Goal: Task Accomplishment & Management: Complete application form

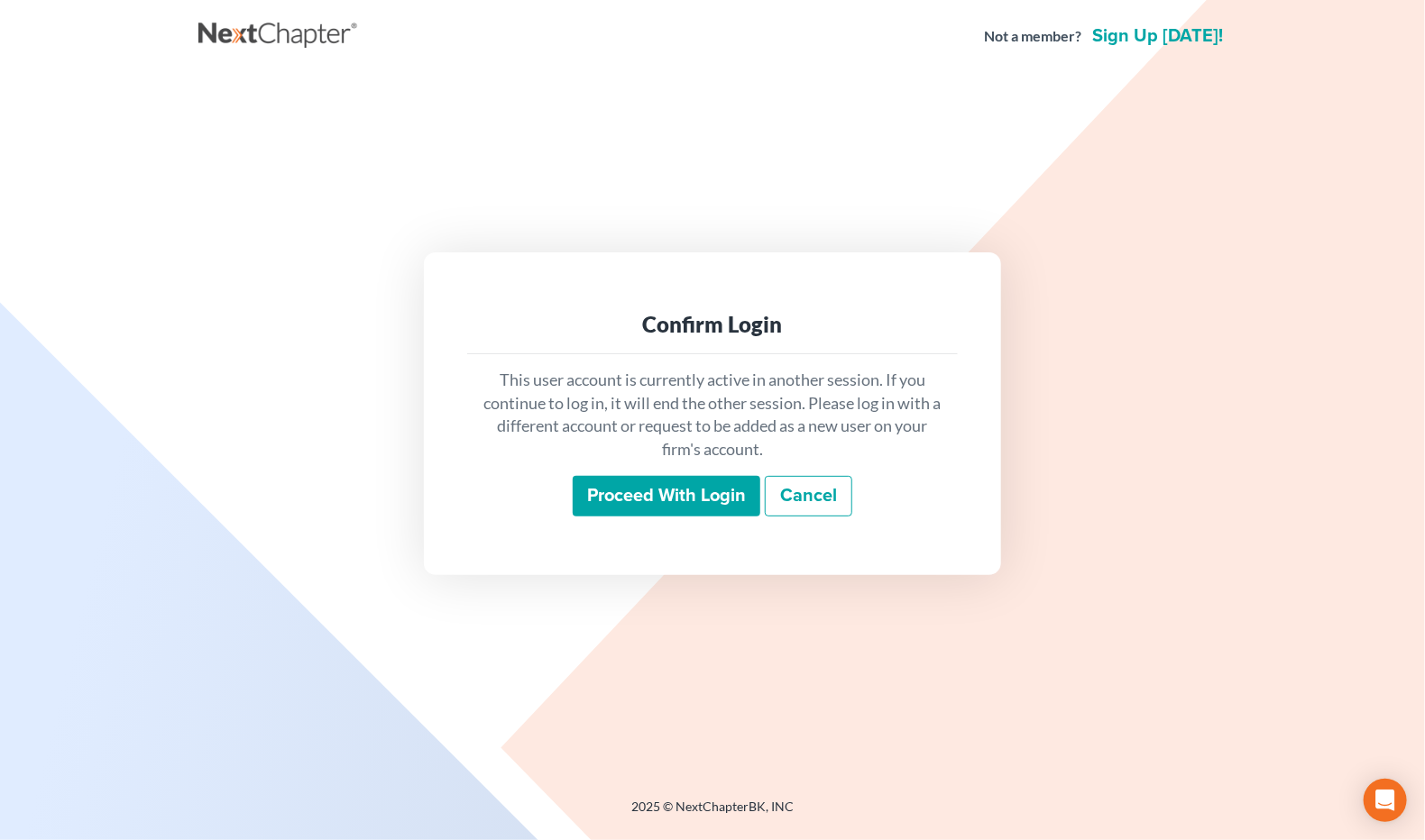
click at [678, 506] on input "Proceed with login" at bounding box center [666, 497] width 188 height 42
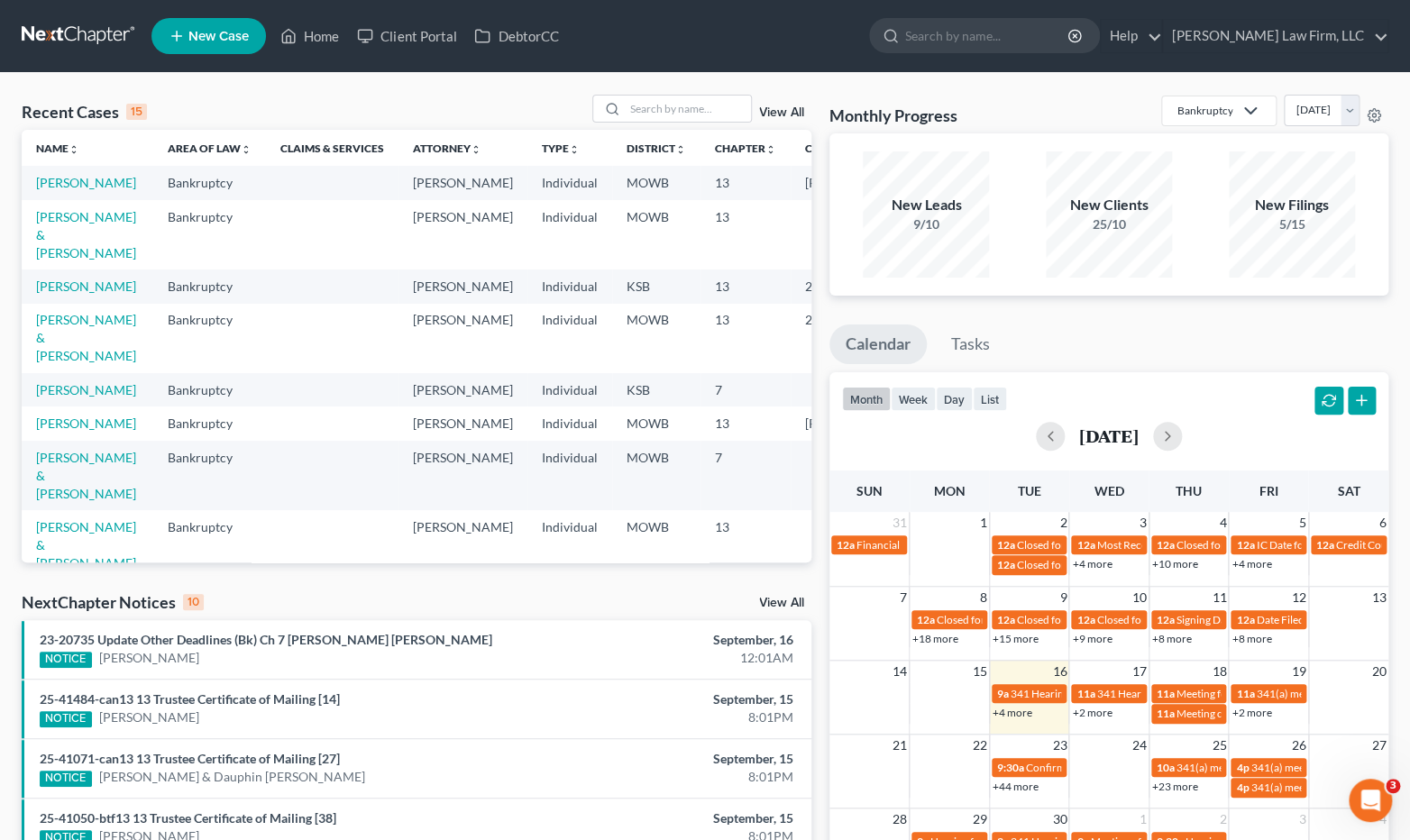
click at [352, 608] on div "NextChapter Notices 10 View All" at bounding box center [416, 606] width 790 height 29
click at [705, 105] on input "search" at bounding box center [688, 108] width 126 height 26
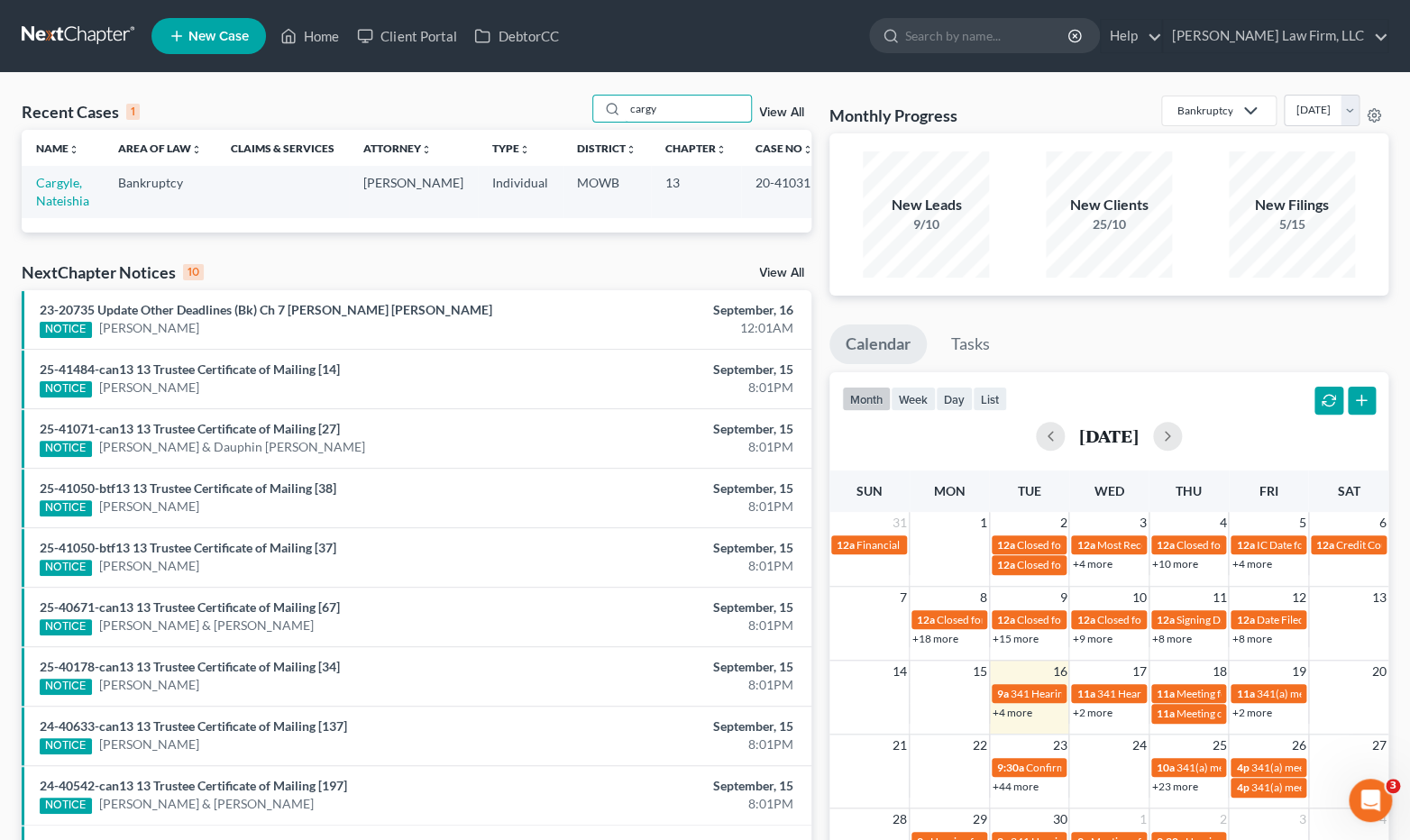
type input "cargy"
click at [82, 216] on td "Cargyle, Nateishia" at bounding box center [62, 192] width 82 height 52
click at [68, 201] on link "Cargyle, Nateishia" at bounding box center [62, 192] width 53 height 33
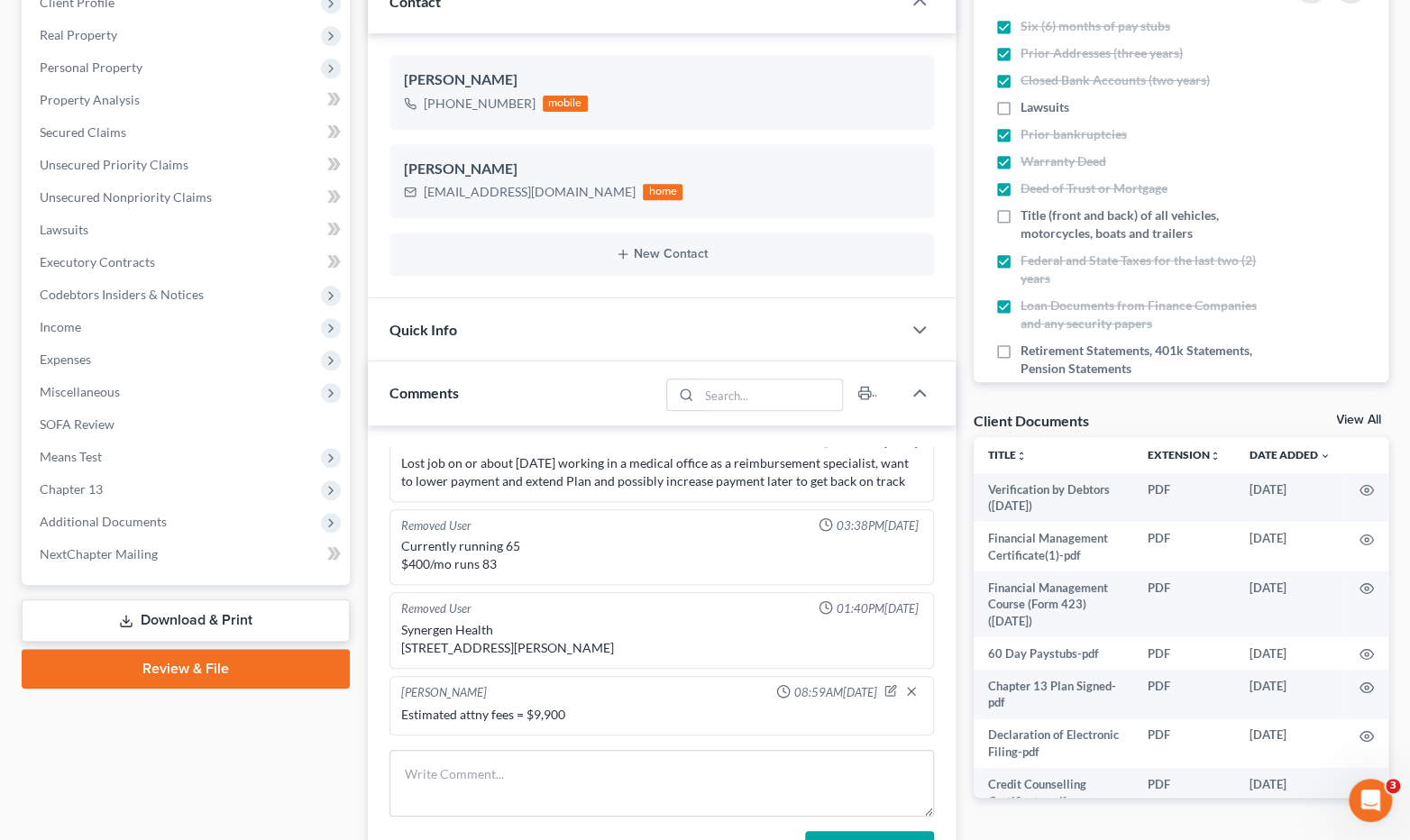
scroll to position [300, 0]
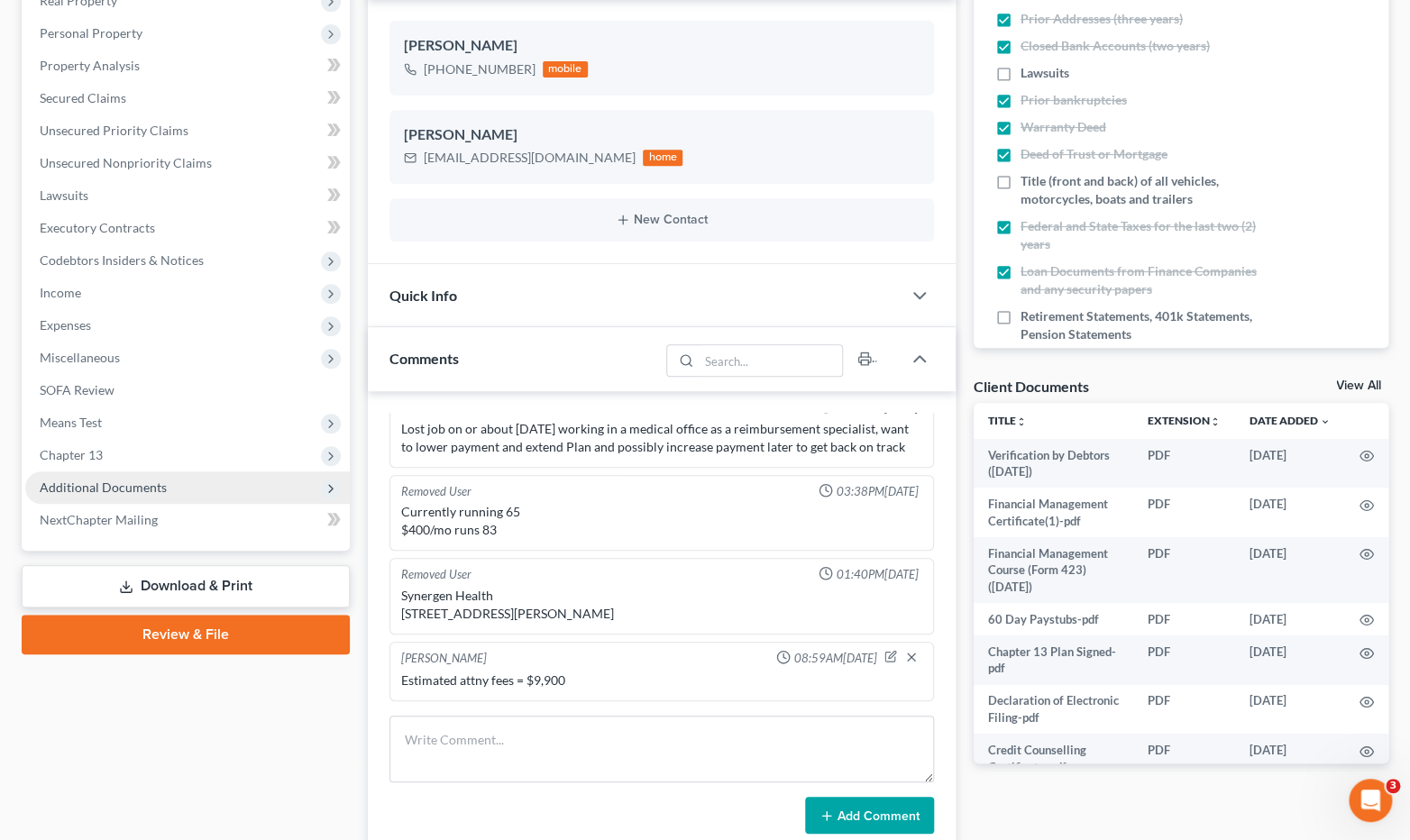
click at [241, 486] on span "Additional Documents" at bounding box center [188, 487] width 325 height 32
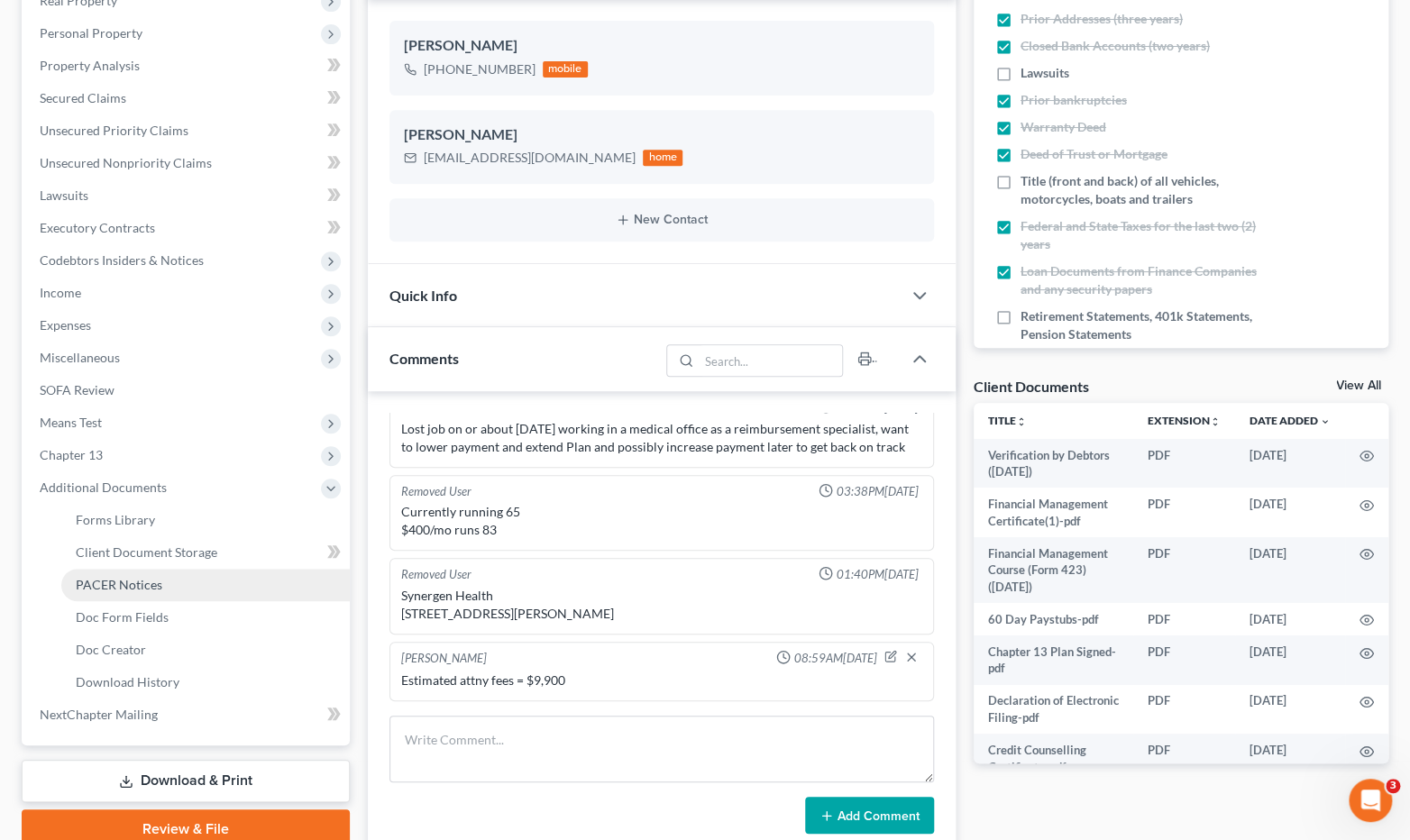
click at [180, 590] on link "PACER Notices" at bounding box center [205, 584] width 289 height 32
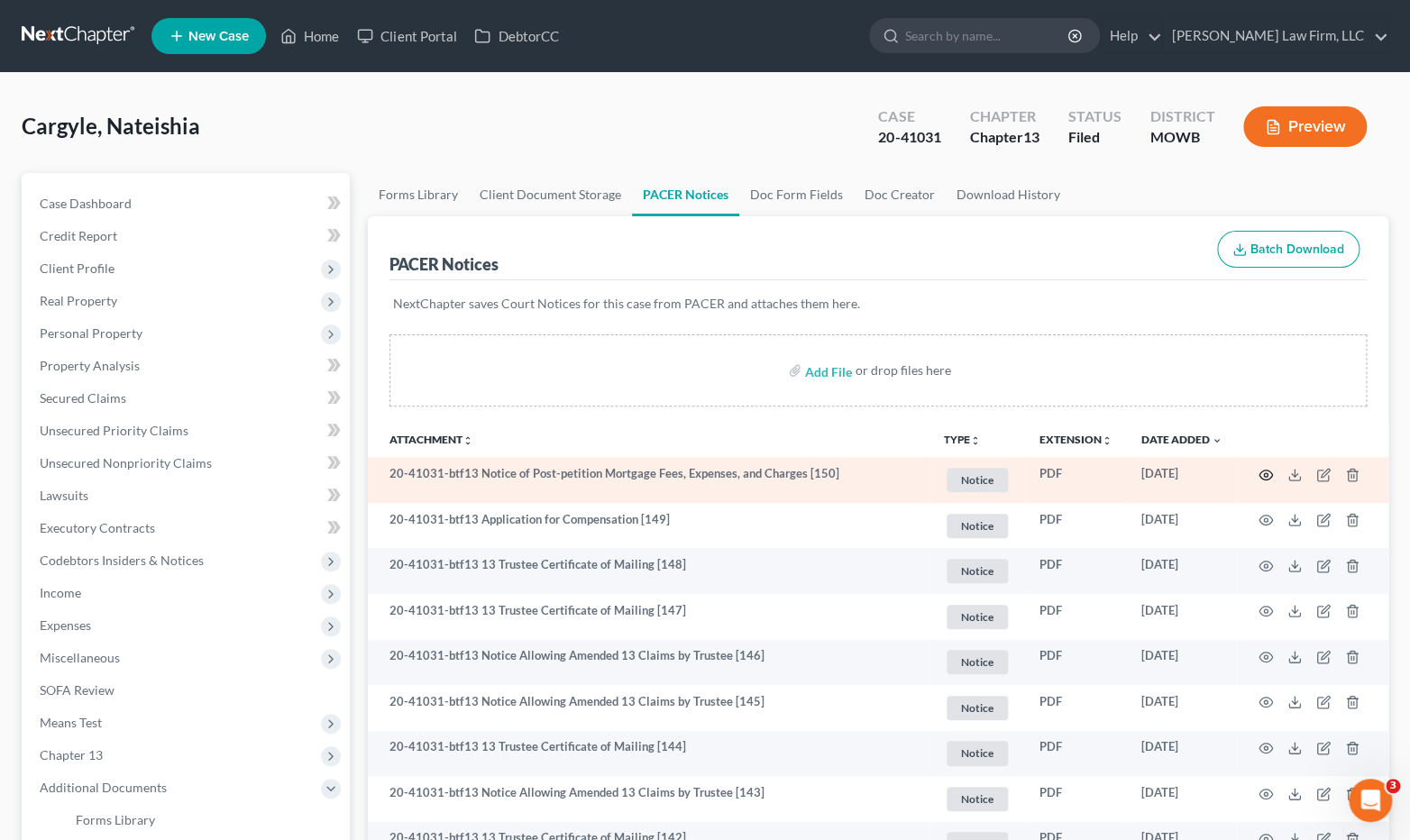
click at [1265, 470] on icon "button" at bounding box center [1266, 474] width 14 height 10
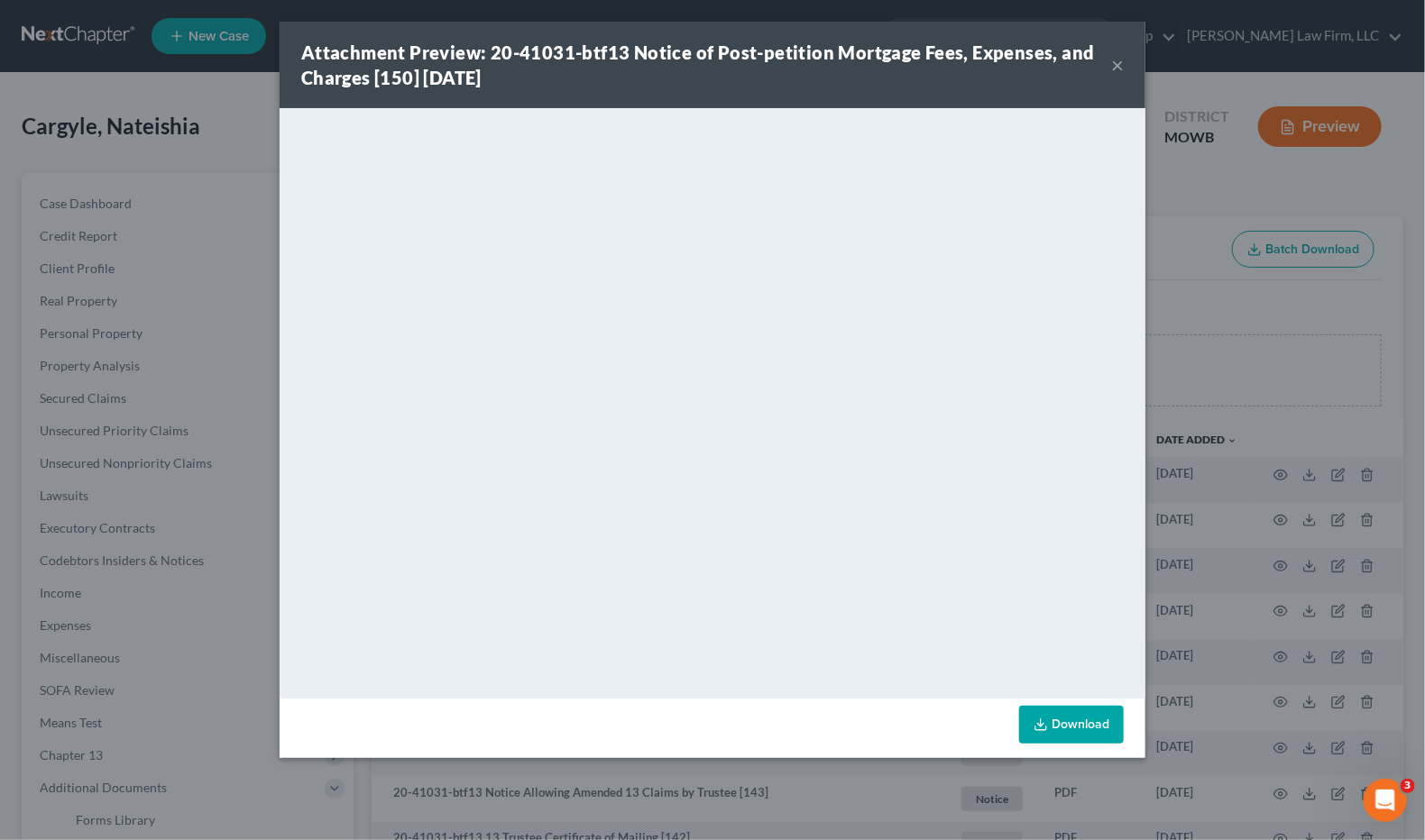
click at [1369, 508] on div "Attachment Preview: 20-41031-btf13 Notice of Post-petition Mortgage Fees, Expen…" at bounding box center [712, 420] width 1425 height 840
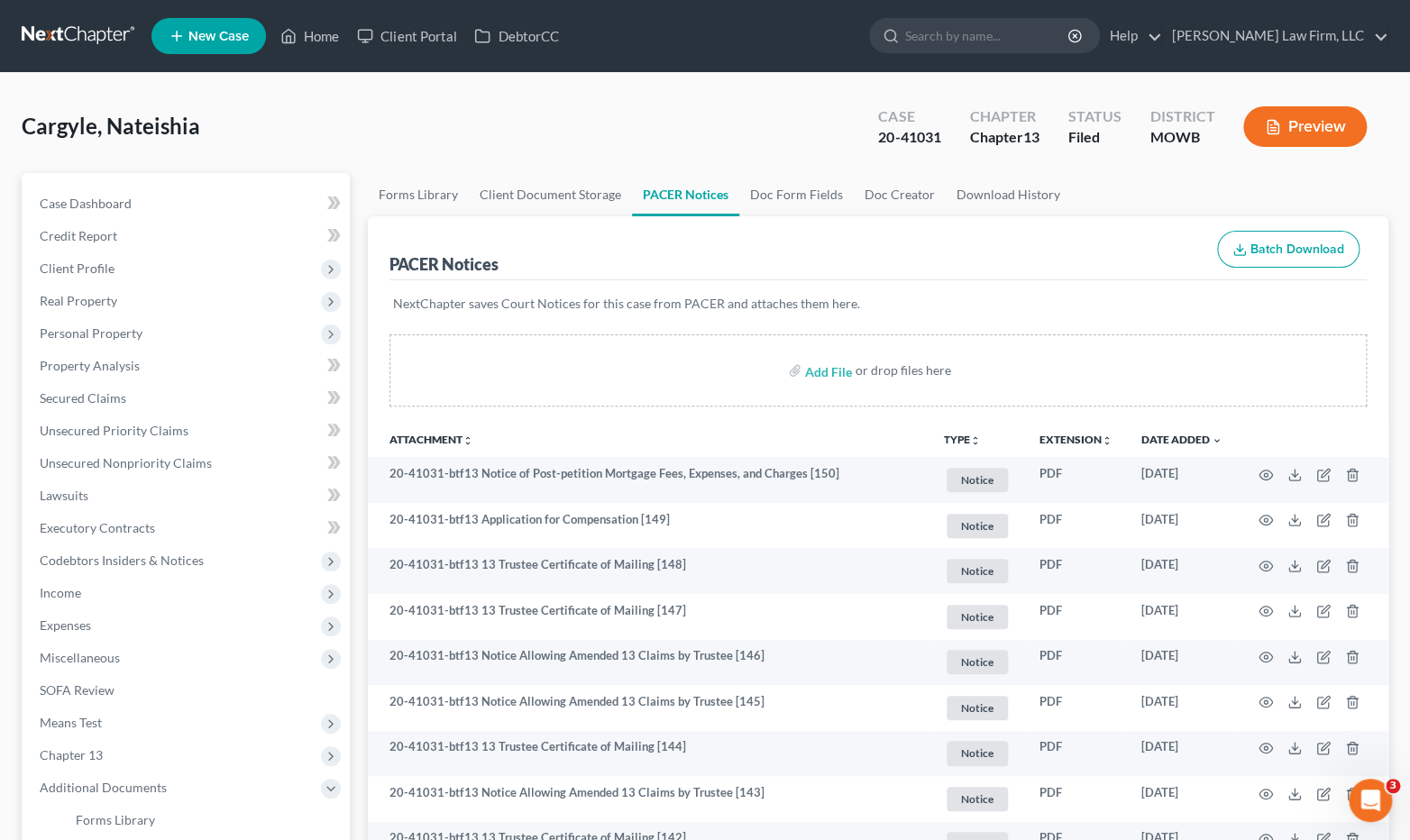
click at [534, 431] on th "Attachment unfold_more expand_more expand_less" at bounding box center [649, 438] width 562 height 36
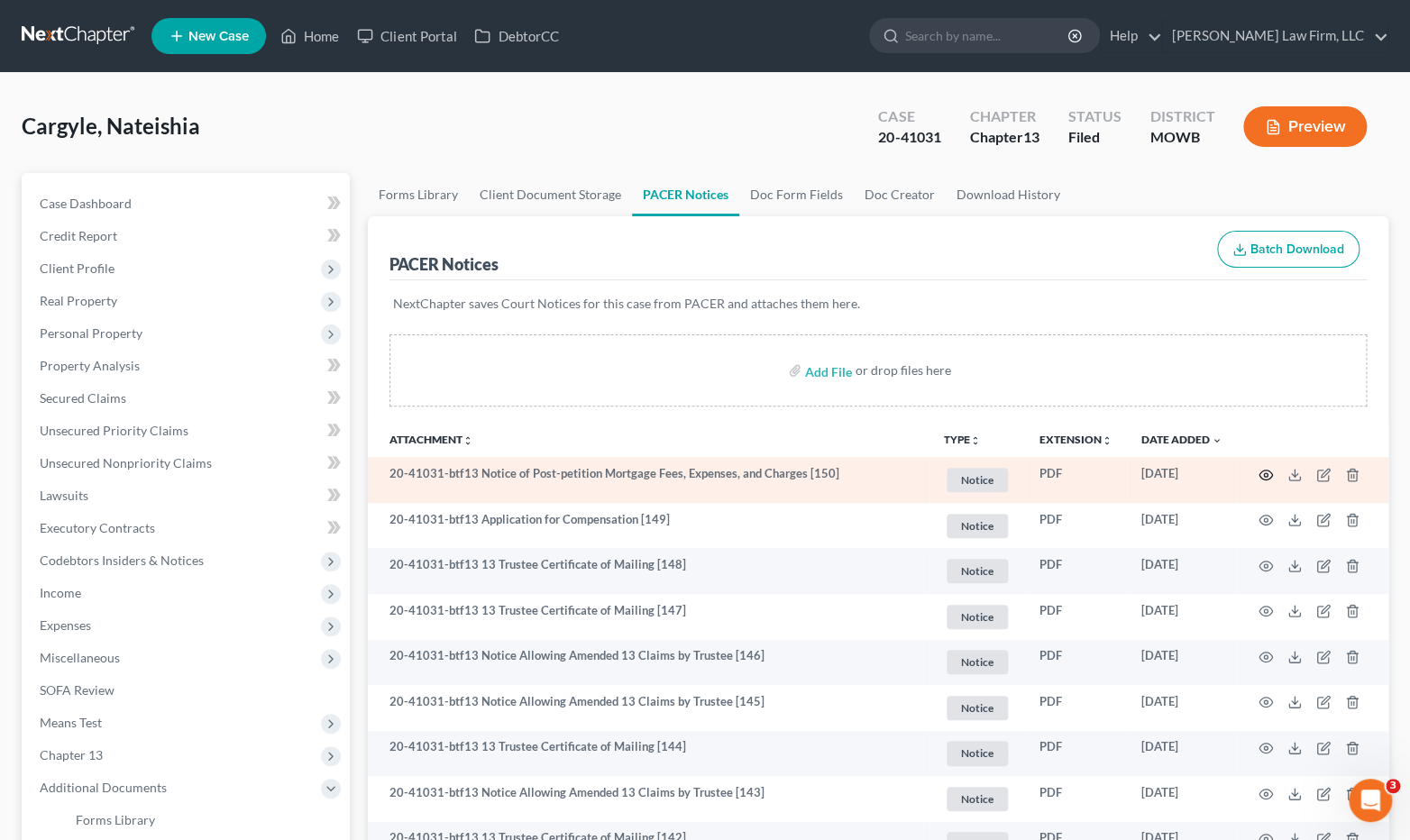
click at [1267, 471] on icon "button" at bounding box center [1266, 474] width 15 height 15
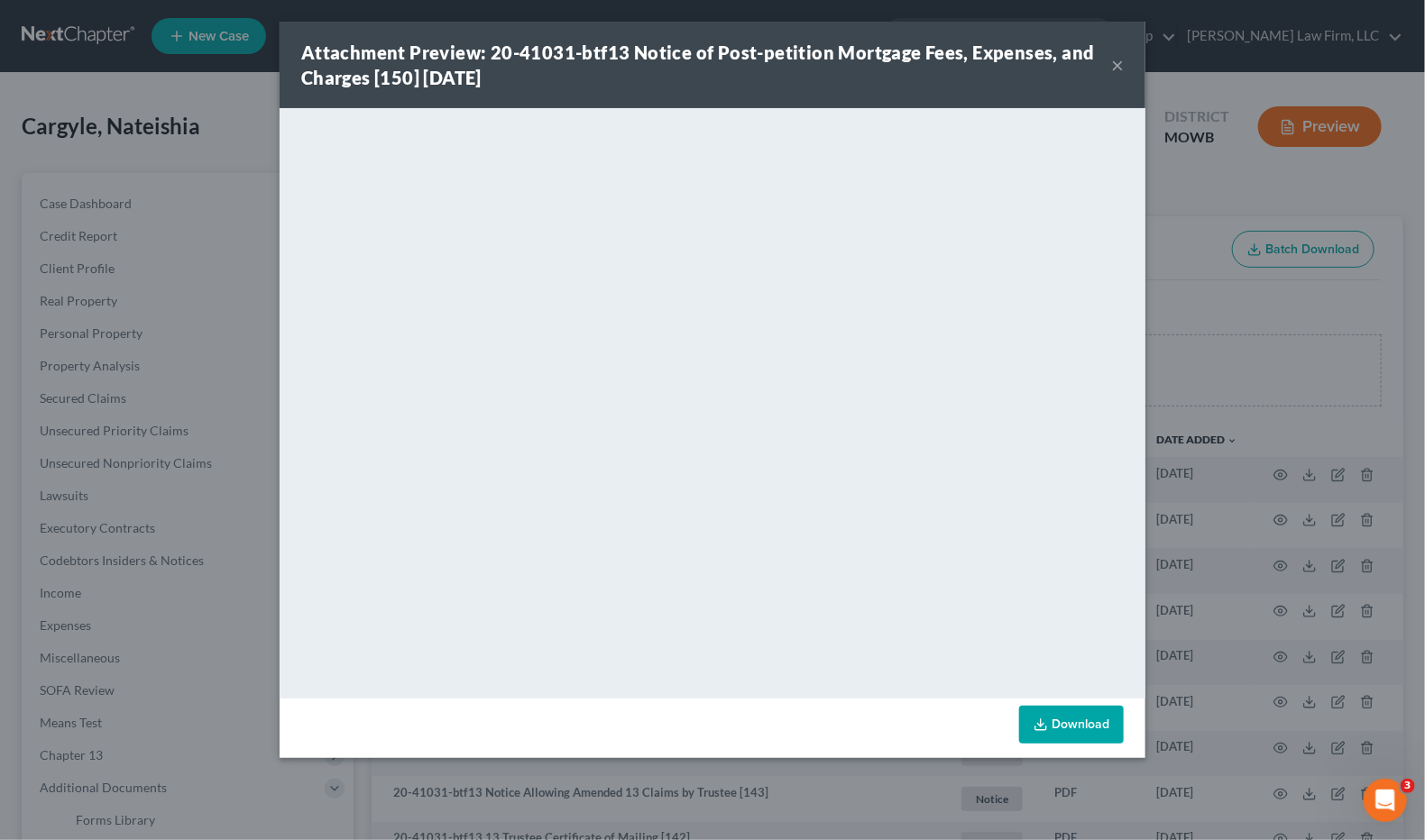
click at [144, 154] on div "Attachment Preview: 20-41031-btf13 Notice of Post-petition Mortgage Fees, Expen…" at bounding box center [712, 420] width 1425 height 840
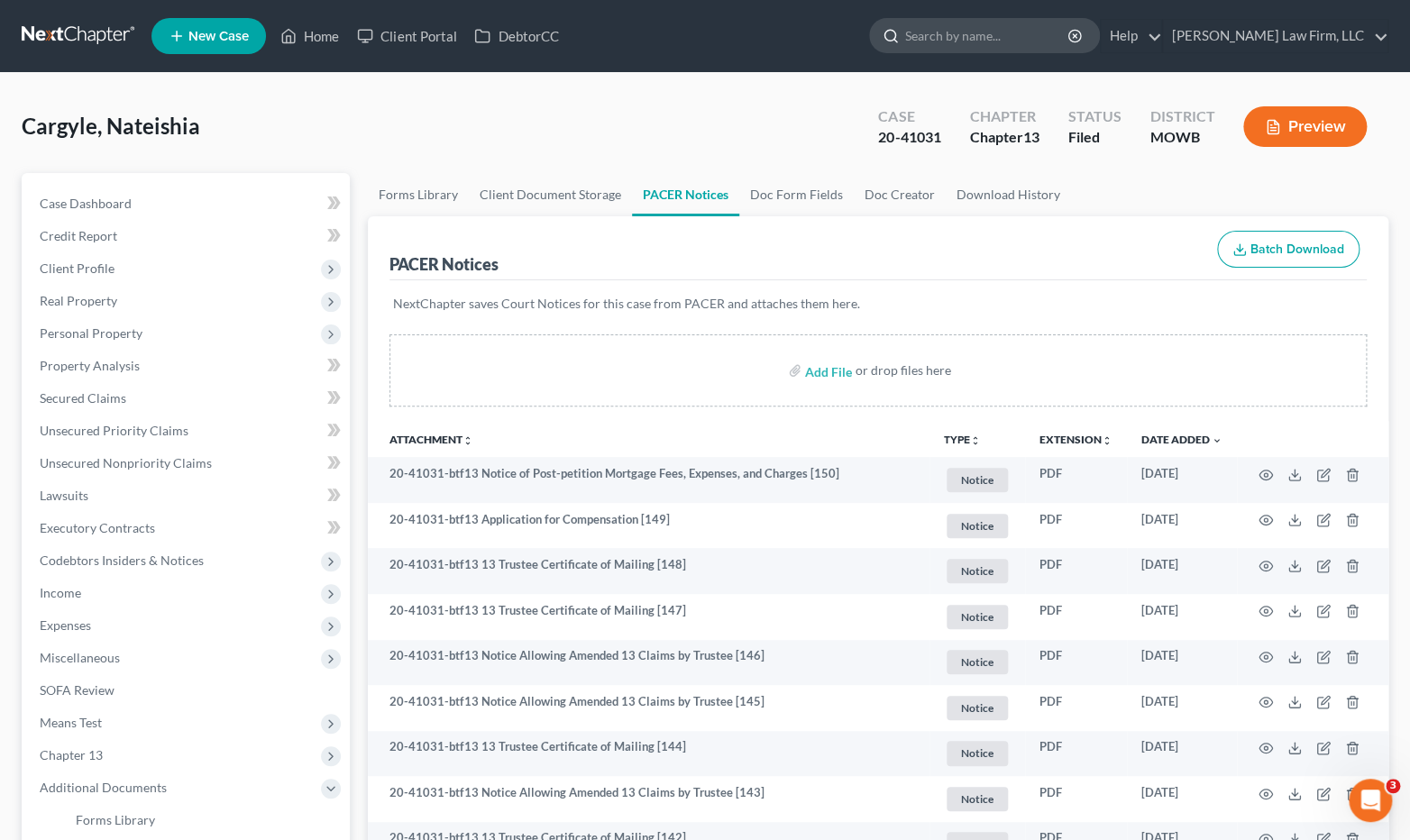
click at [1071, 33] on input "search" at bounding box center [988, 35] width 165 height 33
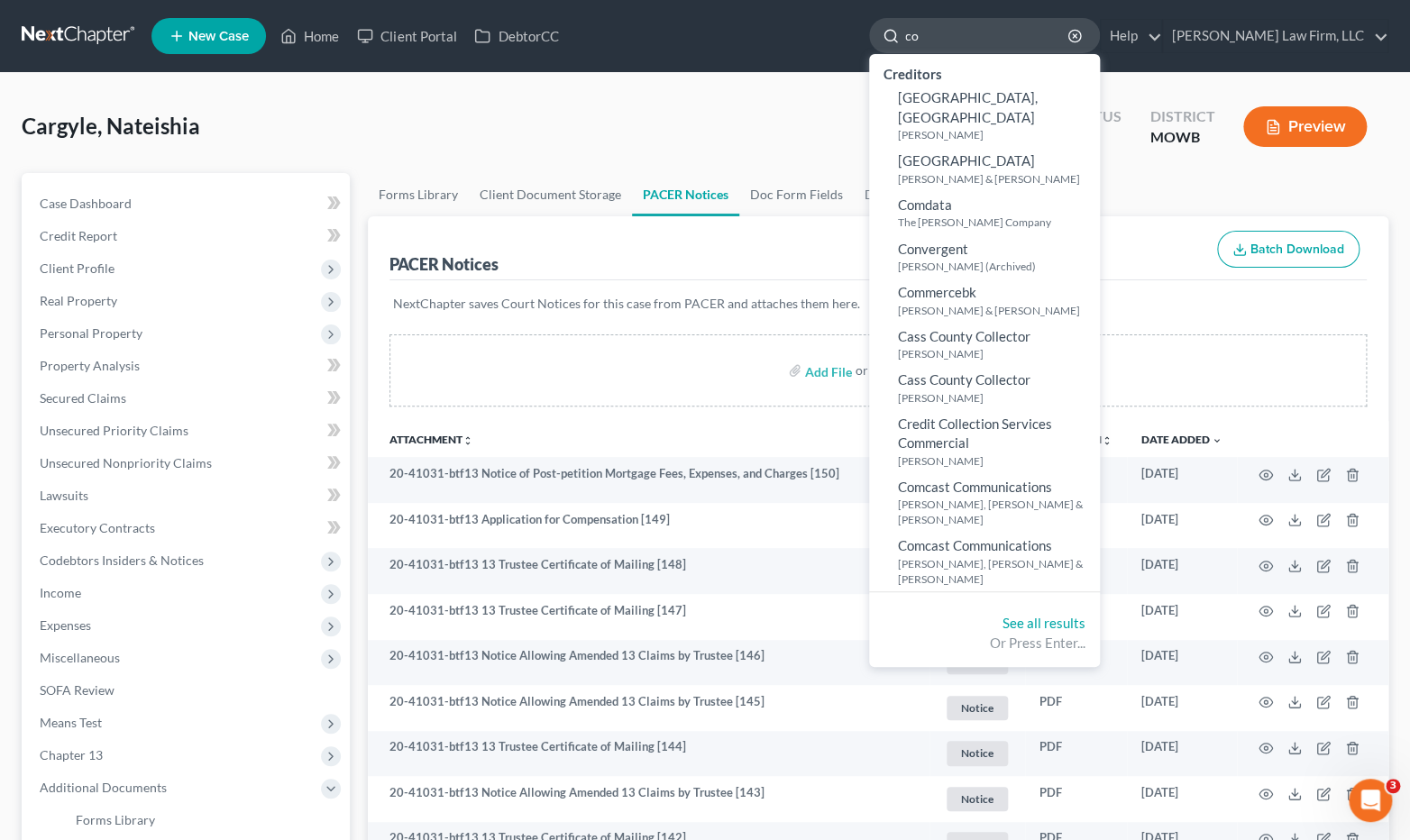
type input "c"
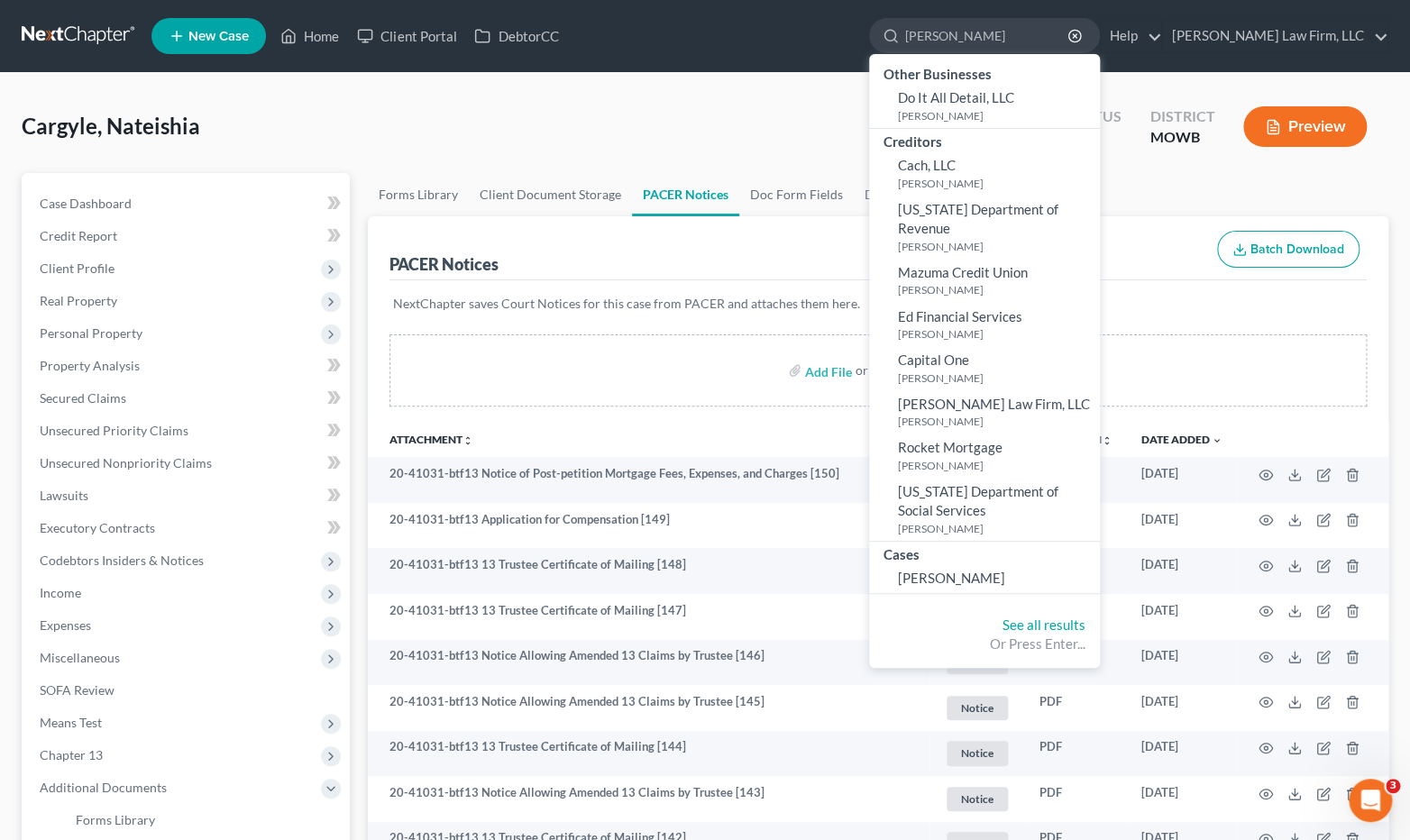
type input "dockery"
click at [1059, 574] on li "Cases Dockery, Corey" at bounding box center [984, 568] width 230 height 52
click at [1005, 570] on span "[PERSON_NAME]" at bounding box center [952, 578] width 107 height 17
select select "4"
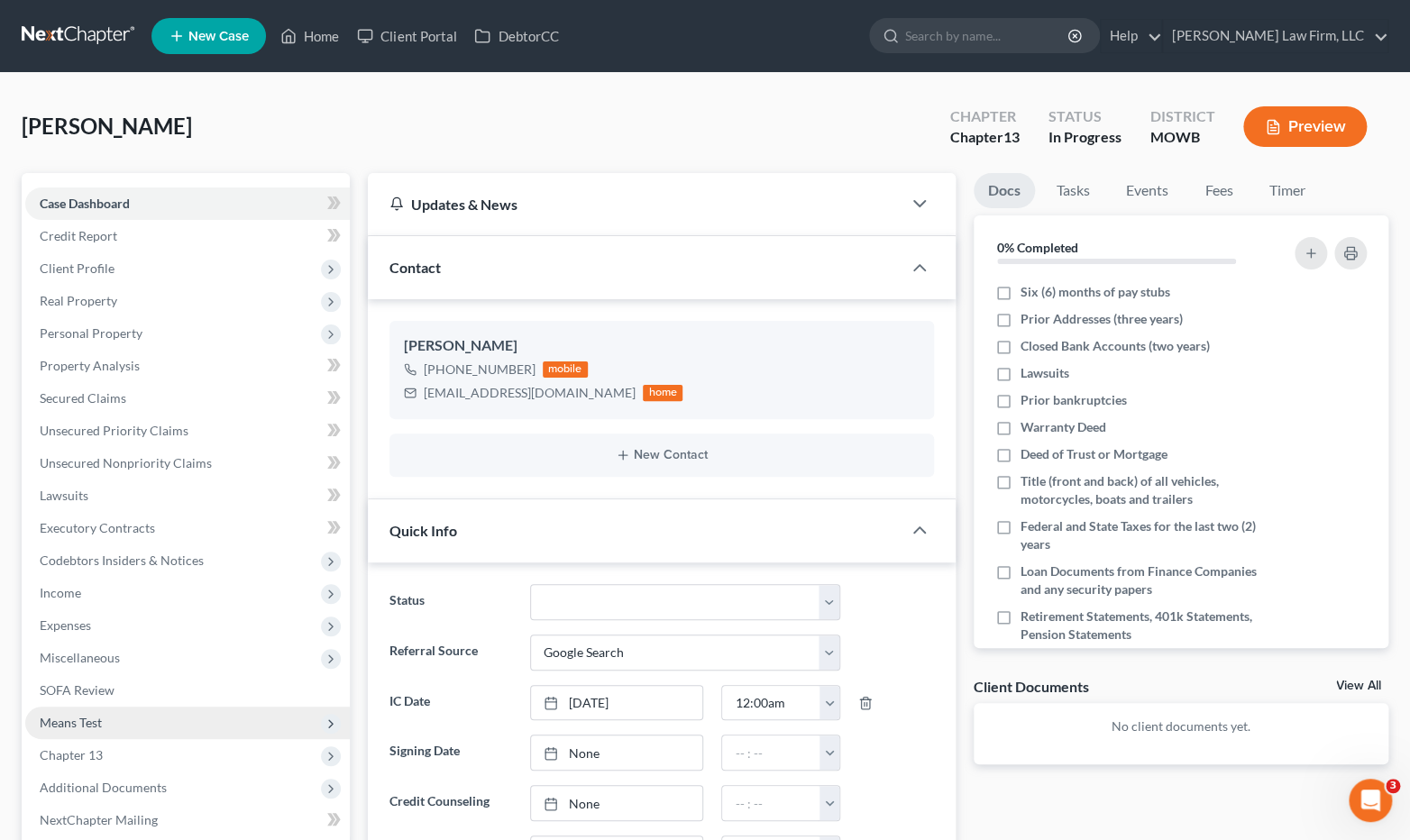
scroll to position [200, 0]
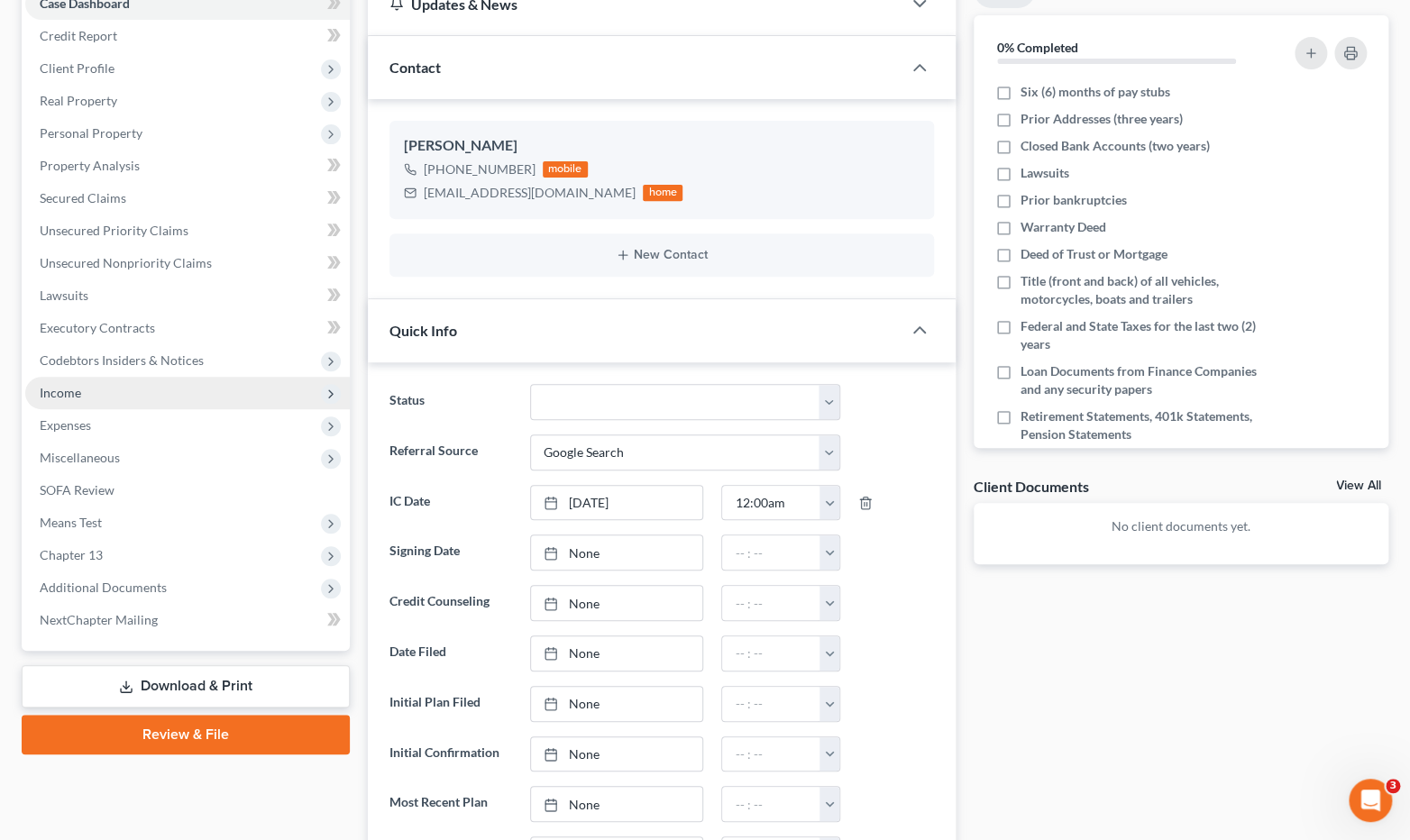
click at [153, 387] on span "Income" at bounding box center [188, 393] width 325 height 32
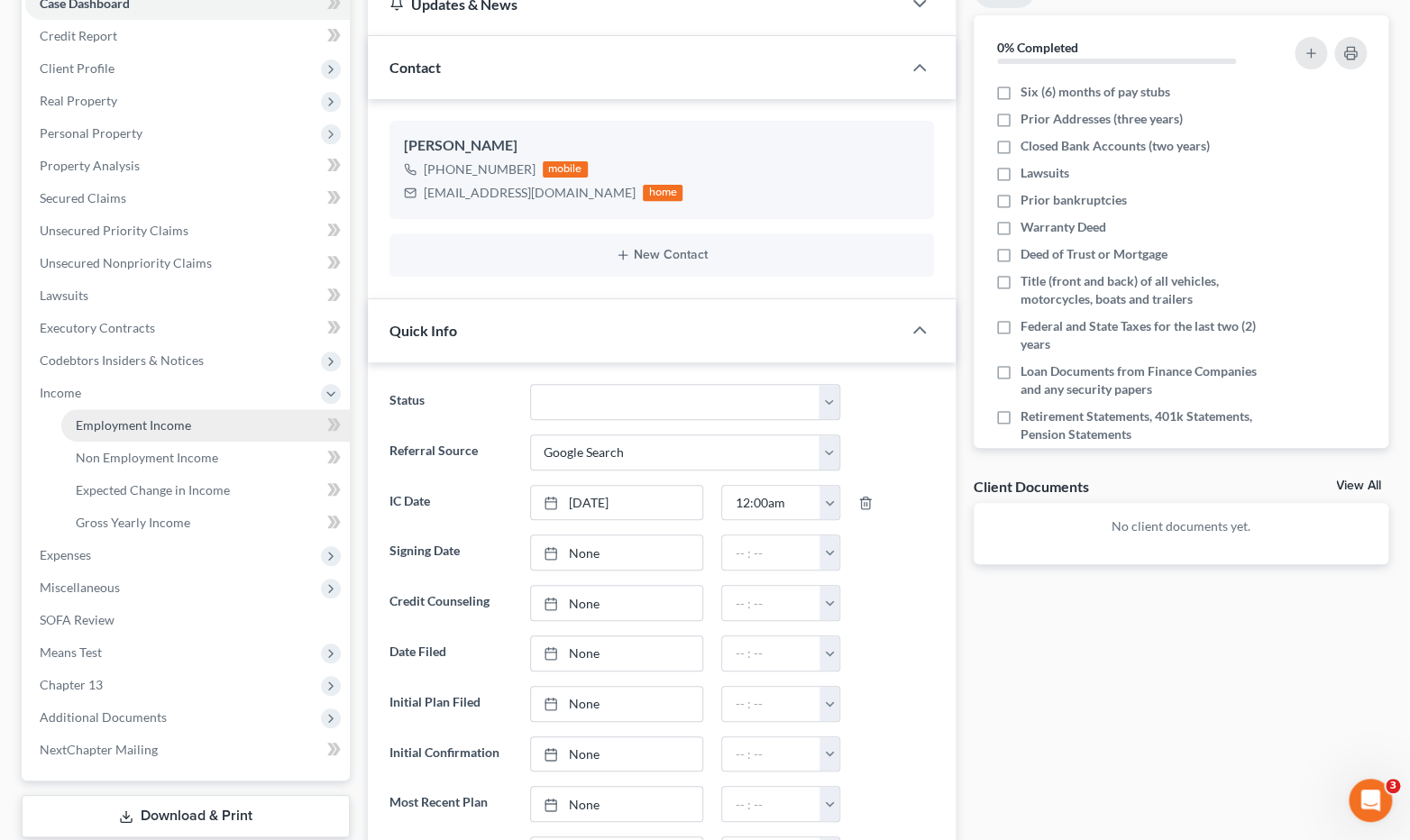
click at [156, 419] on span "Employment Income" at bounding box center [133, 425] width 116 height 16
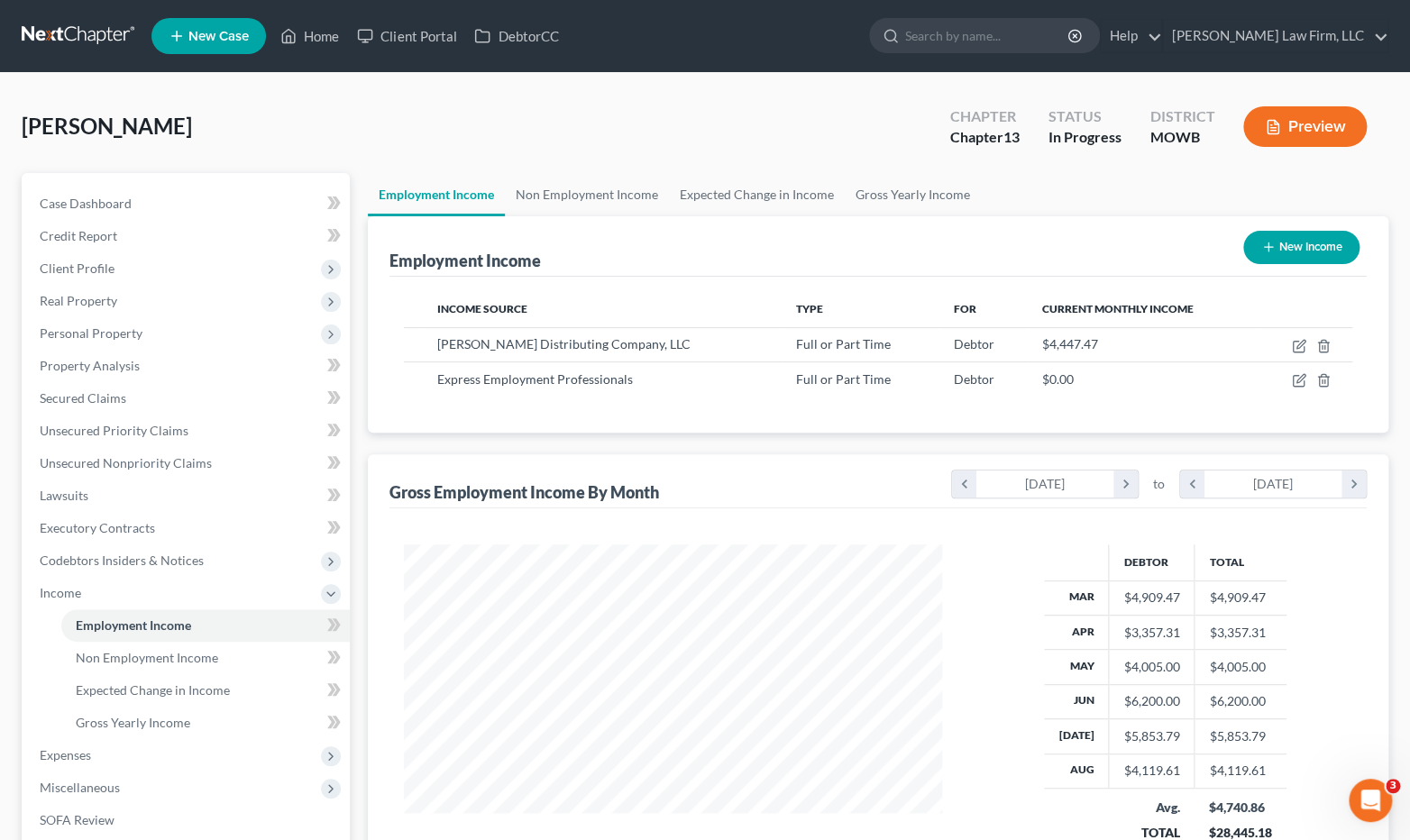
scroll to position [322, 575]
click at [1349, 471] on icon "chevron_right" at bounding box center [1354, 484] width 24 height 27
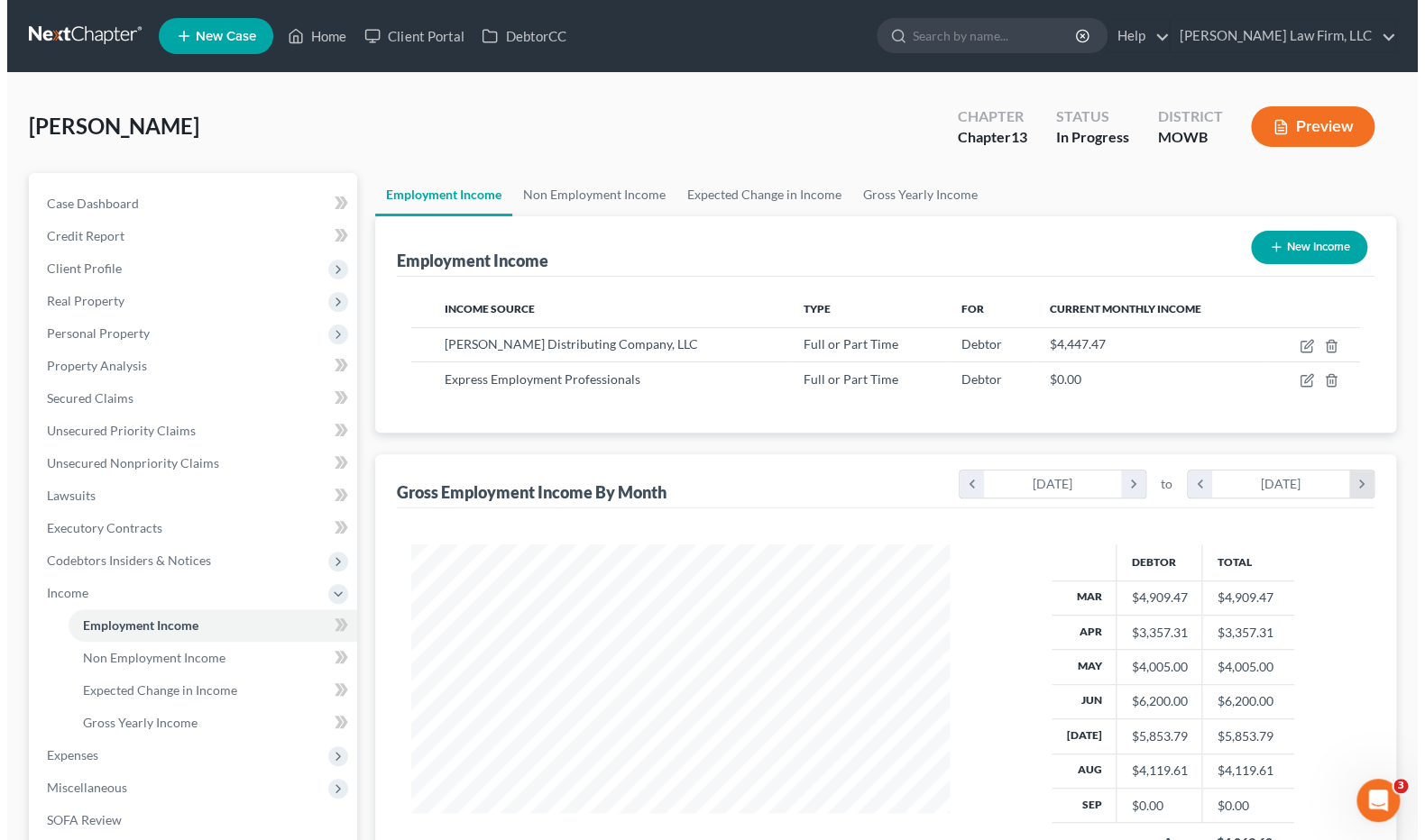
scroll to position [357, 575]
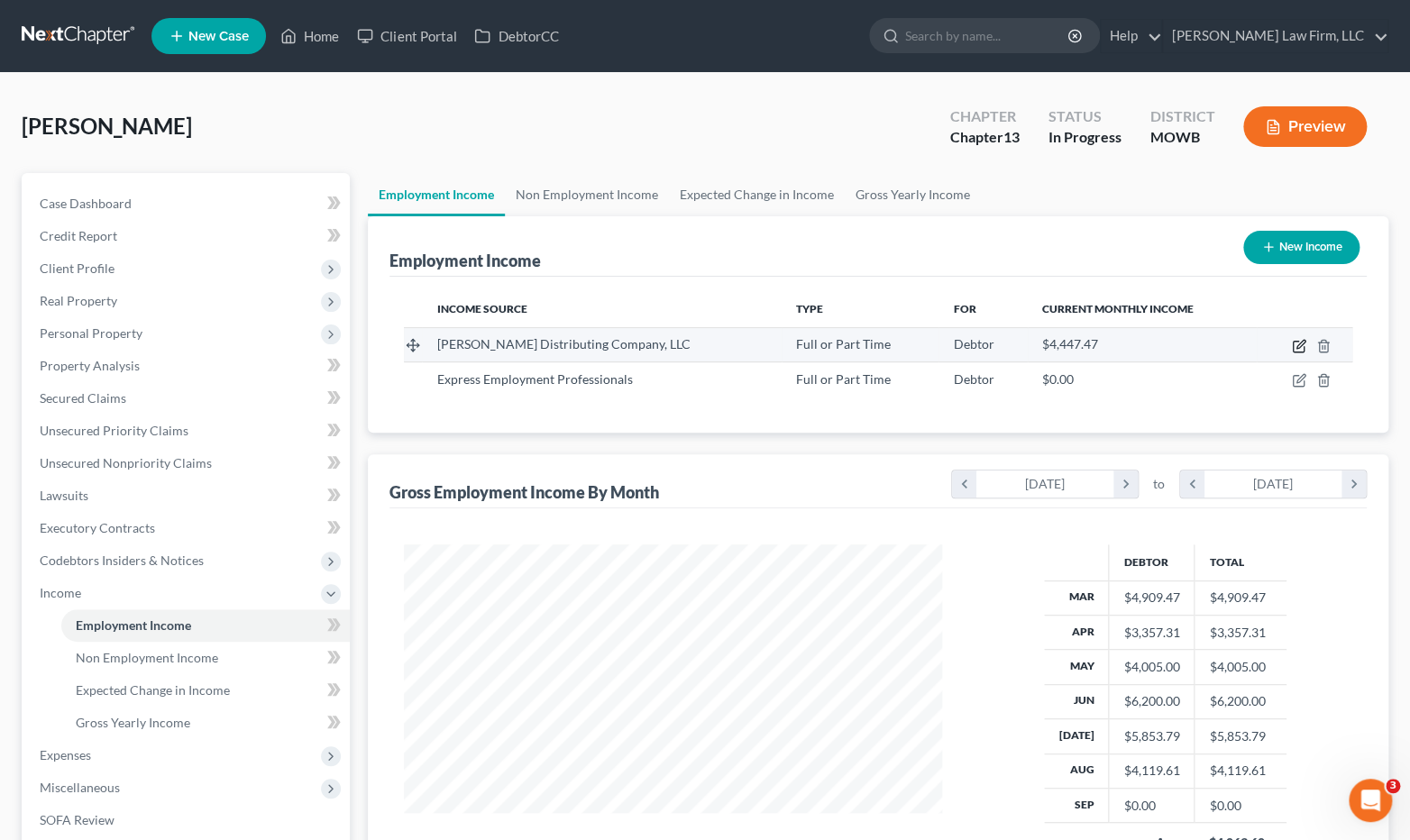
click at [1304, 347] on icon "button" at bounding box center [1298, 346] width 11 height 11
select select "0"
select select "9"
select select "2"
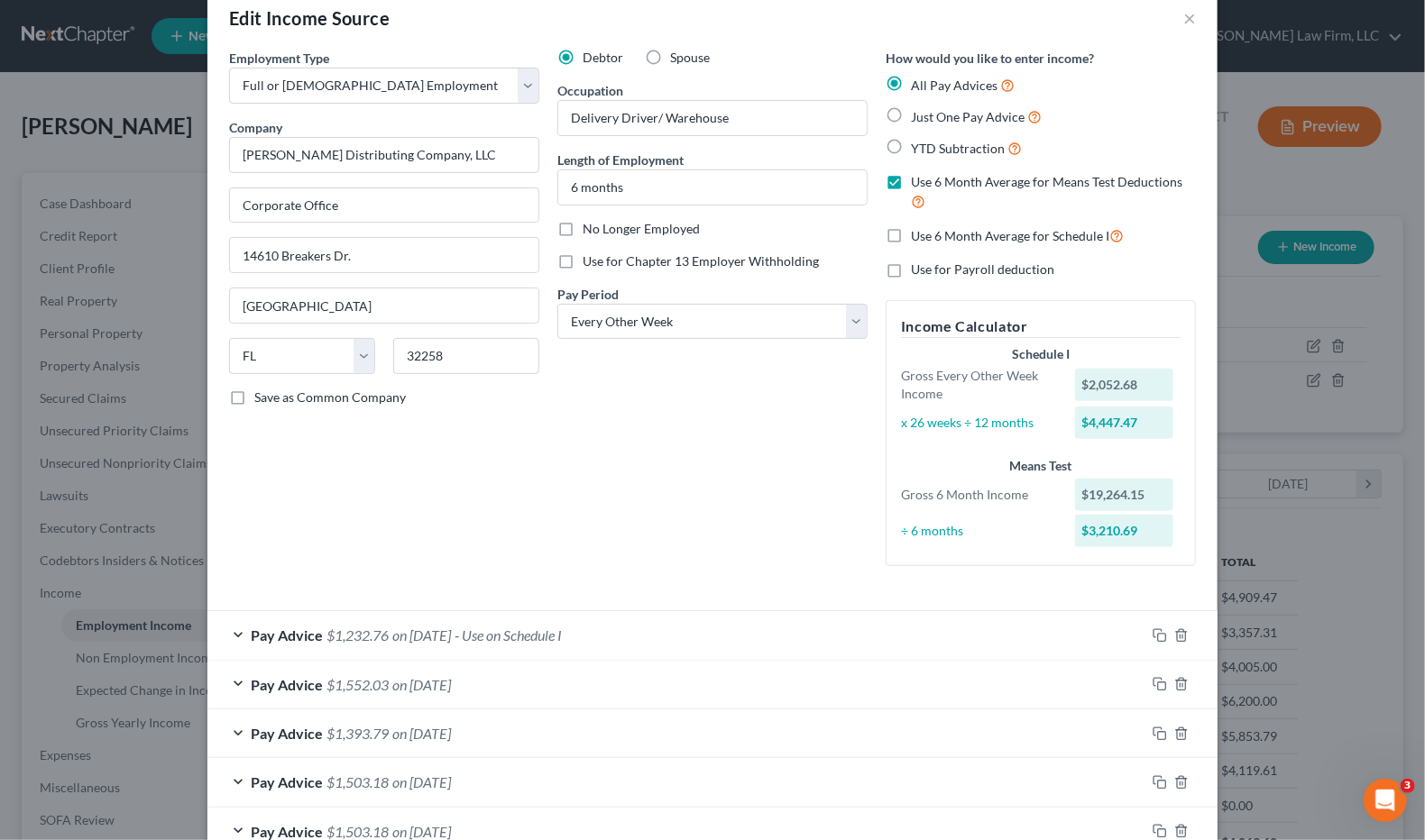
scroll to position [392, 0]
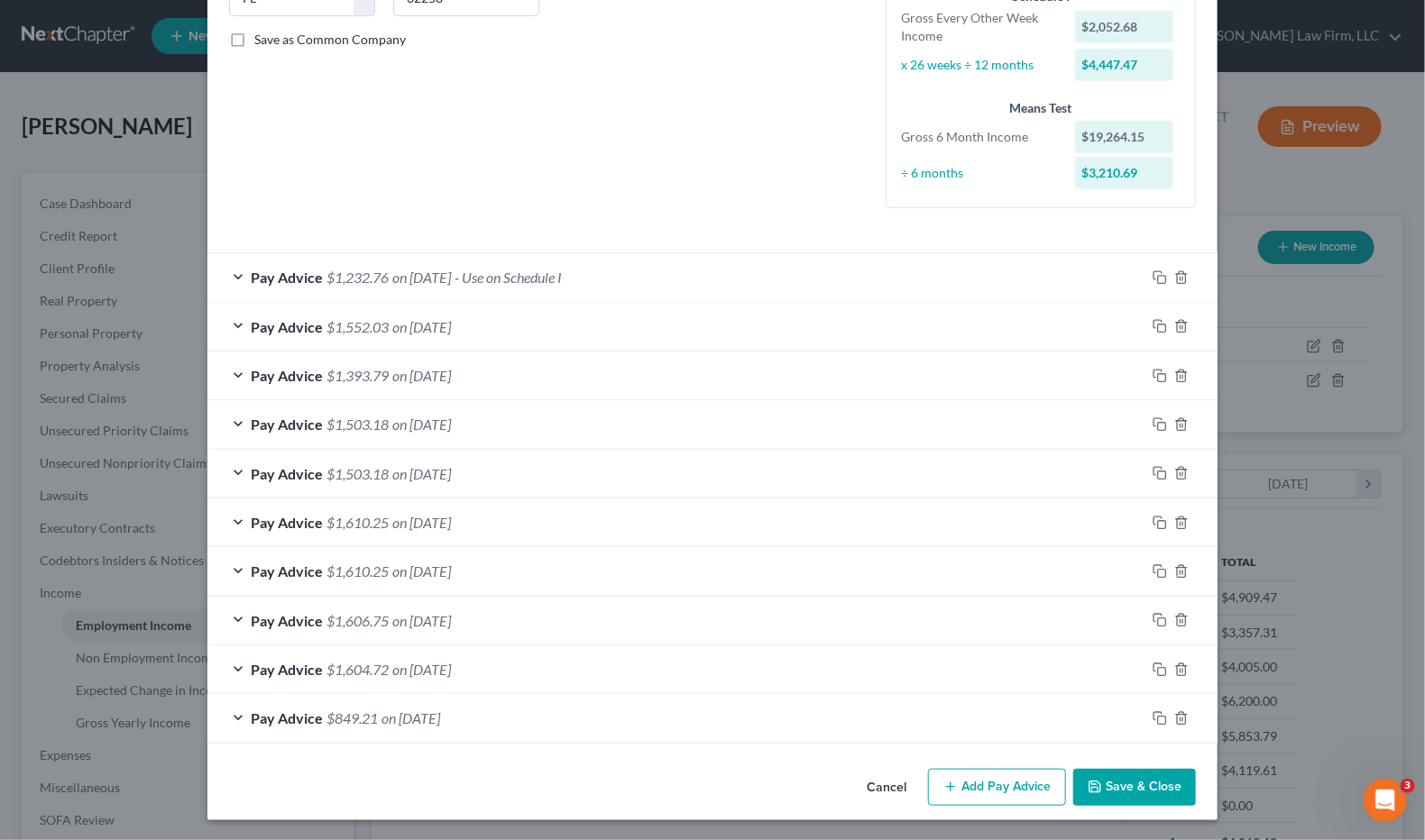
click at [1030, 776] on button "Add Pay Advice" at bounding box center [997, 788] width 138 height 38
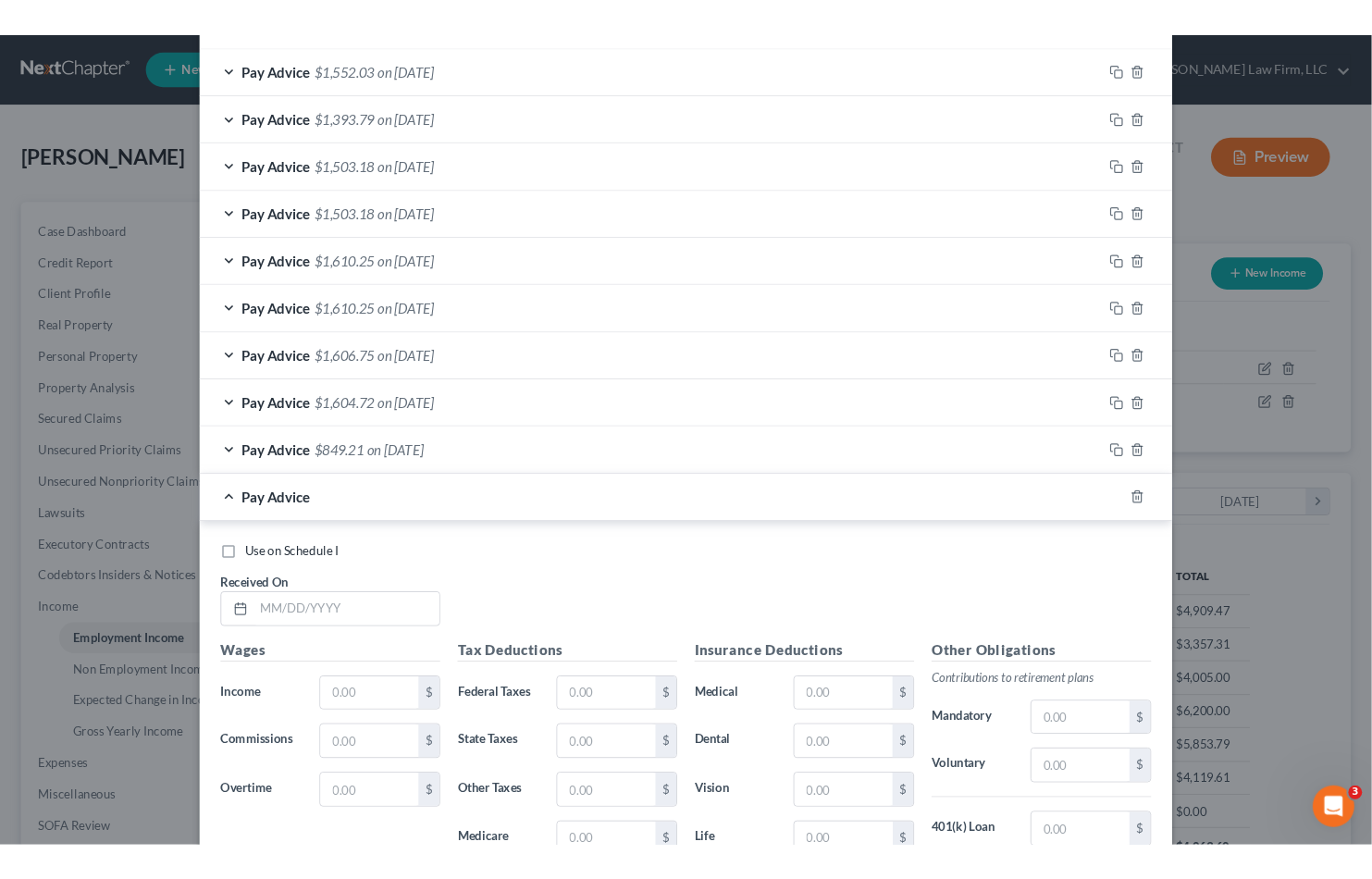
scroll to position [917, 0]
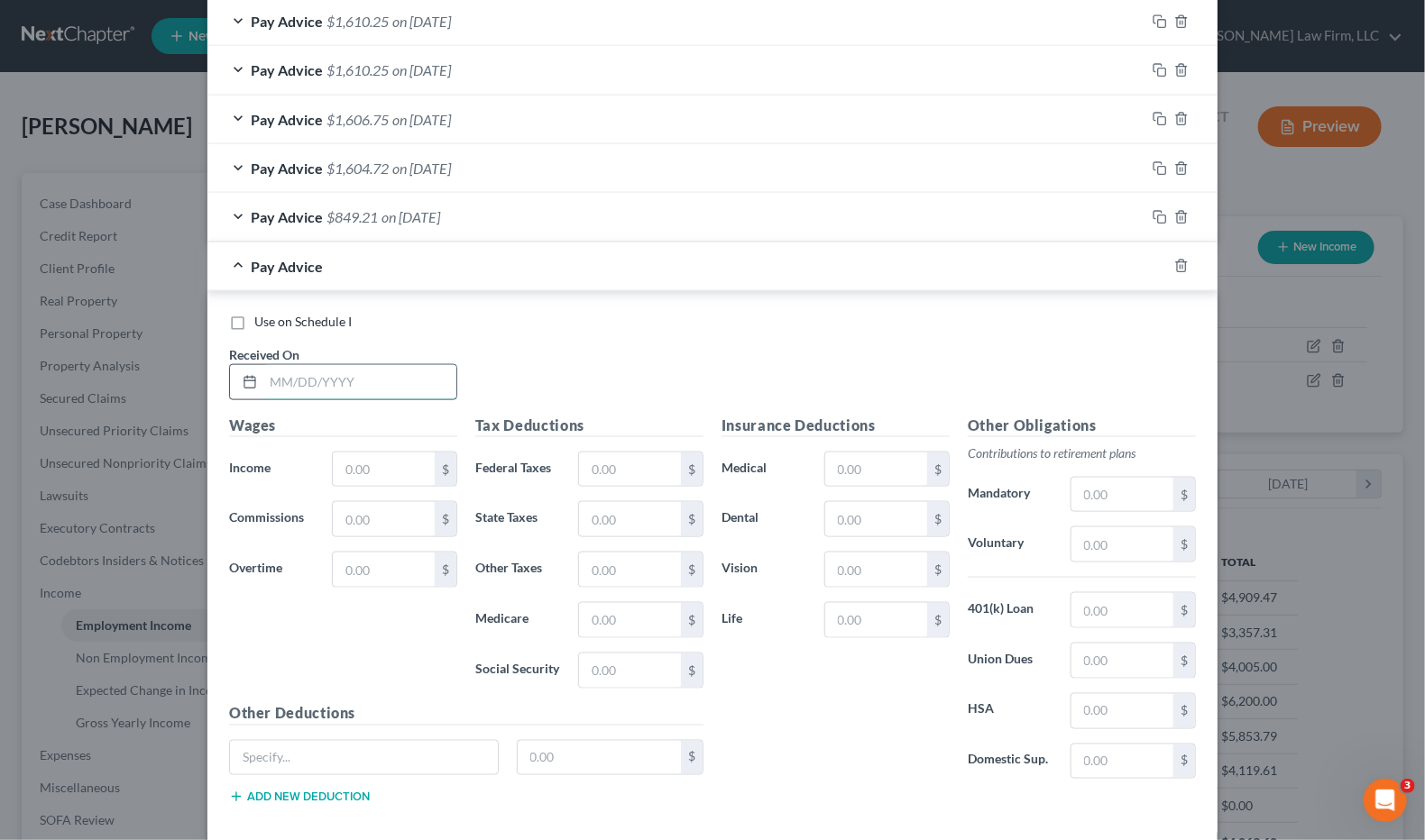
click at [382, 389] on input "text" at bounding box center [360, 382] width 193 height 34
type input "09/12/2025"
click at [406, 472] on input "text" at bounding box center [383, 470] width 102 height 34
click at [390, 463] on input "text" at bounding box center [383, 470] width 102 height 34
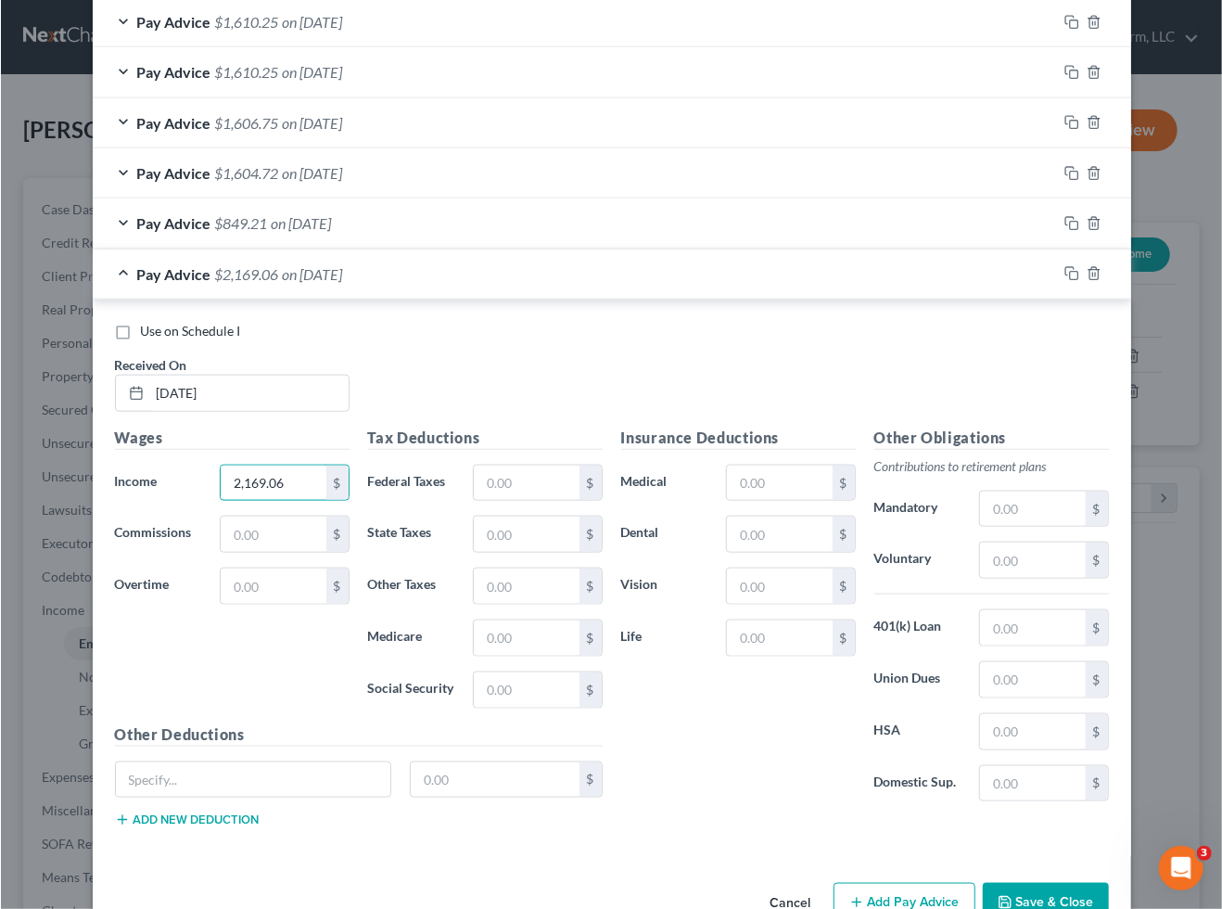
scroll to position [926970, 926845]
type input "2,169.06"
click at [542, 473] on input "text" at bounding box center [526, 483] width 105 height 35
type input "175.46"
type input "111.95"
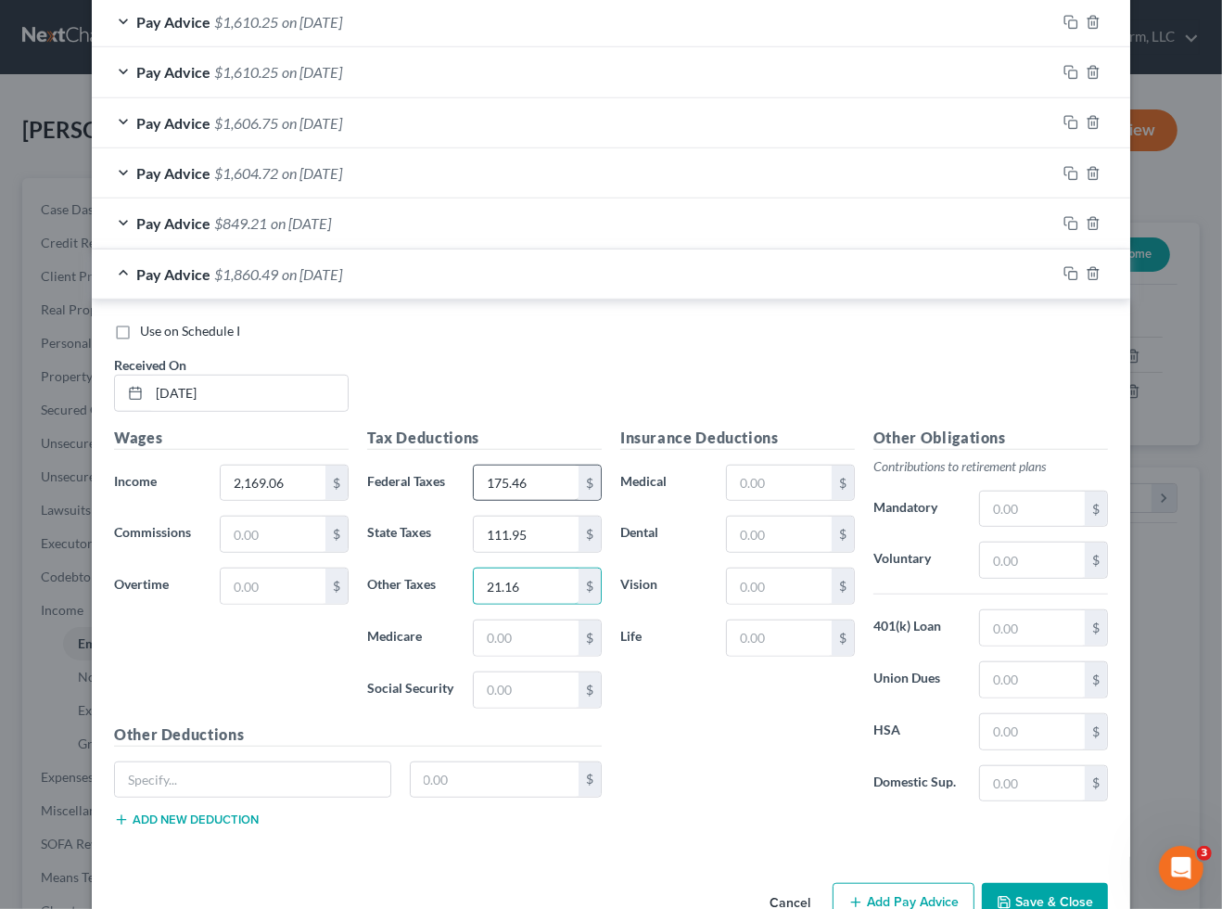
type input "21.16"
type input "30.68"
type input "131.18"
click at [1028, 784] on input "text" at bounding box center [1032, 783] width 105 height 35
type input "308.77"
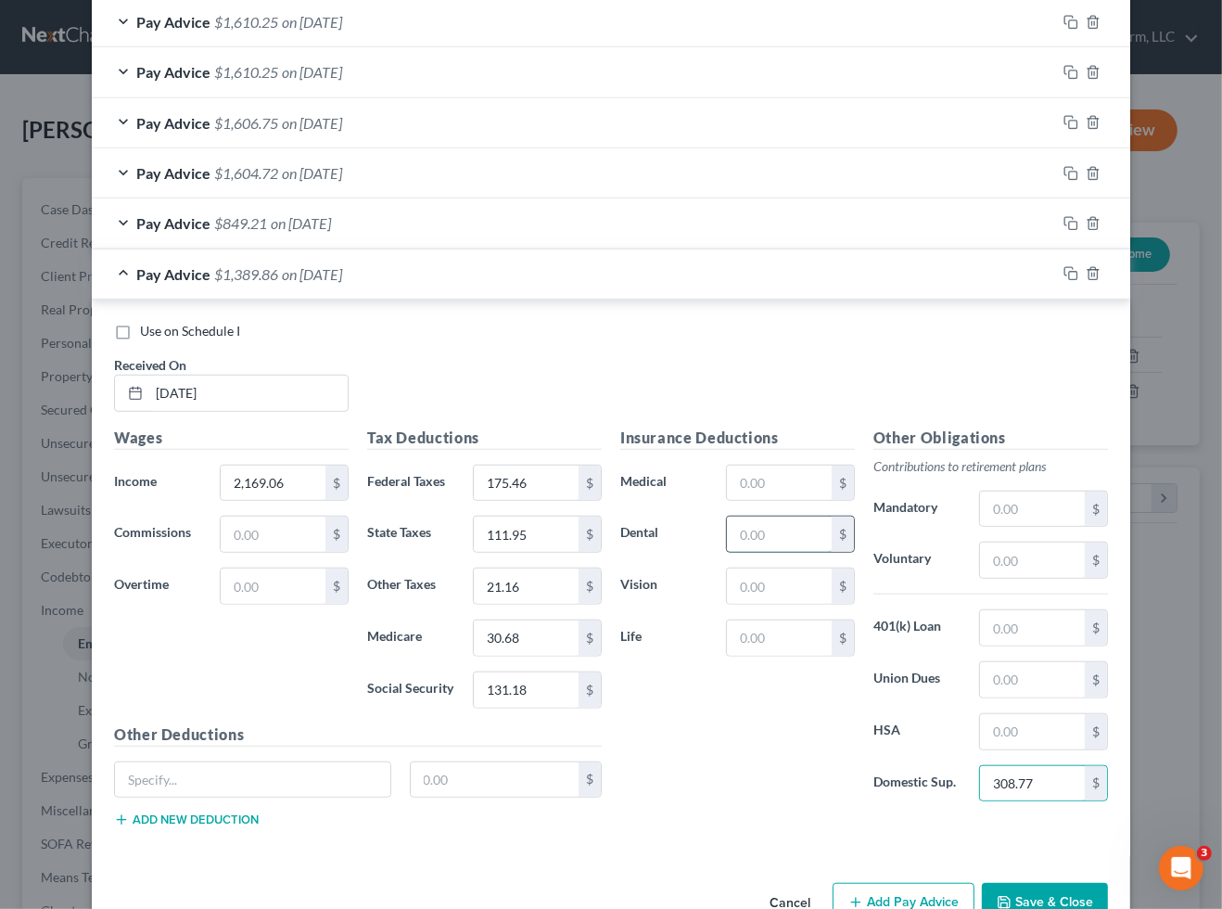
click at [756, 537] on input "text" at bounding box center [779, 534] width 105 height 35
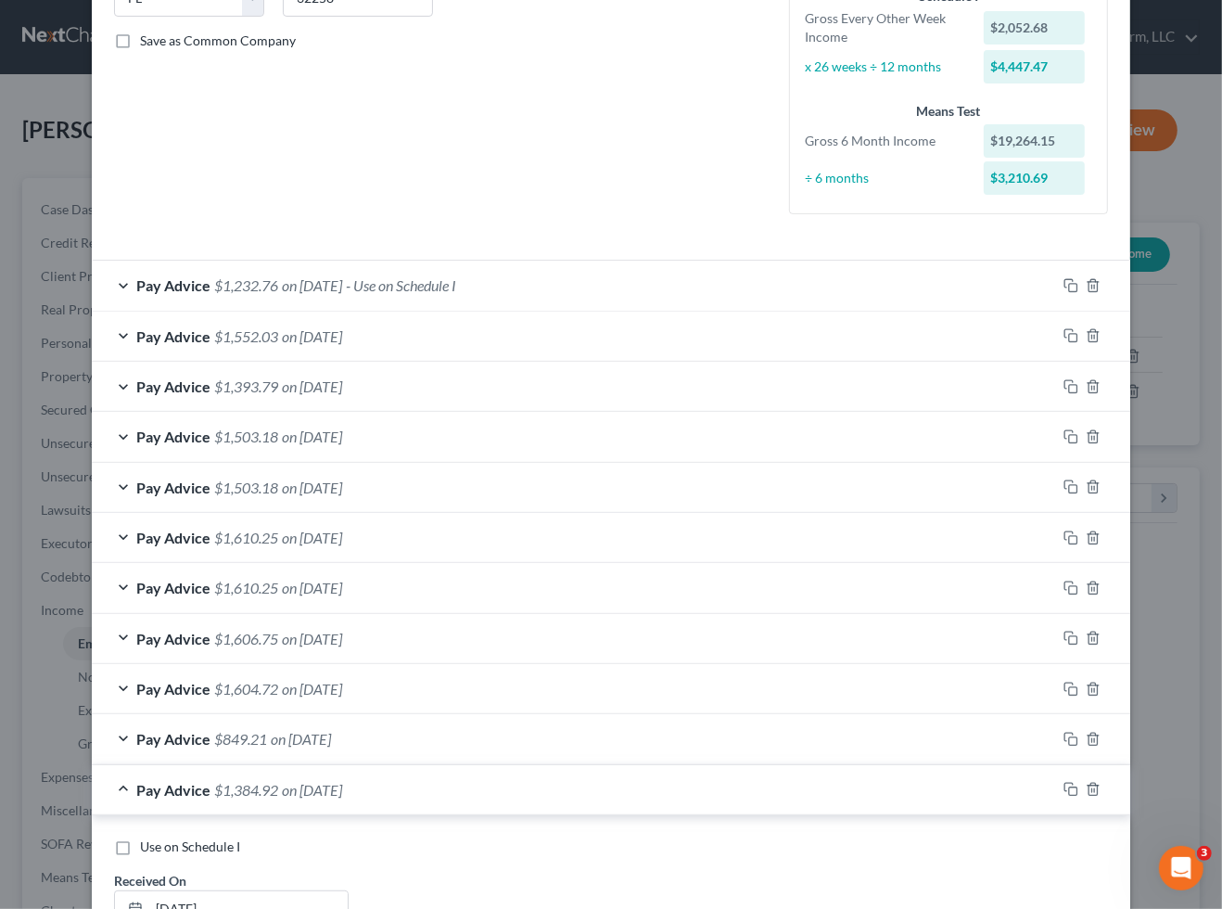
type input "4.94"
click at [456, 283] on span "- Use on Schedule I" at bounding box center [401, 285] width 110 height 18
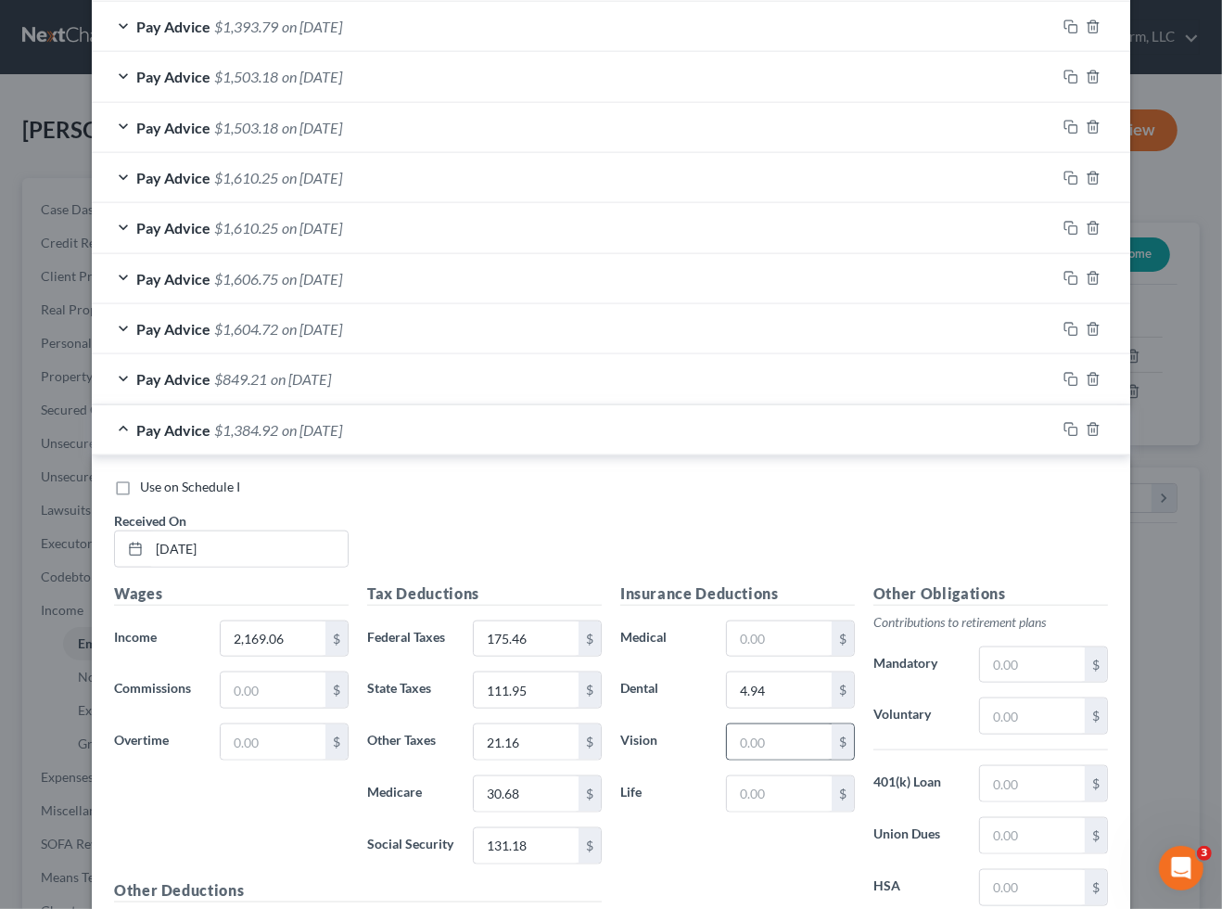
scroll to position [1434, 0]
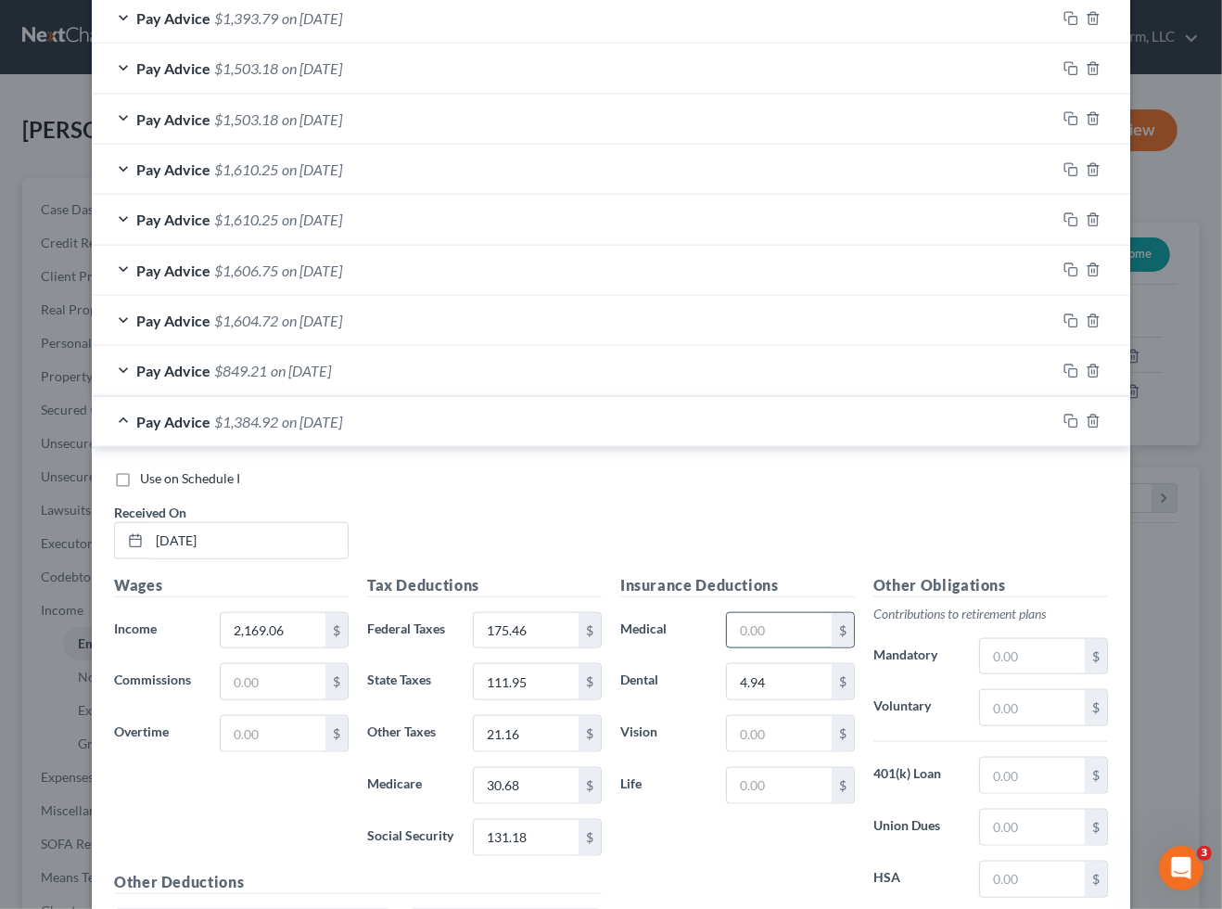
click at [753, 628] on input "text" at bounding box center [779, 630] width 105 height 35
type input "46.98"
type input "1.61"
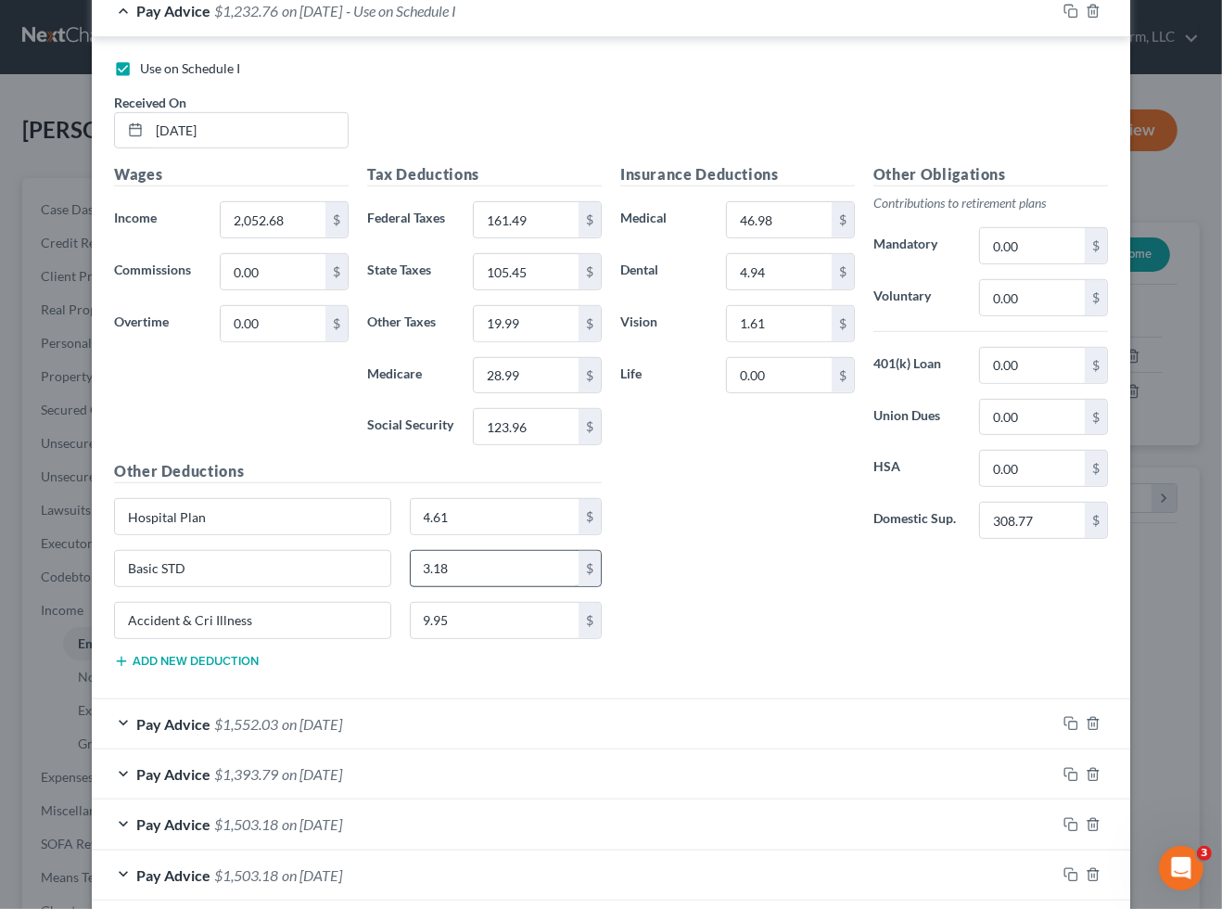
scroll to position [712, 0]
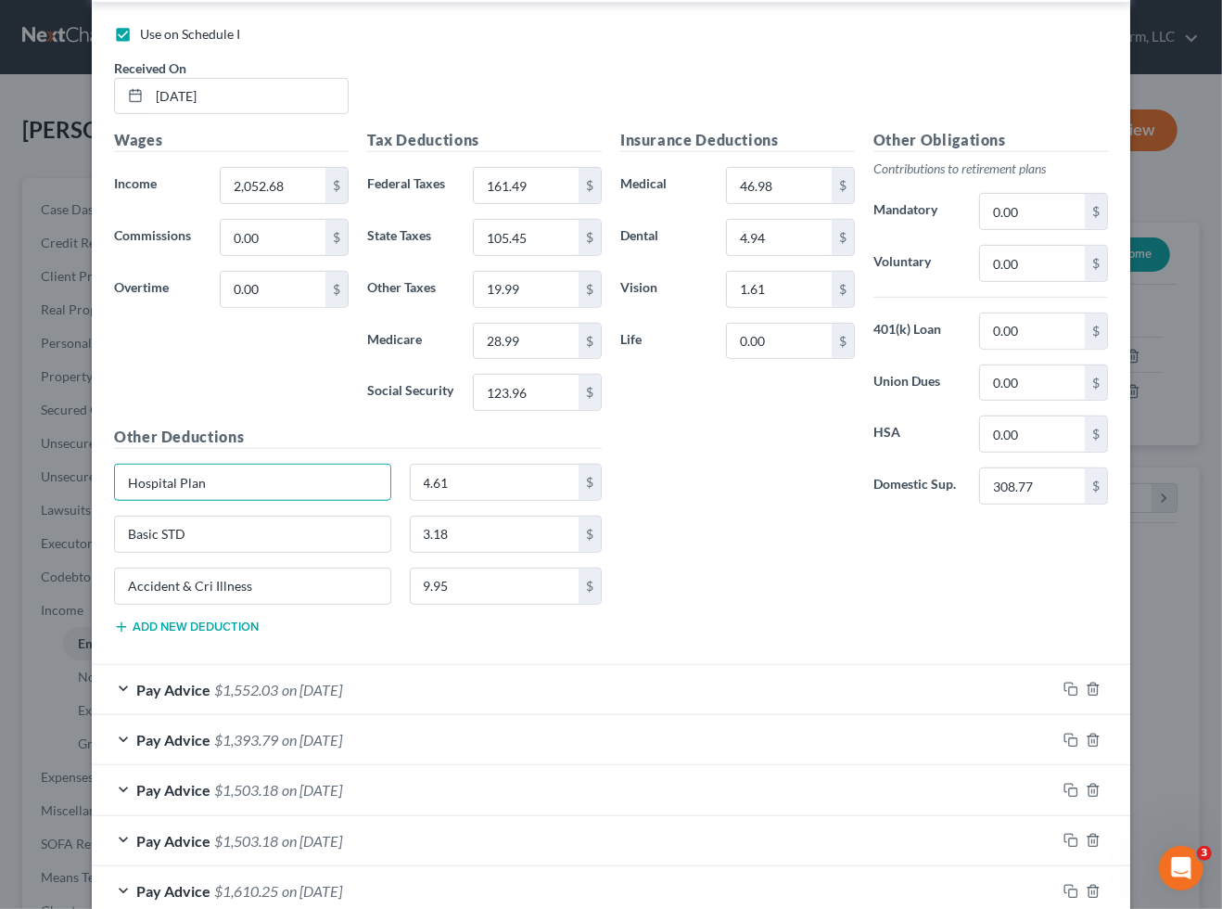
drag, startPoint x: 249, startPoint y: 473, endPoint x: -37, endPoint y: 474, distance: 285.6
click at [0, 474] on html "Home New Case Client Portal DebtorCC Sader Law Firm, LLC jlee@saderlawfirm.com …" at bounding box center [611, 593] width 1222 height 1186
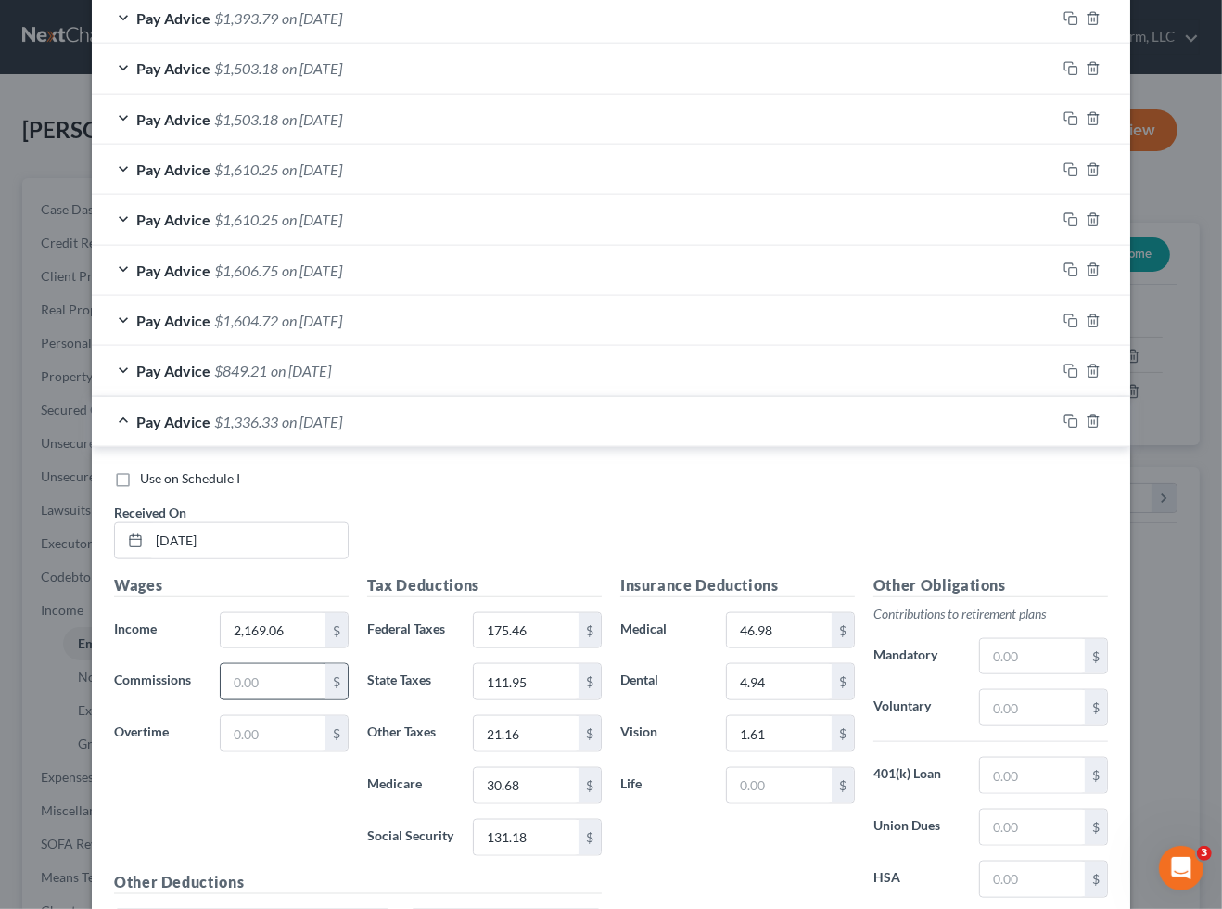
scroll to position [1625, 0]
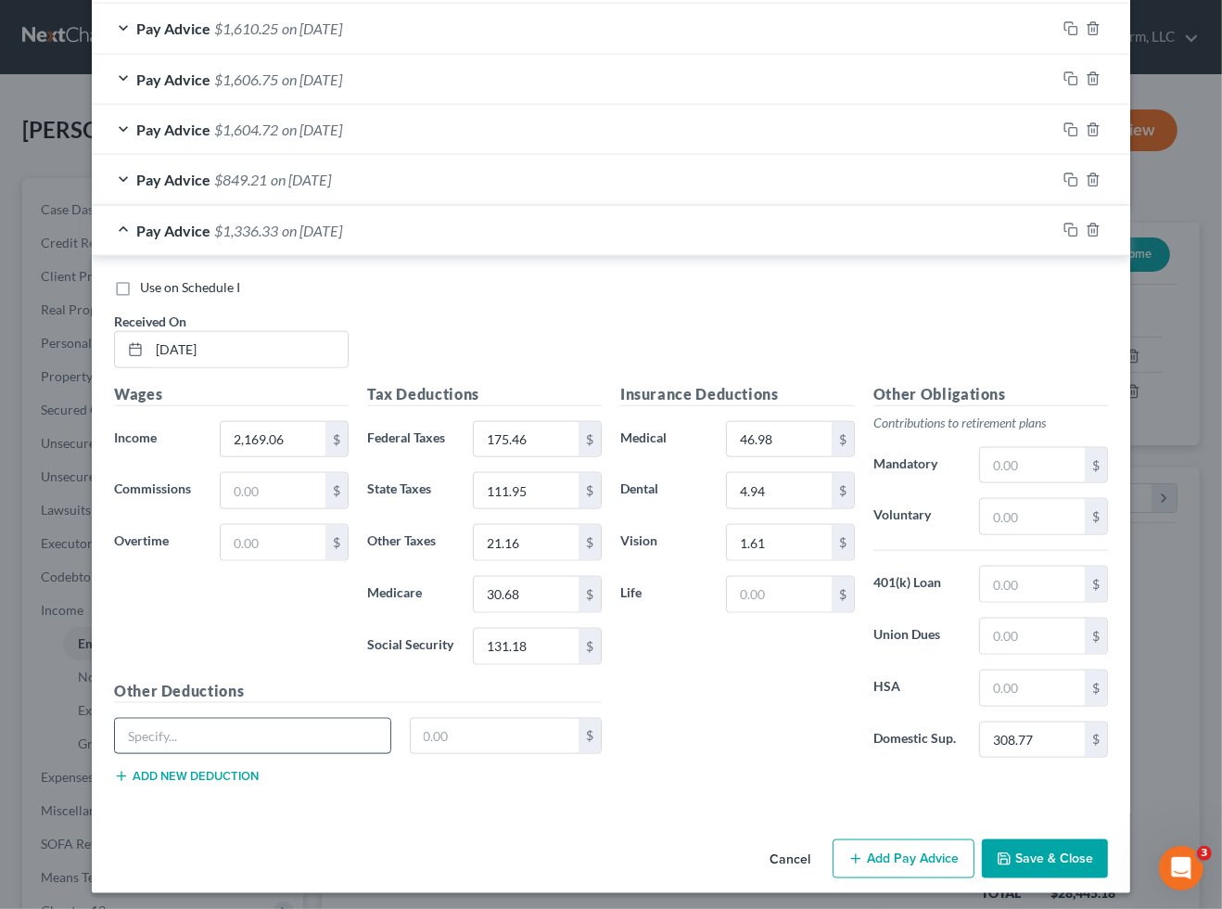
click at [243, 721] on input "text" at bounding box center [252, 736] width 275 height 35
paste input "Hospital Plan"
type input "Hospital Plan"
type input "4.61"
click at [211, 795] on div "Use on Schedule I Received On * 09/12/2025 Wages Income * 2,169.06 $ Commission…" at bounding box center [611, 534] width 1039 height 557
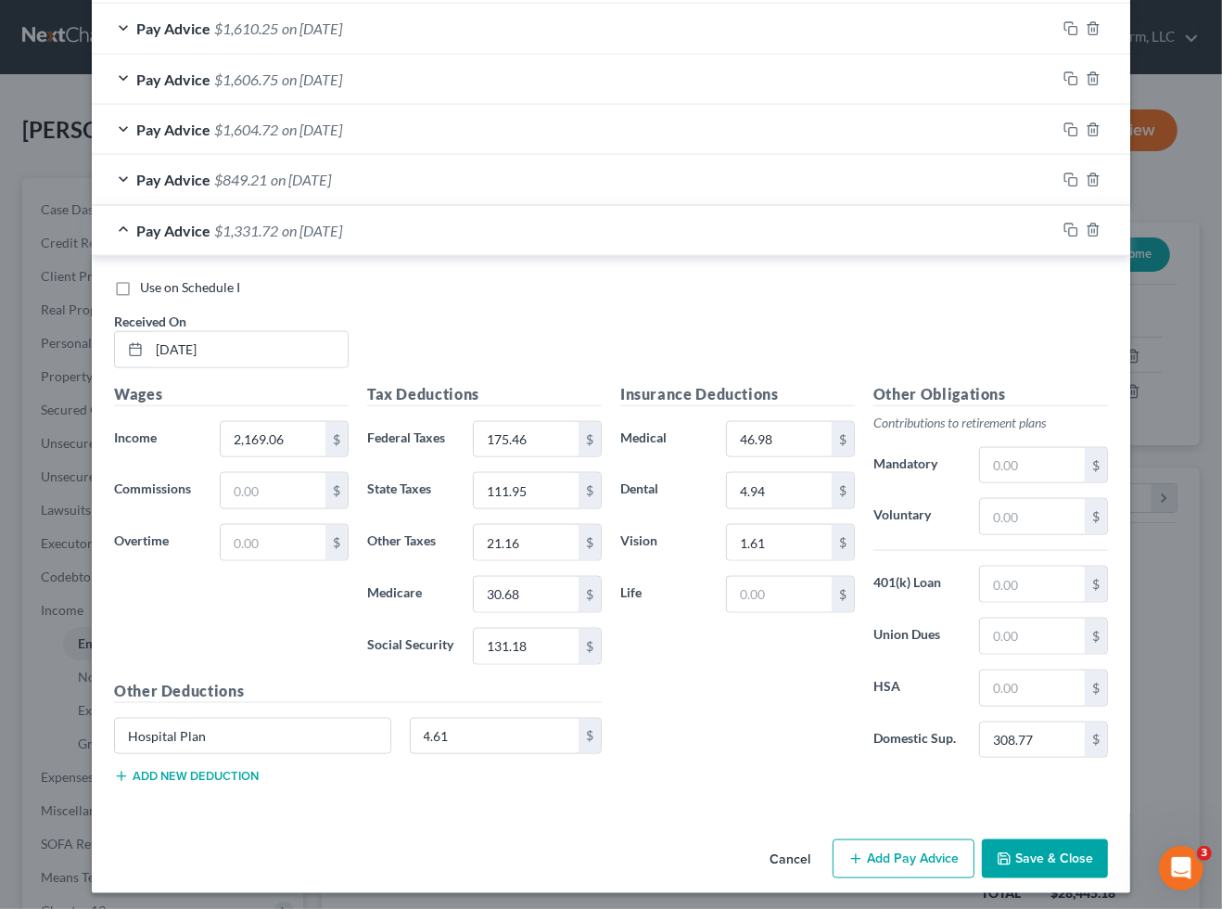
click at [209, 777] on button "Add new deduction" at bounding box center [186, 776] width 145 height 15
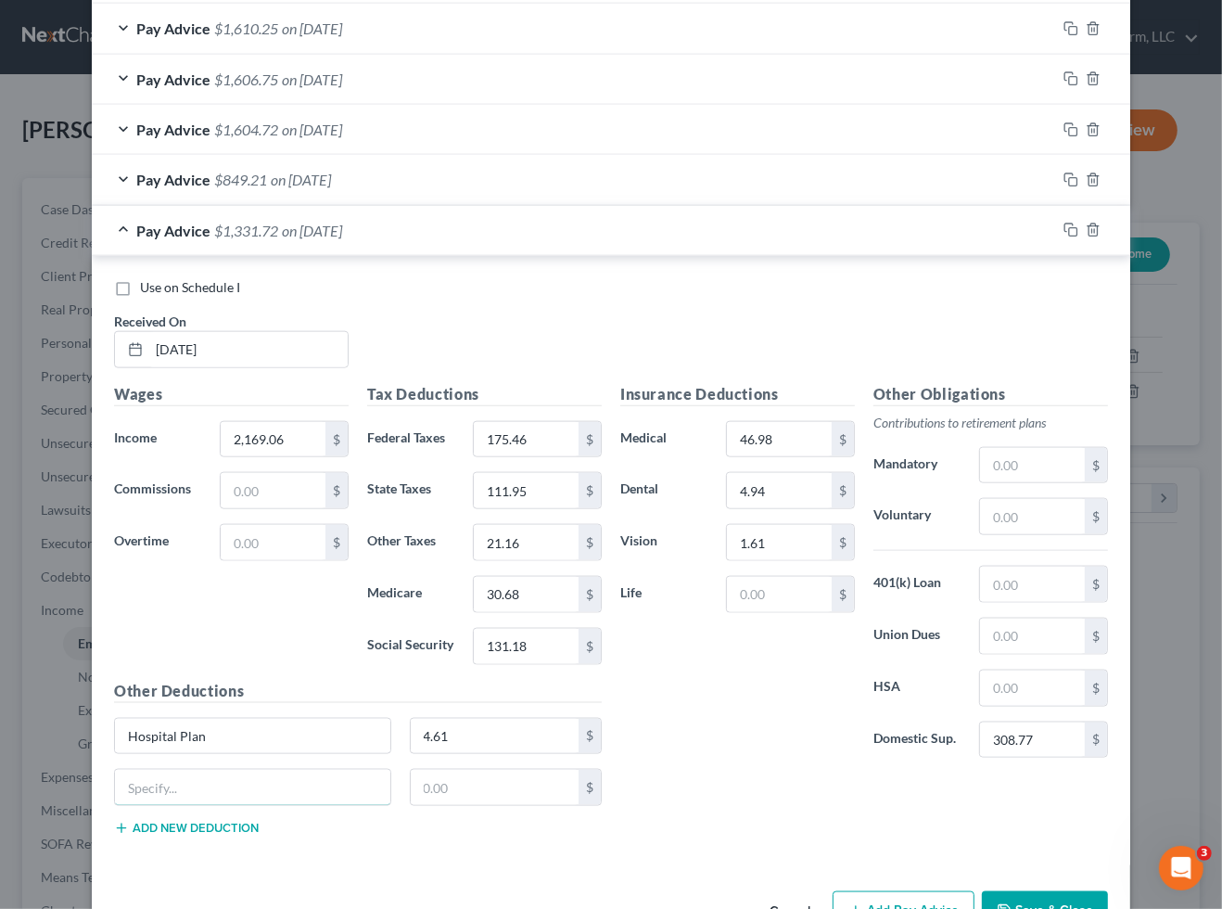
click at [209, 777] on input "text" at bounding box center [252, 787] width 275 height 35
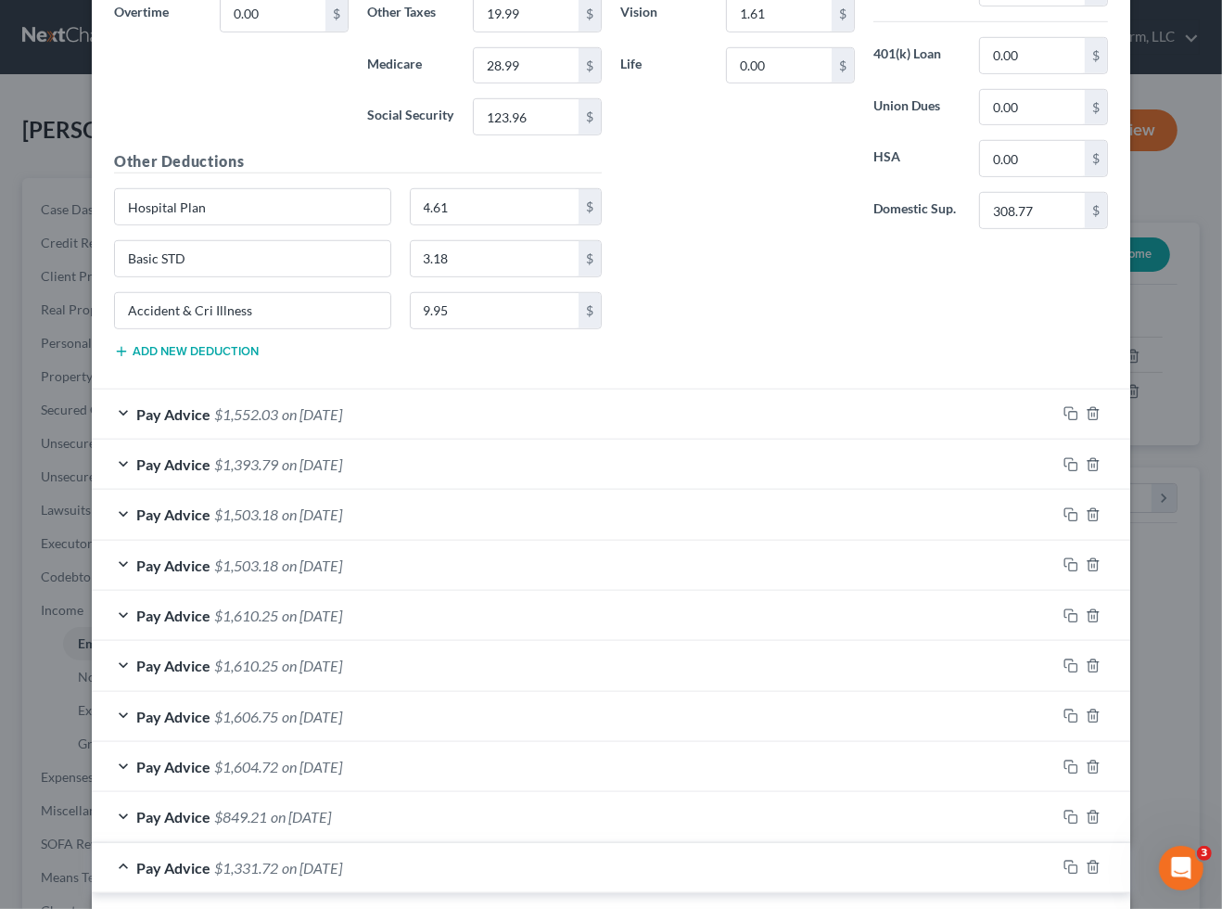
scroll to position [904, 0]
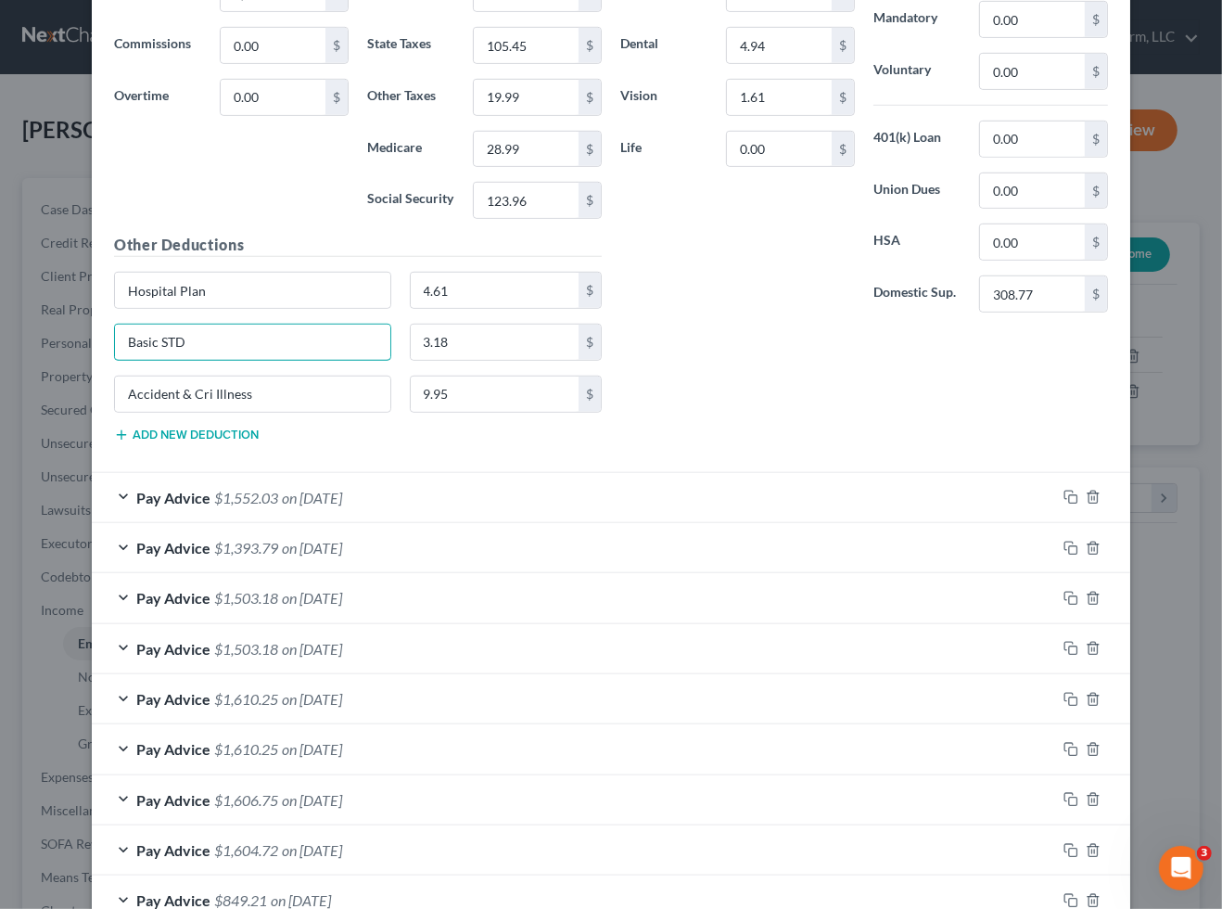
drag, startPoint x: 221, startPoint y: 352, endPoint x: 88, endPoint y: 344, distance: 132.9
click at [92, 344] on div "Use on Schedule I Received On * 08/22/2025 Wages Income * 2,052.68 $ Commission…" at bounding box center [611, 142] width 1039 height 662
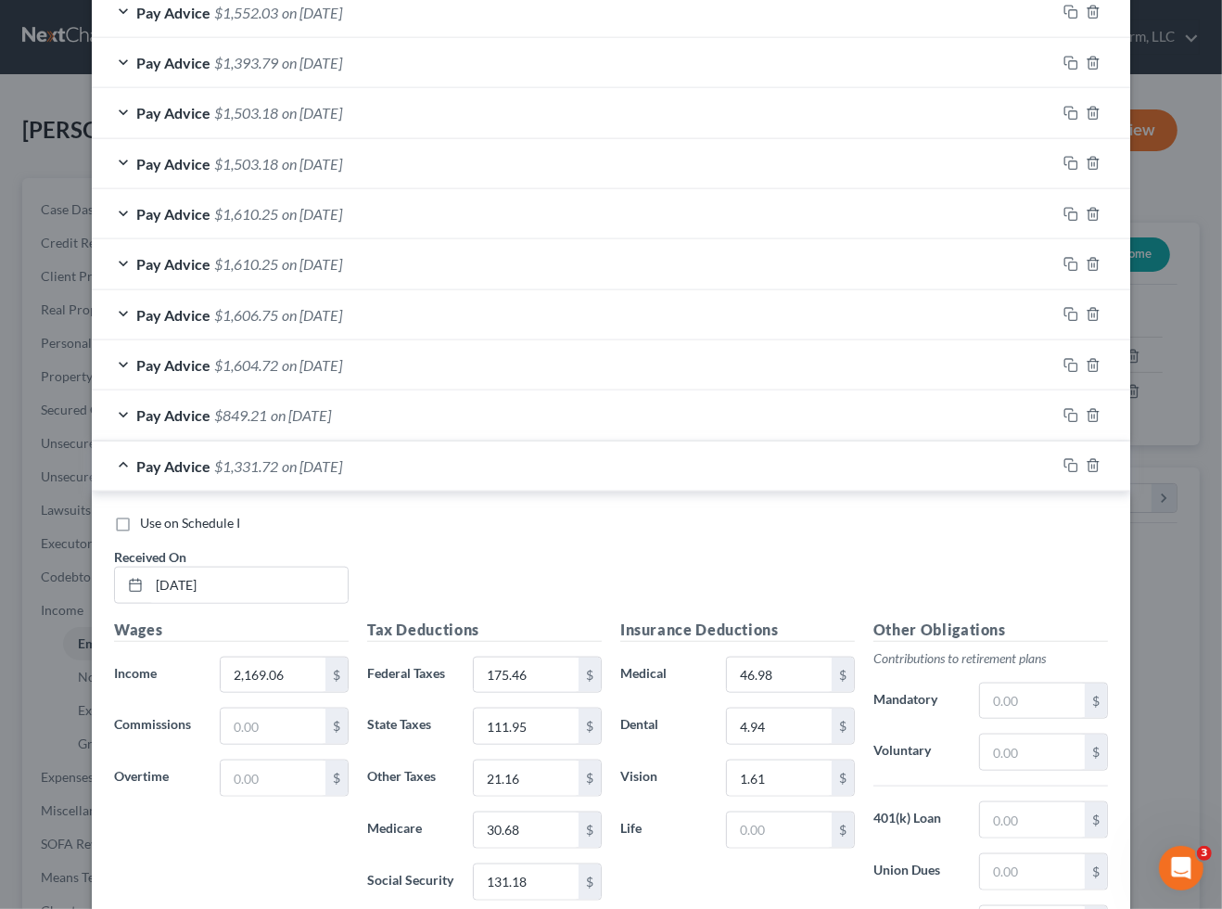
scroll to position [1677, 0]
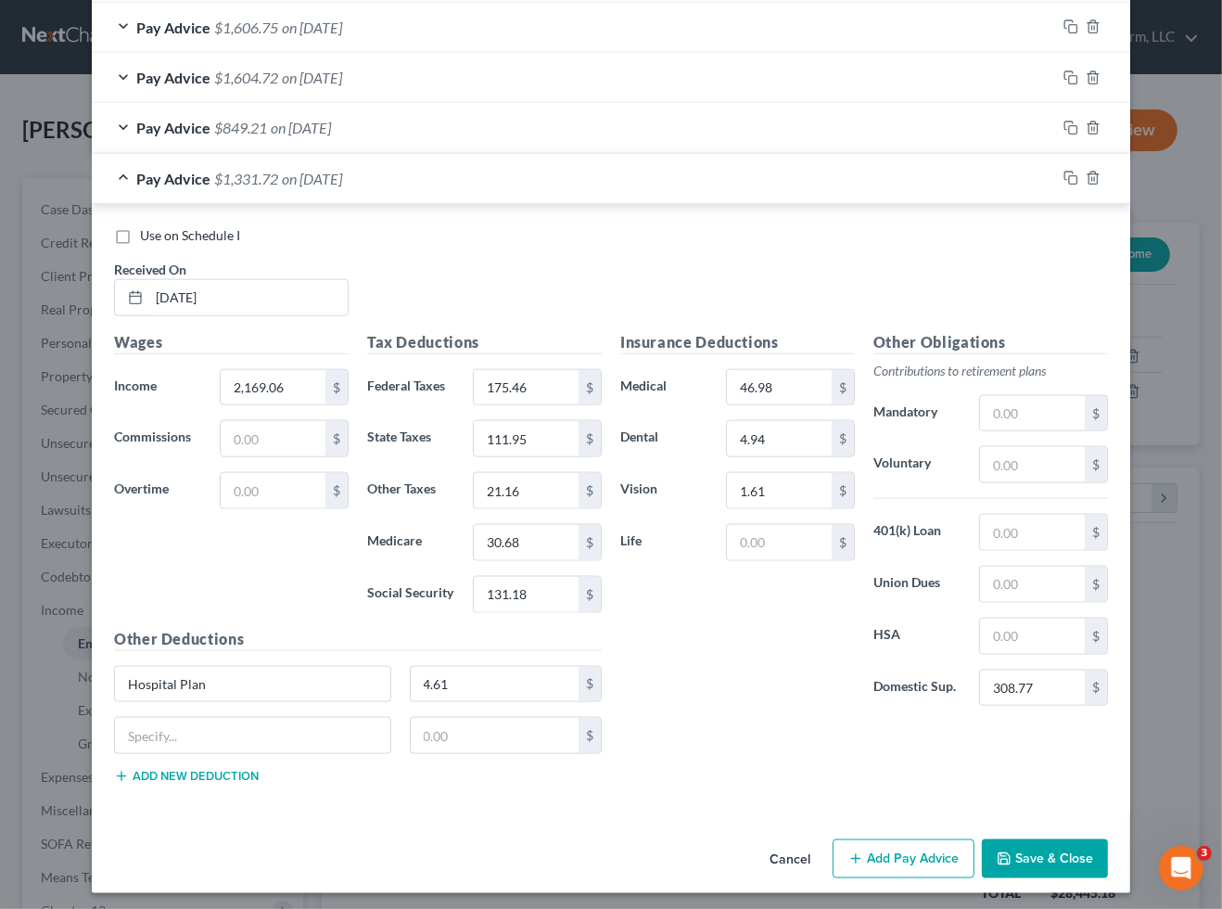
click at [300, 707] on div "Hospital Plan 4.61 $" at bounding box center [358, 692] width 506 height 52
click at [299, 718] on input "text" at bounding box center [252, 735] width 275 height 35
paste input "Basic STD"
type input "Basic STD"
click at [516, 735] on input "text" at bounding box center [495, 735] width 169 height 35
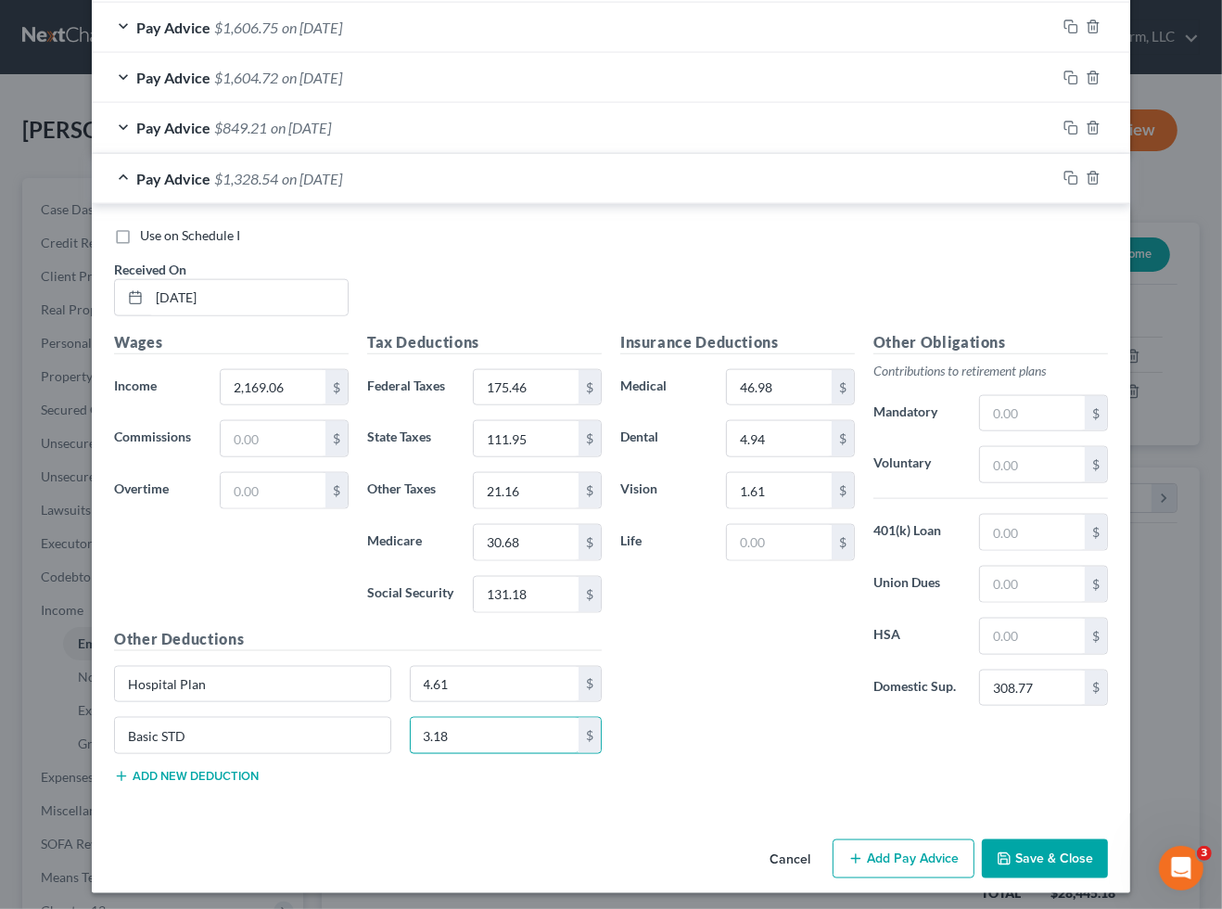
type input "3.18"
click at [232, 770] on button "Add new deduction" at bounding box center [186, 776] width 145 height 15
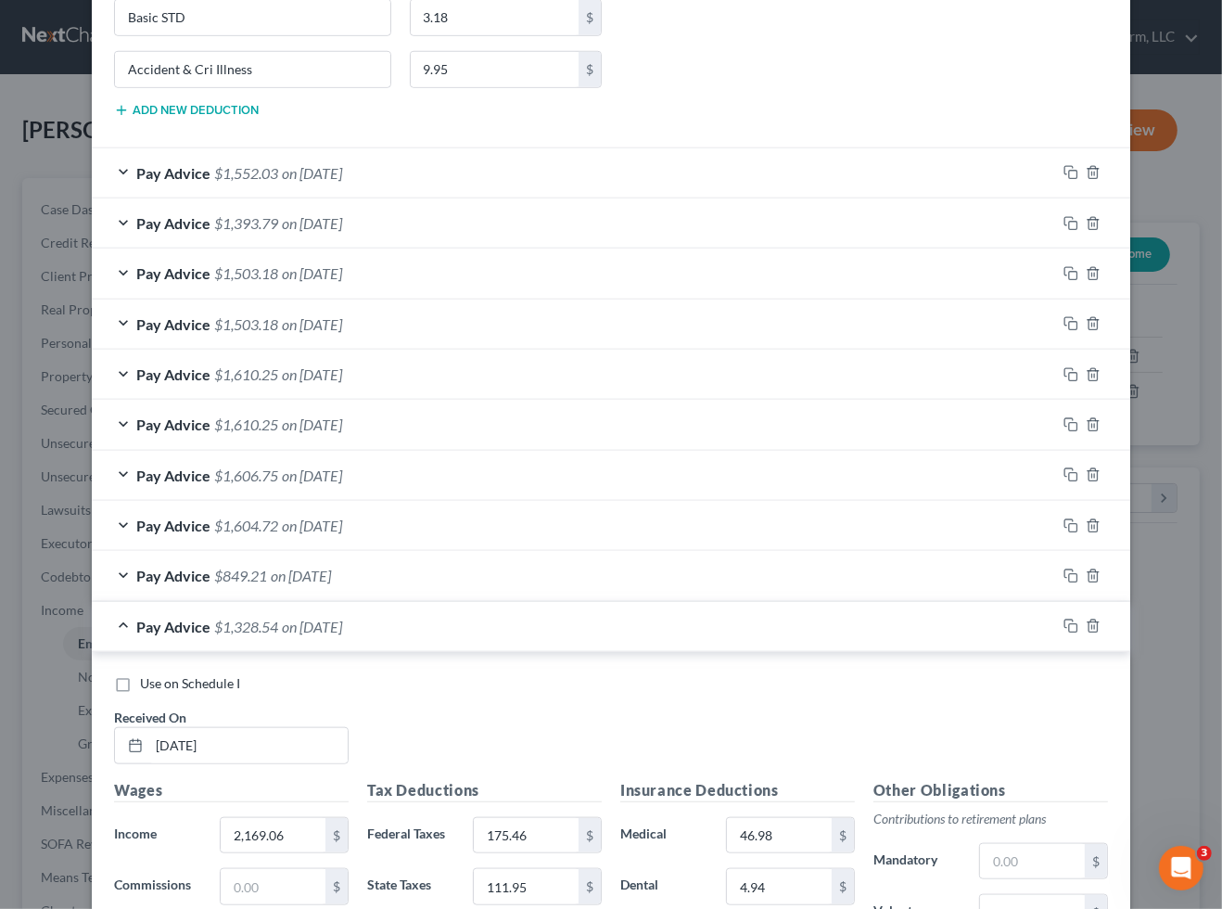
scroll to position [1110, 0]
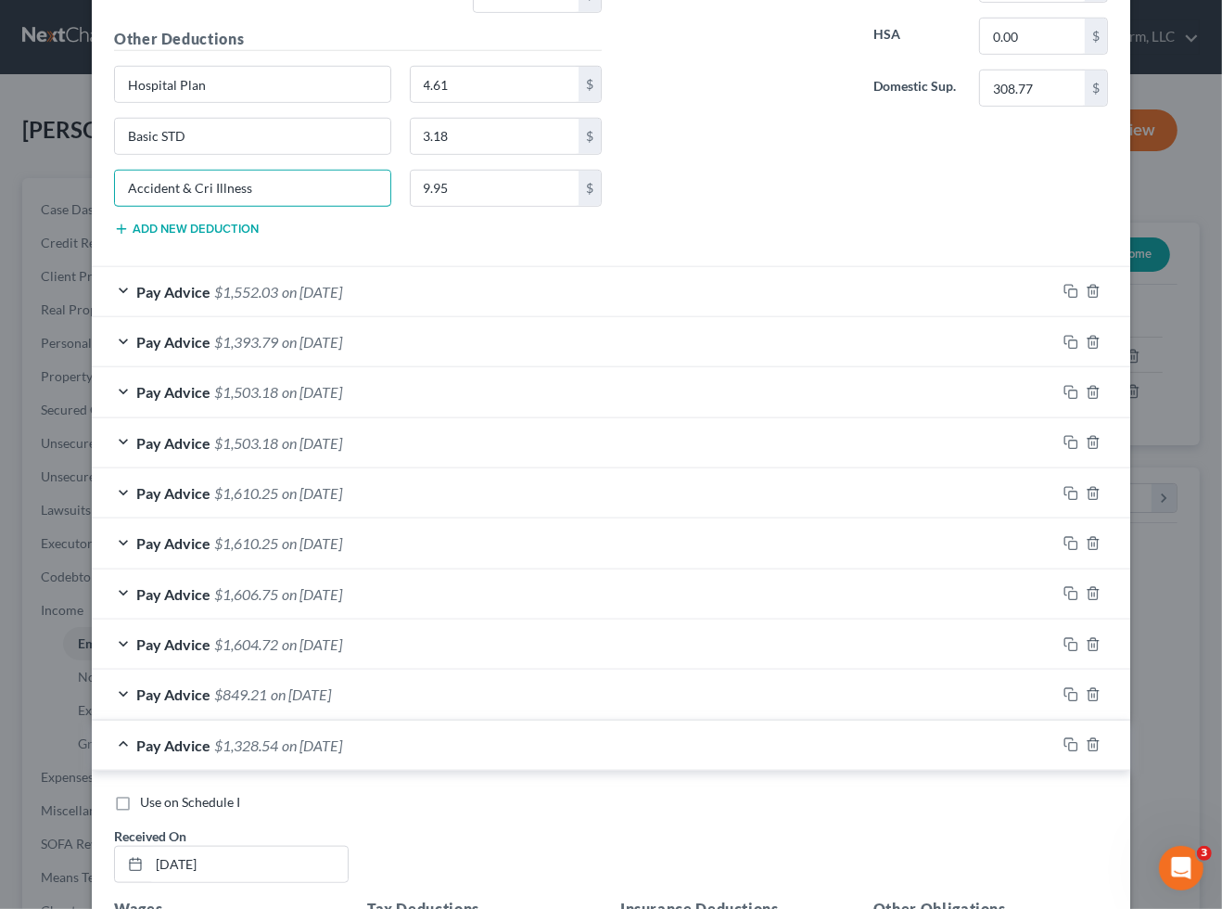
drag, startPoint x: 232, startPoint y: 184, endPoint x: 65, endPoint y: 188, distance: 167.0
click at [65, 188] on div "Edit Income Source × Employment Type * Select Full or Part Time Employment Self…" at bounding box center [611, 454] width 1222 height 909
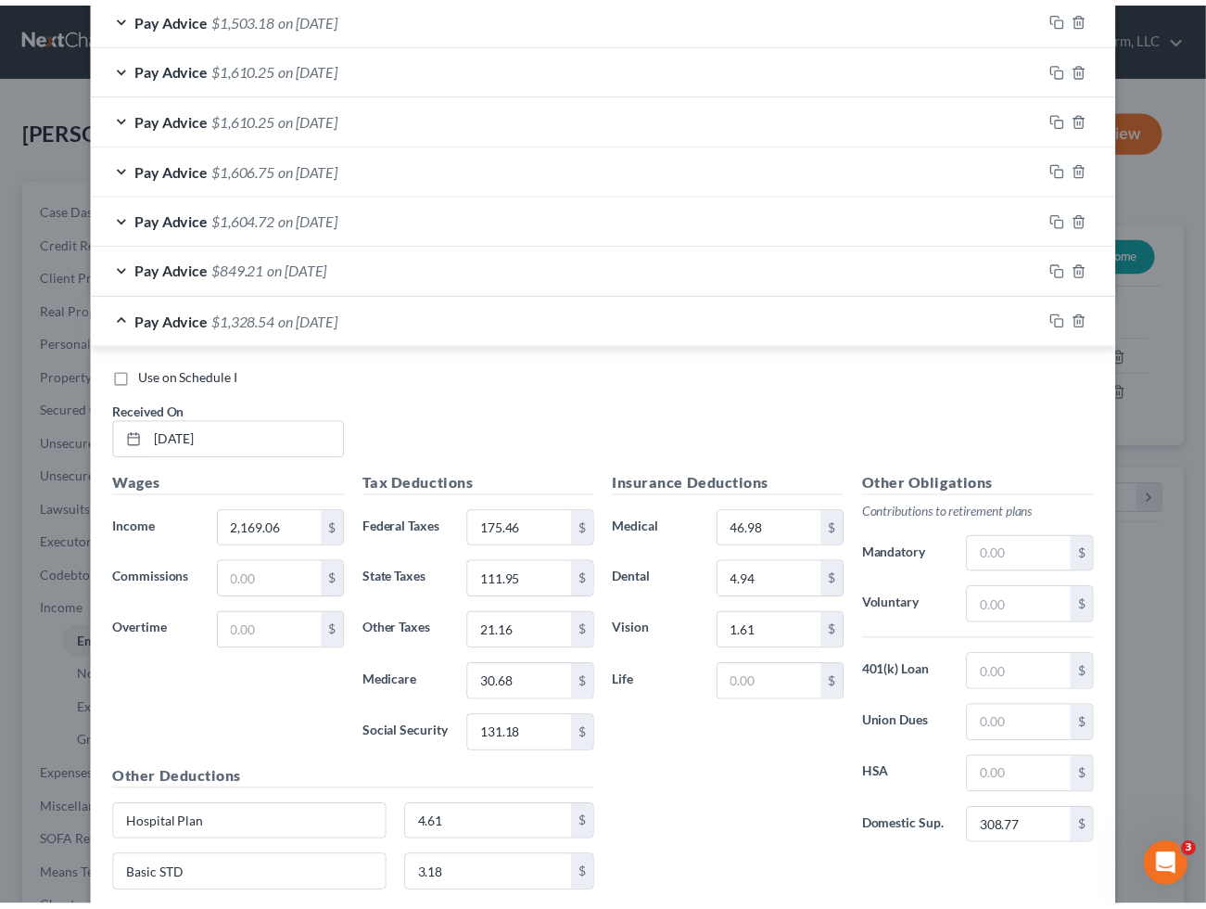
scroll to position [1729, 0]
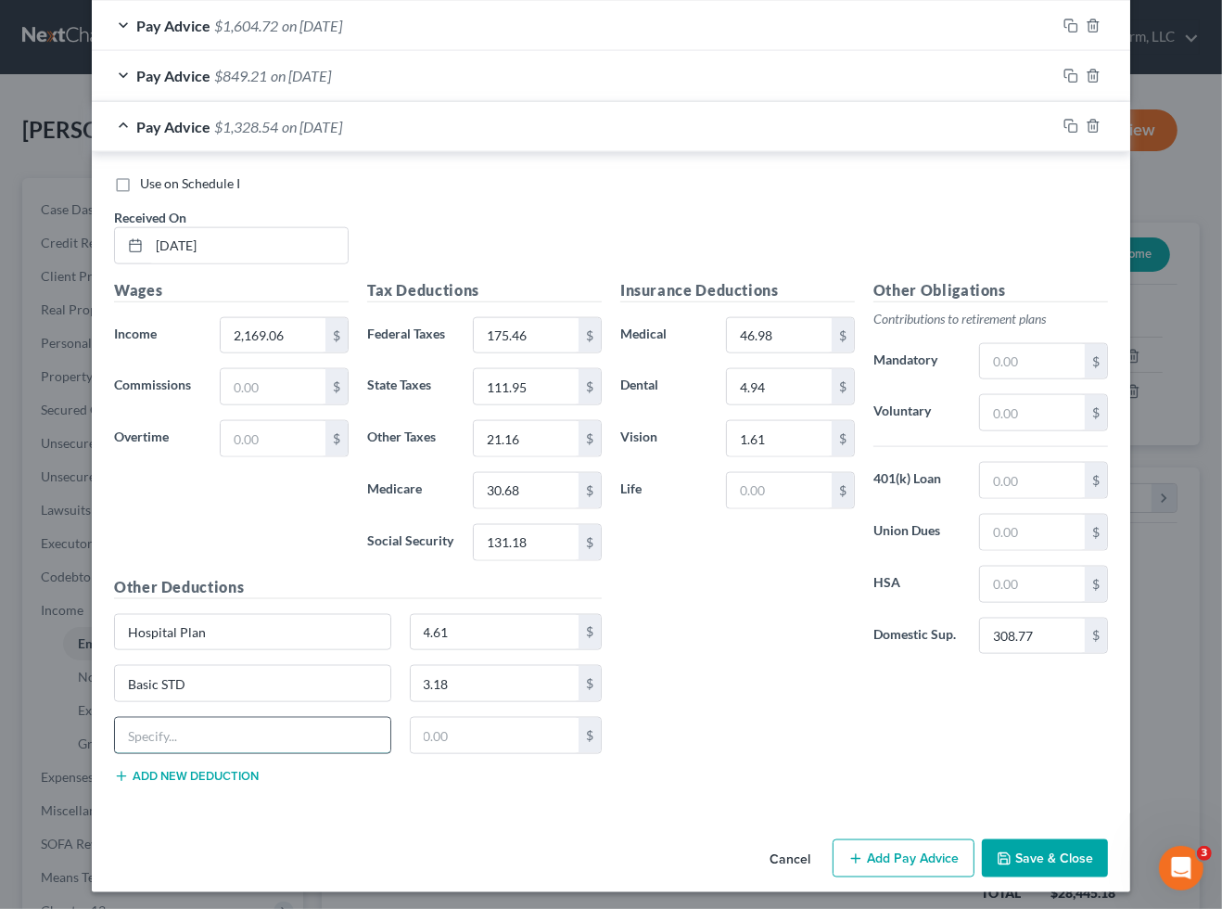
click at [296, 723] on input "text" at bounding box center [252, 735] width 275 height 35
paste input "Accident & Cri Illness"
type input "Accident & Cri Illness"
click at [487, 706] on div "Basic STD 3.18 $" at bounding box center [358, 691] width 506 height 52
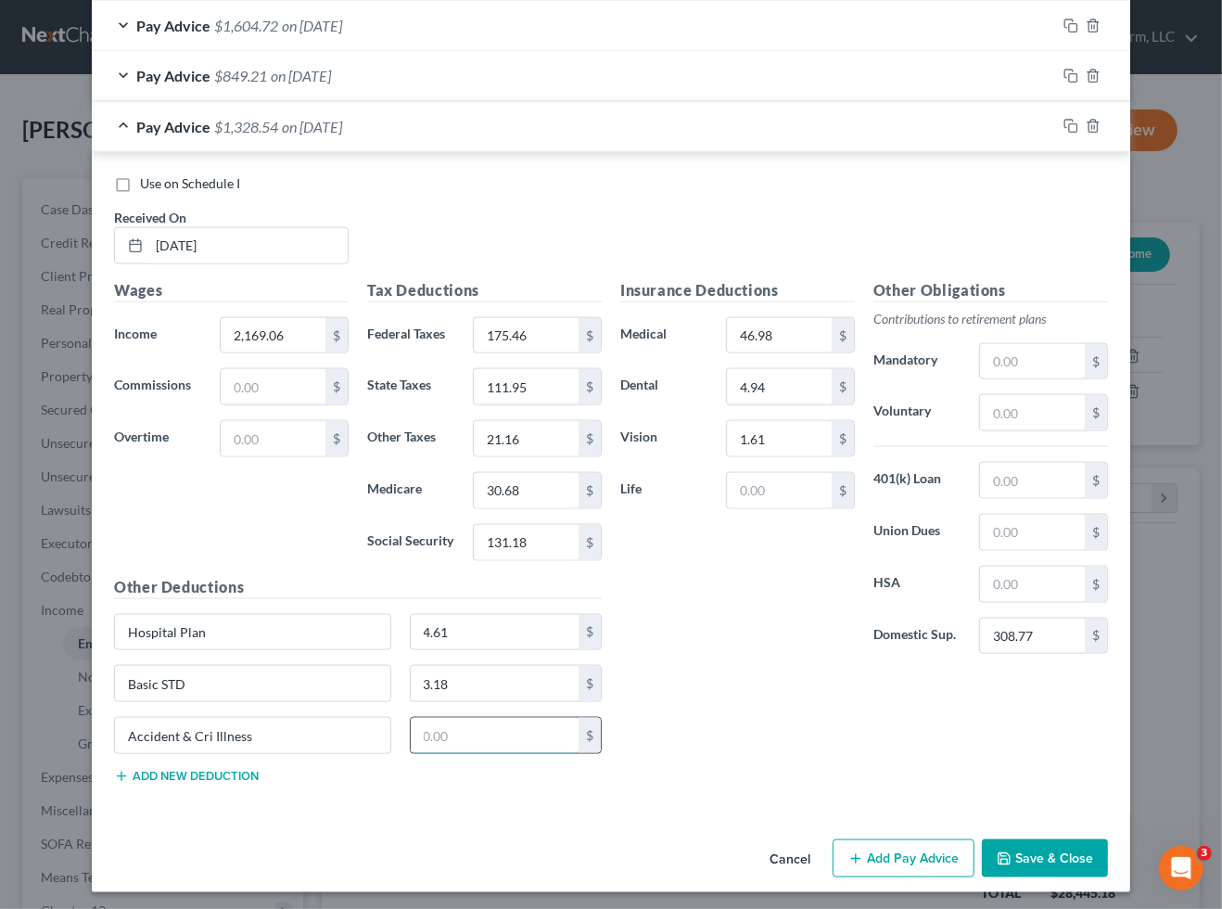
click at [485, 722] on input "text" at bounding box center [495, 735] width 169 height 35
type input "9.95"
click at [1058, 850] on button "Save & Close" at bounding box center [1045, 858] width 126 height 39
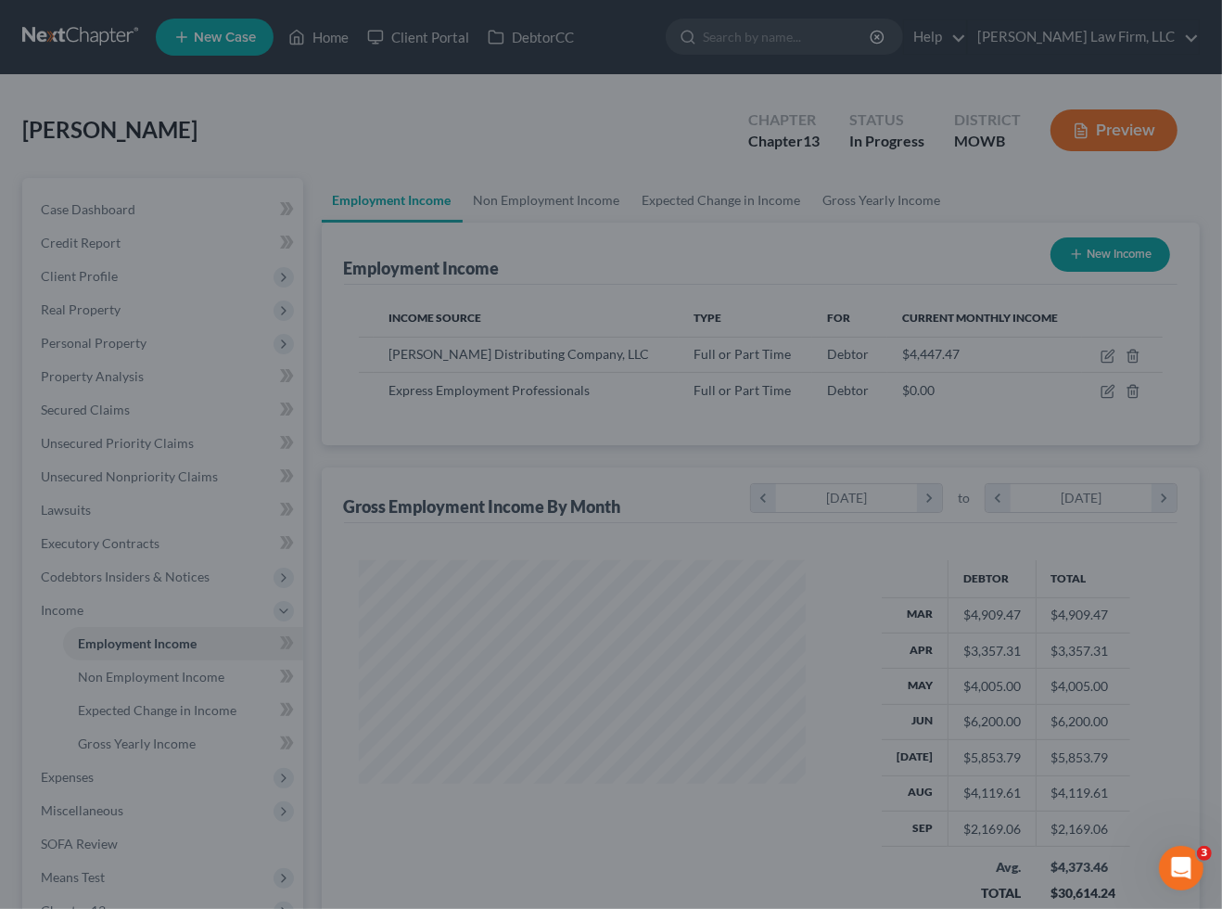
scroll to position [926970, 926853]
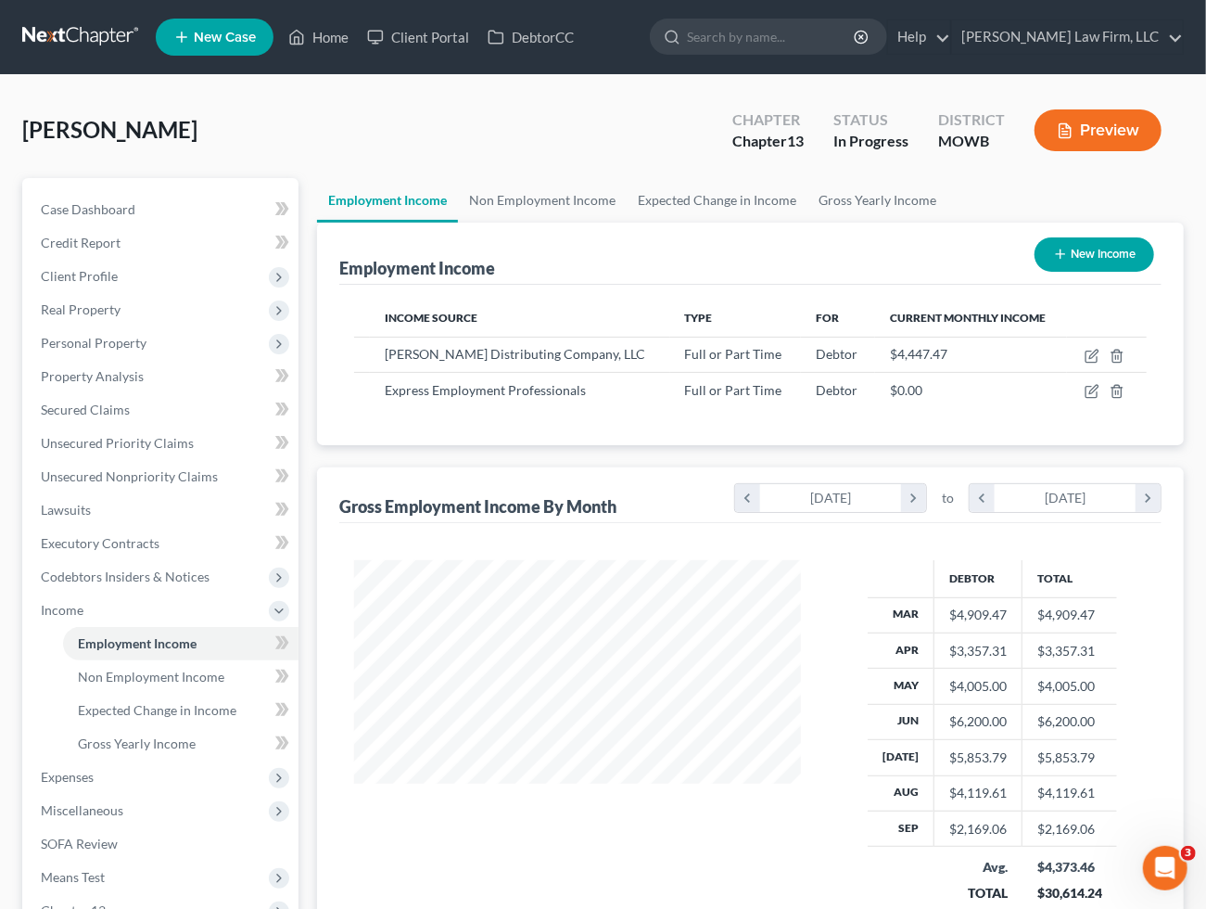
click at [1111, 138] on button "Preview" at bounding box center [1098, 130] width 127 height 42
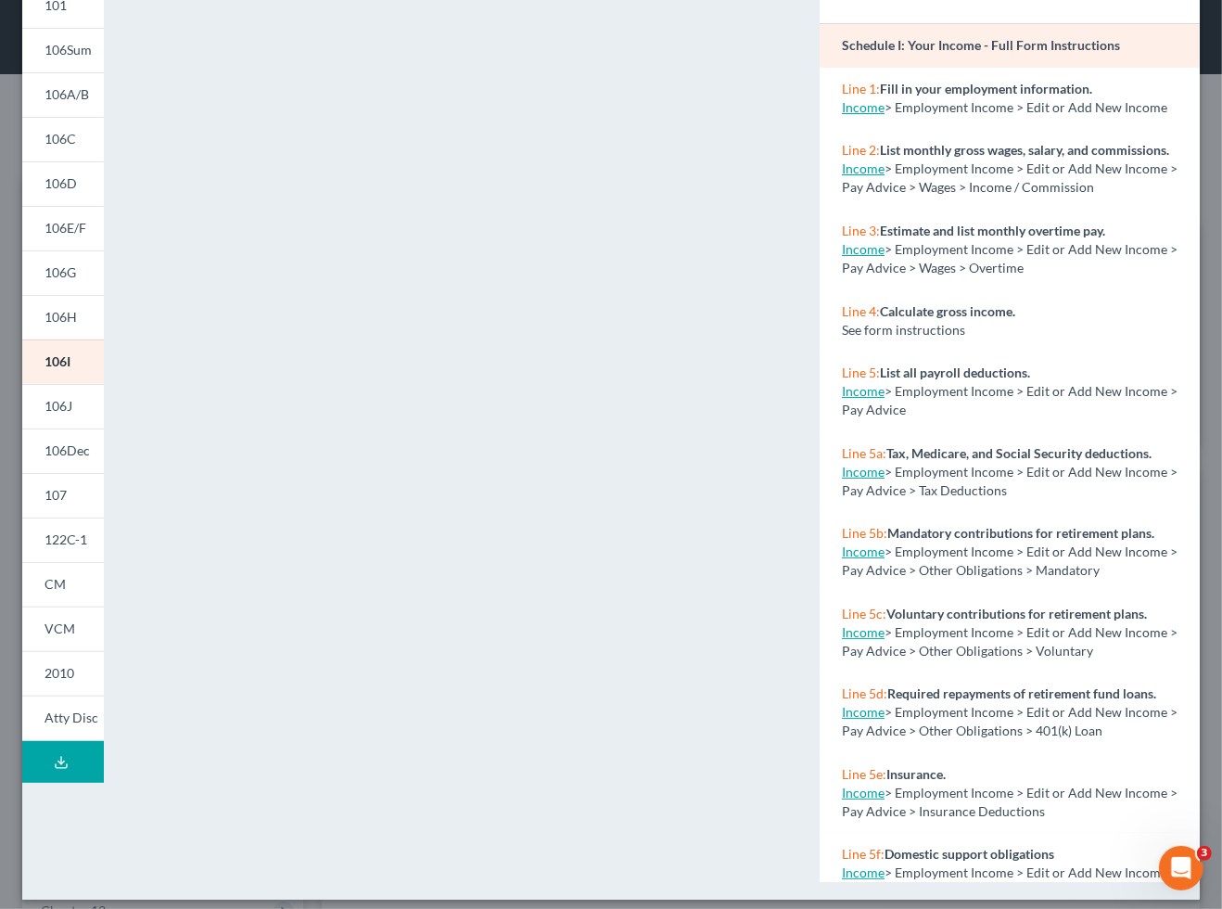
scroll to position [136, 0]
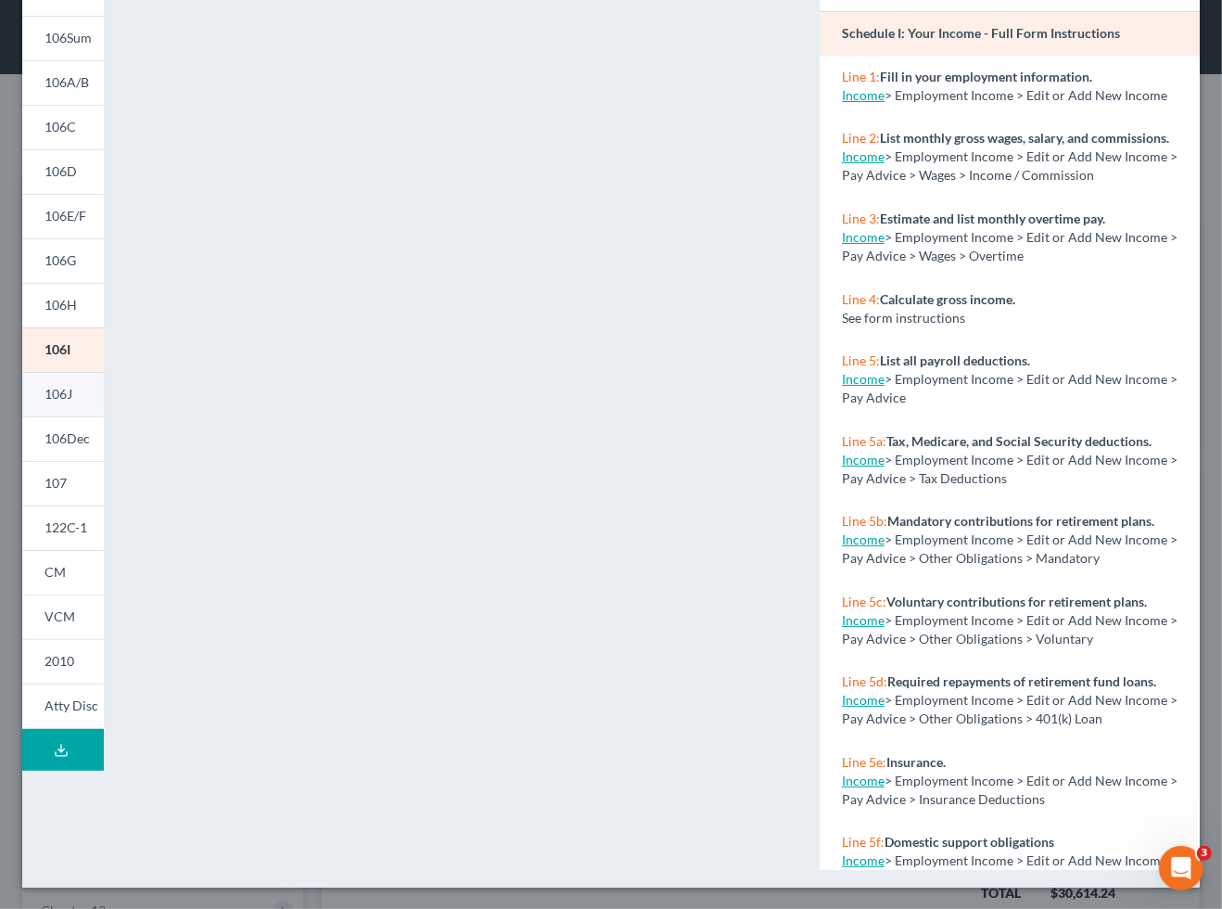
click at [89, 385] on link "106J" at bounding box center [63, 394] width 82 height 45
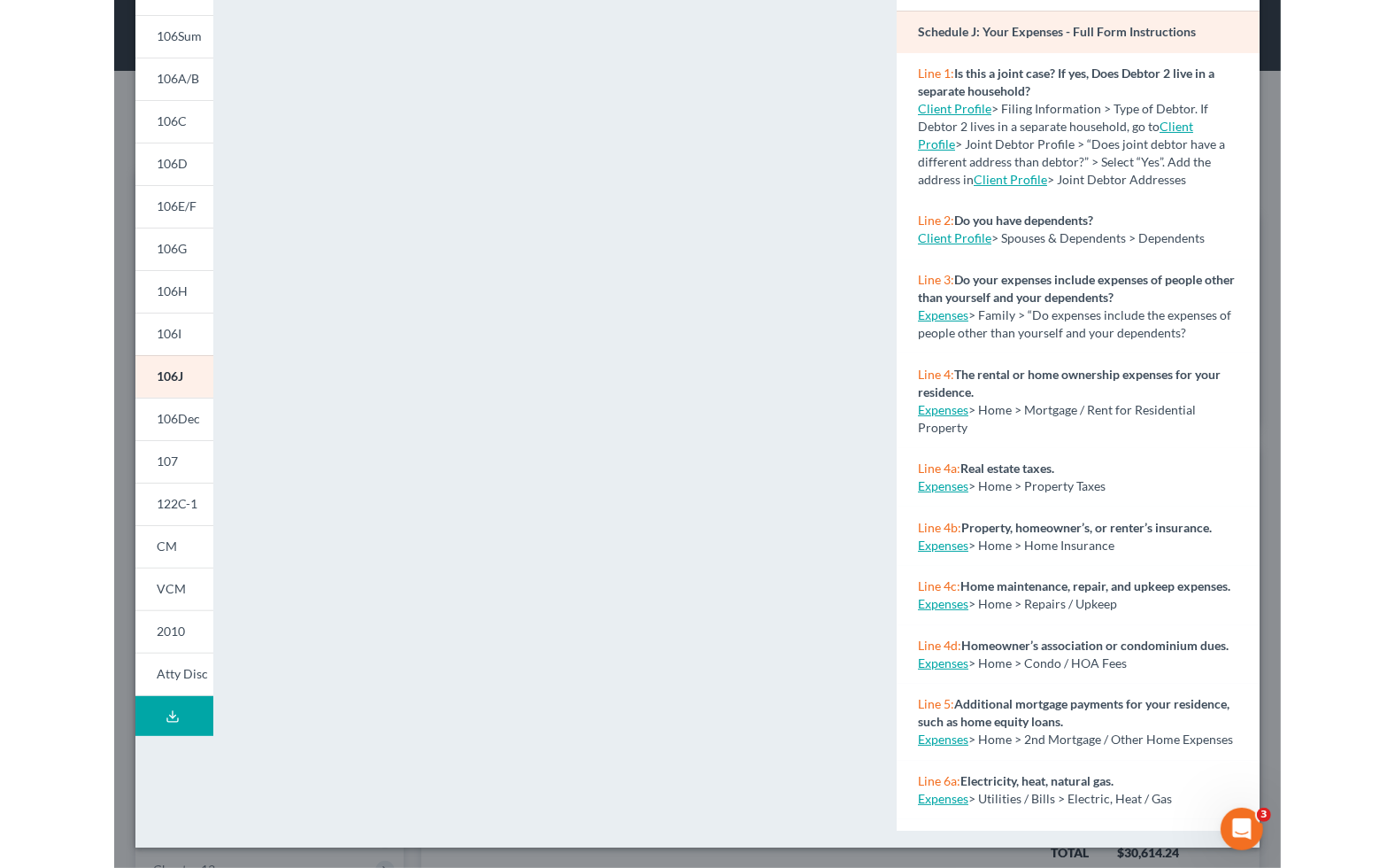
scroll to position [350, 575]
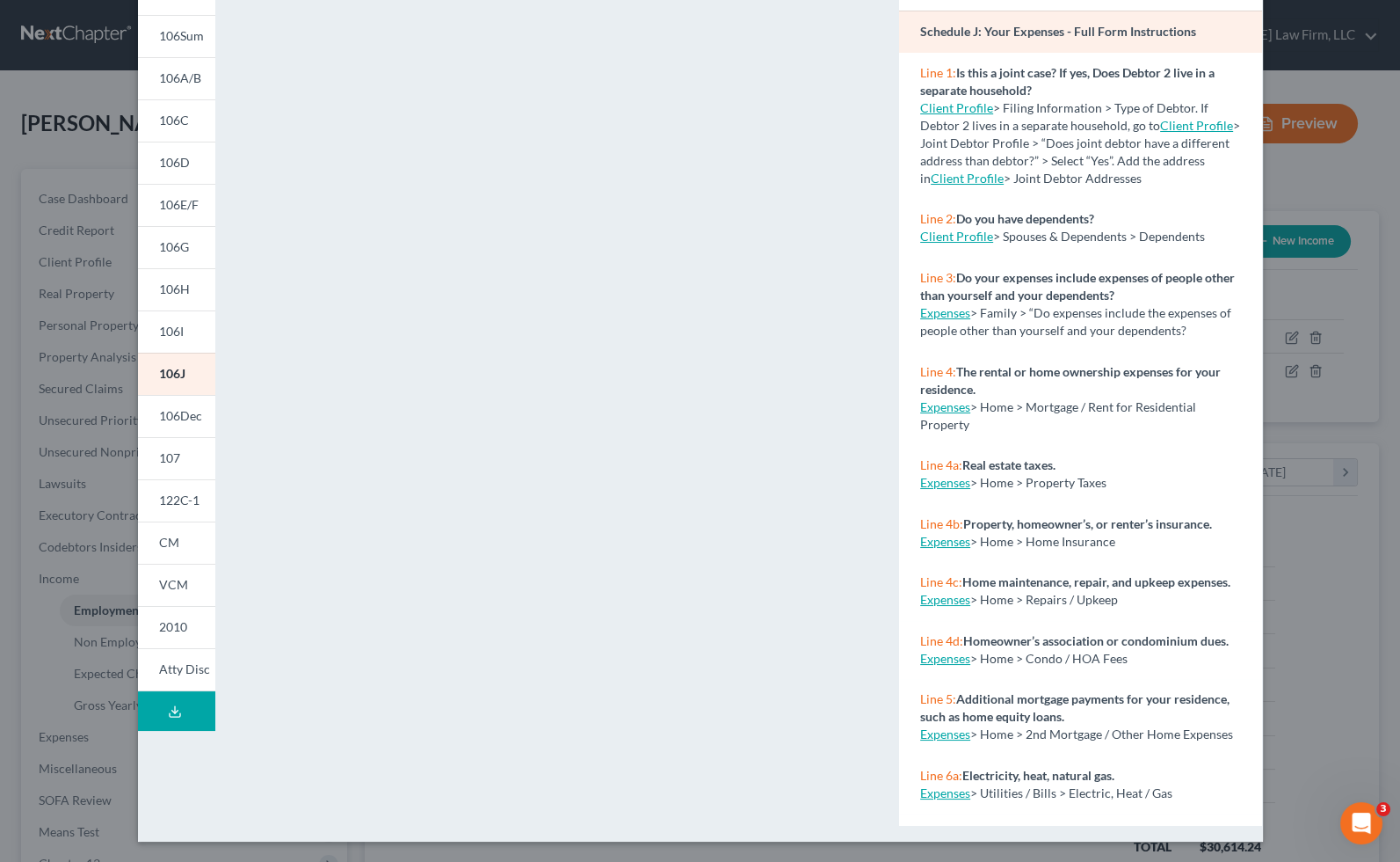
click at [1317, 585] on div "Petition Preview Schedule J: Your Expenses × 101 106Sum 106A/B 106C 106D 106E/F…" at bounding box center [700, 431] width 1400 height 862
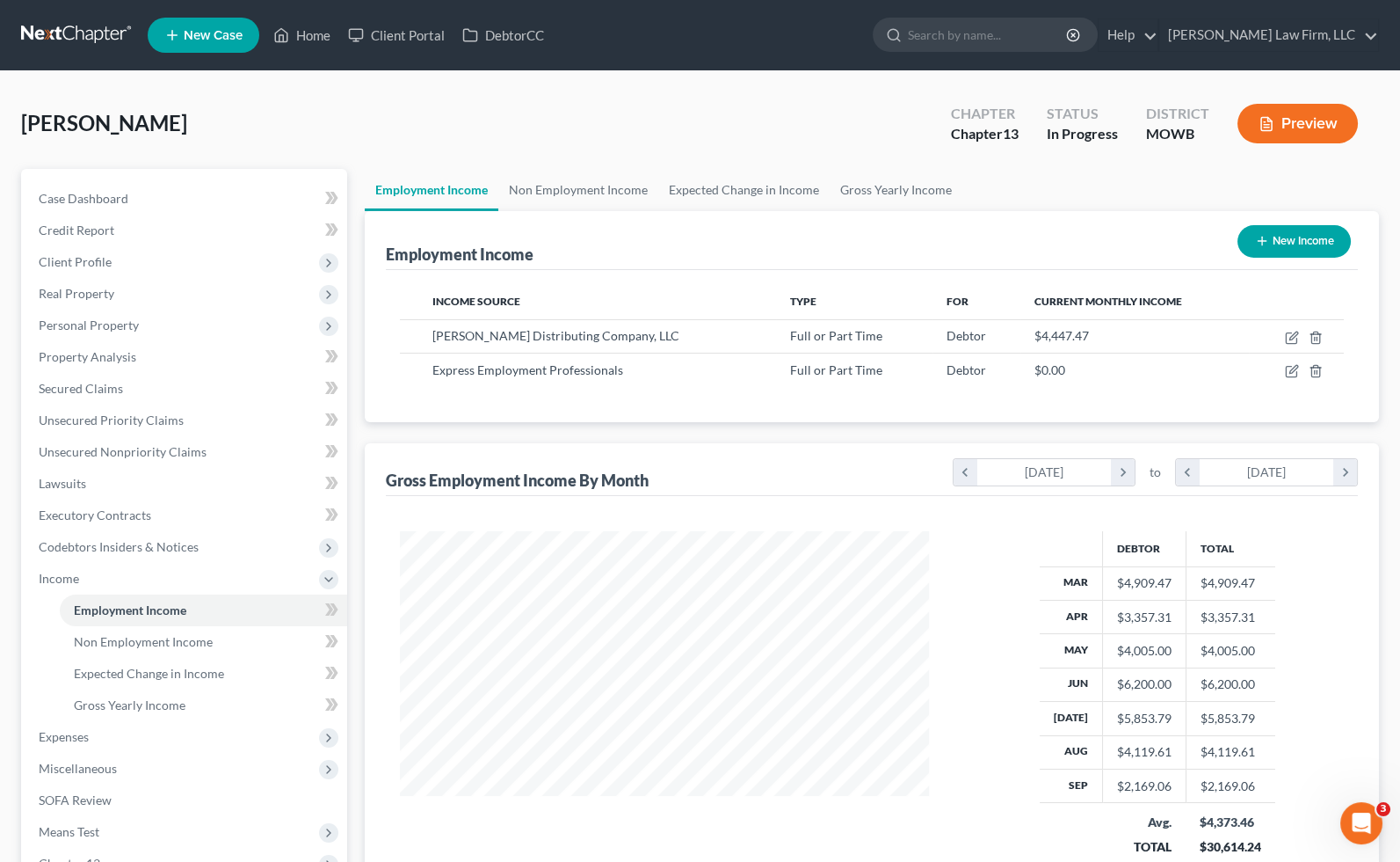
scroll to position [879041, 878427]
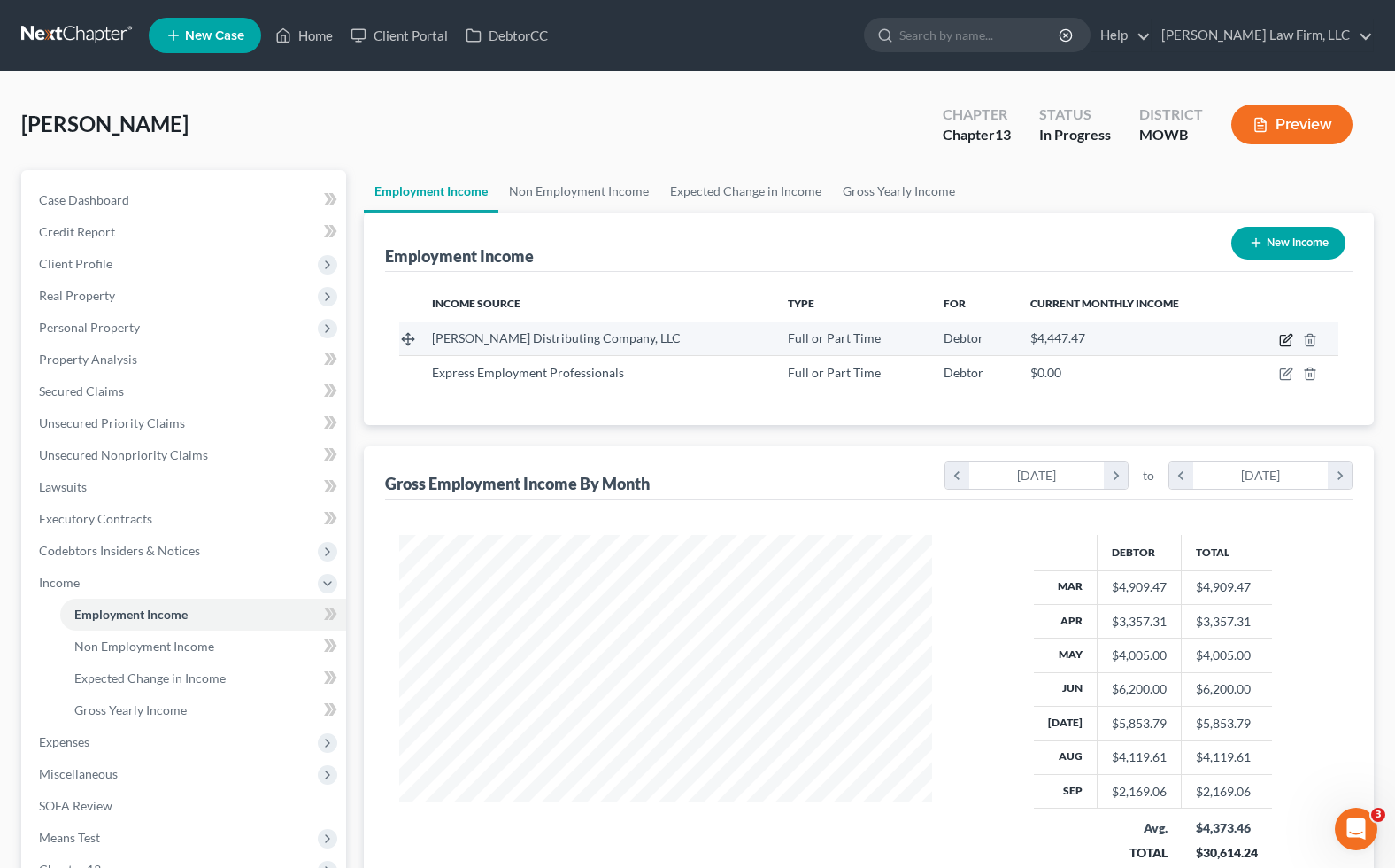
click at [1286, 338] on icon "button" at bounding box center [1286, 340] width 14 height 14
select select "0"
select select "9"
select select "2"
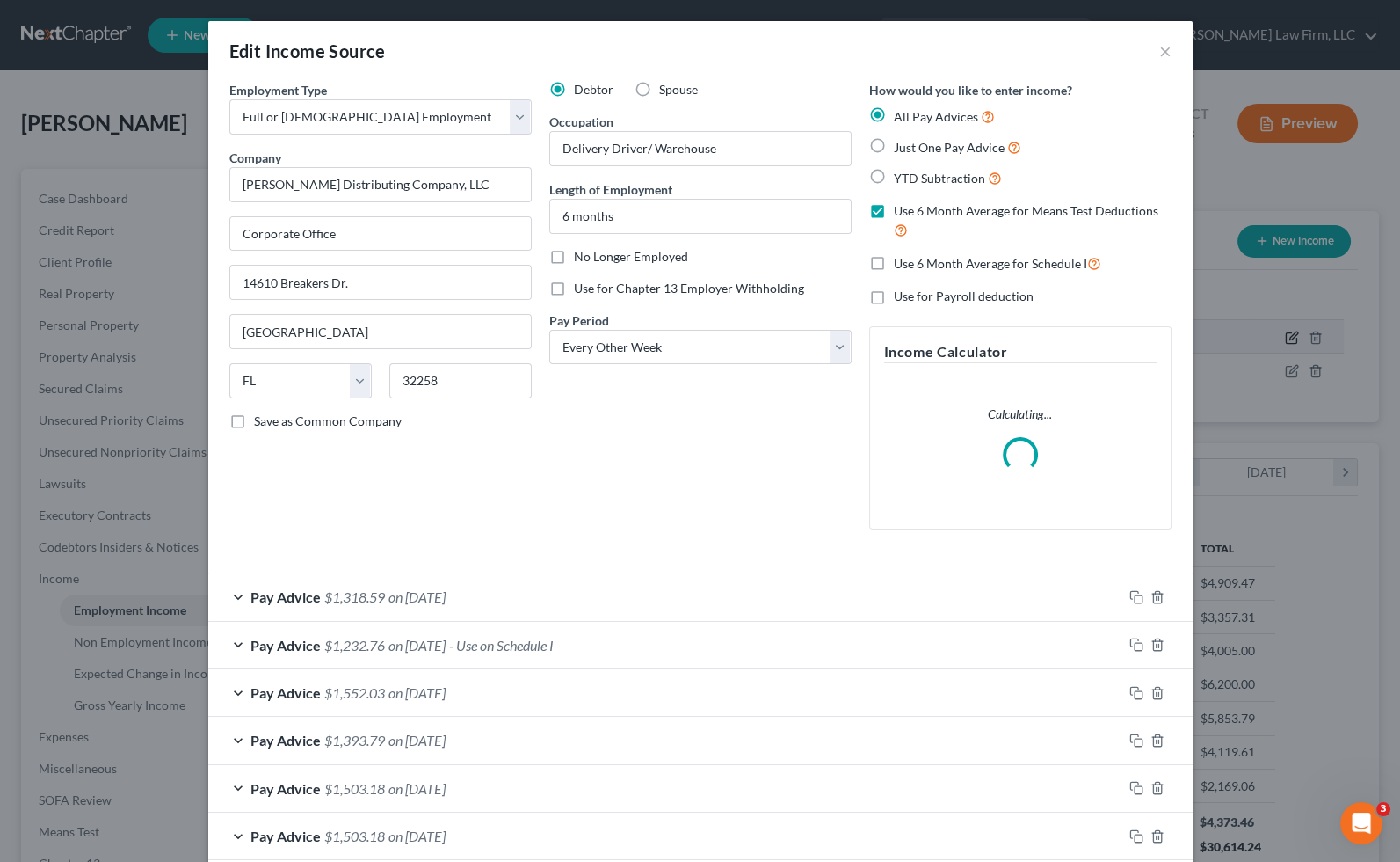
scroll to position [348, 571]
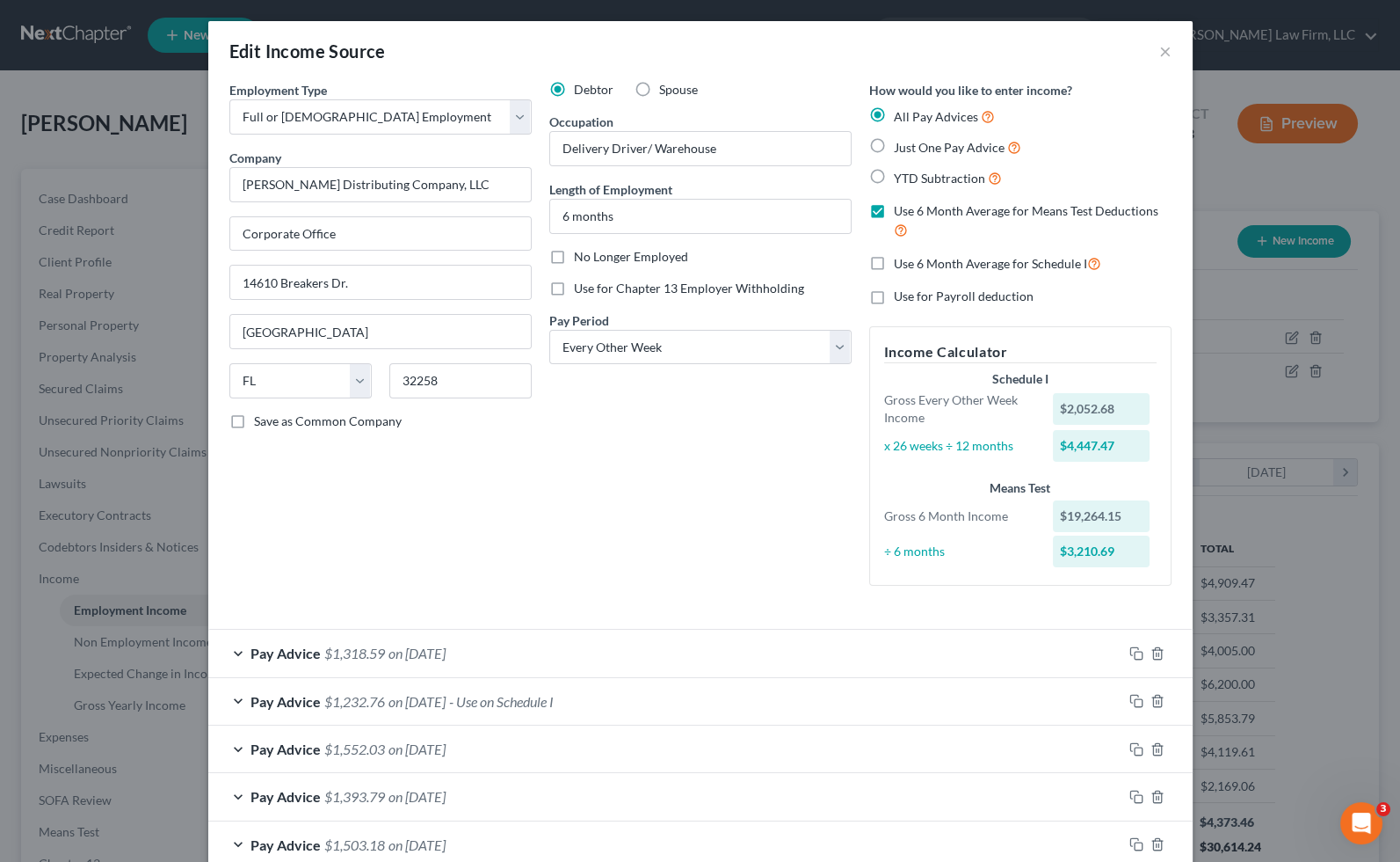
click at [894, 265] on label "Use 6 Month Average for Schedule I" at bounding box center [997, 263] width 208 height 20
click at [901, 265] on input "Use 6 Month Average for Schedule I" at bounding box center [907, 259] width 11 height 11
checkbox input "true"
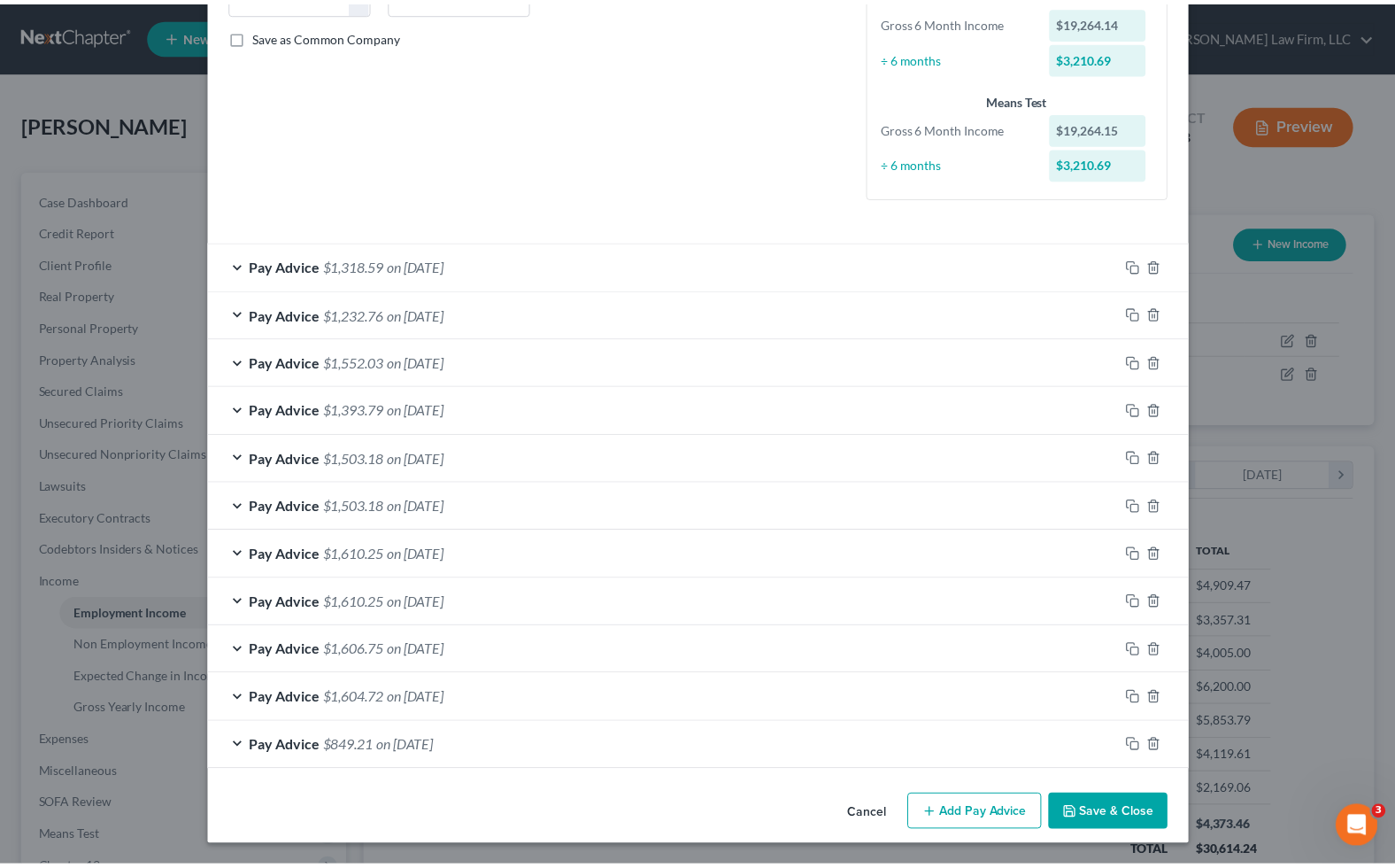
scroll to position [387, 0]
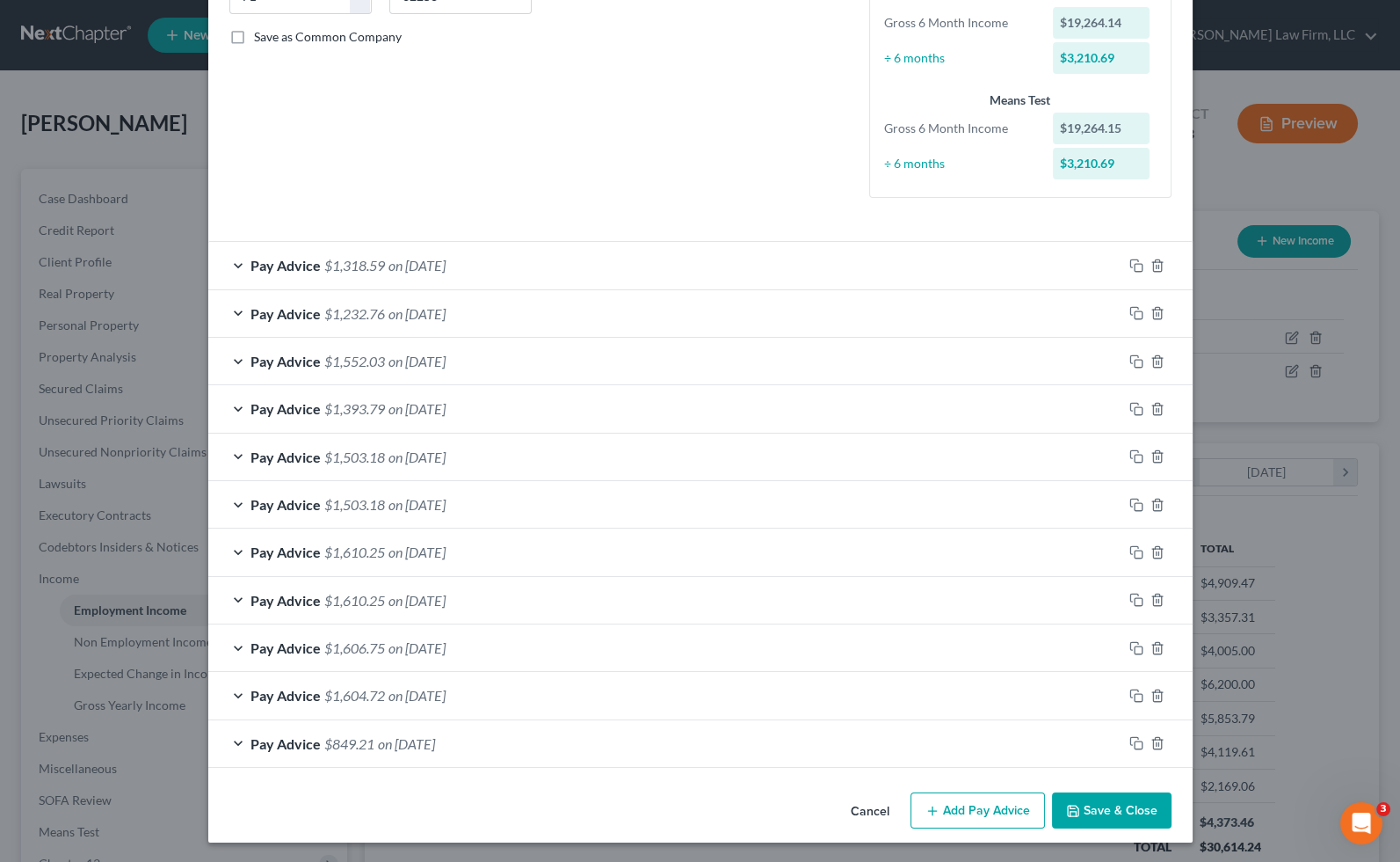
click at [1087, 818] on button "Save & Close" at bounding box center [1112, 811] width 119 height 37
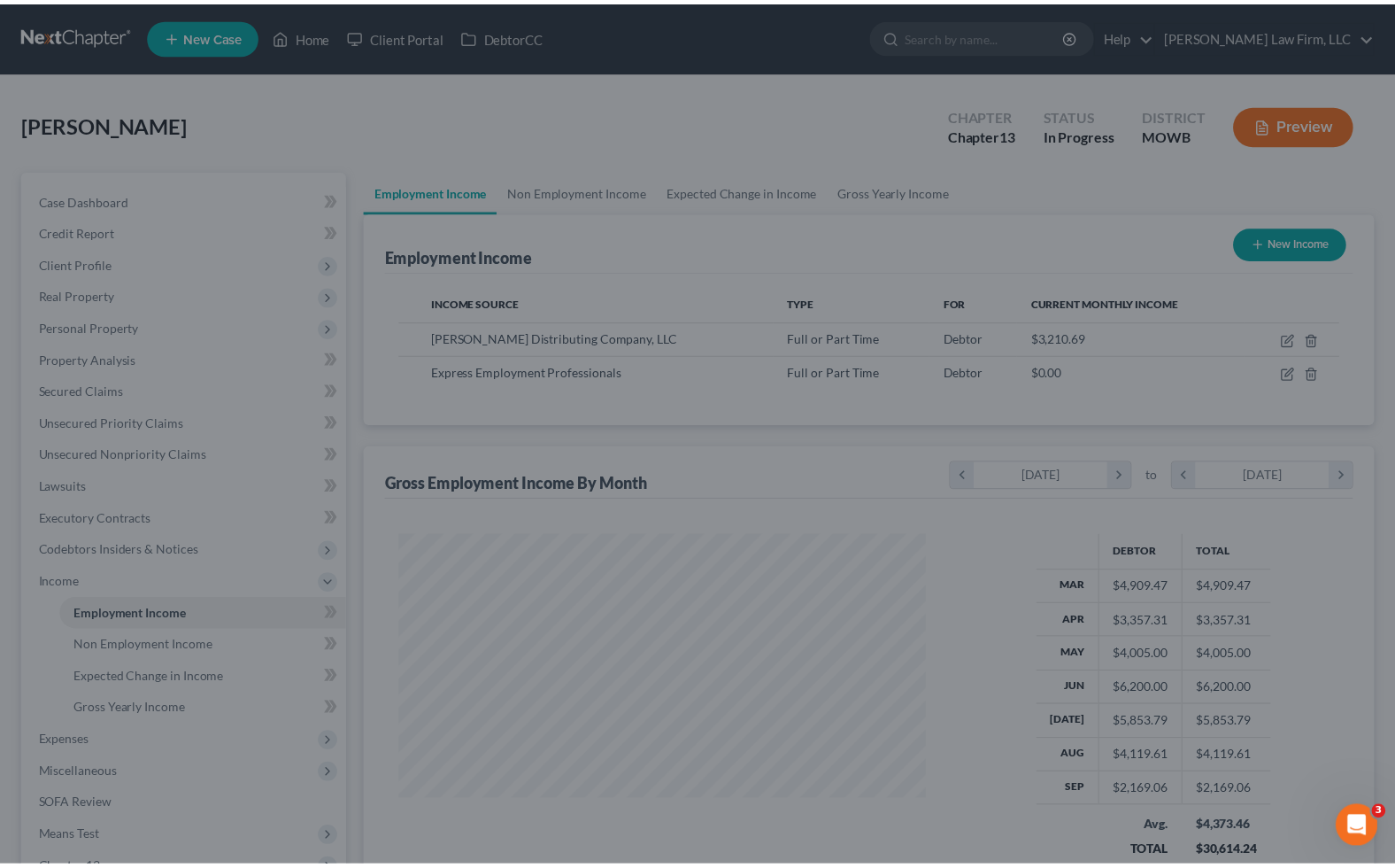
scroll to position [885159, 884876]
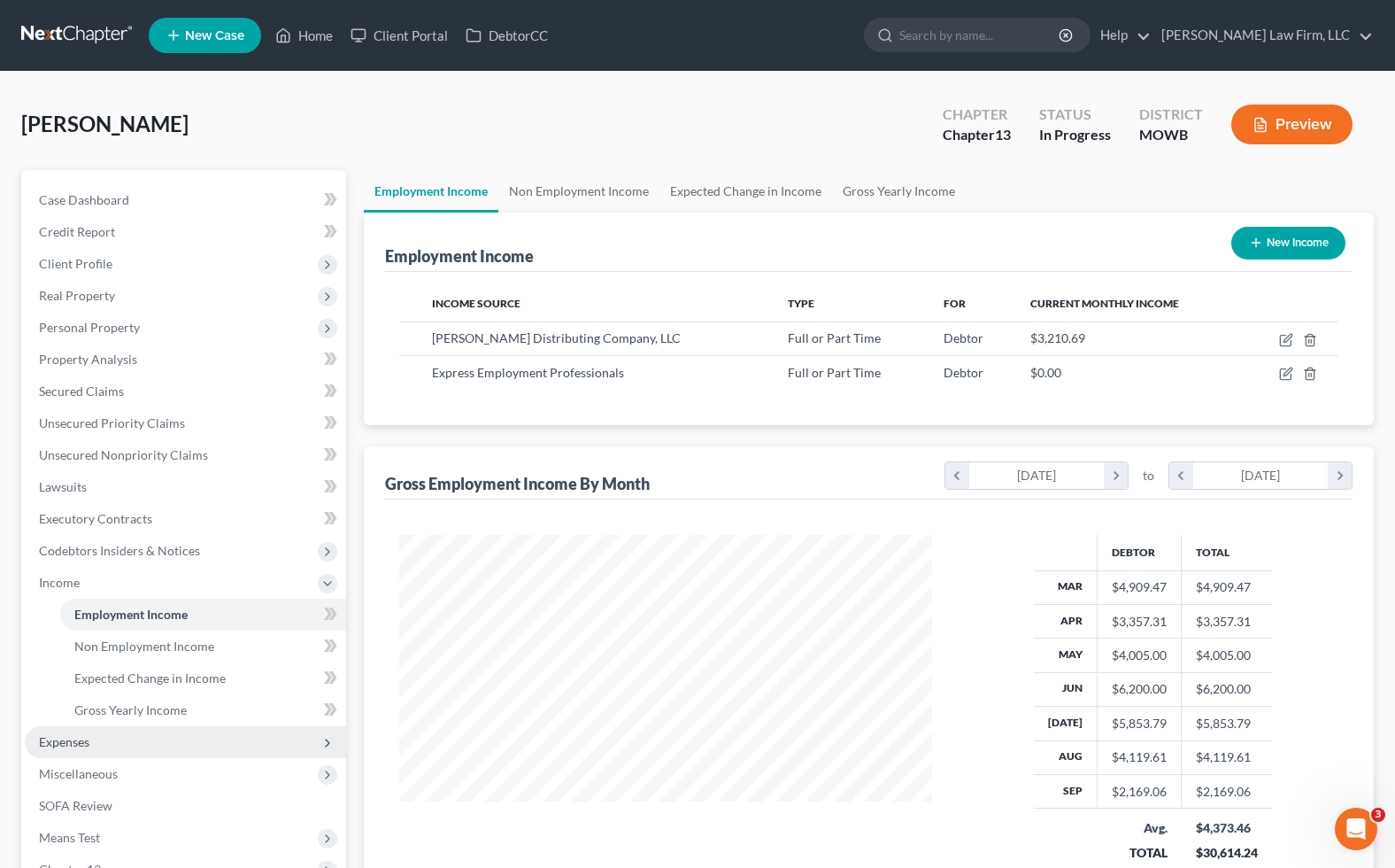
click at [193, 750] on span "Expenses" at bounding box center [185, 741] width 322 height 32
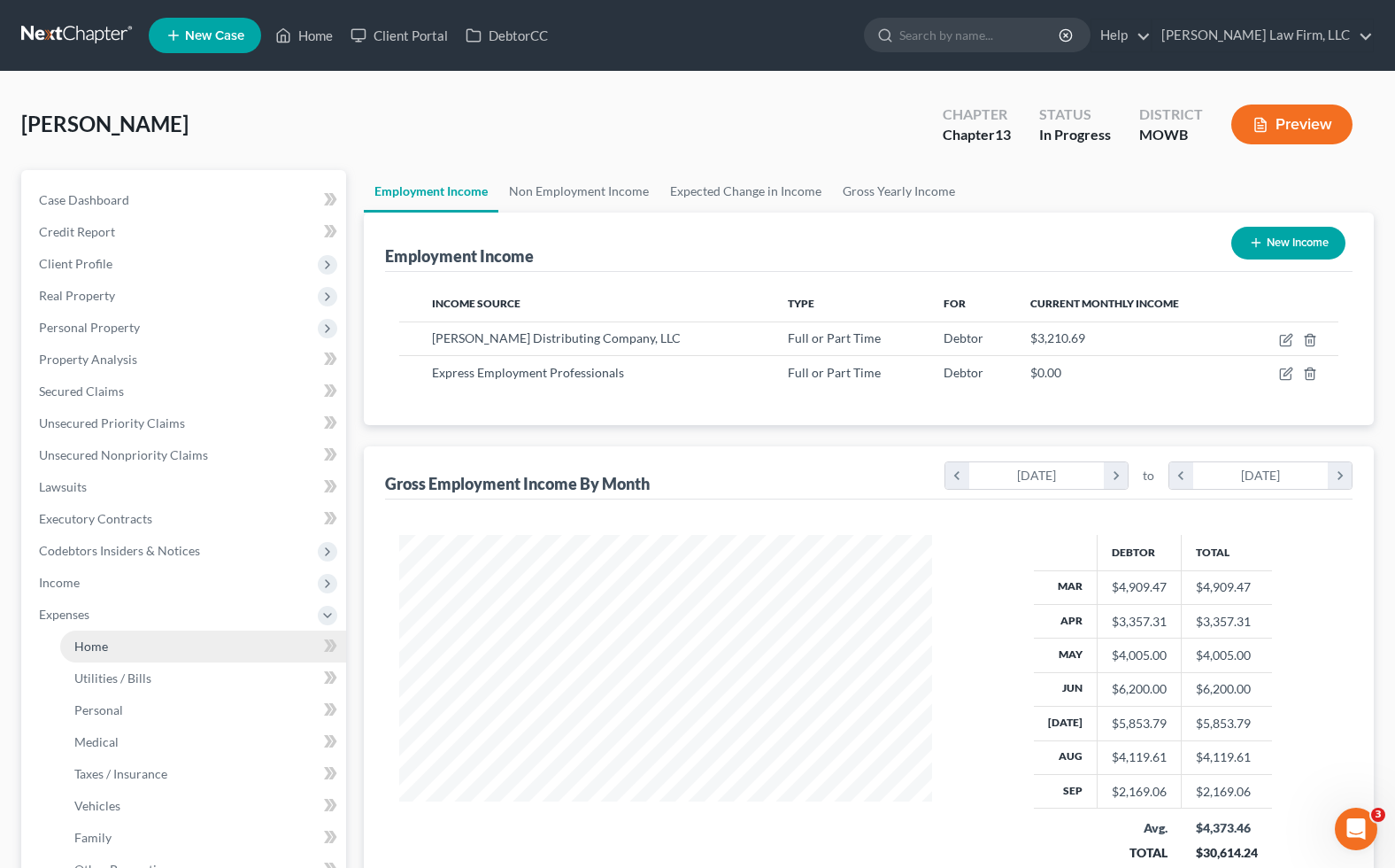
click at [147, 646] on link "Home" at bounding box center [203, 646] width 286 height 32
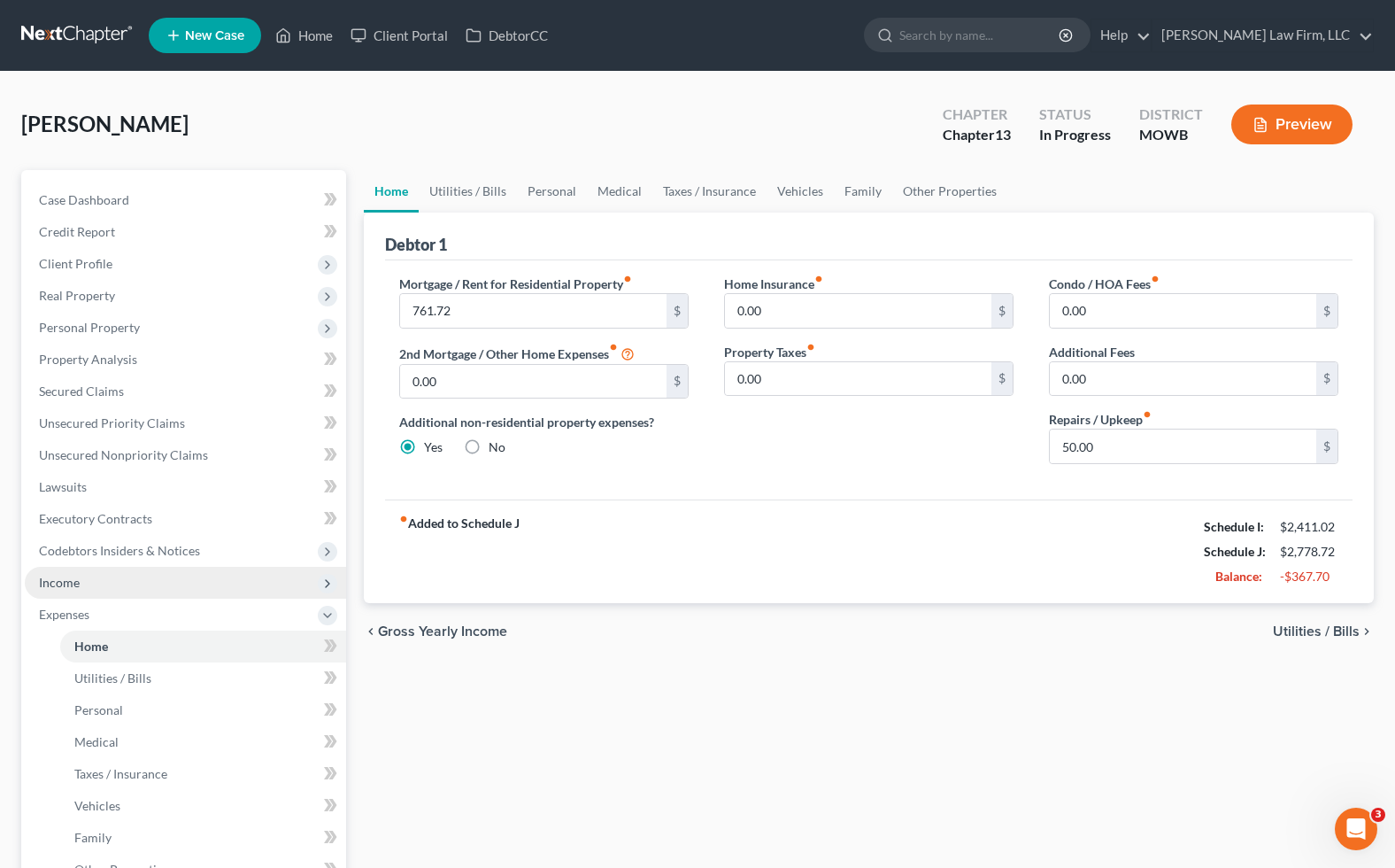
click at [210, 586] on span "Income" at bounding box center [185, 582] width 322 height 32
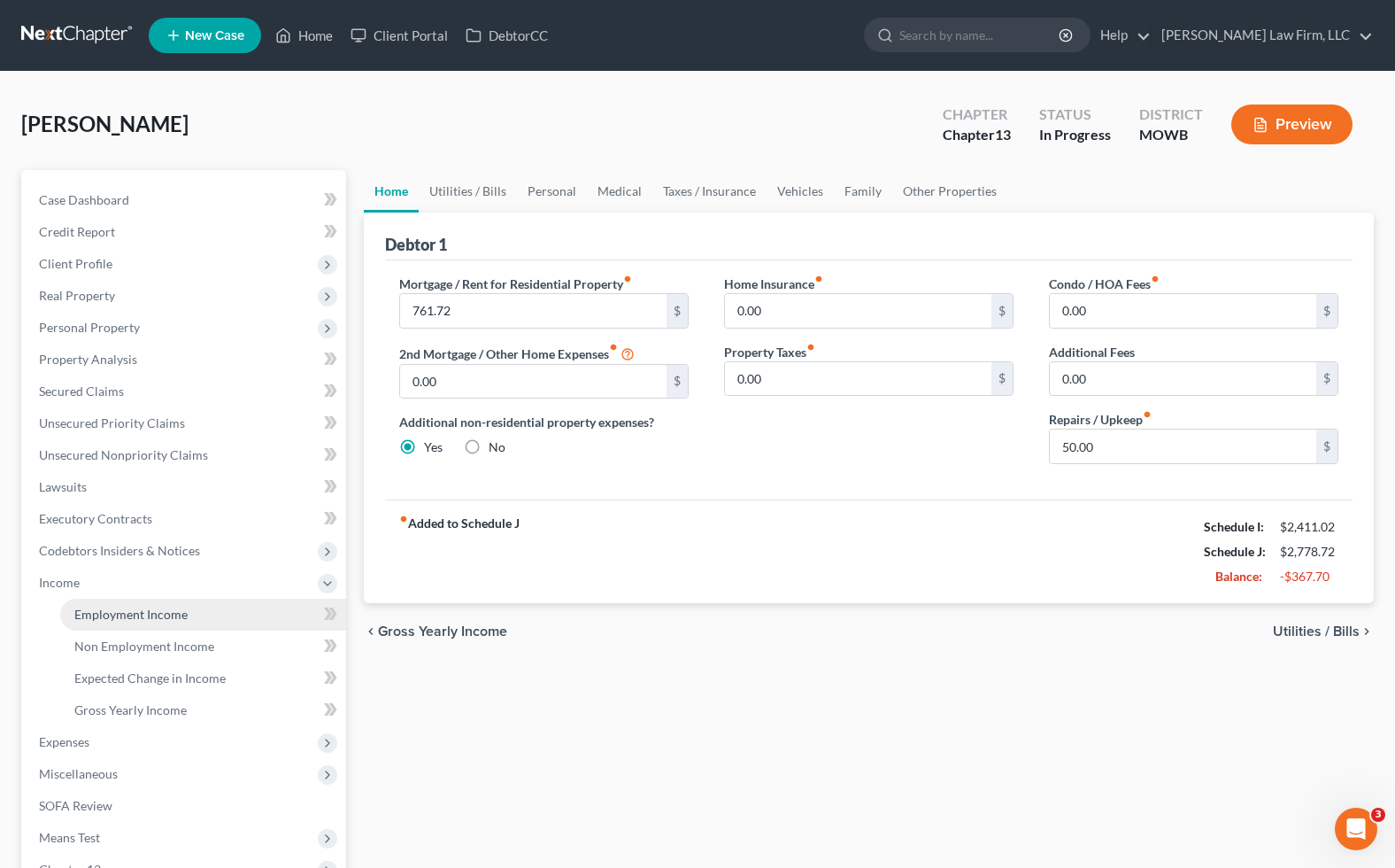
click at [200, 605] on link "Employment Income" at bounding box center [203, 614] width 286 height 32
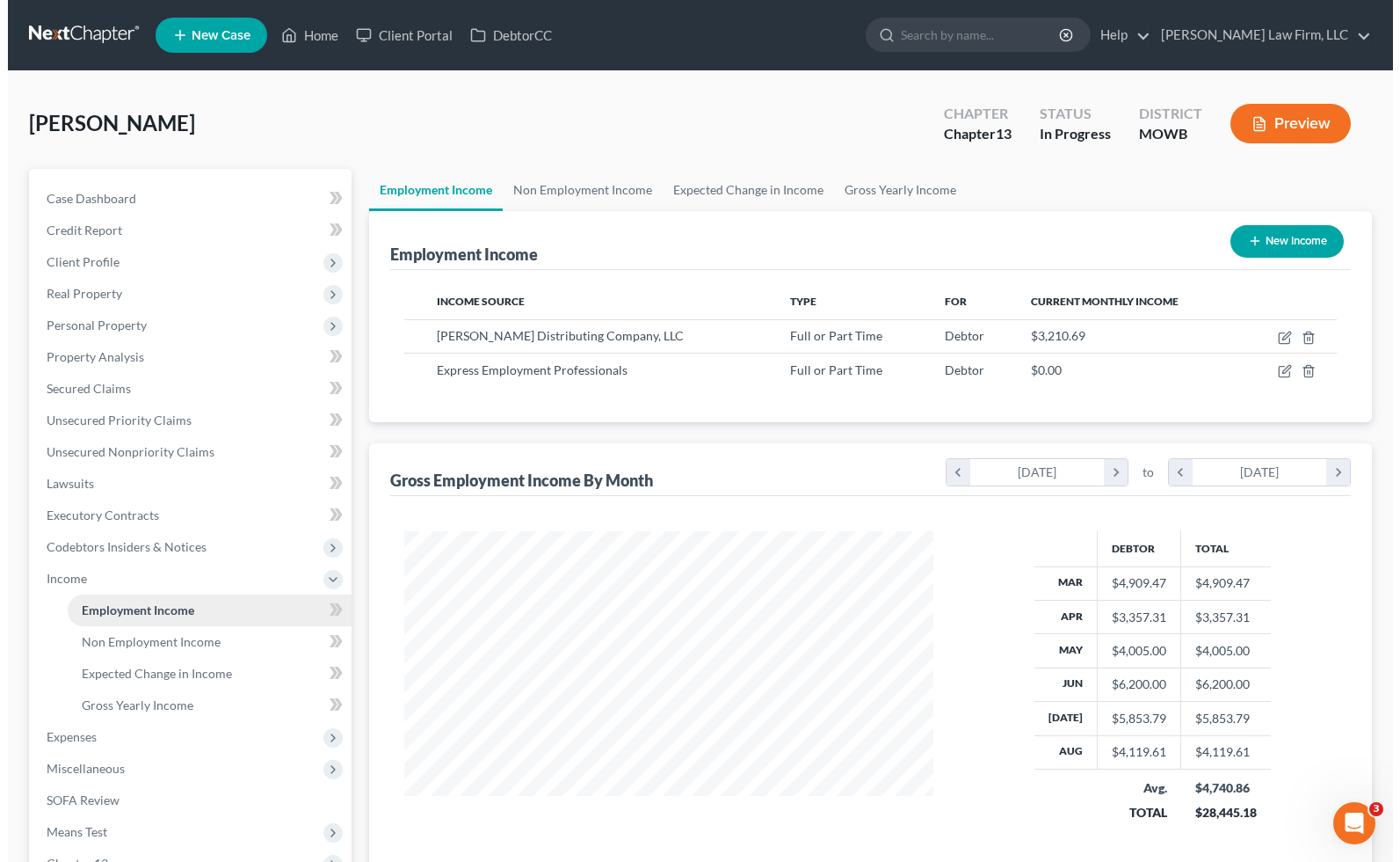
scroll to position [314, 563]
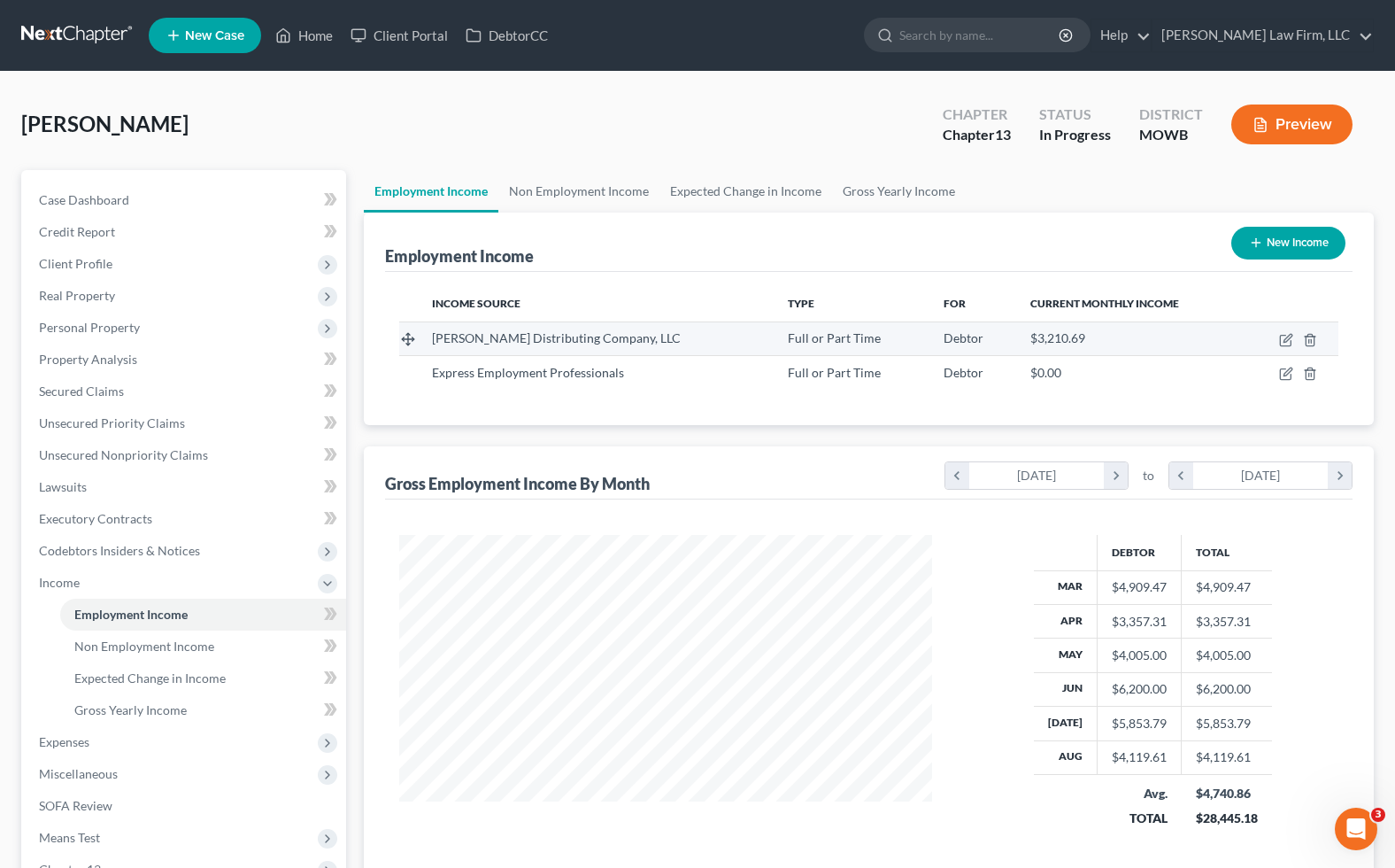
click at [1287, 326] on td at bounding box center [1291, 338] width 95 height 33
click at [1287, 335] on icon "button" at bounding box center [1286, 340] width 14 height 14
select select "0"
select select "9"
select select "2"
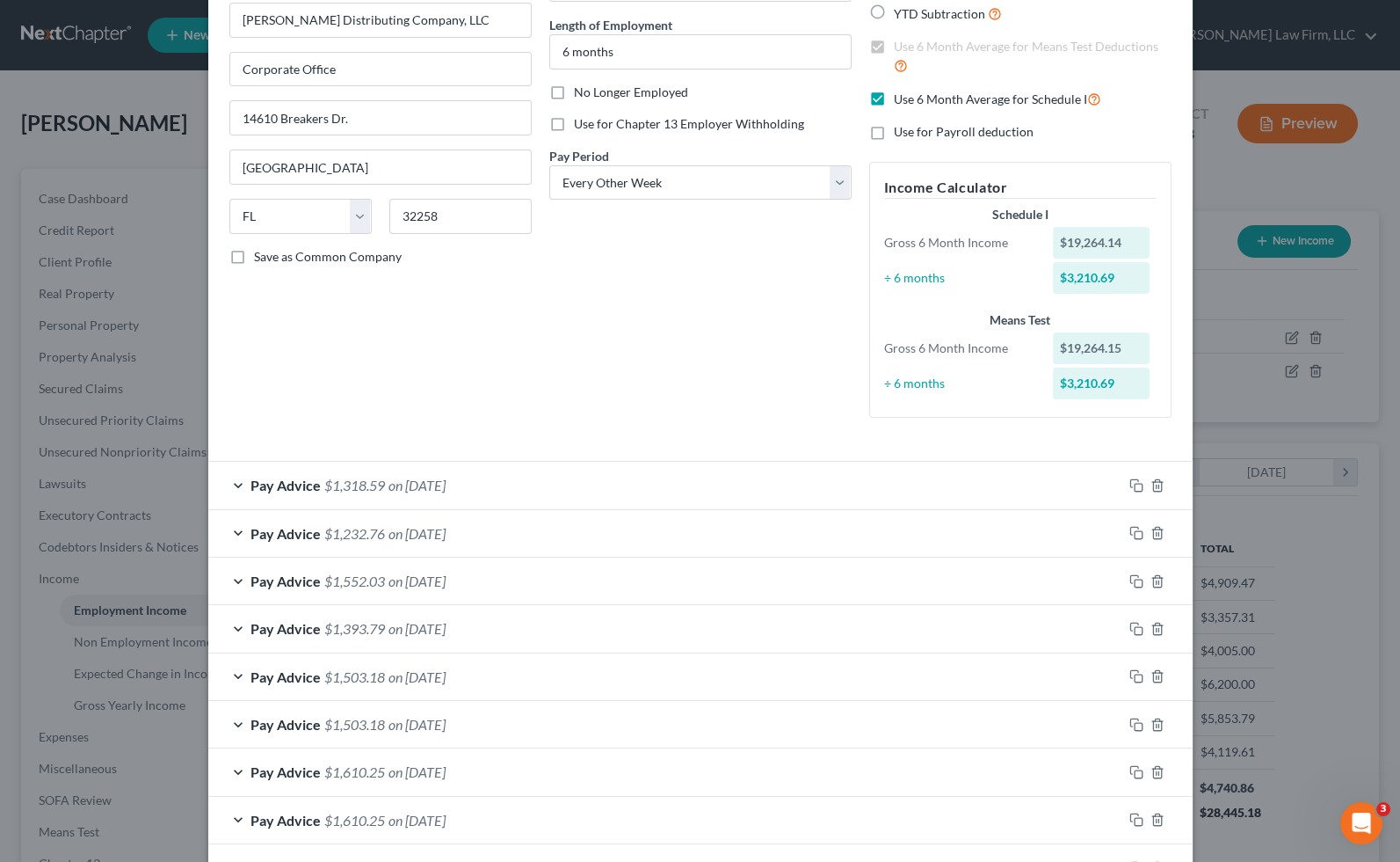
scroll to position [195, 0]
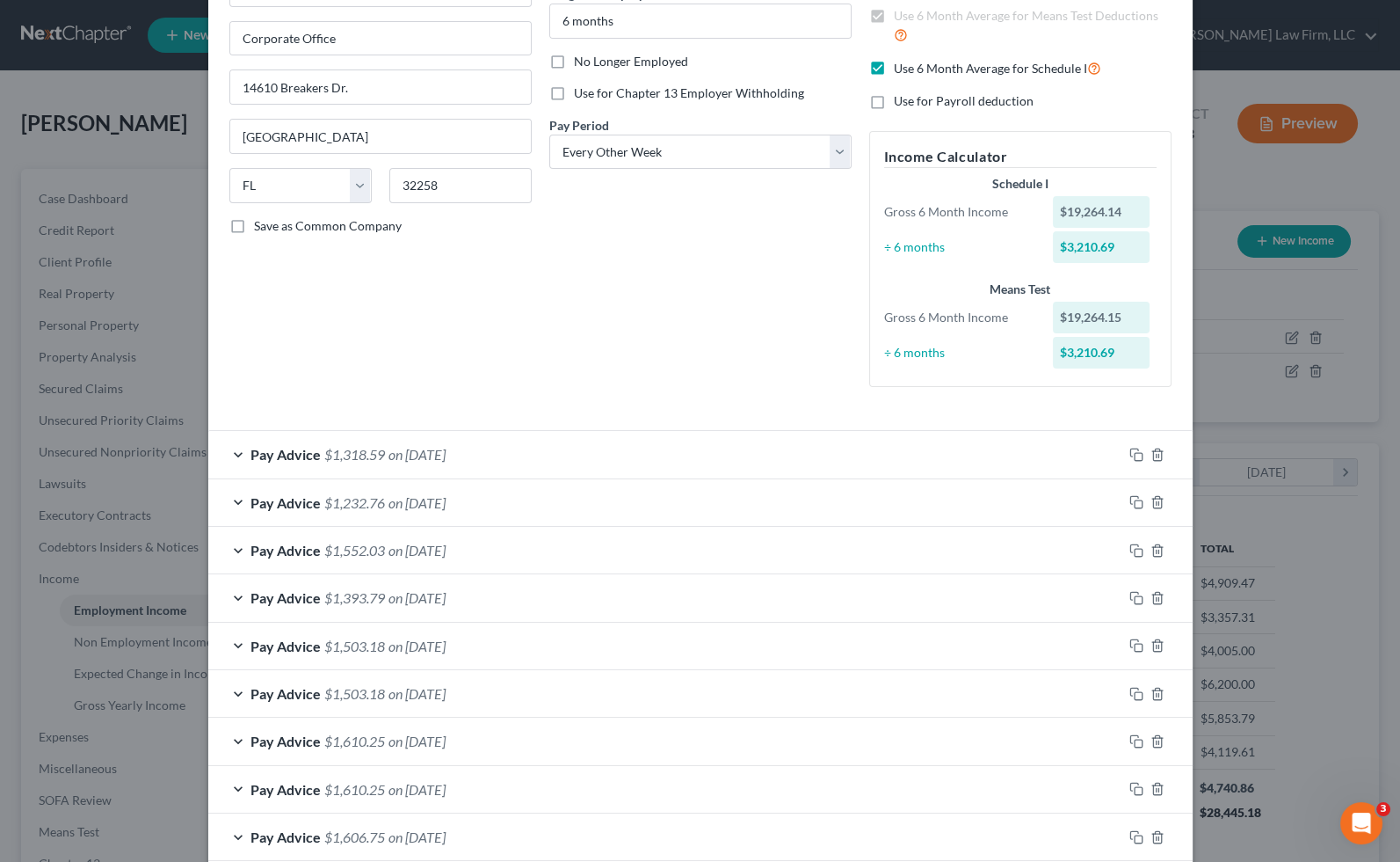
click at [562, 539] on div "Pay Advice $1,552.03 on 08/08/2025" at bounding box center [665, 549] width 914 height 46
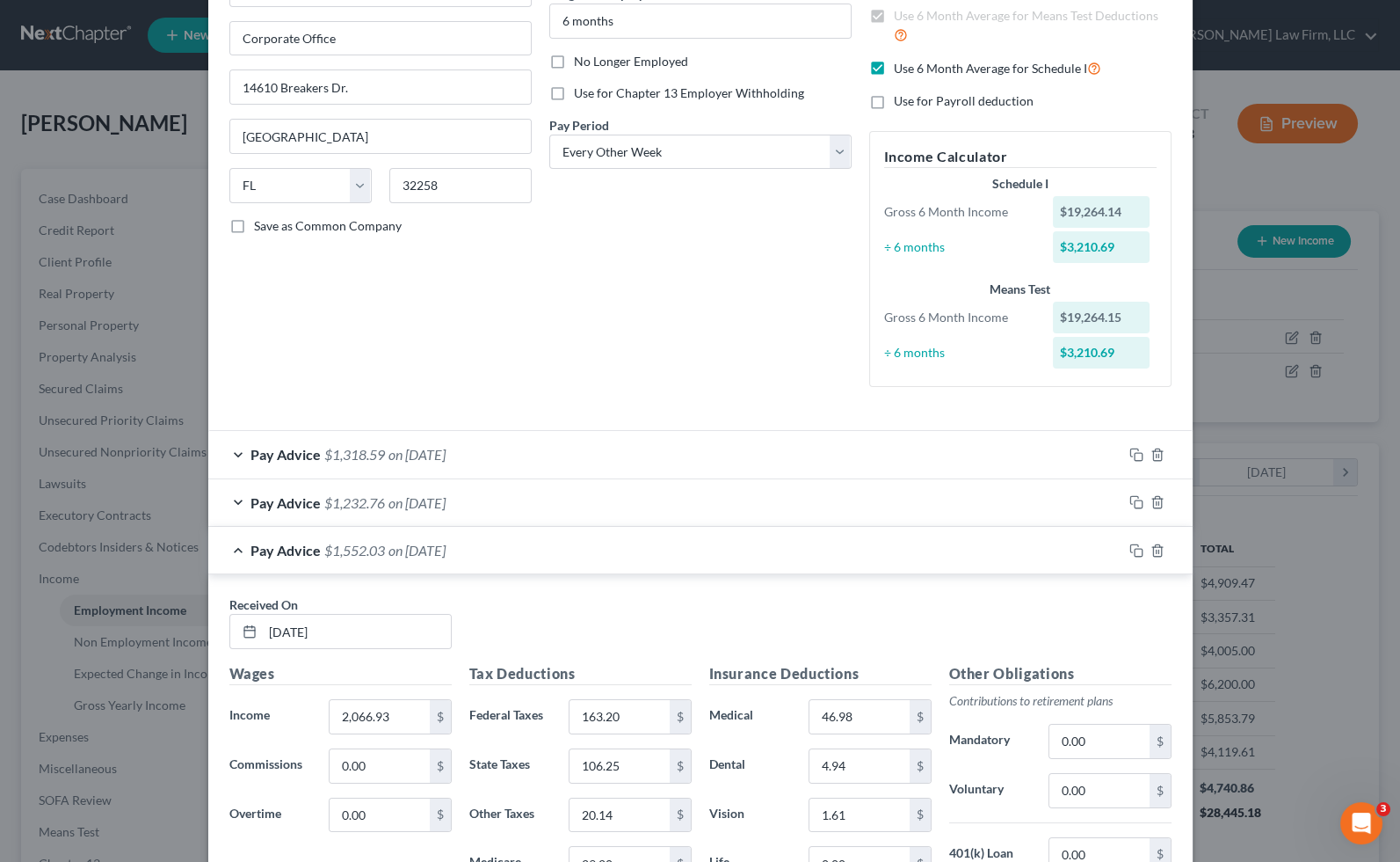
click at [951, 62] on span "Use 6 Month Average for Schedule I" at bounding box center [991, 68] width 193 height 15
click at [913, 62] on input "Use 6 Month Average for Schedule I" at bounding box center [907, 64] width 11 height 11
checkbox input "false"
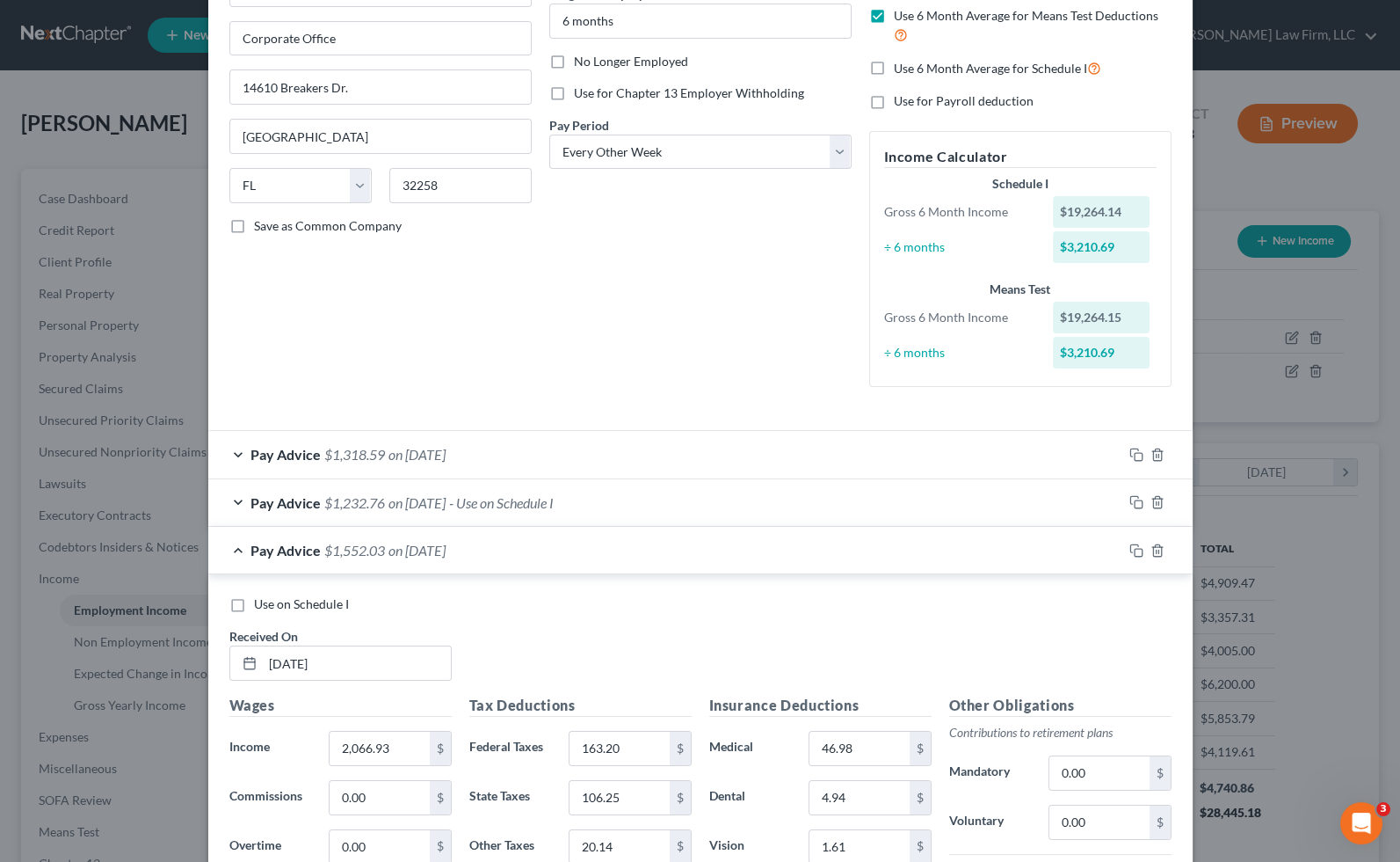
click at [254, 599] on label "Use on Schedule I" at bounding box center [301, 604] width 95 height 18
click at [261, 599] on input "Use on Schedule I" at bounding box center [266, 601] width 11 height 11
checkbox input "true"
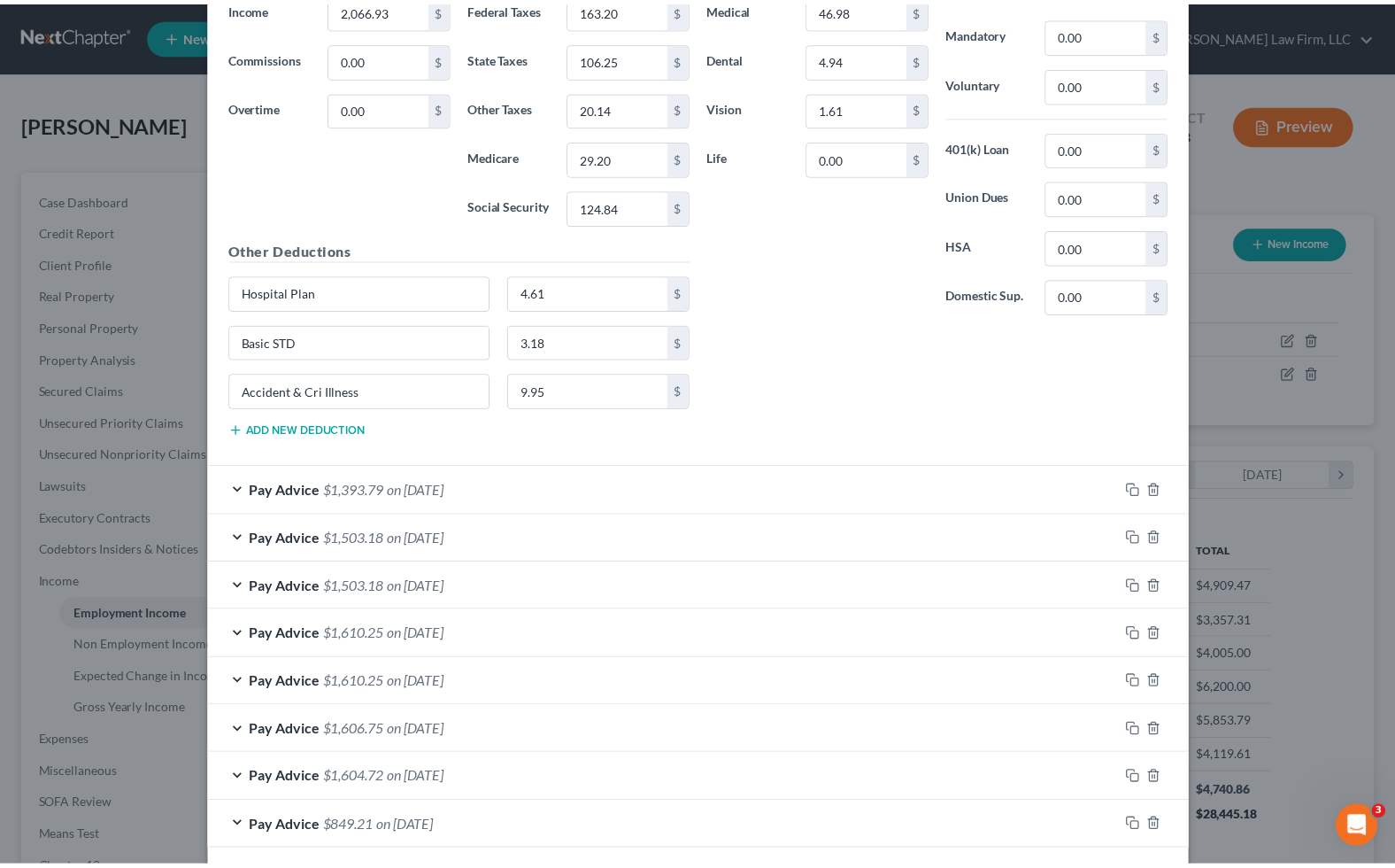
scroll to position [1018, 0]
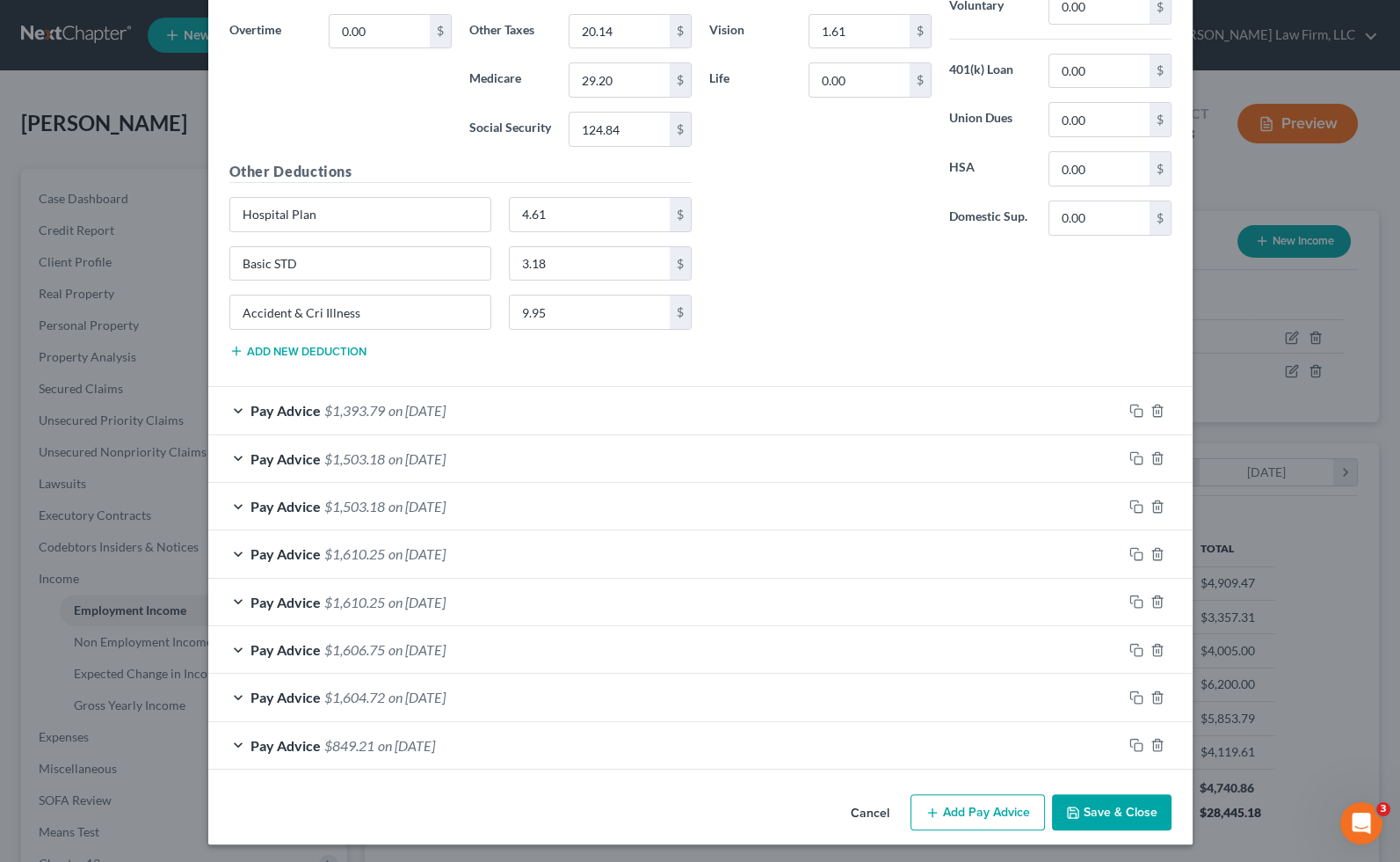
click at [1125, 816] on button "Save & Close" at bounding box center [1112, 812] width 119 height 37
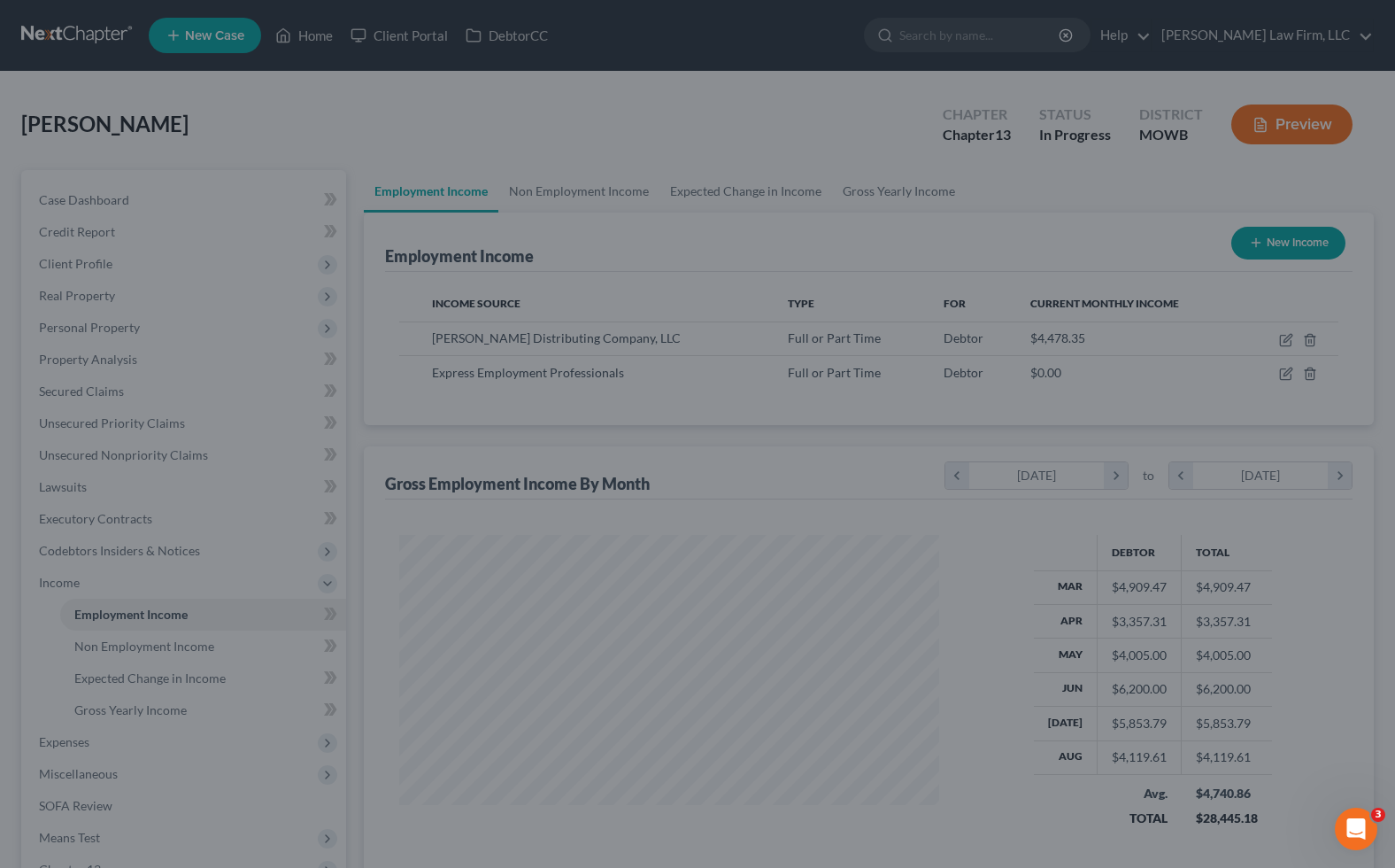
scroll to position [885193, 884876]
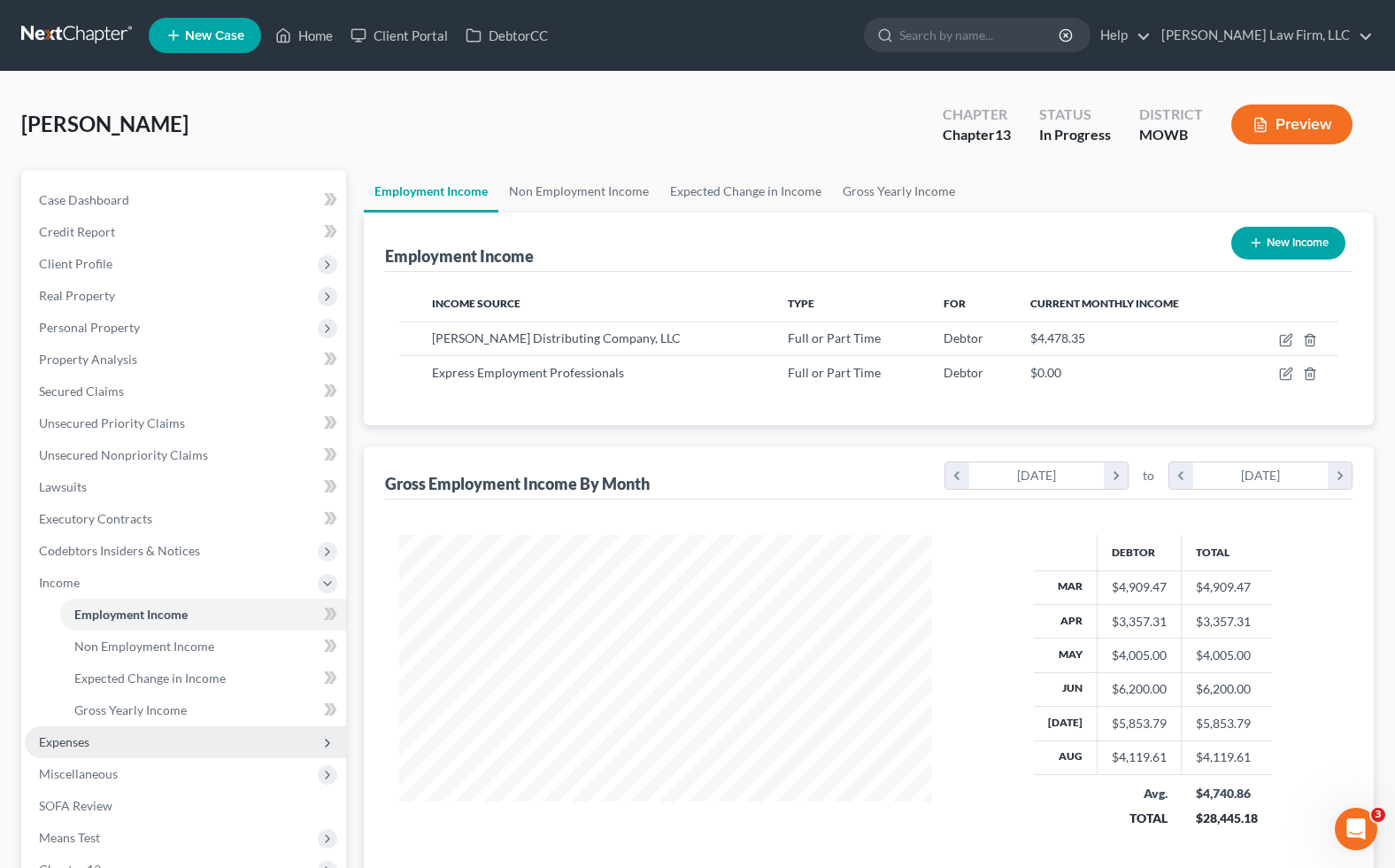
click at [159, 743] on span "Expenses" at bounding box center [185, 741] width 322 height 32
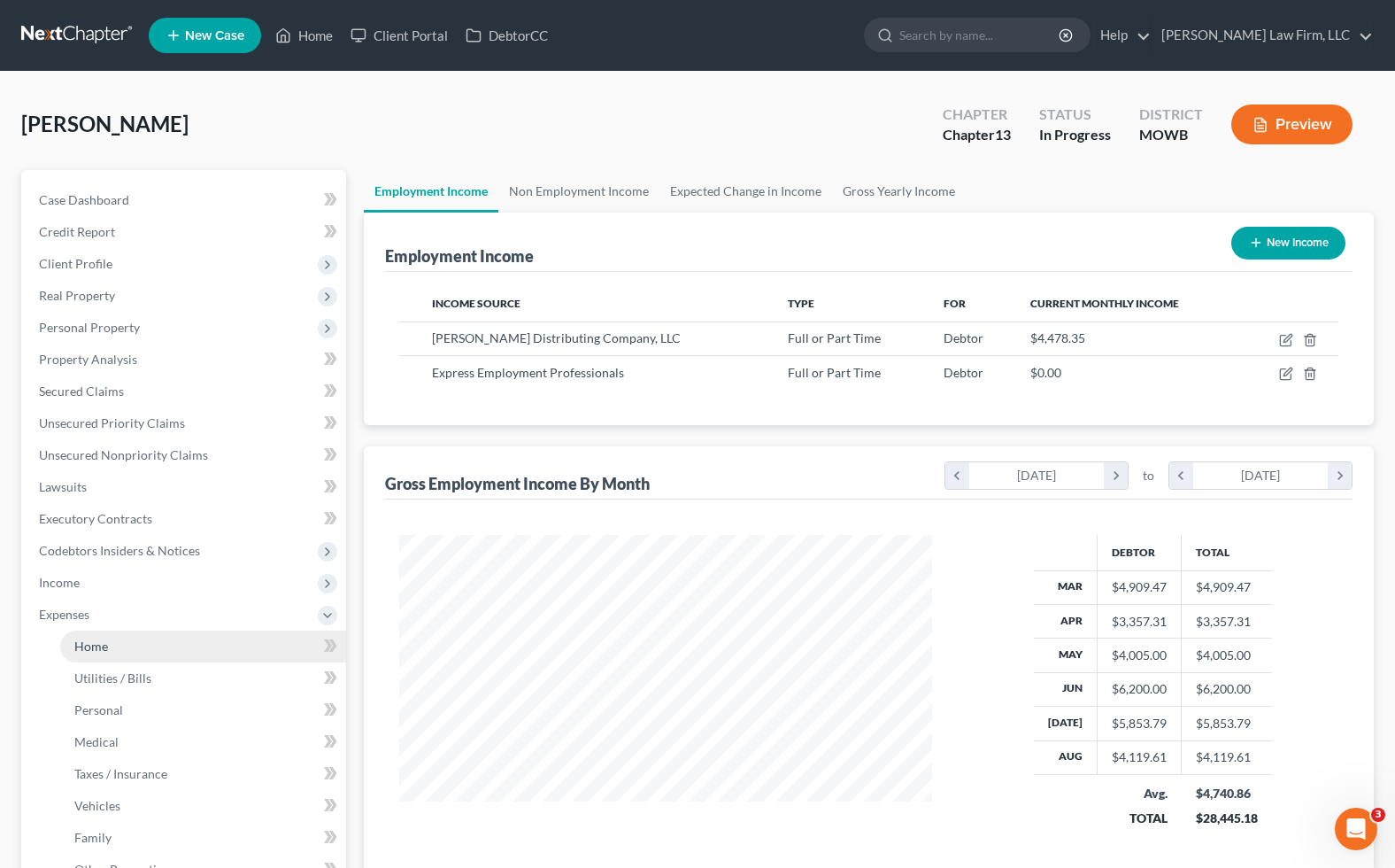
click at [140, 646] on link "Home" at bounding box center [203, 646] width 286 height 32
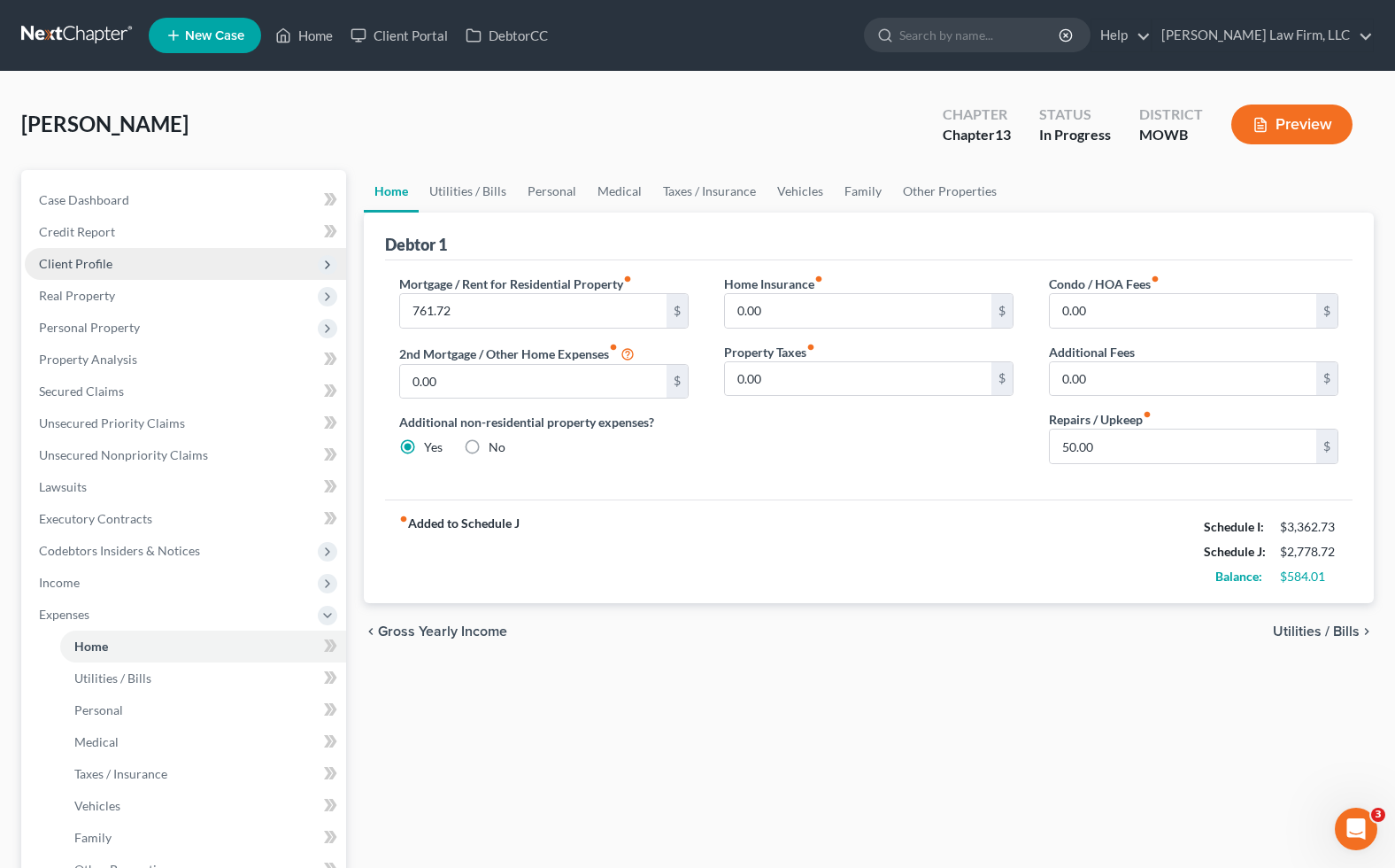
click at [99, 261] on span "Client Profile" at bounding box center [75, 264] width 74 height 15
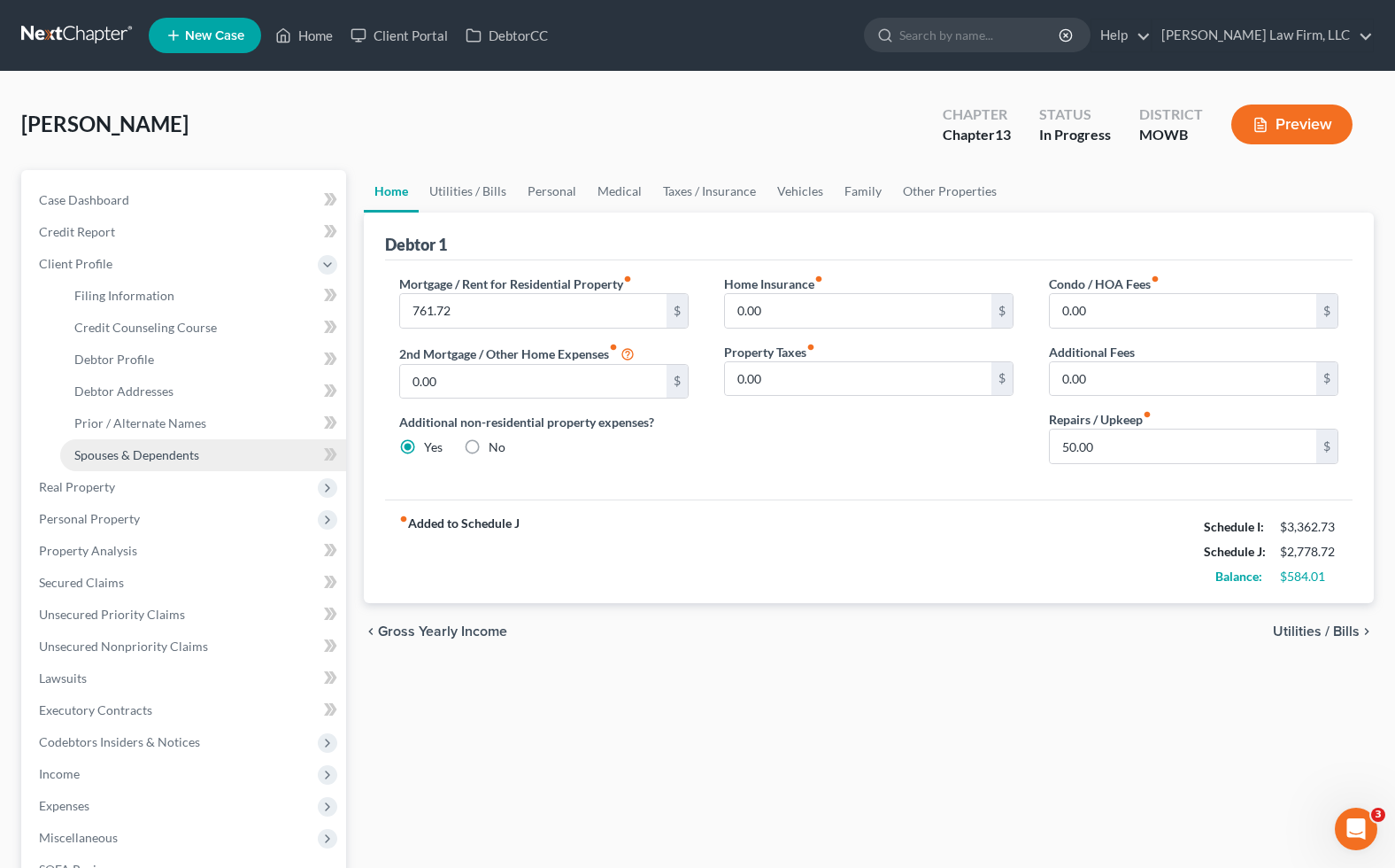
click at [153, 444] on link "Spouses & Dependents" at bounding box center [203, 455] width 286 height 32
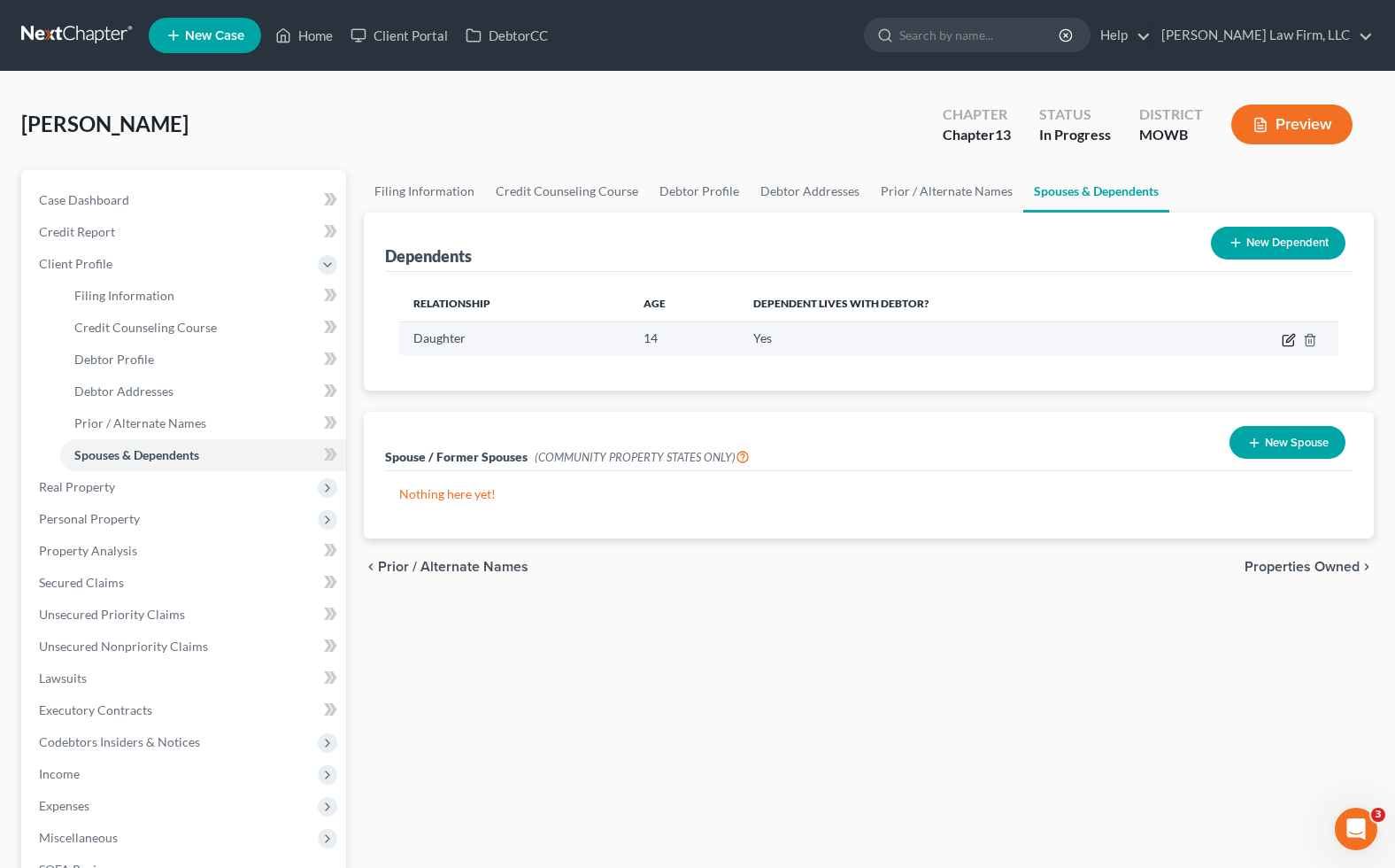
click at [1285, 339] on icon "button" at bounding box center [1289, 340] width 14 height 14
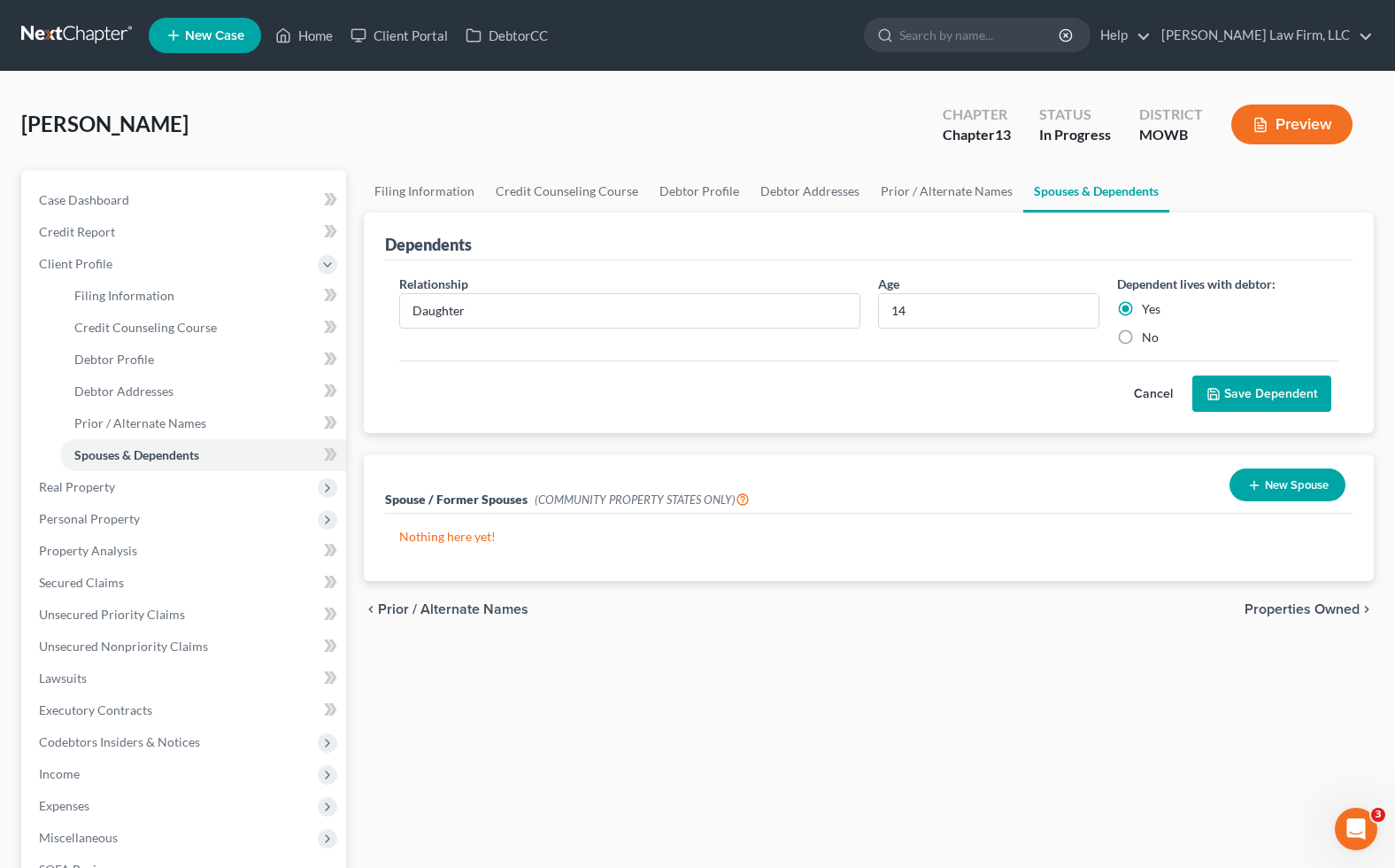
click at [1142, 331] on label "No" at bounding box center [1151, 337] width 17 height 18
click at [1150, 331] on input "No" at bounding box center [1155, 334] width 11 height 11
radio input "true"
click at [1291, 399] on button "Save Dependent" at bounding box center [1262, 393] width 139 height 37
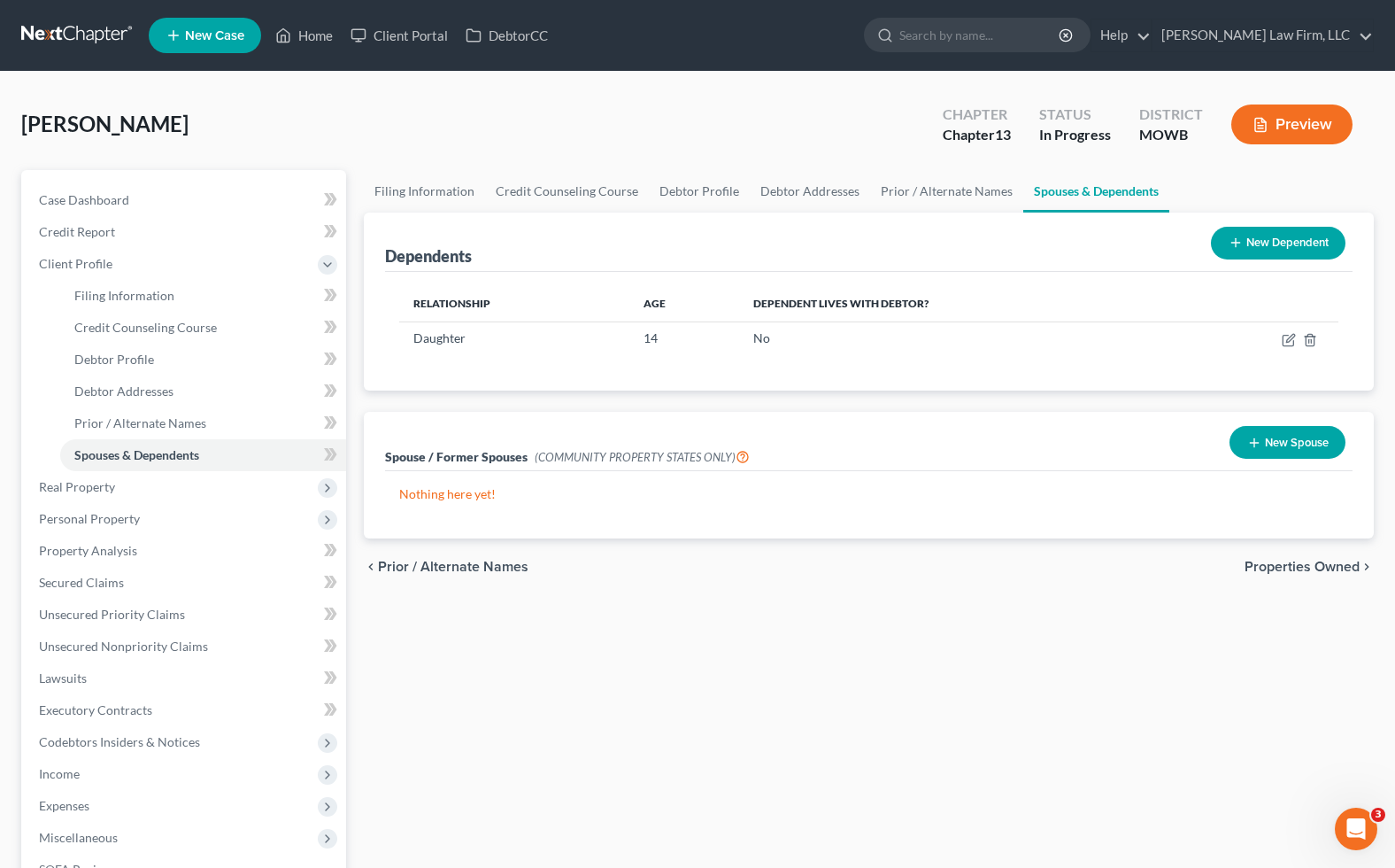
click at [465, 625] on div "Filing Information Credit Counseling Course Debtor Profile Debtor Addresses Pri…" at bounding box center [869, 649] width 1028 height 959
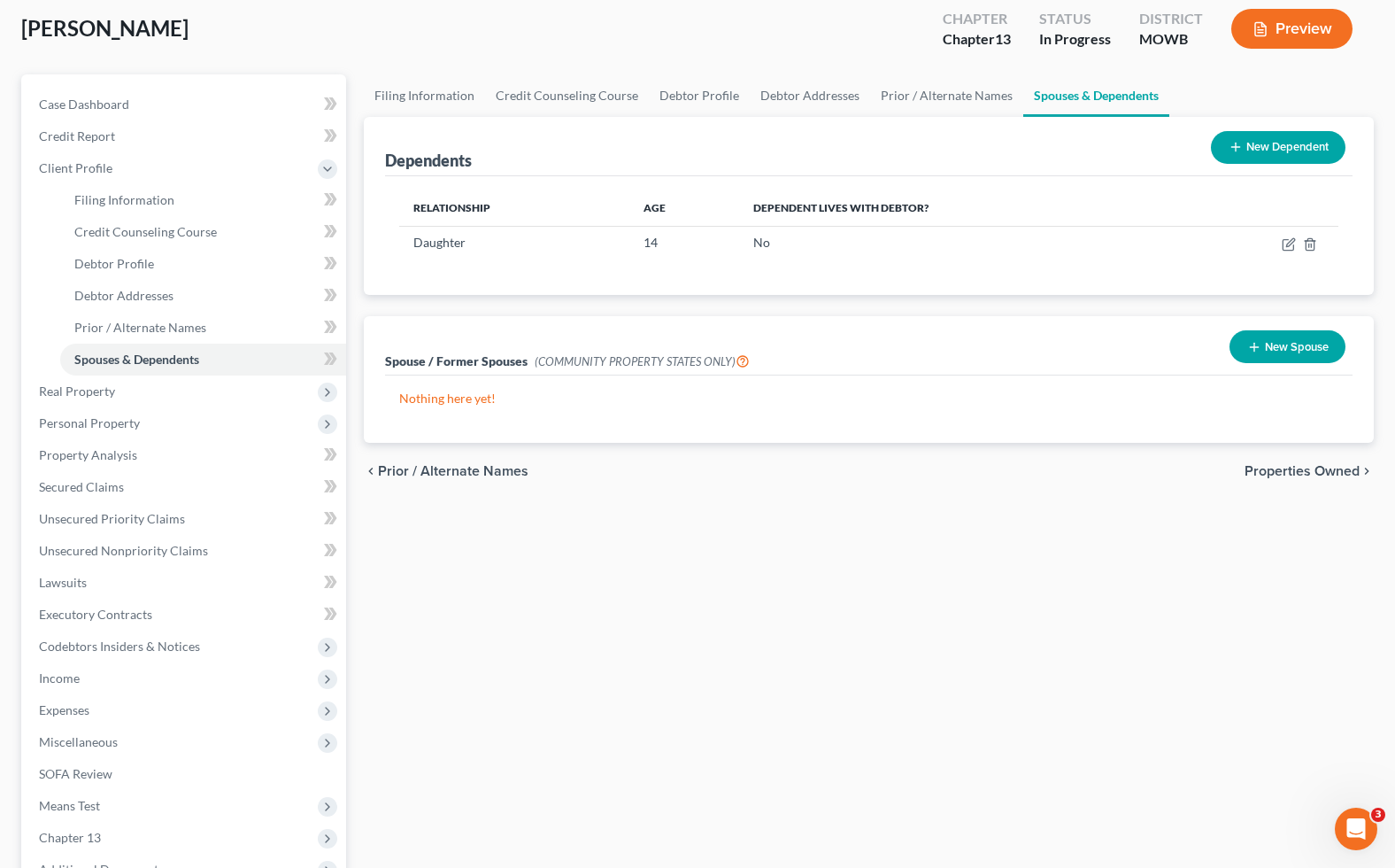
scroll to position [197, 0]
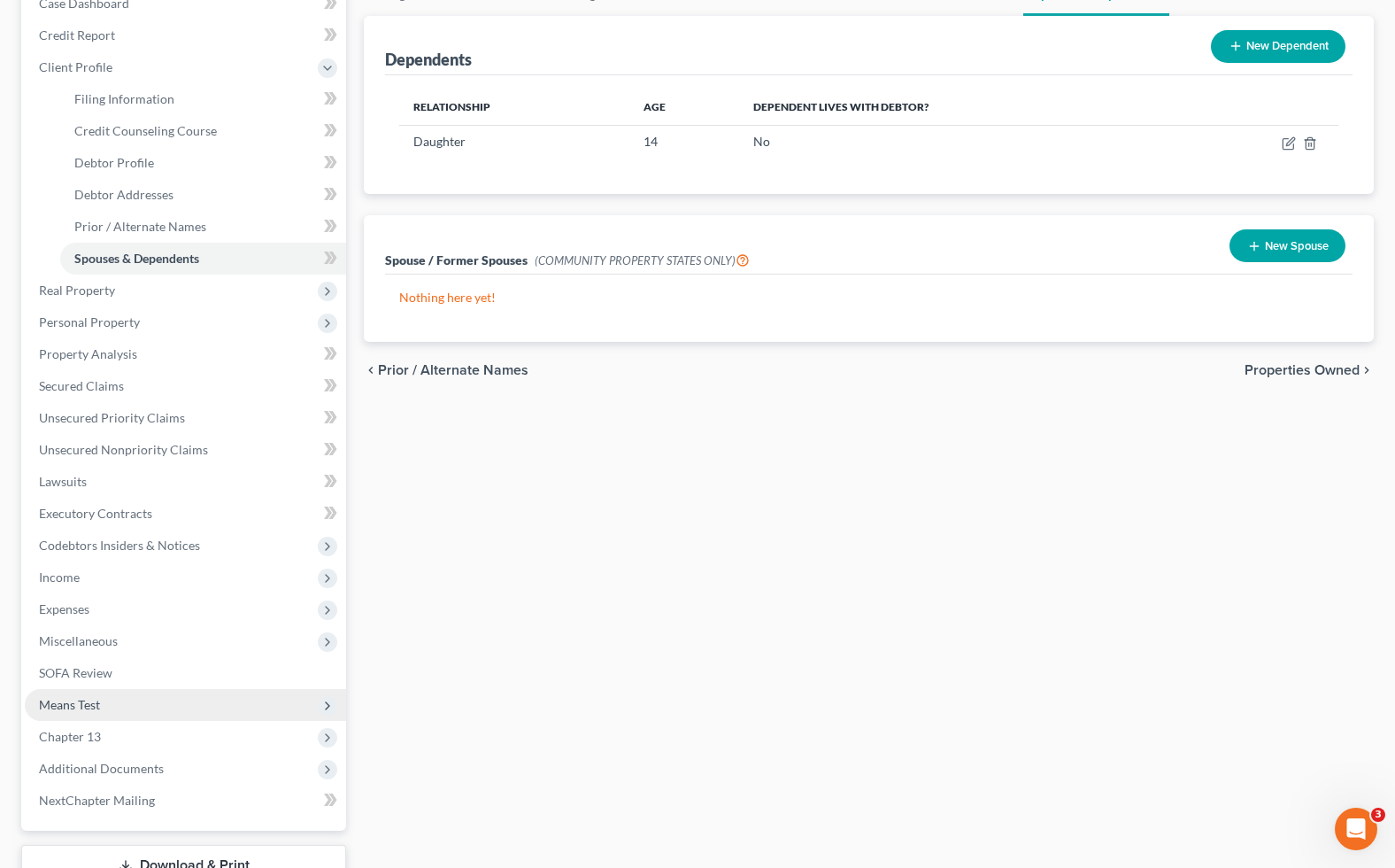
click at [114, 709] on span "Means Test" at bounding box center [185, 704] width 322 height 32
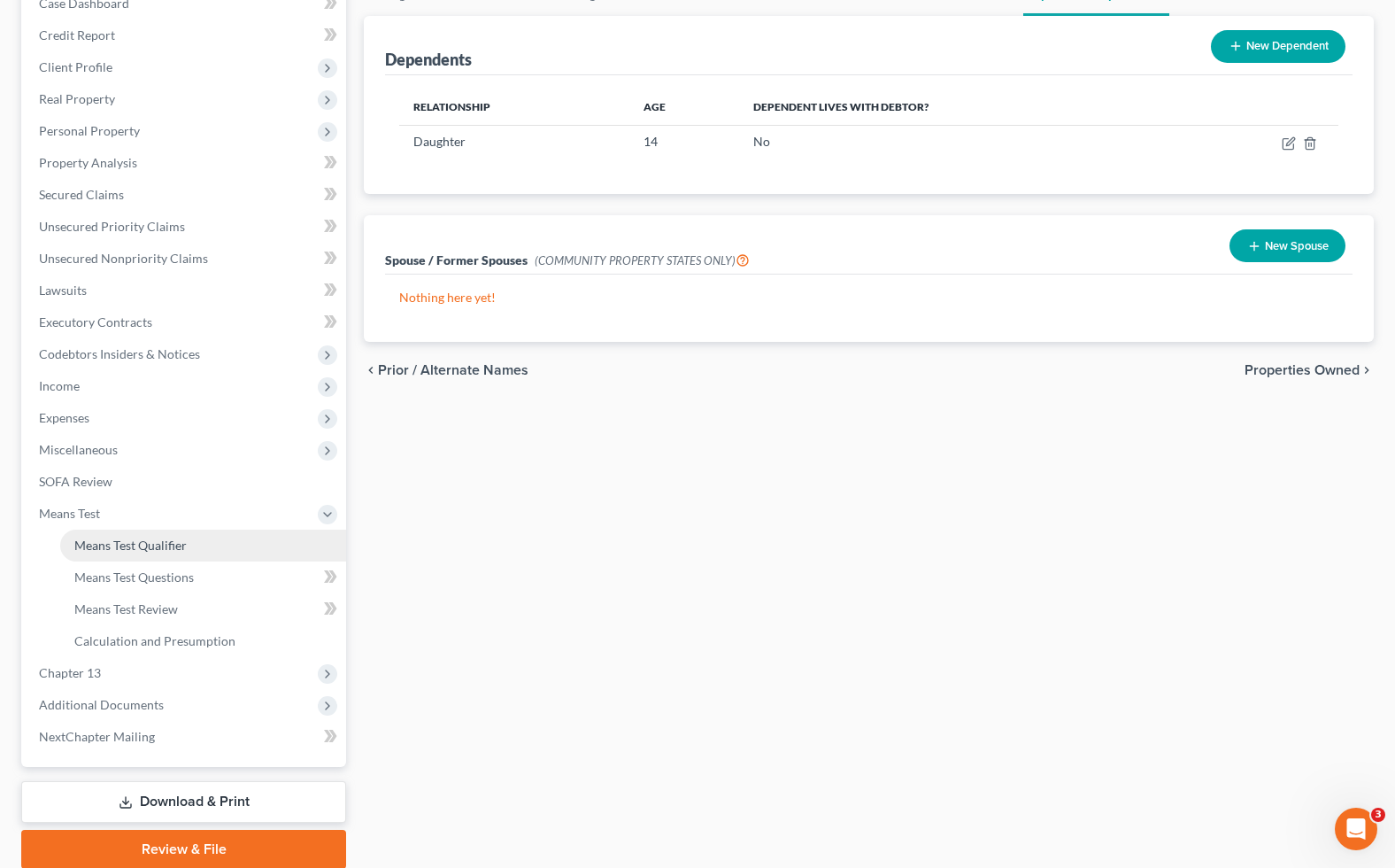
click at [122, 534] on link "Means Test Qualifier" at bounding box center [203, 545] width 286 height 32
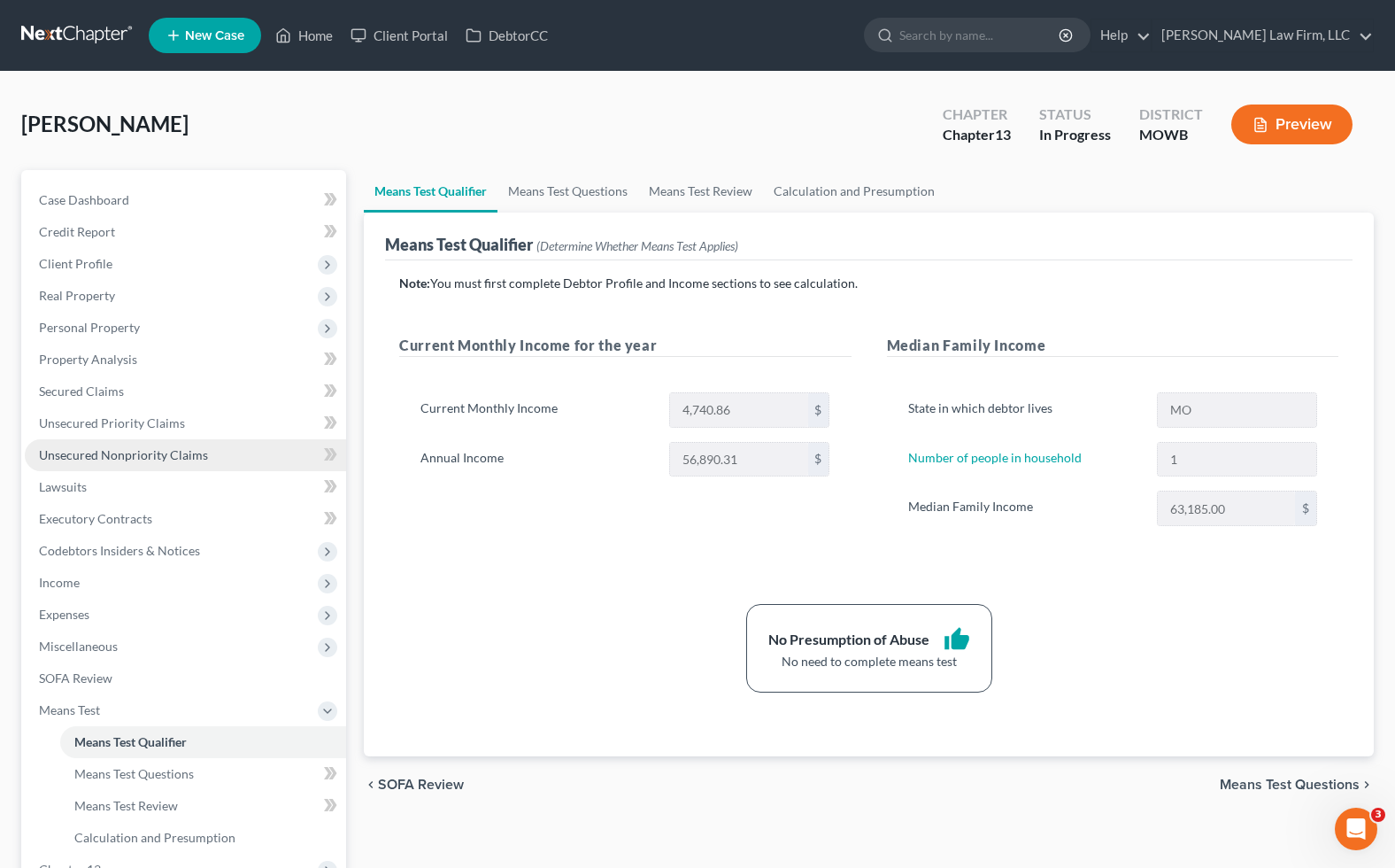
click at [191, 455] on span "Unsecured Nonpriority Claims" at bounding box center [123, 455] width 169 height 15
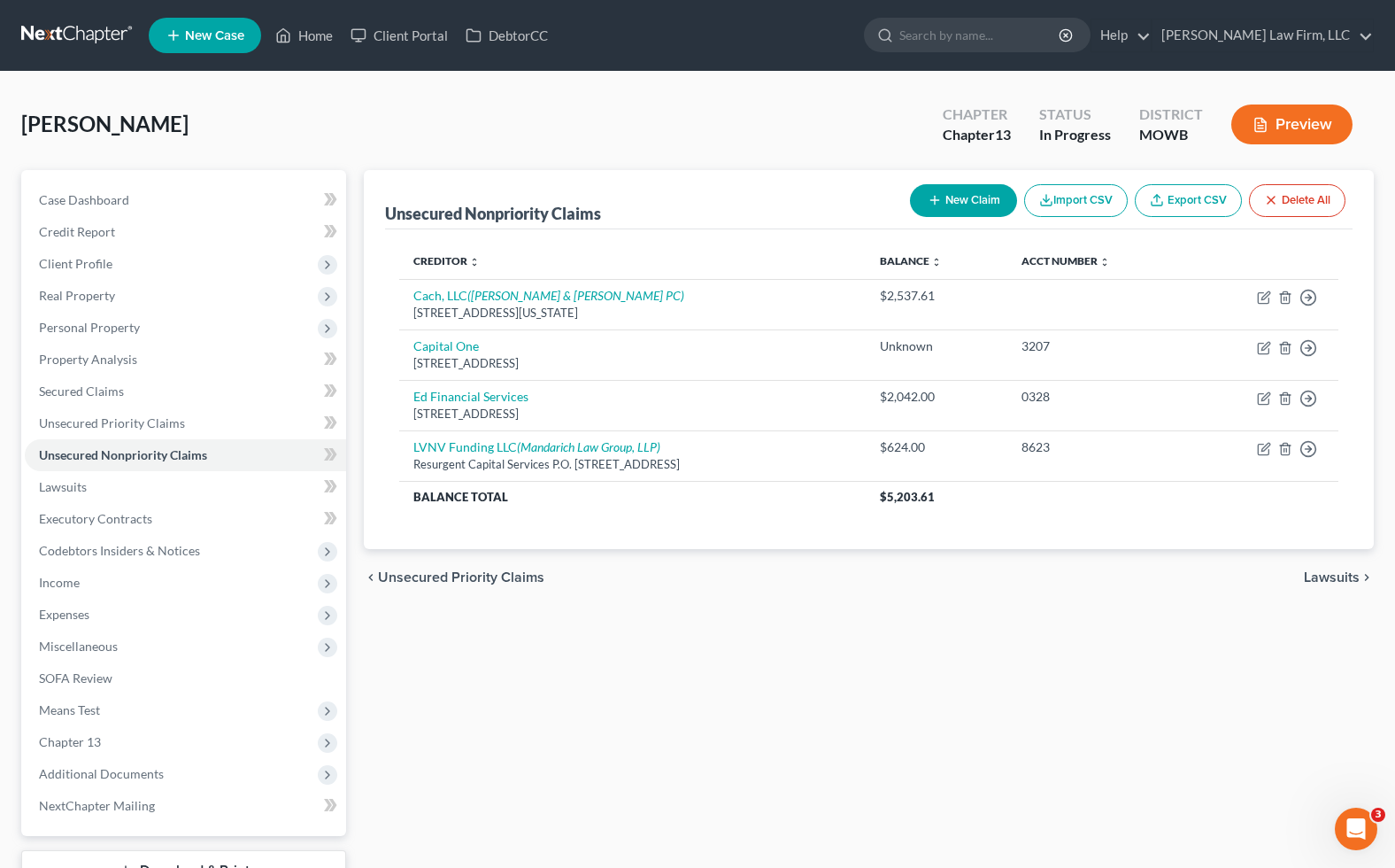
click at [382, 602] on div "chevron_left Unsecured Priority Claims Lawsuits chevron_right" at bounding box center [869, 577] width 1010 height 56
click at [128, 580] on span "Income" at bounding box center [185, 582] width 322 height 32
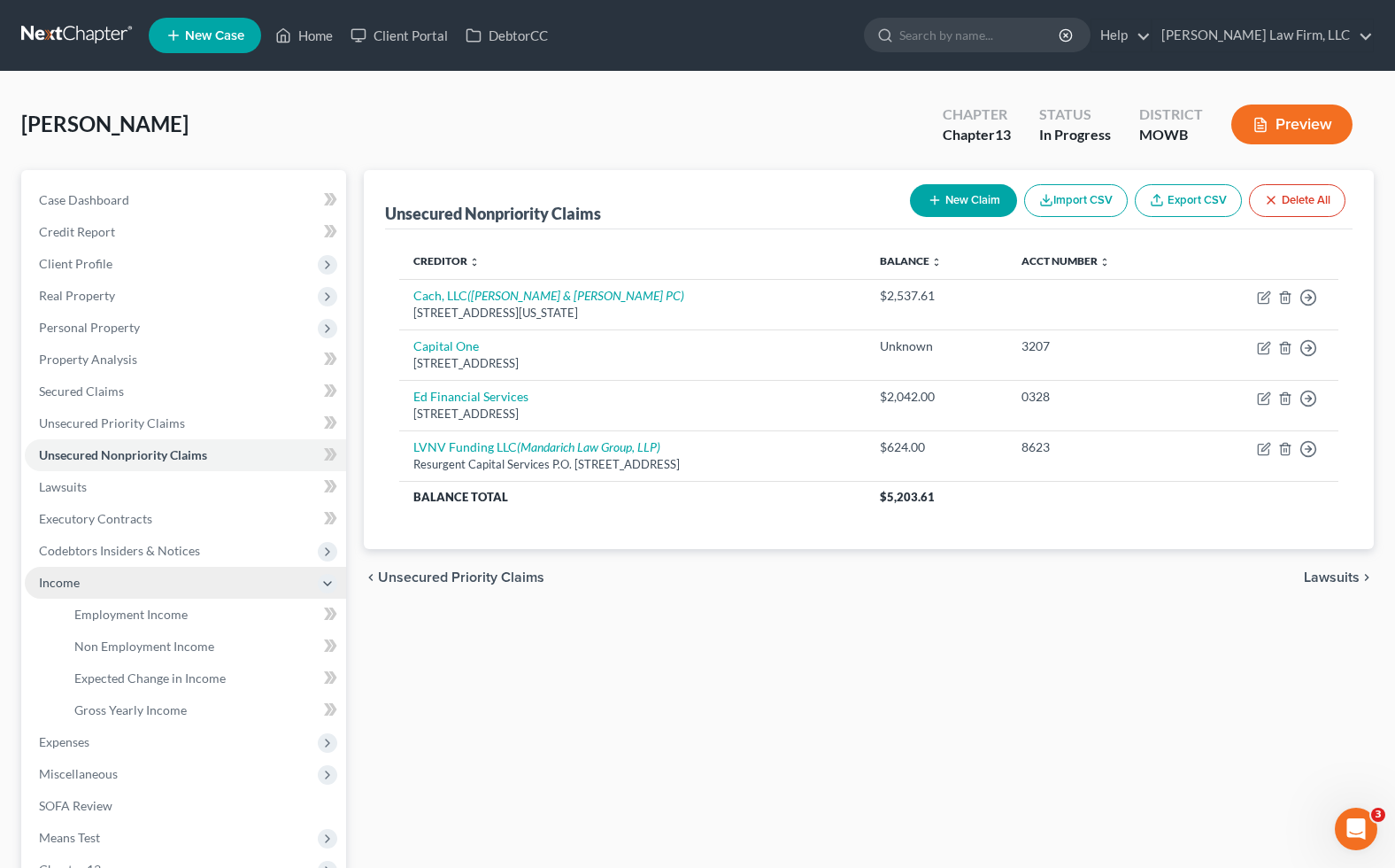
click at [128, 580] on span "Income" at bounding box center [185, 582] width 322 height 32
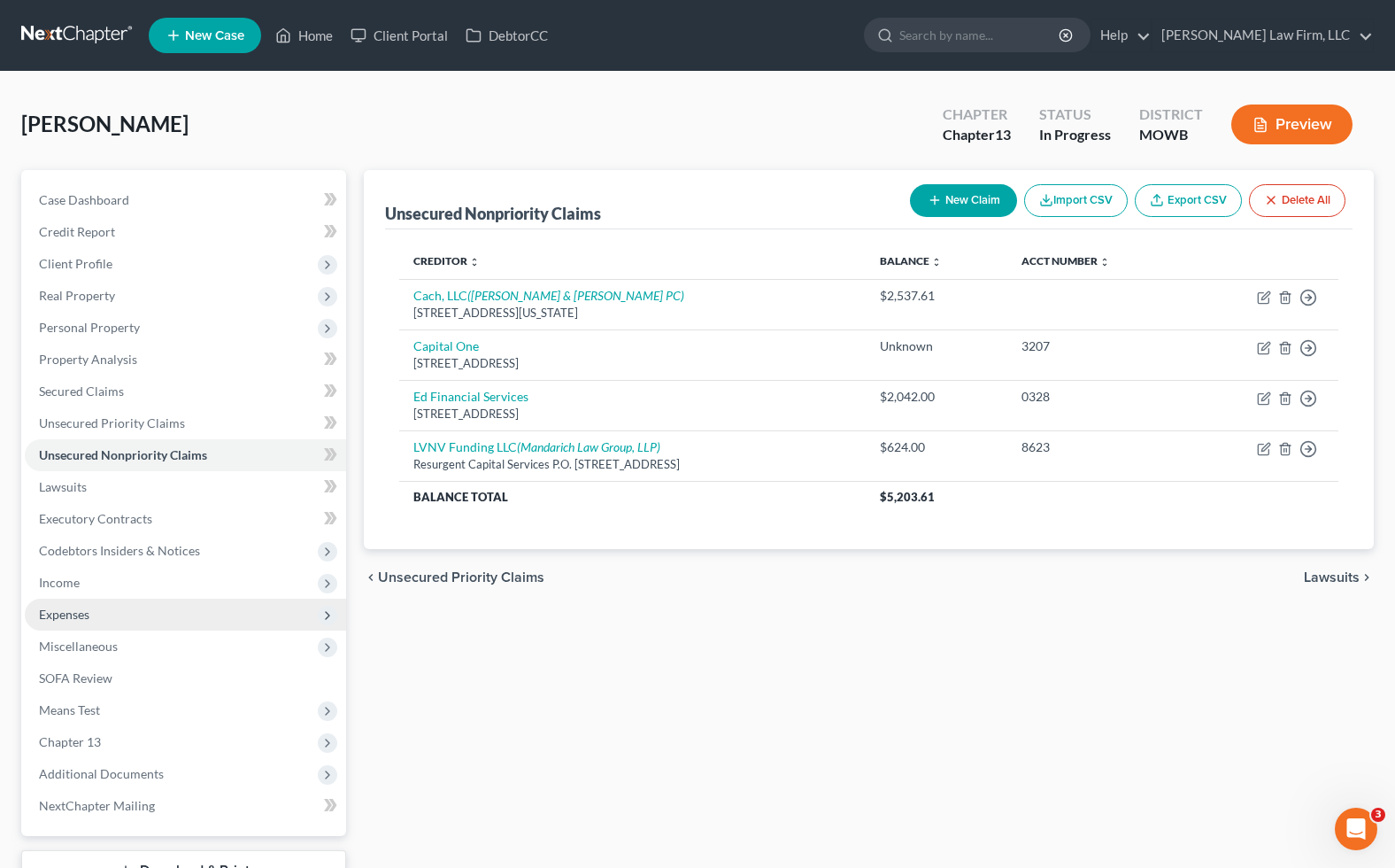
click at [120, 620] on span "Expenses" at bounding box center [185, 614] width 322 height 32
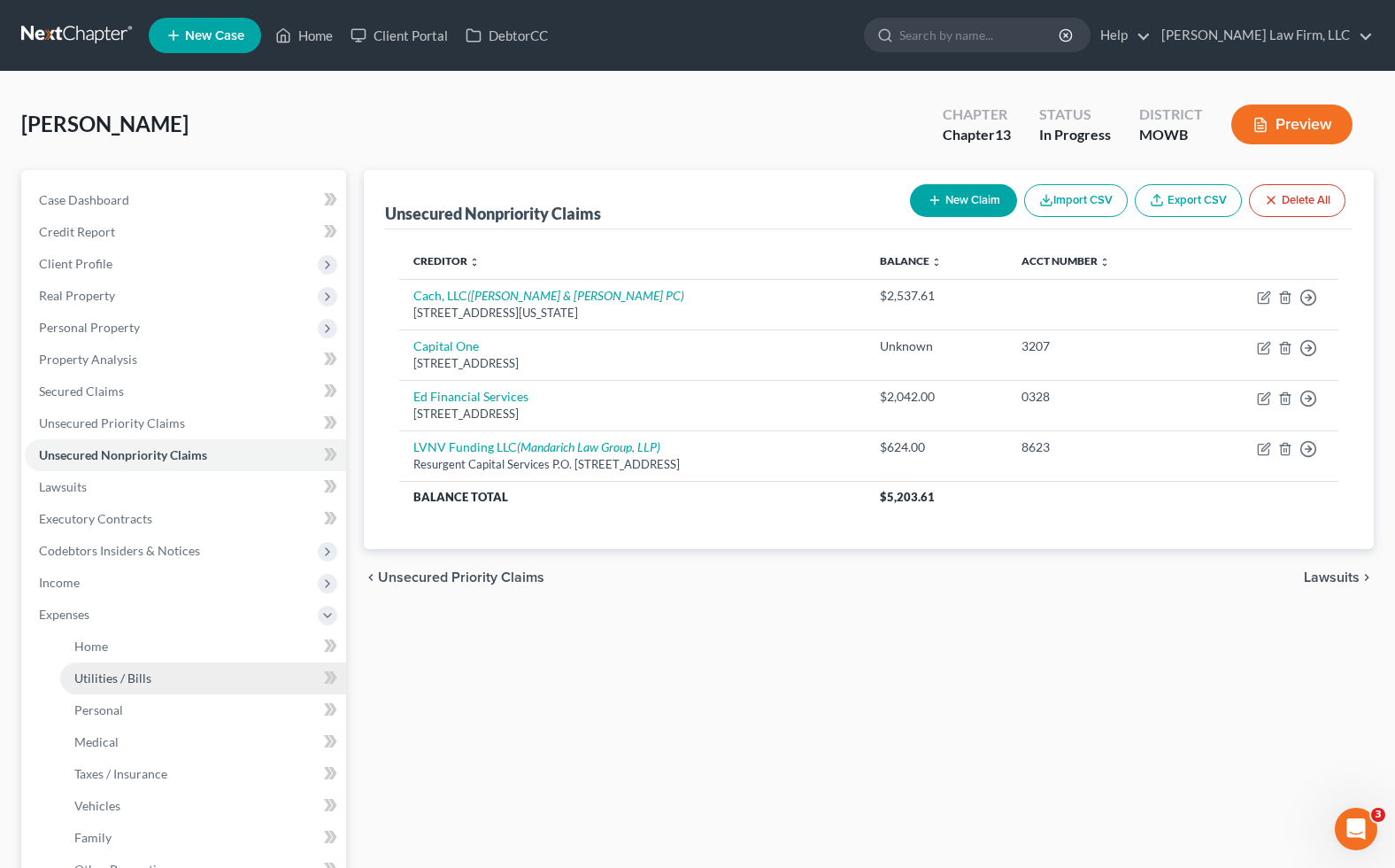
click at [214, 663] on link "Utilities / Bills" at bounding box center [203, 678] width 286 height 32
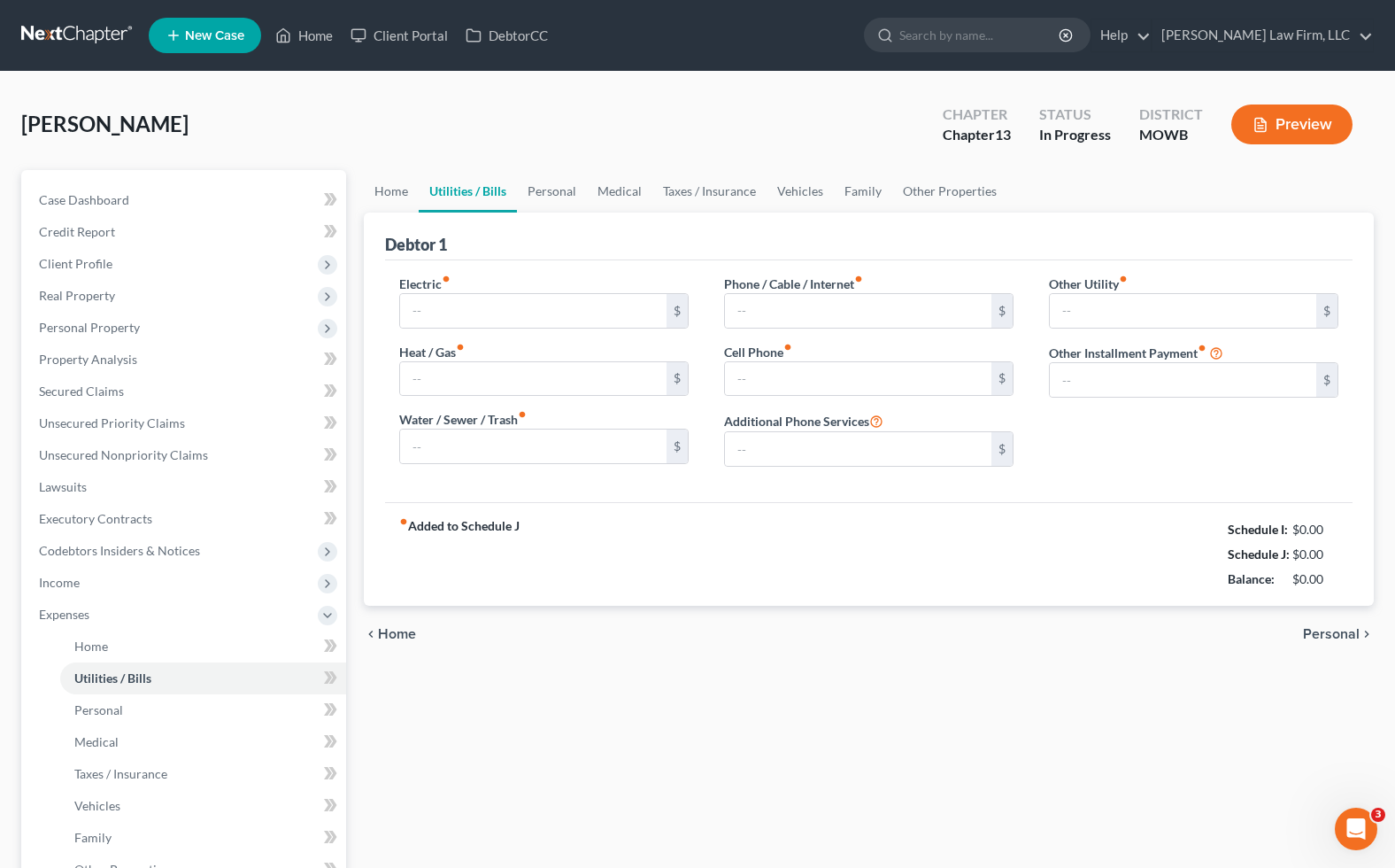
type input "200.00"
type input "100.00"
type input "30.00"
type input "200.00"
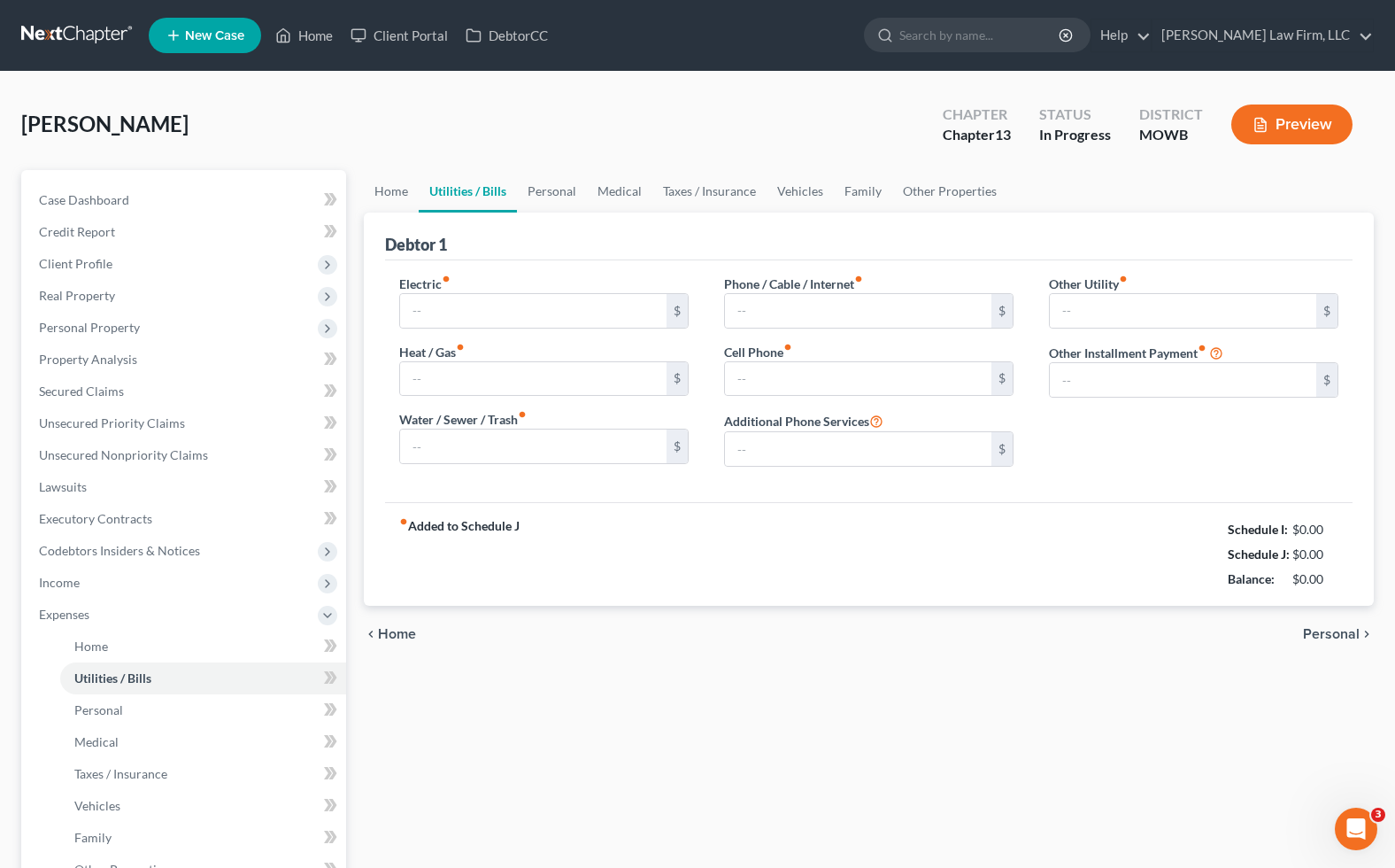
type input "0.00"
click at [539, 192] on link "Personal" at bounding box center [552, 191] width 70 height 43
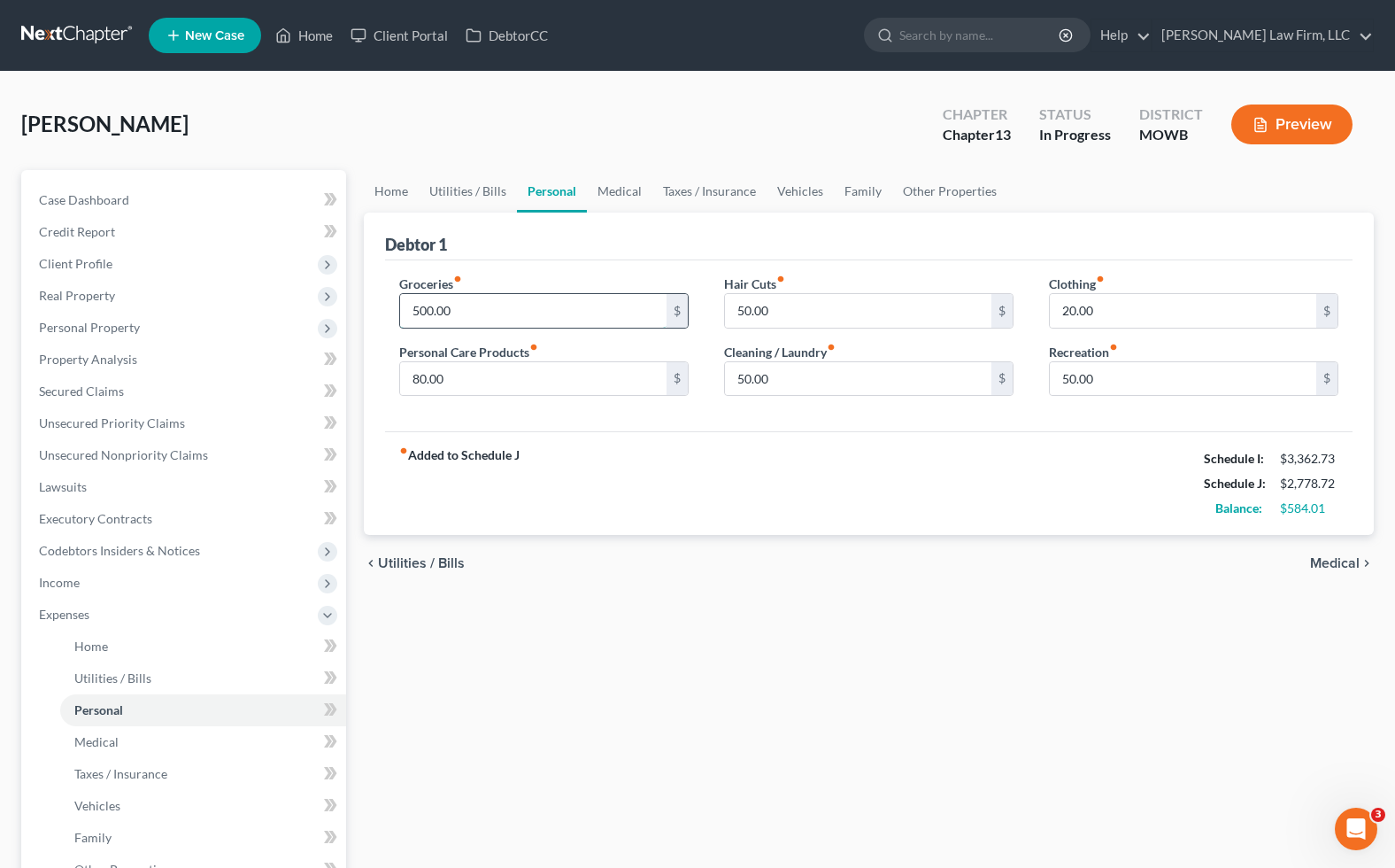
click at [480, 314] on input "500.00" at bounding box center [533, 310] width 266 height 33
click at [1142, 368] on input "50.00" at bounding box center [1183, 378] width 266 height 33
type input "100"
click at [1041, 460] on div "fiber_manual_record Added to Schedule J Schedule I: $3,362.73 Schedule J: $2,82…" at bounding box center [869, 483] width 968 height 103
click at [820, 373] on input "50.00" at bounding box center [857, 378] width 266 height 33
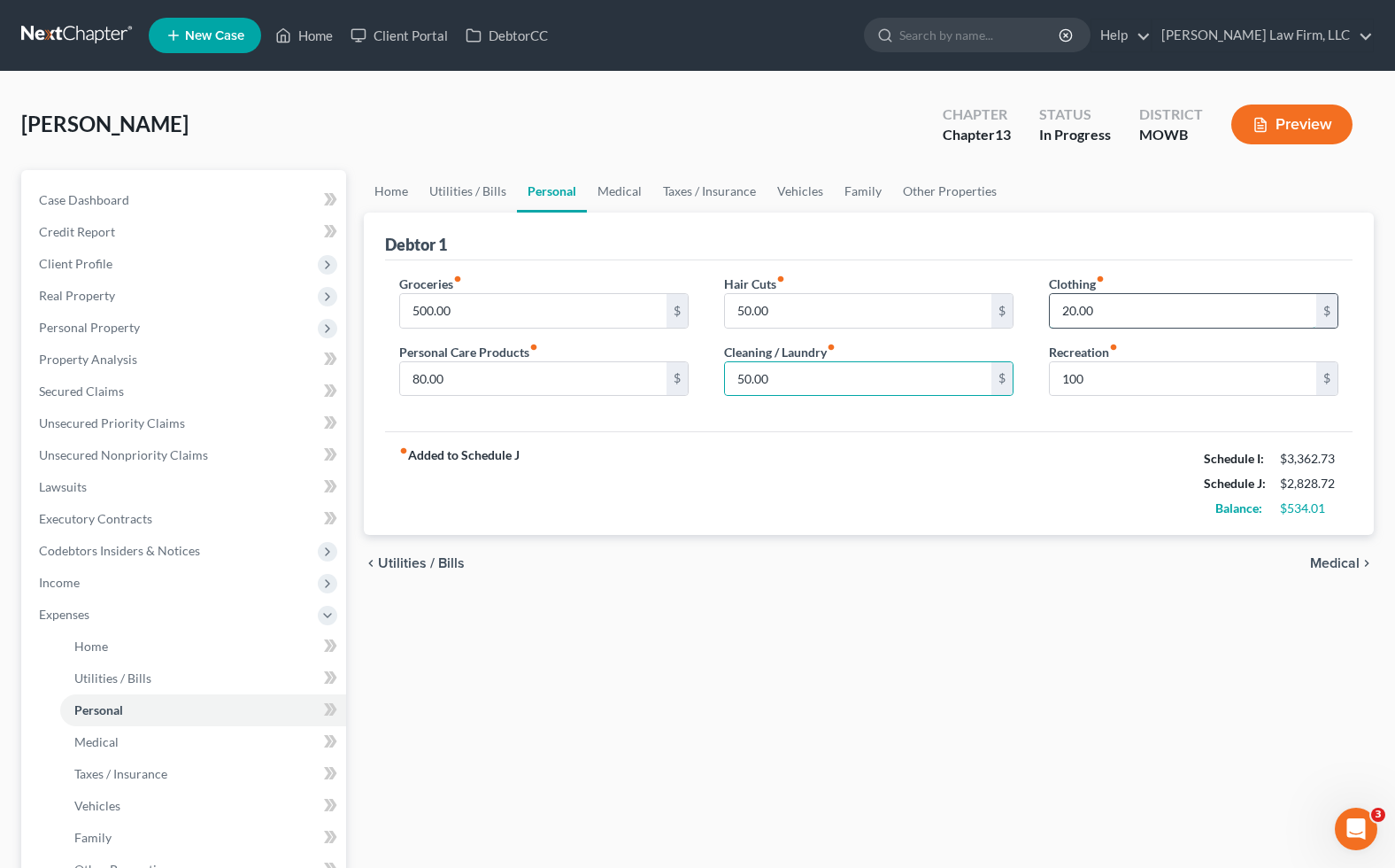
click at [1163, 308] on input "20.00" at bounding box center [1183, 310] width 266 height 33
type input "60.00"
click at [493, 310] on input "500.00" at bounding box center [533, 310] width 266 height 33
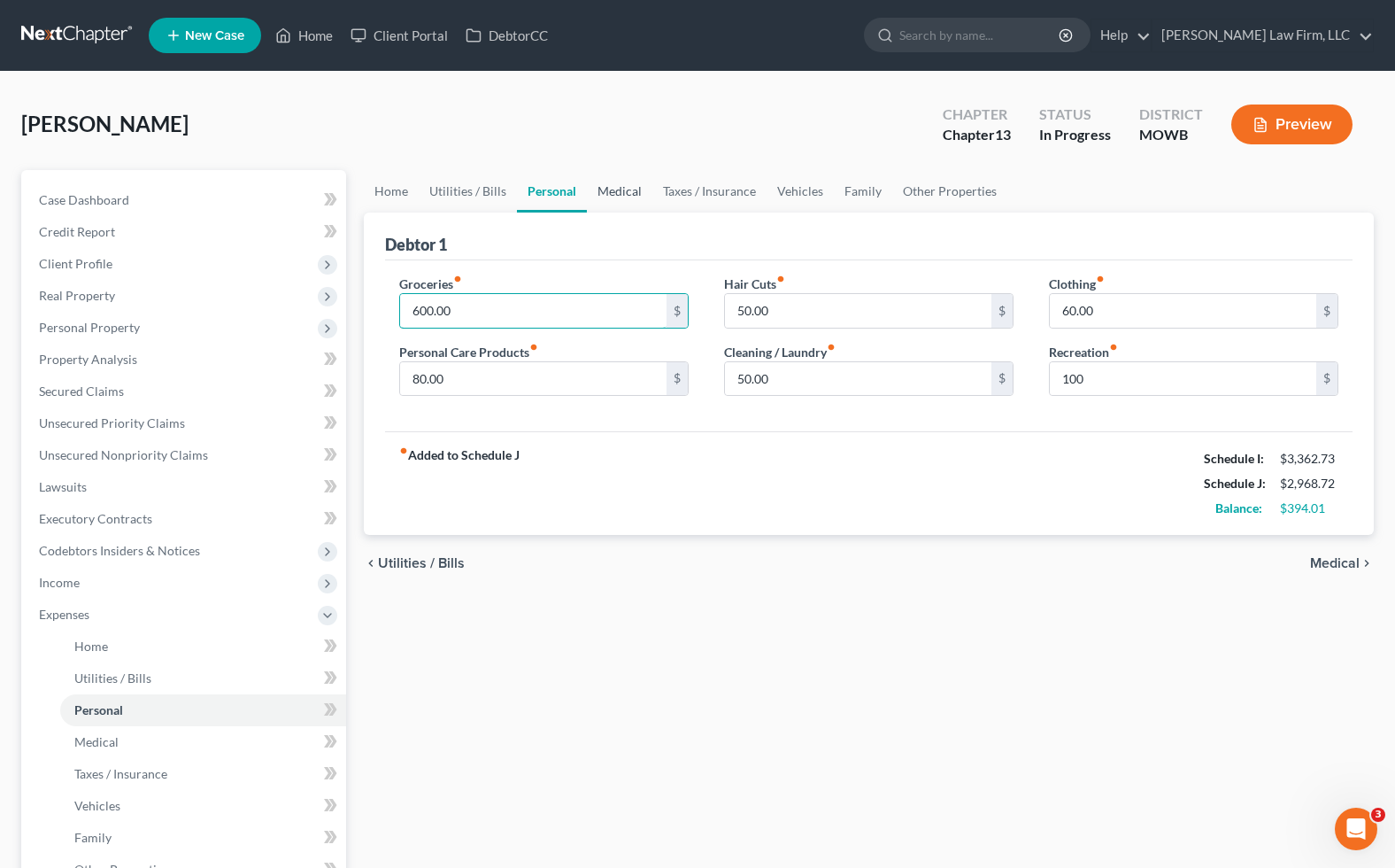
type input "600.00"
click at [614, 185] on link "Medical" at bounding box center [620, 191] width 66 height 43
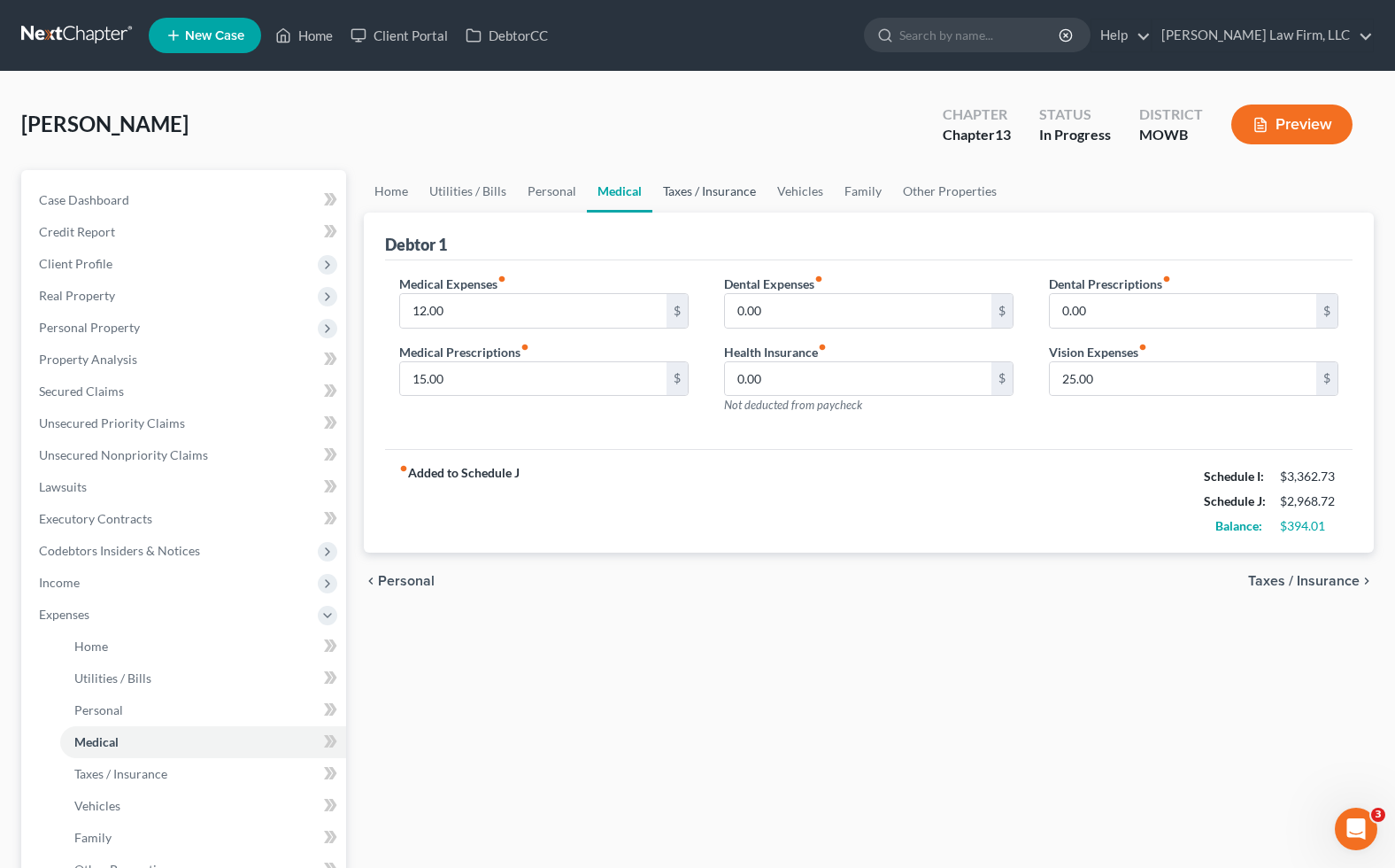
click at [711, 178] on link "Taxes / Insurance" at bounding box center [709, 191] width 115 height 43
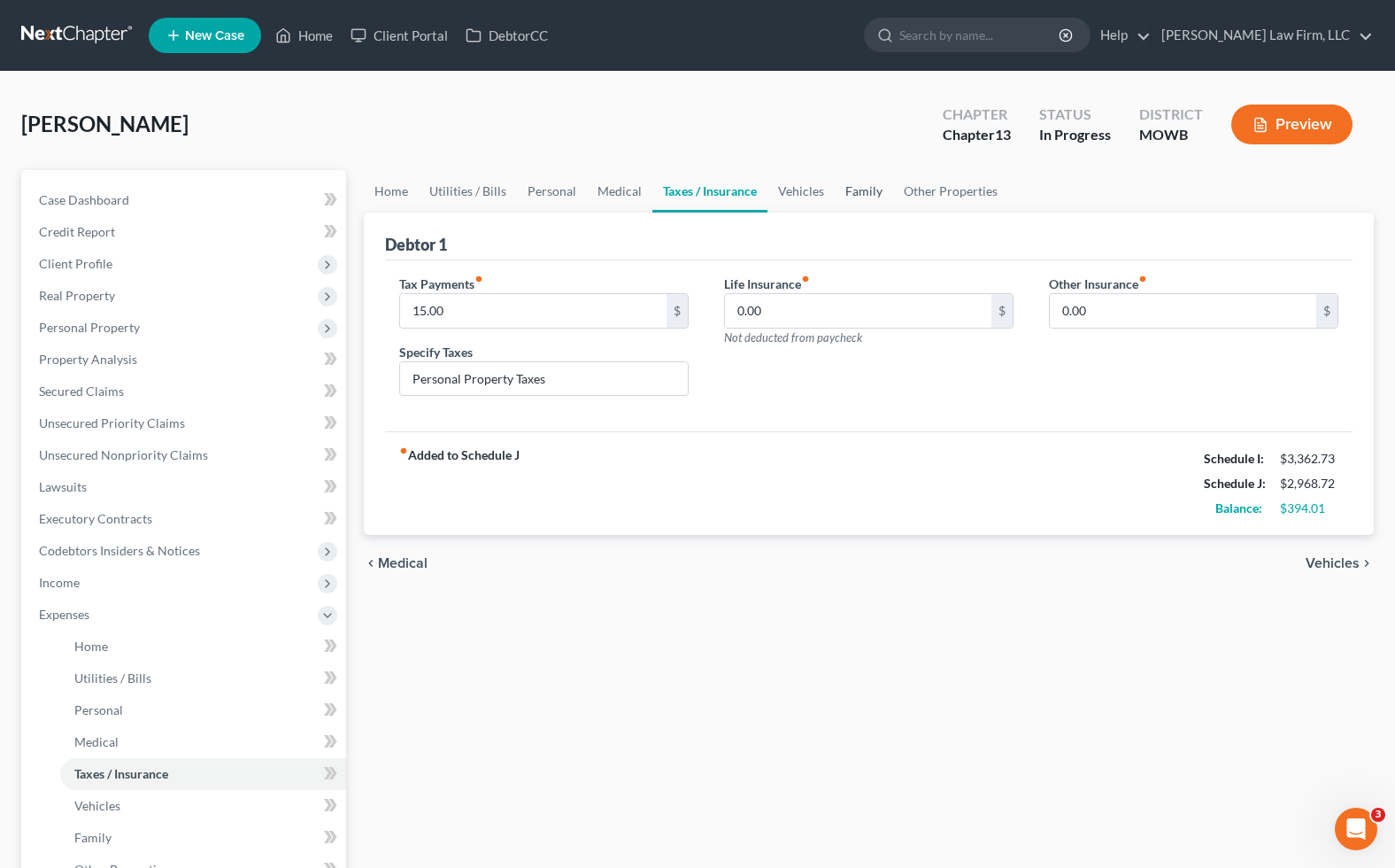
click at [835, 187] on link "Family" at bounding box center [863, 191] width 58 height 43
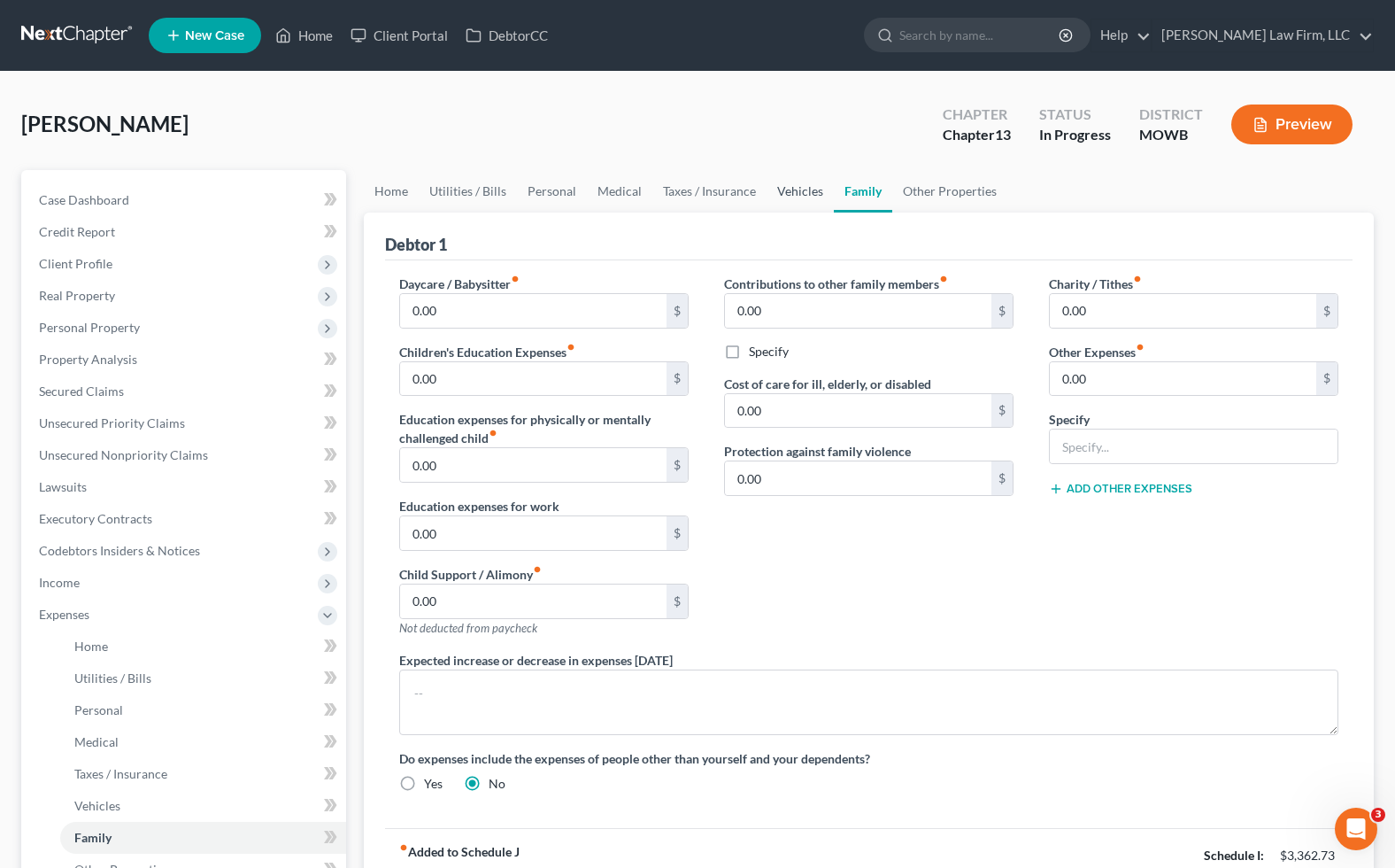
click at [793, 194] on link "Vehicles" at bounding box center [800, 191] width 67 height 43
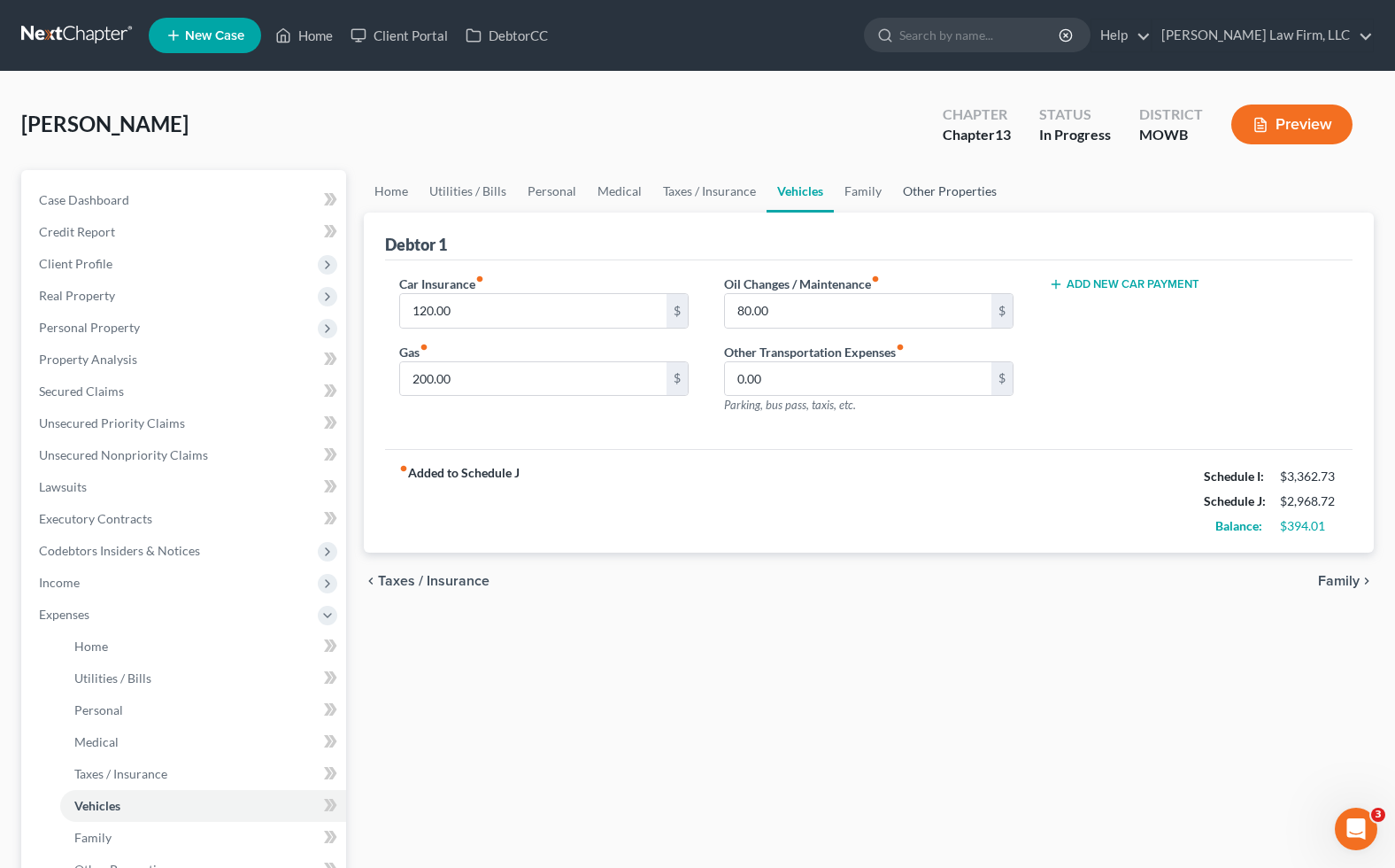
click at [914, 199] on link "Other Properties" at bounding box center [950, 191] width 116 height 43
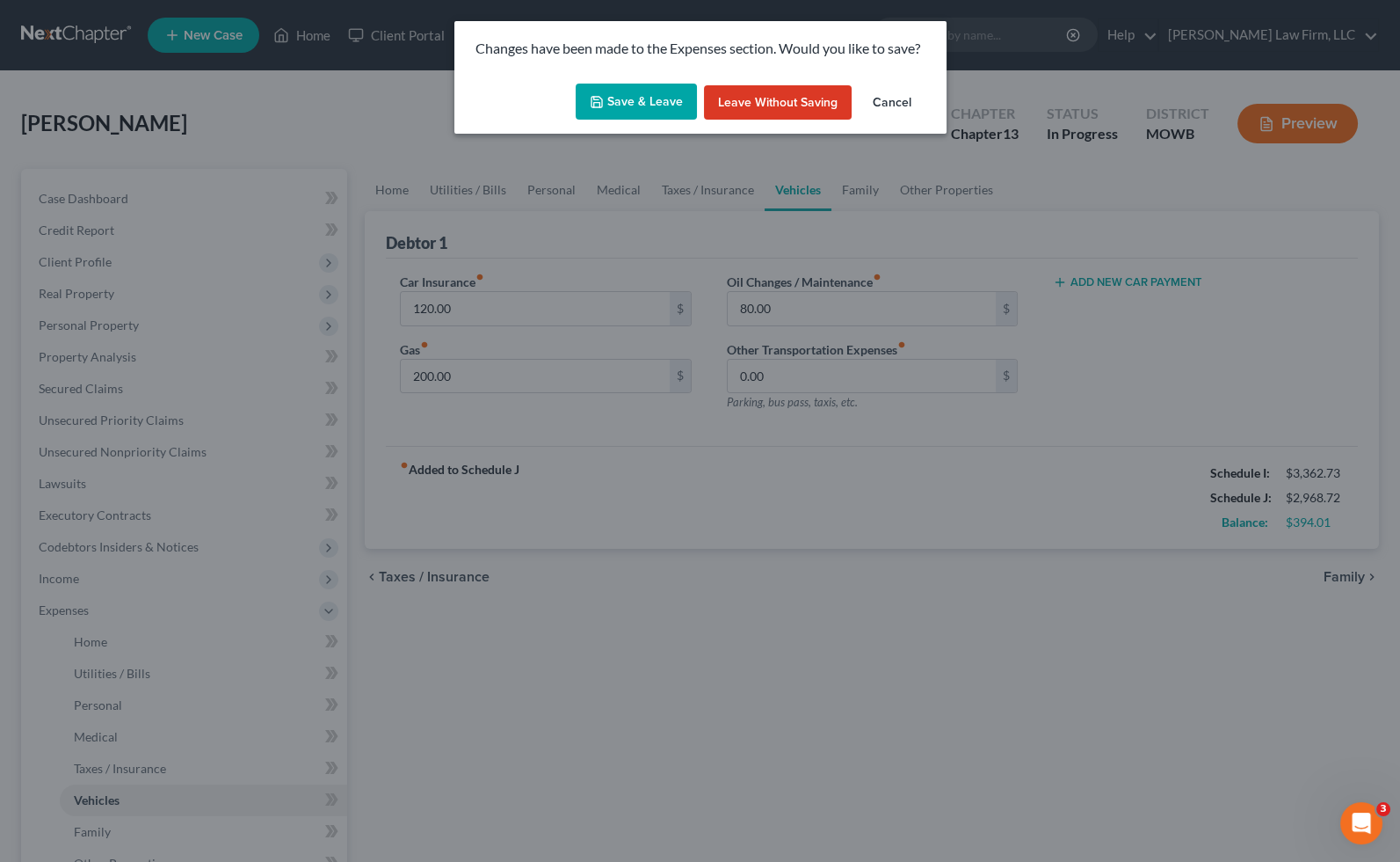
click at [647, 97] on button "Save & Leave" at bounding box center [636, 101] width 121 height 37
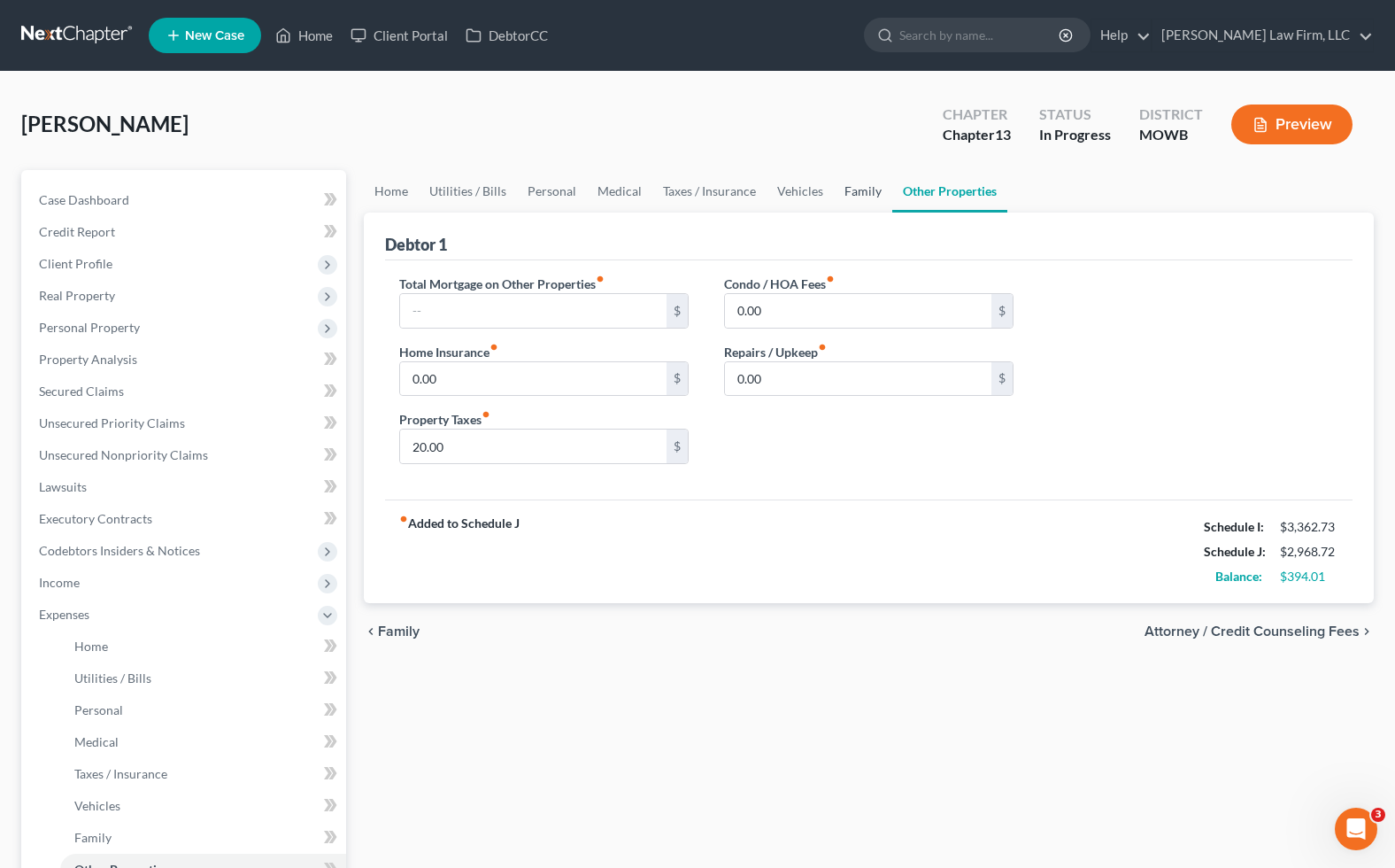
click at [853, 189] on link "Family" at bounding box center [863, 191] width 58 height 43
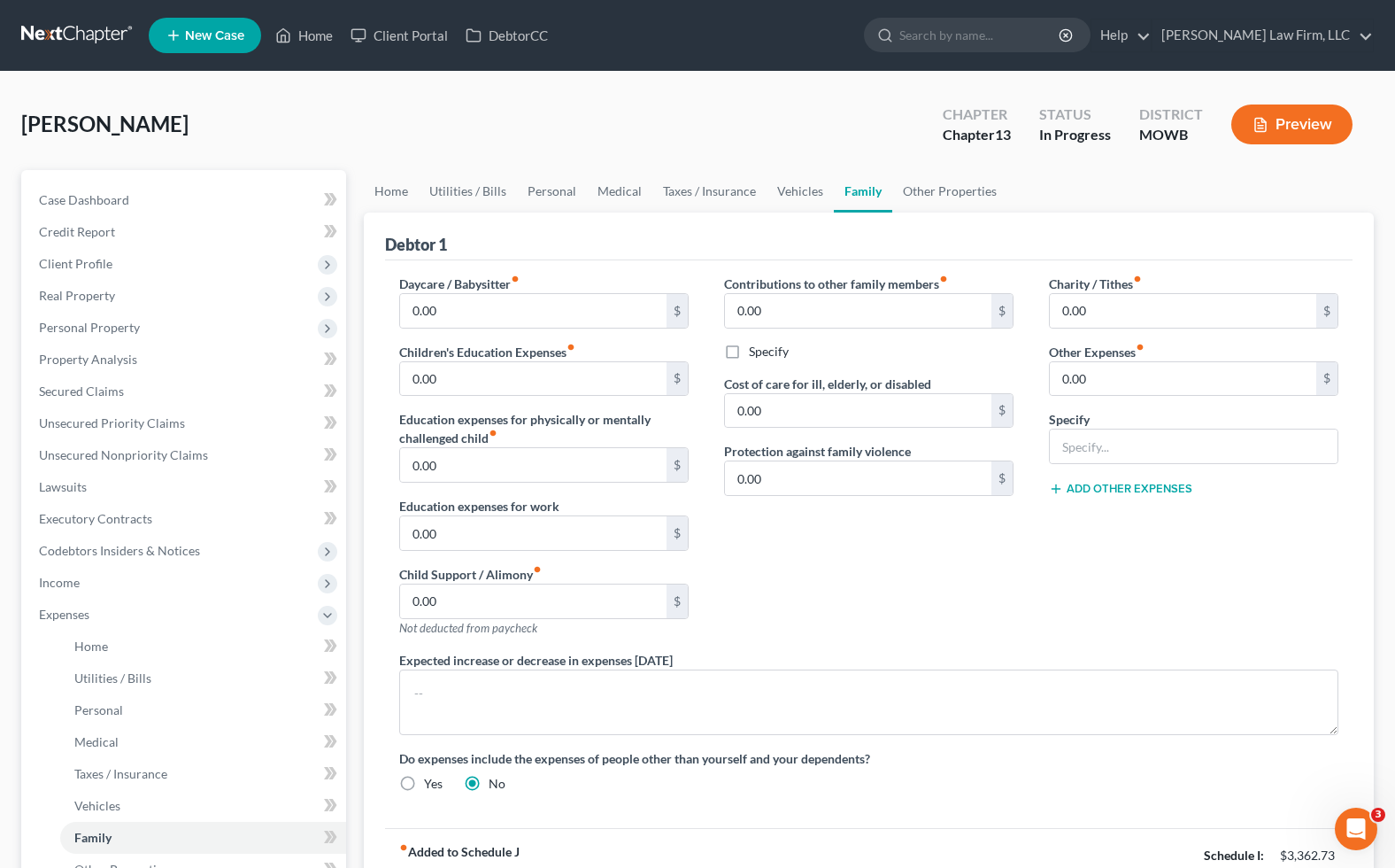
click at [1007, 187] on ul "Home Utilities / Bills Personal Medical Taxes / Insurance Vehicles Family Other…" at bounding box center [869, 191] width 1010 height 43
click at [949, 184] on link "Other Properties" at bounding box center [950, 191] width 116 height 43
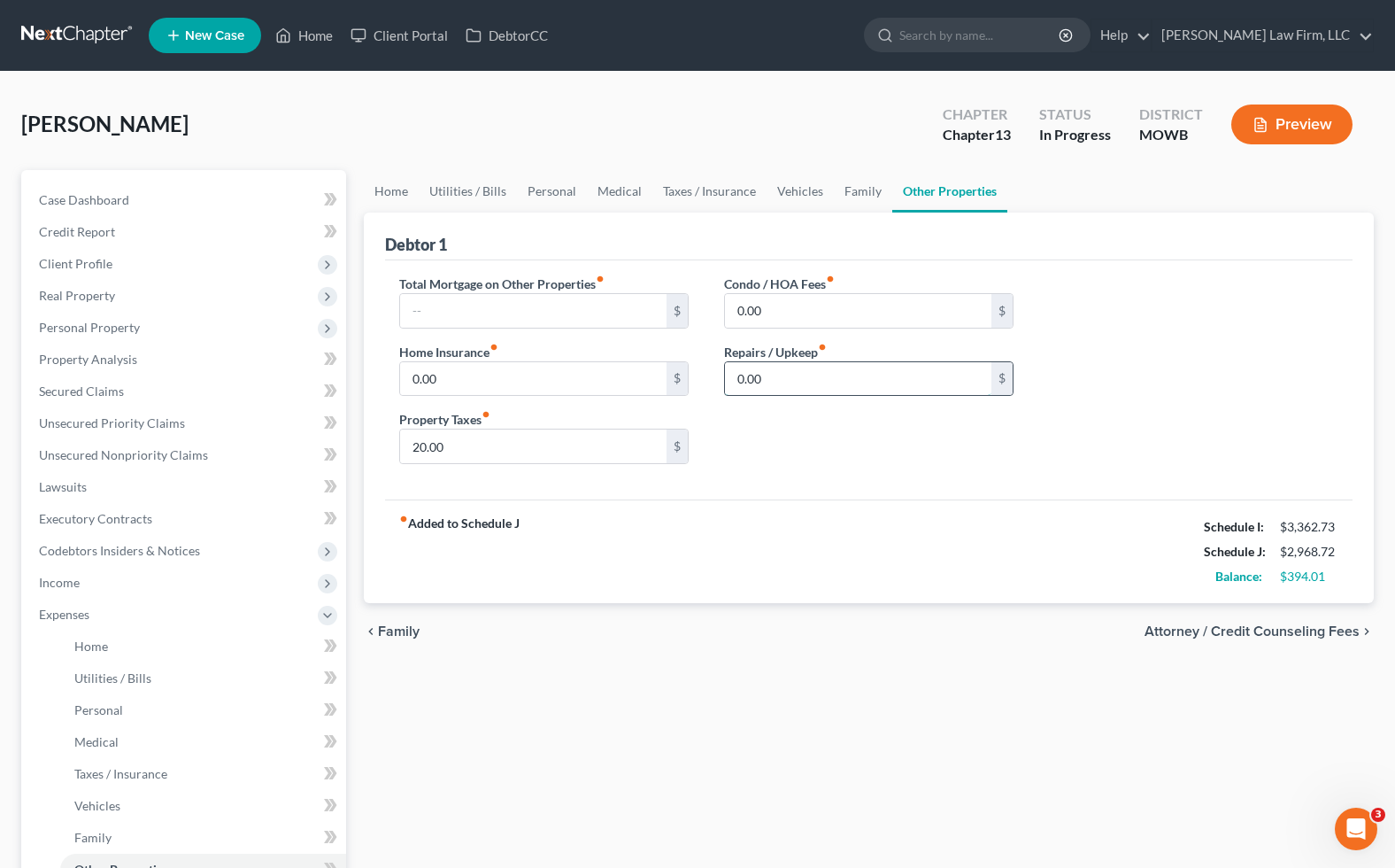
click at [779, 364] on input "0.00" at bounding box center [857, 378] width 266 height 33
click at [804, 402] on div "Condo / HOA Fees fiber_manual_record 0.00 $ Repairs / Upkeep fiber_manual_recor…" at bounding box center [869, 375] width 325 height 203
click at [801, 372] on input "0.00" at bounding box center [857, 378] width 266 height 33
type input "50.00"
click at [390, 213] on div "Debtor 1" at bounding box center [869, 237] width 968 height 48
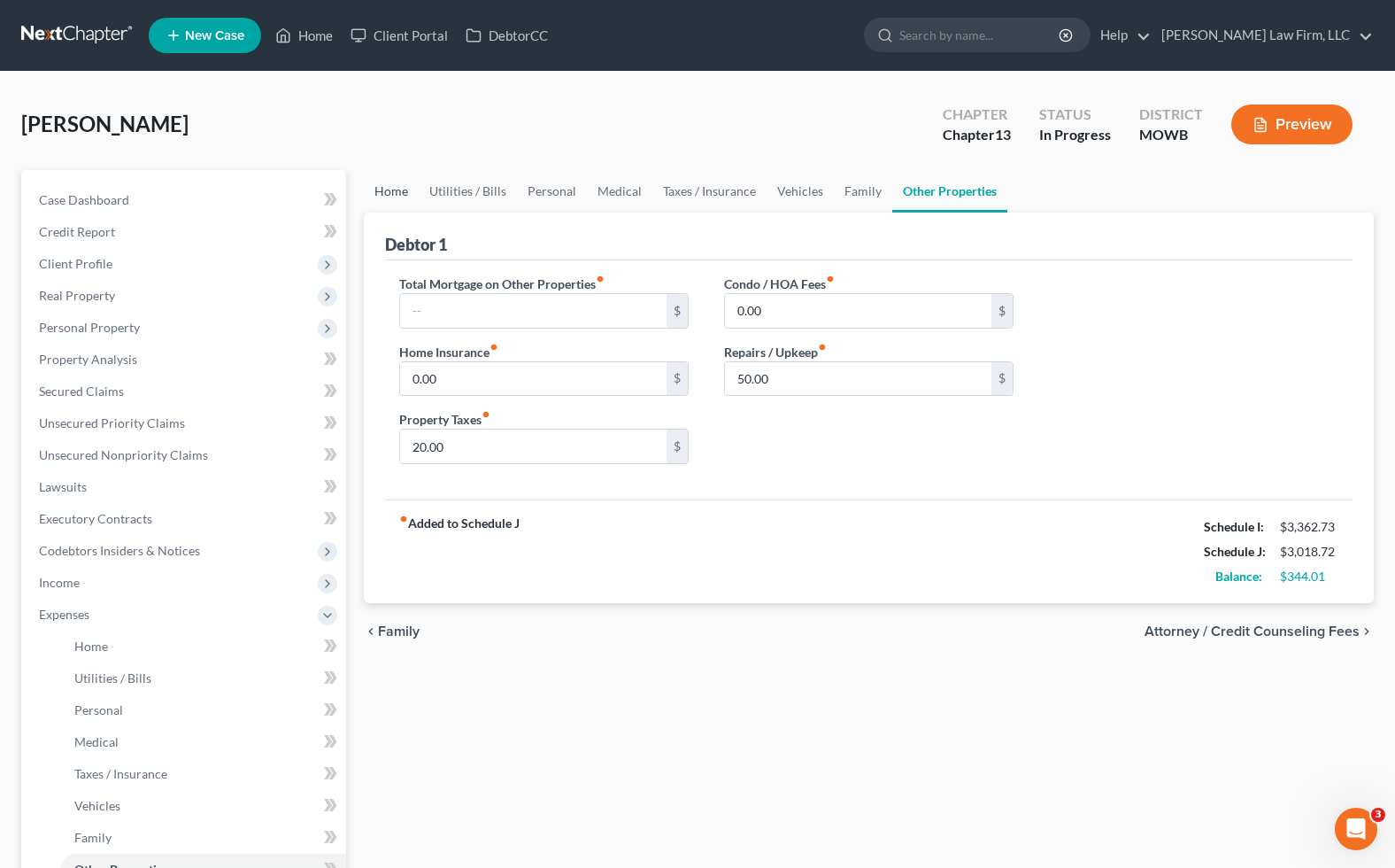
click at [375, 181] on link "Home" at bounding box center [391, 191] width 54 height 43
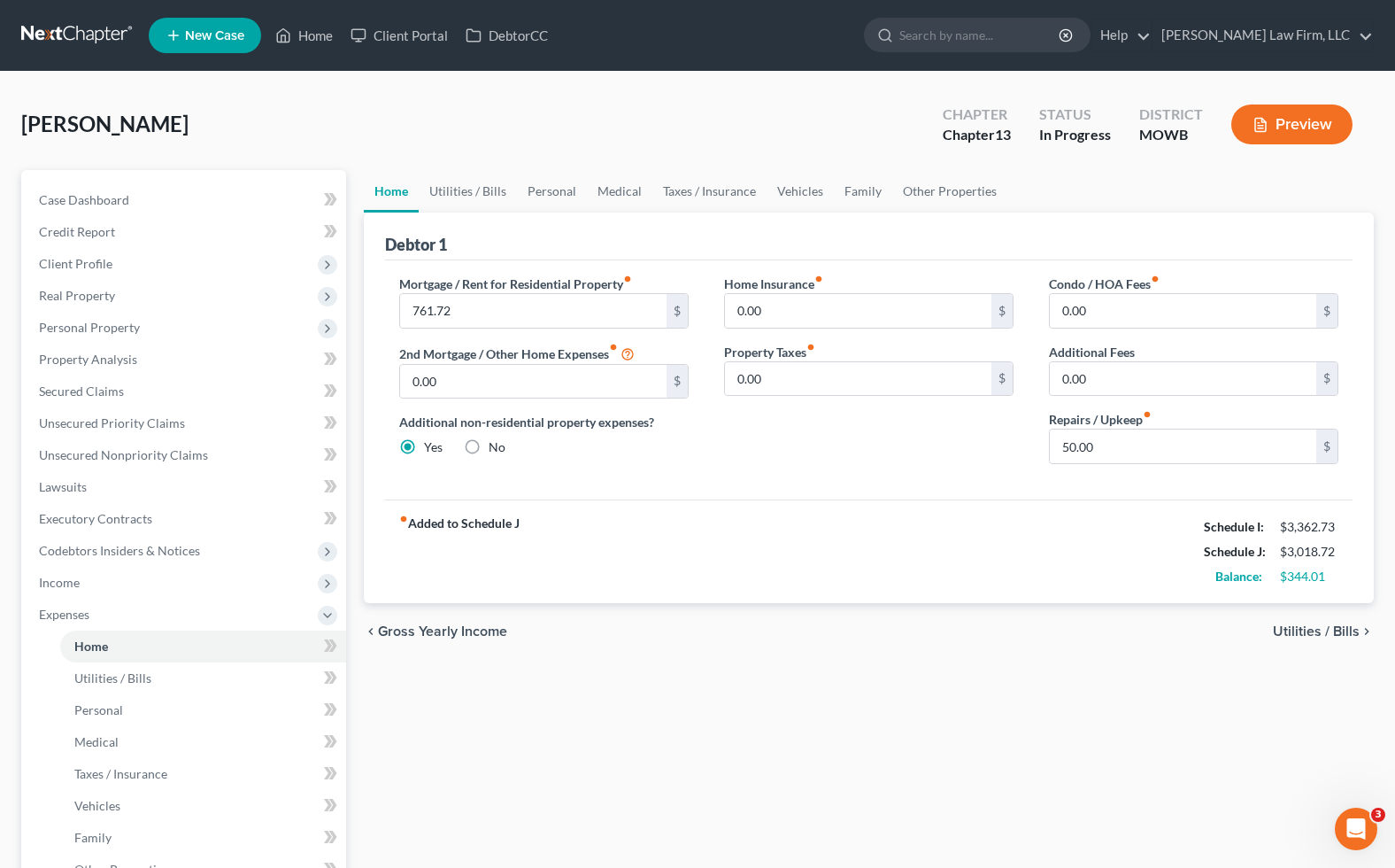
click at [809, 484] on div "Mortgage / Rent for Residential Property fiber_manual_record 761.72 $ 2nd Mortg…" at bounding box center [869, 380] width 968 height 239
click at [491, 189] on link "Utilities / Bills" at bounding box center [468, 191] width 98 height 43
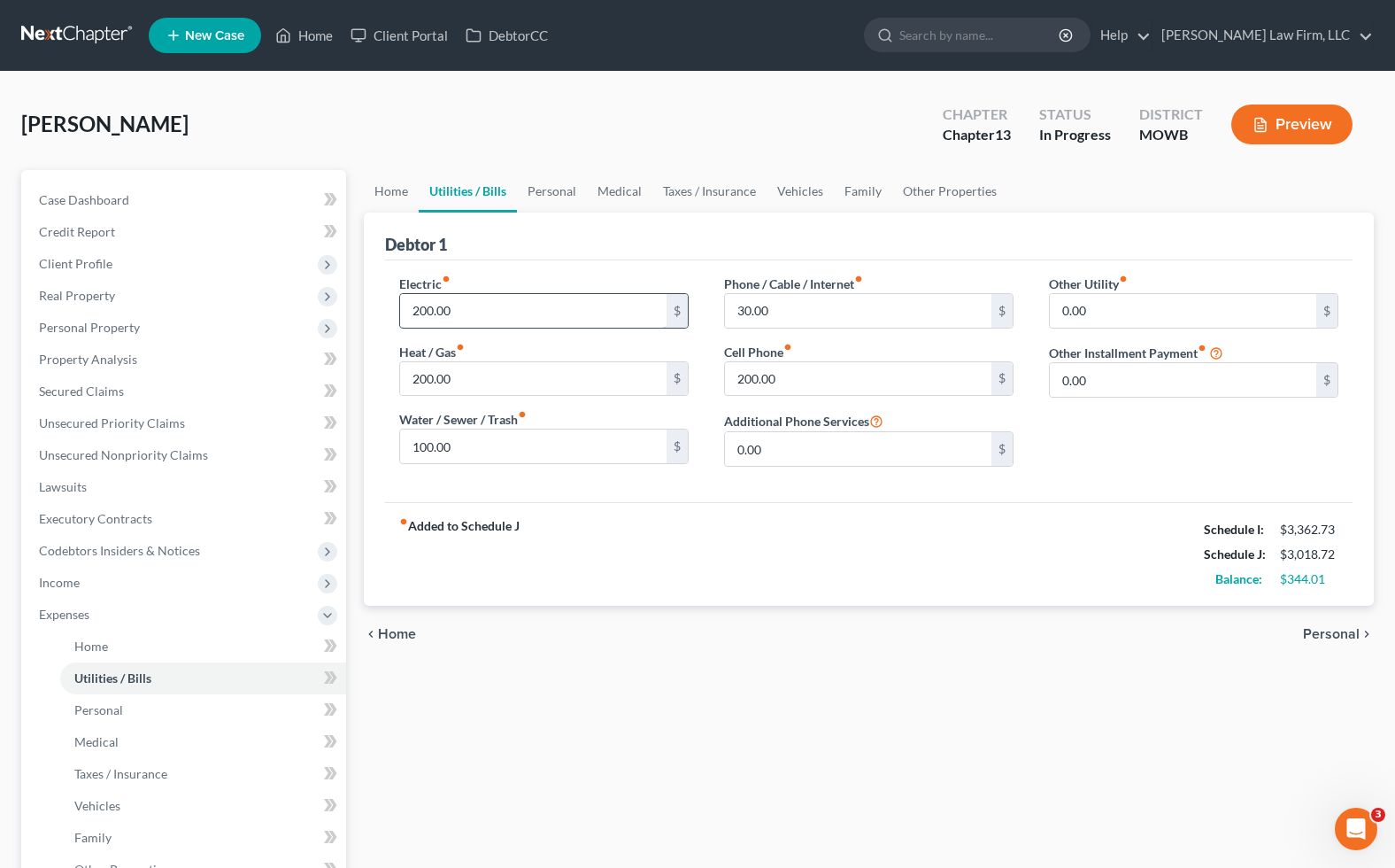
click at [505, 303] on input "200.00" at bounding box center [533, 310] width 266 height 33
type input "210.00"
click at [730, 635] on div "chevron_left Home Personal chevron_right" at bounding box center [869, 633] width 1010 height 56
click at [511, 445] on input "100.00" at bounding box center [533, 446] width 266 height 33
click at [866, 303] on input "30.00" at bounding box center [857, 310] width 266 height 33
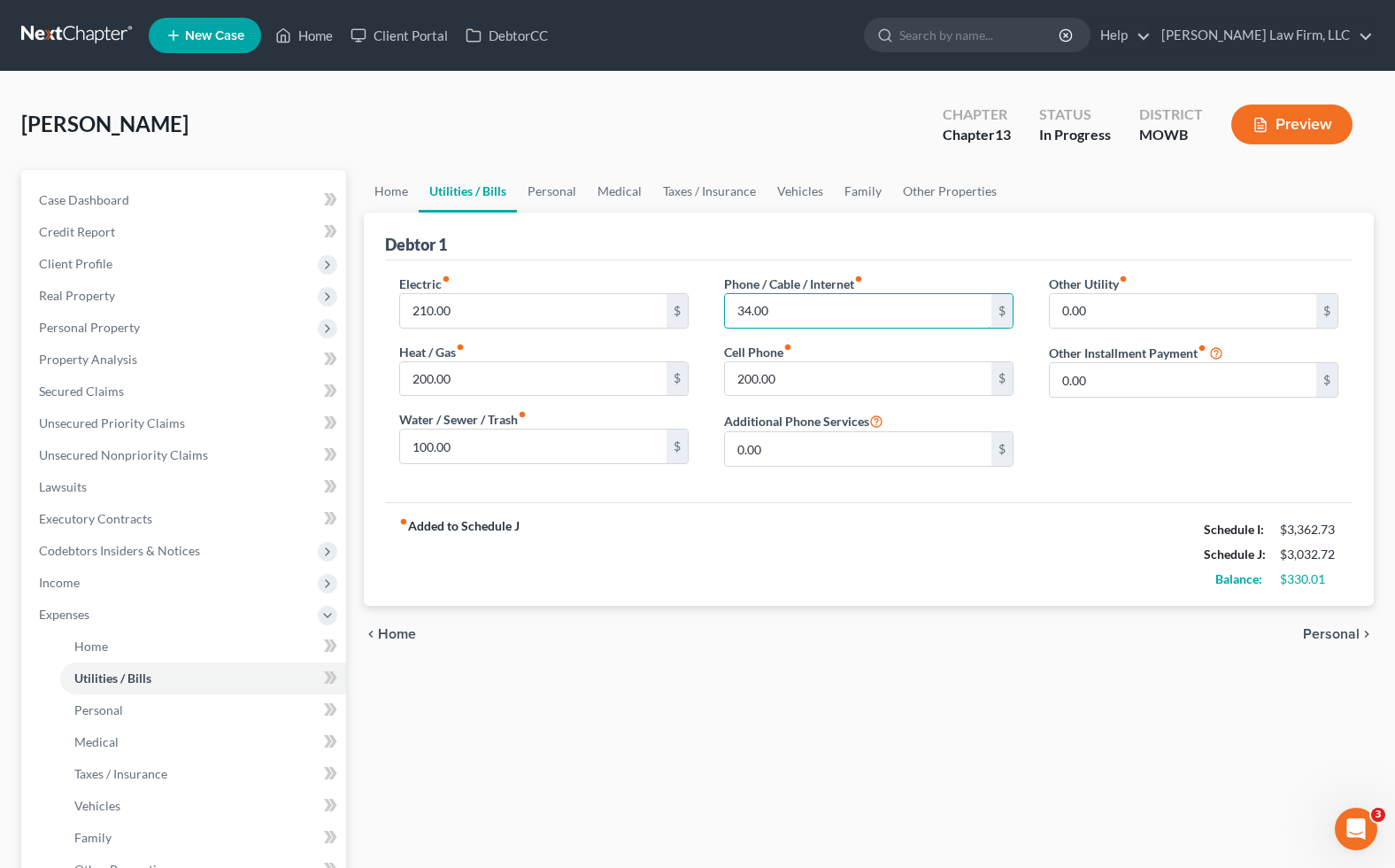
type input "34.00"
click at [707, 649] on div "chevron_left Home Personal chevron_right" at bounding box center [869, 633] width 1010 height 56
click at [723, 551] on div "fiber_manual_record Added to Schedule J Schedule I: $3,362.73 Schedule J: $3,03…" at bounding box center [869, 554] width 968 height 103
click at [94, 189] on link "Case Dashboard" at bounding box center [185, 200] width 322 height 32
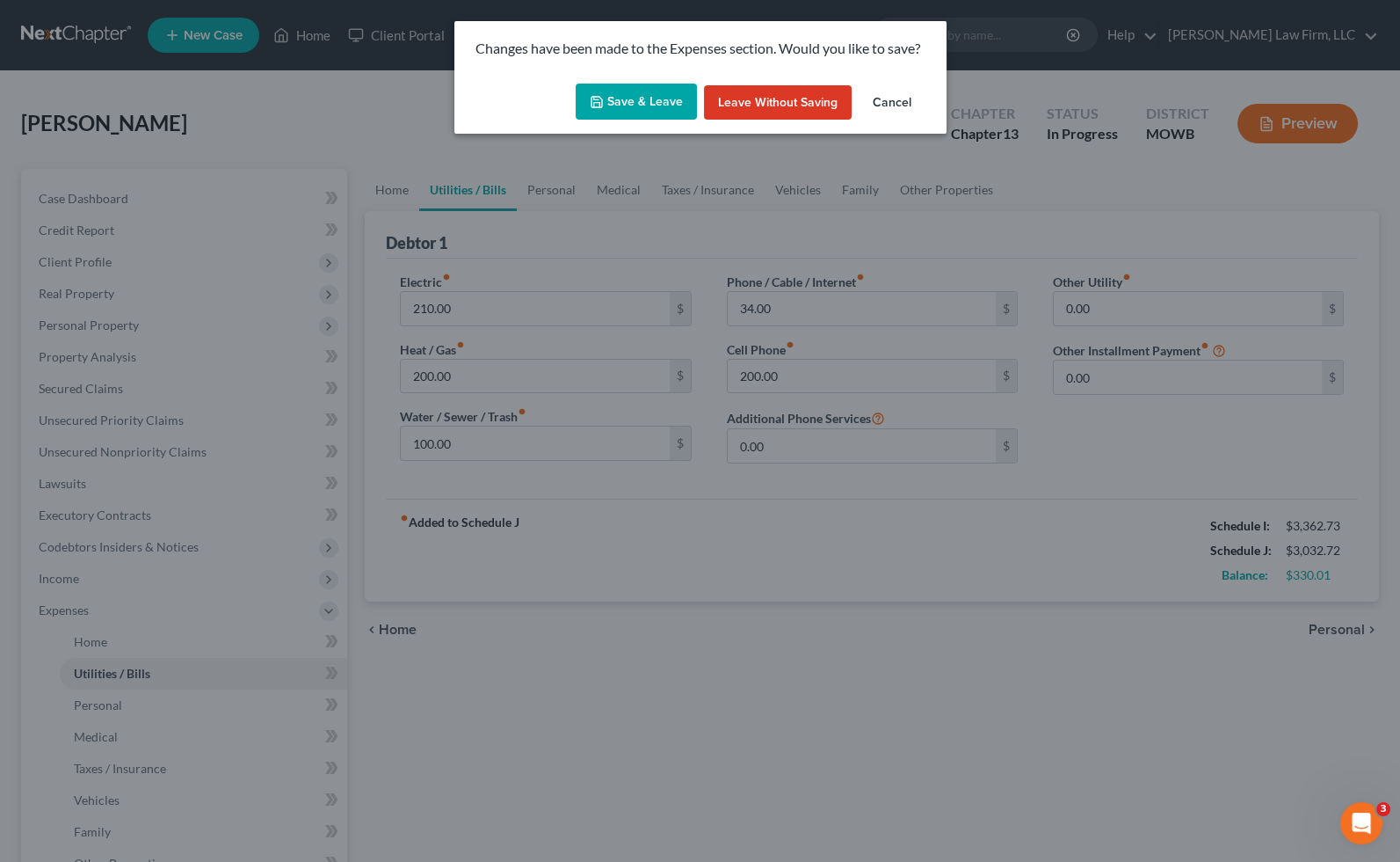
click at [590, 90] on button "Save & Leave" at bounding box center [636, 101] width 121 height 37
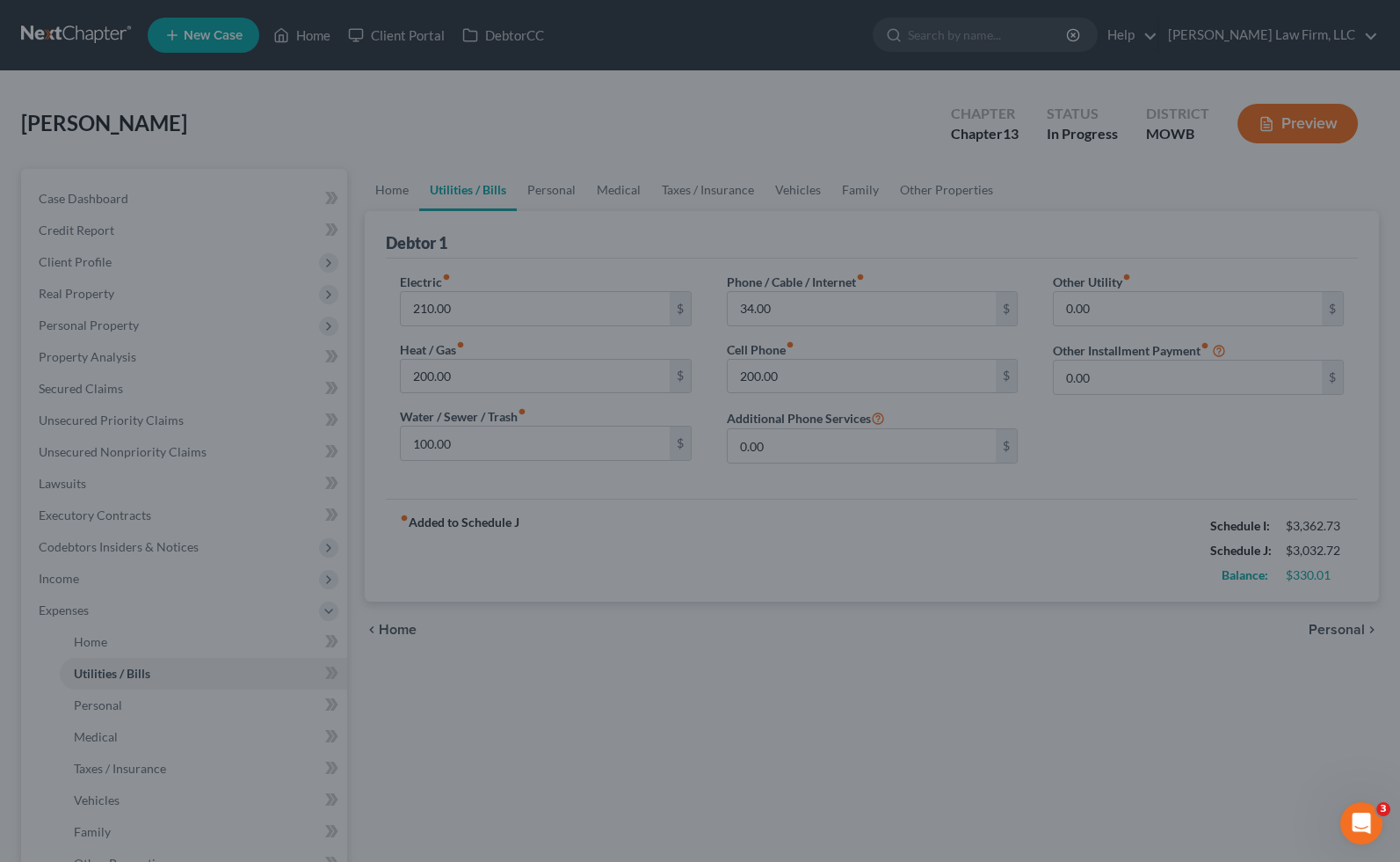
select select "4"
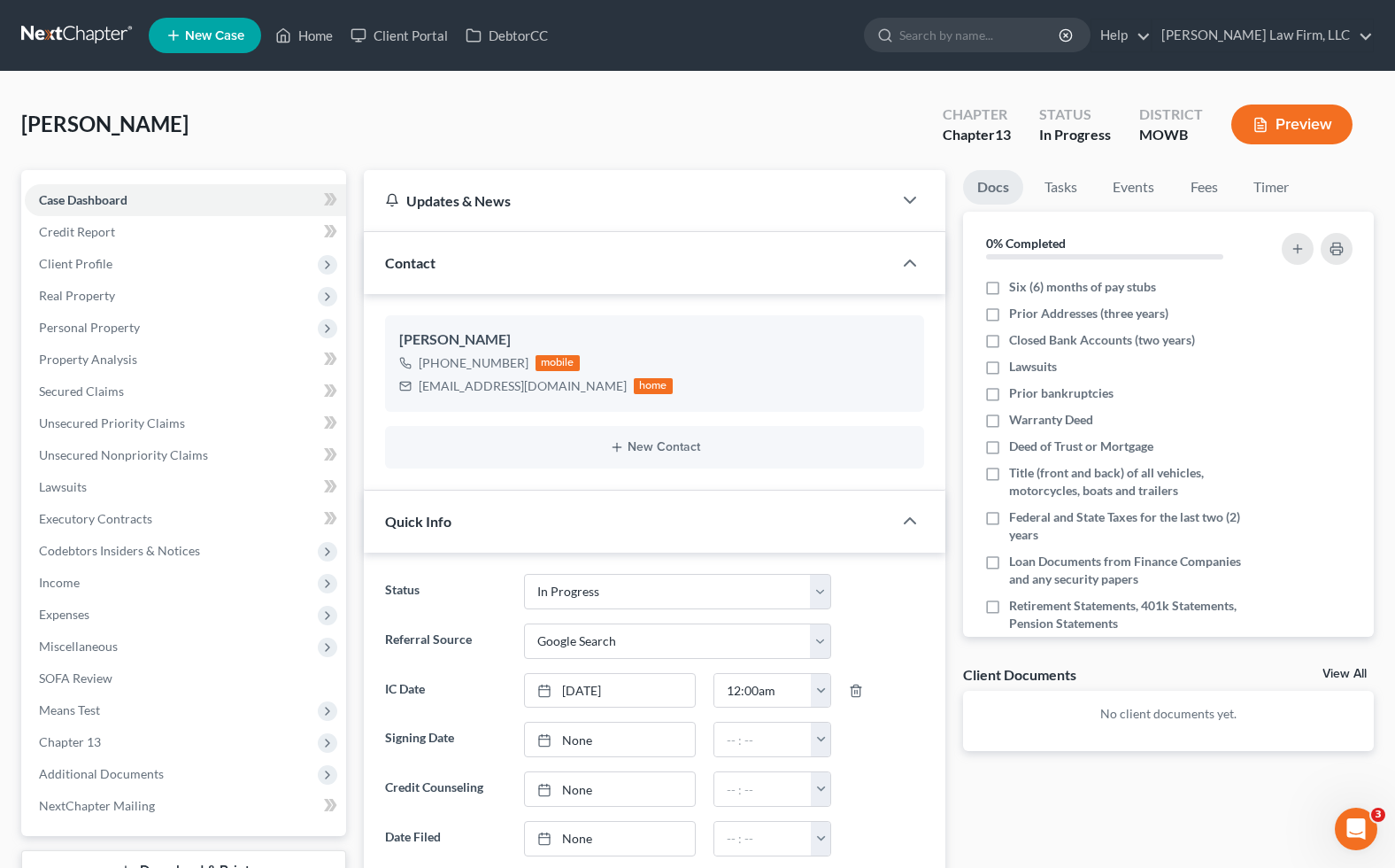
click at [399, 93] on div "Dockery, Corey Upgraded Chapter Chapter 13 Status In Progress District MOWB Pre…" at bounding box center [697, 131] width 1353 height 77
click at [201, 292] on span "Real Property" at bounding box center [185, 295] width 322 height 32
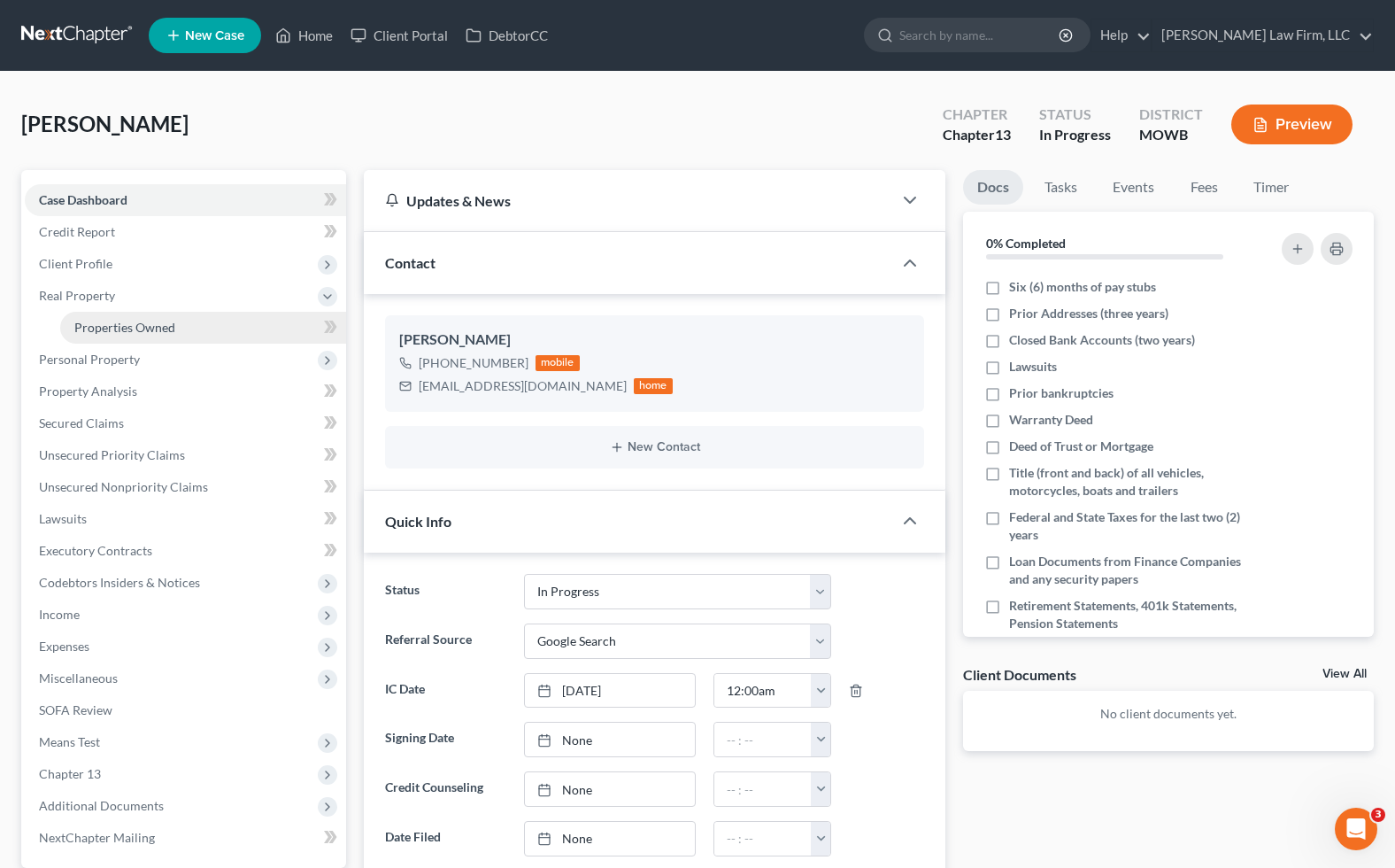
click at [192, 317] on link "Properties Owned" at bounding box center [203, 327] width 286 height 32
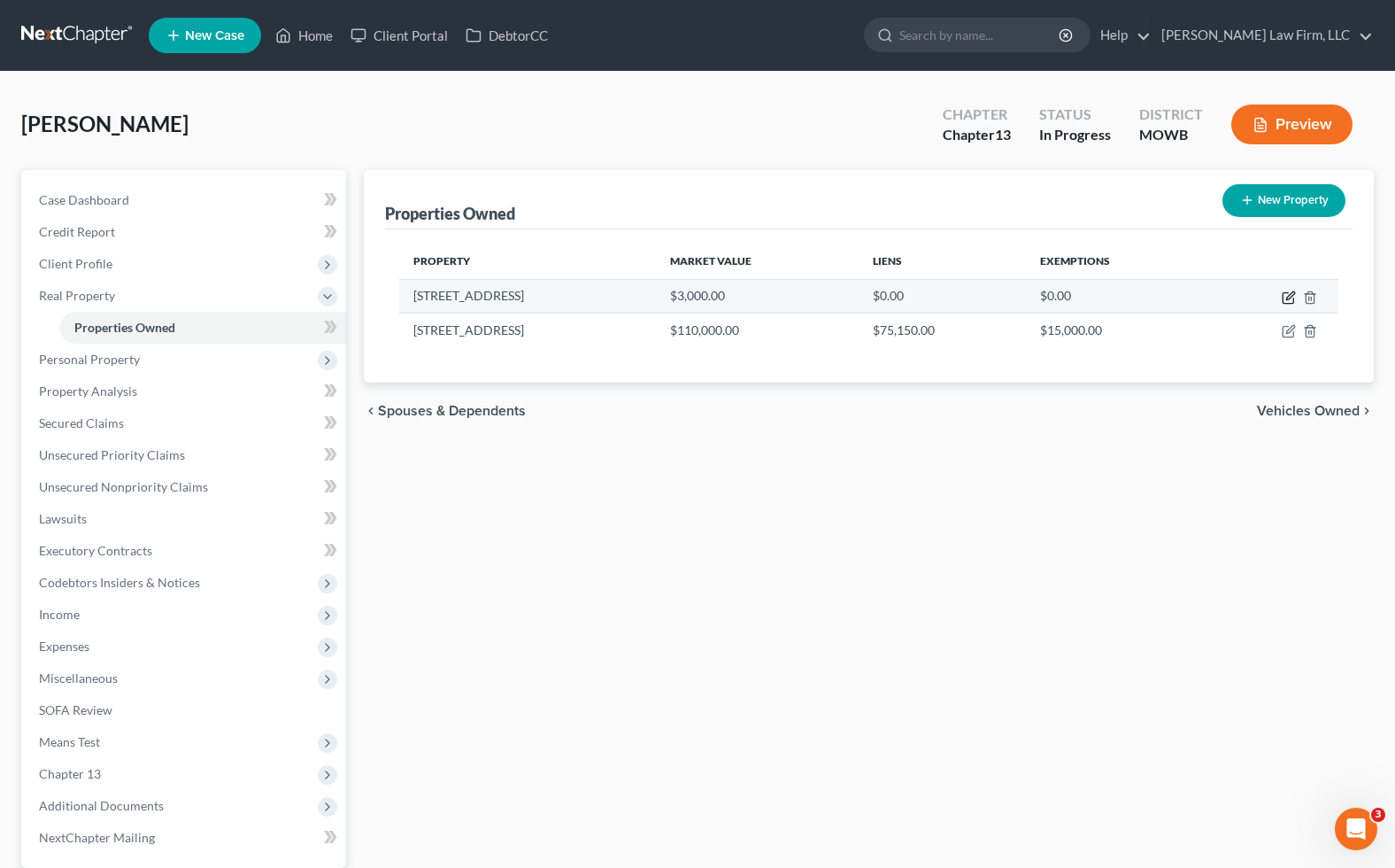
click at [1287, 299] on icon "button" at bounding box center [1289, 297] width 14 height 14
select select "26"
select select "0"
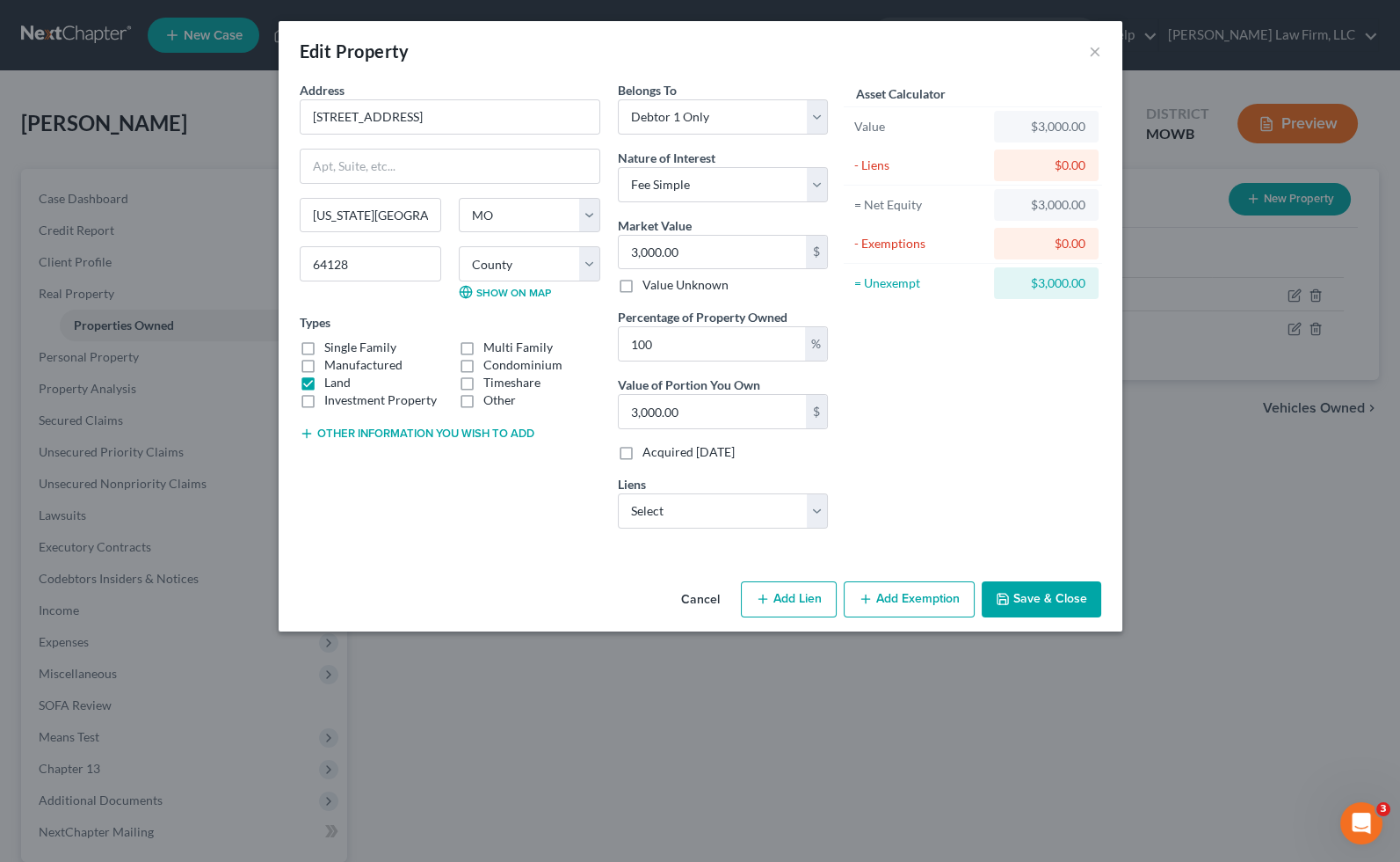
click at [905, 429] on div "Asset Calculator Value $3,000.00 - Liens $0.00 = Net Equity $3,000.00 - Exempti…" at bounding box center [973, 311] width 273 height 462
click at [476, 431] on button "Other information you wish to add" at bounding box center [417, 433] width 235 height 14
click at [451, 490] on textarea at bounding box center [449, 474] width 300 height 65
drag, startPoint x: 433, startPoint y: 111, endPoint x: 279, endPoint y: 113, distance: 154.0
click at [279, 113] on div "Address * 3435 College Avenue Kansas City State AL AK AR AZ CA CO CT DE DC FL G…" at bounding box center [700, 327] width 844 height 493
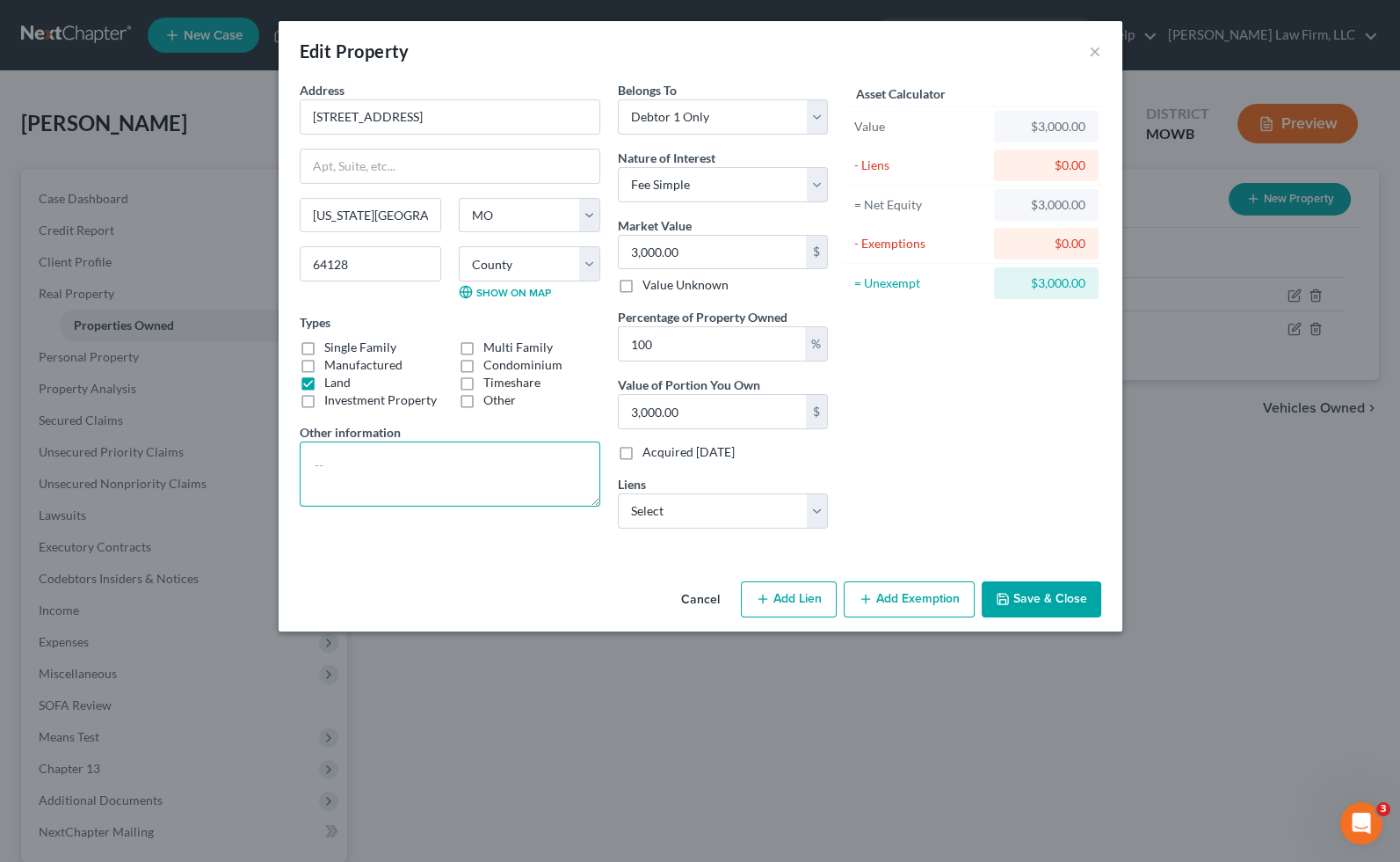
click at [431, 445] on textarea at bounding box center [449, 474] width 300 height 65
type textarea "l"
type textarea "["
type textarea "plot of land with no fixtures or structures; Debtor uses for gardening"
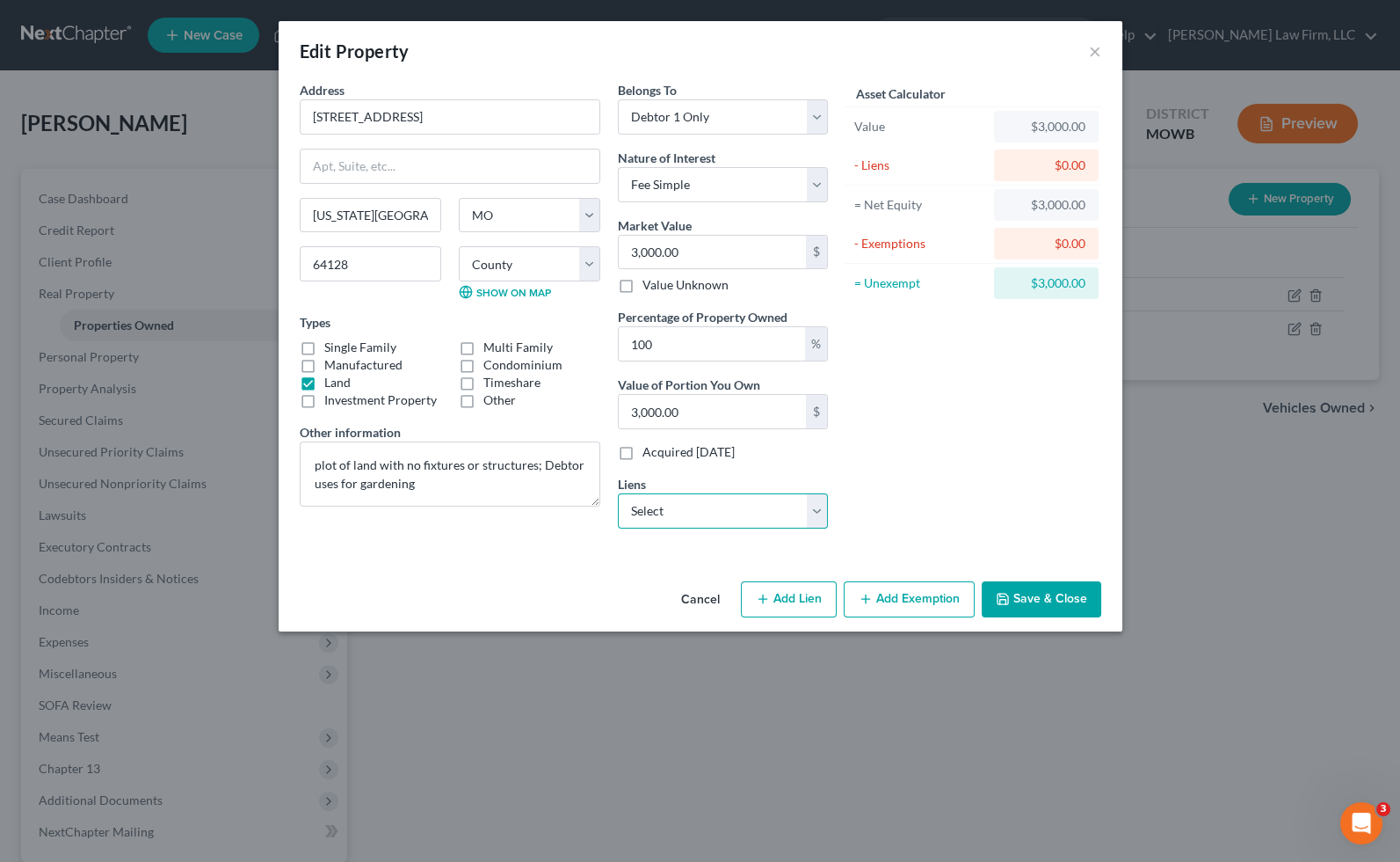
click at [684, 504] on select "Select Jackson County Collector - $60.85" at bounding box center [723, 510] width 210 height 35
select select "26"
select select "0"
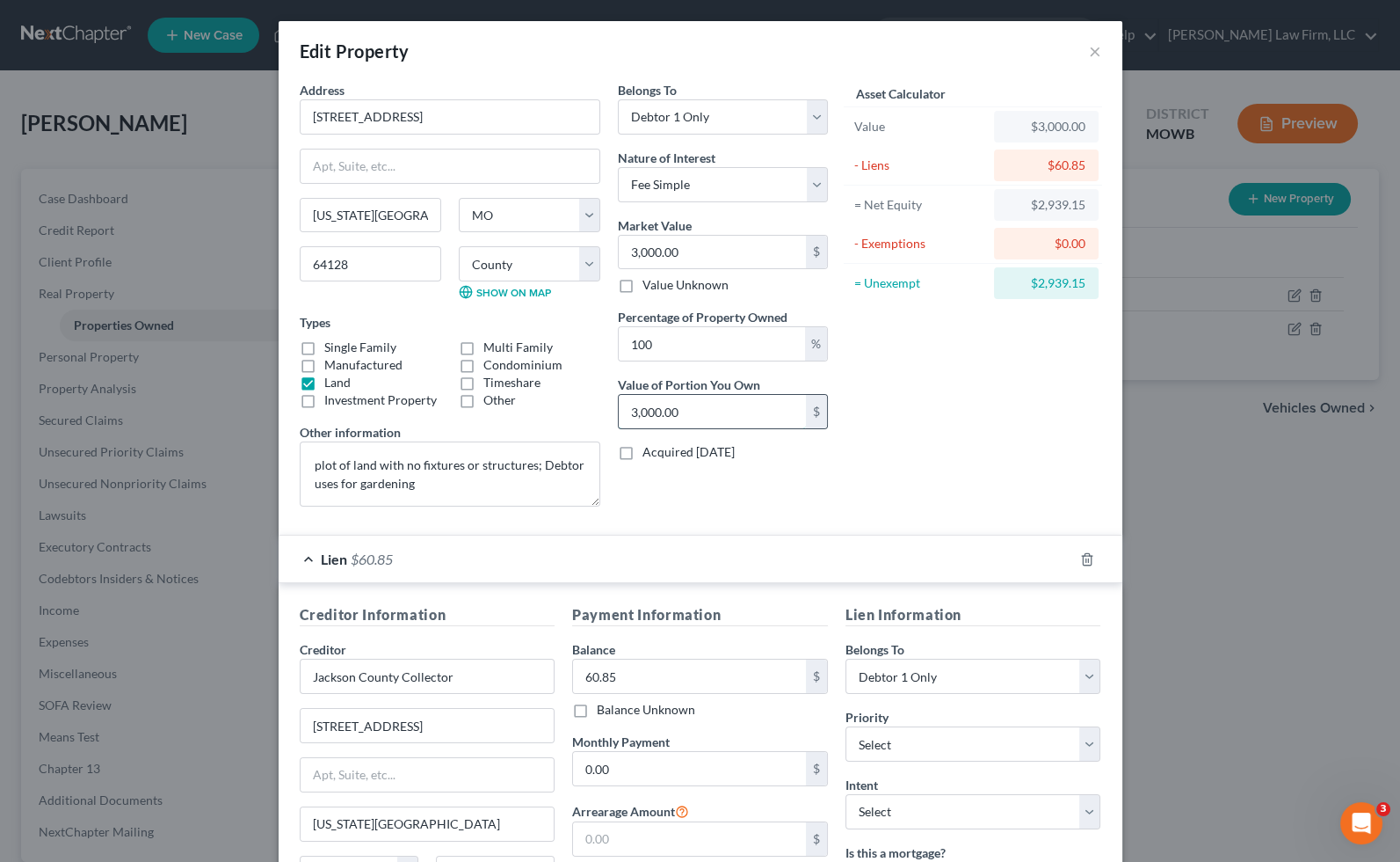
click at [772, 414] on input "3,000.00" at bounding box center [713, 411] width 188 height 33
click at [718, 559] on div "Lien $60.85" at bounding box center [676, 559] width 794 height 46
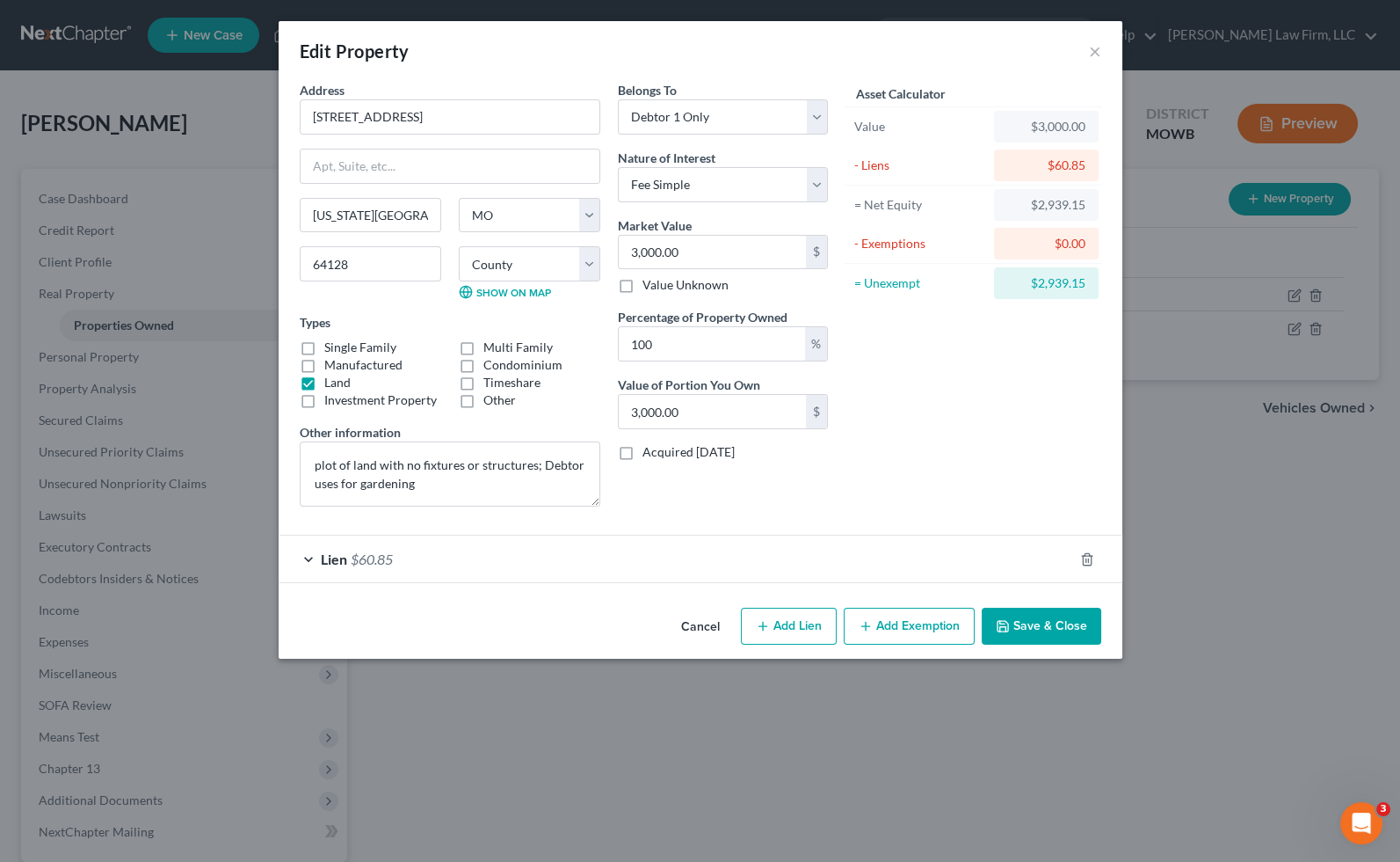
click at [1048, 619] on button "Save & Close" at bounding box center [1042, 626] width 119 height 37
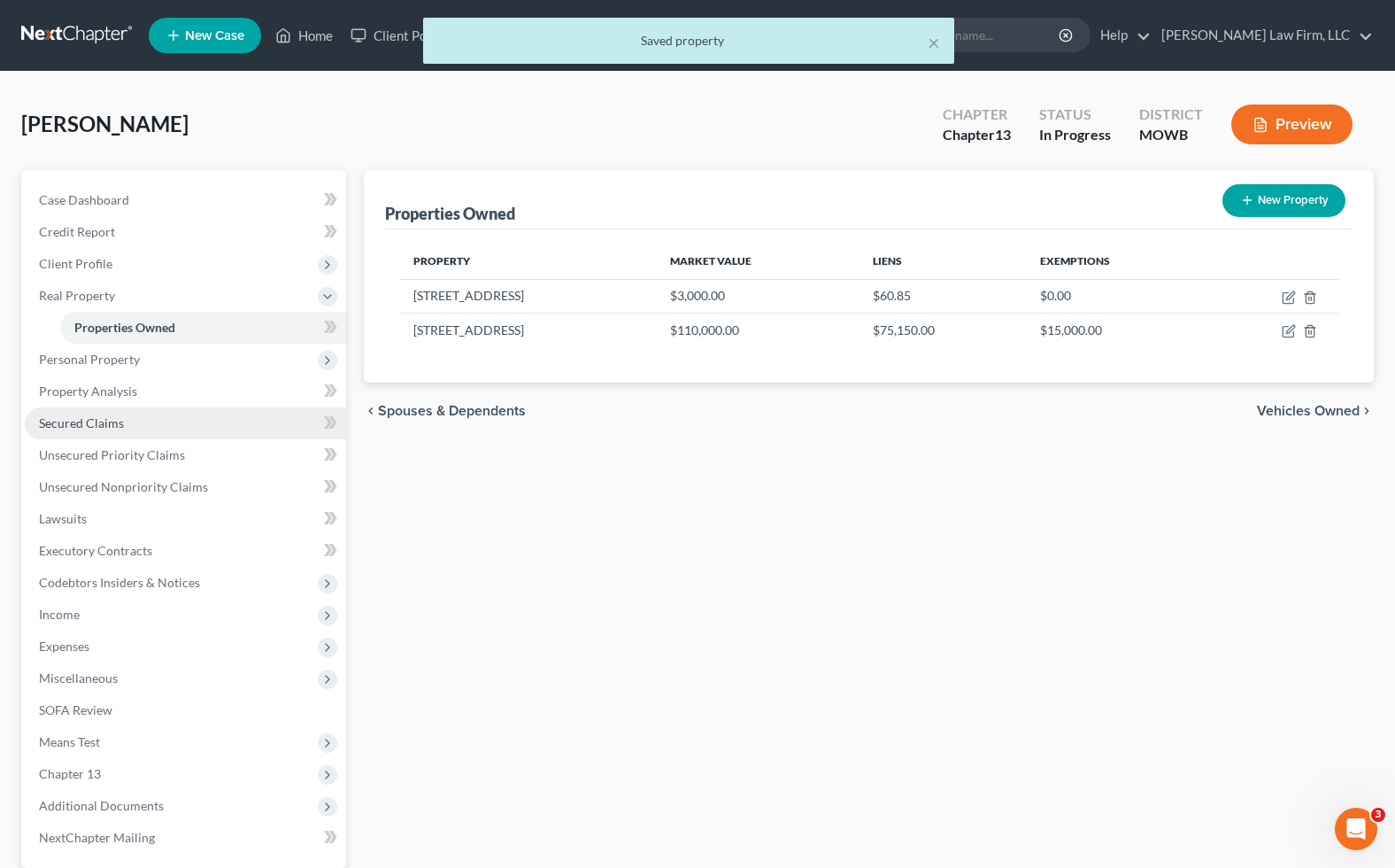
click at [143, 418] on link "Secured Claims" at bounding box center [185, 423] width 322 height 32
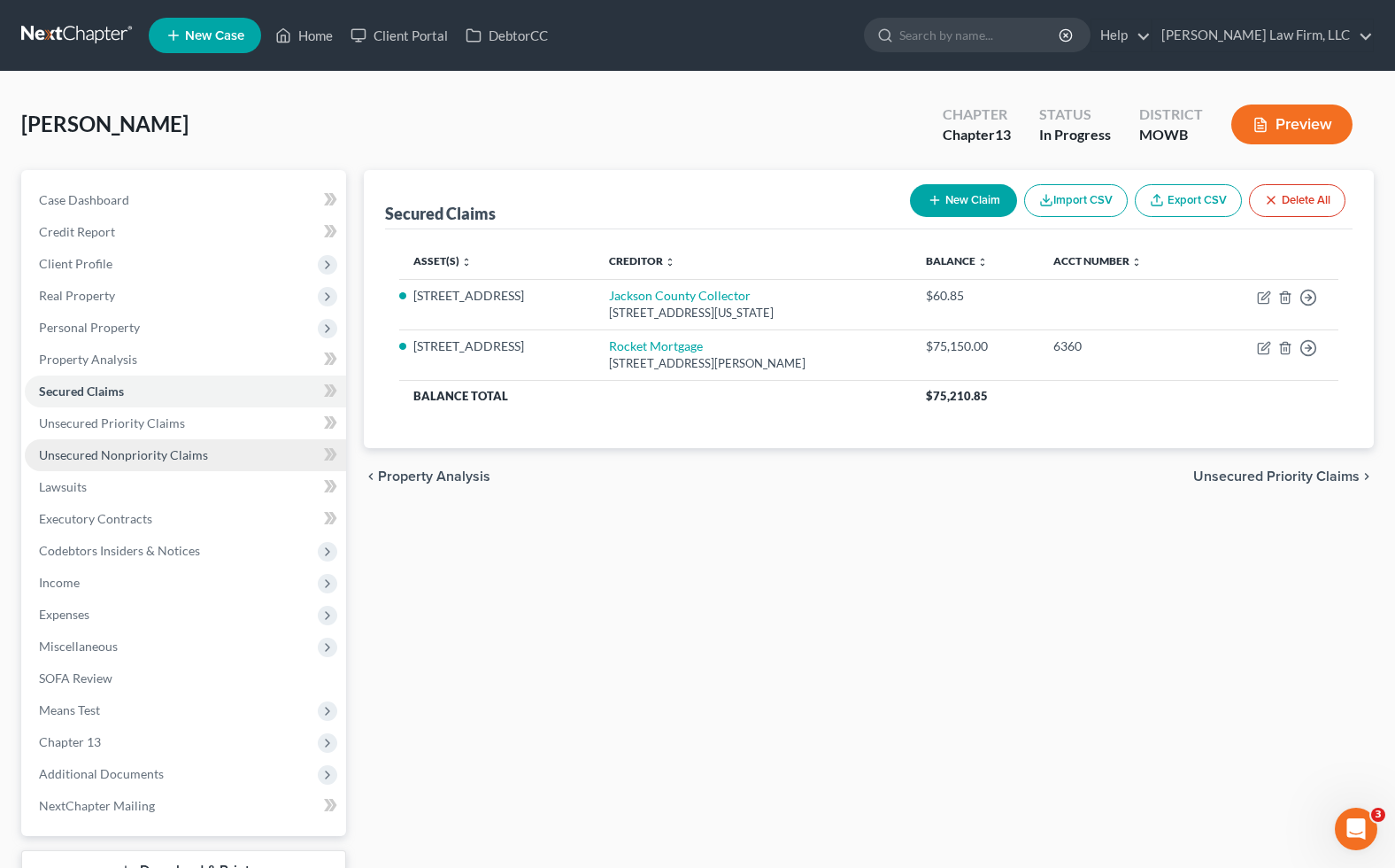
click at [125, 448] on span "Unsecured Nonpriority Claims" at bounding box center [123, 455] width 169 height 15
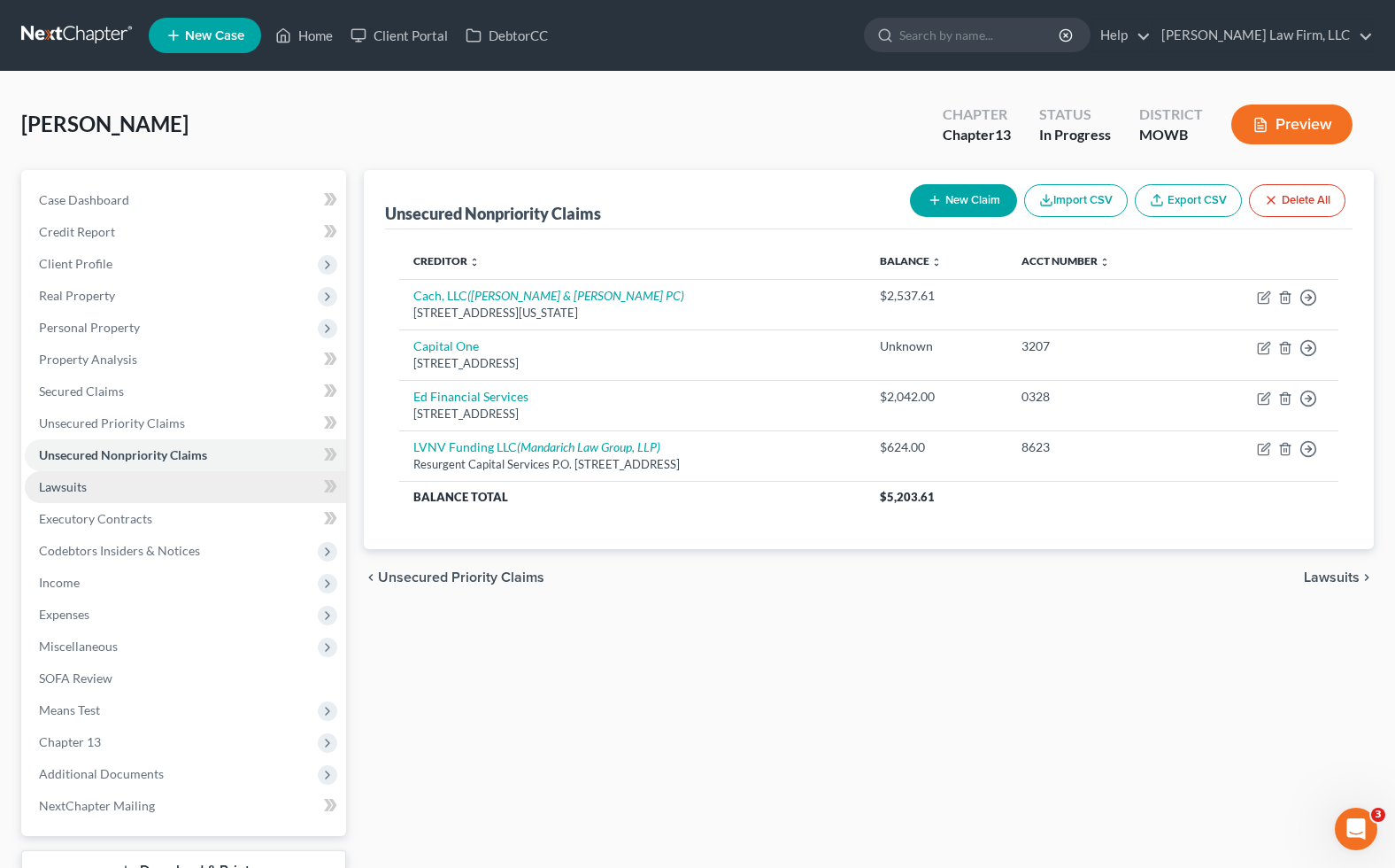
click at [111, 489] on link "Lawsuits" at bounding box center [185, 486] width 322 height 32
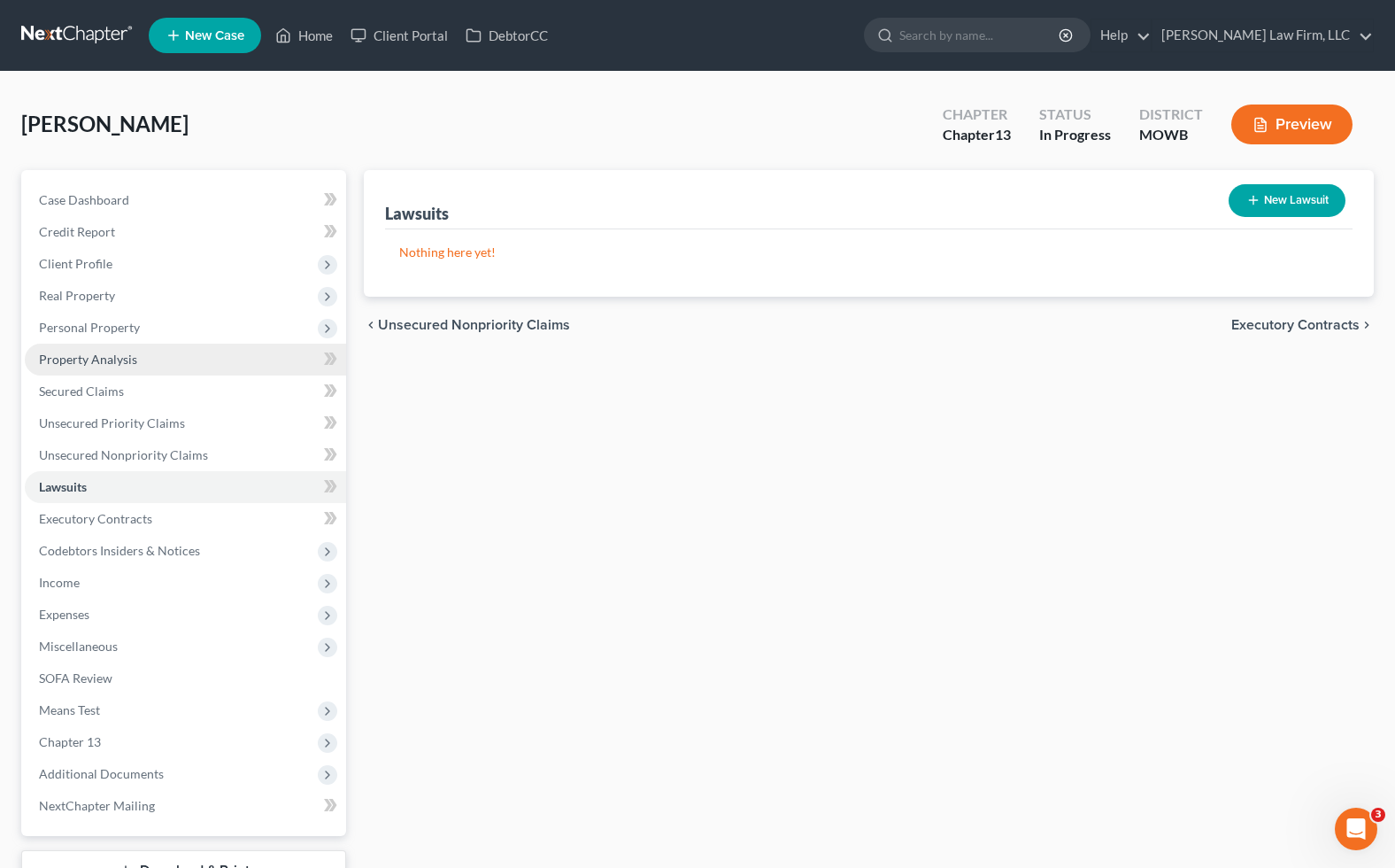
click at [130, 359] on span "Property Analysis" at bounding box center [88, 359] width 98 height 15
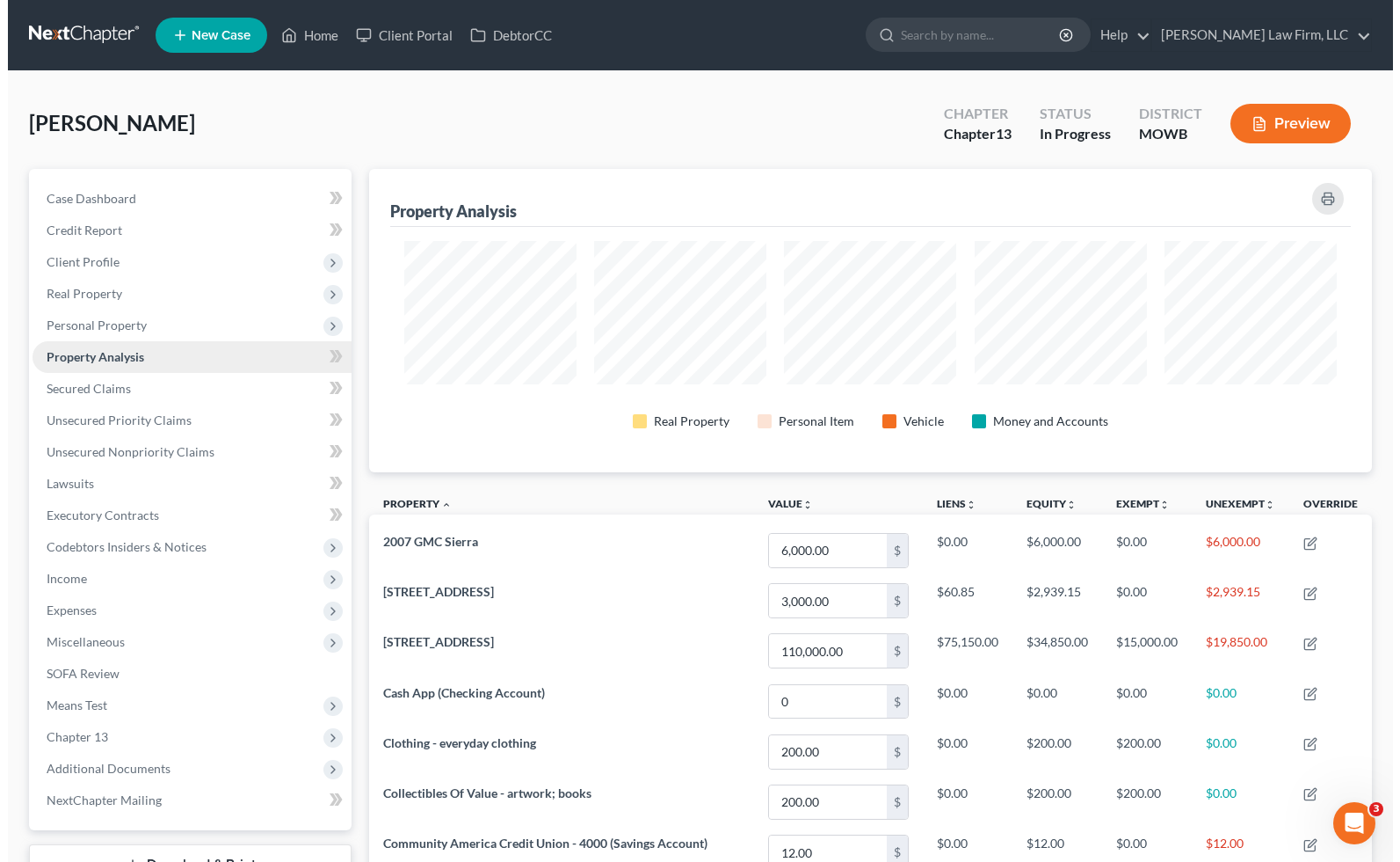
scroll to position [303, 1002]
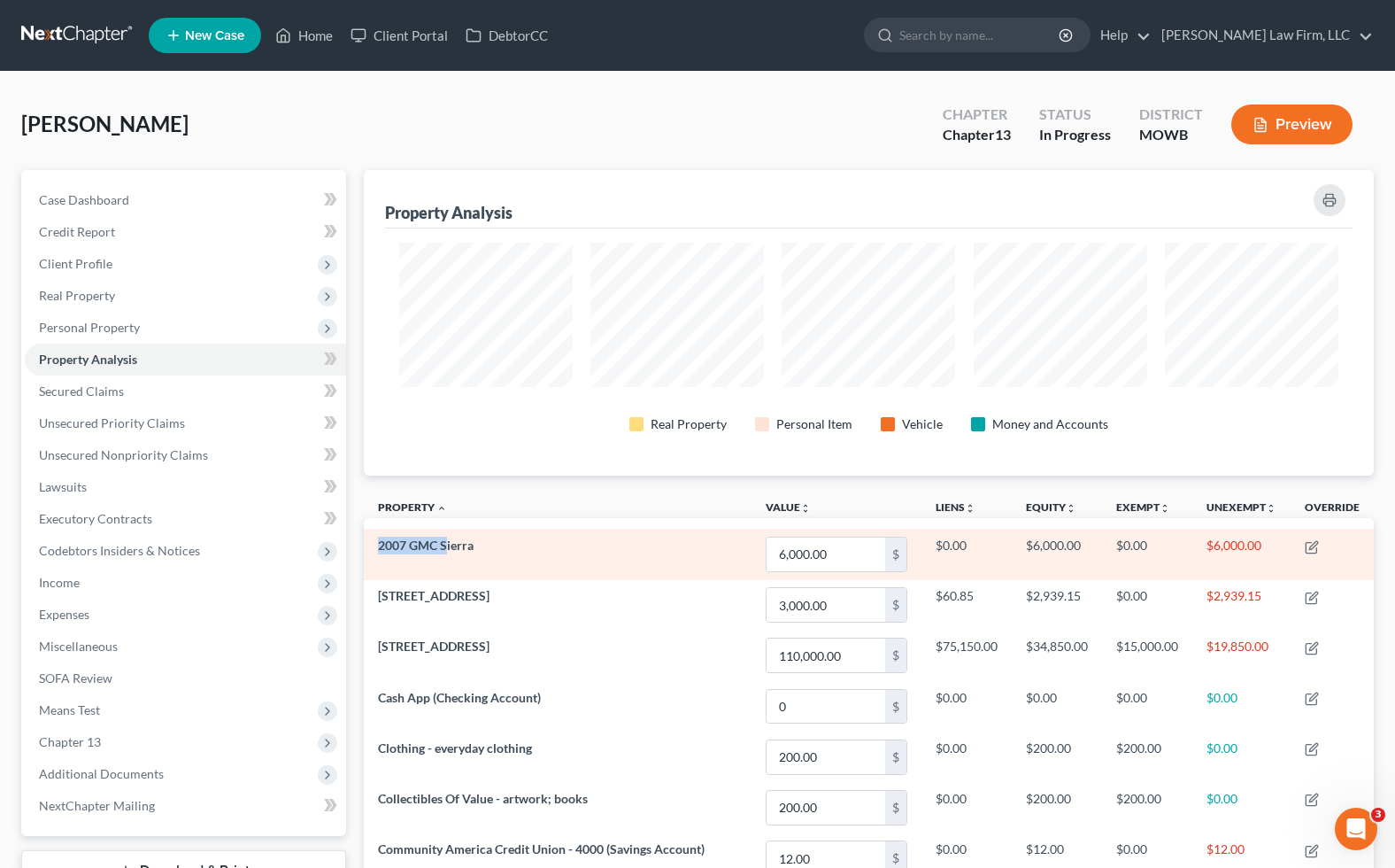
drag, startPoint x: 374, startPoint y: 537, endPoint x: 447, endPoint y: 537, distance: 73.0
click at [447, 537] on td "2007 GMC Sierra" at bounding box center [558, 554] width 388 height 51
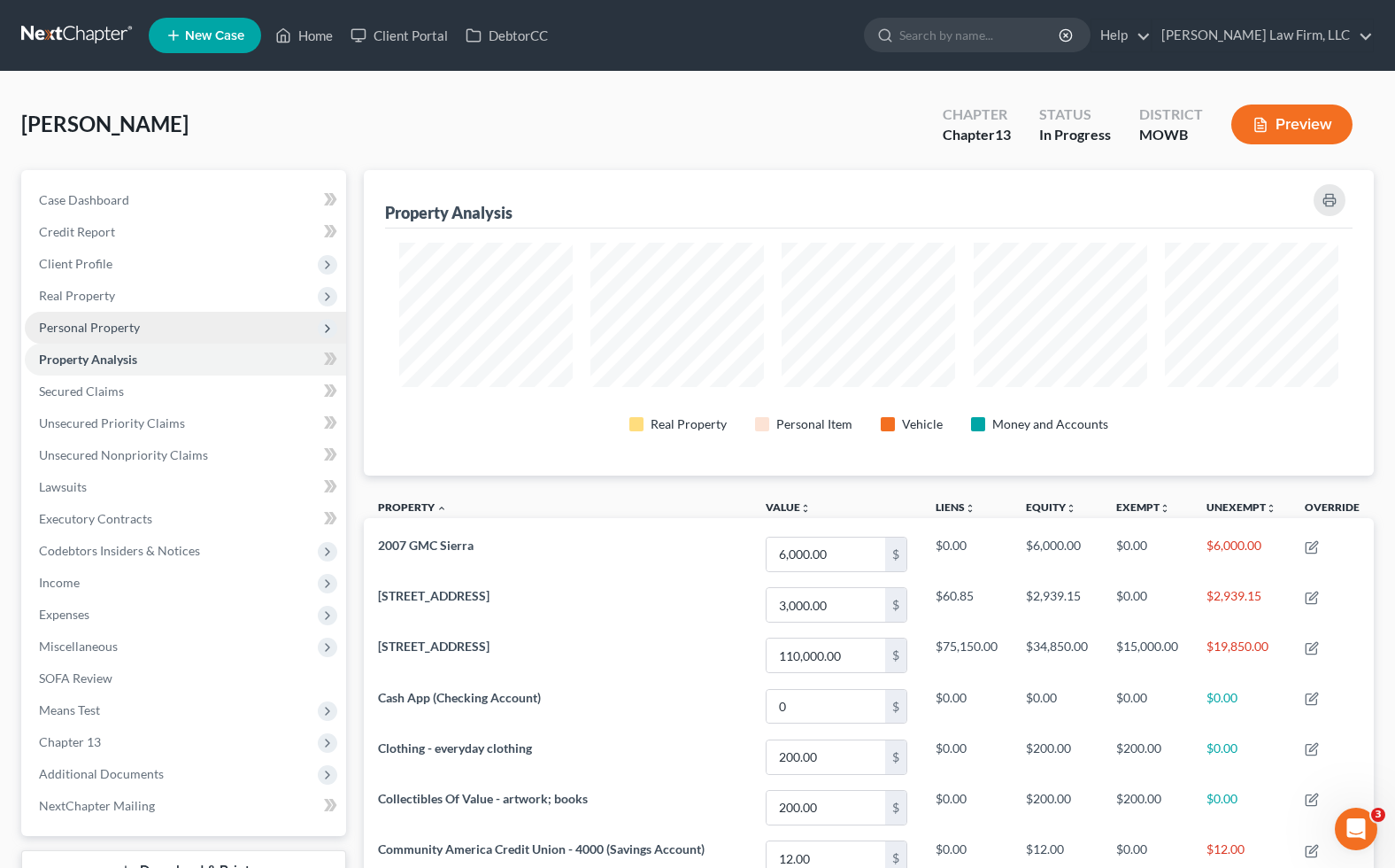
click at [177, 323] on span "Personal Property" at bounding box center [185, 327] width 322 height 32
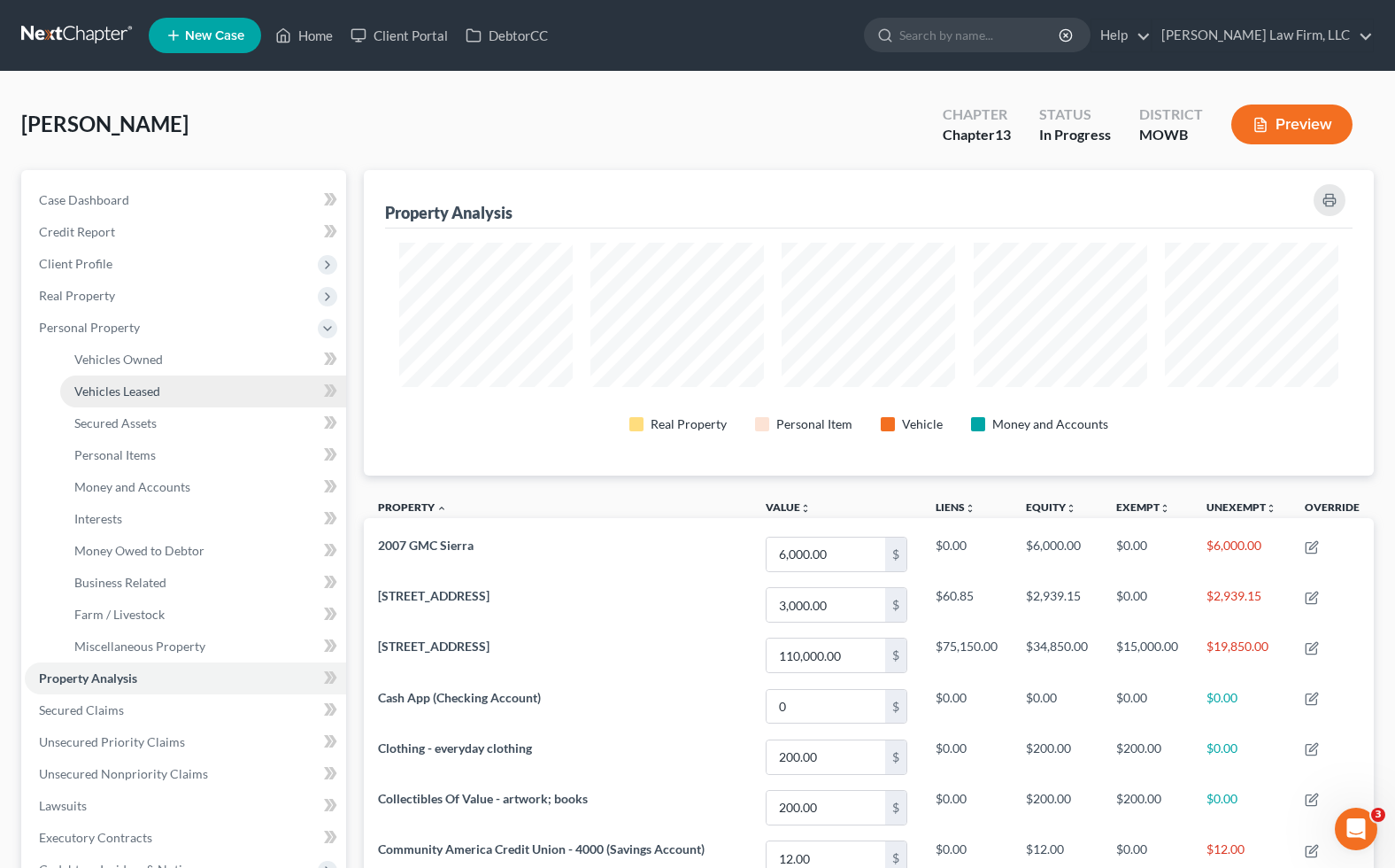
click at [186, 377] on link "Vehicles Leased" at bounding box center [203, 391] width 286 height 32
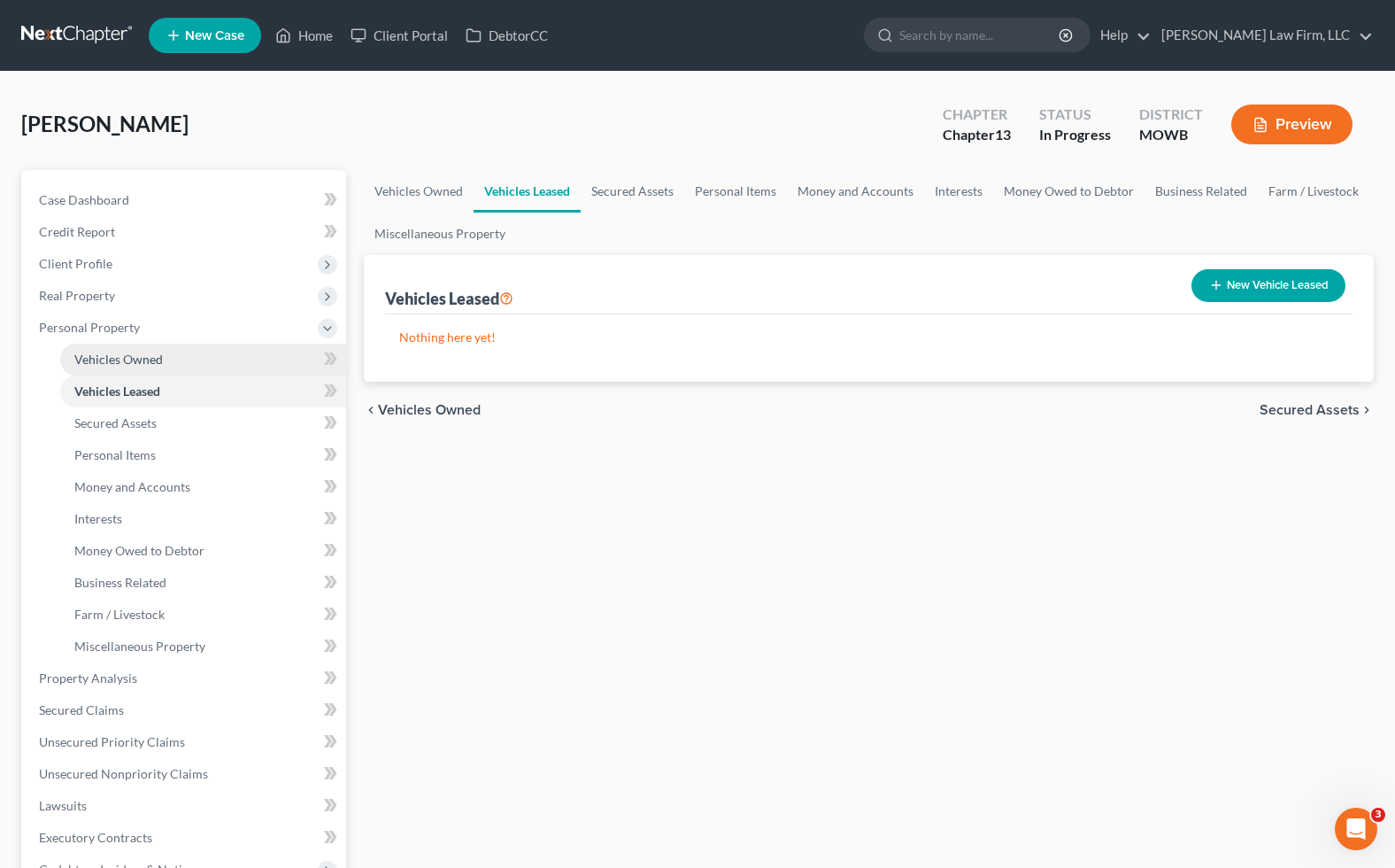
click at [154, 347] on link "Vehicles Owned" at bounding box center [203, 359] width 286 height 32
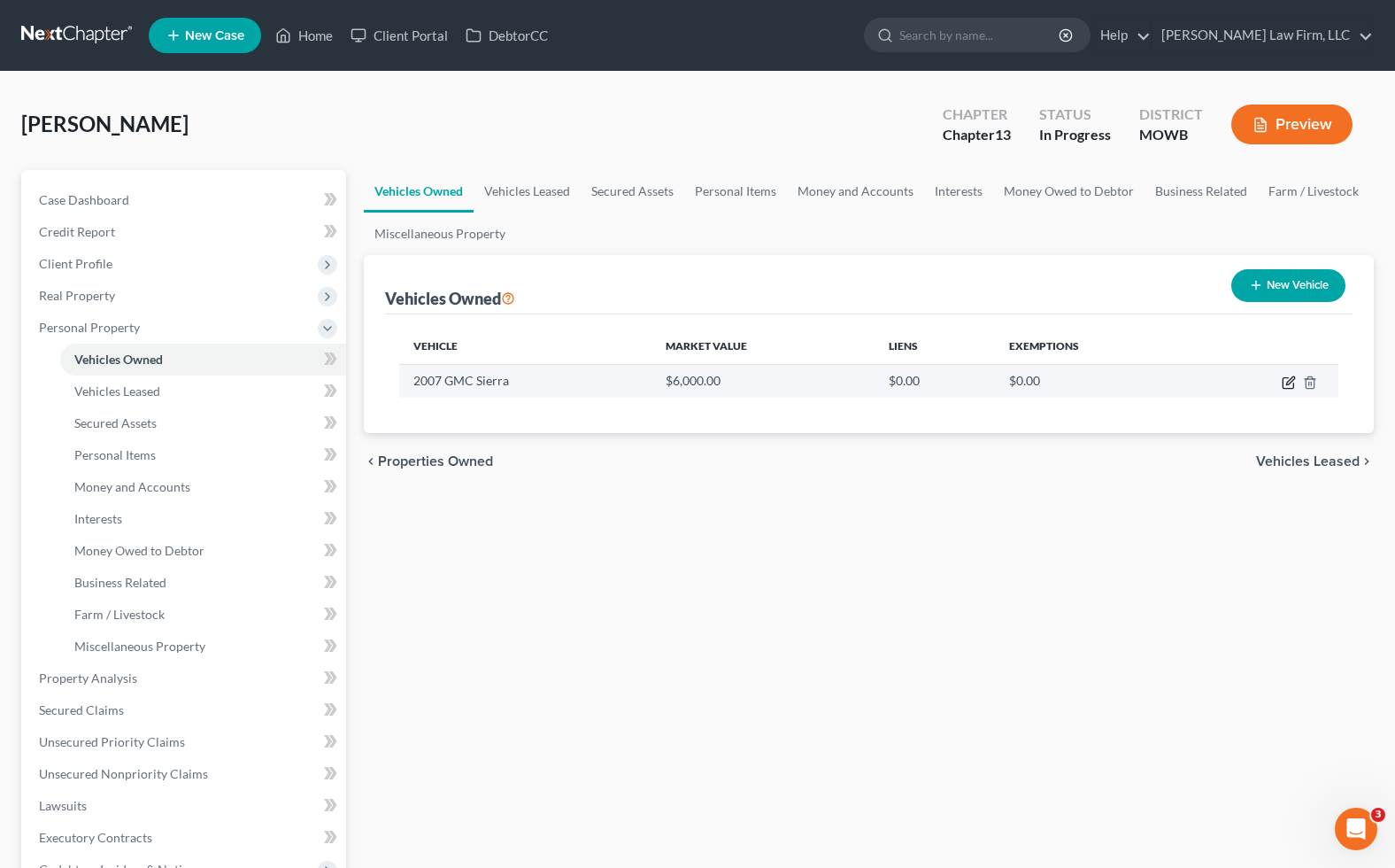
click at [1288, 383] on icon "button" at bounding box center [1290, 380] width 8 height 8
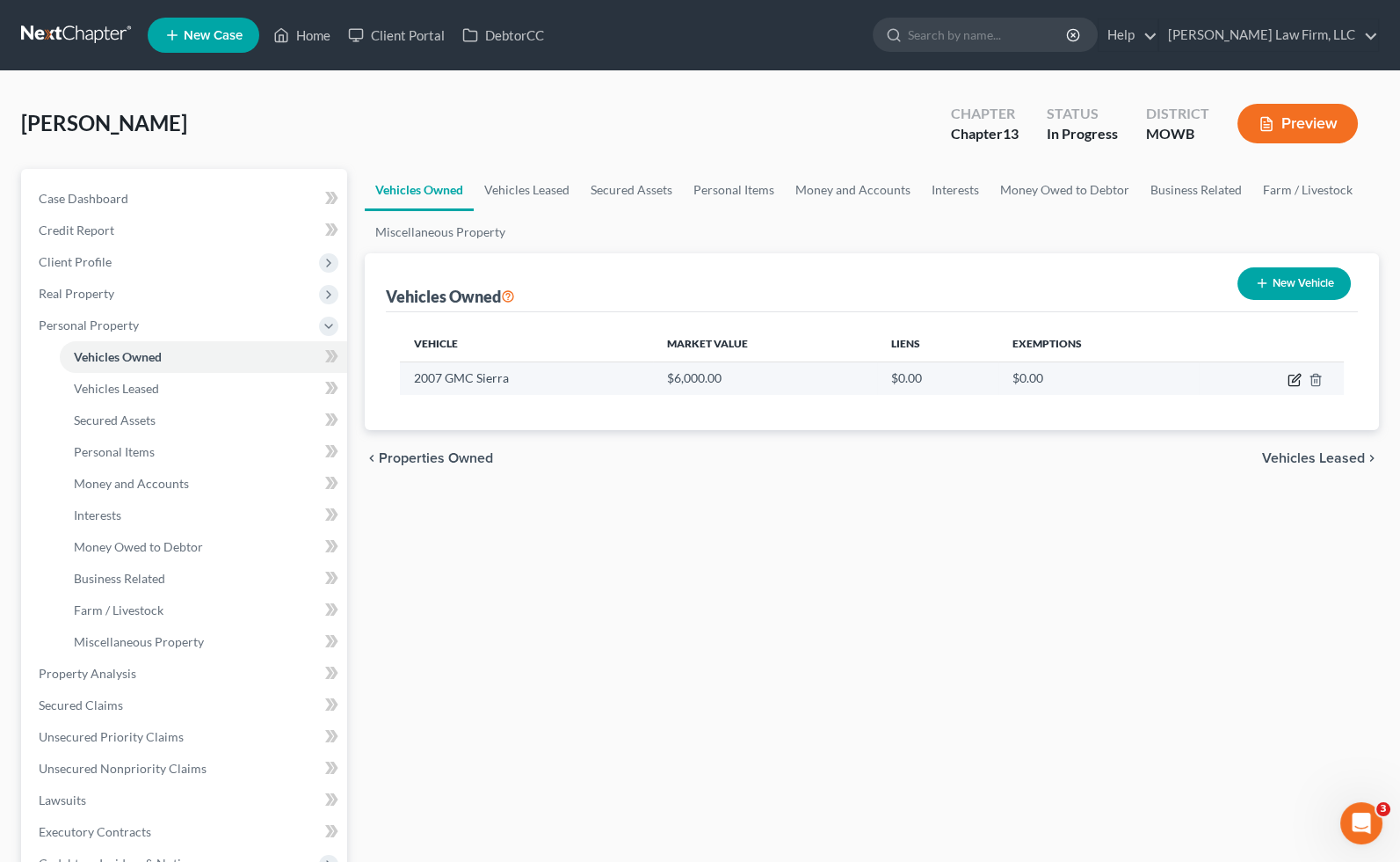
select select "0"
select select "19"
select select "2"
select select "0"
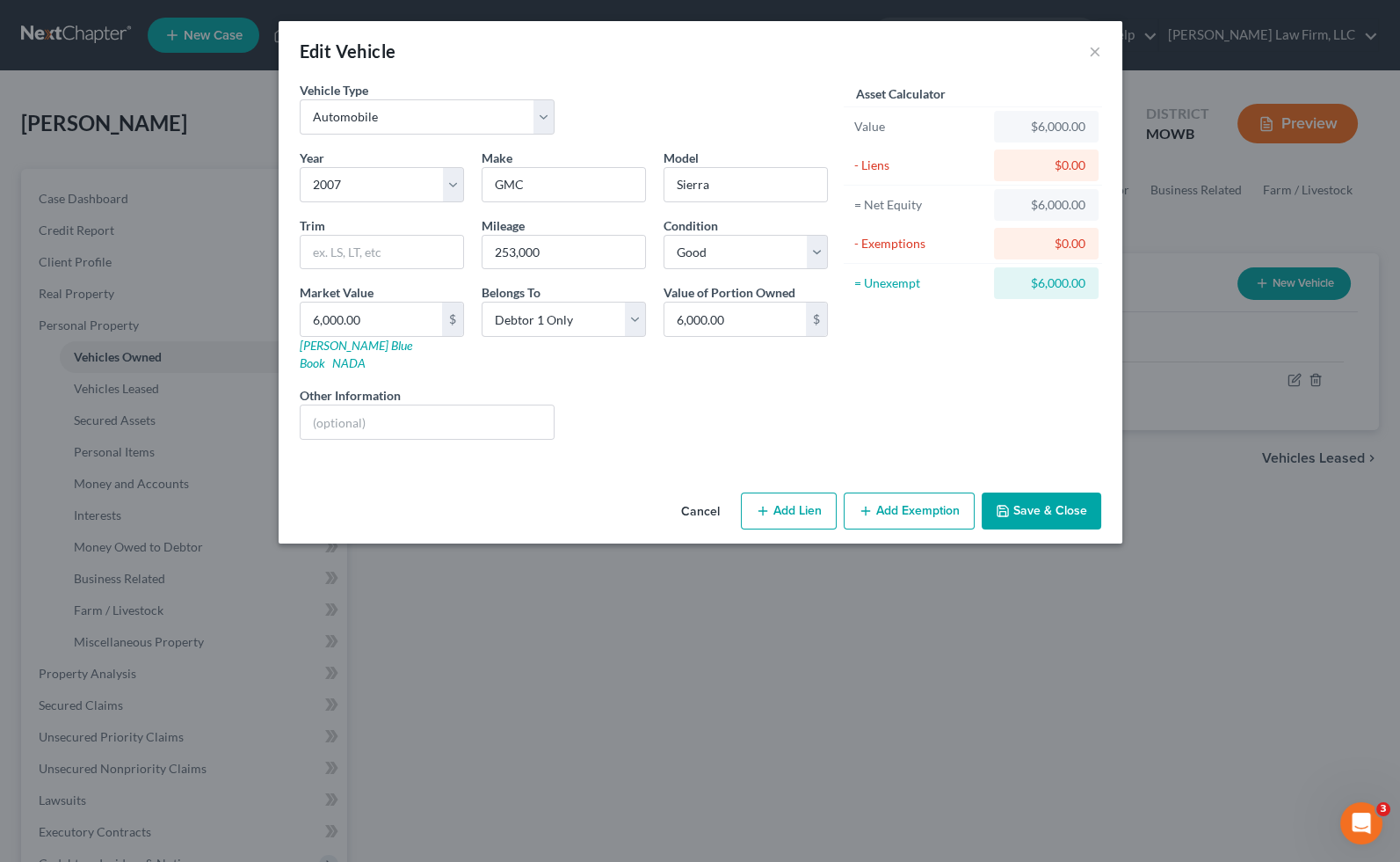
click at [875, 492] on button "Add Exemption" at bounding box center [909, 510] width 131 height 37
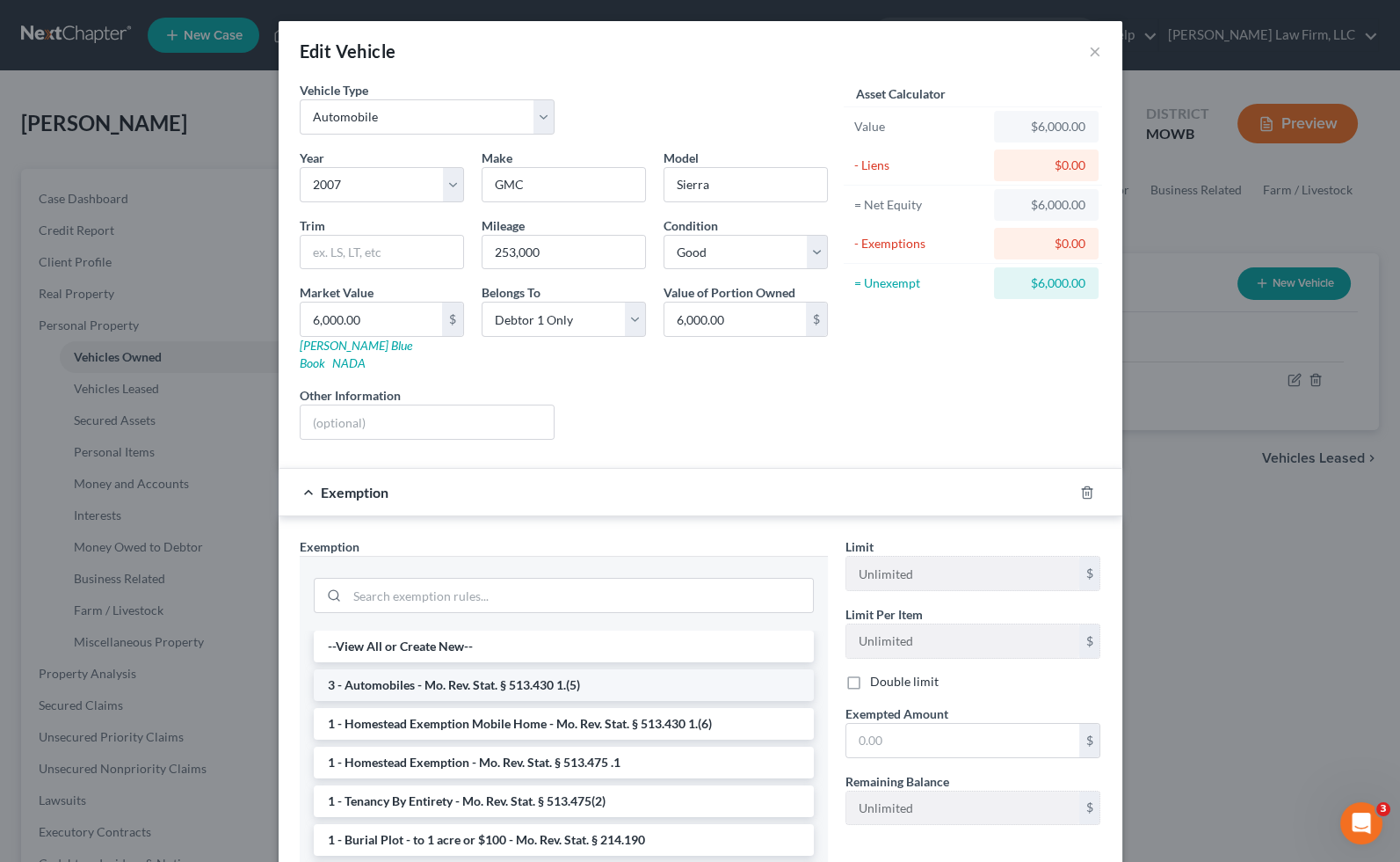
click at [490, 669] on li "3 - Automobiles - Mo. Rev. Stat. § 513.430 1.(5)" at bounding box center [564, 685] width 500 height 31
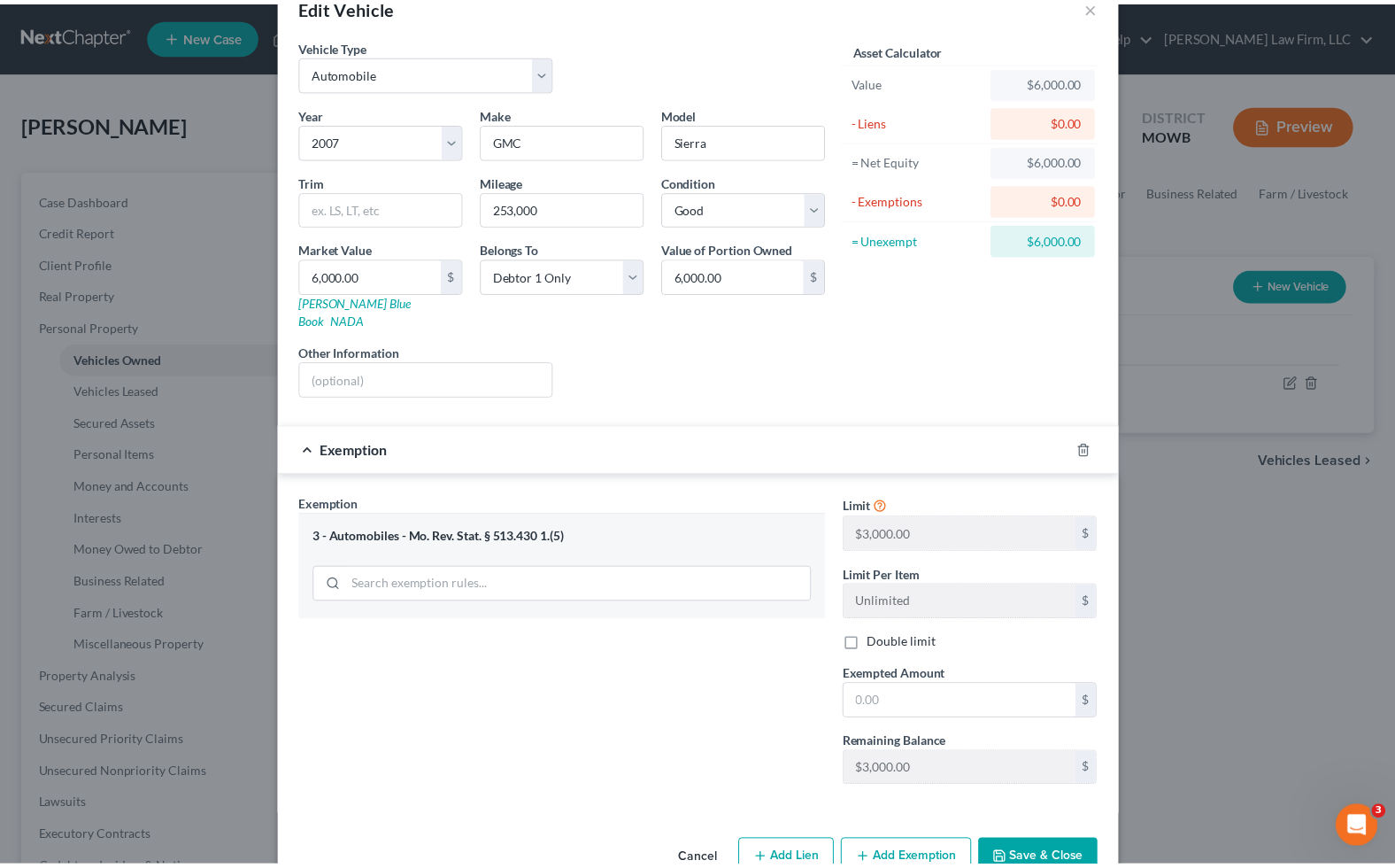
scroll to position [71, 0]
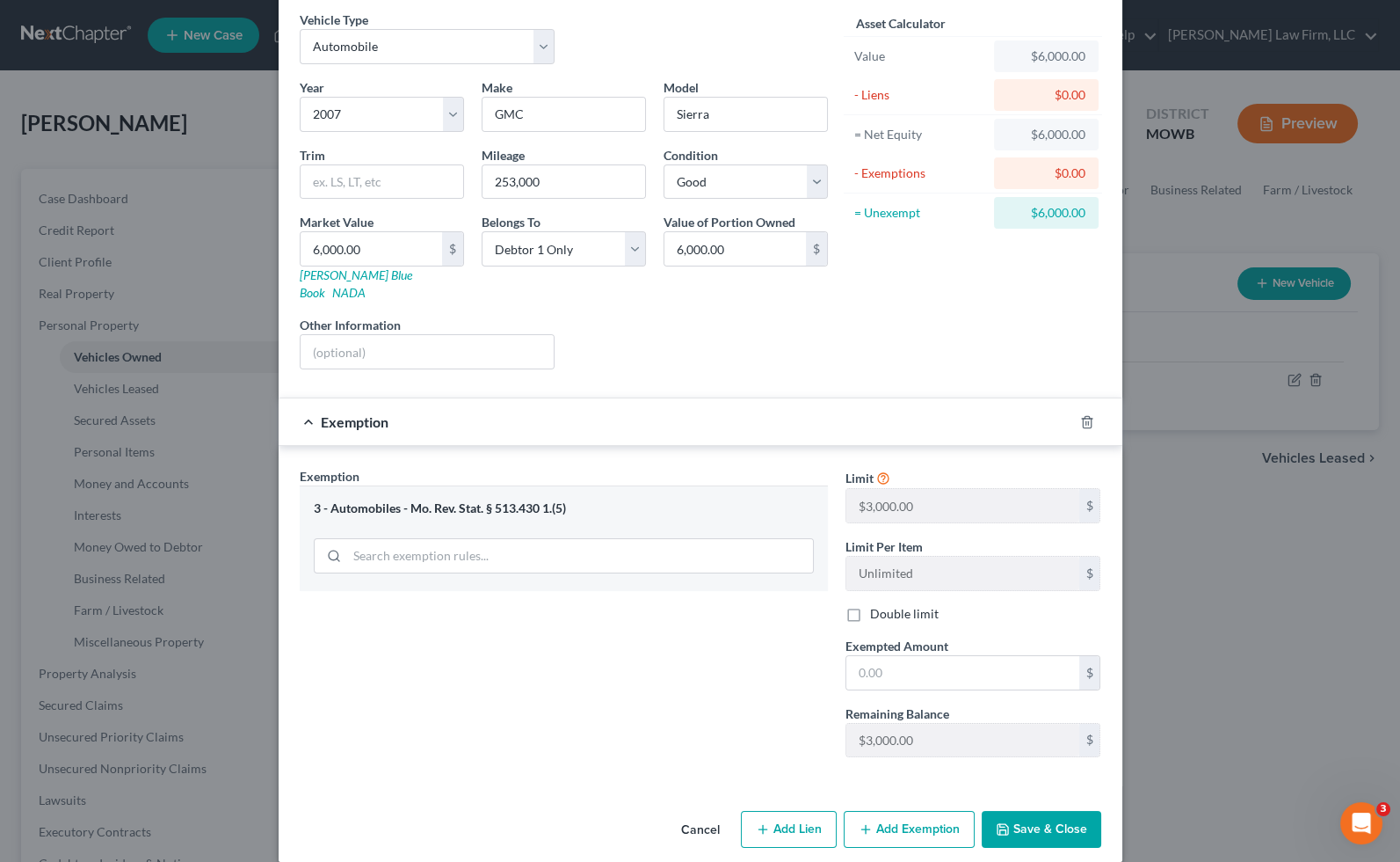
click at [1028, 811] on button "Save & Close" at bounding box center [1042, 829] width 119 height 37
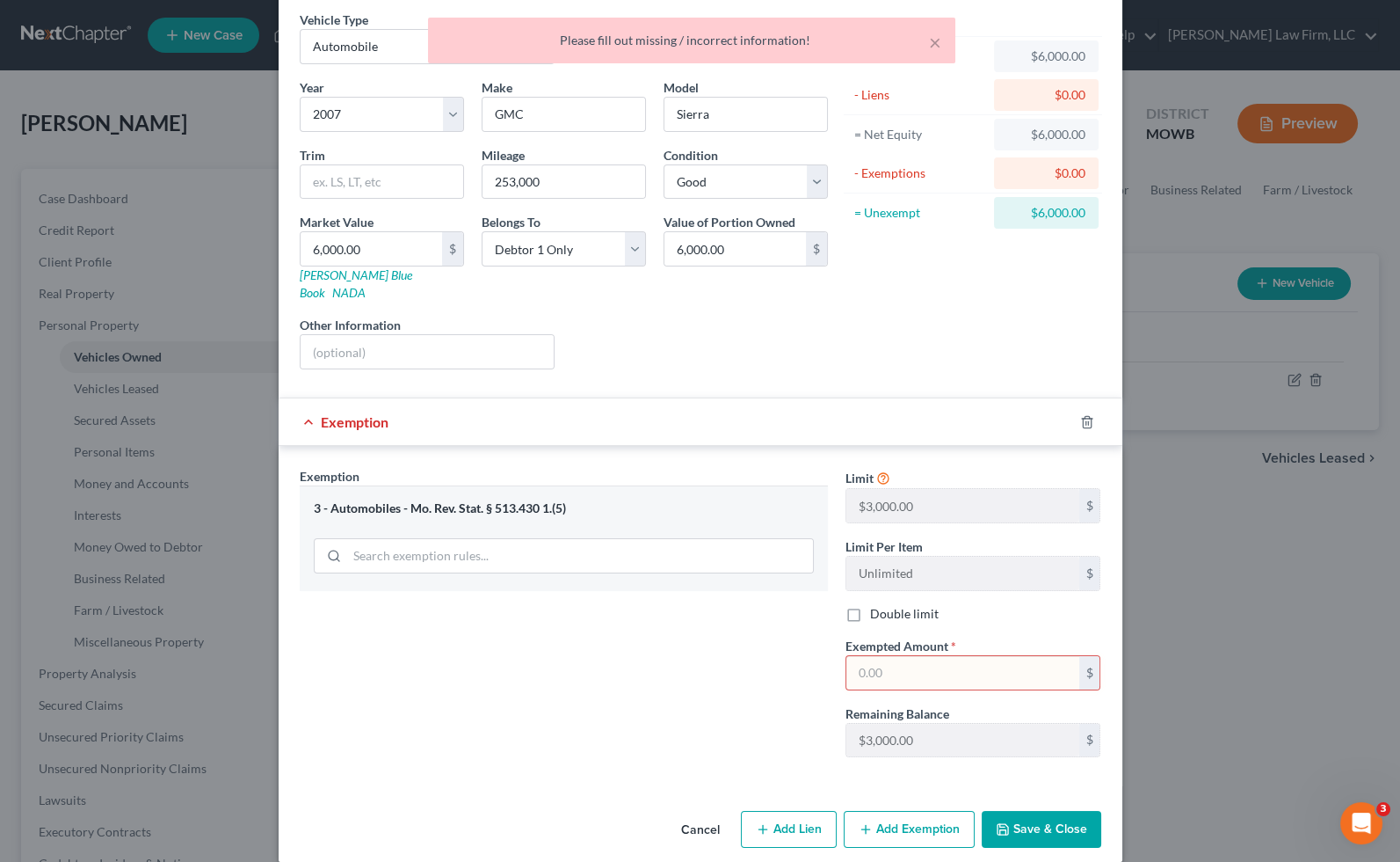
click at [948, 656] on input "text" at bounding box center [963, 672] width 233 height 33
type input "3,000"
click at [1055, 811] on button "Save & Close" at bounding box center [1042, 829] width 119 height 37
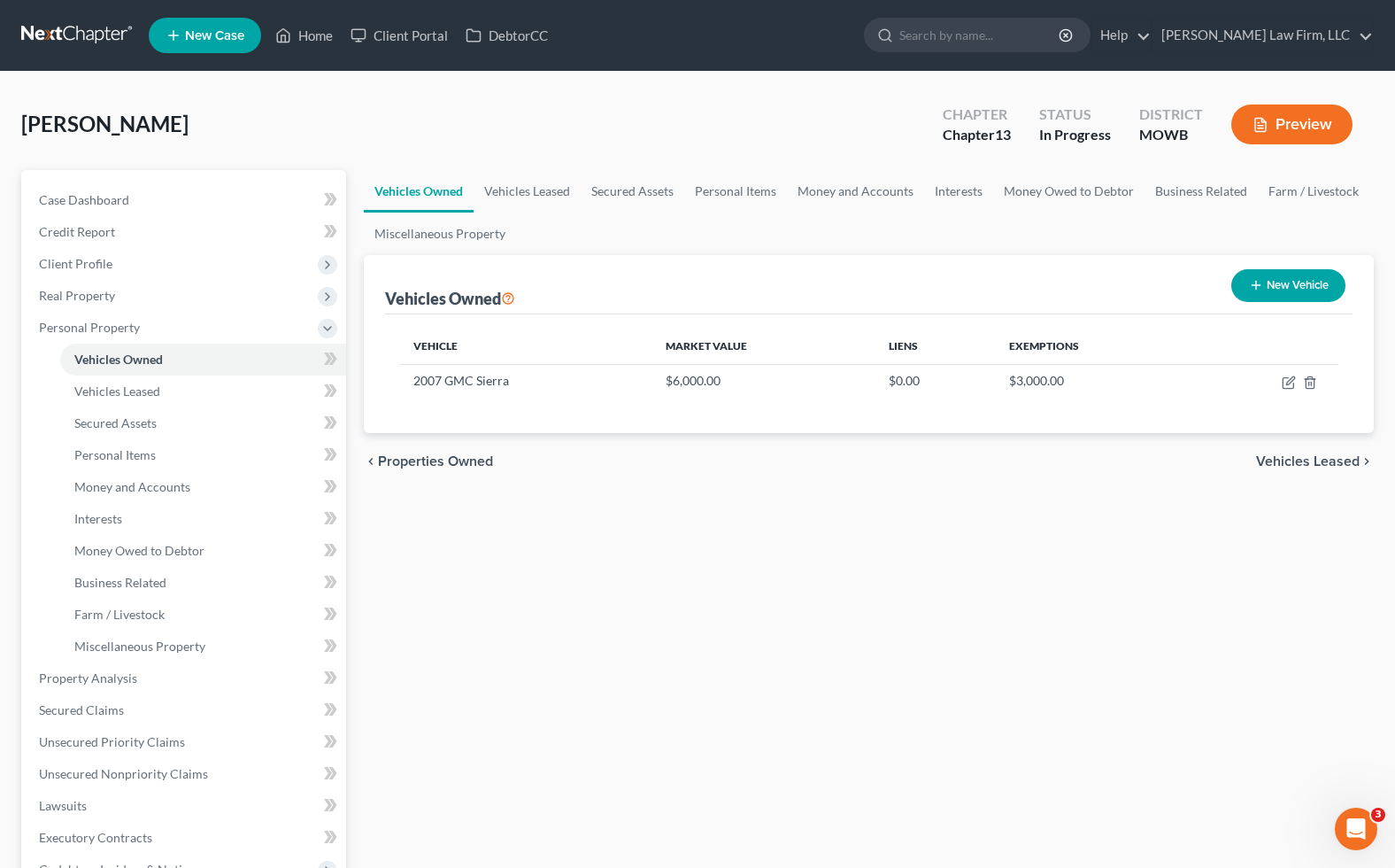
click at [919, 555] on div "Vehicles Owned Vehicles Leased Secured Assets Personal Items Money and Accounts…" at bounding box center [869, 713] width 1028 height 1087
click at [163, 679] on link "Property Analysis" at bounding box center [185, 678] width 322 height 32
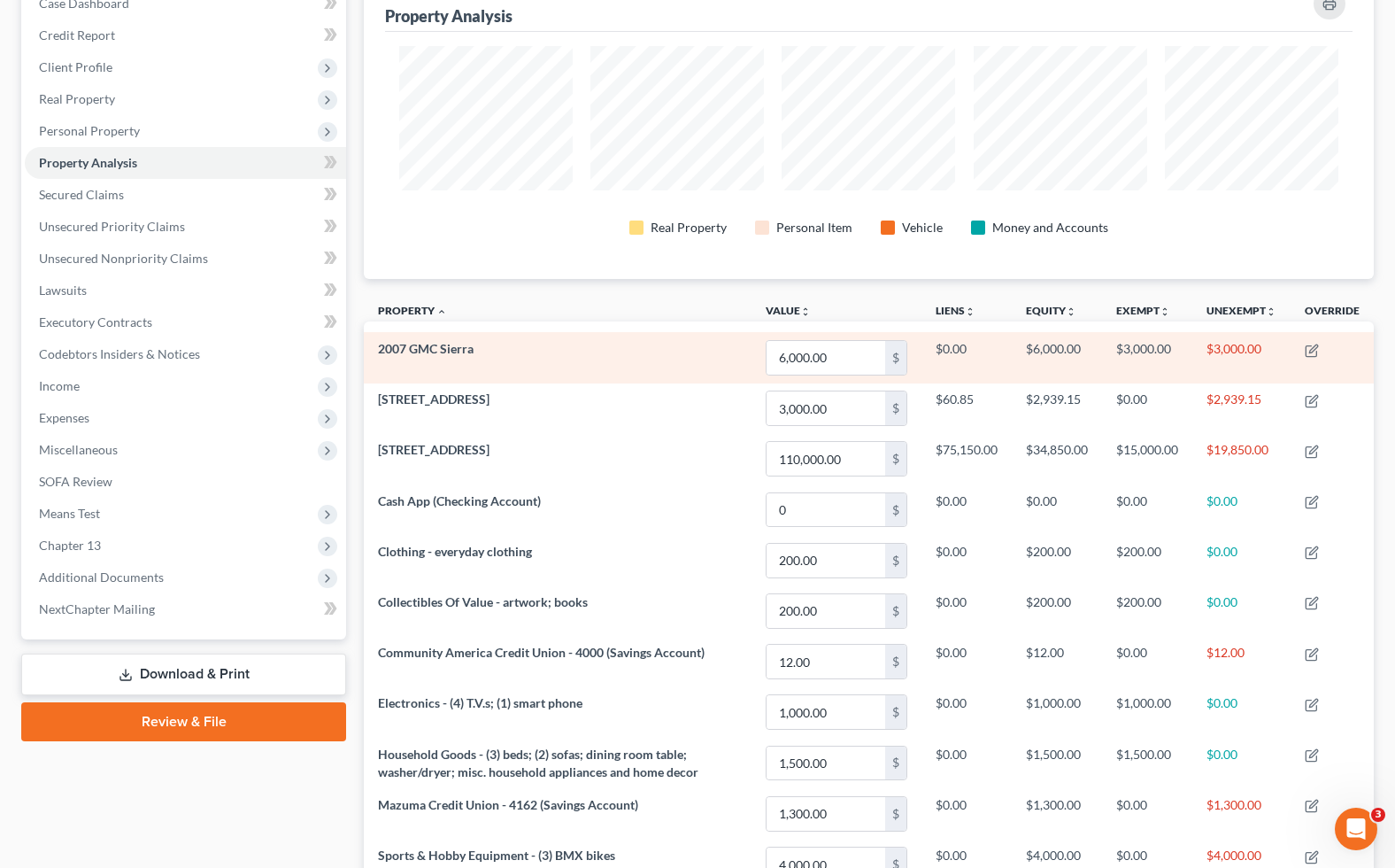
scroll to position [295, 0]
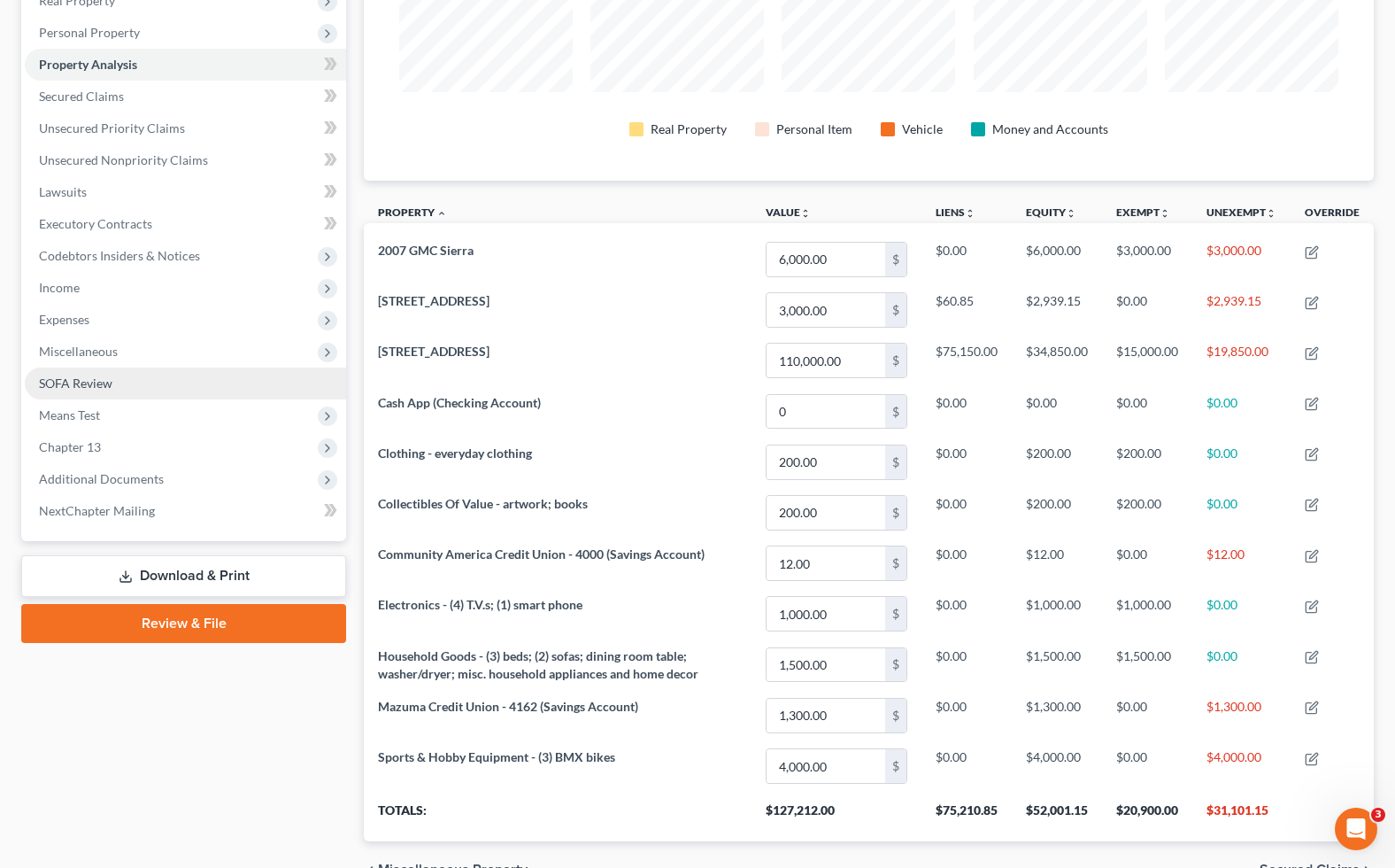
click at [129, 378] on link "SOFA Review" at bounding box center [185, 383] width 322 height 32
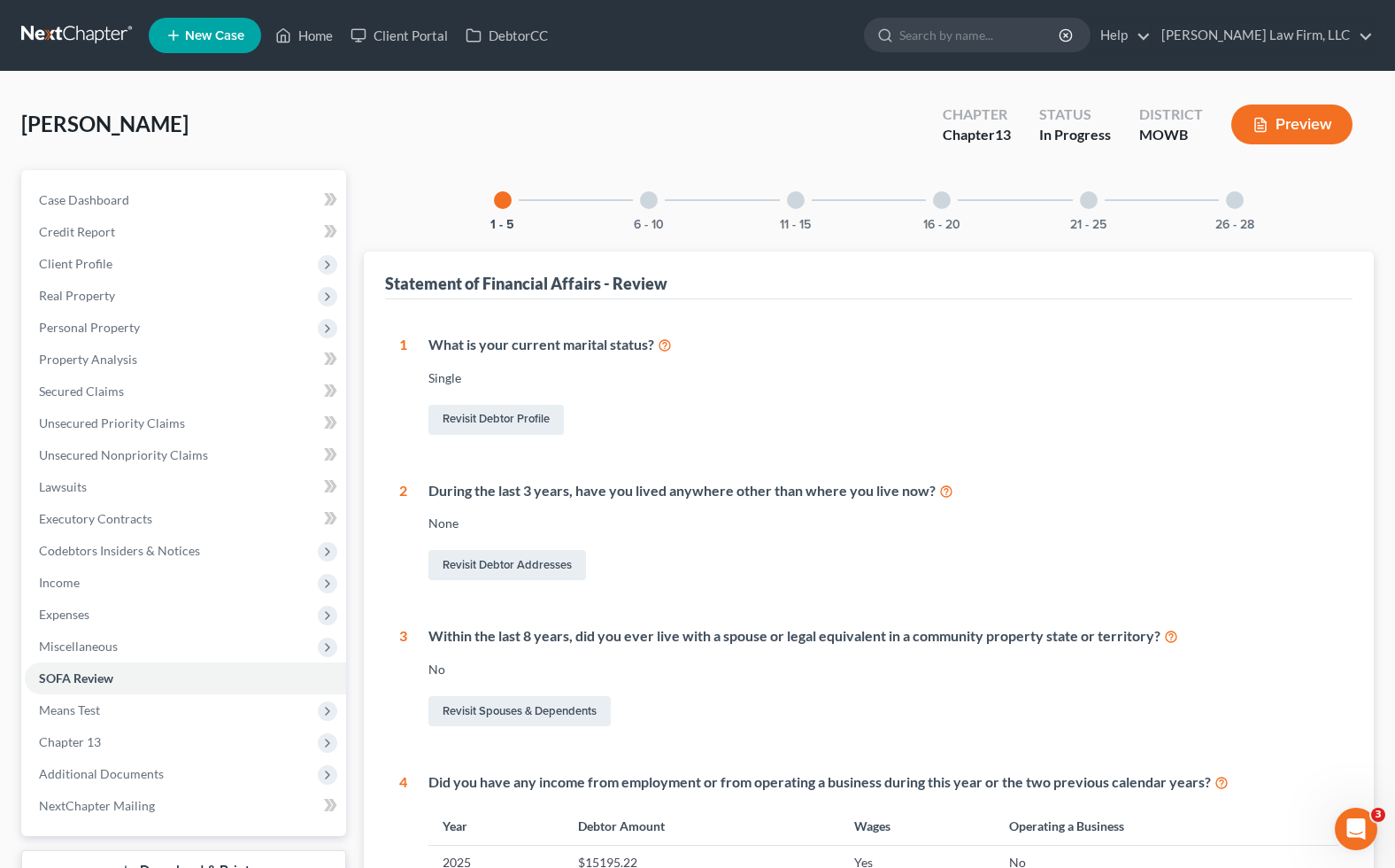
click at [644, 201] on div at bounding box center [648, 200] width 18 height 18
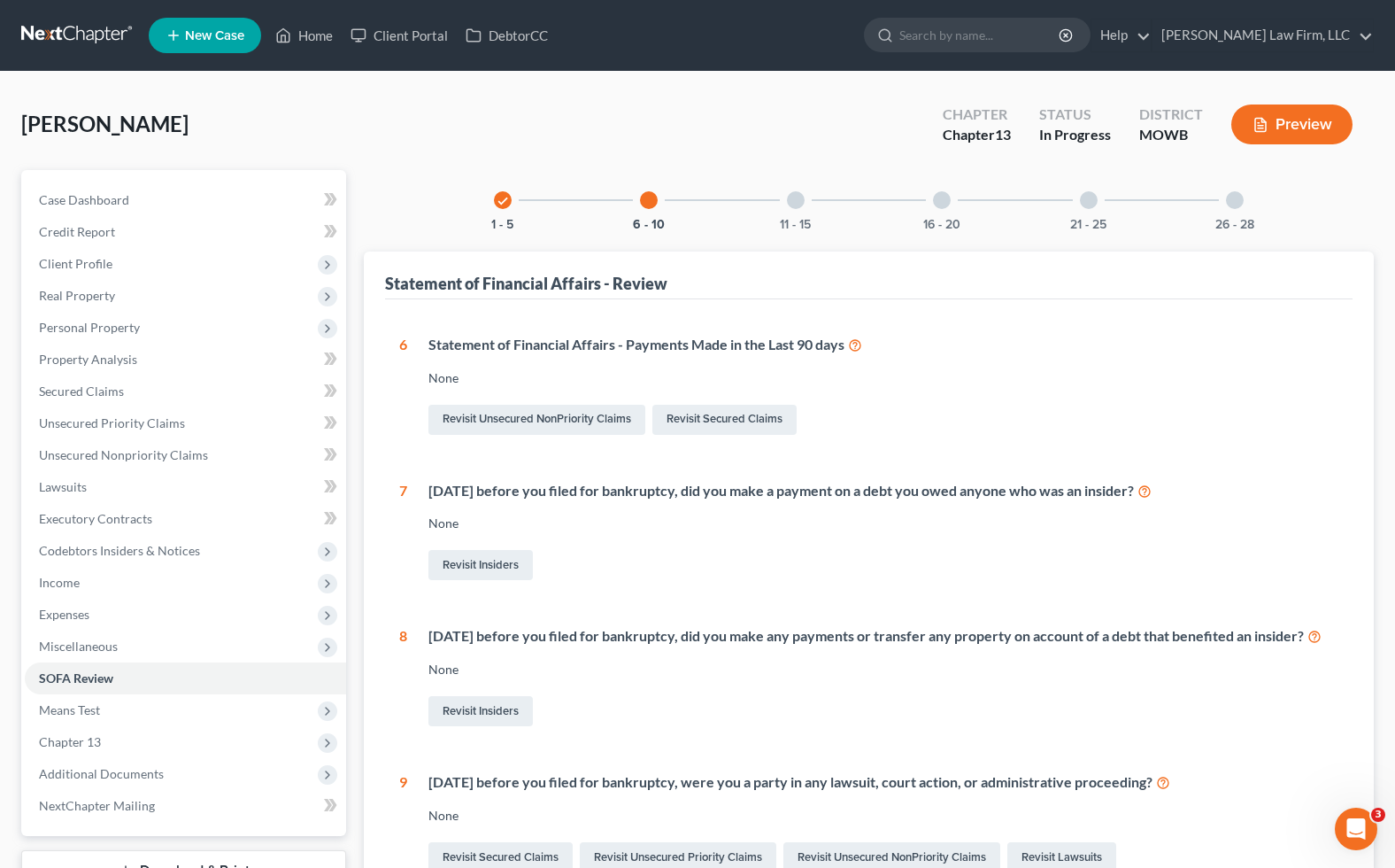
click at [859, 444] on div "6 Statement of Financial Affairs - Payments Made in the Last 90 days None Revis…" at bounding box center [869, 679] width 940 height 688
click at [1062, 34] on input "search" at bounding box center [981, 34] width 162 height 32
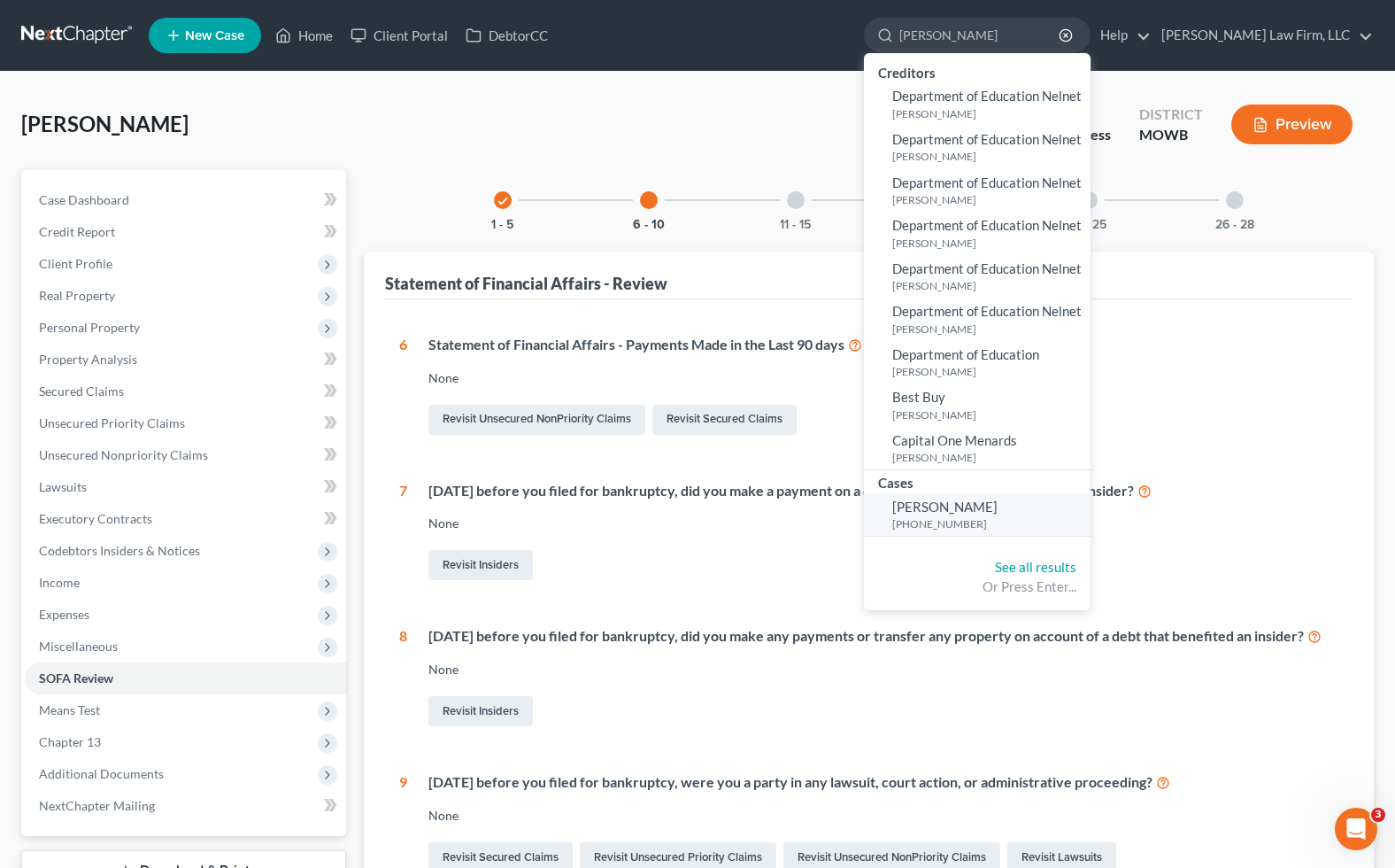
type input "denham"
click at [993, 518] on small "[PHONE_NUMBER]" at bounding box center [989, 524] width 194 height 15
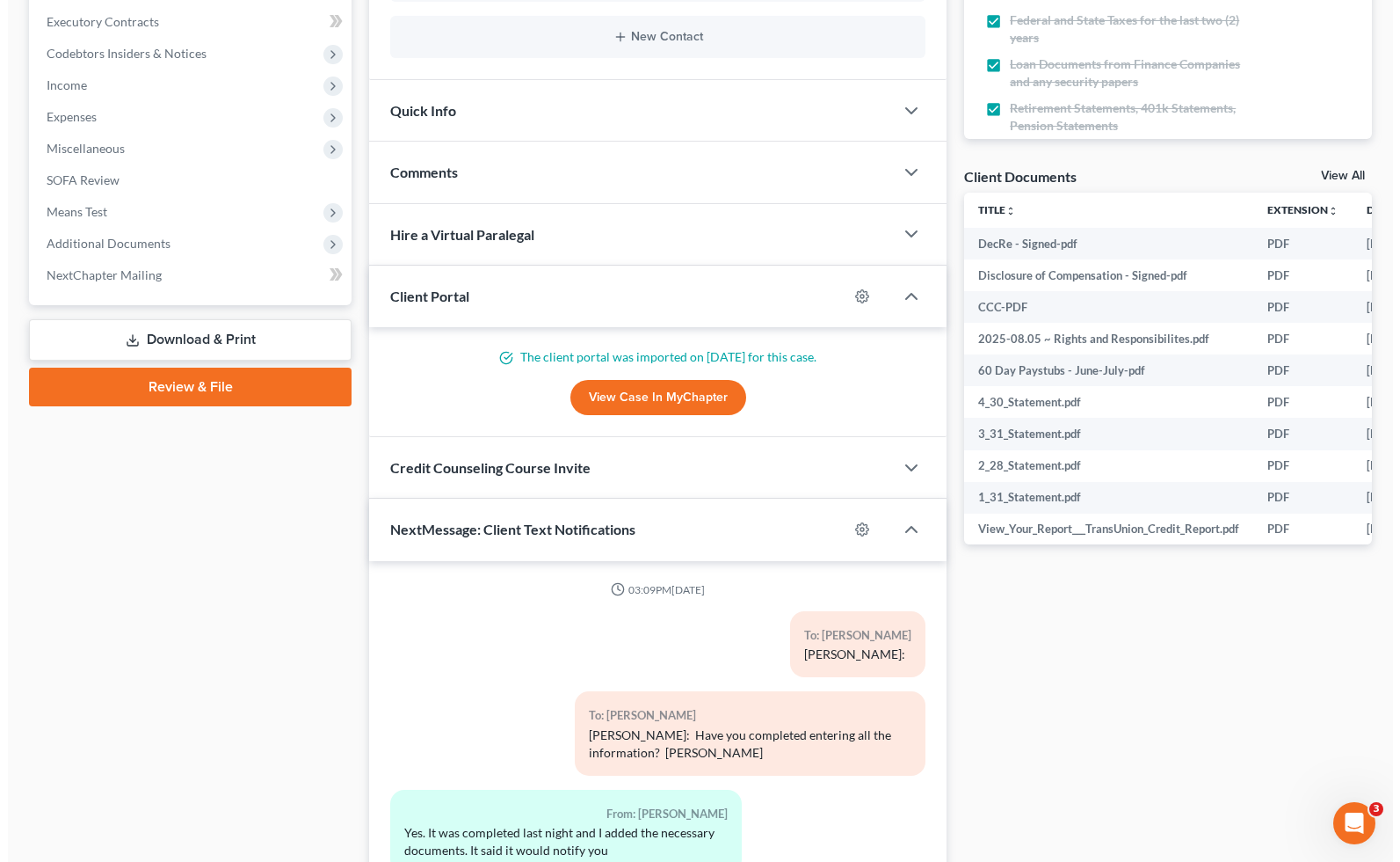
scroll to position [9130, 0]
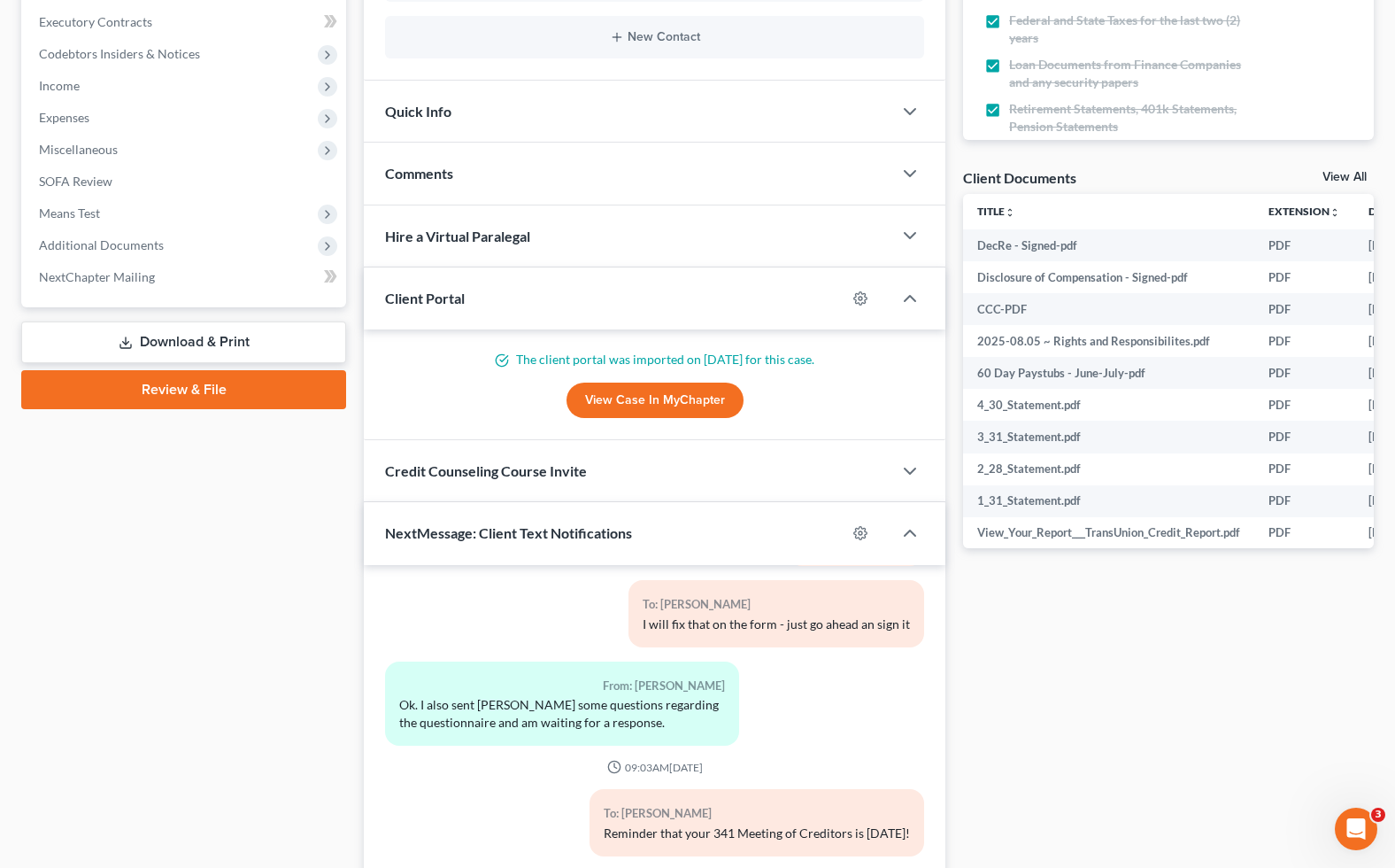
click at [876, 525] on div at bounding box center [870, 533] width 46 height 29
click at [867, 526] on icon "button" at bounding box center [860, 533] width 14 height 14
select select "0"
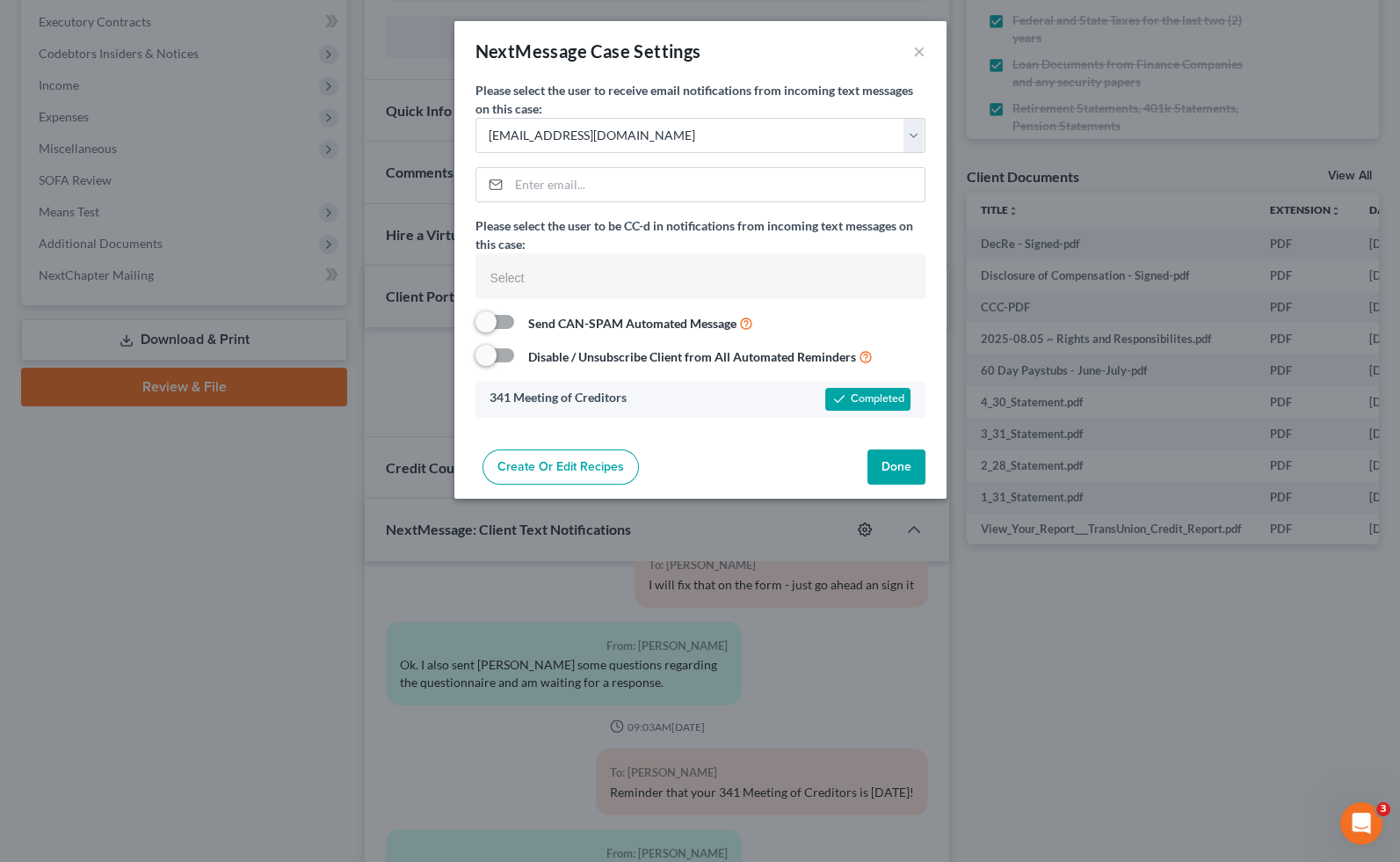
select select
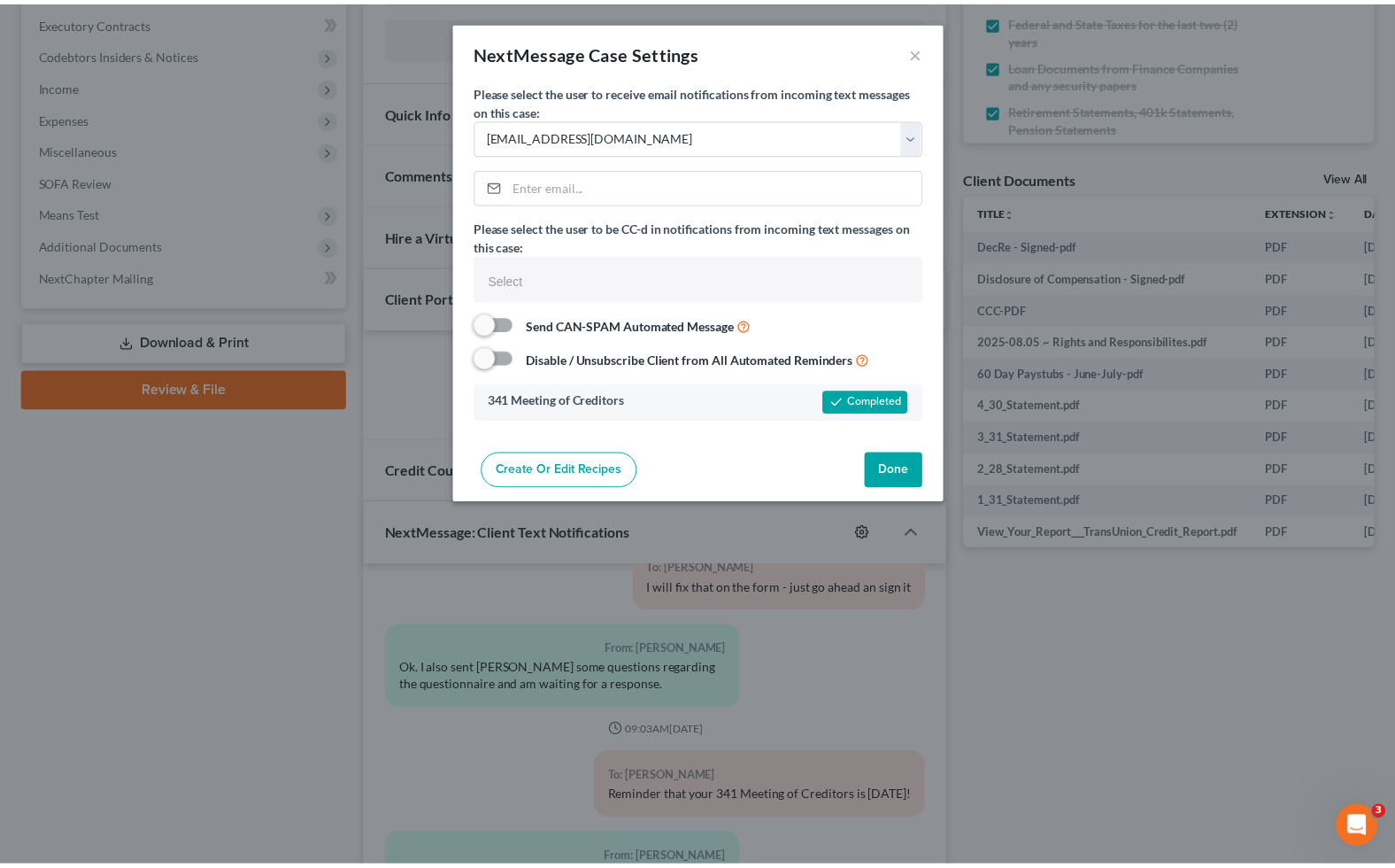
scroll to position [9158, 0]
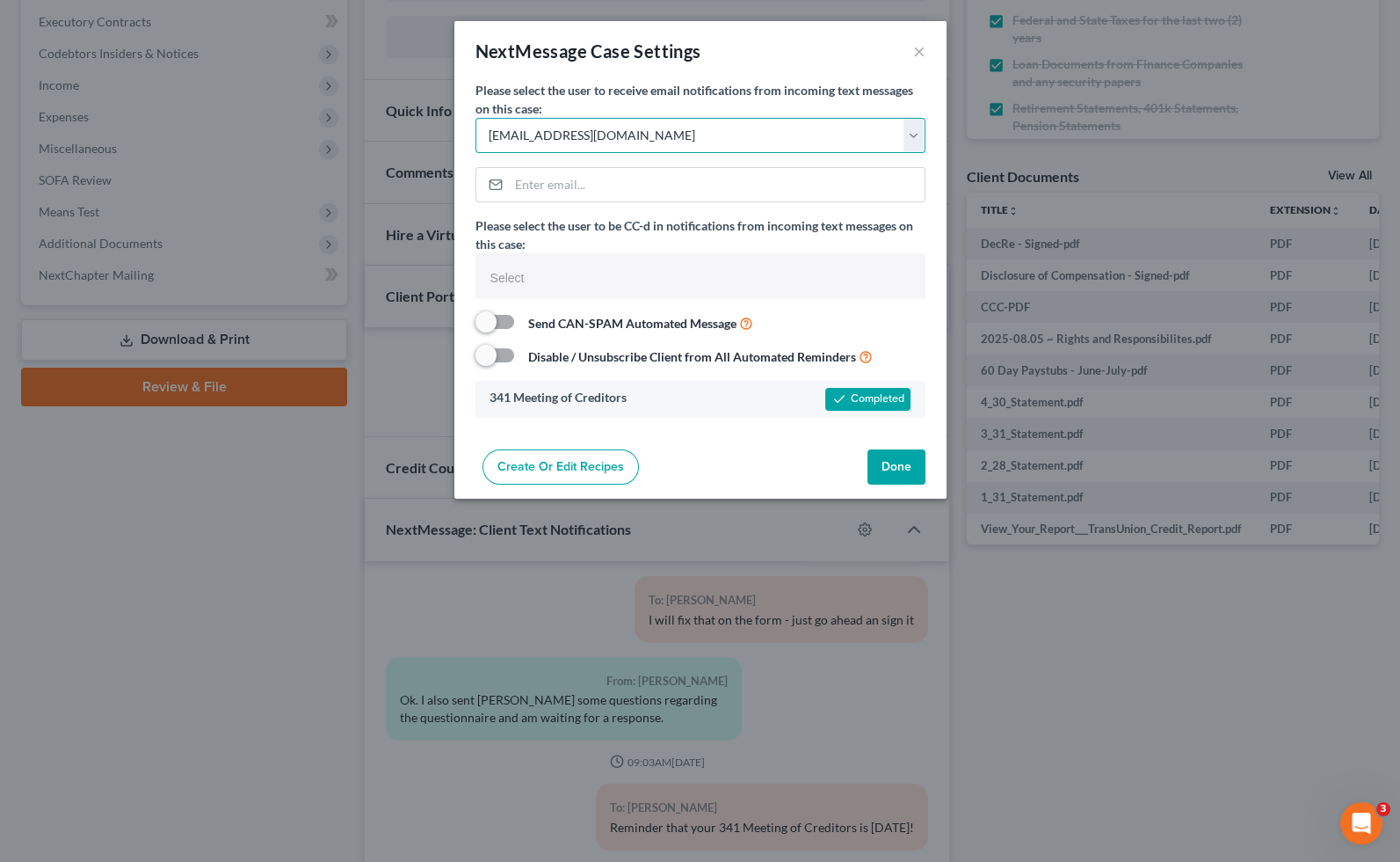
click at [632, 149] on select "Select cmontemayor@saderlawfirm.com bmccormack@saderlawfirm.com cguffey@saderla…" at bounding box center [700, 135] width 450 height 35
select select "7"
click at [476, 118] on select "Select cmontemayor@saderlawfirm.com bmccormack@saderlawfirm.com cguffey@saderla…" at bounding box center [700, 135] width 450 height 35
click at [902, 468] on button "Done" at bounding box center [896, 467] width 58 height 35
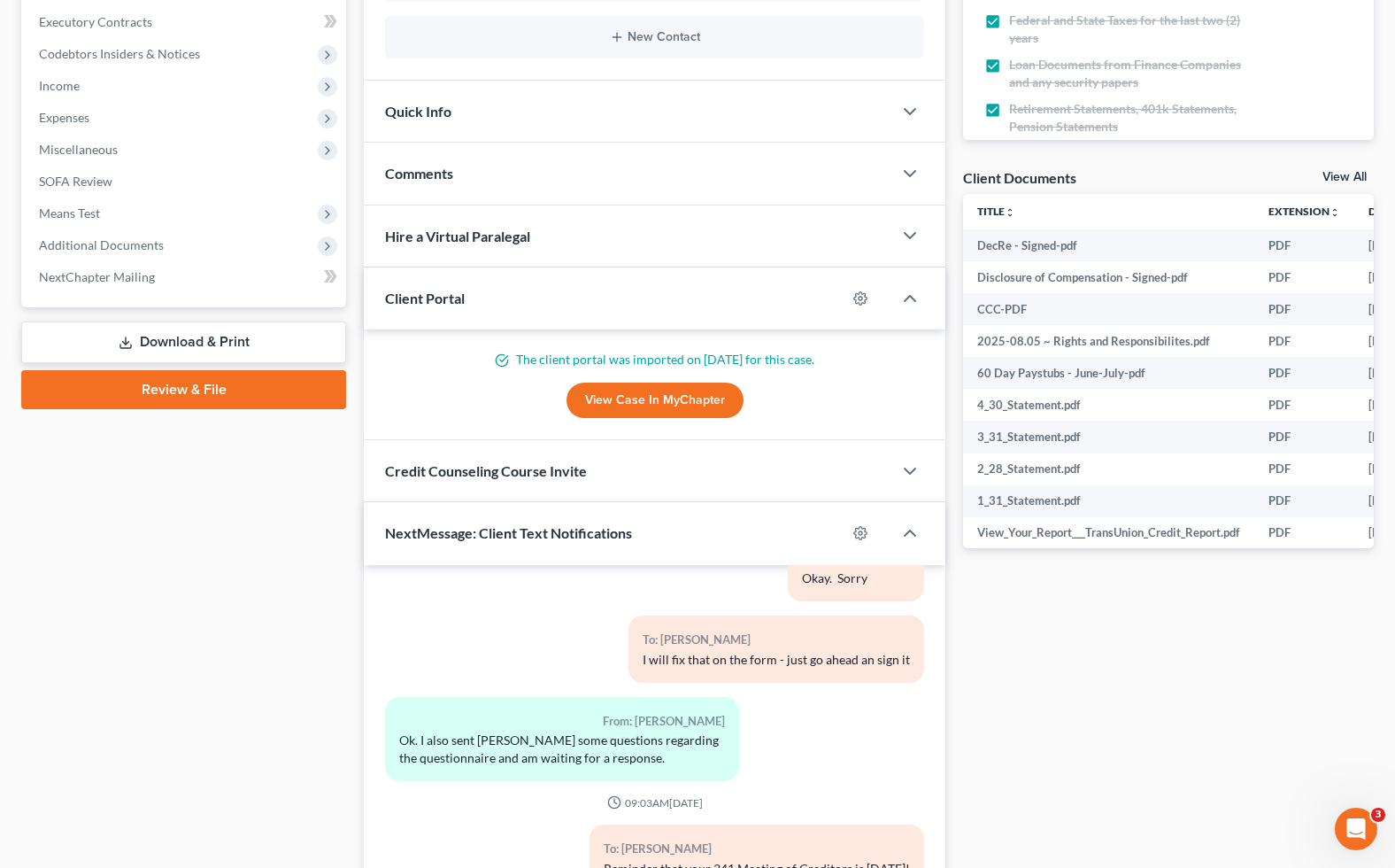
scroll to position [9194, 0]
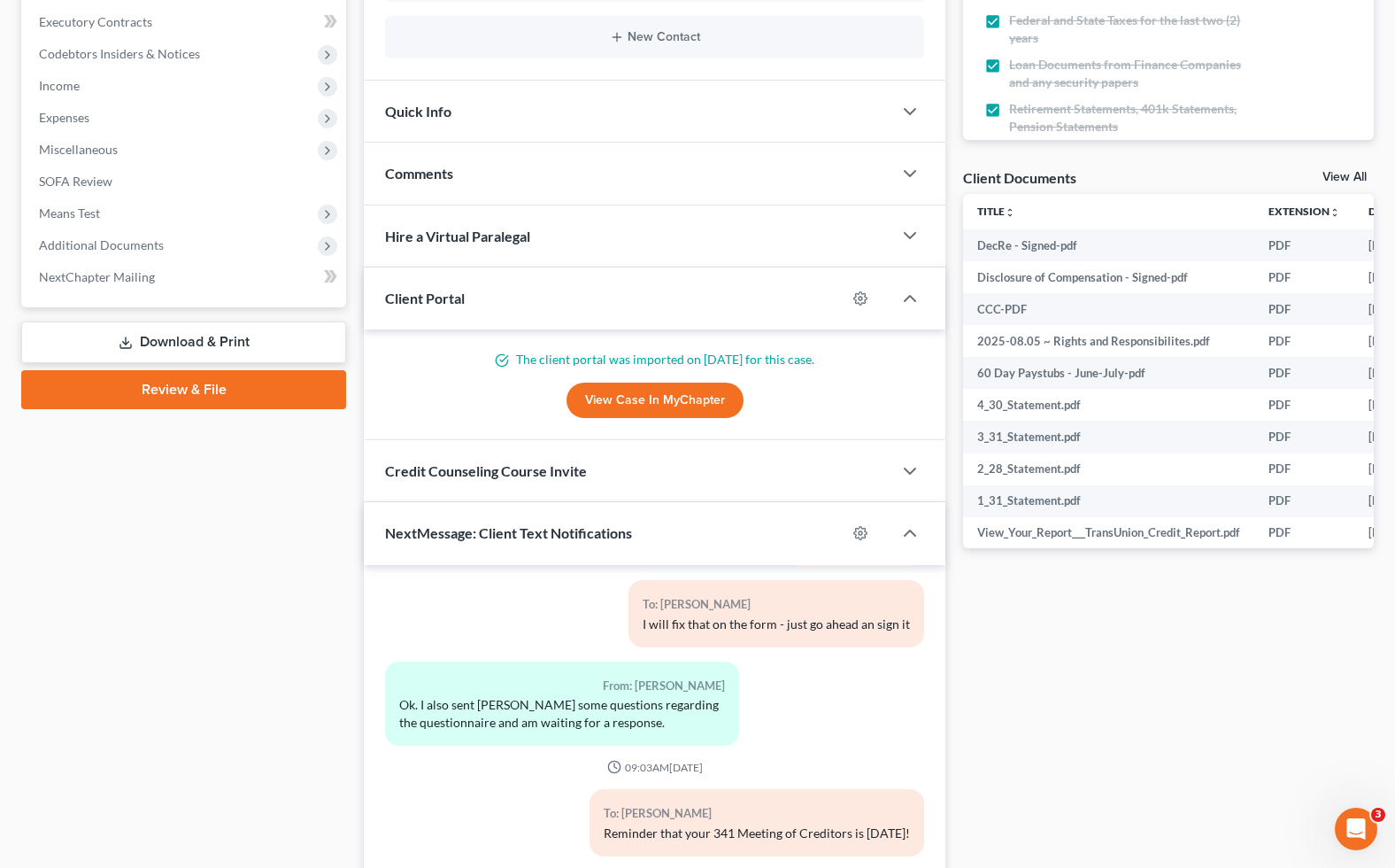
click at [1098, 681] on div "Docs Tasks Events Fees Timer 80% Completed Nothing here yet! Six (6) months of …" at bounding box center [1169, 317] width 429 height 1288
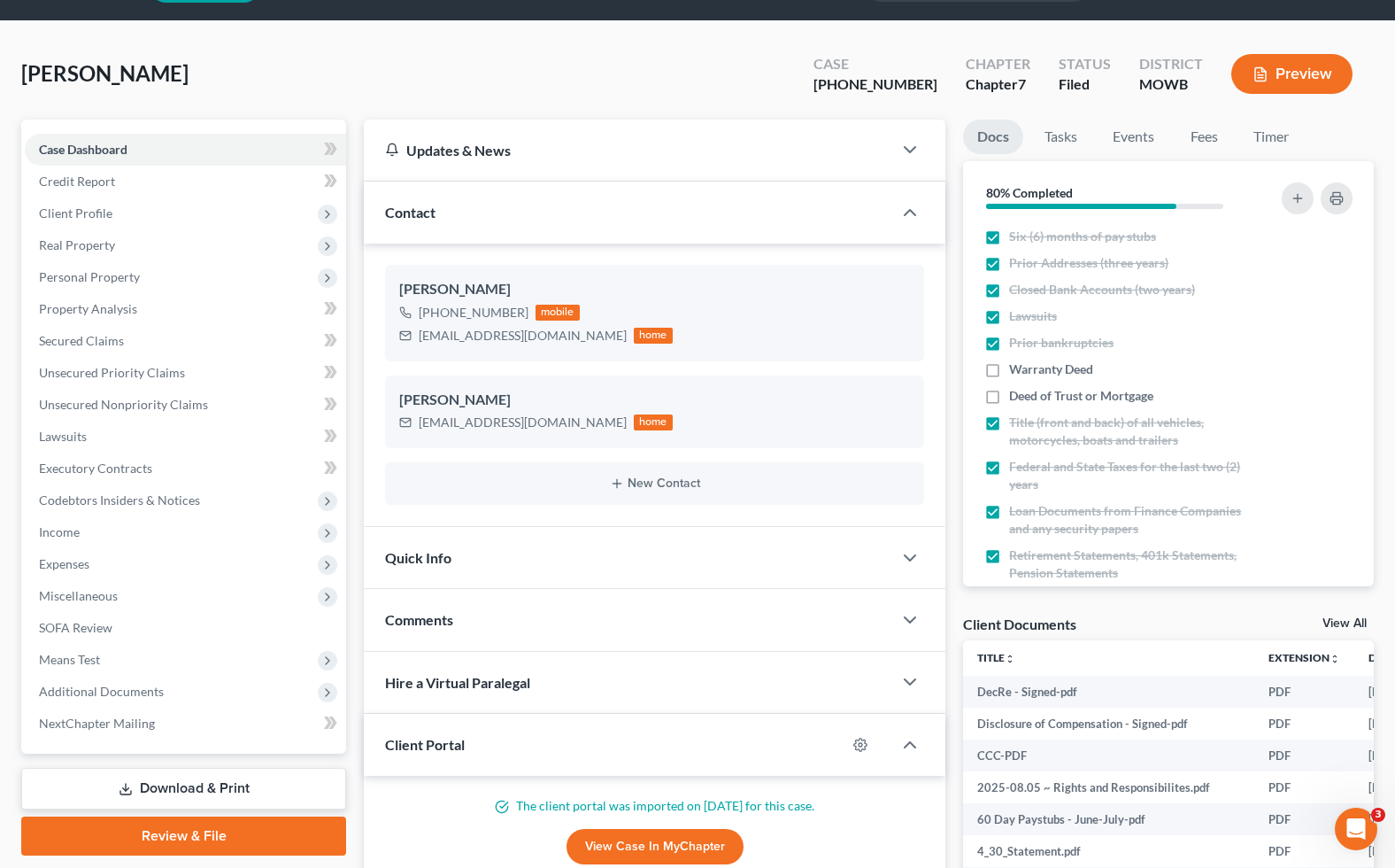
scroll to position [0, 0]
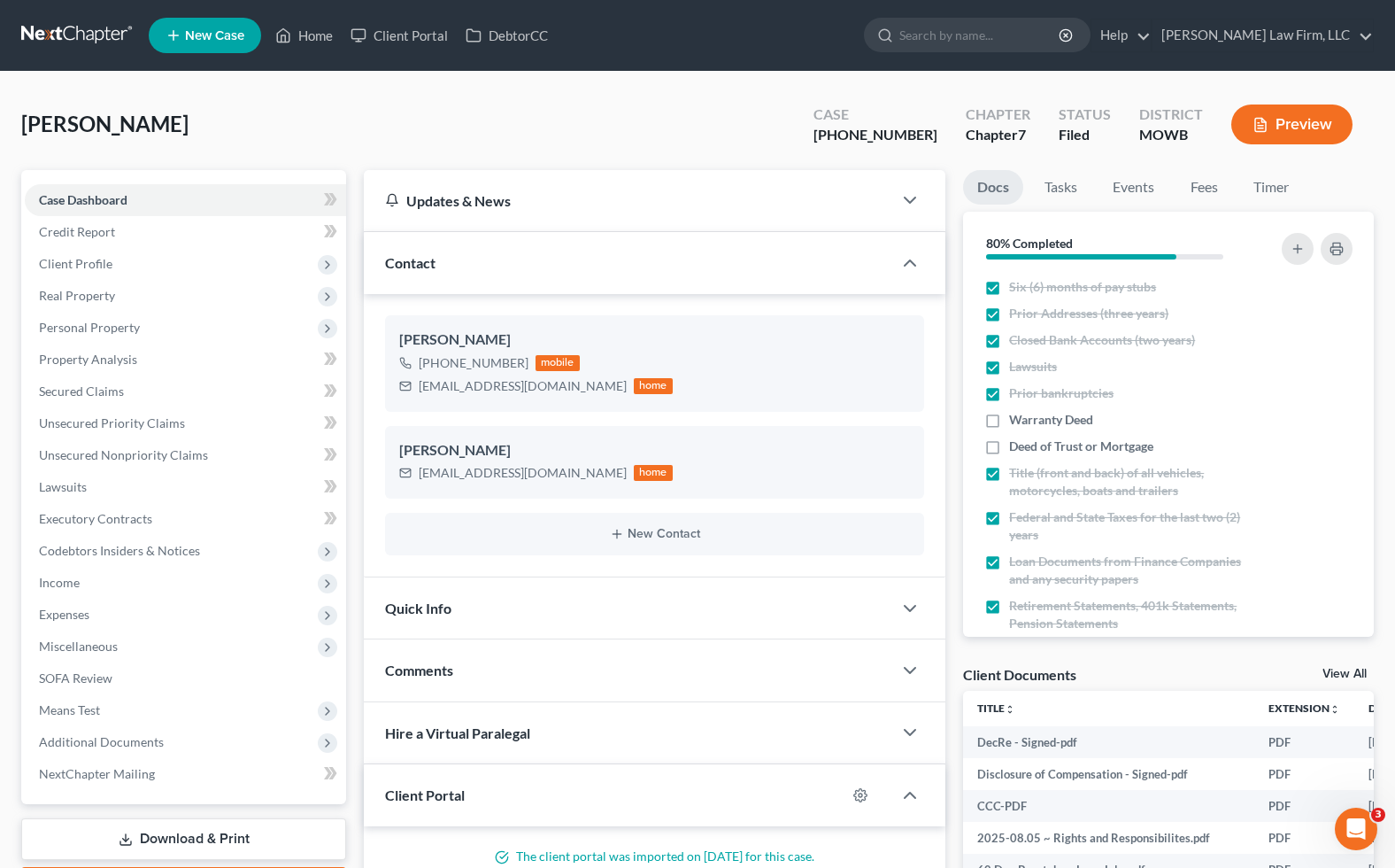
click at [61, 32] on link at bounding box center [77, 34] width 114 height 32
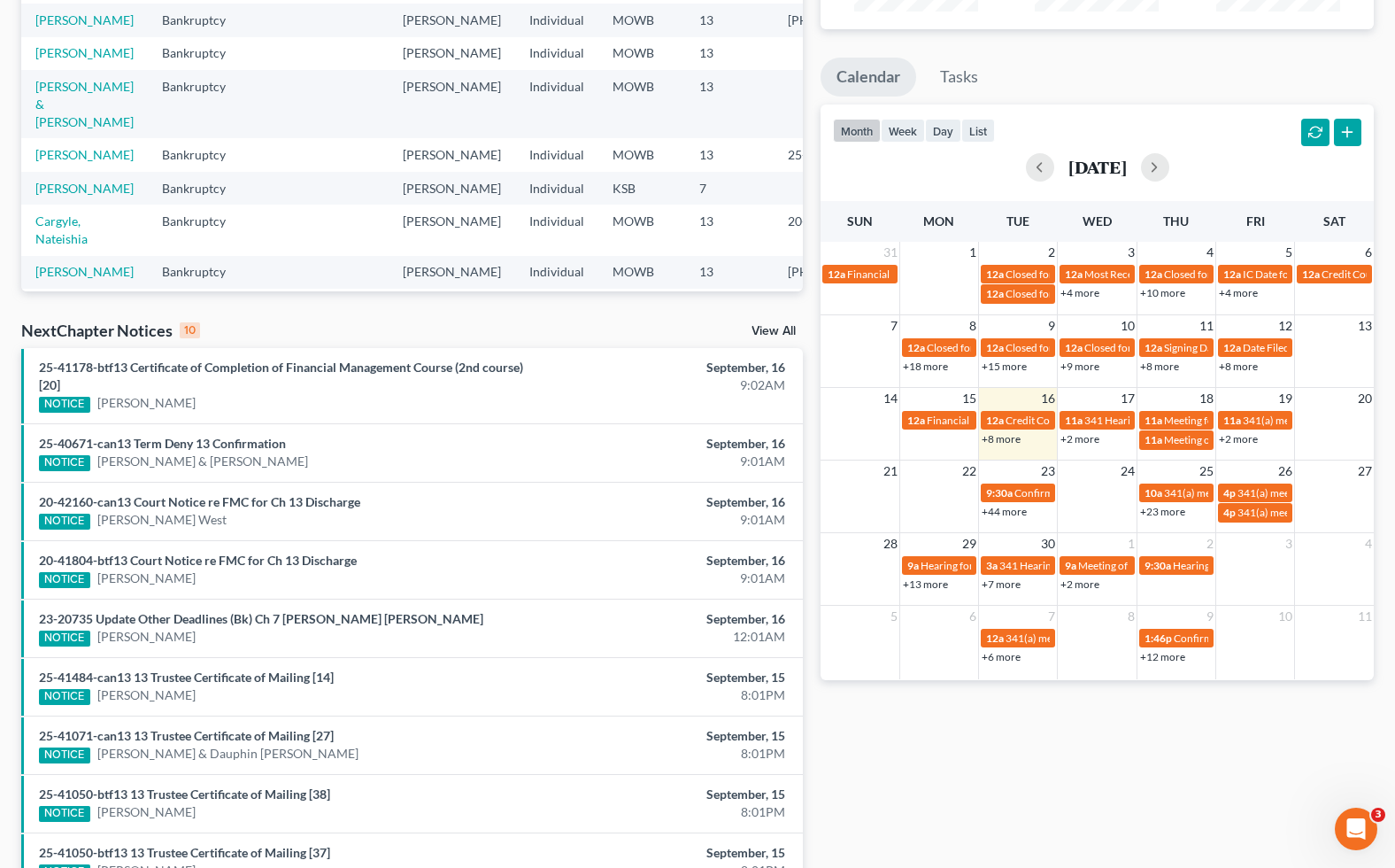
scroll to position [295, 0]
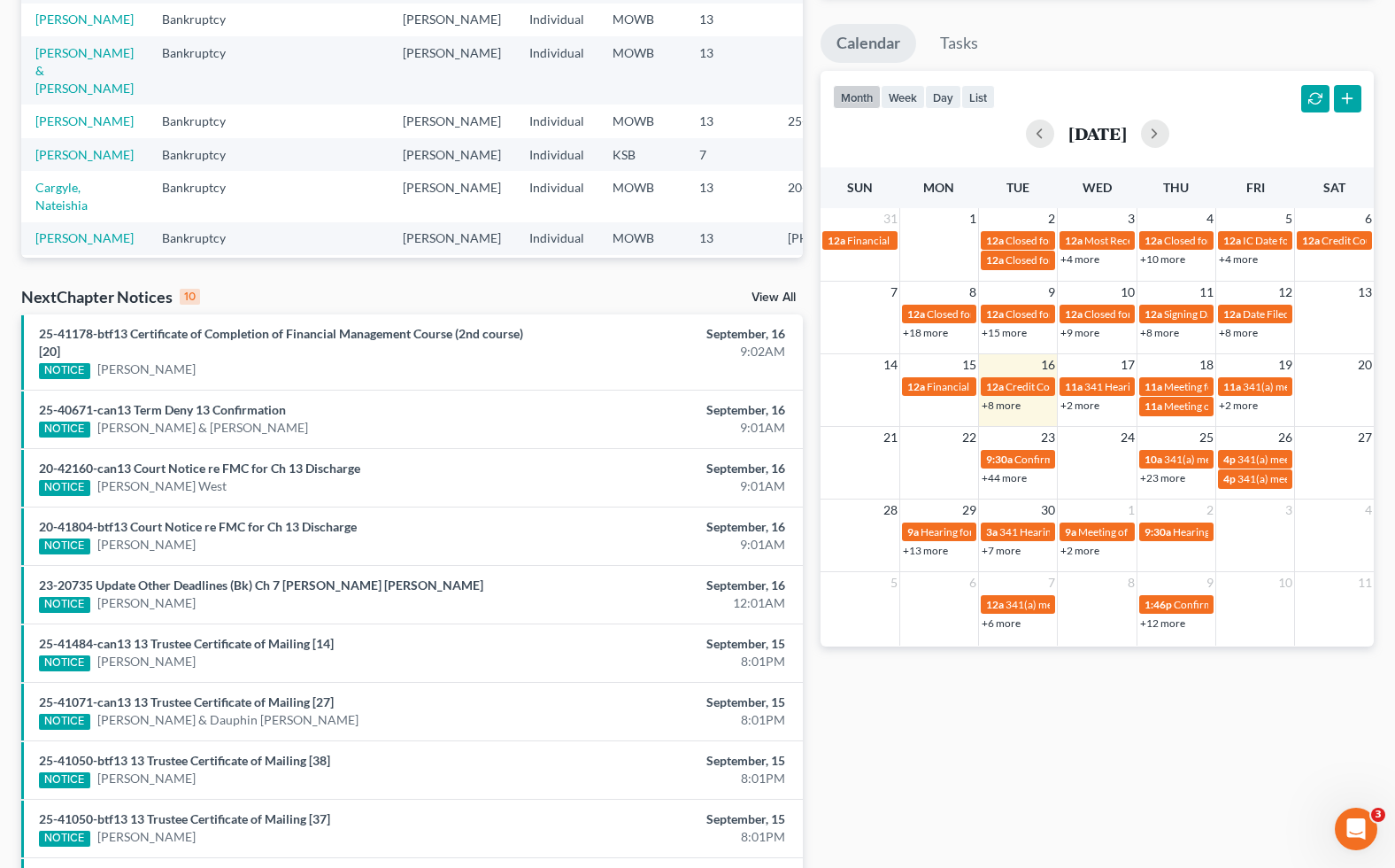
click at [444, 281] on div "Recent Cases 15 View All Name unfold_more expand_more expand_less Area of Law u…" at bounding box center [412, 371] width 799 height 1146
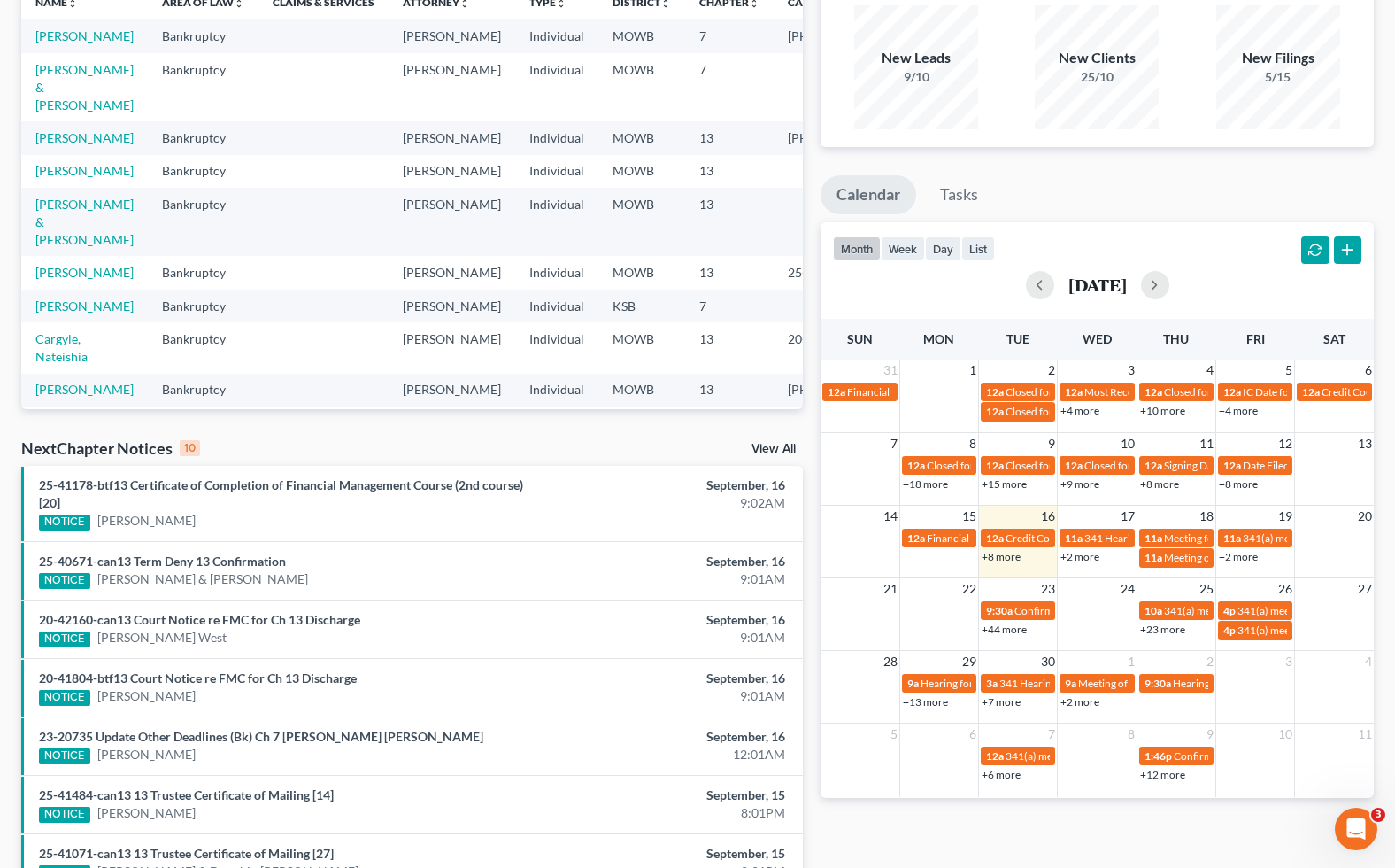
scroll to position [0, 0]
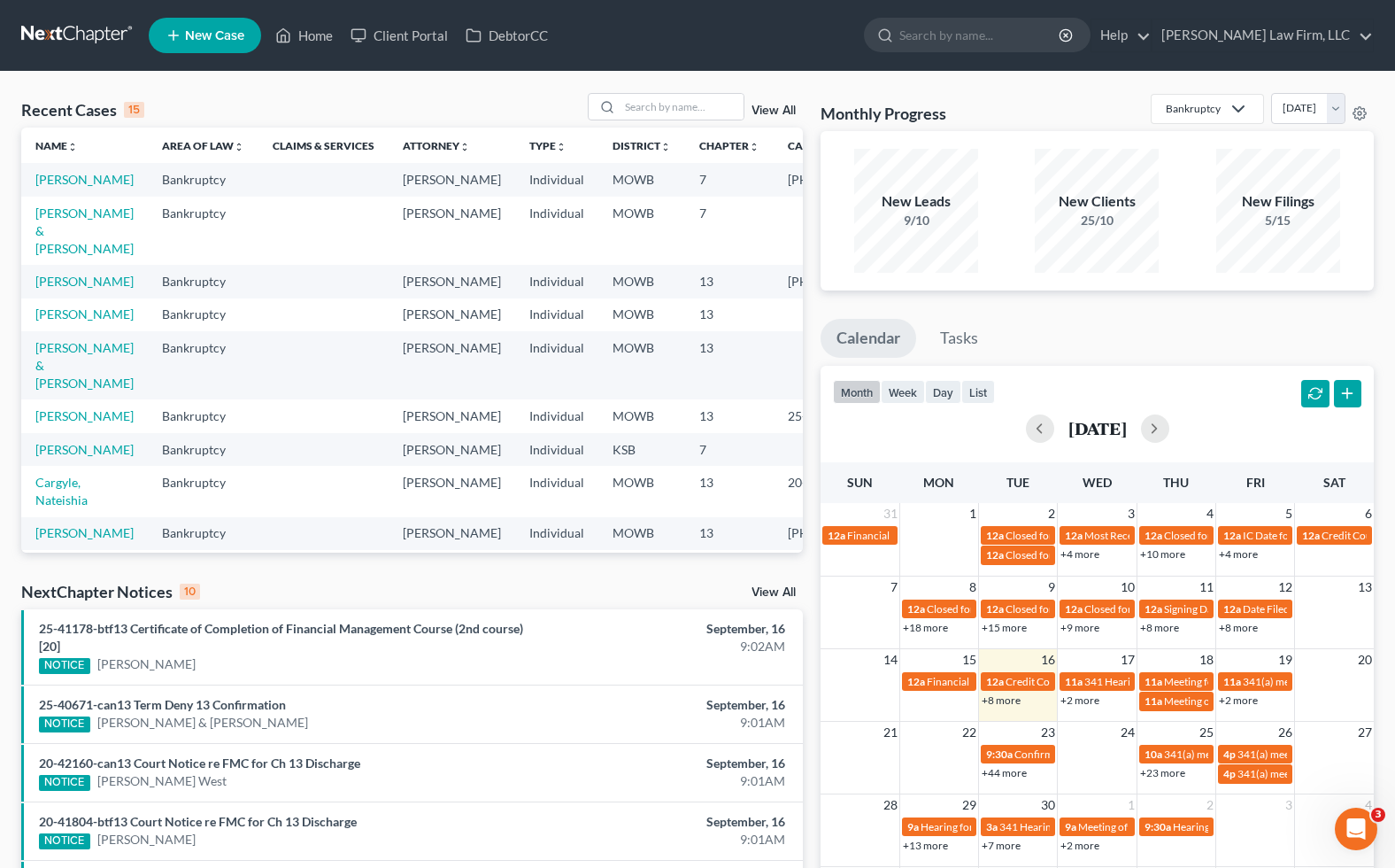
click at [61, 331] on td "[PERSON_NAME]" at bounding box center [84, 315] width 127 height 32
click at [55, 322] on link "[PERSON_NAME]" at bounding box center [84, 314] width 98 height 15
select select "4"
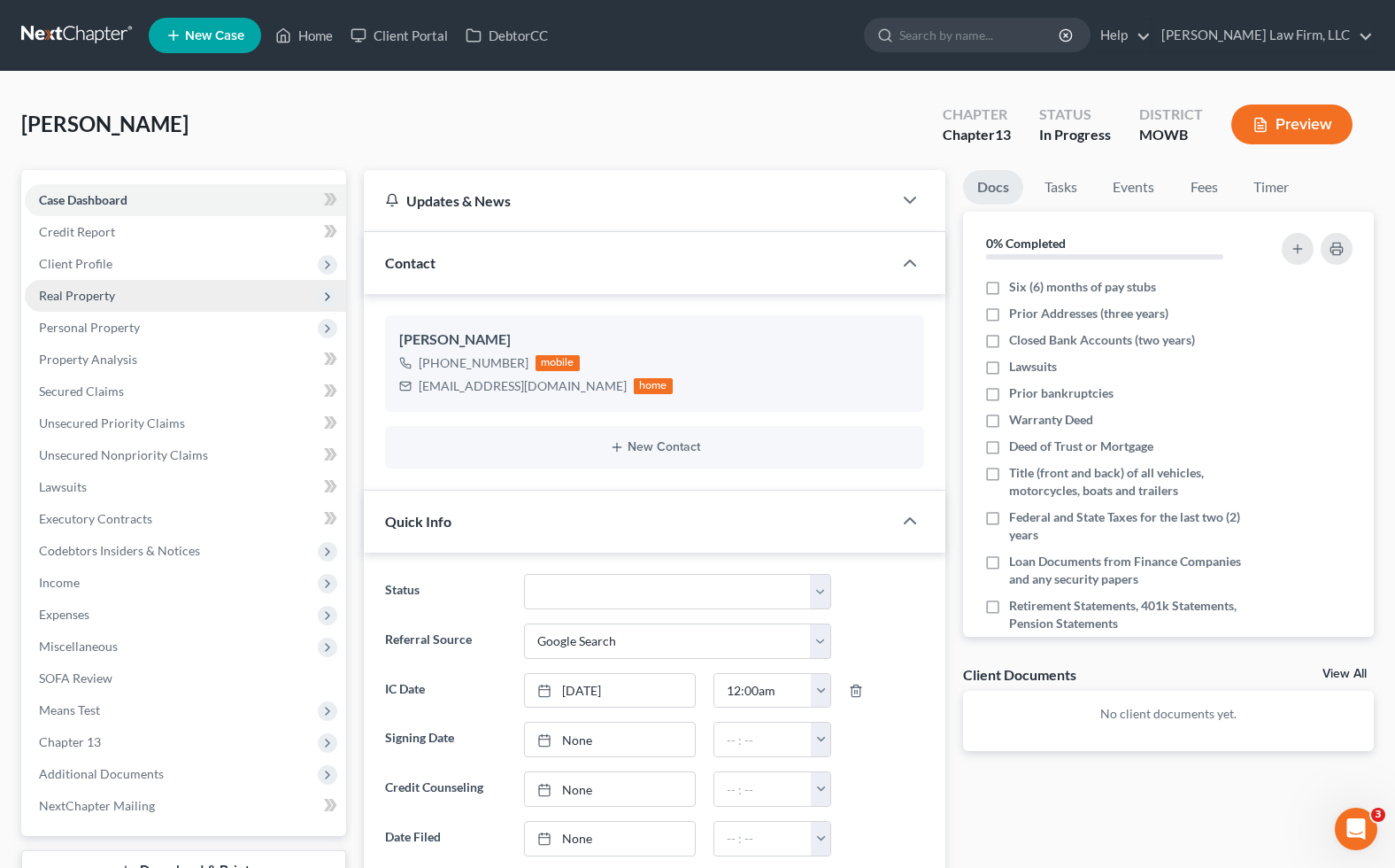
click at [134, 299] on span "Real Property" at bounding box center [185, 295] width 322 height 32
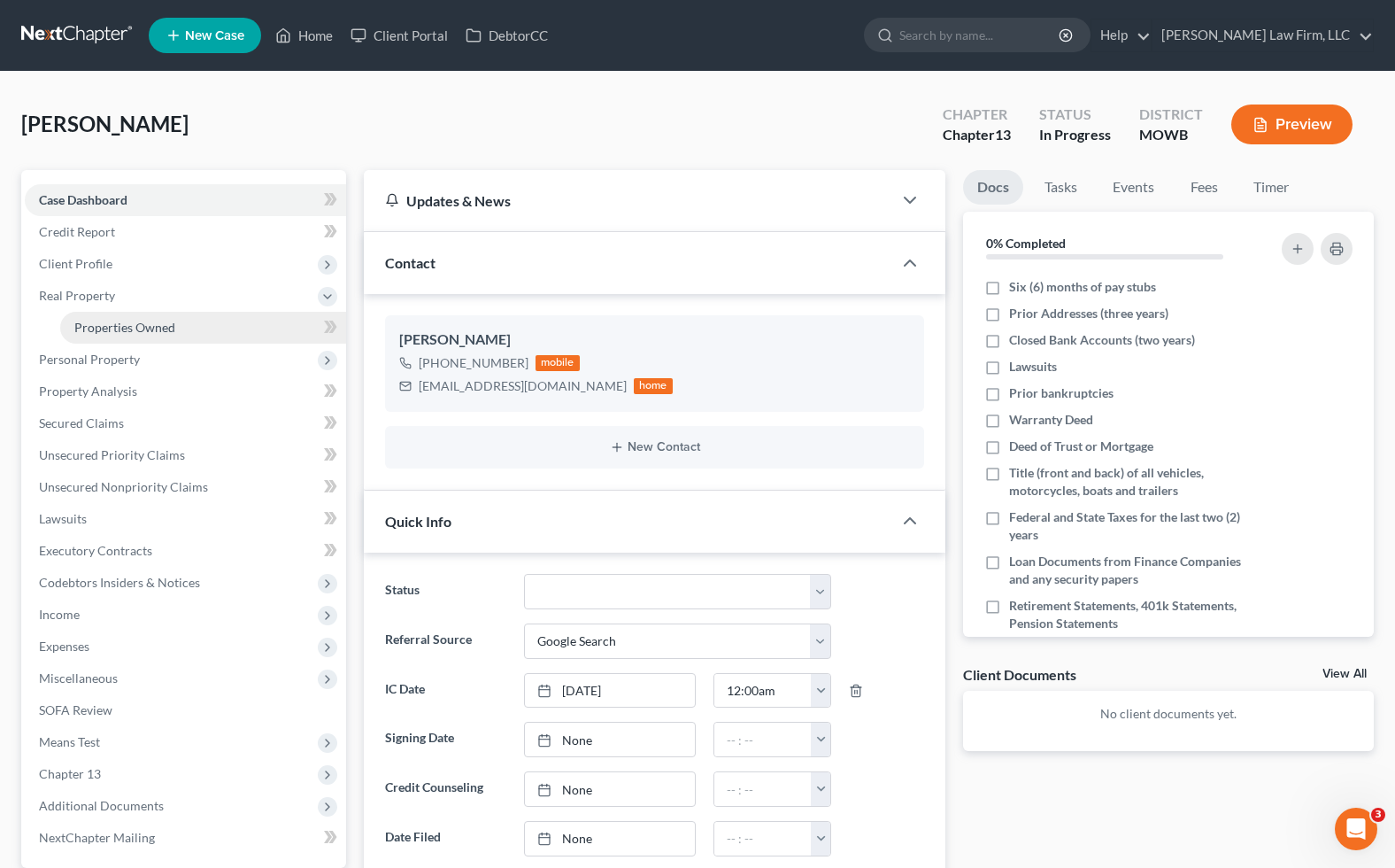
click at [130, 328] on span "Properties Owned" at bounding box center [125, 328] width 101 height 15
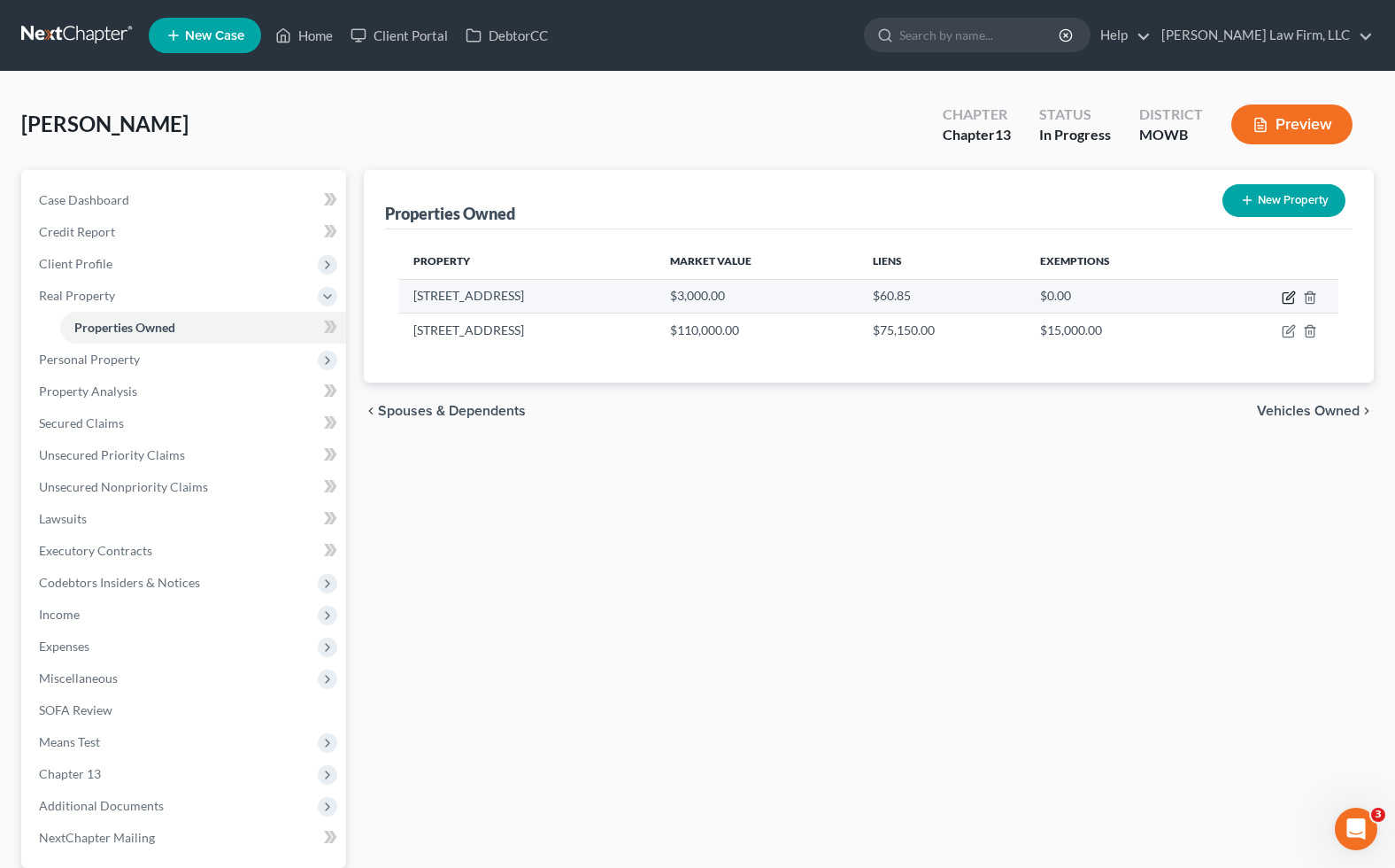
click at [1295, 296] on icon "button" at bounding box center [1289, 297] width 14 height 14
select select "26"
select select "0"
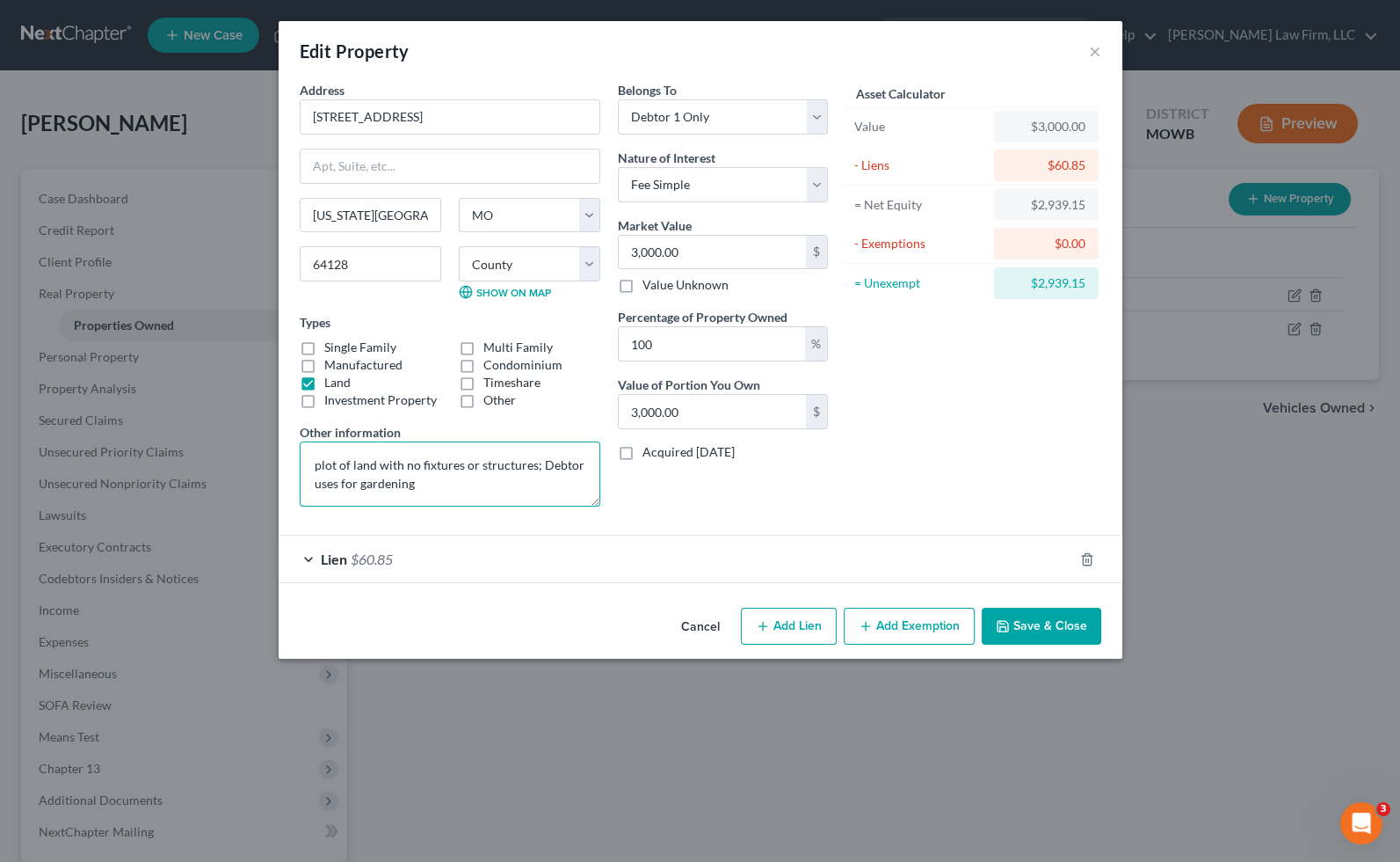
drag, startPoint x: 429, startPoint y: 487, endPoint x: 235, endPoint y: 451, distance: 197.3
click at [235, 451] on div "Edit Property × Address * 3435 College Avenue Kansas City State AL AK AR AZ CA …" at bounding box center [700, 431] width 1400 height 862
type textarea "v"
type textarea "c"
type textarea "vacant lot without any structures or fixtures"
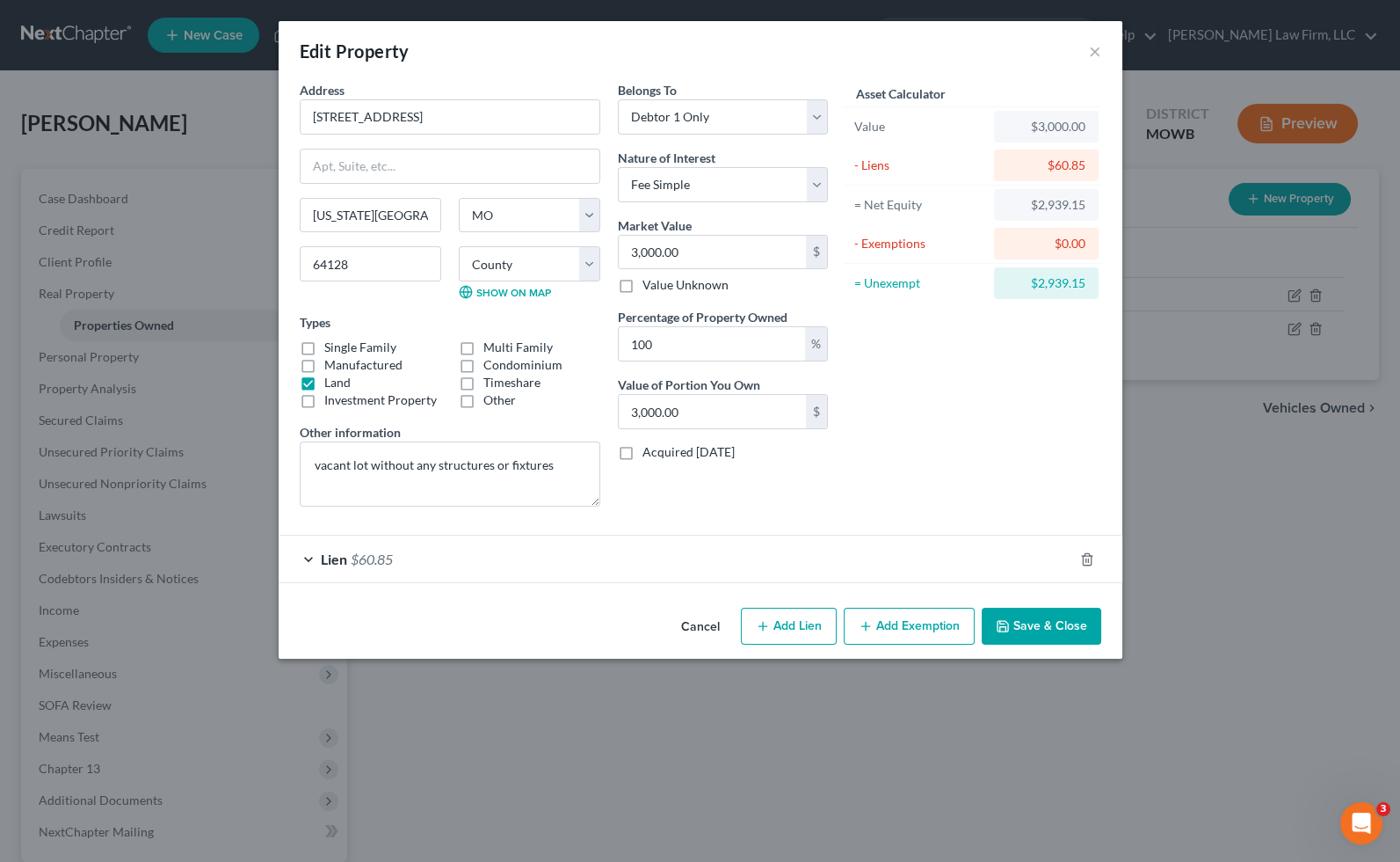
click at [1046, 611] on button "Save & Close" at bounding box center [1042, 626] width 119 height 37
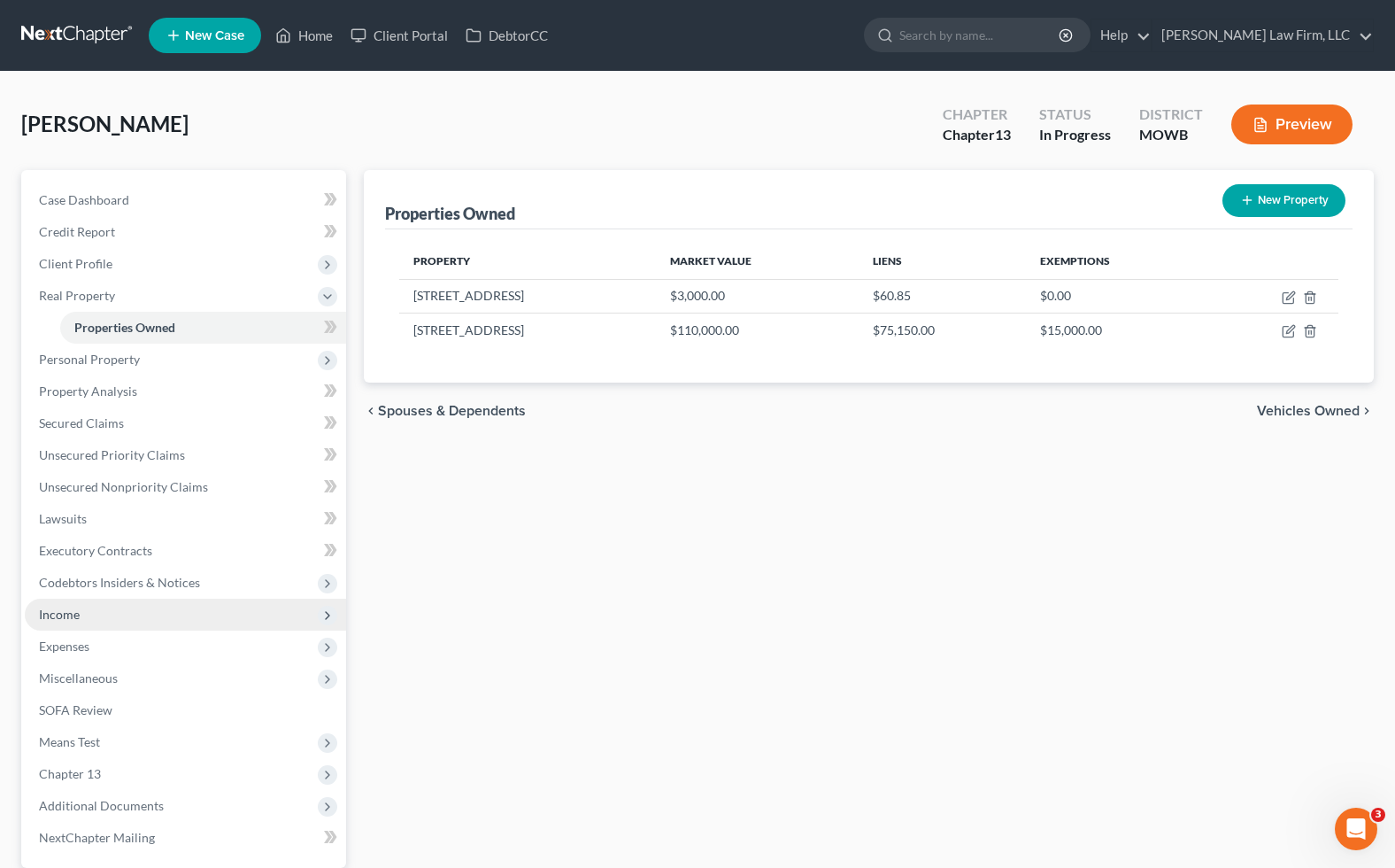
click at [138, 605] on span "Income" at bounding box center [185, 614] width 322 height 32
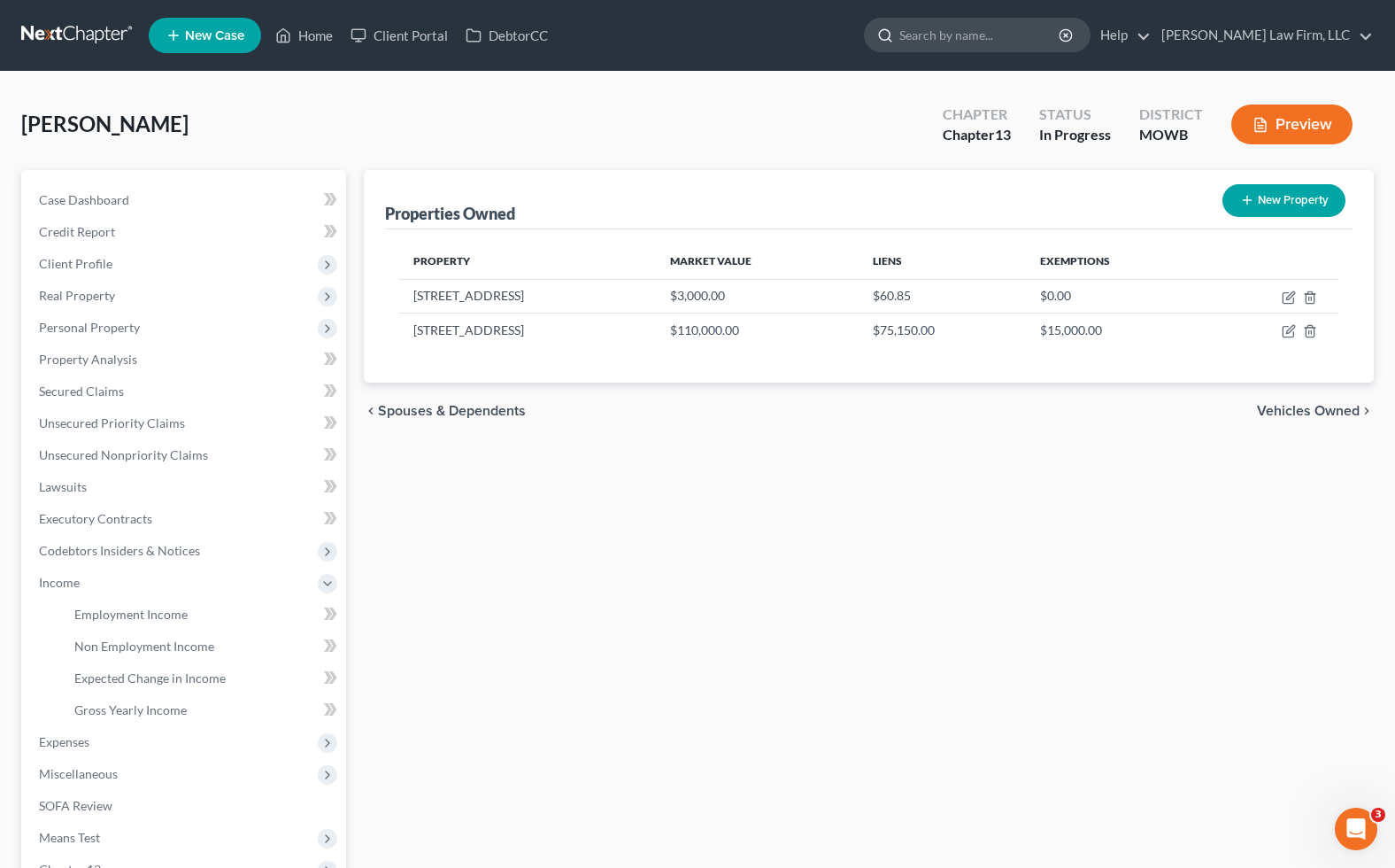
click at [1012, 24] on input "search" at bounding box center [981, 34] width 162 height 32
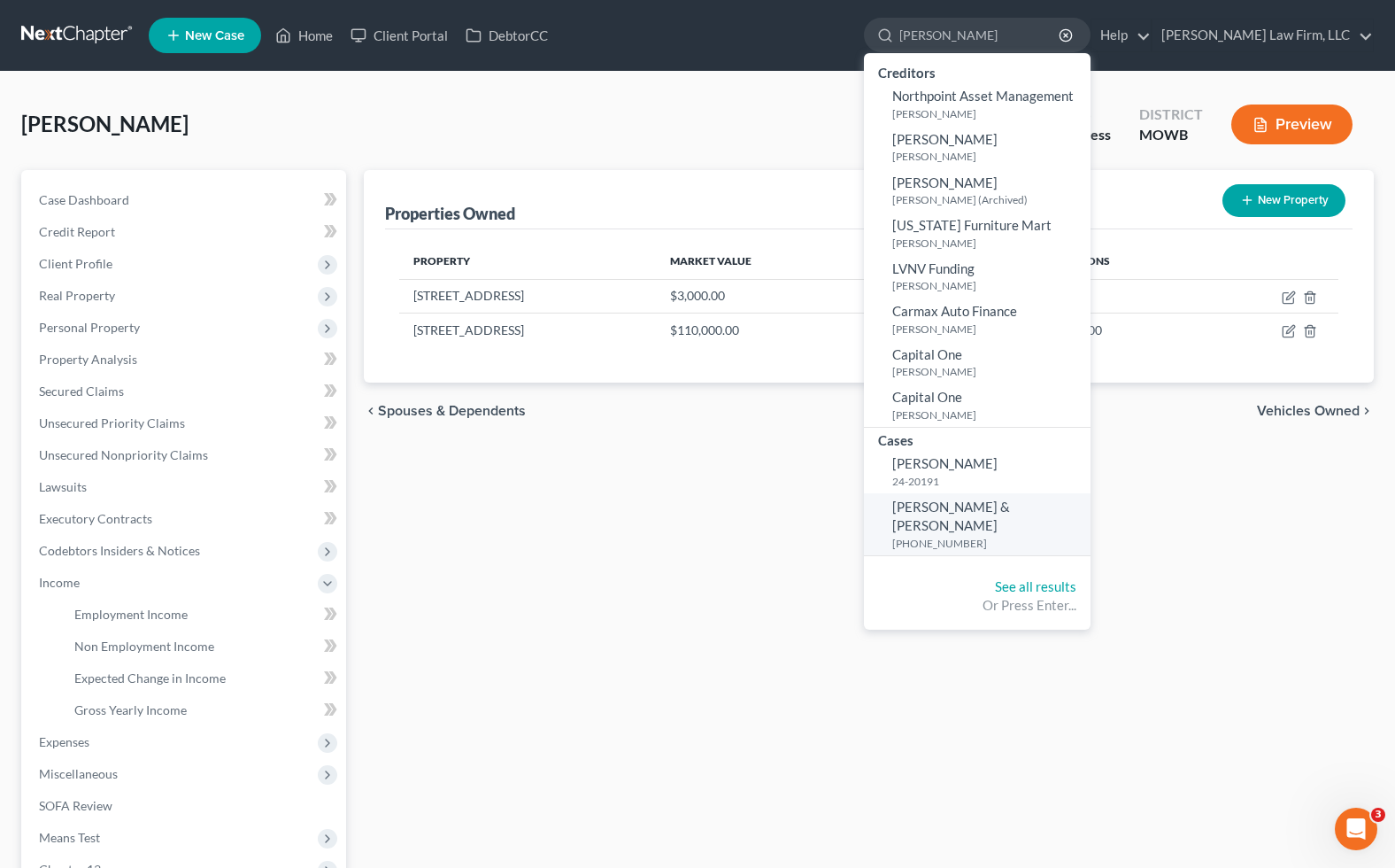
type input "nolan"
click at [1045, 534] on link "Nolan, Brian & Quinze Nolan, Tiffany 25-20342-7" at bounding box center [977, 524] width 226 height 62
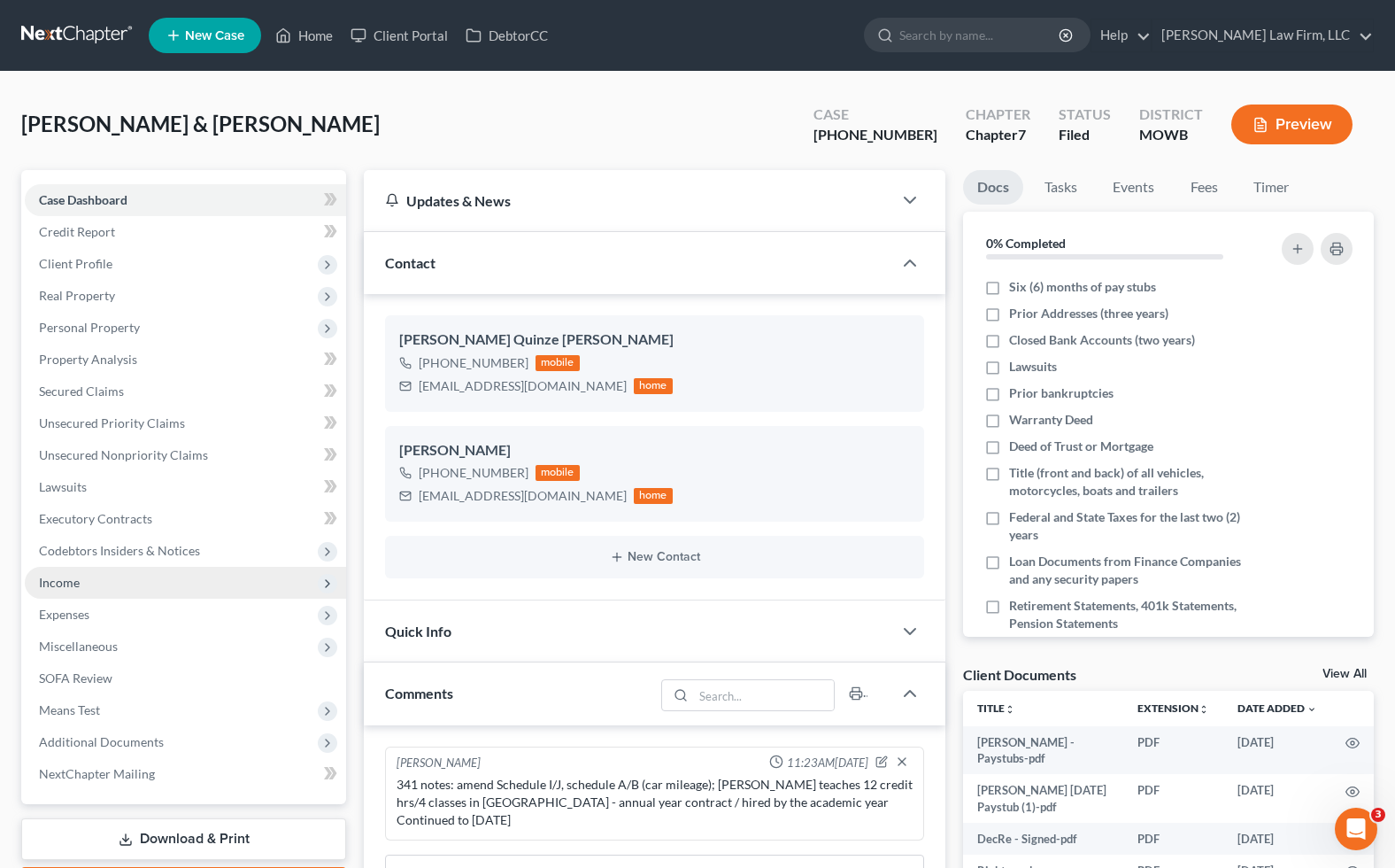
scroll to position [1366, 0]
click at [131, 573] on span "Income" at bounding box center [185, 582] width 322 height 32
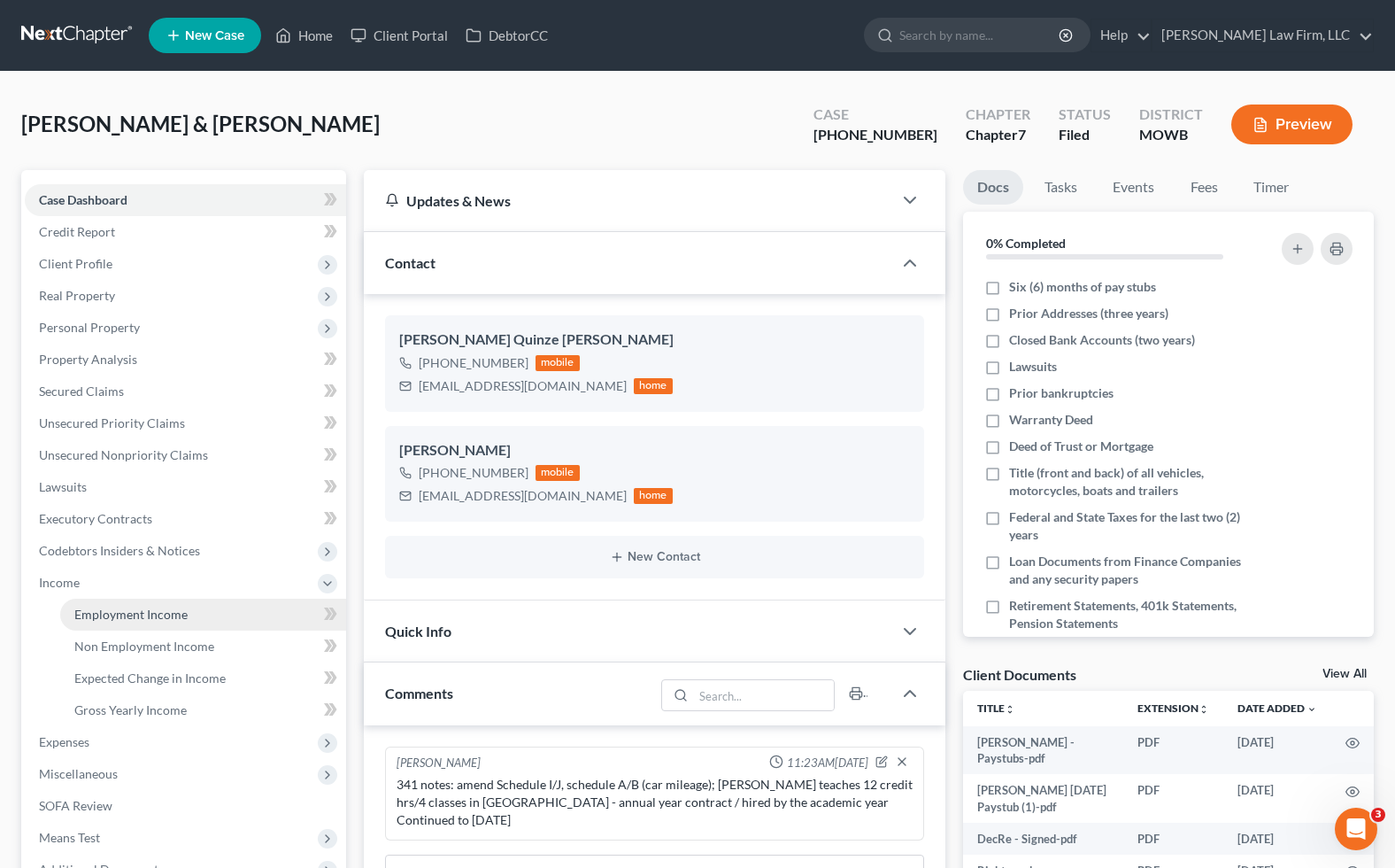
click at [141, 607] on span "Employment Income" at bounding box center [131, 614] width 114 height 15
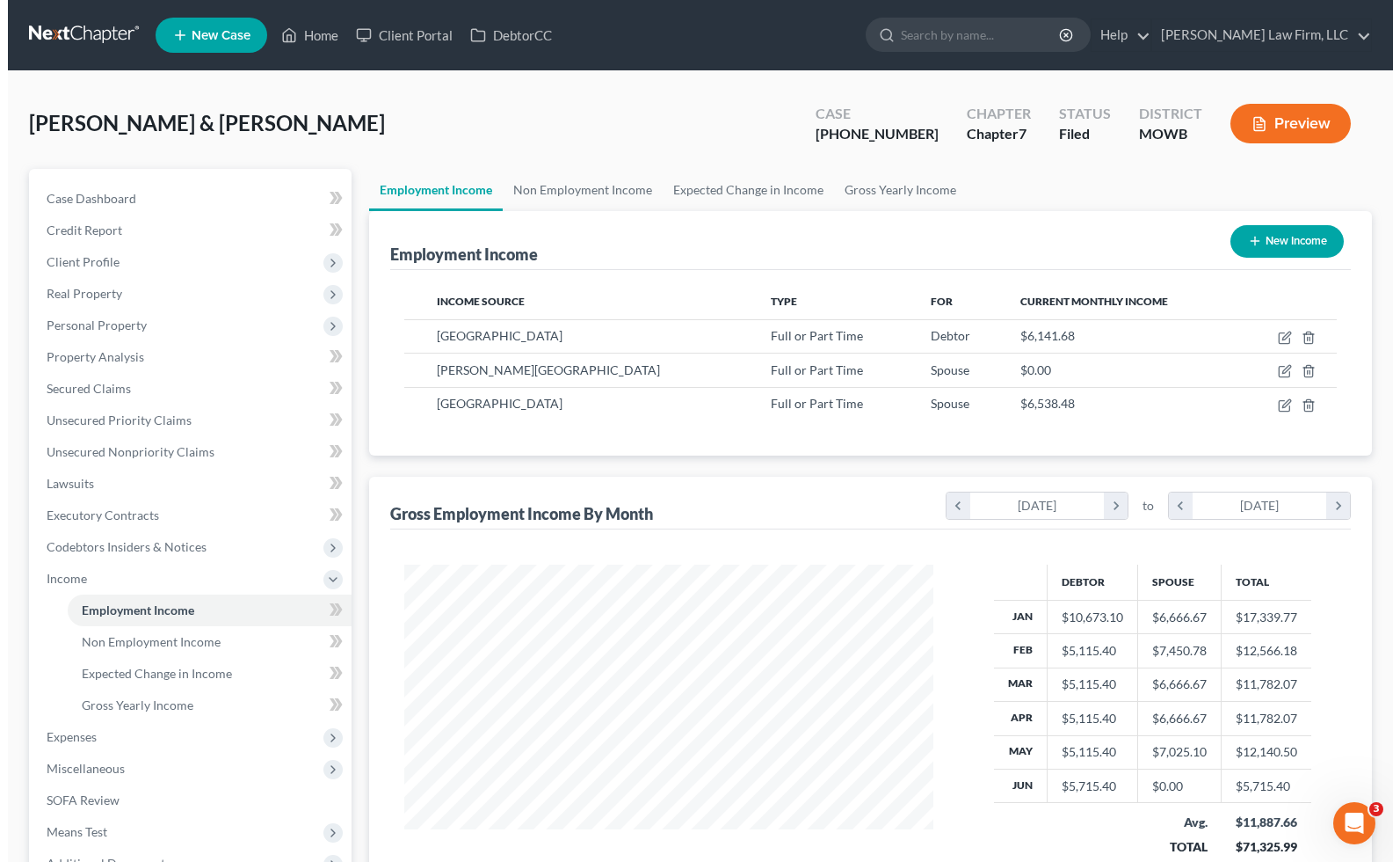
scroll to position [314, 563]
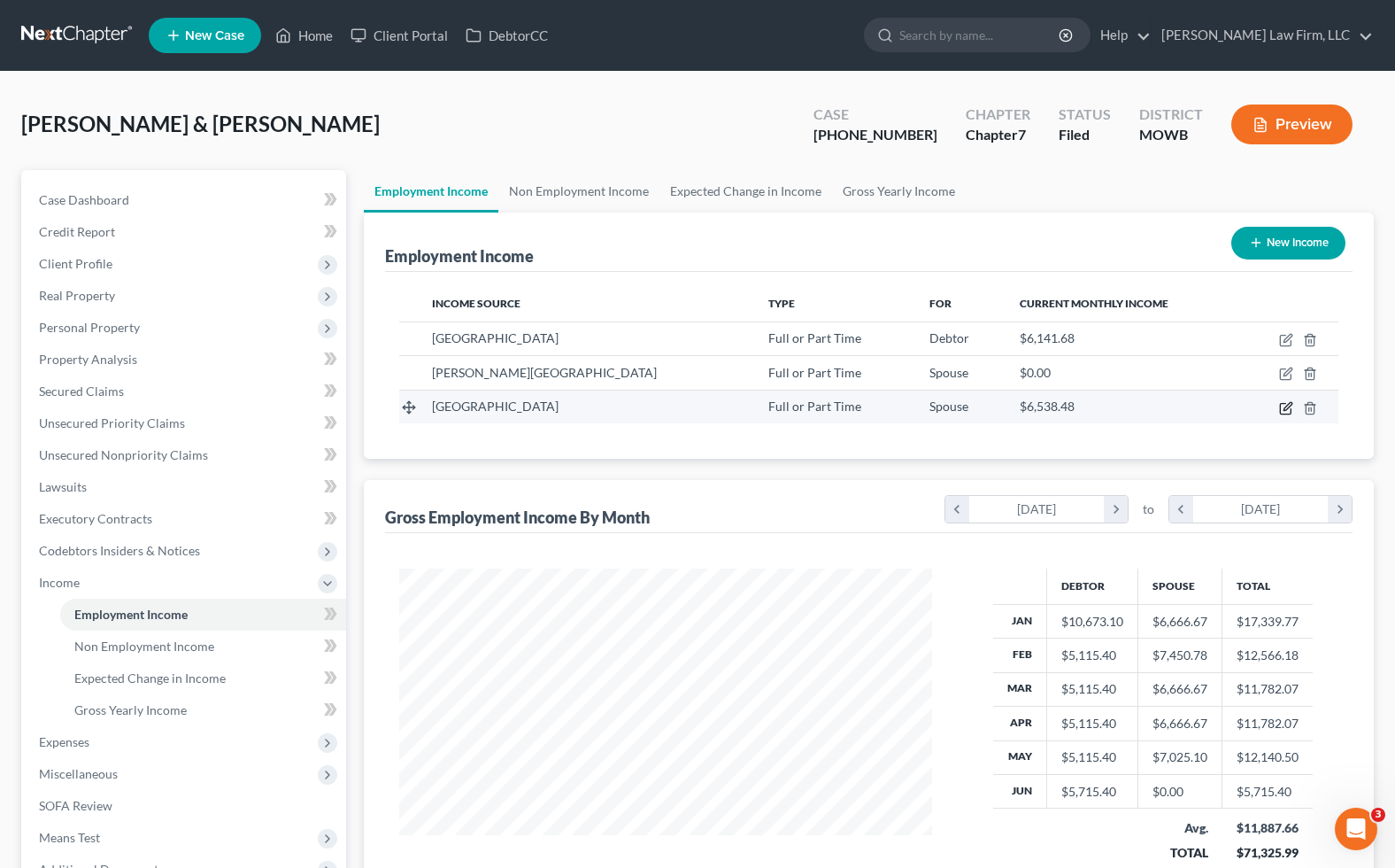
click at [1287, 403] on icon "button" at bounding box center [1288, 406] width 8 height 8
select select "0"
select select "14"
select select "1"
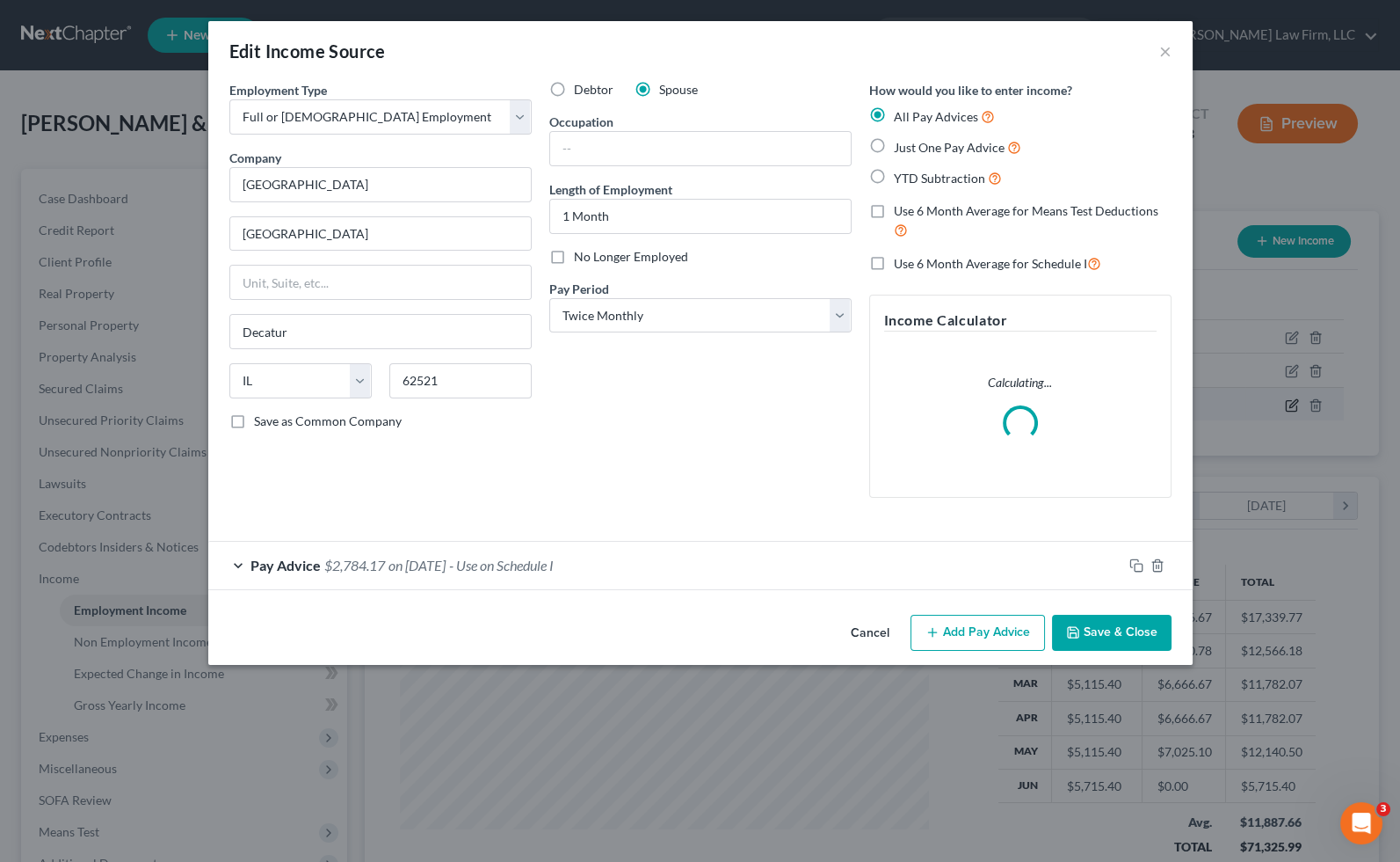
scroll to position [314, 571]
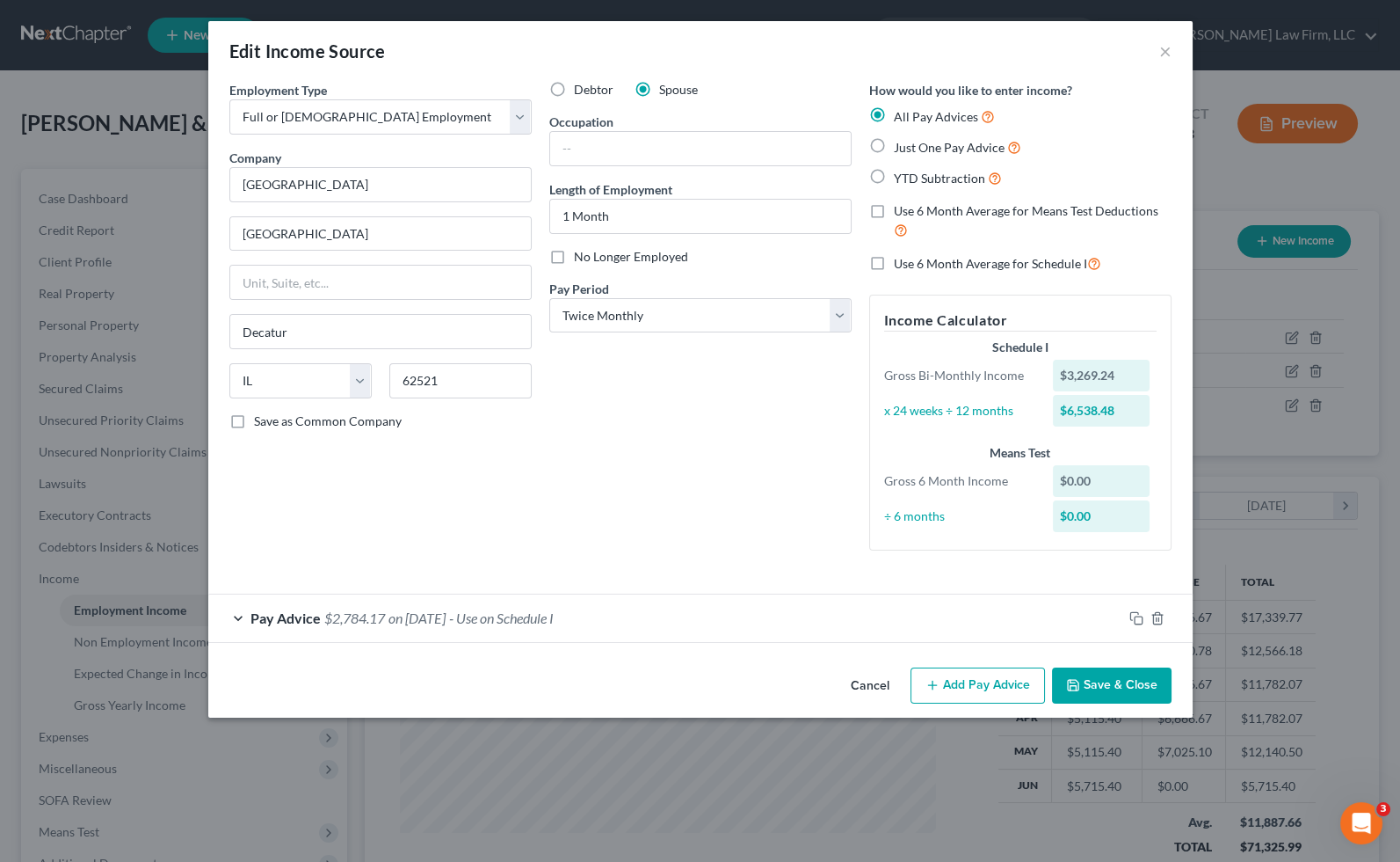
click at [460, 570] on div "Employment Type * Select Full or Part Time Employment Self Employment Company *…" at bounding box center [700, 330] width 960 height 499
click at [950, 675] on button "Add Pay Advice" at bounding box center [978, 686] width 135 height 37
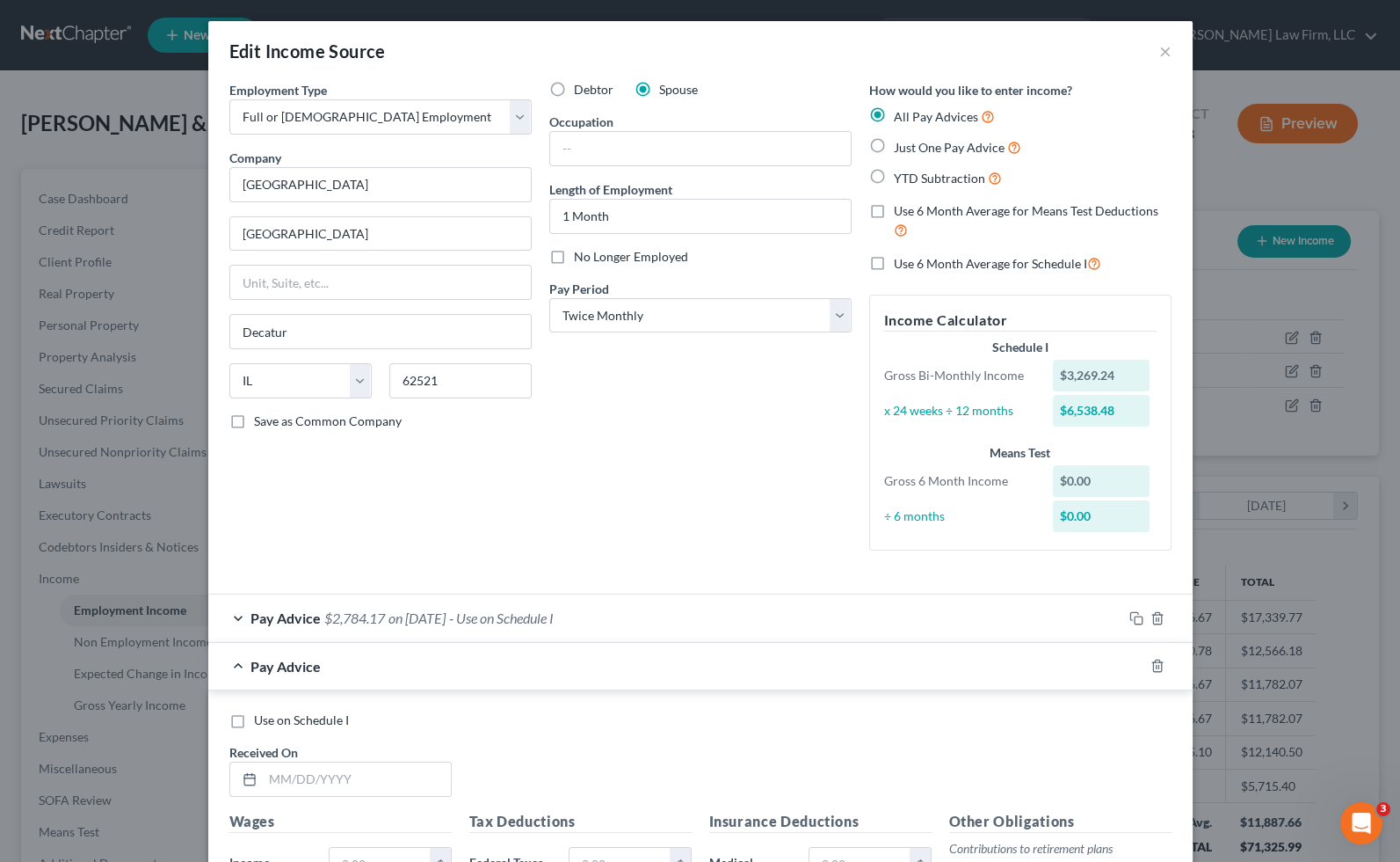
click at [445, 624] on span "on 08/15/2025" at bounding box center [417, 618] width 57 height 17
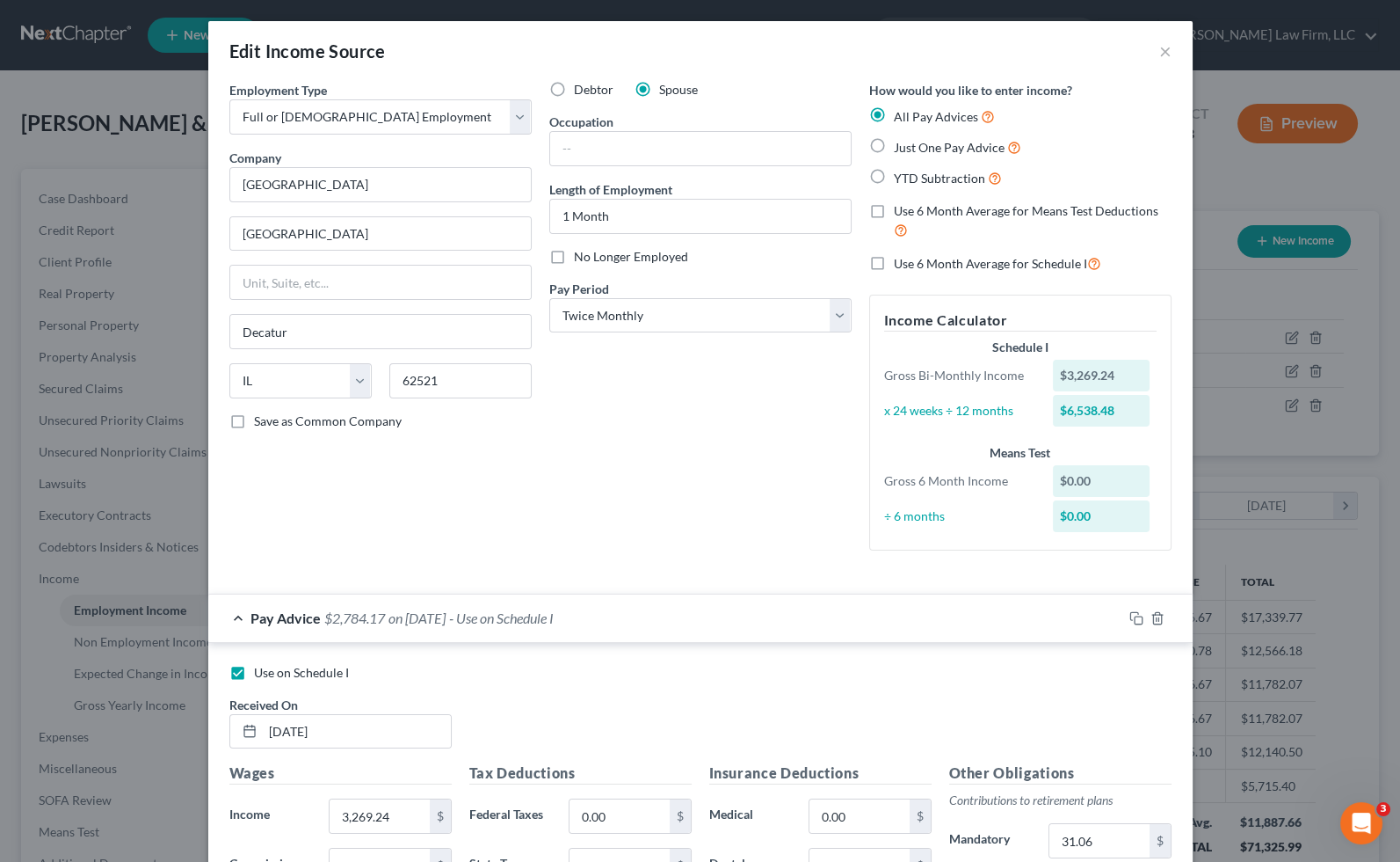
click at [326, 665] on span "Use on Schedule I" at bounding box center [301, 672] width 95 height 15
click at [272, 664] on input "Use on Schedule I" at bounding box center [266, 669] width 11 height 11
checkbox input "false"
click at [396, 635] on div "Pay Advice $2,784.17 on 08/15/2025" at bounding box center [665, 617] width 914 height 46
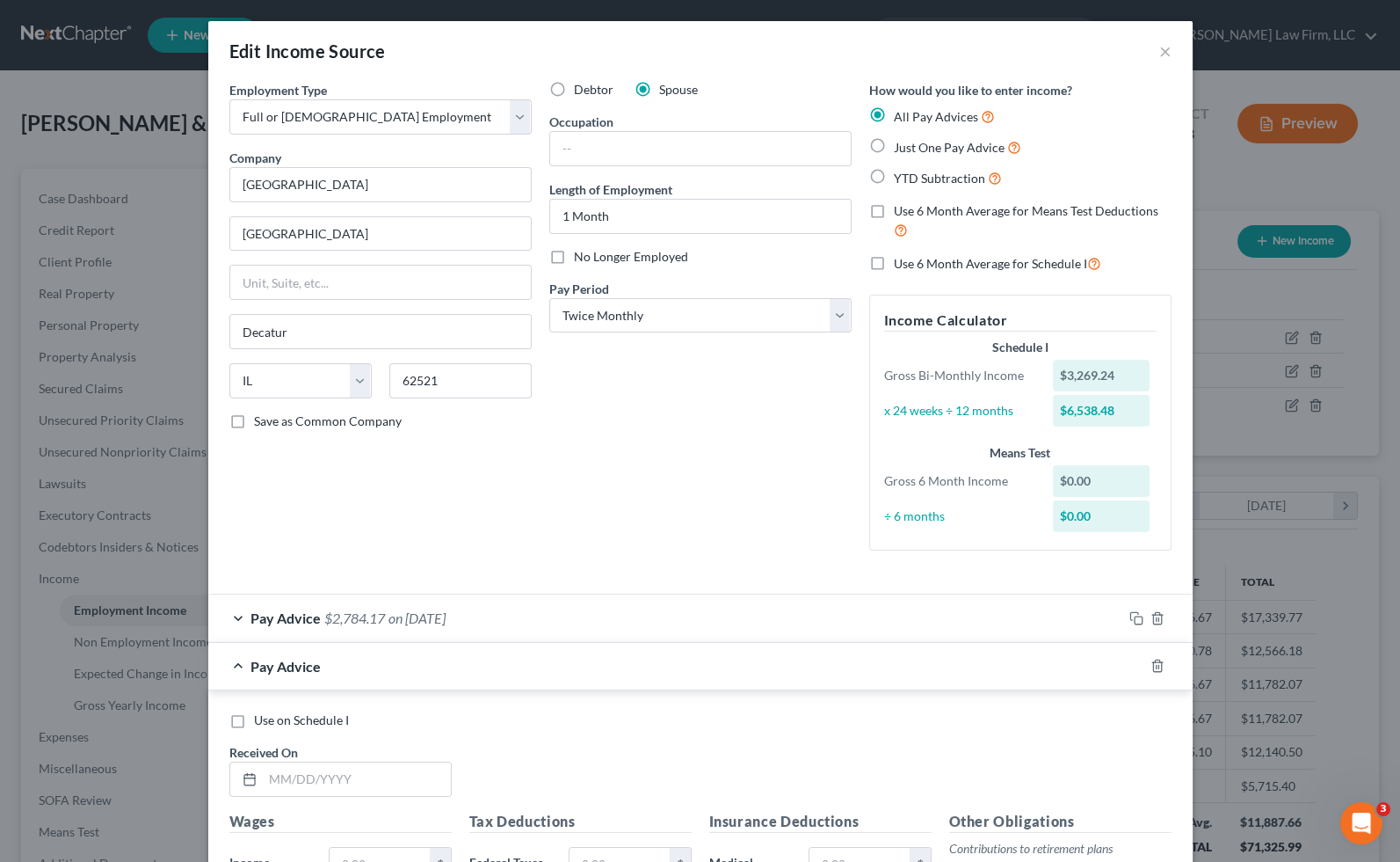
scroll to position [293, 0]
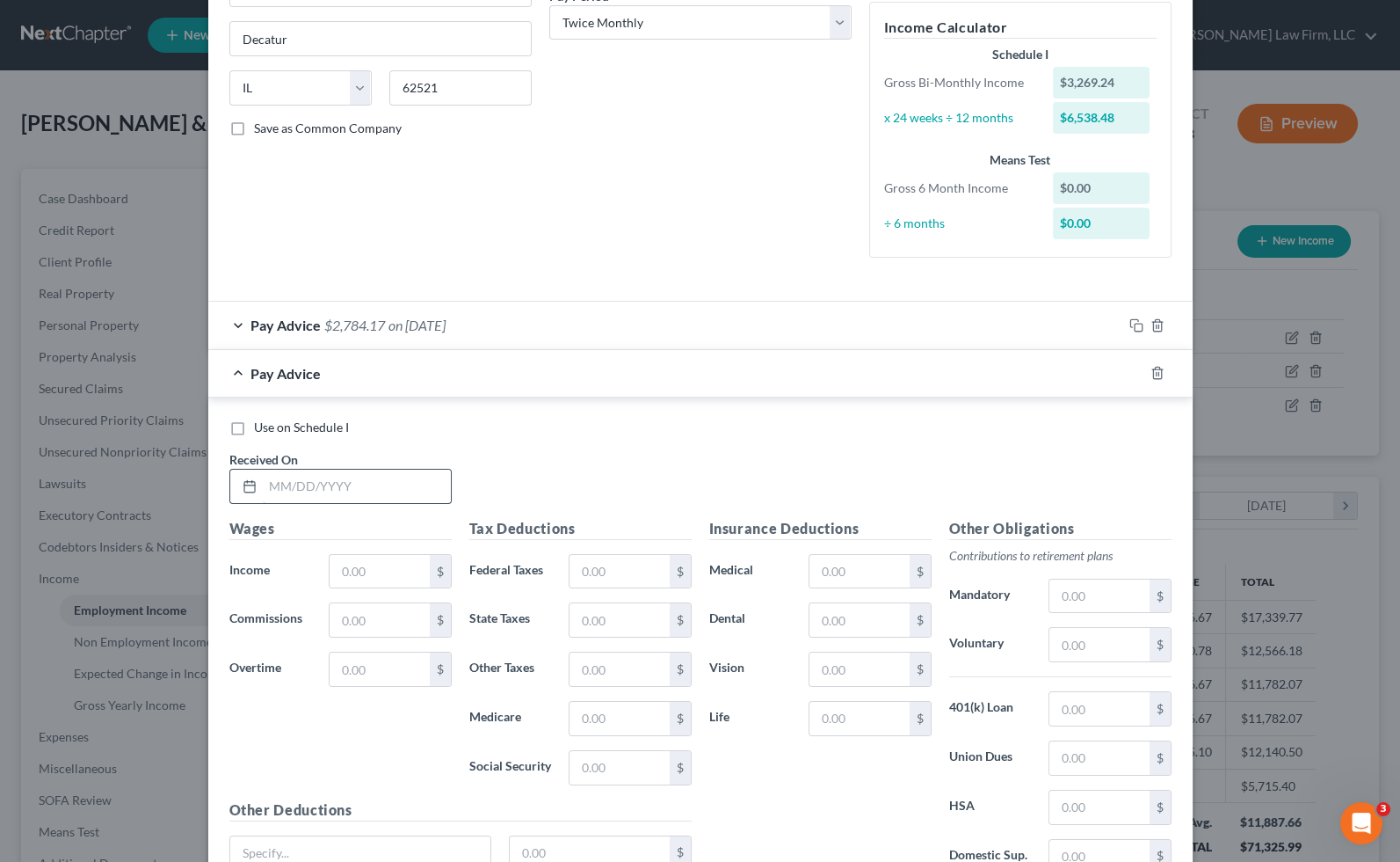
click at [325, 496] on input "text" at bounding box center [356, 486] width 188 height 33
type input "09/12/2025"
click at [392, 570] on input "text" at bounding box center [379, 571] width 100 height 33
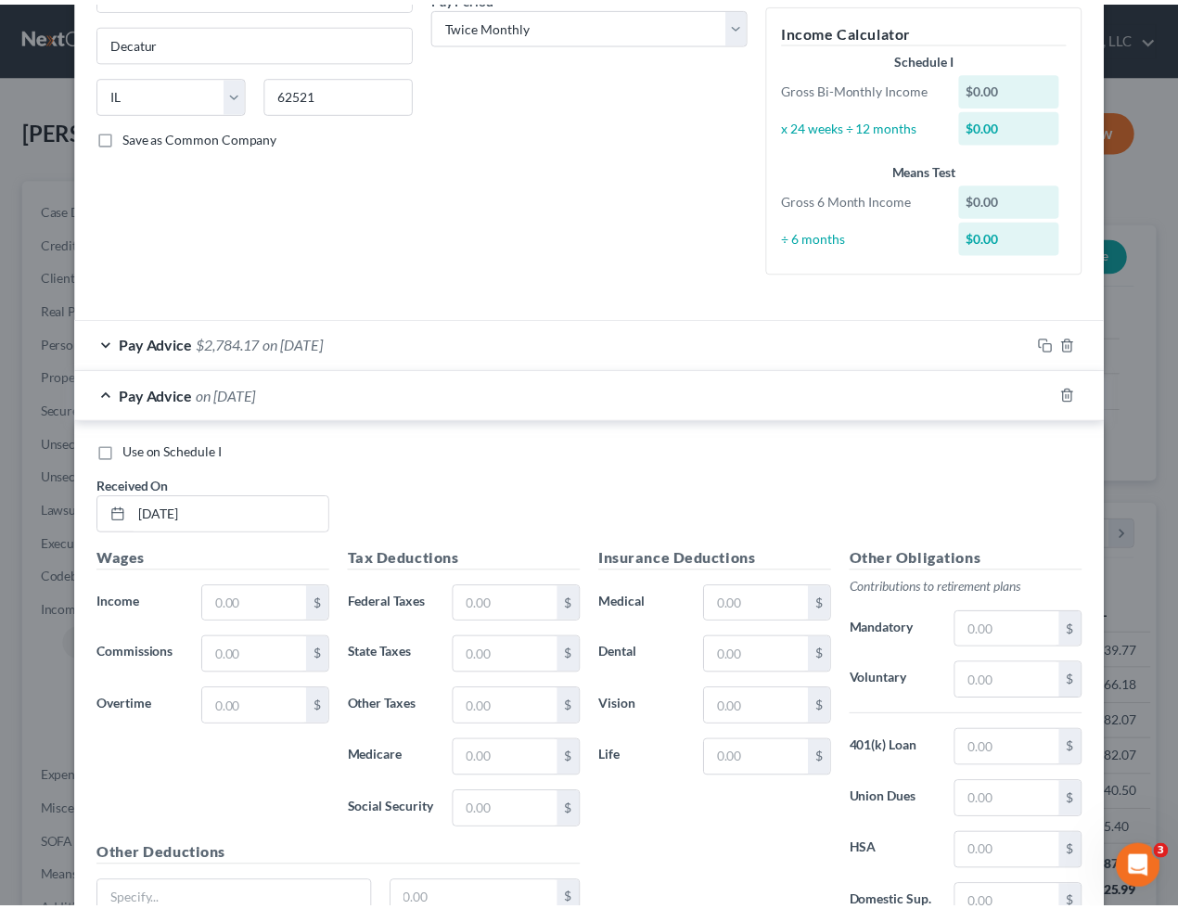
scroll to position [927005, 926865]
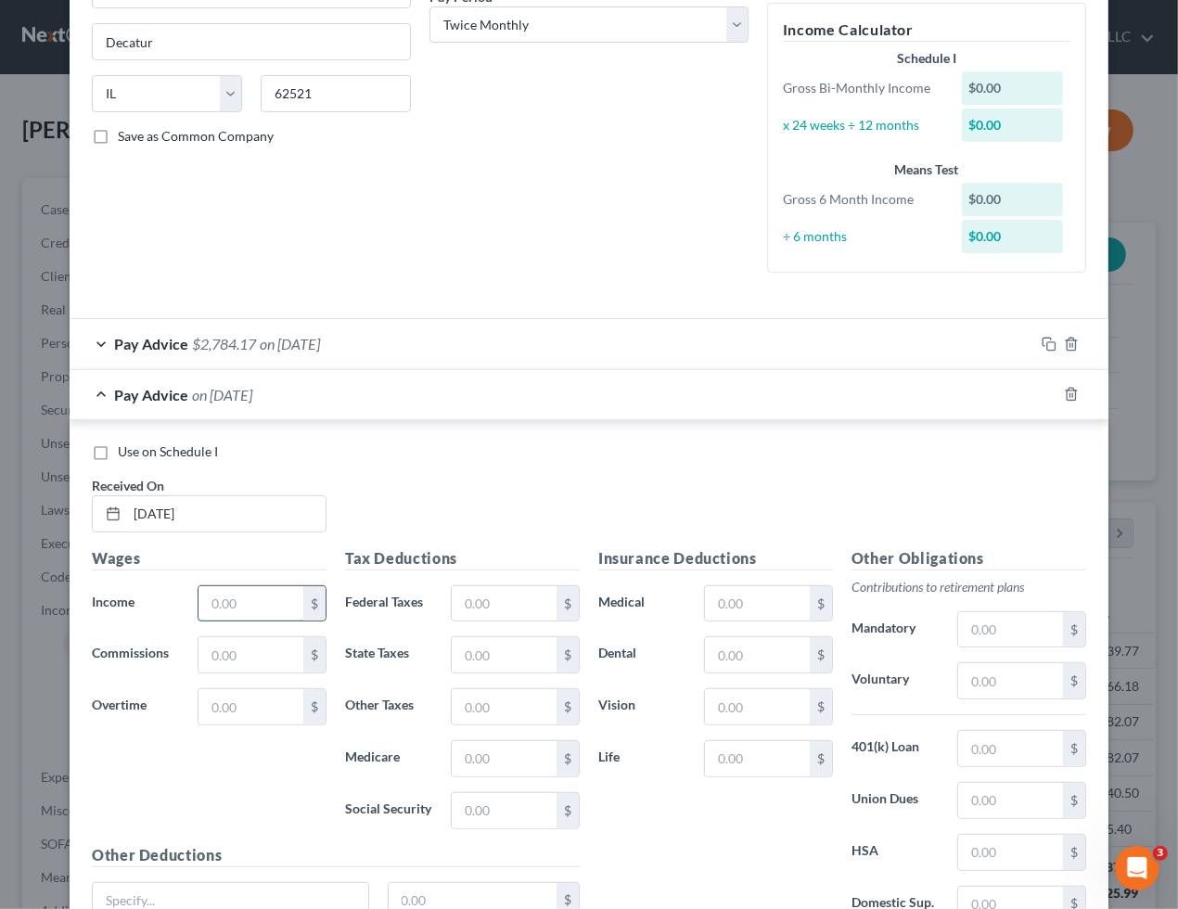
click at [274, 592] on input "text" at bounding box center [250, 603] width 105 height 35
type input "3,269.24"
type input "136.49"
click at [1003, 644] on input "text" at bounding box center [1010, 629] width 105 height 35
click at [1017, 636] on input "text" at bounding box center [1010, 629] width 105 height 35
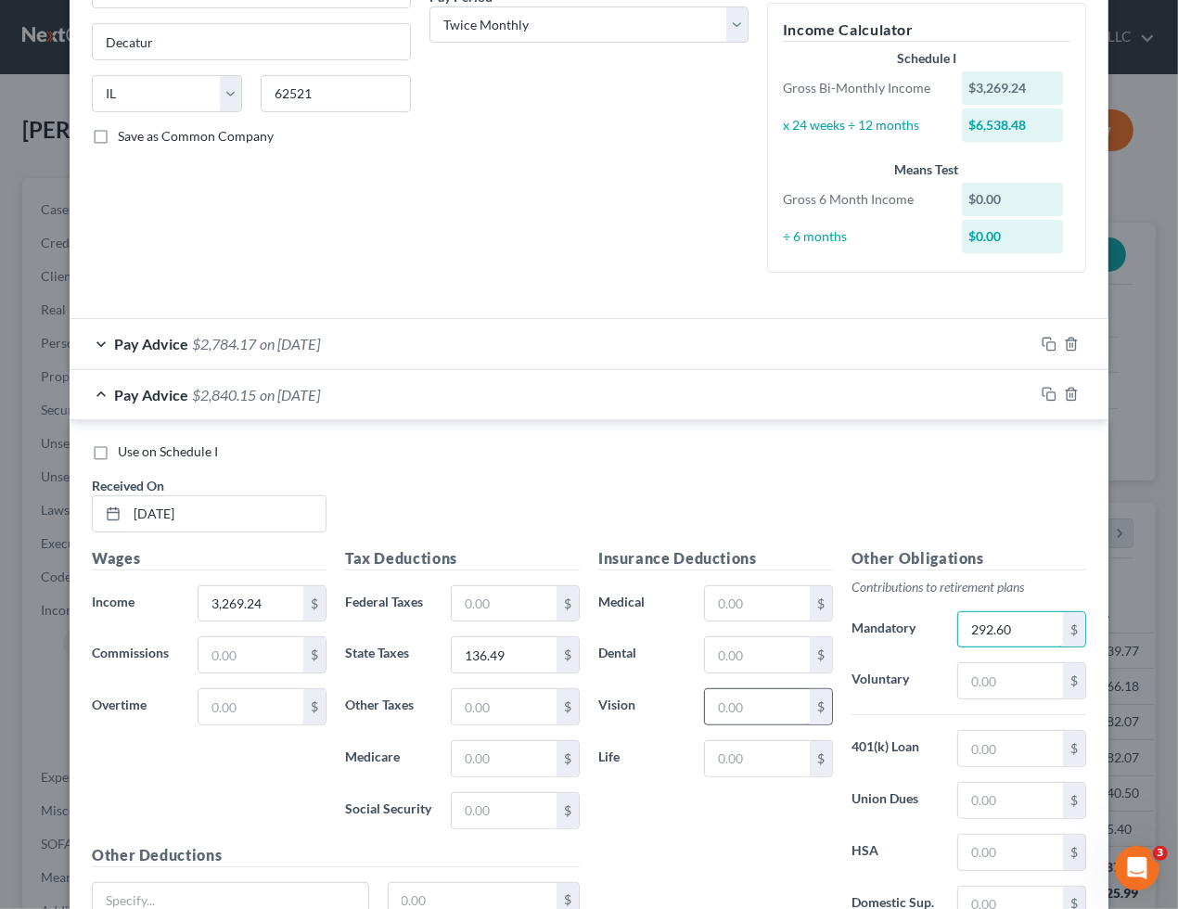
type input "292.60"
click at [766, 701] on input "text" at bounding box center [757, 706] width 105 height 35
type input "3.38"
click at [747, 602] on input "text" at bounding box center [757, 603] width 105 height 35
type input "44.50"
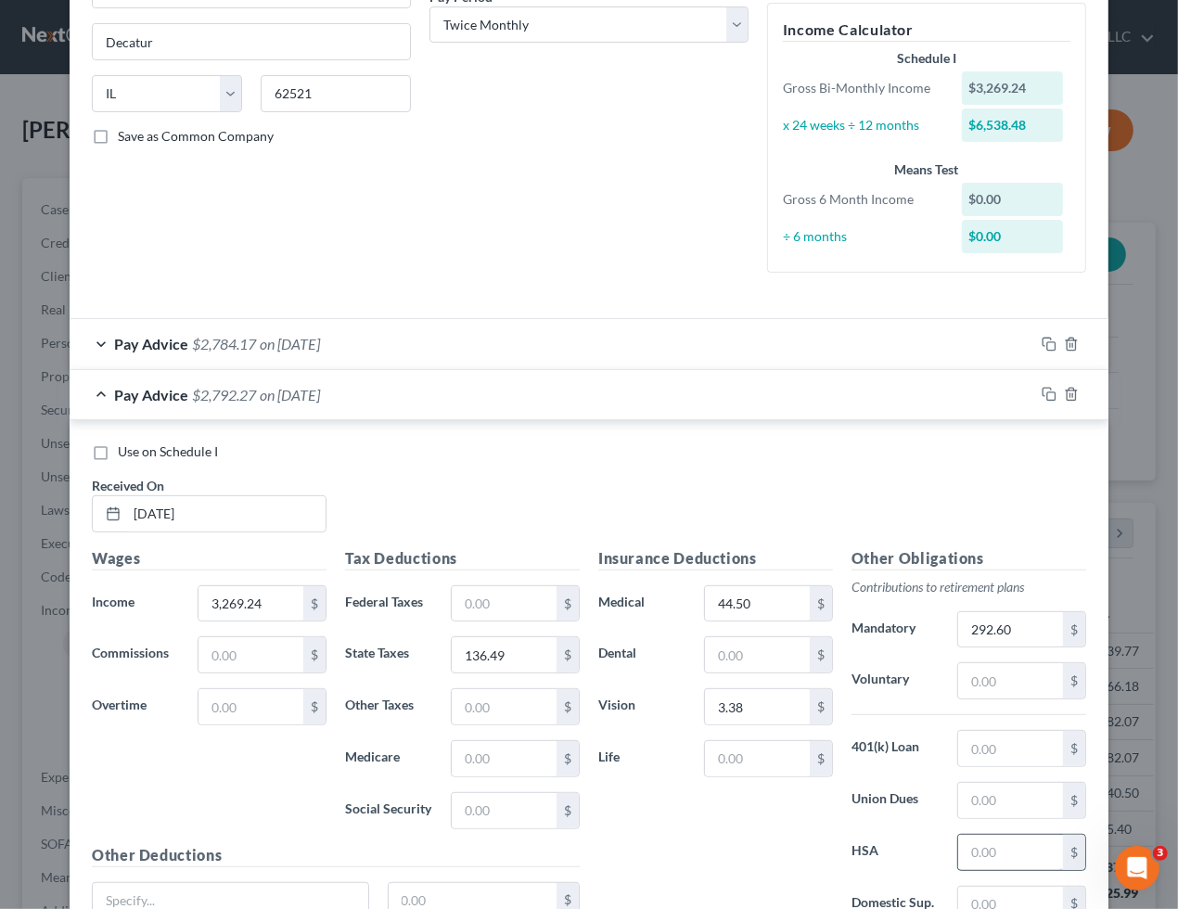
click at [985, 853] on input "text" at bounding box center [1010, 852] width 105 height 35
type input "128.91"
click at [796, 836] on div "Insurance Deductions Medical 44.50 $ Dental $ Vision 3.38 $ Life $" at bounding box center [715, 742] width 253 height 390
click at [743, 659] on input "text" at bounding box center [757, 654] width 105 height 35
type input "1.50"
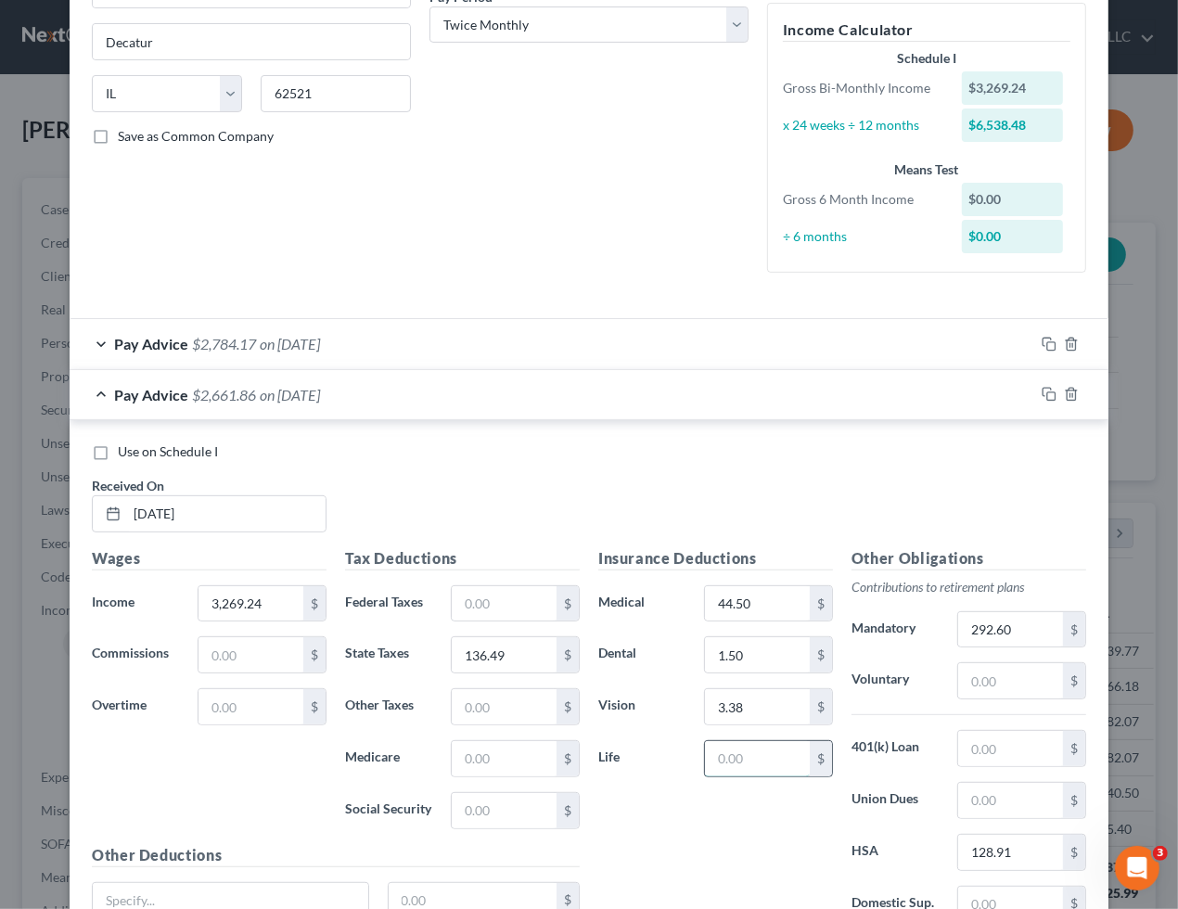
click at [761, 755] on input "text" at bounding box center [757, 758] width 105 height 35
type input "13.95"
click at [480, 765] on input "text" at bounding box center [504, 758] width 105 height 35
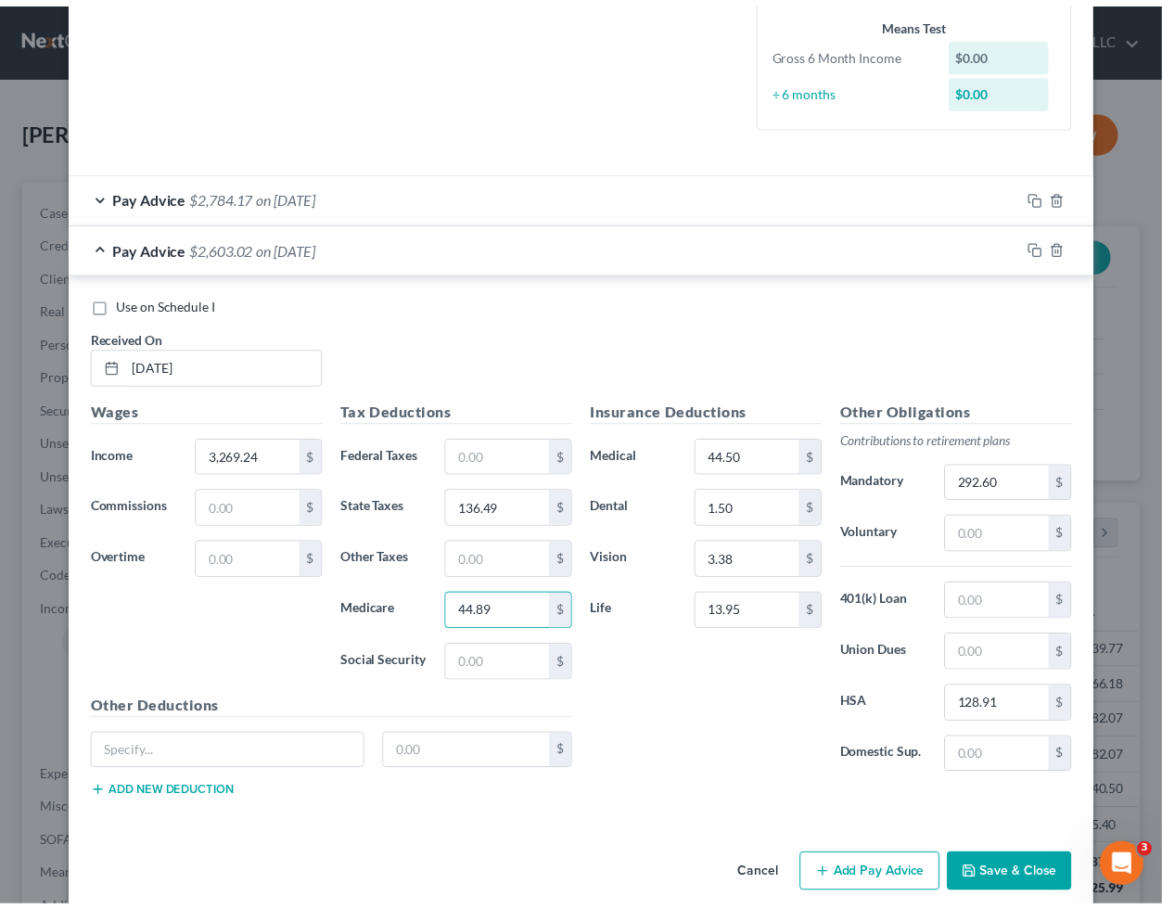
scroll to position [475, 0]
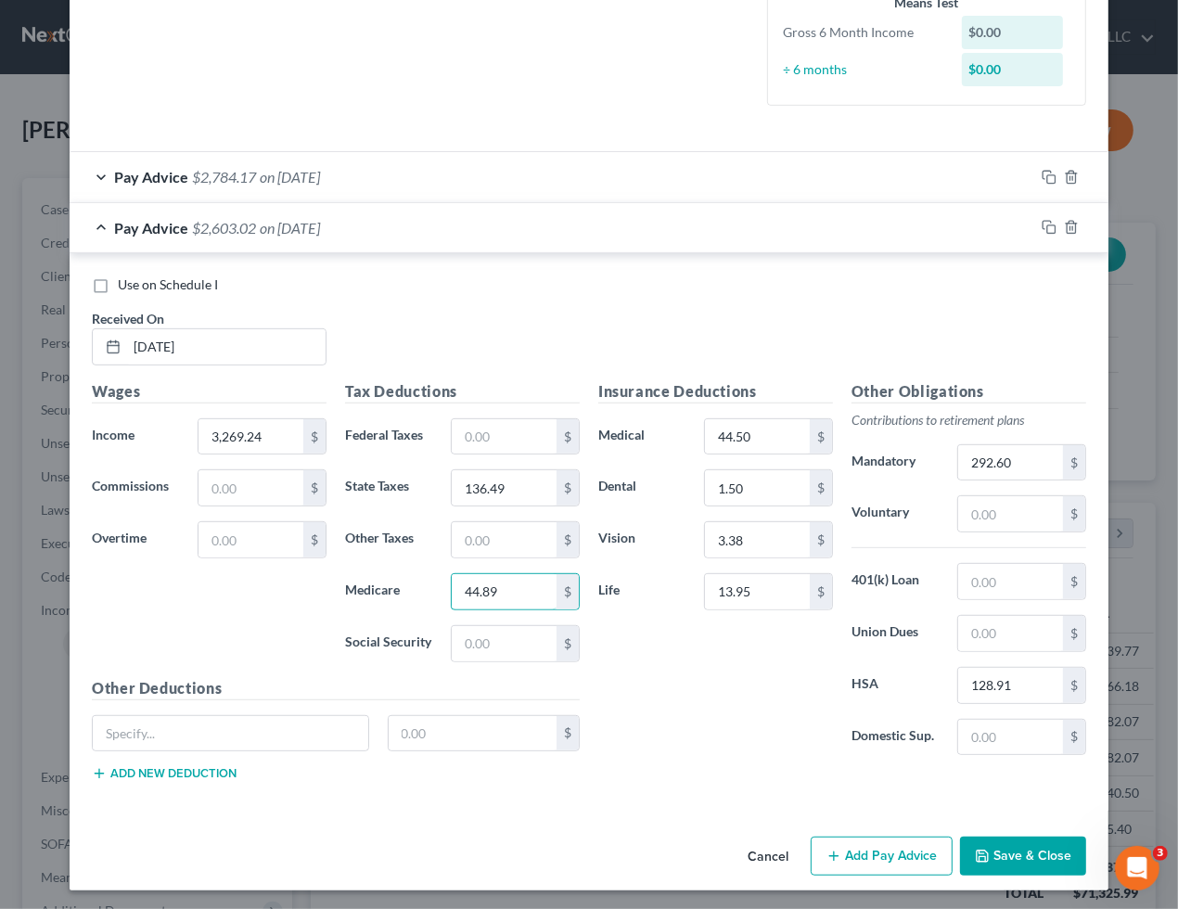
type input "44.89"
click at [136, 276] on span "Use on Schedule I" at bounding box center [168, 284] width 100 height 16
click at [136, 275] on input "Use on Schedule I" at bounding box center [131, 281] width 12 height 12
checkbox input "true"
click at [988, 851] on button "Save & Close" at bounding box center [1023, 855] width 126 height 39
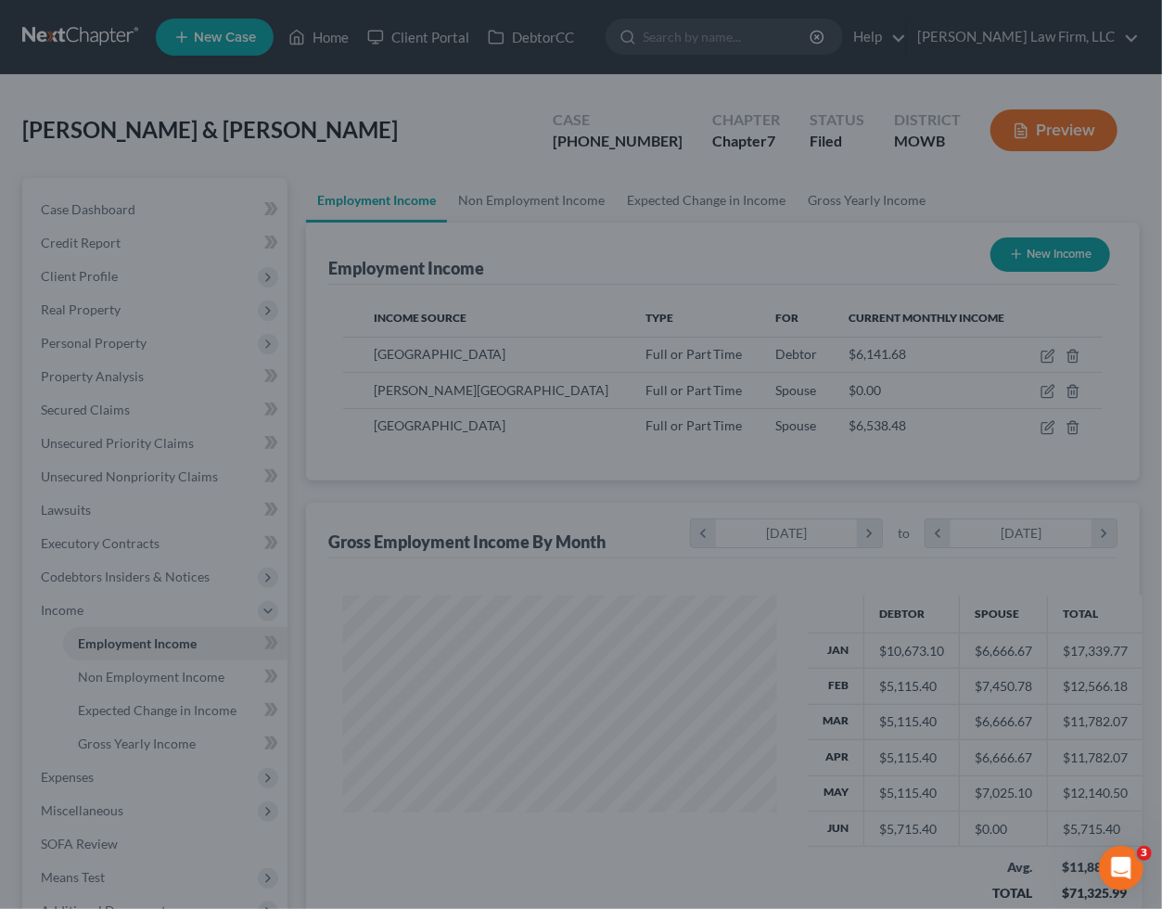
scroll to position [927005, 926871]
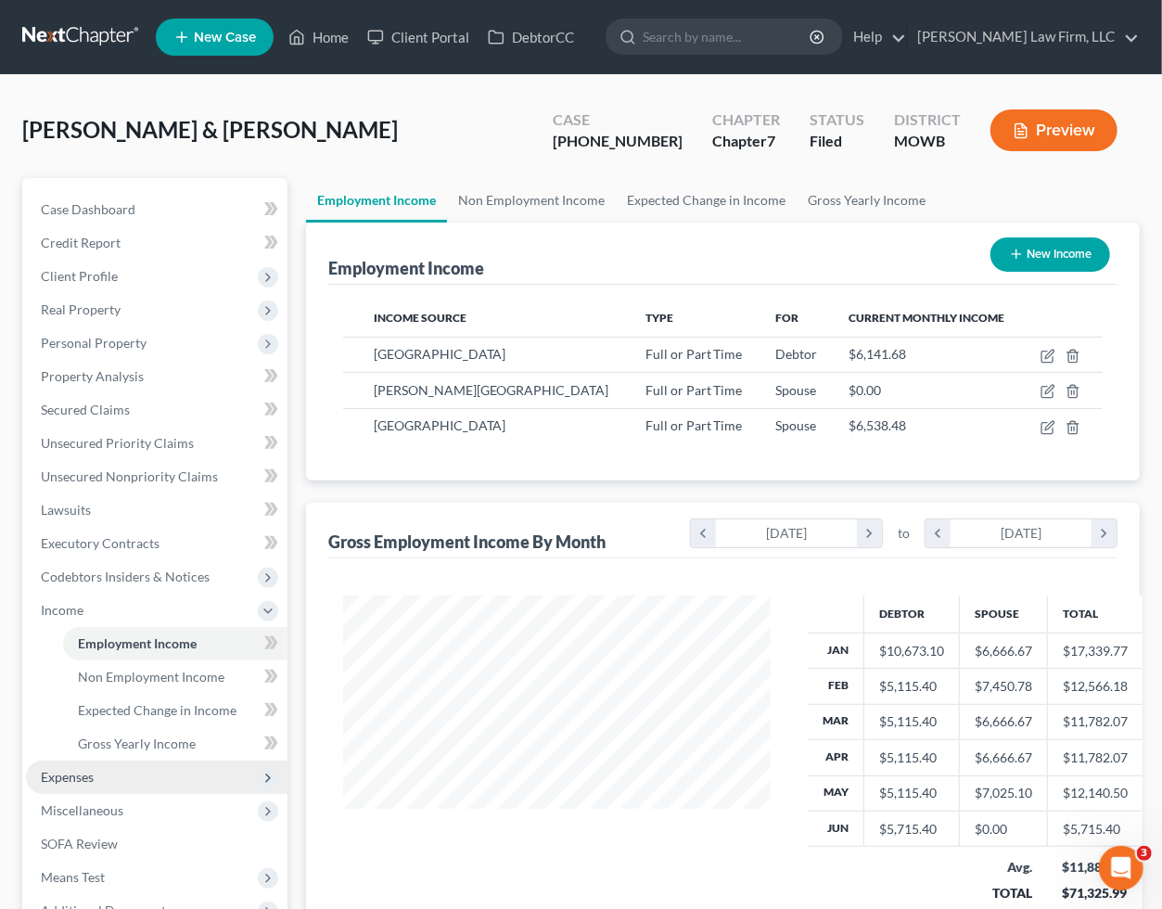
click at [137, 779] on span "Expenses" at bounding box center [157, 776] width 262 height 33
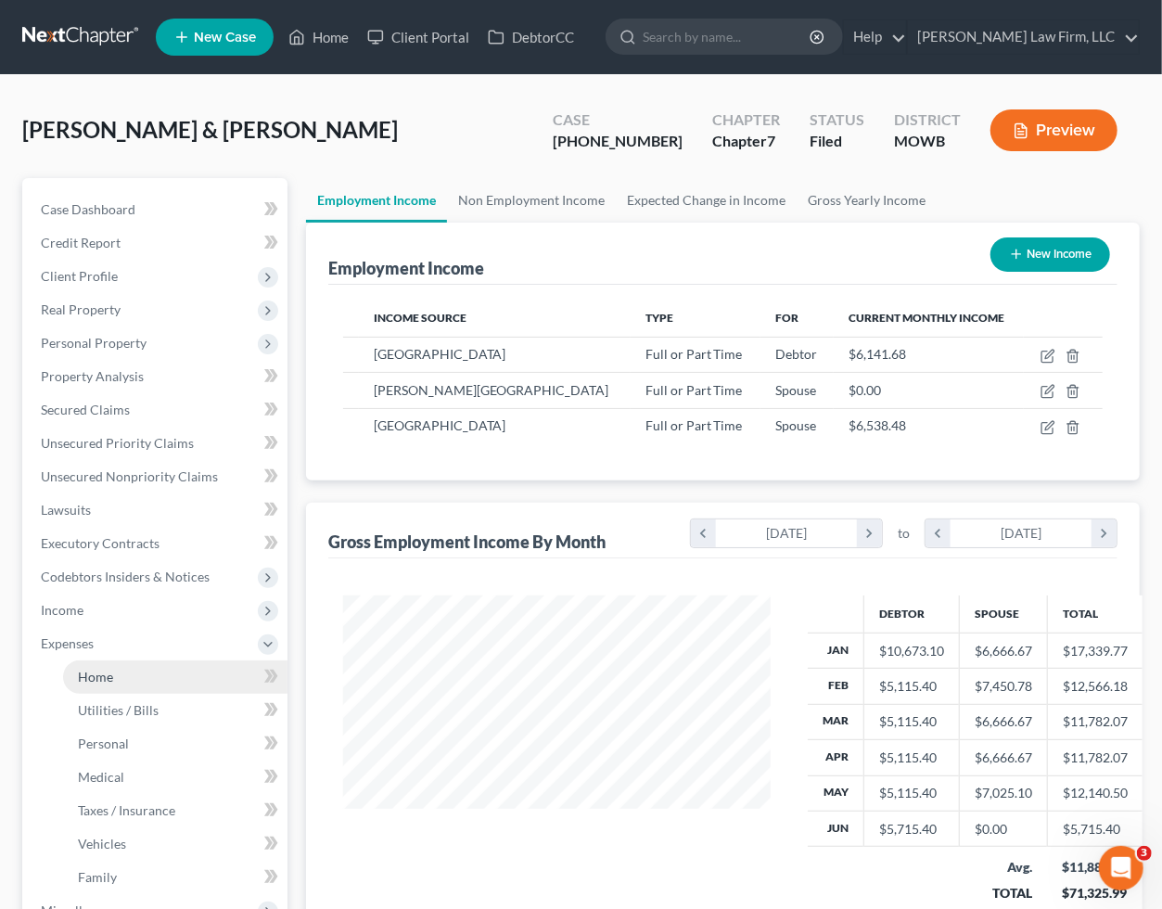
click at [121, 682] on link "Home" at bounding box center [175, 676] width 224 height 33
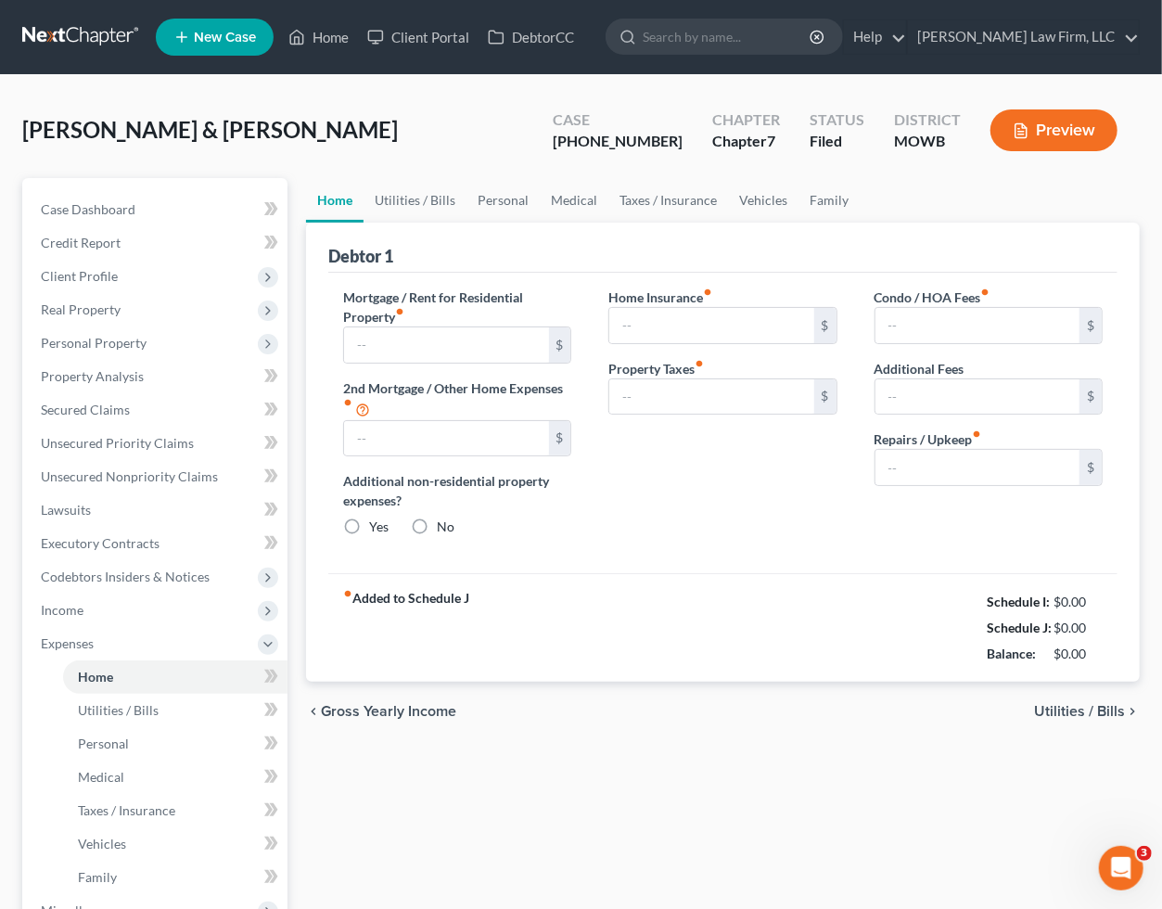
type input "1,850.00"
type input "0.00"
radio input "true"
type input "150.00"
type input "0.00"
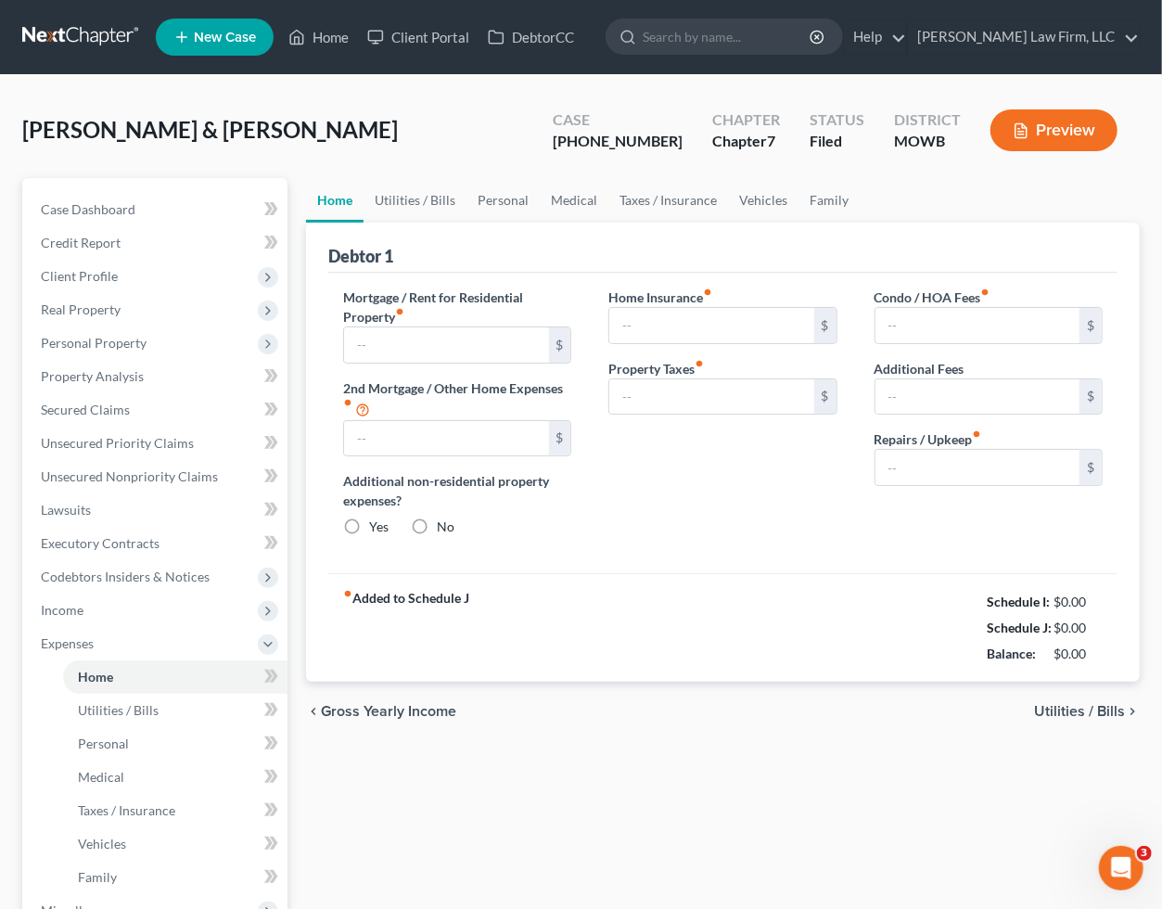
type input "0.00"
click at [670, 649] on div "fiber_manual_record Added to Schedule J Schedule I: $10,428.69 Schedule J: $8,4…" at bounding box center [722, 627] width 789 height 108
click at [68, 35] on link at bounding box center [81, 36] width 119 height 33
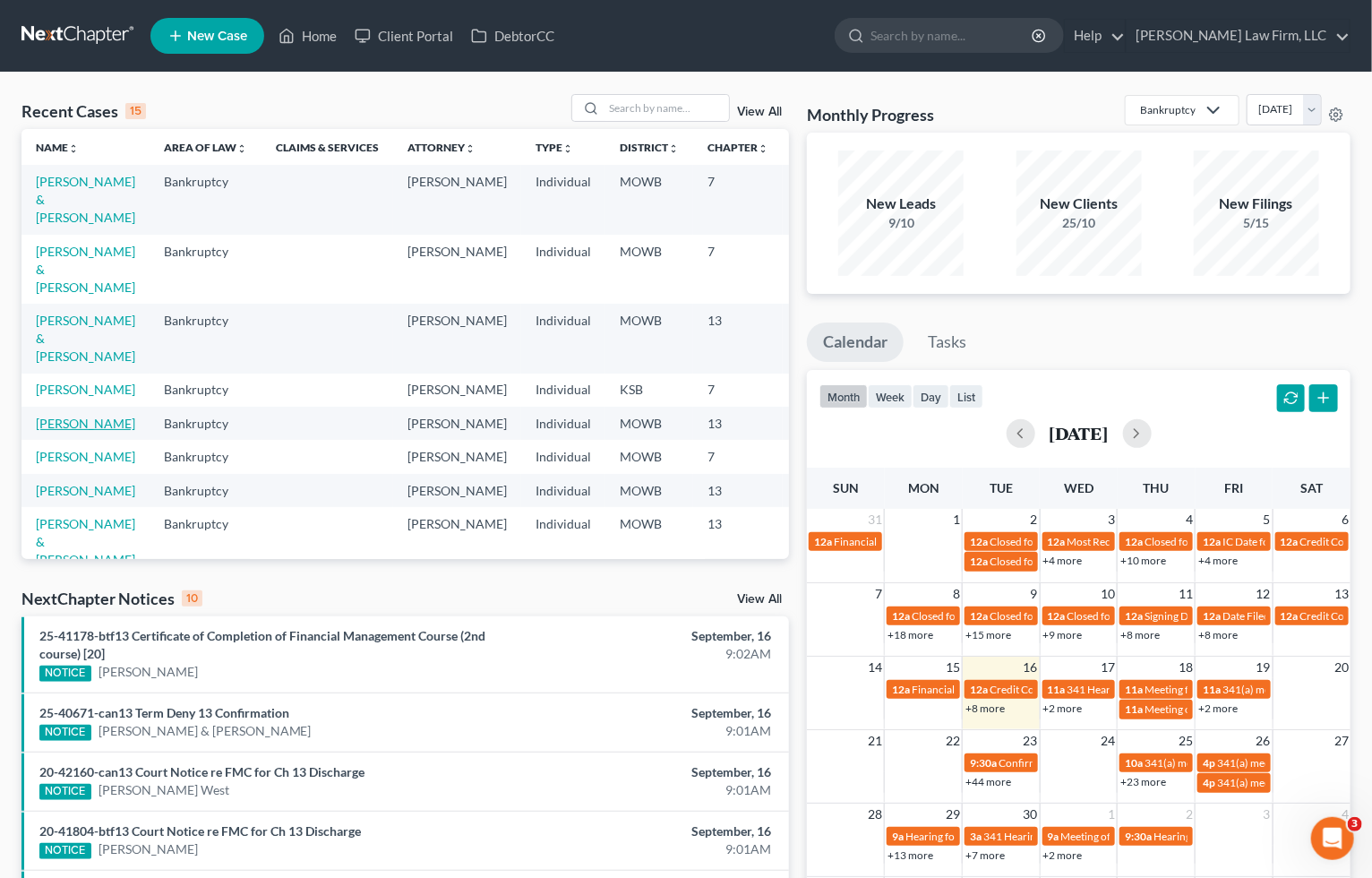
click at [60, 431] on link "[PERSON_NAME]" at bounding box center [85, 423] width 99 height 15
select select "4"
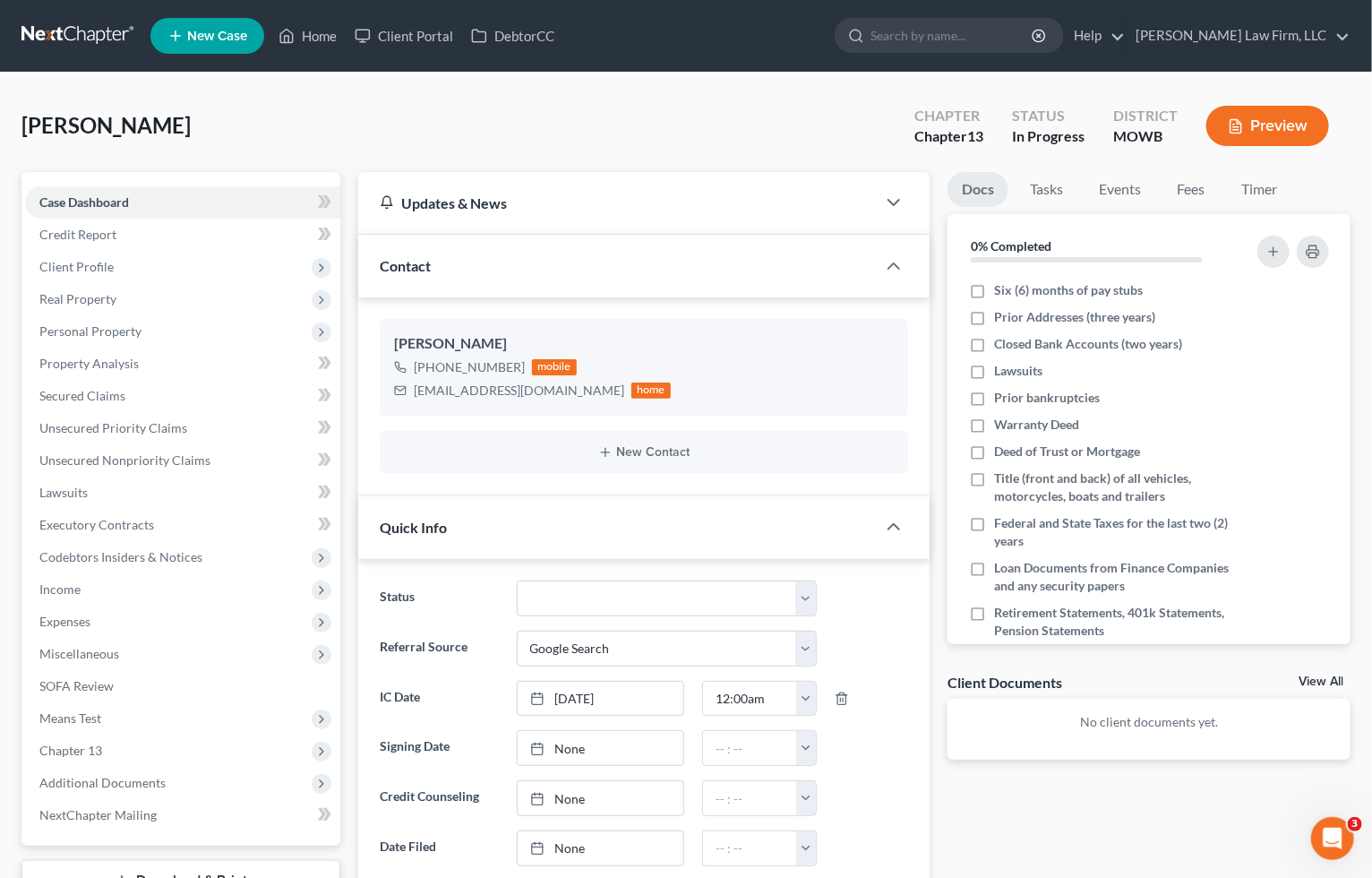
click at [1136, 148] on div "Preview" at bounding box center [1271, 127] width 158 height 53
click at [1136, 136] on button "Preview" at bounding box center [1267, 126] width 123 height 41
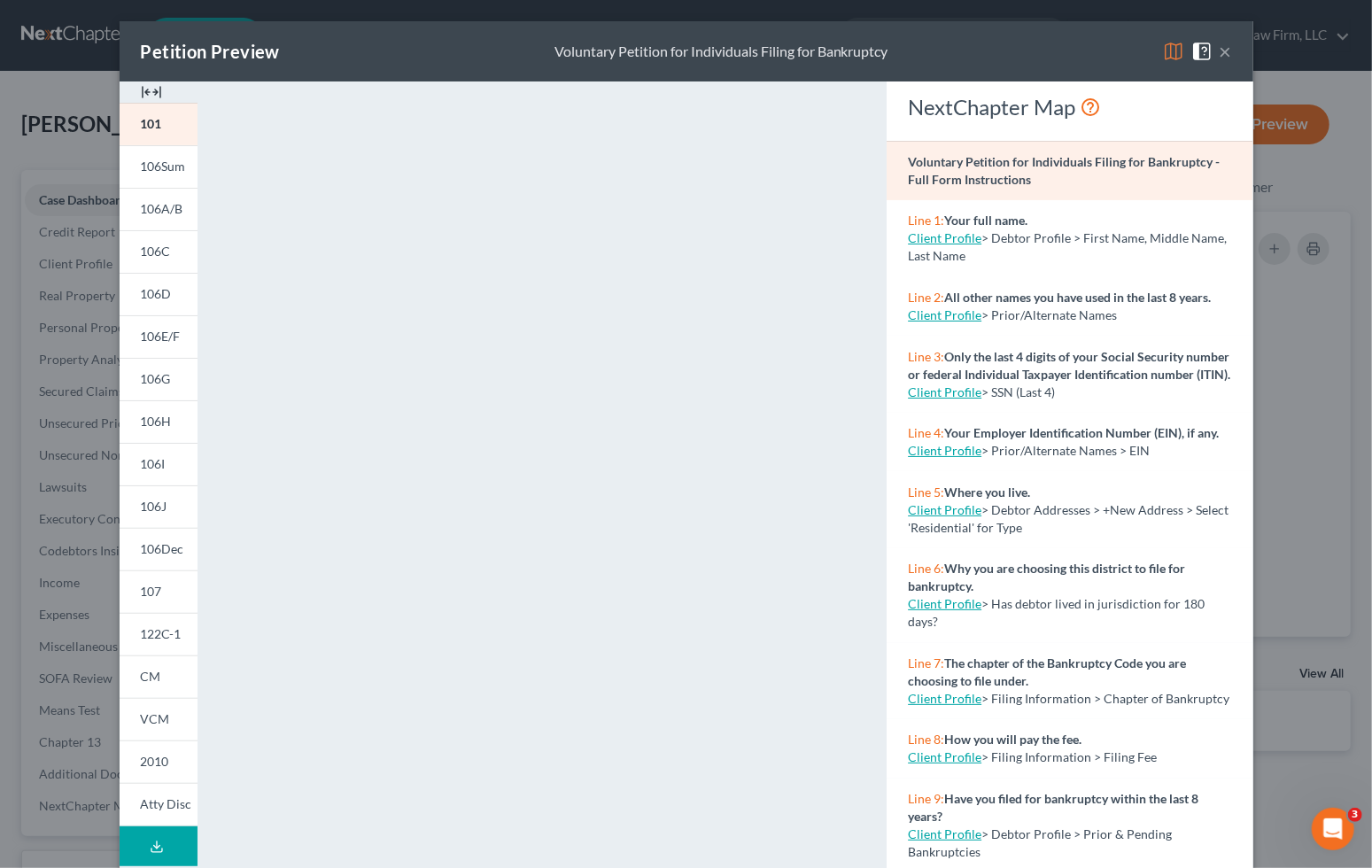
click at [184, 847] on button "Download Draft" at bounding box center [159, 846] width 78 height 40
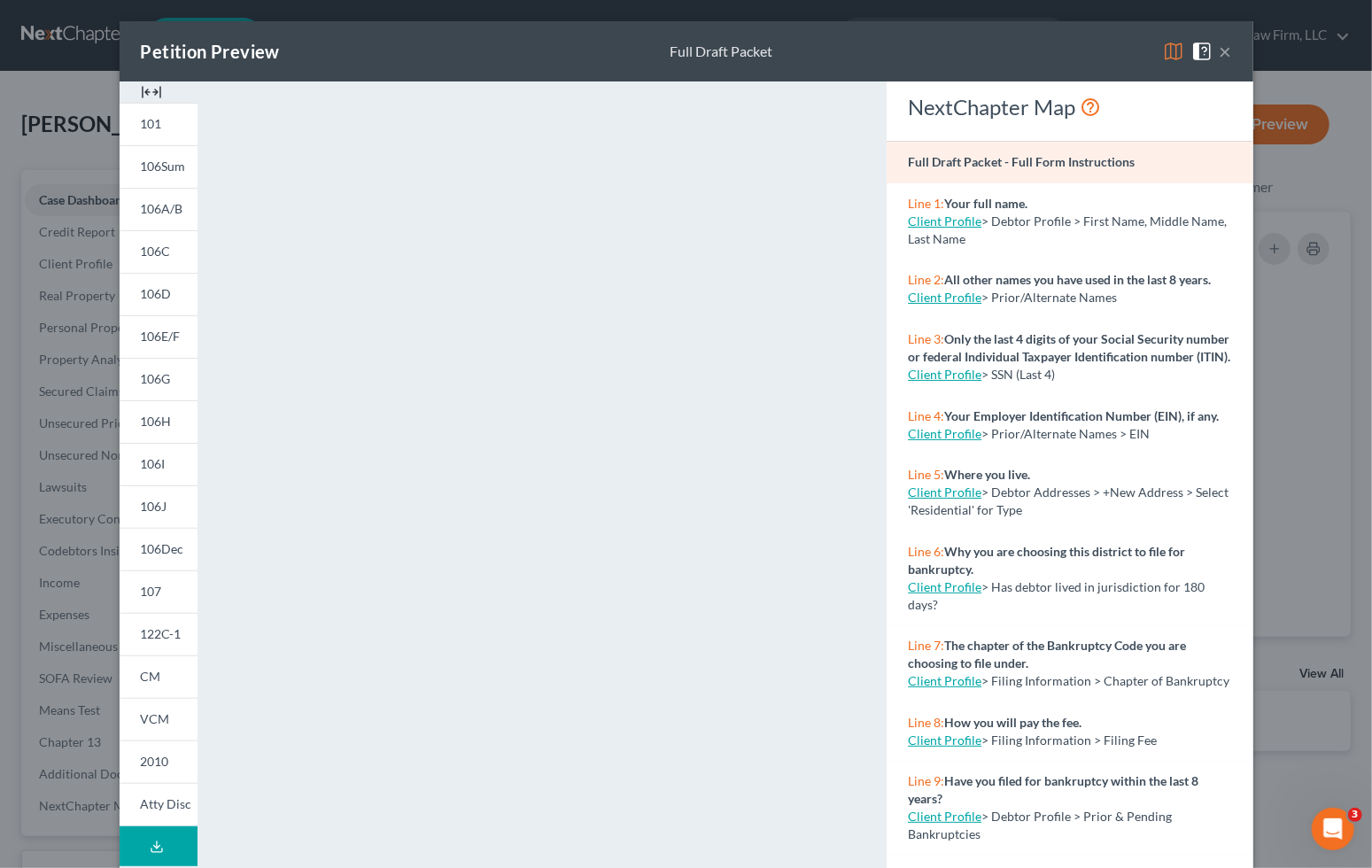
click at [1125, 426] on div "Petition Preview Full Draft Packet × 101 106Sum 106A/B 106C 106D 106E/F 106G 10…" at bounding box center [686, 434] width 1372 height 868
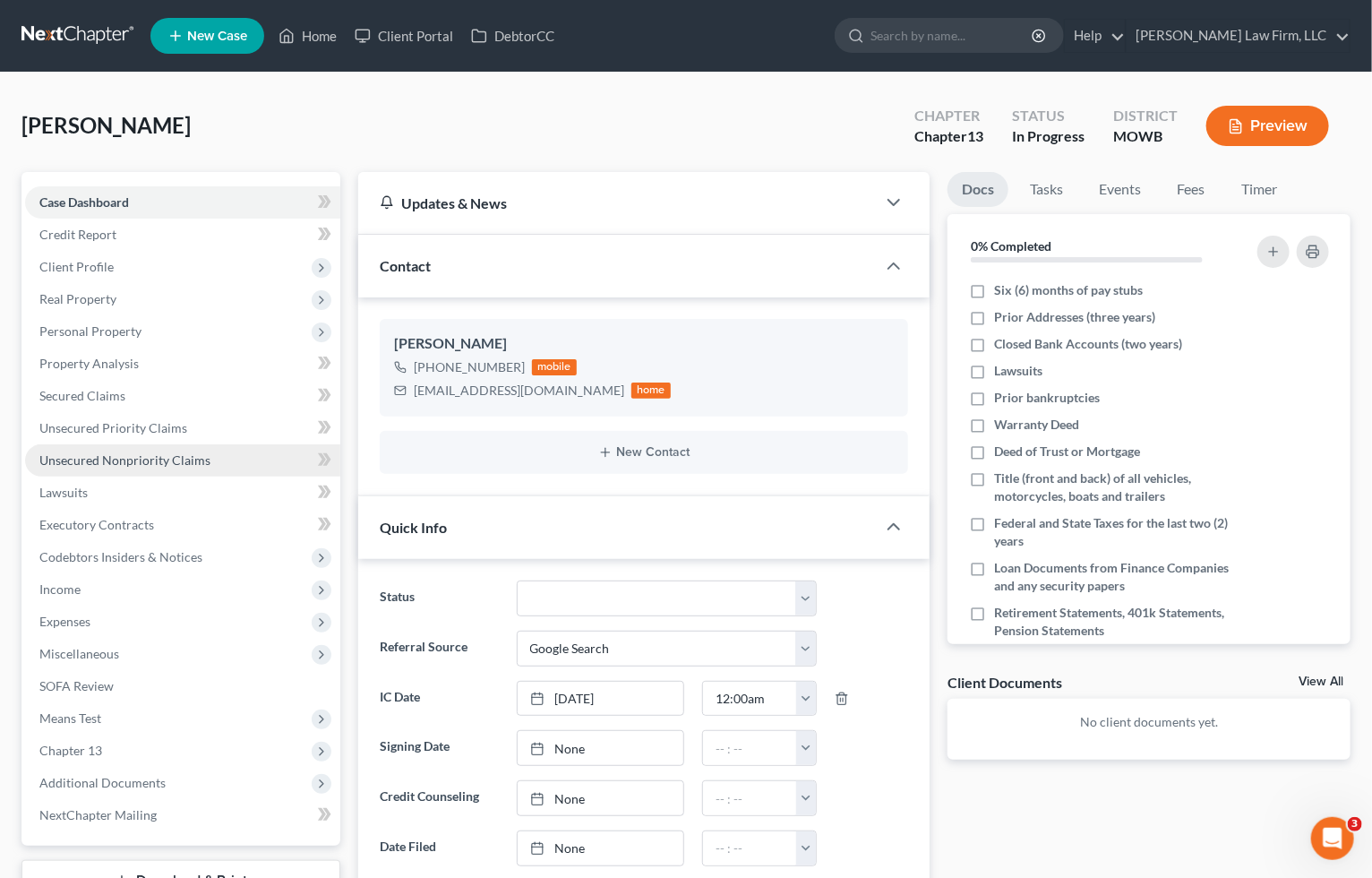
click at [192, 445] on link "Unsecured Nonpriority Claims" at bounding box center [182, 460] width 315 height 32
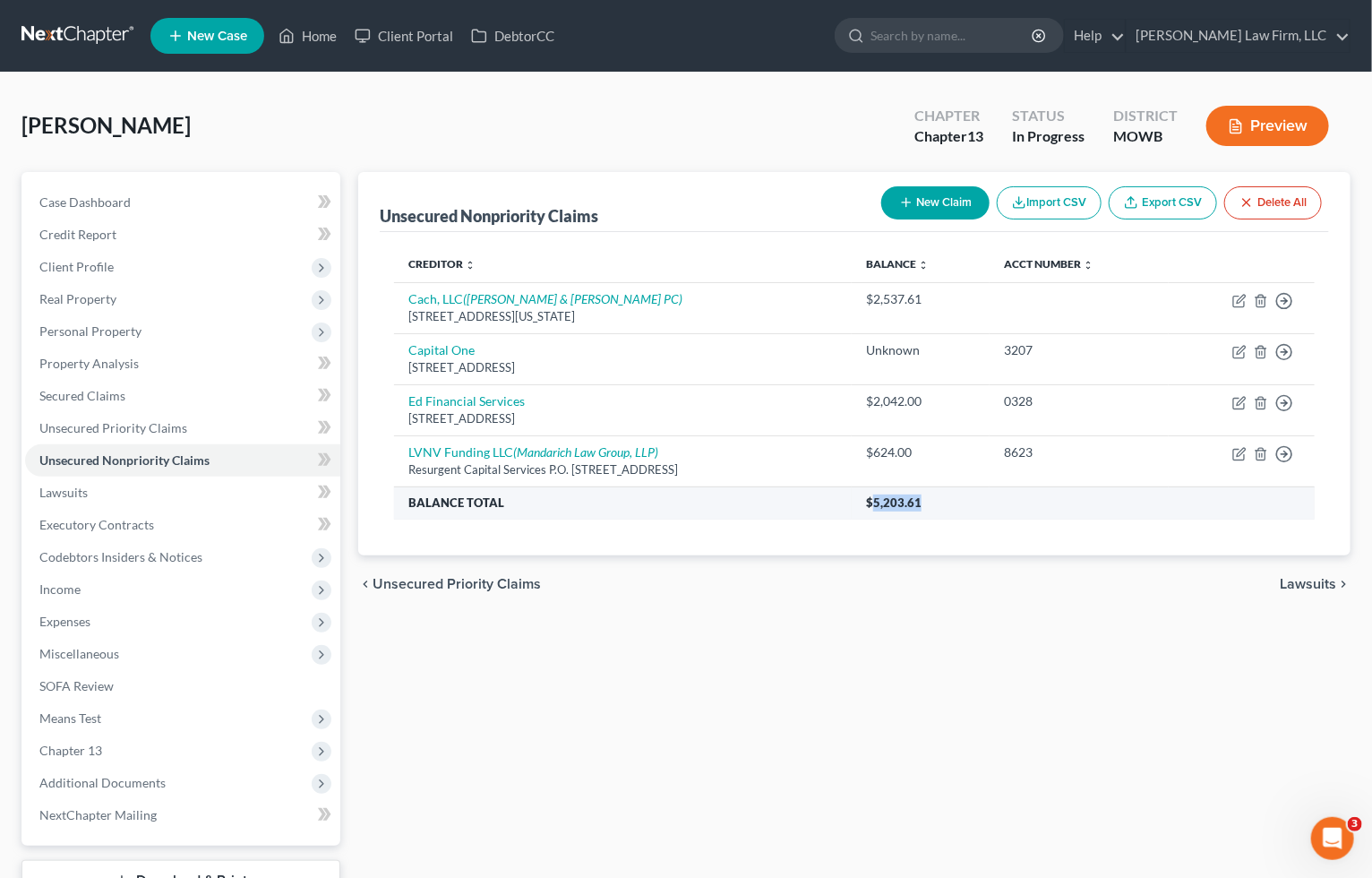
drag, startPoint x: 961, startPoint y: 501, endPoint x: 909, endPoint y: 508, distance: 52.5
click at [909, 508] on th "$5,203.61" at bounding box center [1082, 502] width 462 height 32
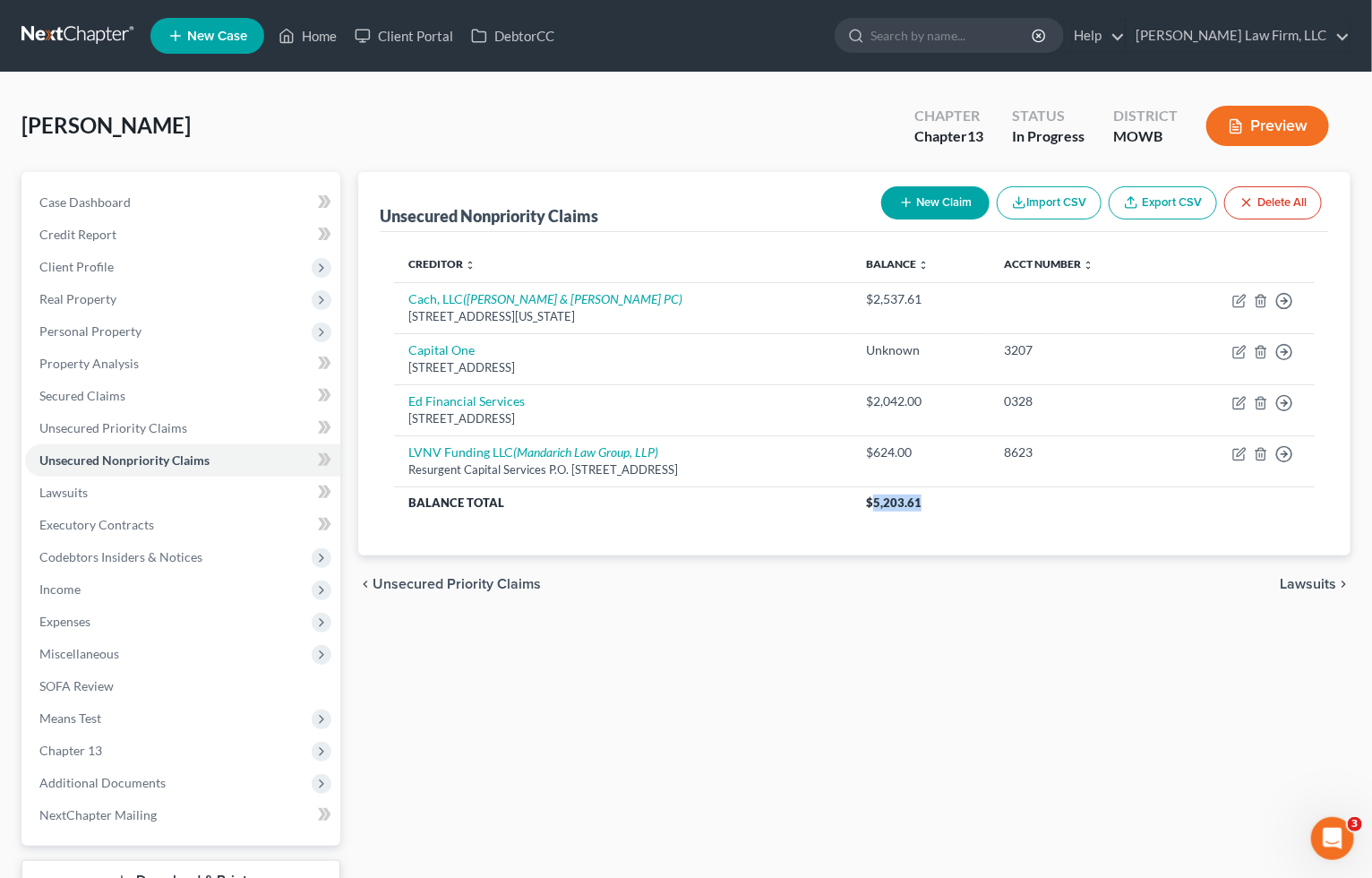
copy span "5,203.61"
click at [445, 699] on div "Unsecured Nonpriority Claims New Claim Import CSV Export CSV Delete All Credito…" at bounding box center [854, 560] width 1010 height 777
click at [135, 614] on span "Expenses" at bounding box center [182, 621] width 315 height 32
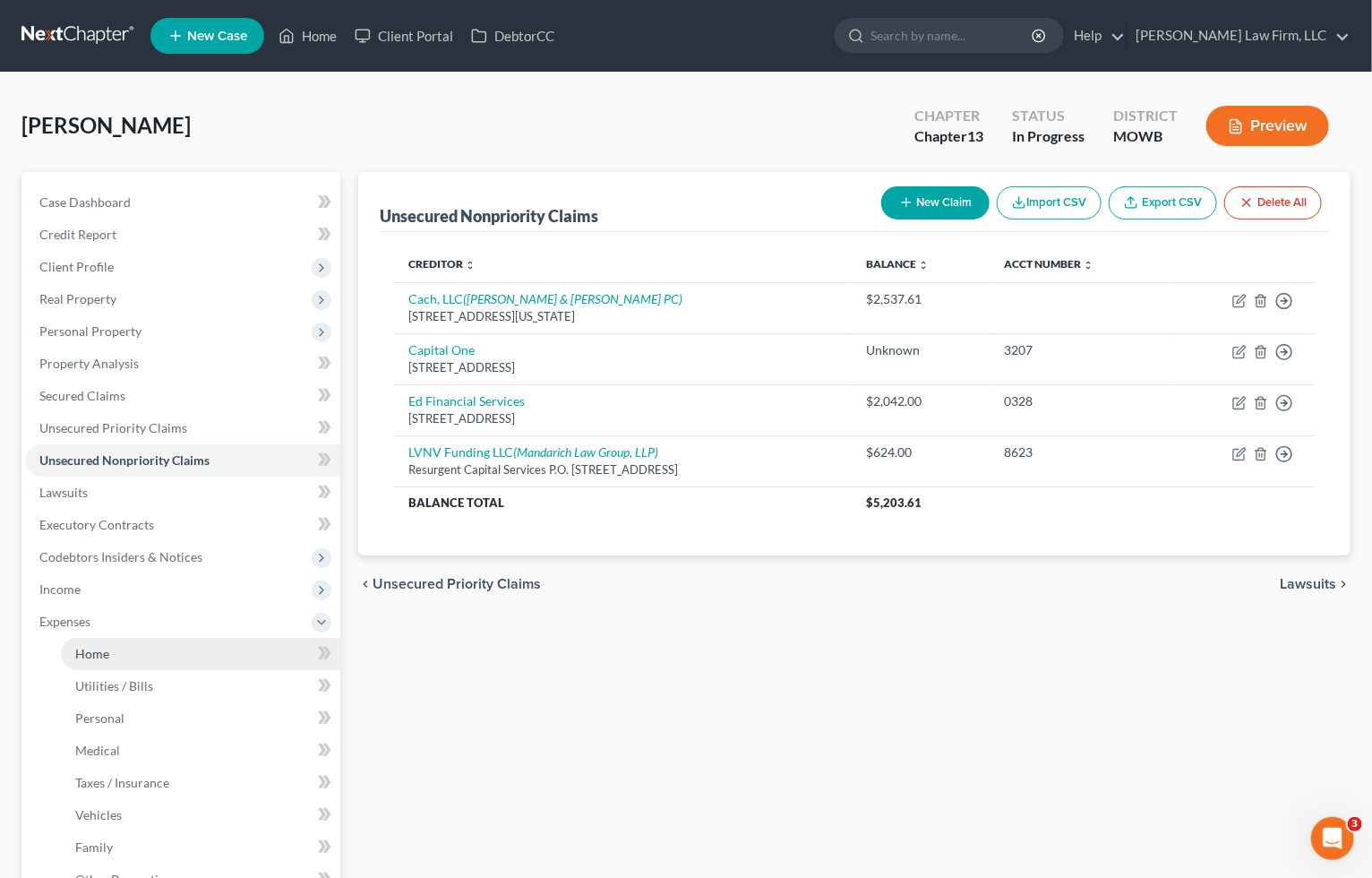
click at [122, 653] on link "Home" at bounding box center [200, 653] width 279 height 32
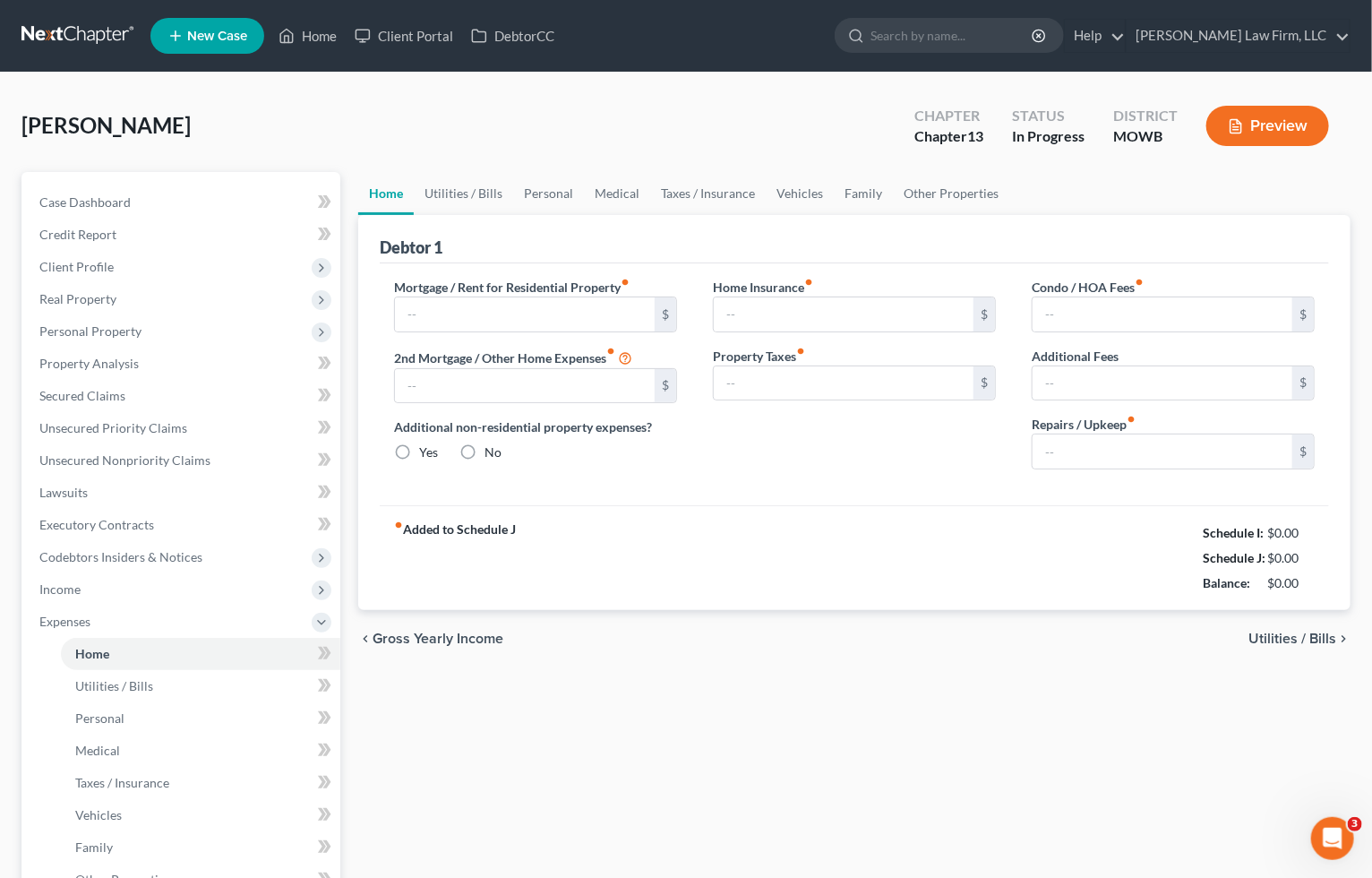
type input "761.72"
type input "0.00"
radio input "true"
type input "0.00"
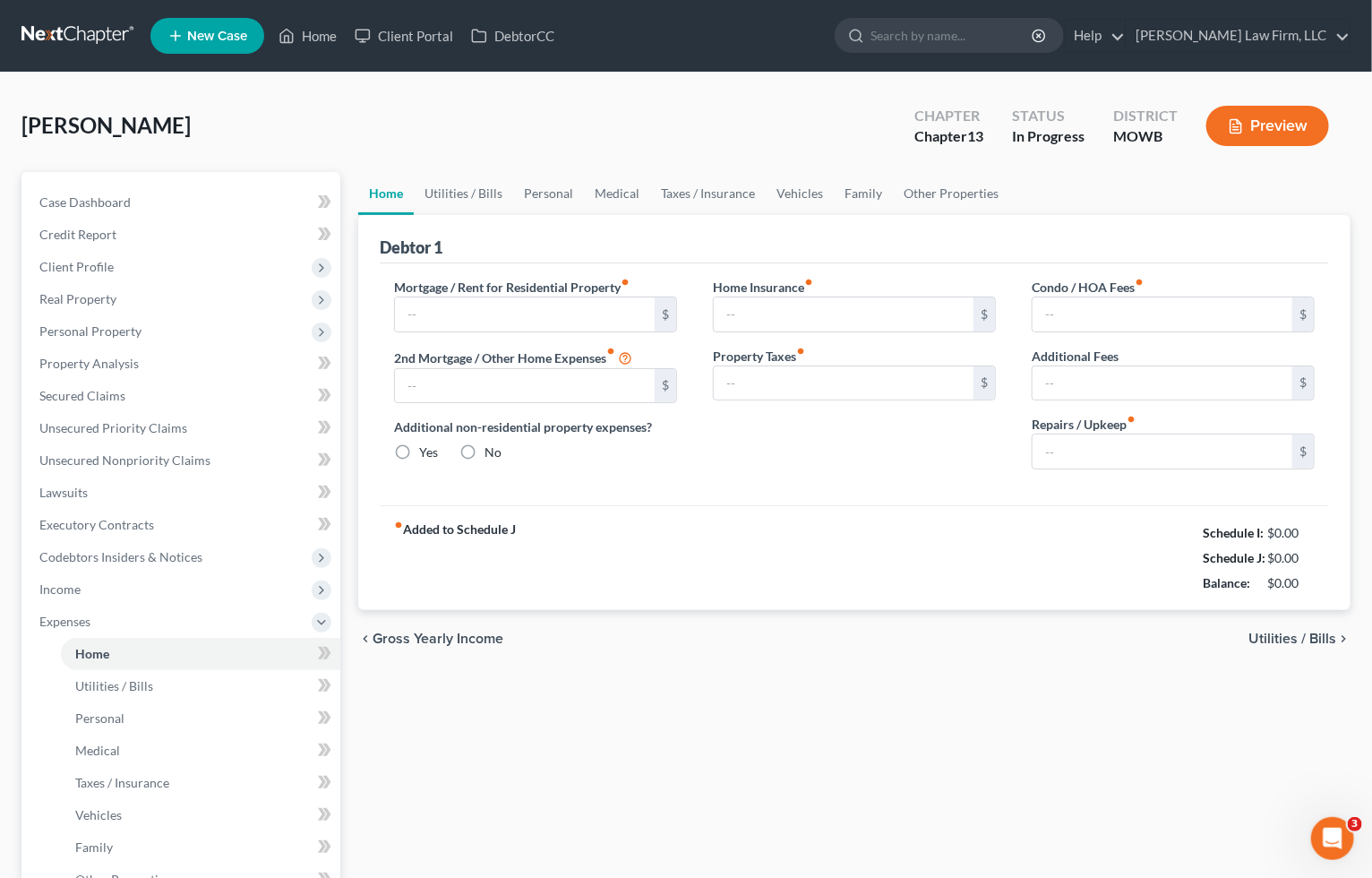
type input "0.00"
type input "50.00"
click at [452, 192] on link "Utilities / Bills" at bounding box center [462, 193] width 99 height 43
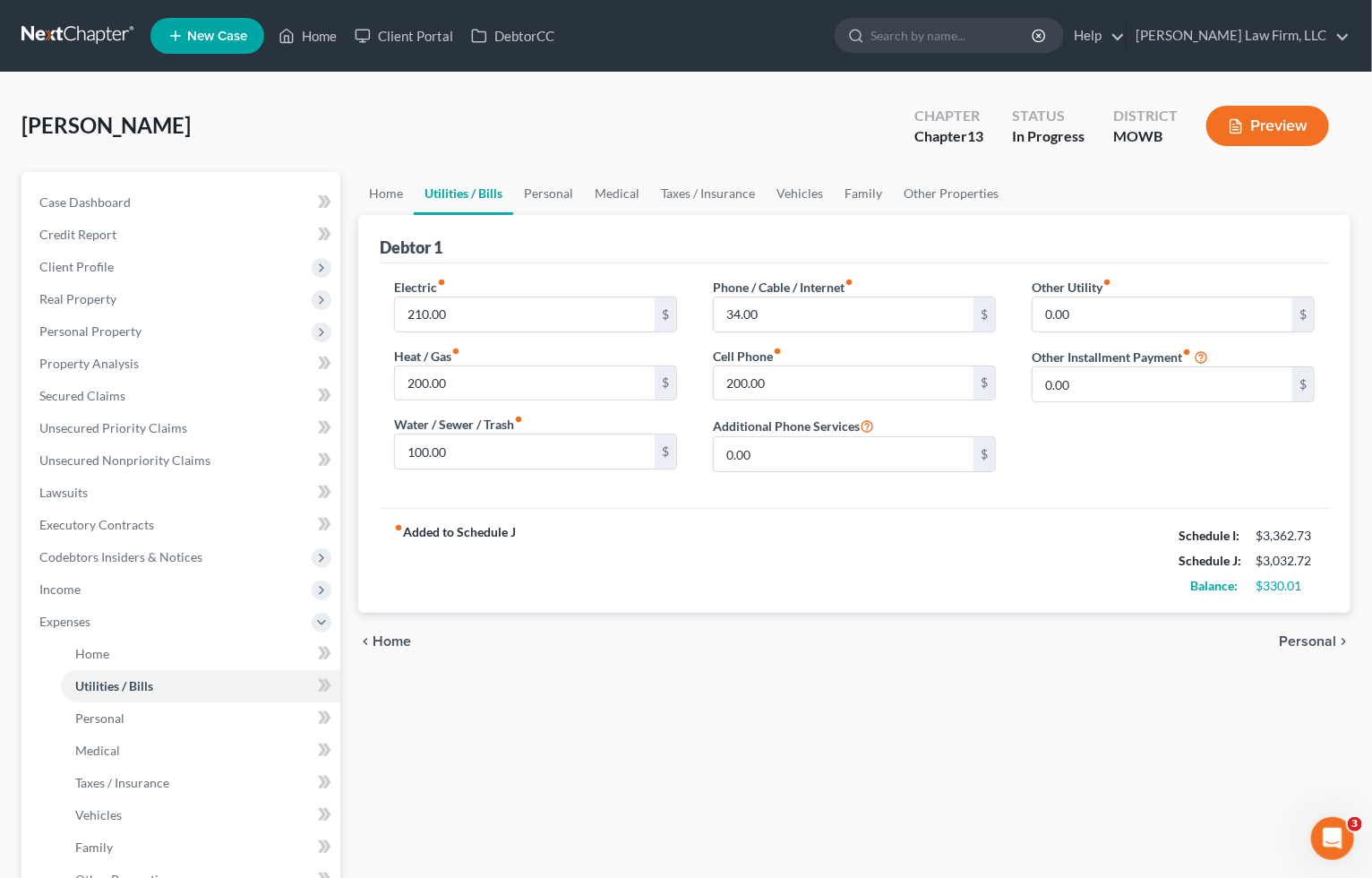
click at [477, 201] on link "Utilities / Bills" at bounding box center [462, 193] width 99 height 43
click at [531, 197] on link "Personal" at bounding box center [547, 193] width 70 height 43
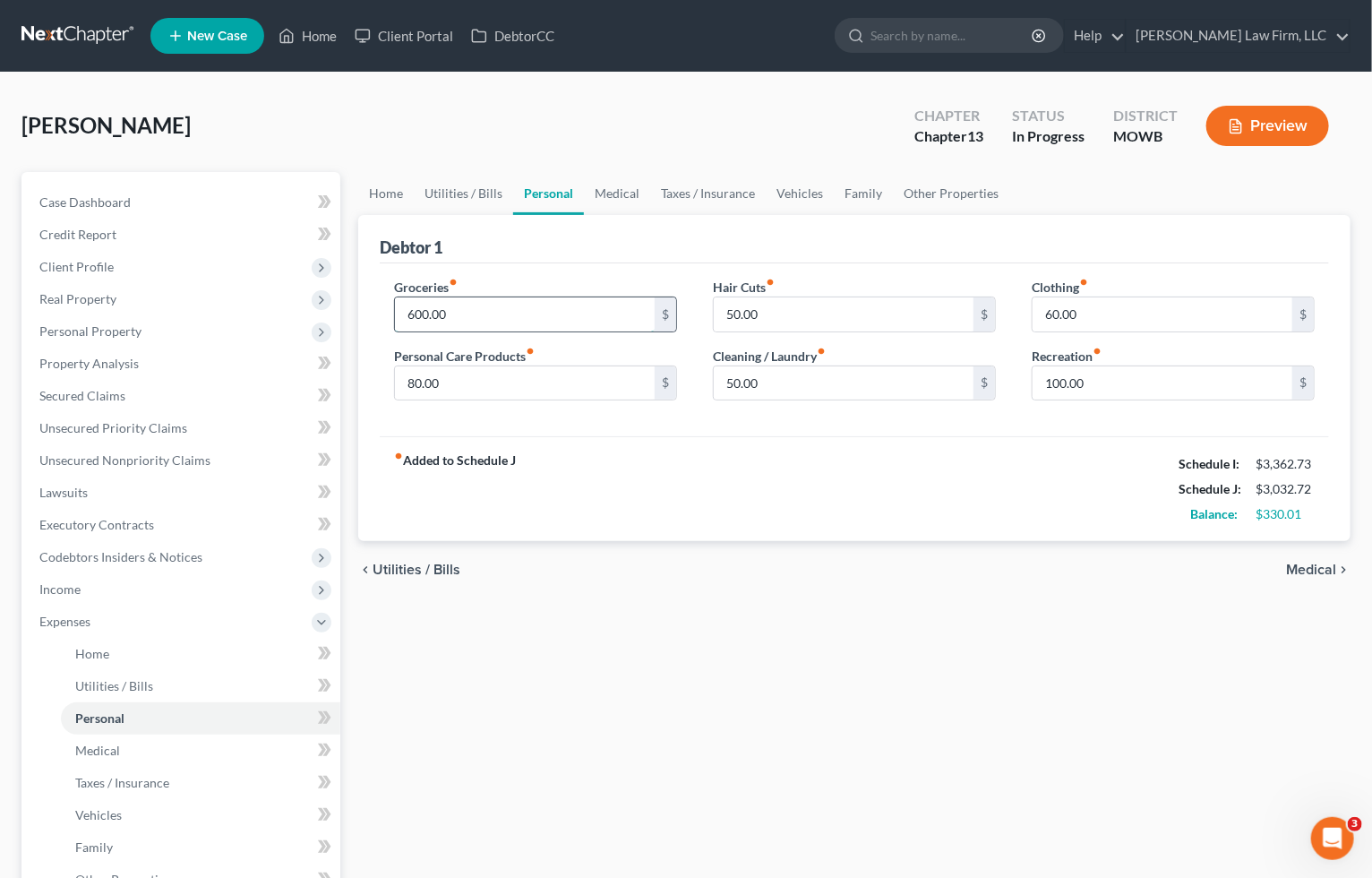
click at [512, 325] on input "600.00" at bounding box center [524, 314] width 260 height 34
type input "550.00"
click at [602, 601] on div "Home Utilities / Bills Personal Medical Taxes / Insurance Vehicles Family Other…" at bounding box center [854, 689] width 1010 height 1034
click at [108, 204] on span "Case Dashboard" at bounding box center [85, 202] width 92 height 15
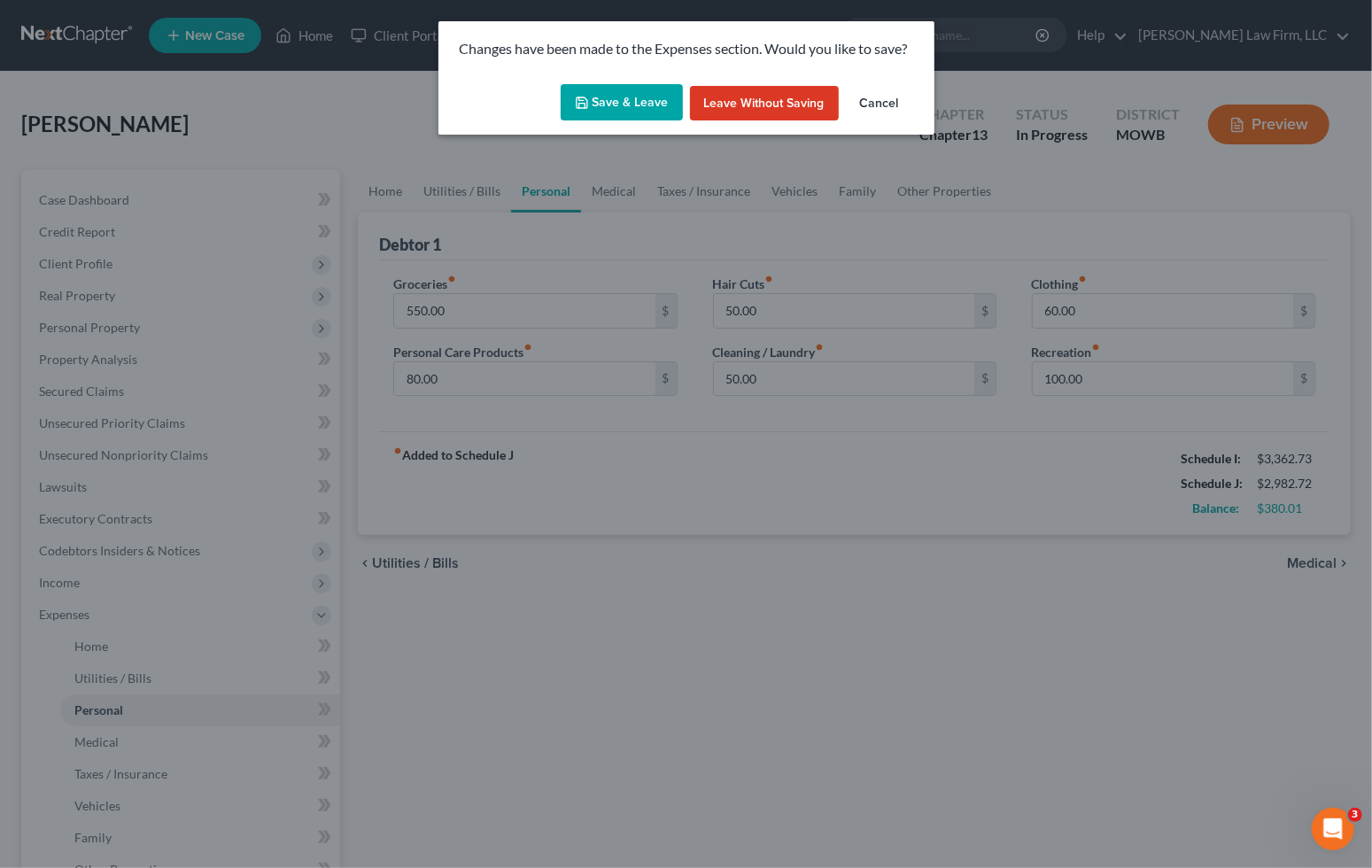
click at [595, 98] on button "Save & Leave" at bounding box center [622, 102] width 122 height 37
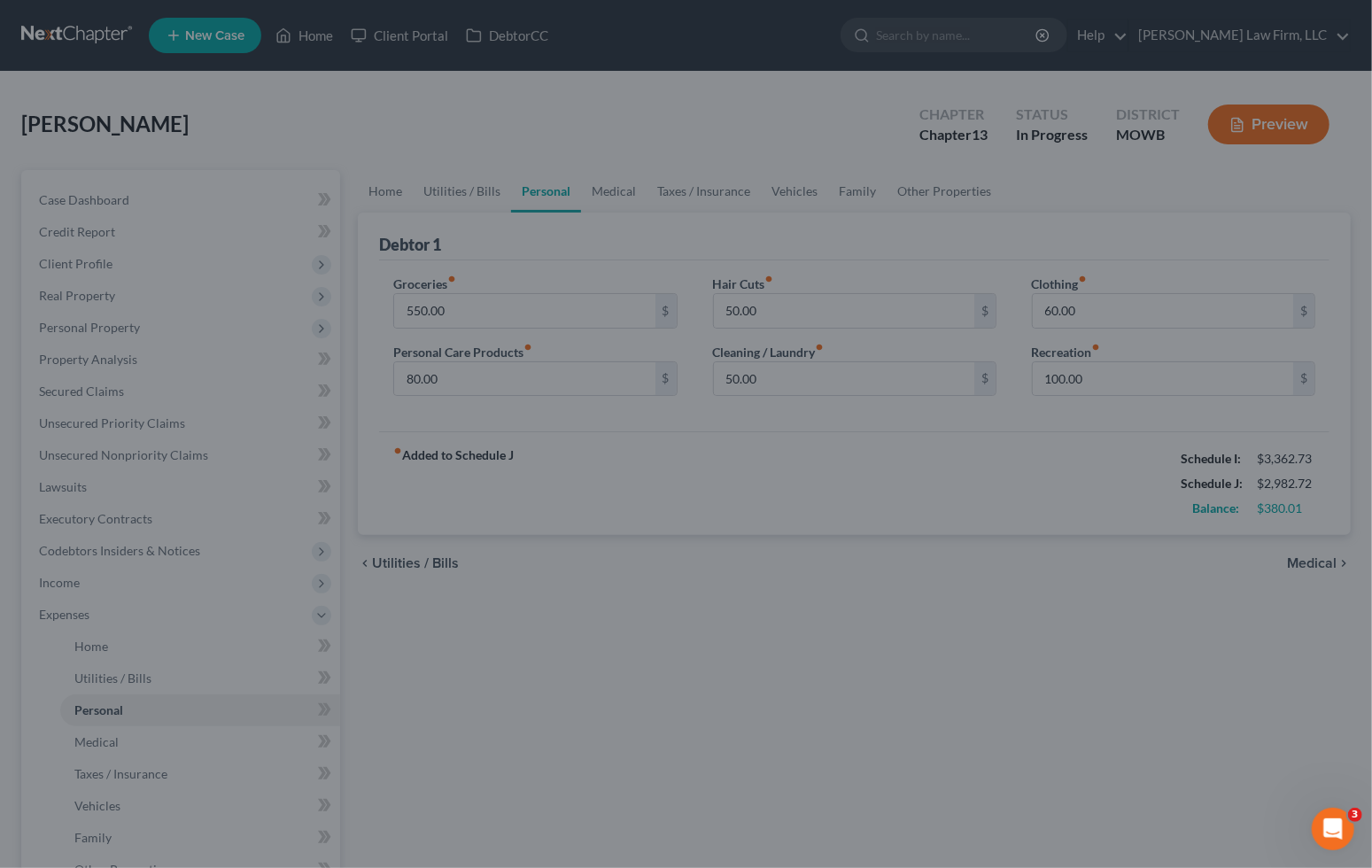
select select "4"
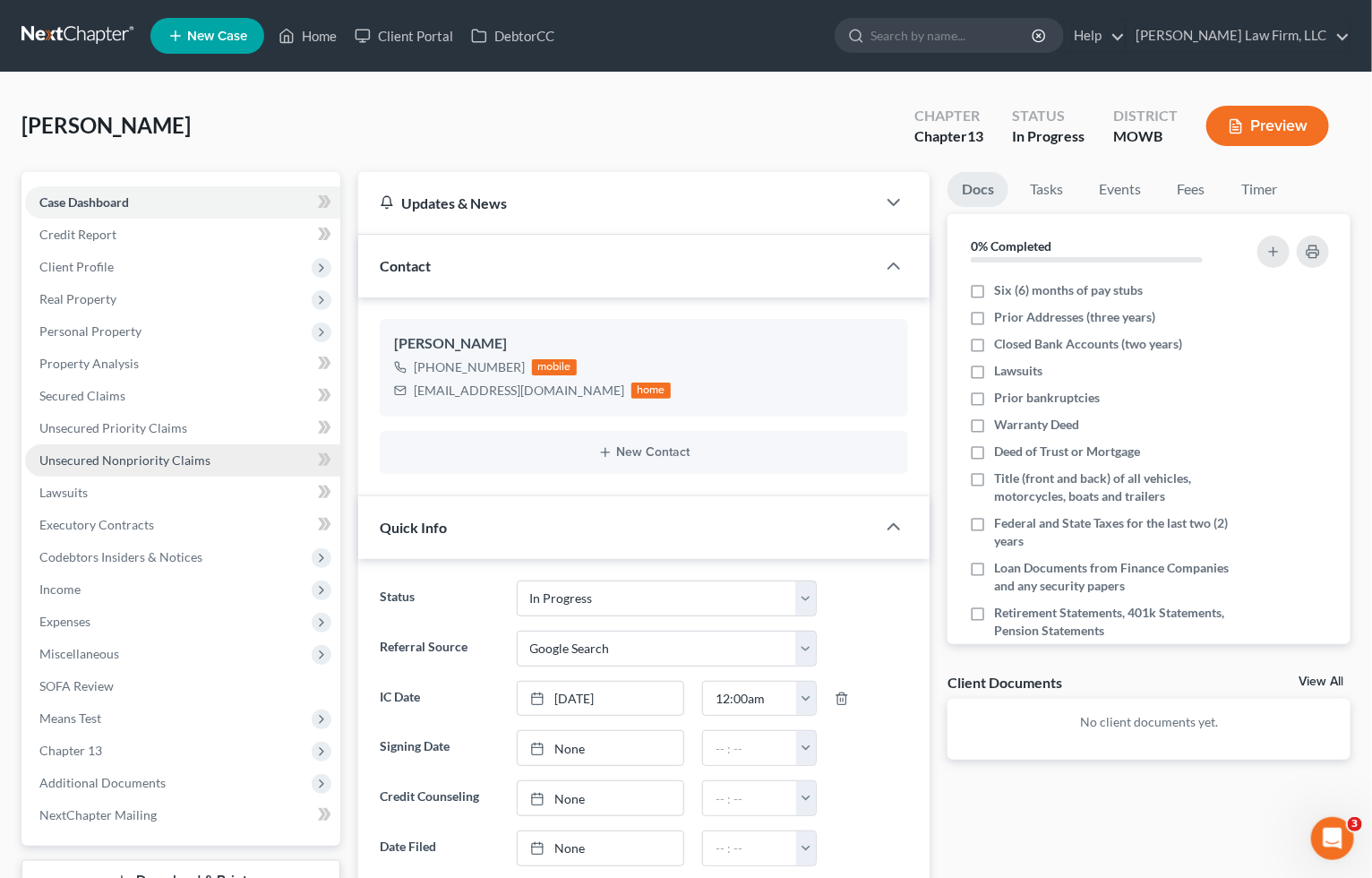
click at [133, 457] on span "Unsecured Nonpriority Claims" at bounding box center [125, 460] width 171 height 15
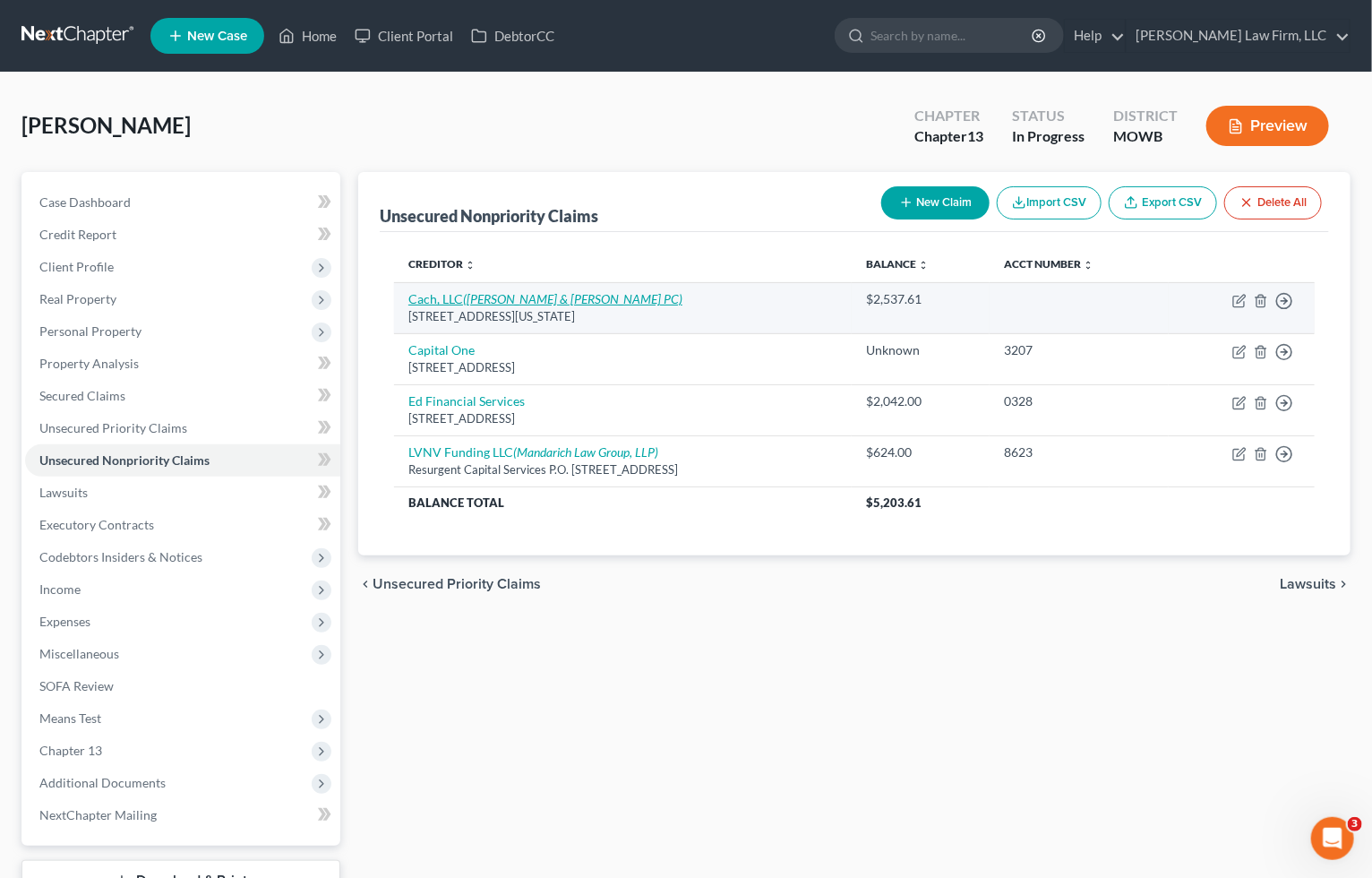
click at [507, 300] on icon "(Gamache & Myers PC)" at bounding box center [572, 298] width 219 height 15
select select "26"
select select "14"
select select "0"
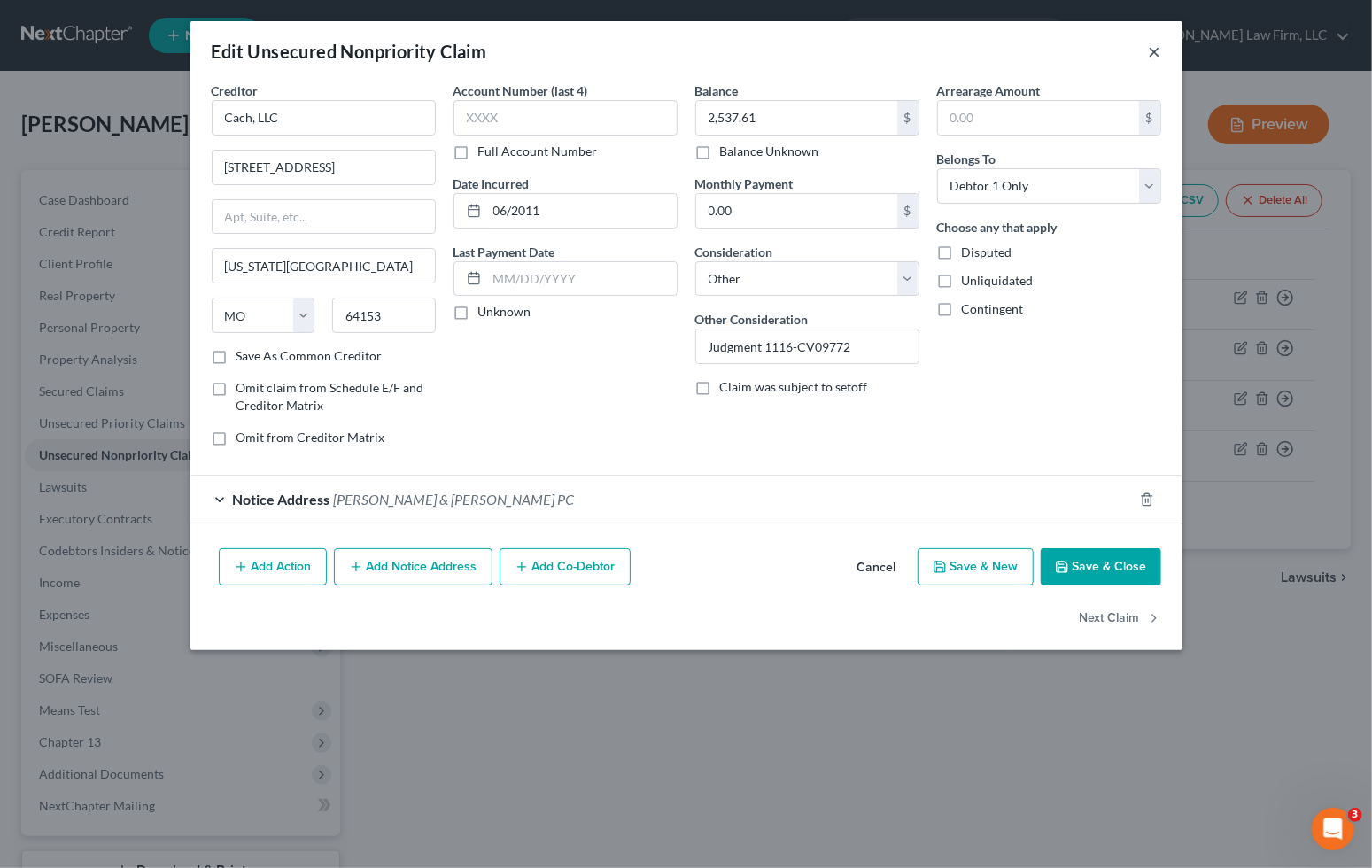
click at [1125, 49] on button "×" at bounding box center [1155, 52] width 12 height 21
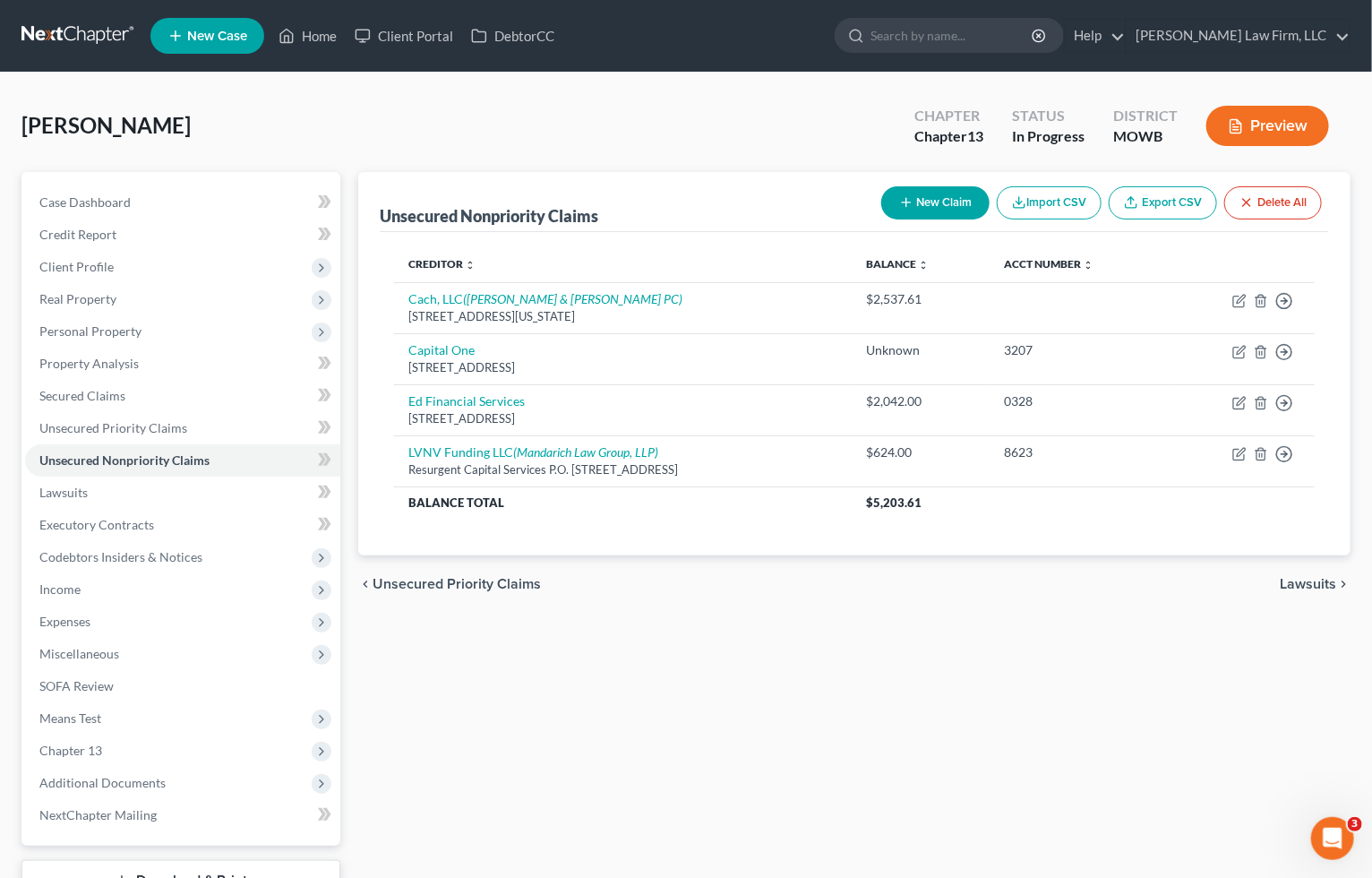
click at [682, 557] on div "chevron_left Unsecured Priority Claims Lawsuits chevron_right" at bounding box center [854, 583] width 992 height 57
click at [546, 614] on div "Unsecured Nonpriority Claims New Claim Import CSV Export CSV Delete All Credito…" at bounding box center [854, 560] width 1010 height 777
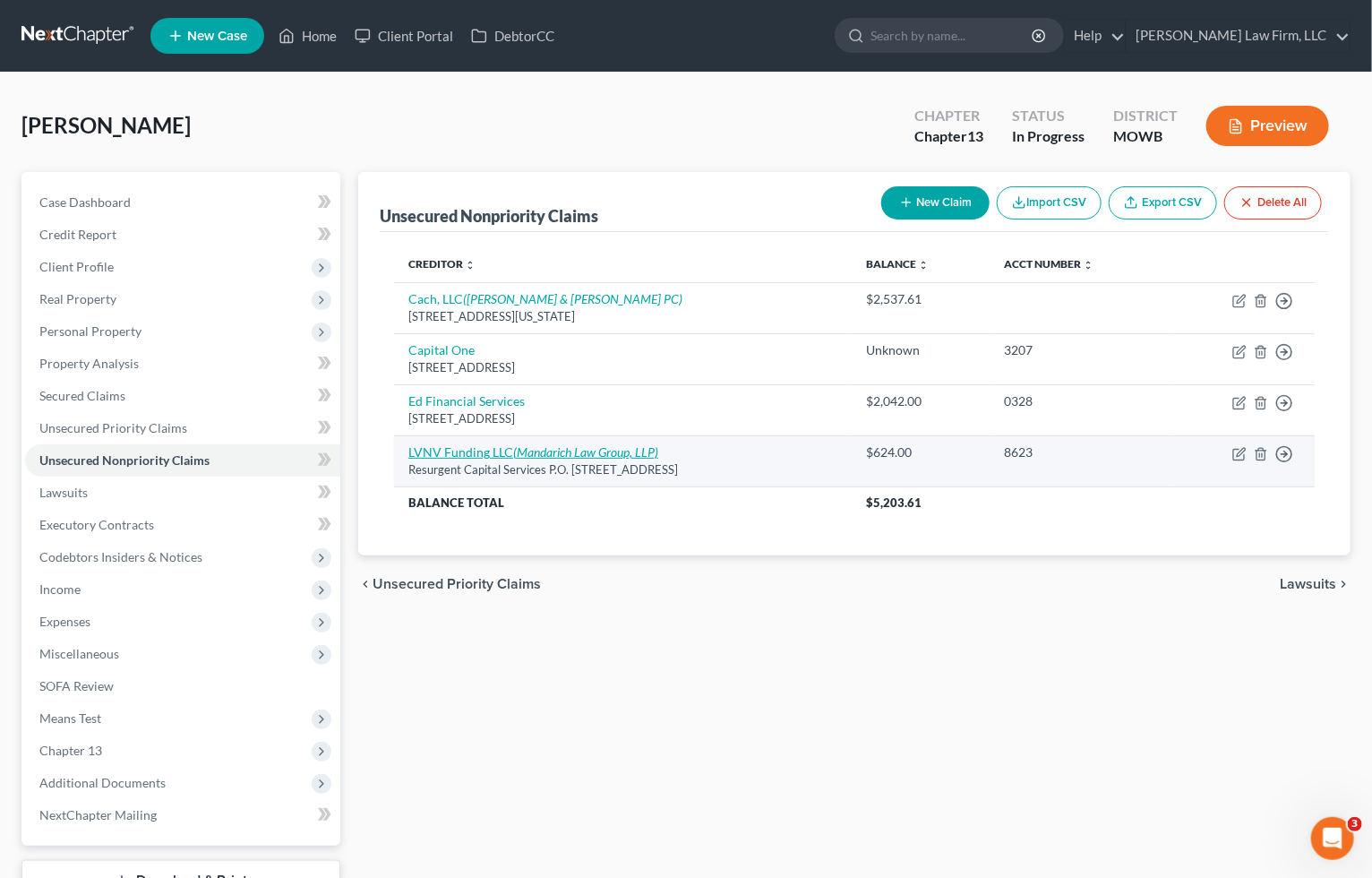
click at [626, 454] on icon "(Mandarich Law Group, LLP)" at bounding box center [585, 452] width 145 height 15
select select "42"
select select "10"
select select "0"
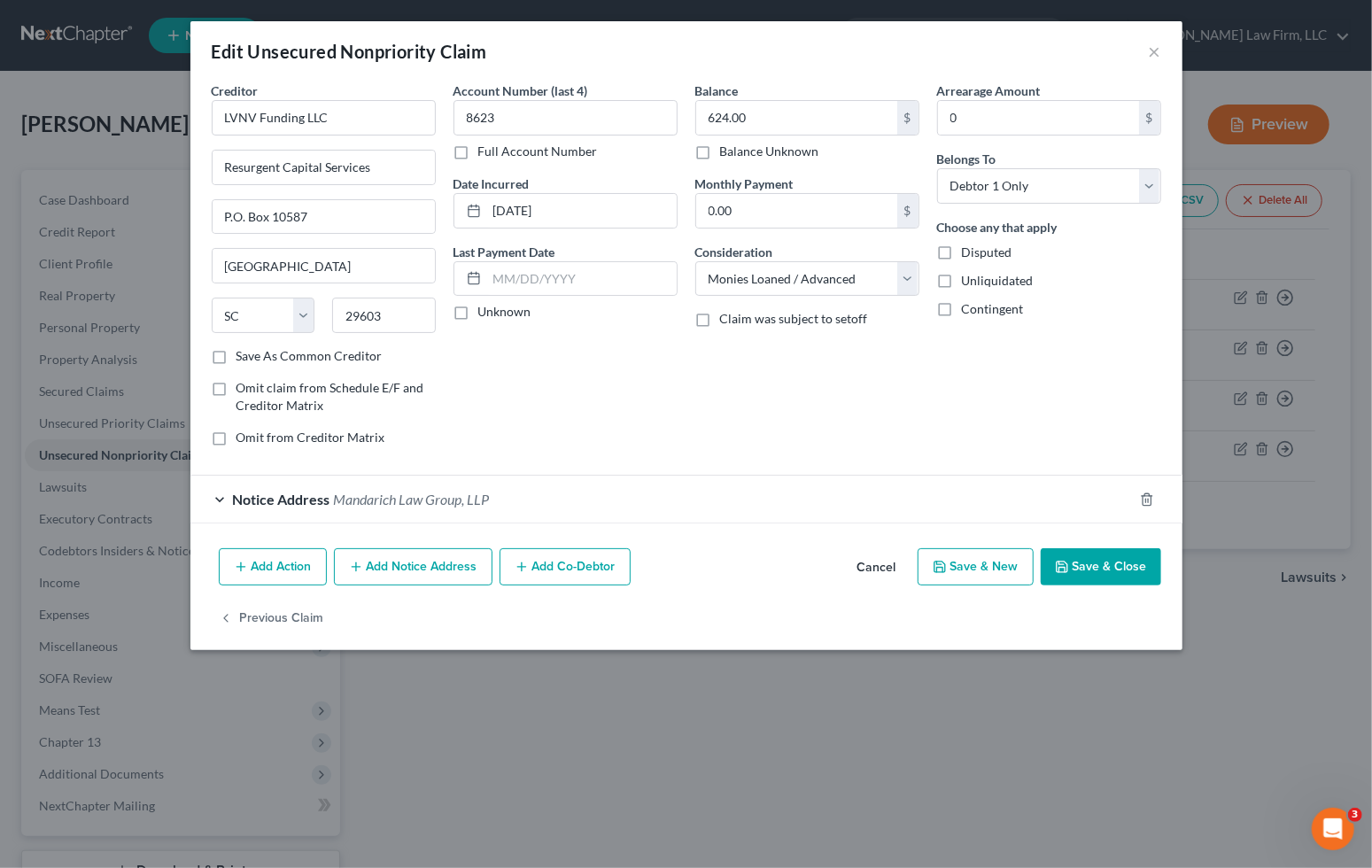
click at [729, 746] on div "Edit Unsecured Nonpriority Claim × Creditor * LVNV Funding LLC Resurgent Capita…" at bounding box center [686, 434] width 1372 height 868
click at [1125, 54] on button "×" at bounding box center [1155, 52] width 12 height 21
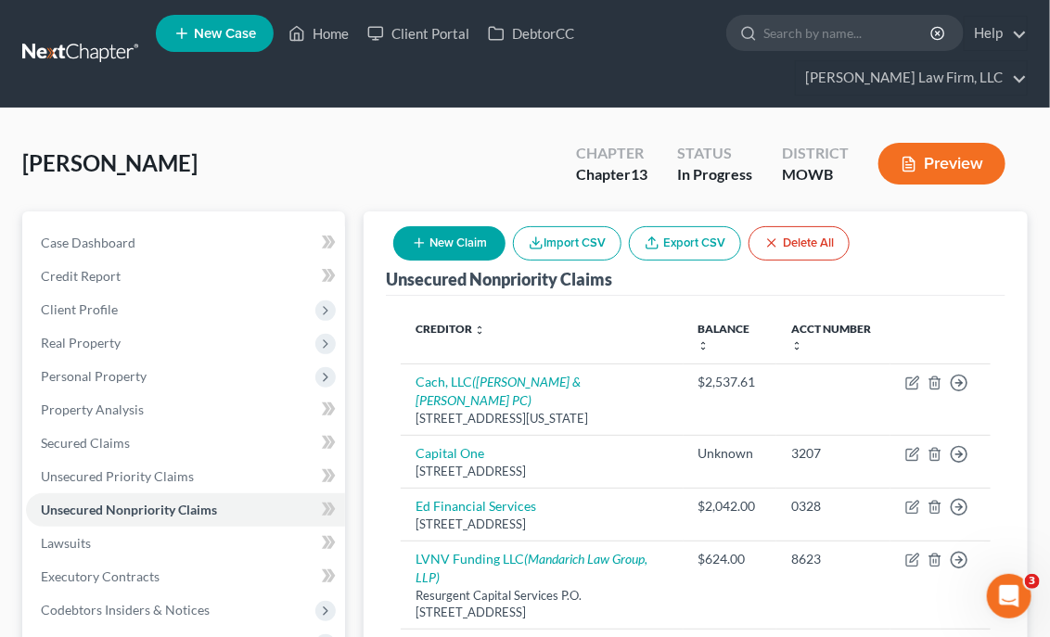
click at [915, 162] on icon "button" at bounding box center [908, 164] width 17 height 17
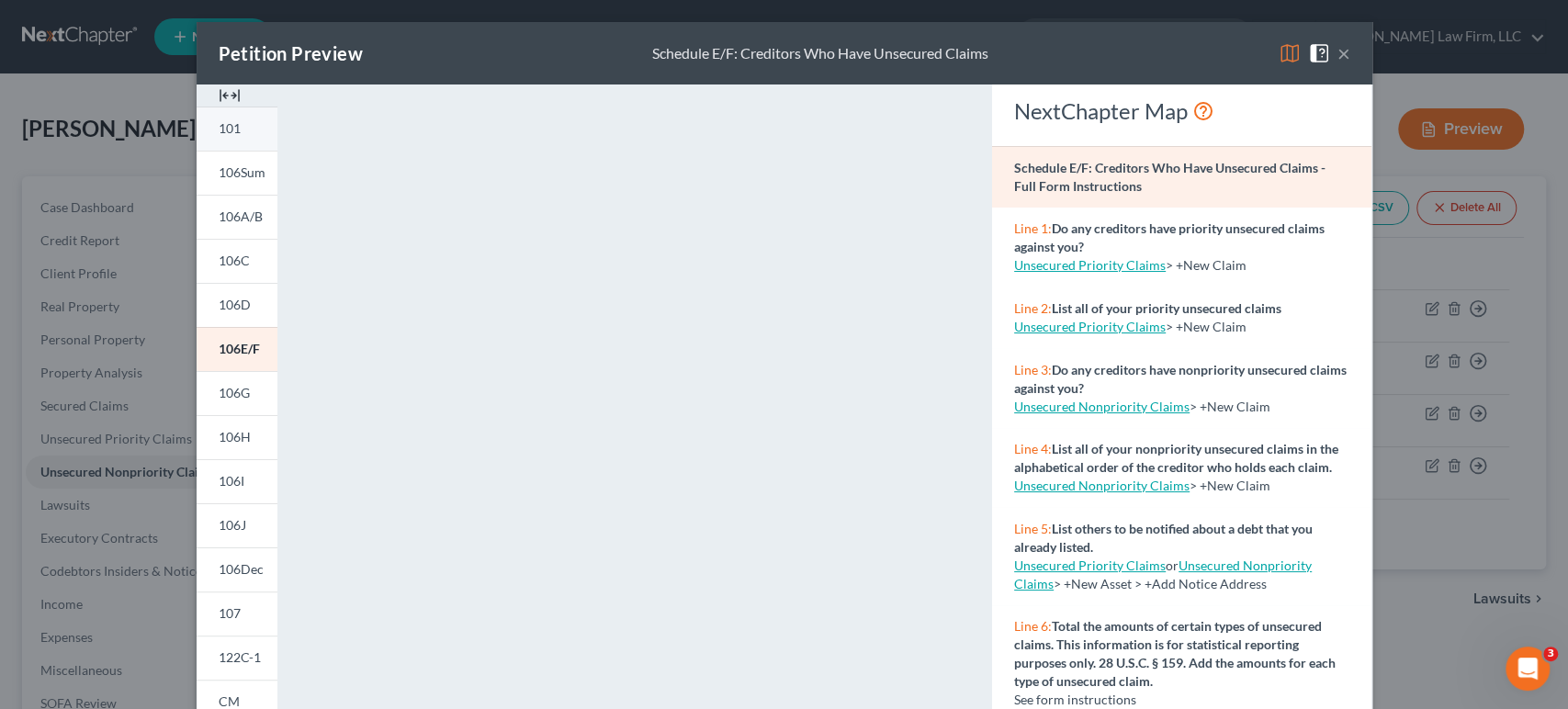
click at [241, 141] on link "101" at bounding box center [237, 129] width 81 height 45
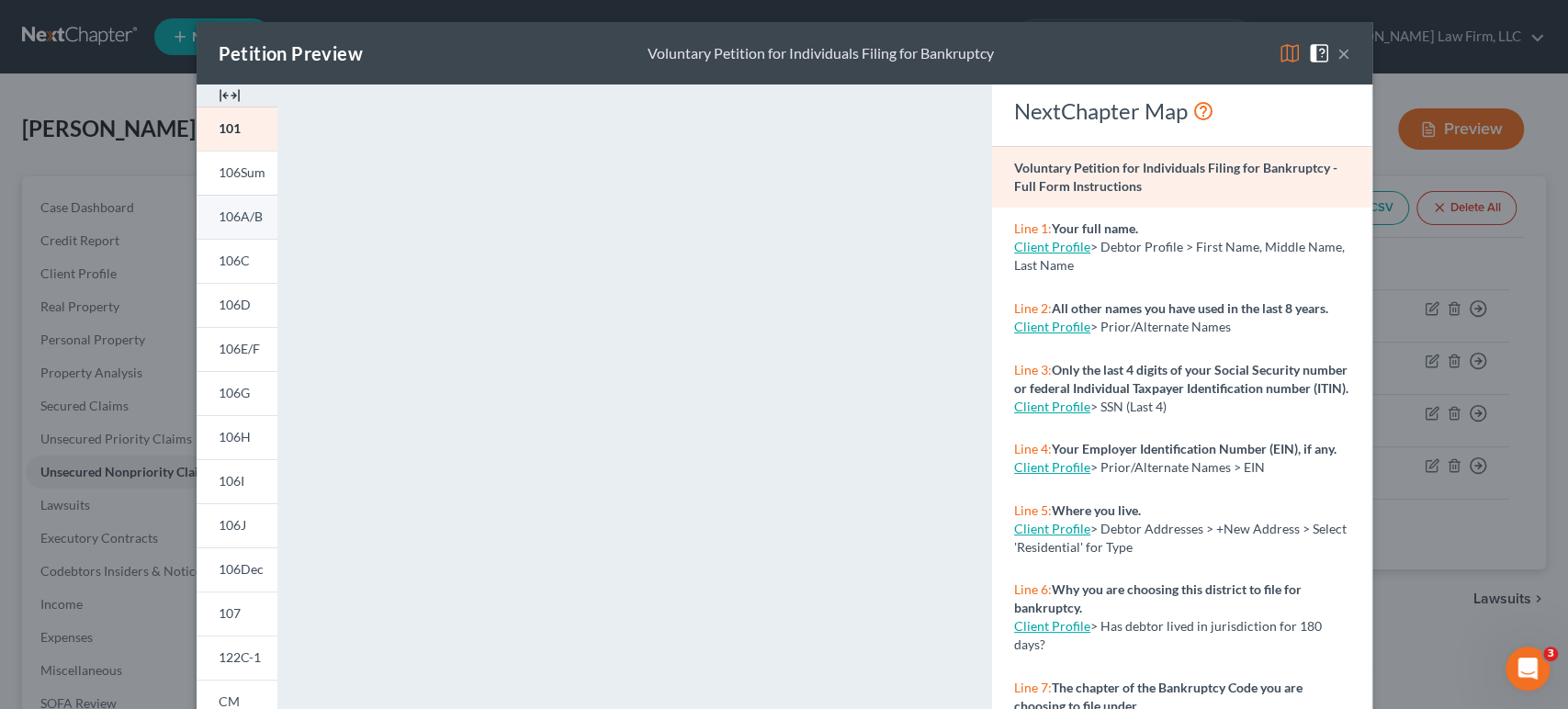
click at [243, 212] on span "106A/B" at bounding box center [241, 217] width 45 height 16
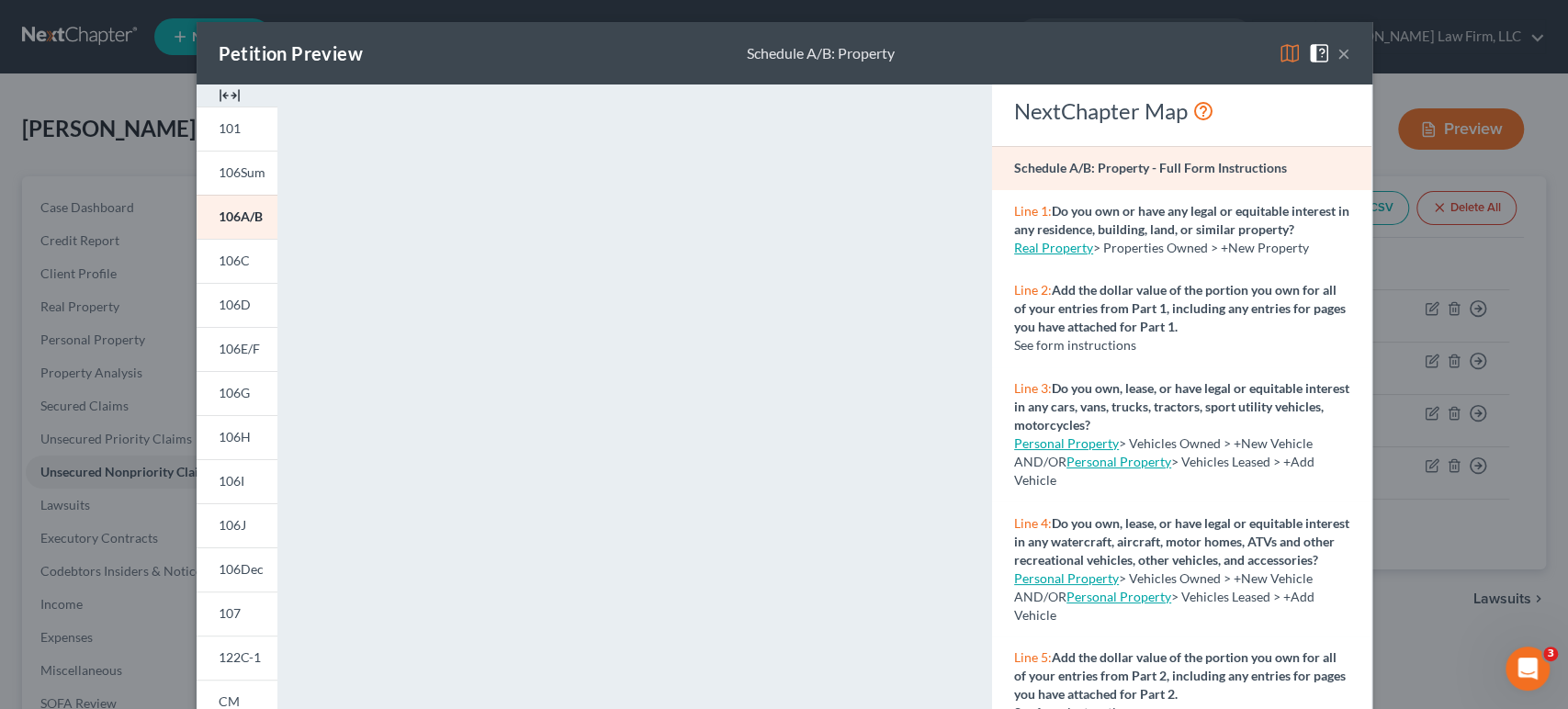
click at [81, 167] on div "Petition Preview Schedule A/B: Property × 101 106Sum 106A/B 106C 106D 106E/F 10…" at bounding box center [784, 354] width 1568 height 709
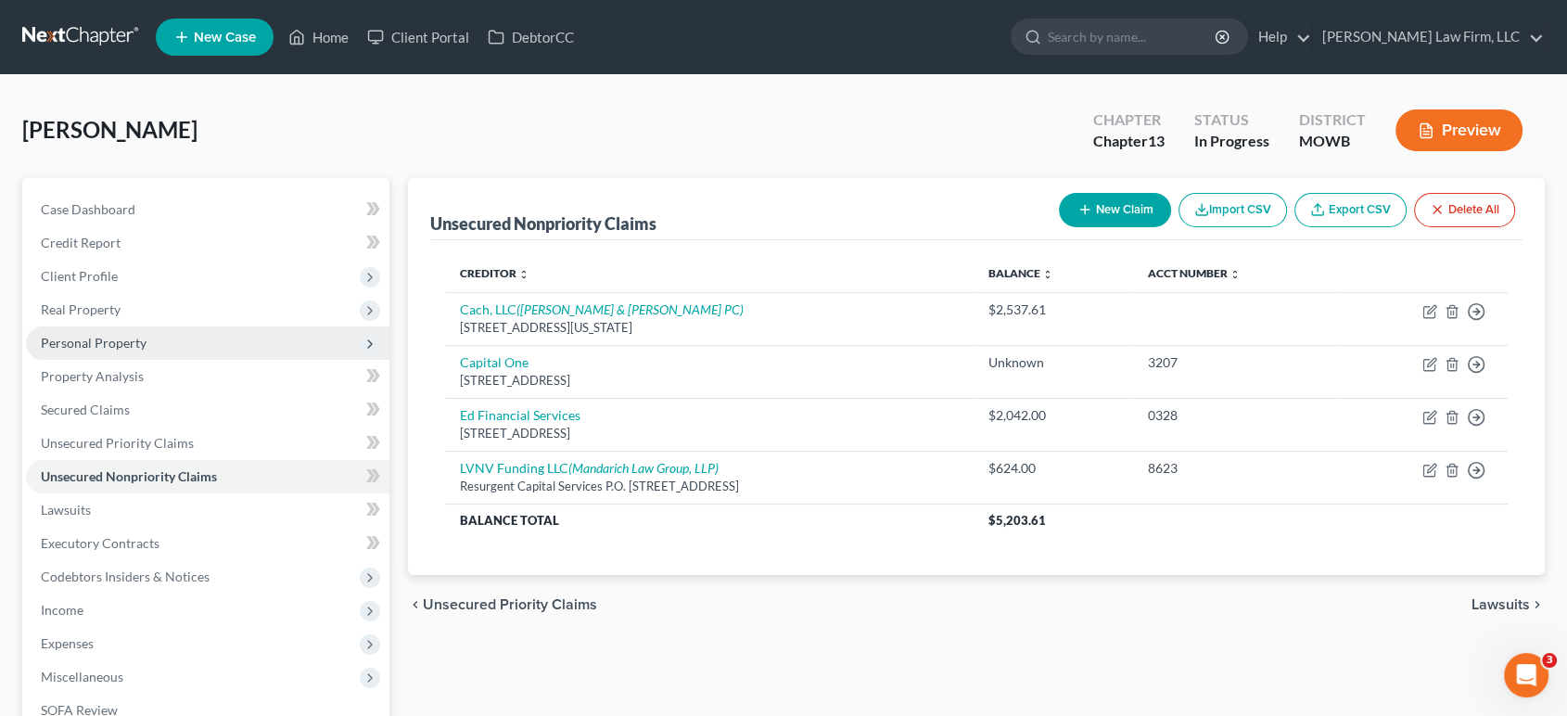
click at [208, 334] on span "Personal Property" at bounding box center [208, 342] width 364 height 33
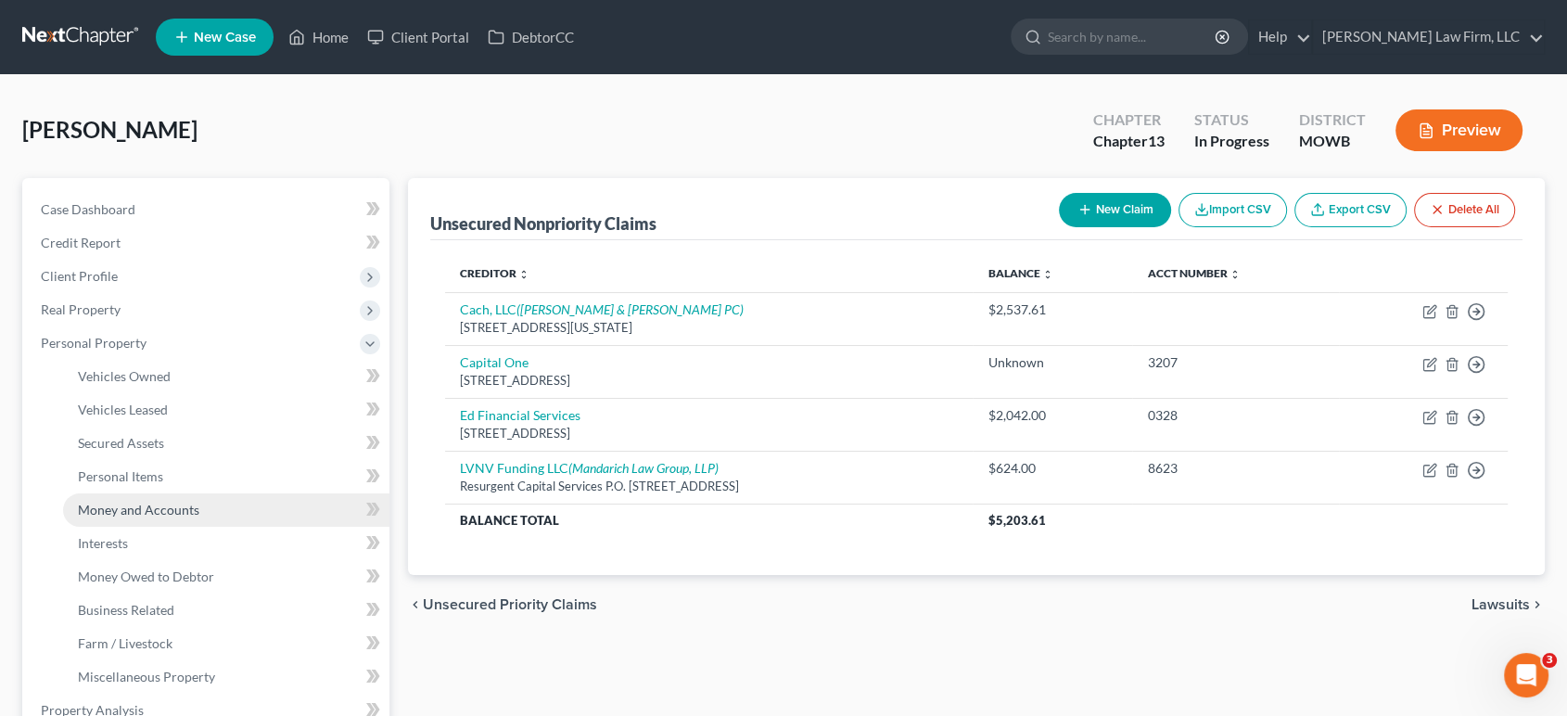
click at [198, 506] on link "Money and Accounts" at bounding box center [226, 509] width 326 height 33
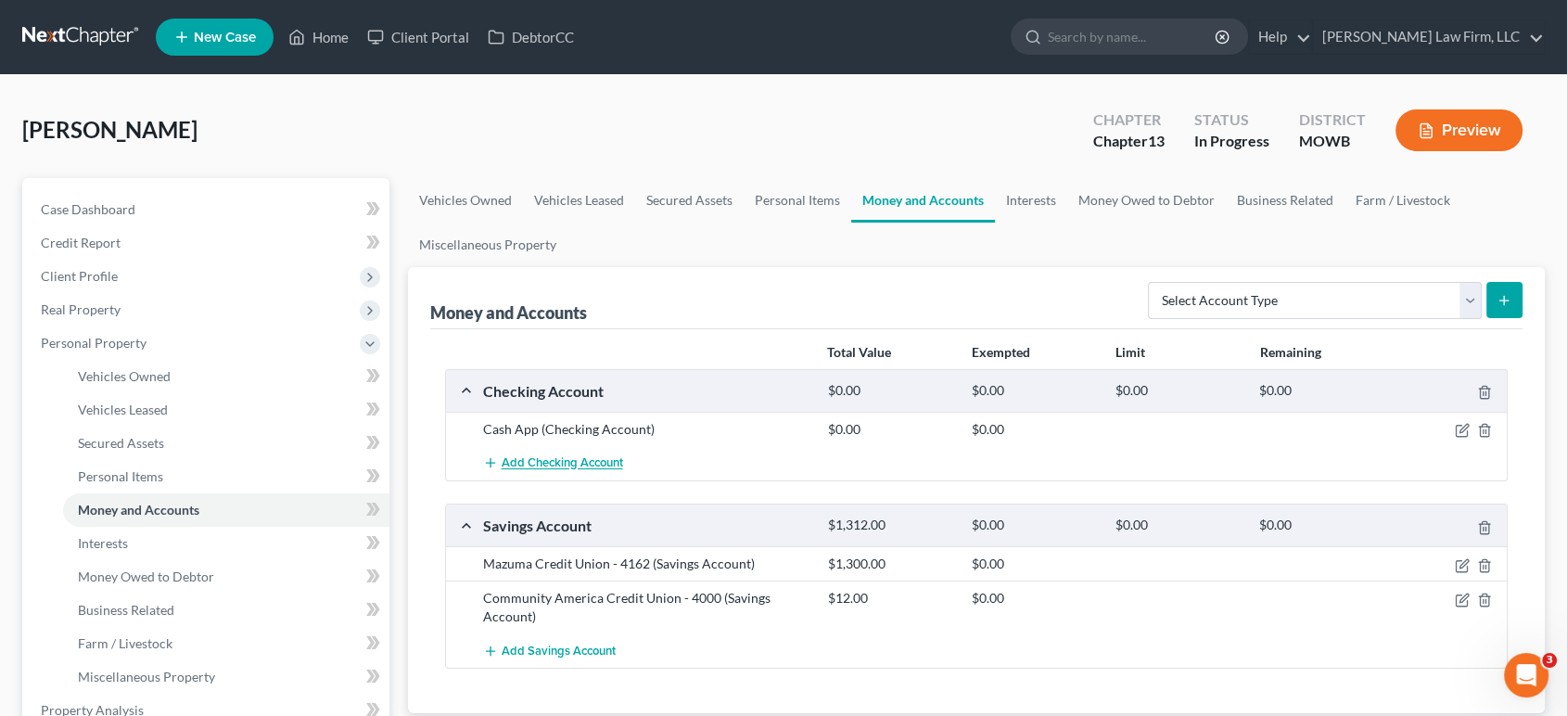
click at [589, 450] on button "Add Checking Account" at bounding box center [553, 463] width 140 height 34
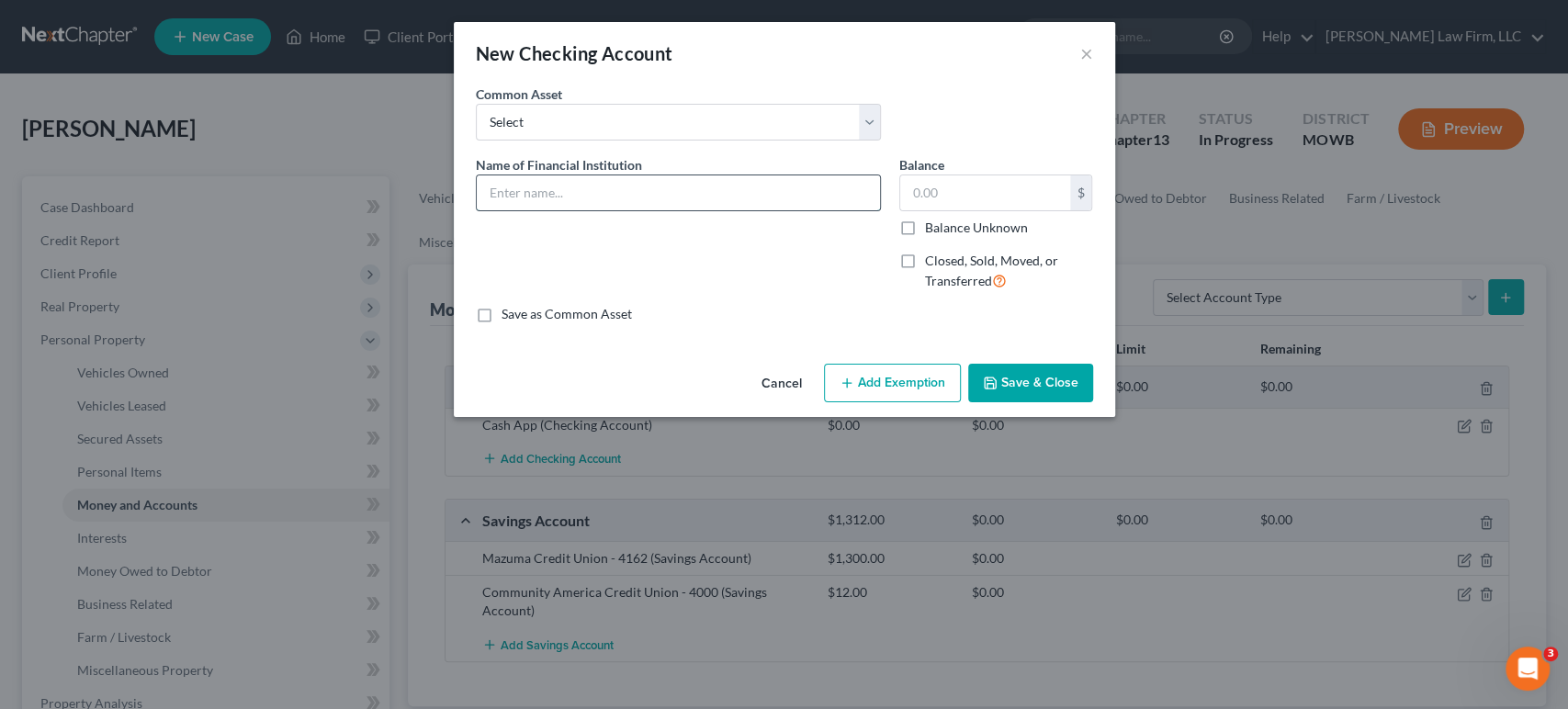
click at [632, 197] on input "text" at bounding box center [678, 192] width 403 height 35
type input "Mazuma Credit Union - Acct. 4162"
type input "1,300"
click at [1023, 370] on button "Save & Close" at bounding box center [1030, 382] width 125 height 39
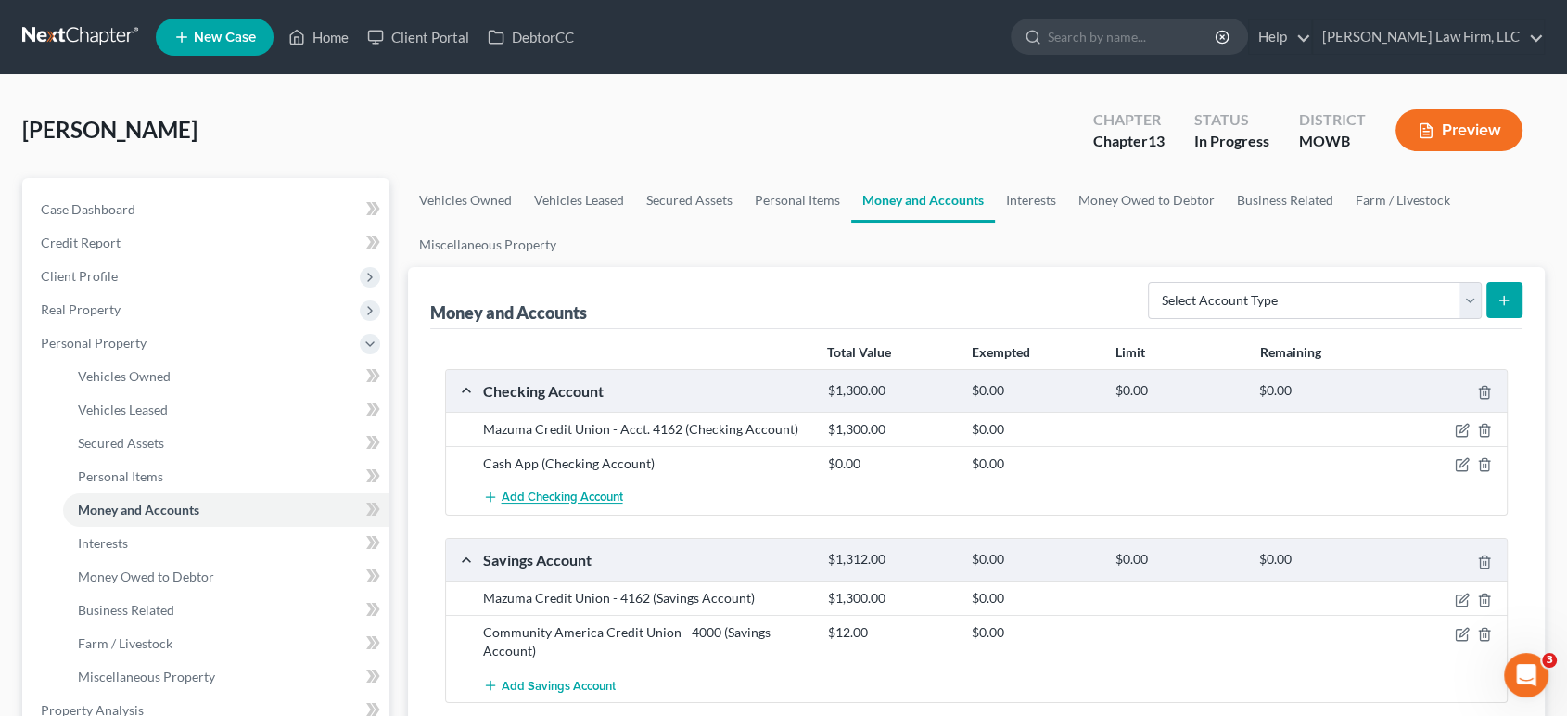
click at [554, 496] on span "Add Checking Account" at bounding box center [562, 498] width 121 height 15
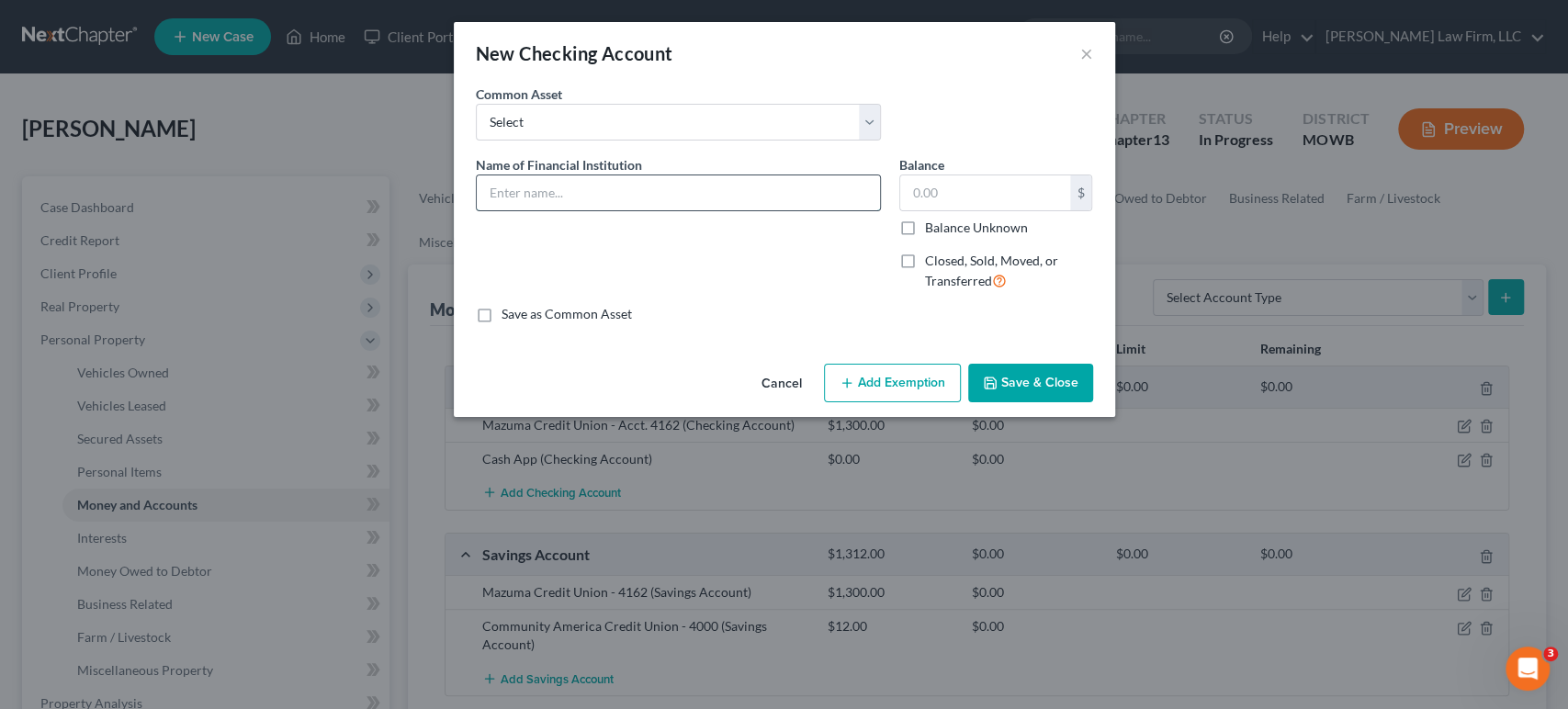
click at [557, 184] on input "text" at bounding box center [678, 192] width 403 height 35
type input "Community America Credit Union - Acct. 4000"
type input "12.00"
click at [1024, 382] on button "Save & Close" at bounding box center [1030, 382] width 125 height 39
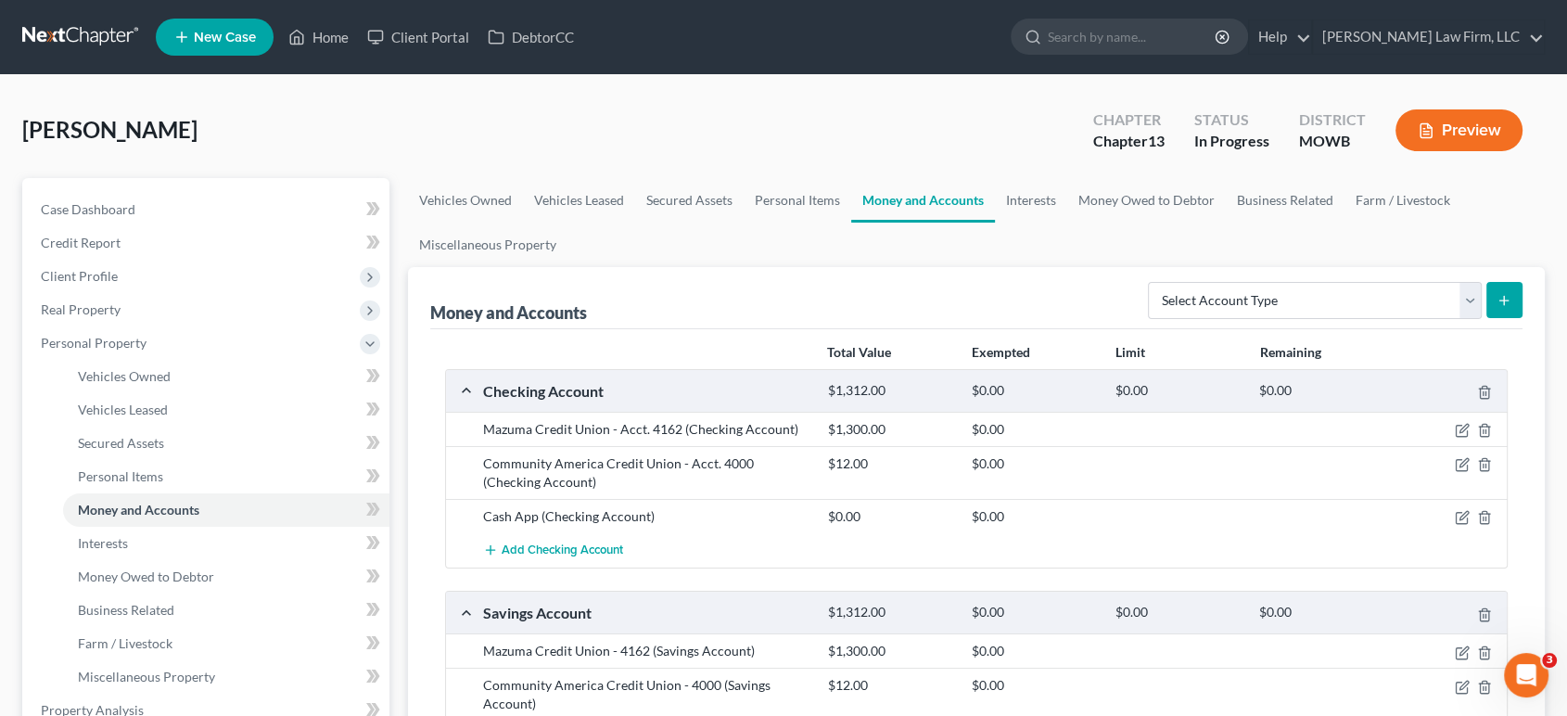
scroll to position [98, 0]
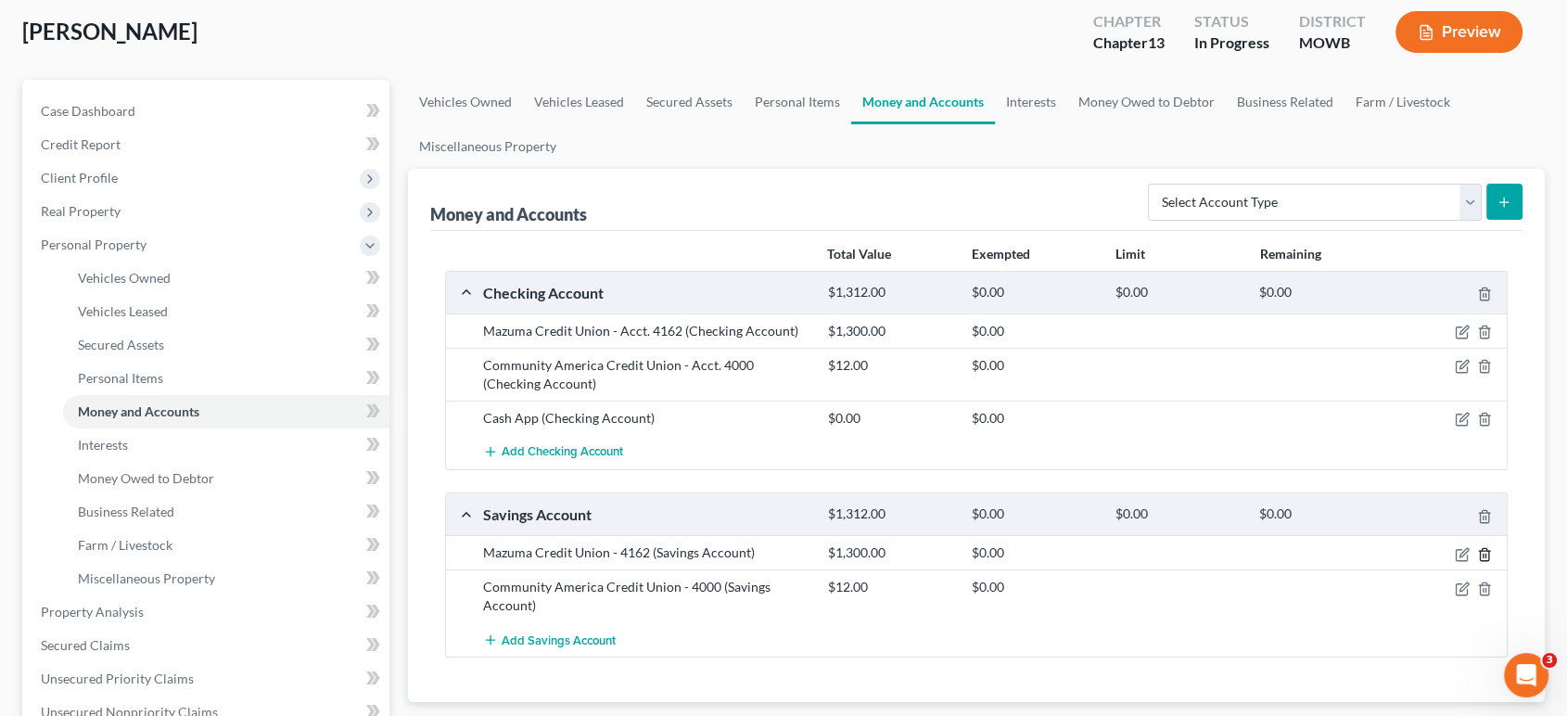
click at [1177, 550] on icon "button" at bounding box center [1484, 554] width 15 height 15
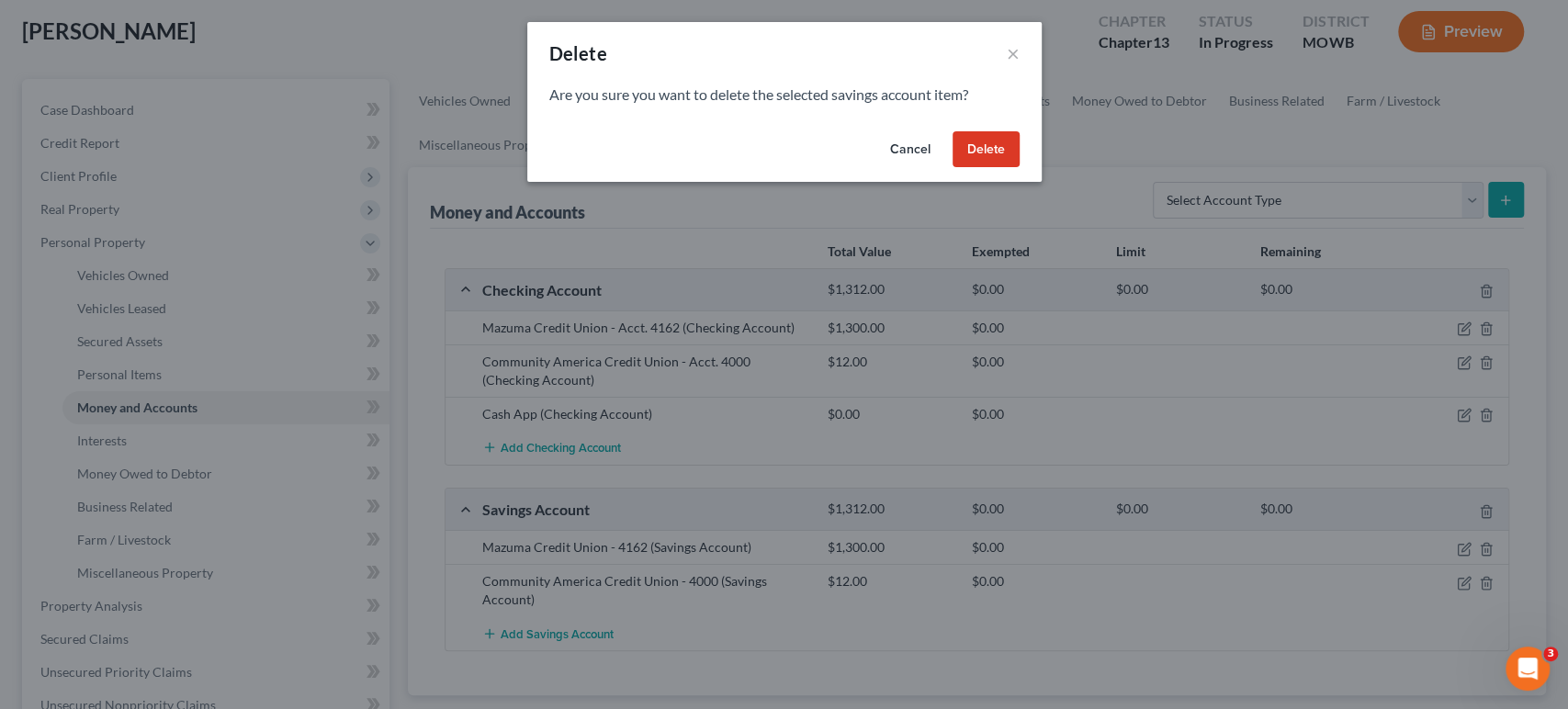
click at [974, 152] on button "Delete" at bounding box center [987, 150] width 67 height 37
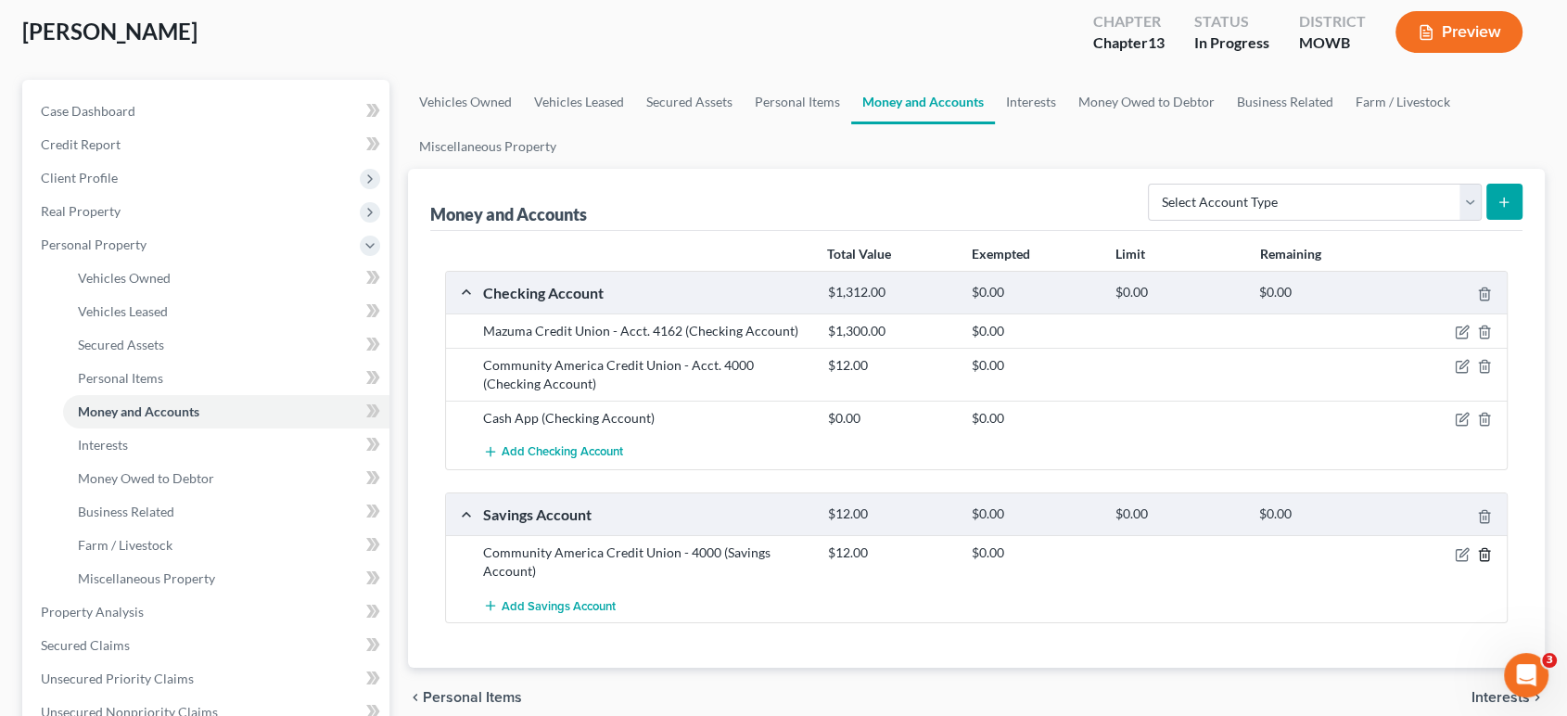
click at [1177, 551] on polyline "button" at bounding box center [1484, 551] width 11 height 0
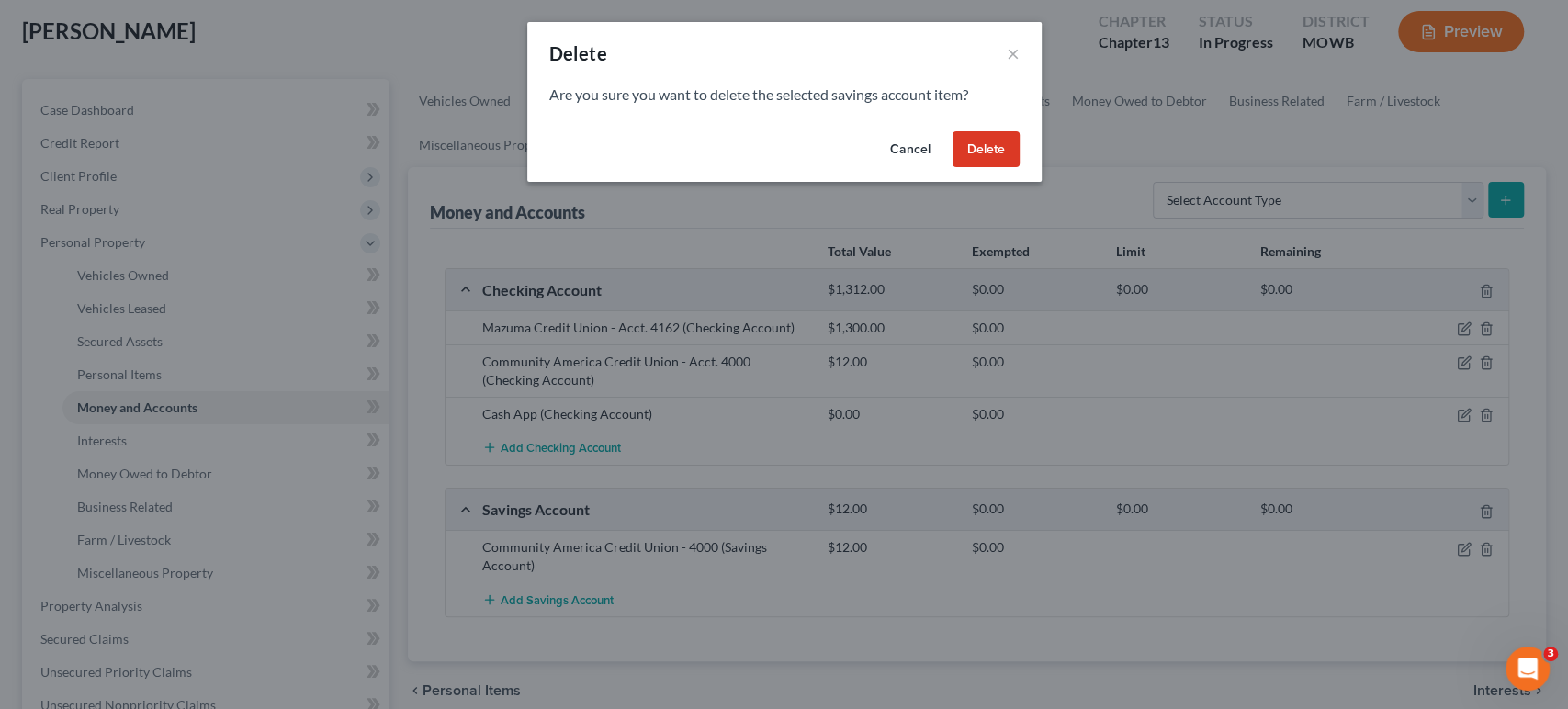
click at [983, 146] on button "Delete" at bounding box center [987, 150] width 67 height 37
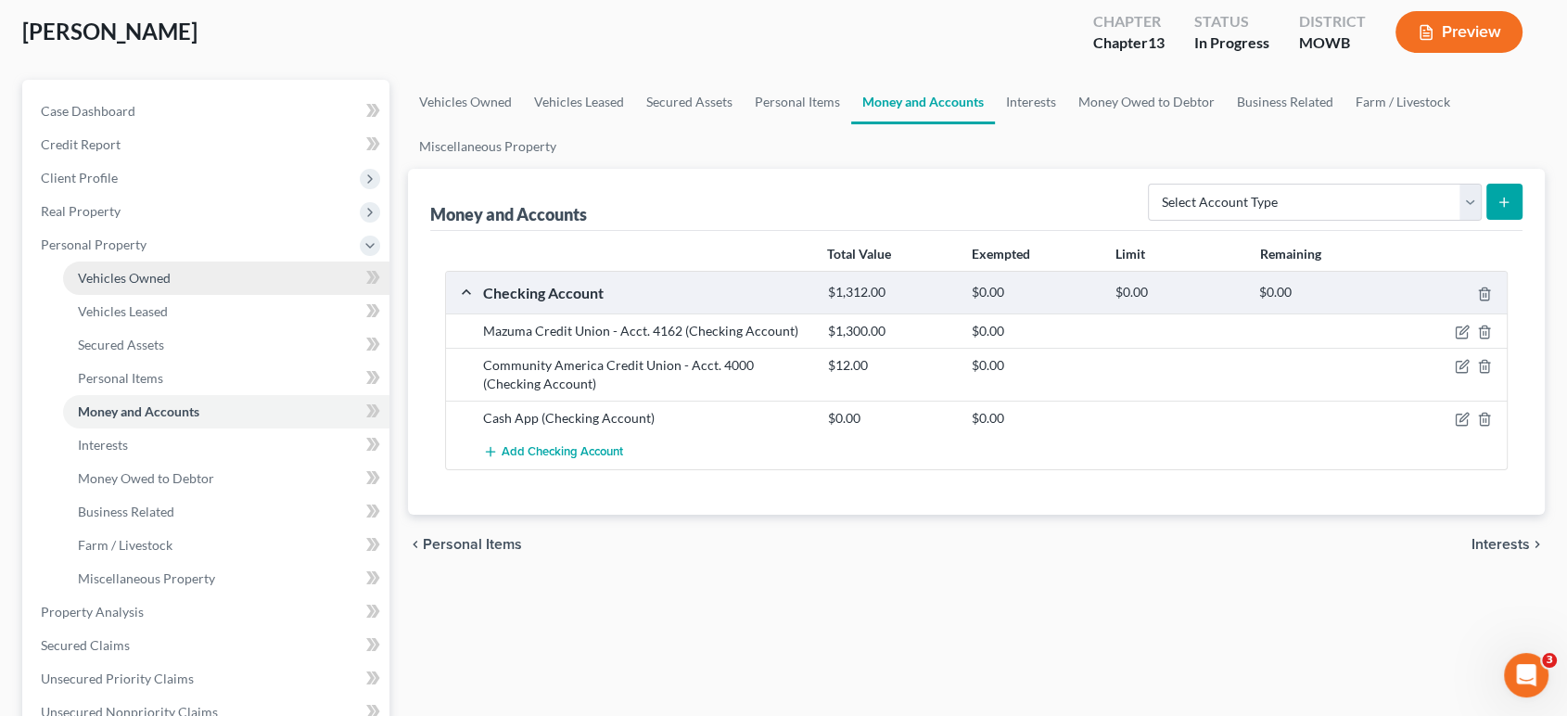
click at [138, 280] on span "Vehicles Owned" at bounding box center [124, 278] width 93 height 16
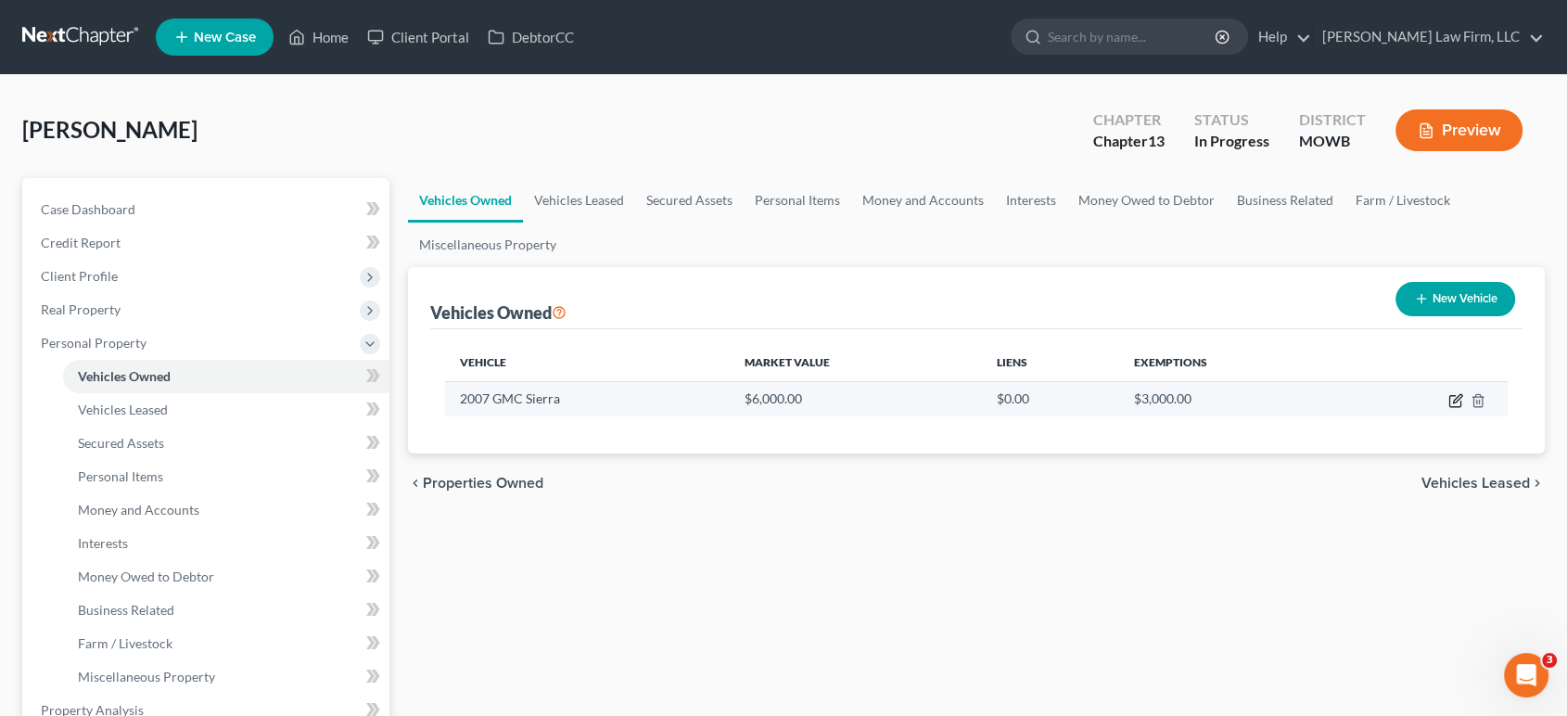
click at [1177, 398] on icon "button" at bounding box center [1457, 398] width 8 height 8
select select "0"
select select "19"
select select "2"
select select "0"
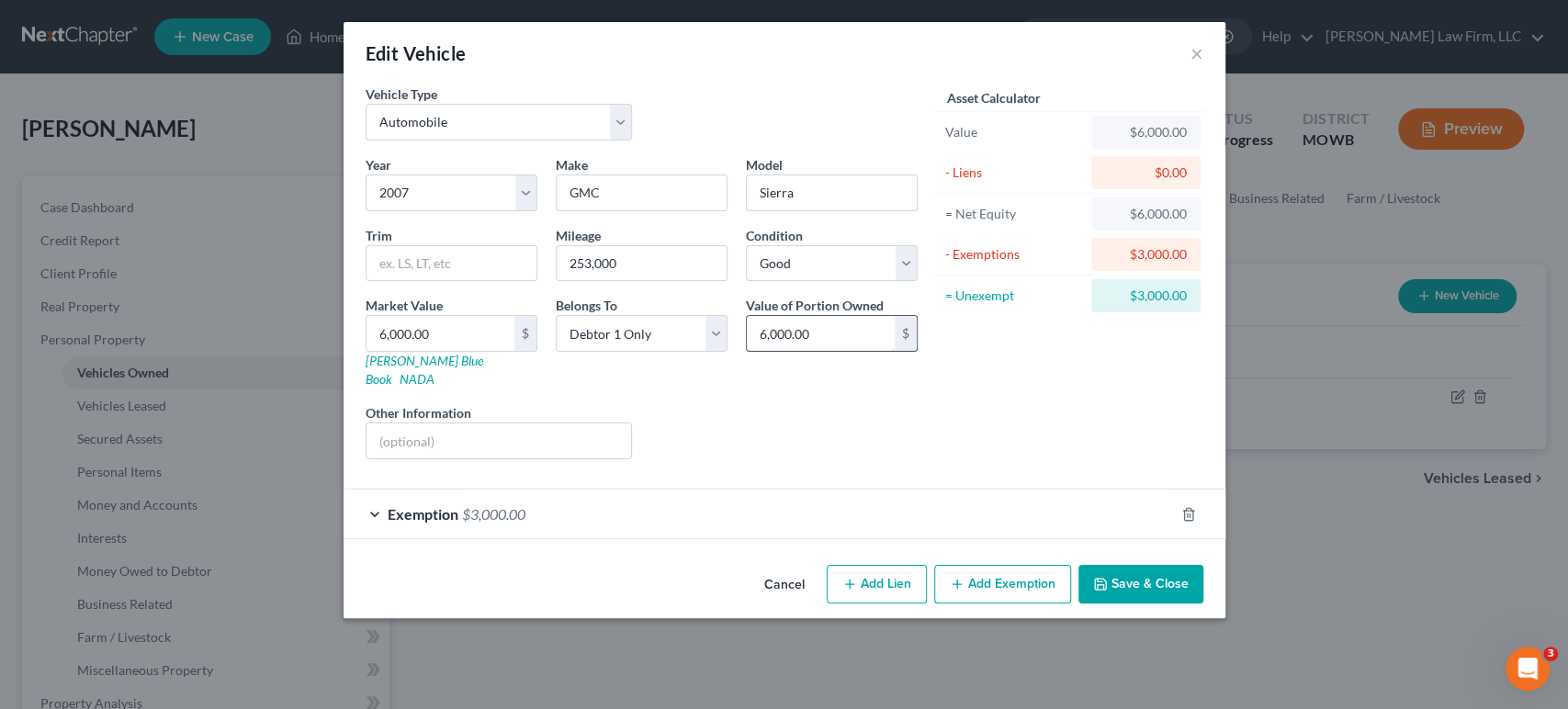
click at [796, 329] on input "6,000.00" at bounding box center [820, 333] width 148 height 35
click at [470, 325] on input "6,000.00" at bounding box center [440, 333] width 148 height 35
type input "4"
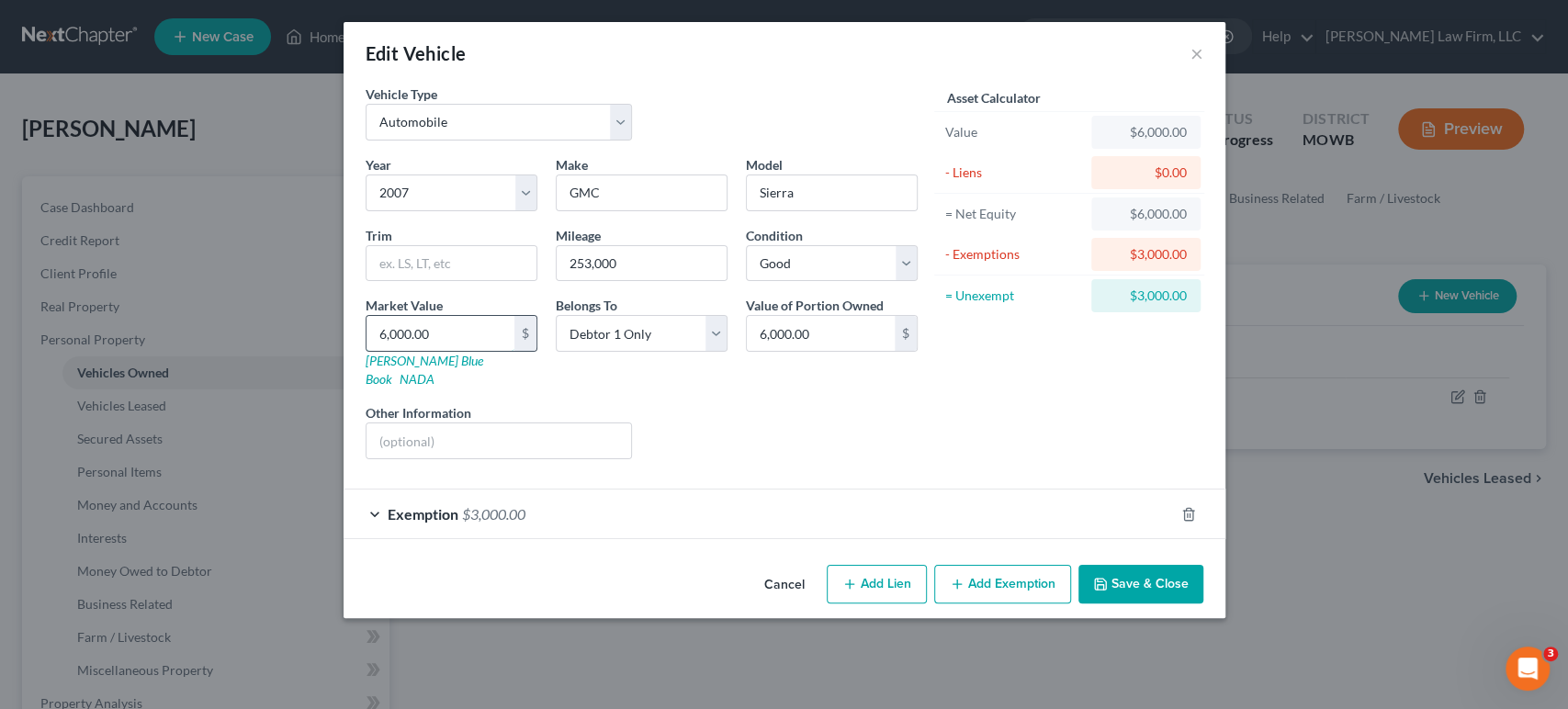
type input "4.00"
type input "45"
type input "45.00"
type input "450"
type input "450.00"
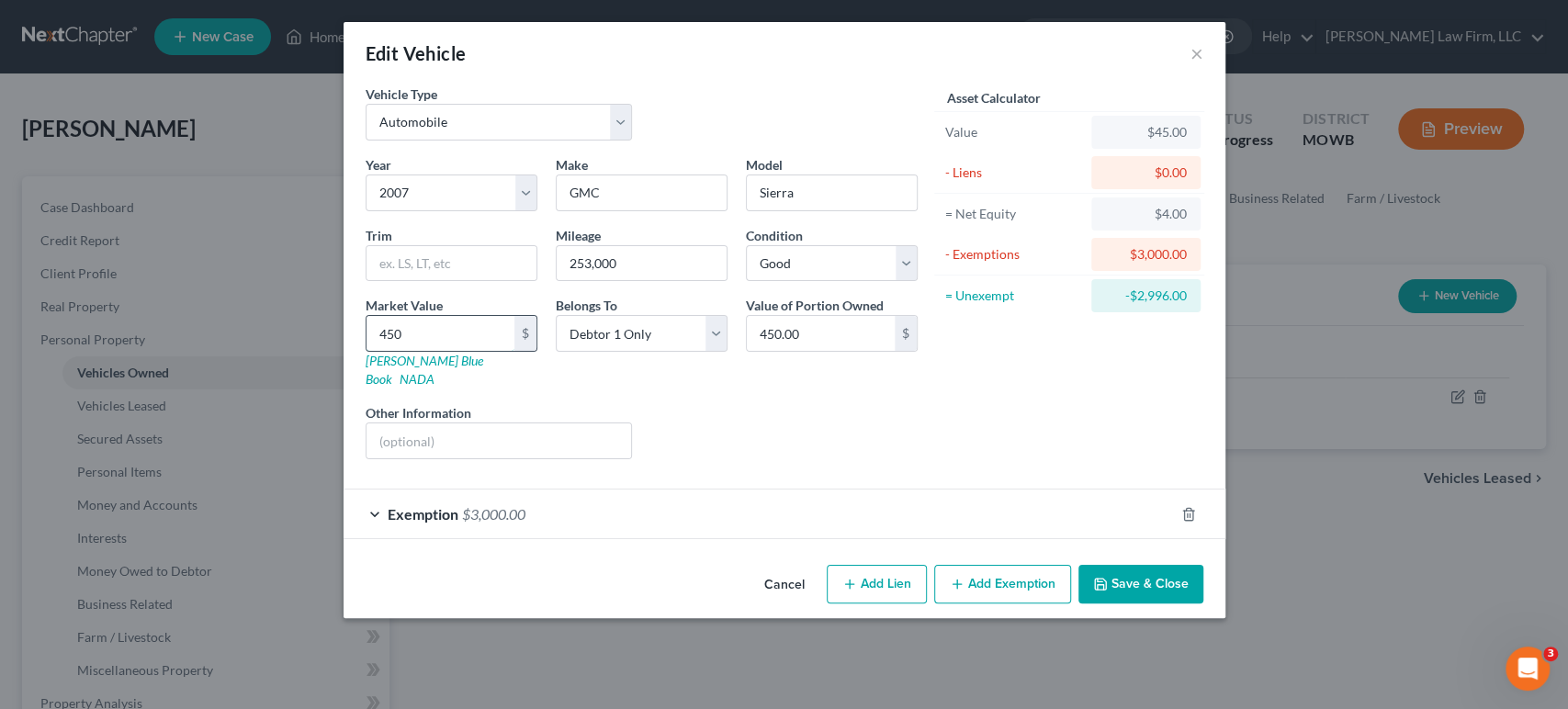
type input "4500"
type input "4,500.00"
type input "4,500"
click at [1113, 564] on button "Save & Close" at bounding box center [1141, 583] width 125 height 39
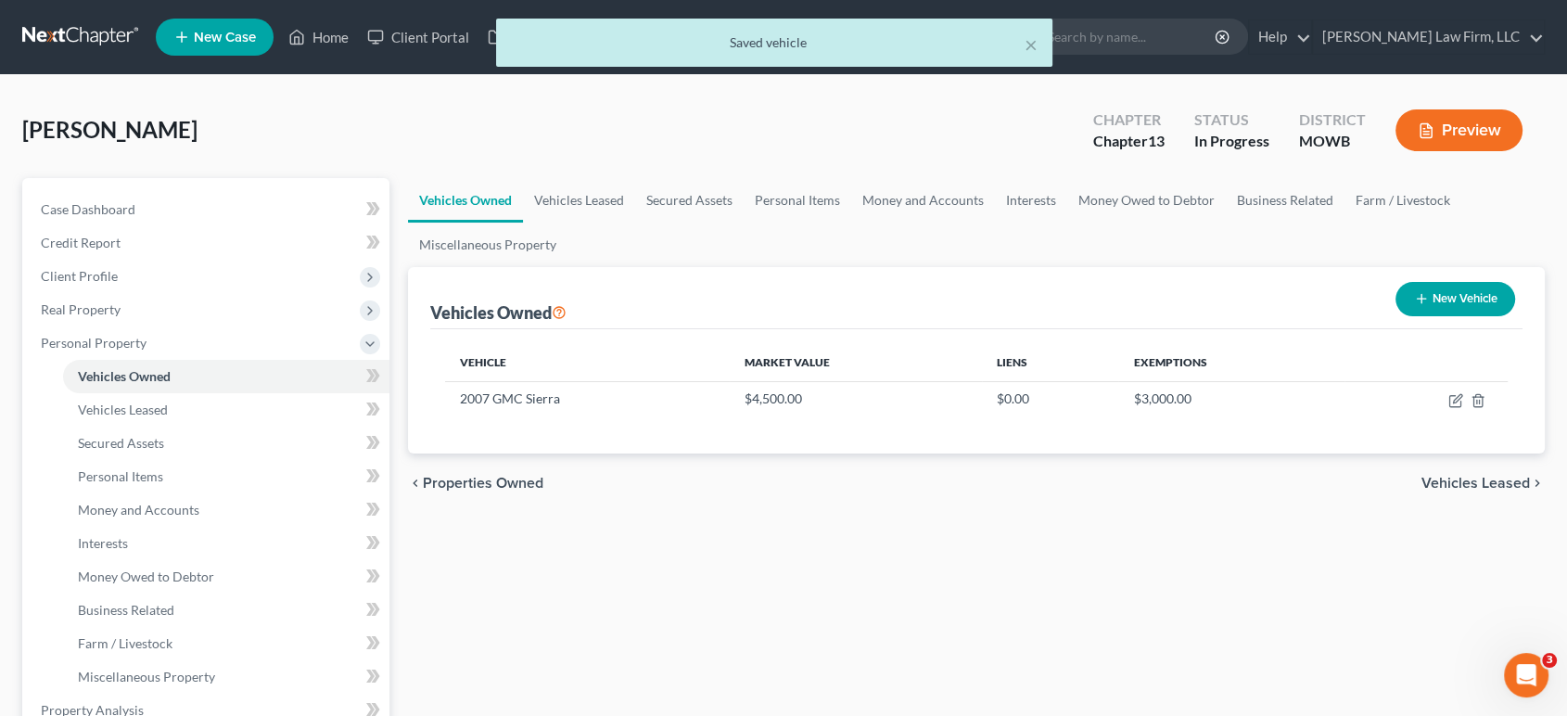
click at [1177, 128] on button "Preview" at bounding box center [1459, 130] width 127 height 42
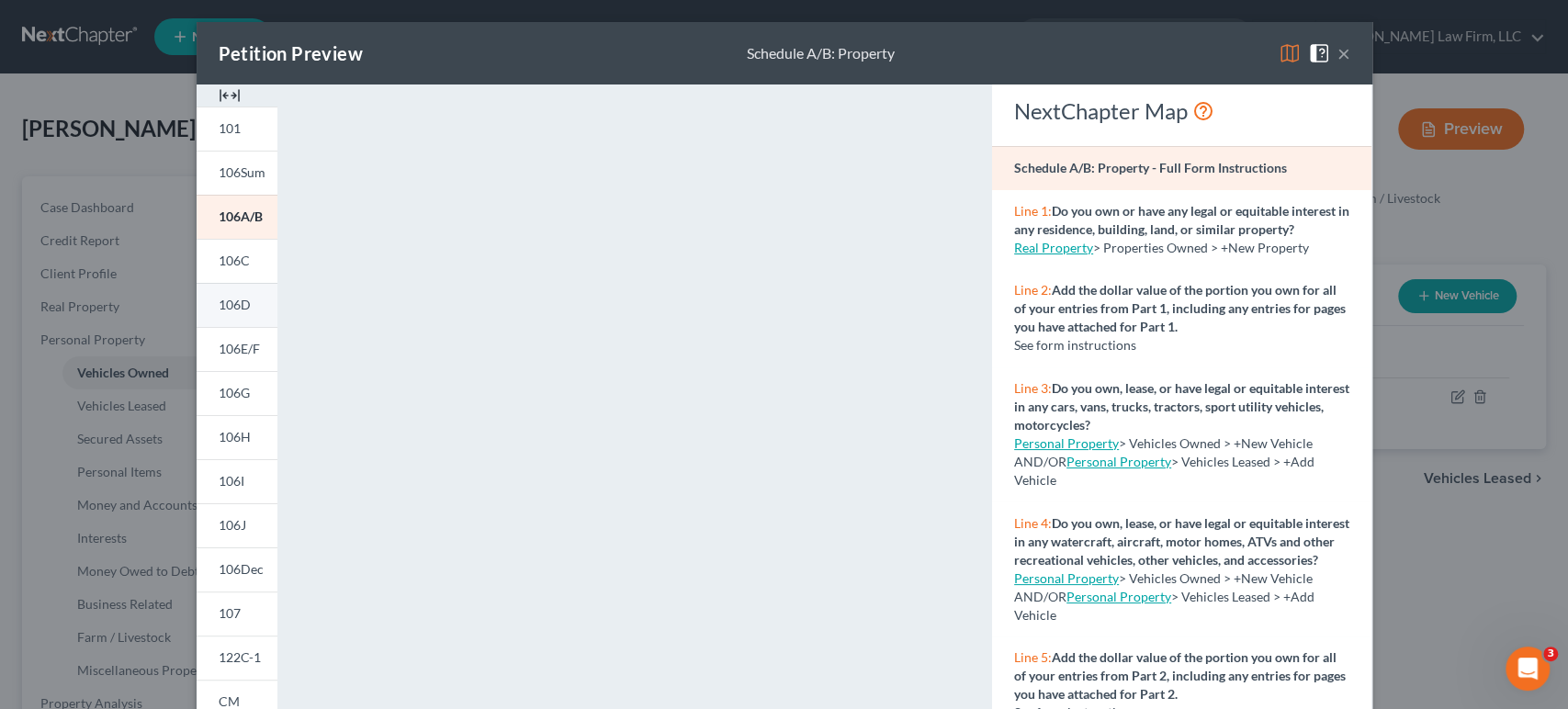
click at [224, 304] on span "106D" at bounding box center [235, 305] width 32 height 16
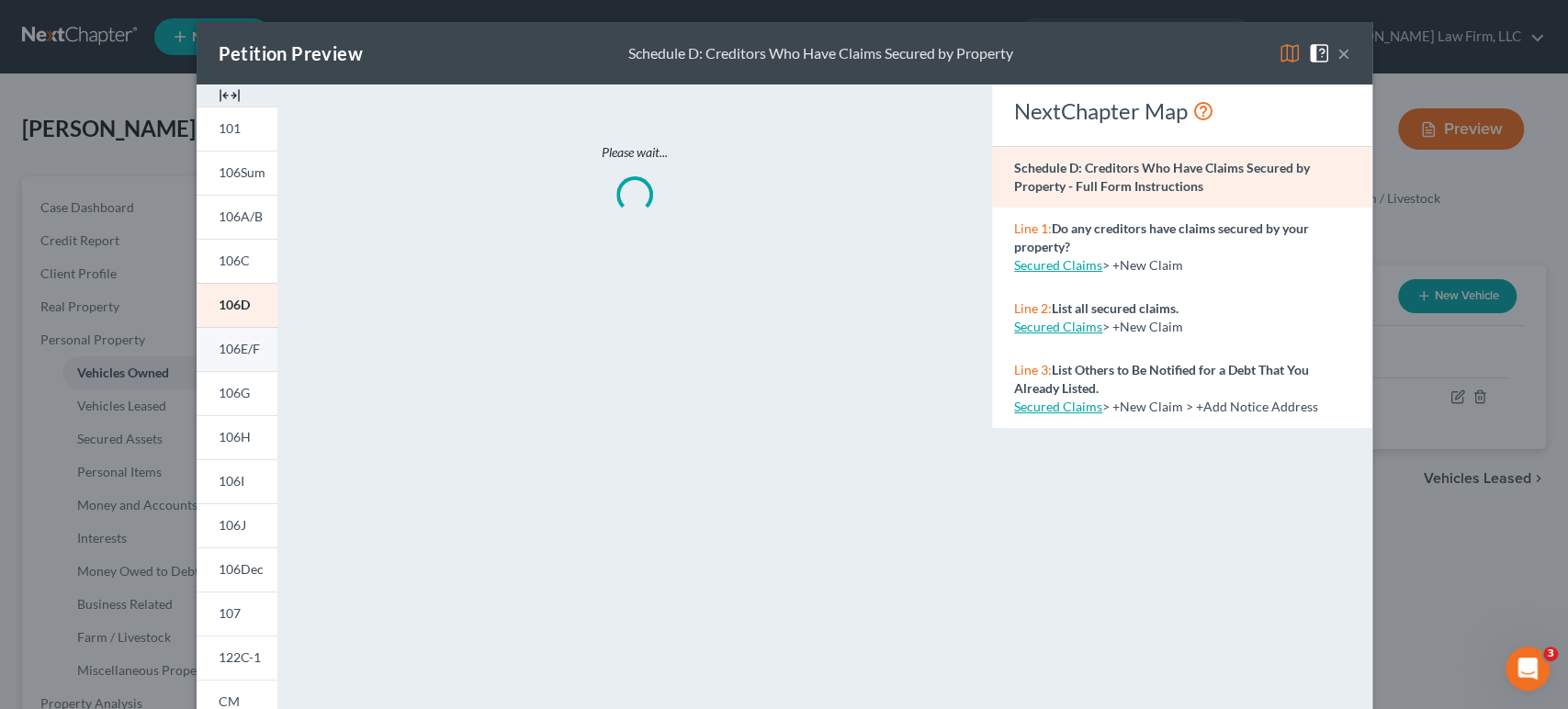
click at [221, 347] on span "106E/F" at bounding box center [240, 349] width 42 height 16
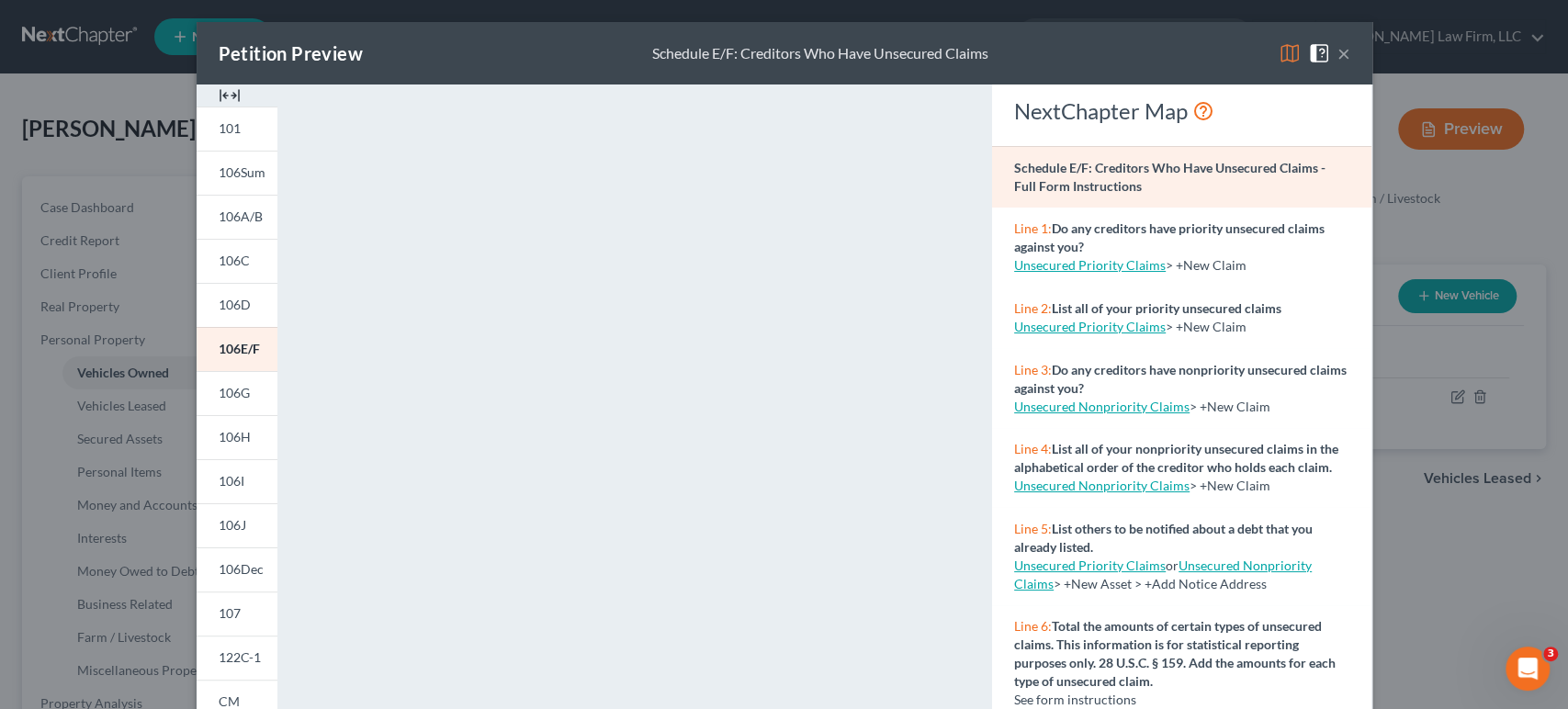
click at [1166, 49] on button "×" at bounding box center [1343, 53] width 13 height 22
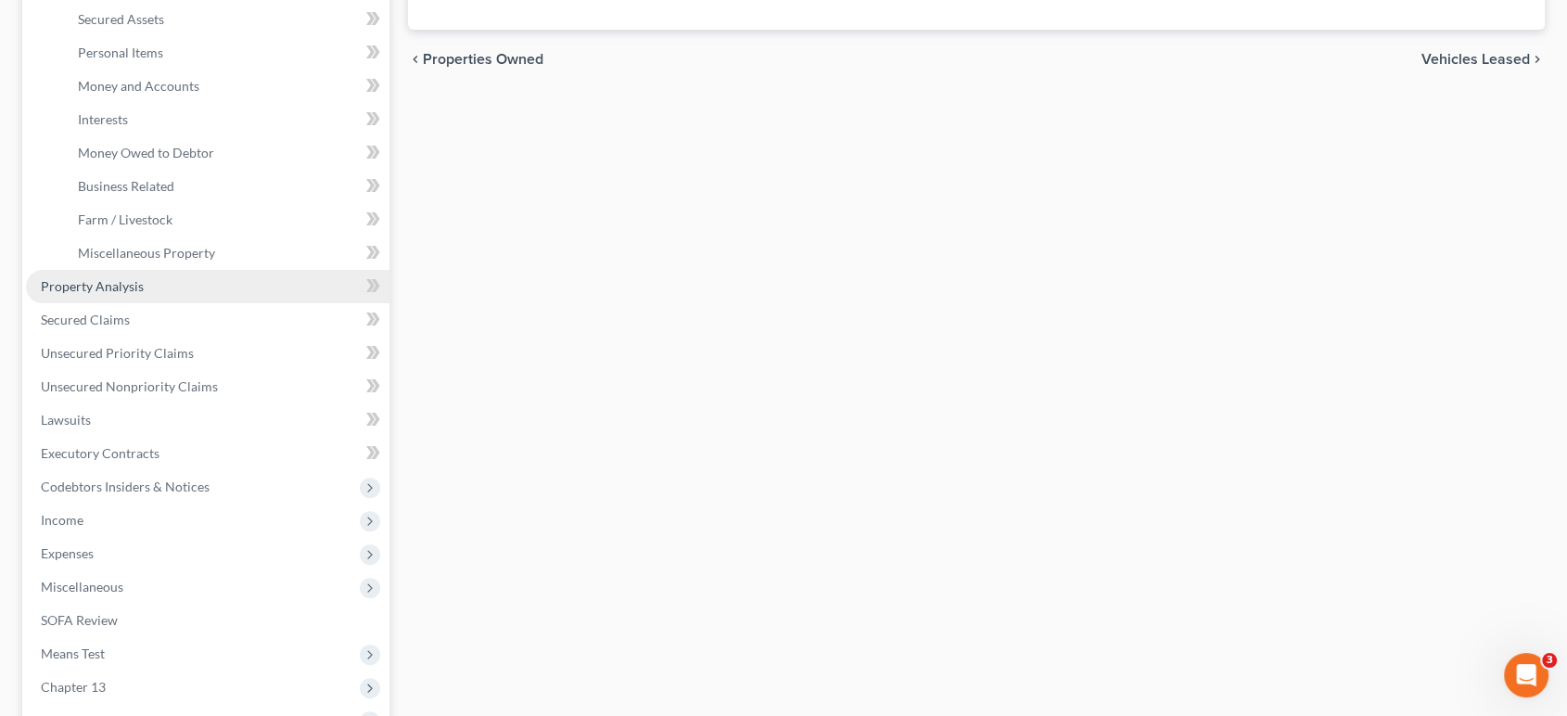
scroll to position [425, 0]
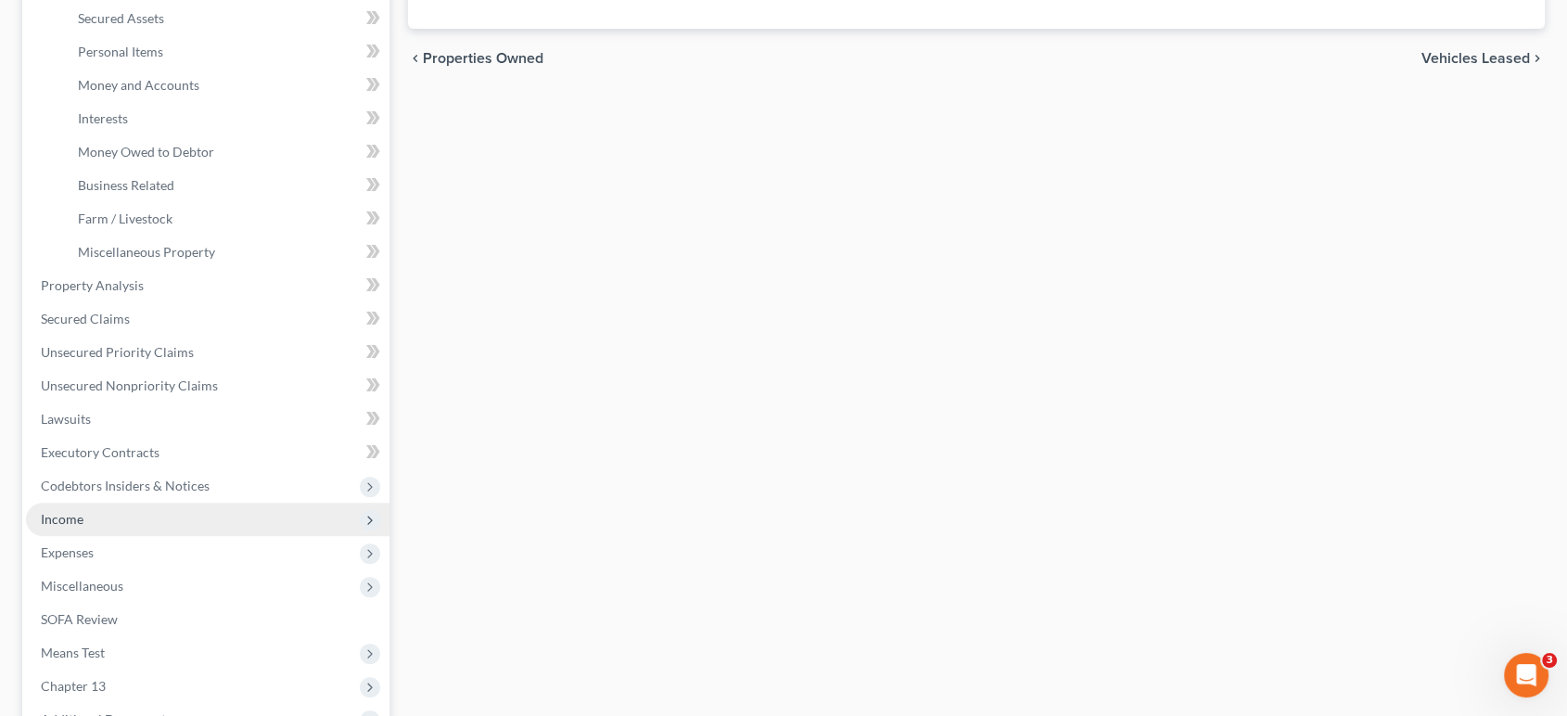
click at [164, 515] on span "Income" at bounding box center [208, 519] width 364 height 33
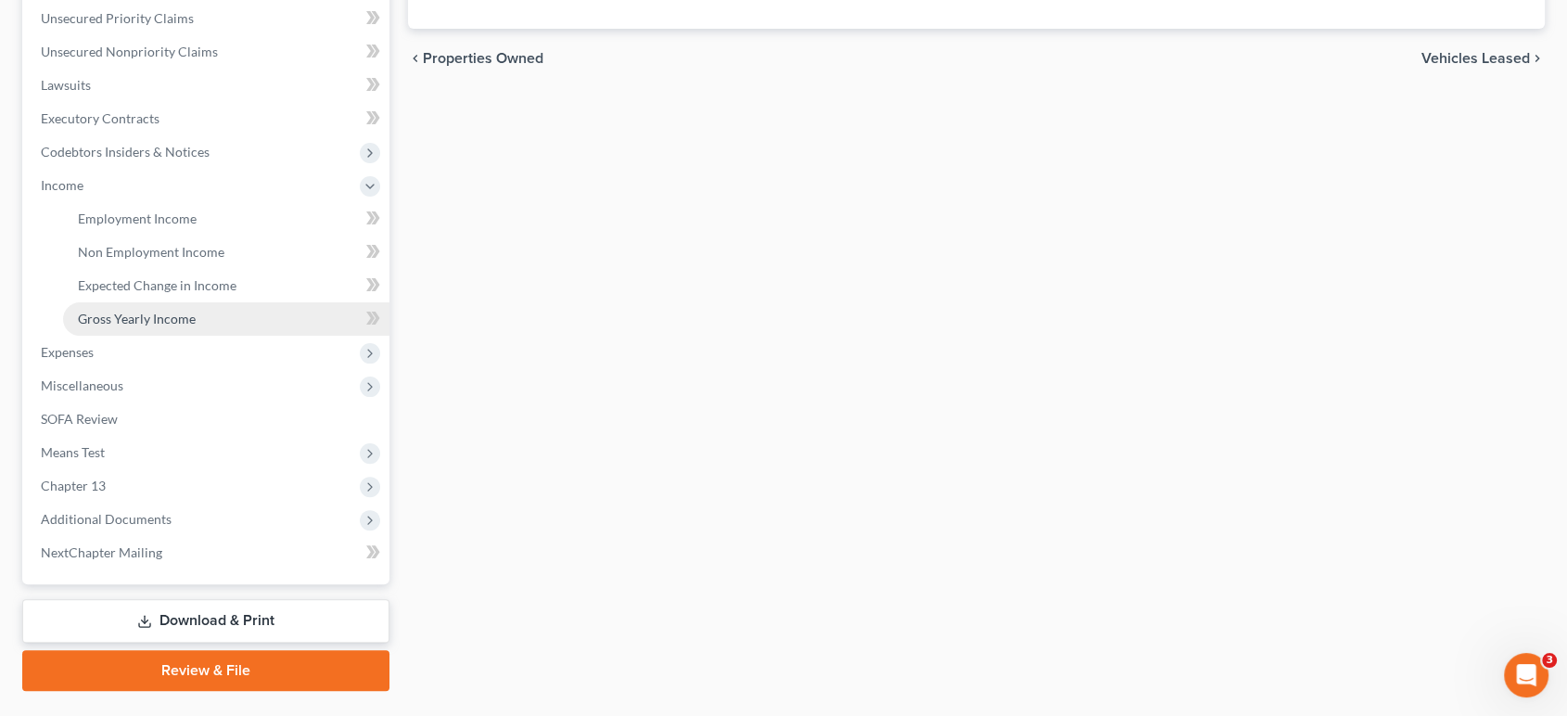
click at [193, 314] on span "Gross Yearly Income" at bounding box center [137, 319] width 118 height 16
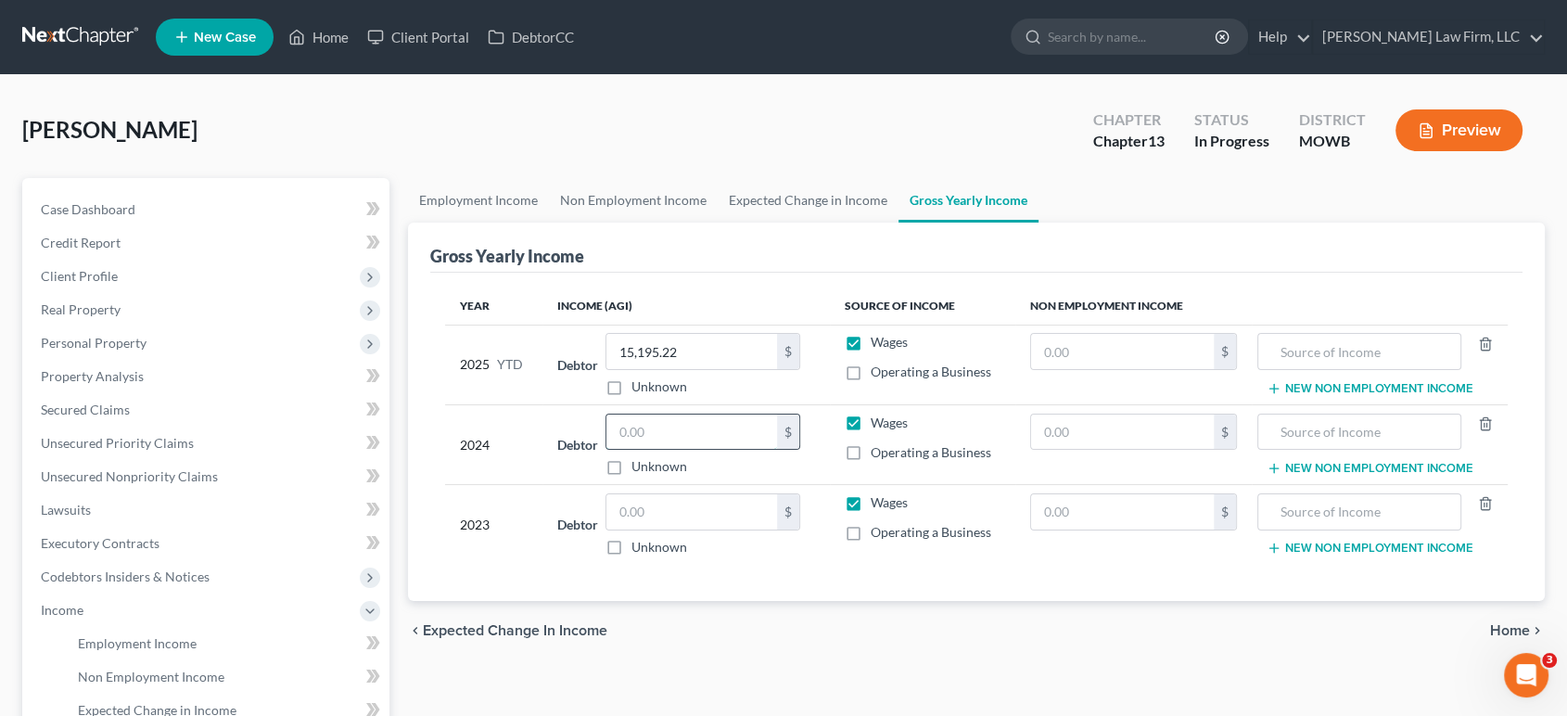
click at [647, 428] on input "text" at bounding box center [691, 432] width 171 height 35
type input "14,944"
click at [654, 505] on input "text" at bounding box center [691, 511] width 171 height 35
click at [655, 517] on input "text" at bounding box center [691, 511] width 171 height 35
type input "33,982"
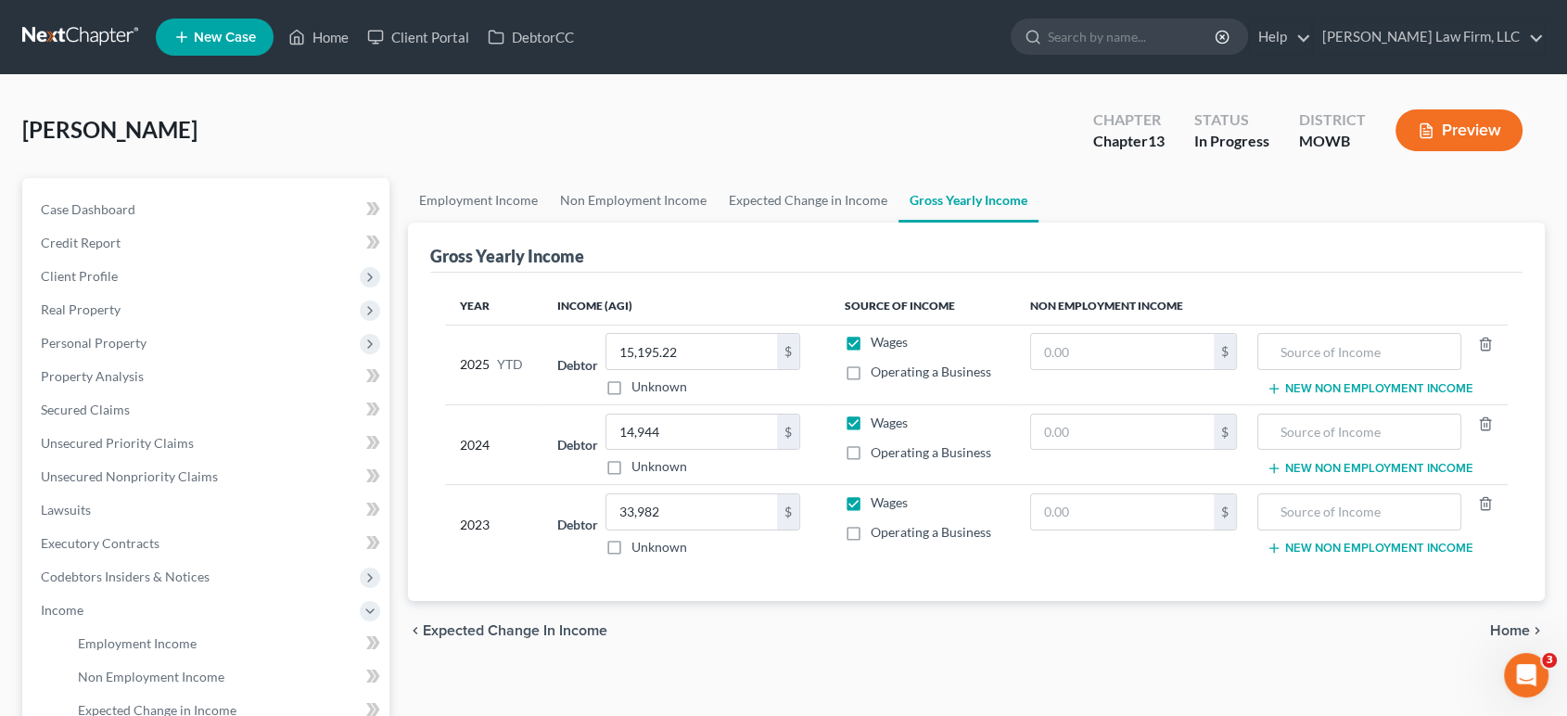
click at [668, 601] on div "chevron_left Expected Change in Income Home chevron_right" at bounding box center [977, 630] width 1138 height 59
click at [479, 198] on link "Employment Income" at bounding box center [478, 200] width 141 height 45
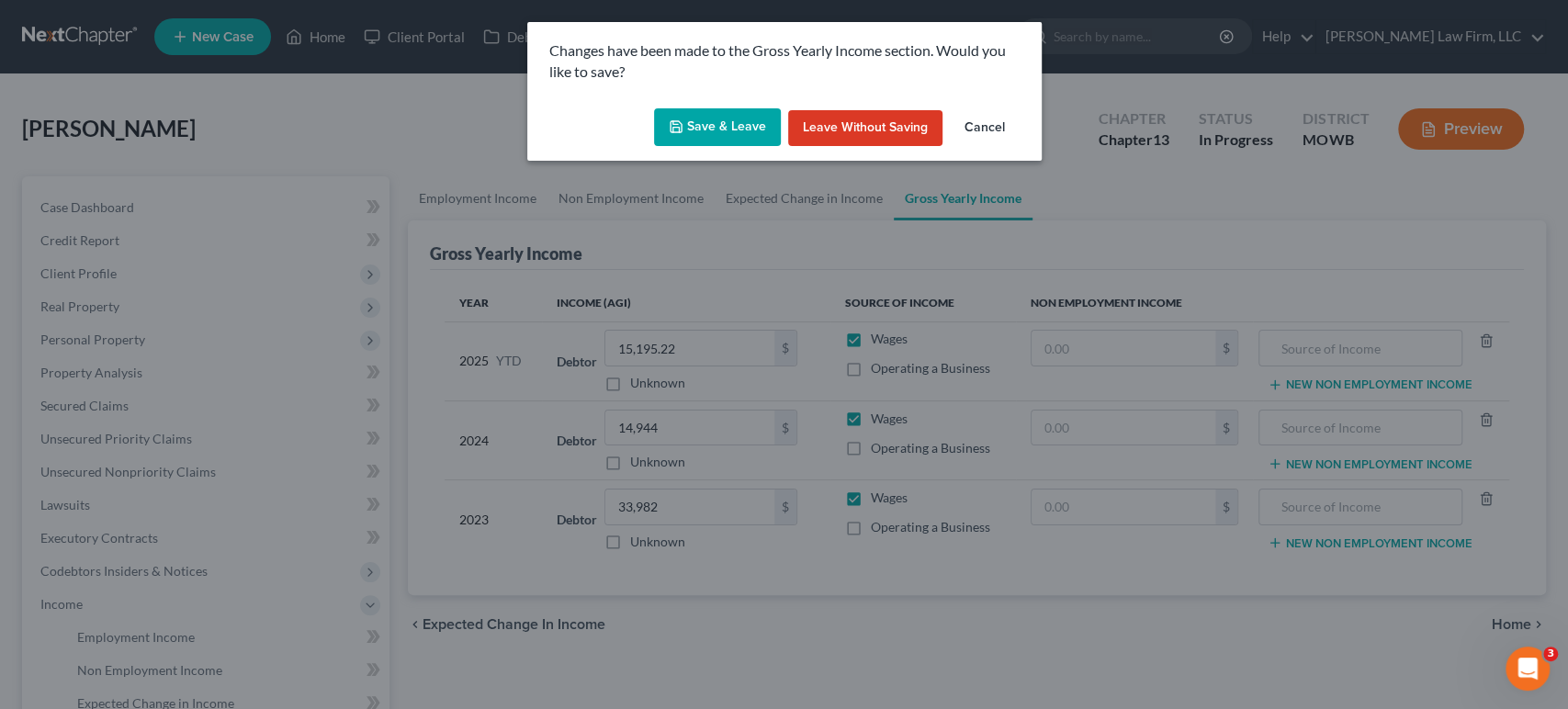
click at [709, 114] on button "Save & Leave" at bounding box center [717, 127] width 127 height 39
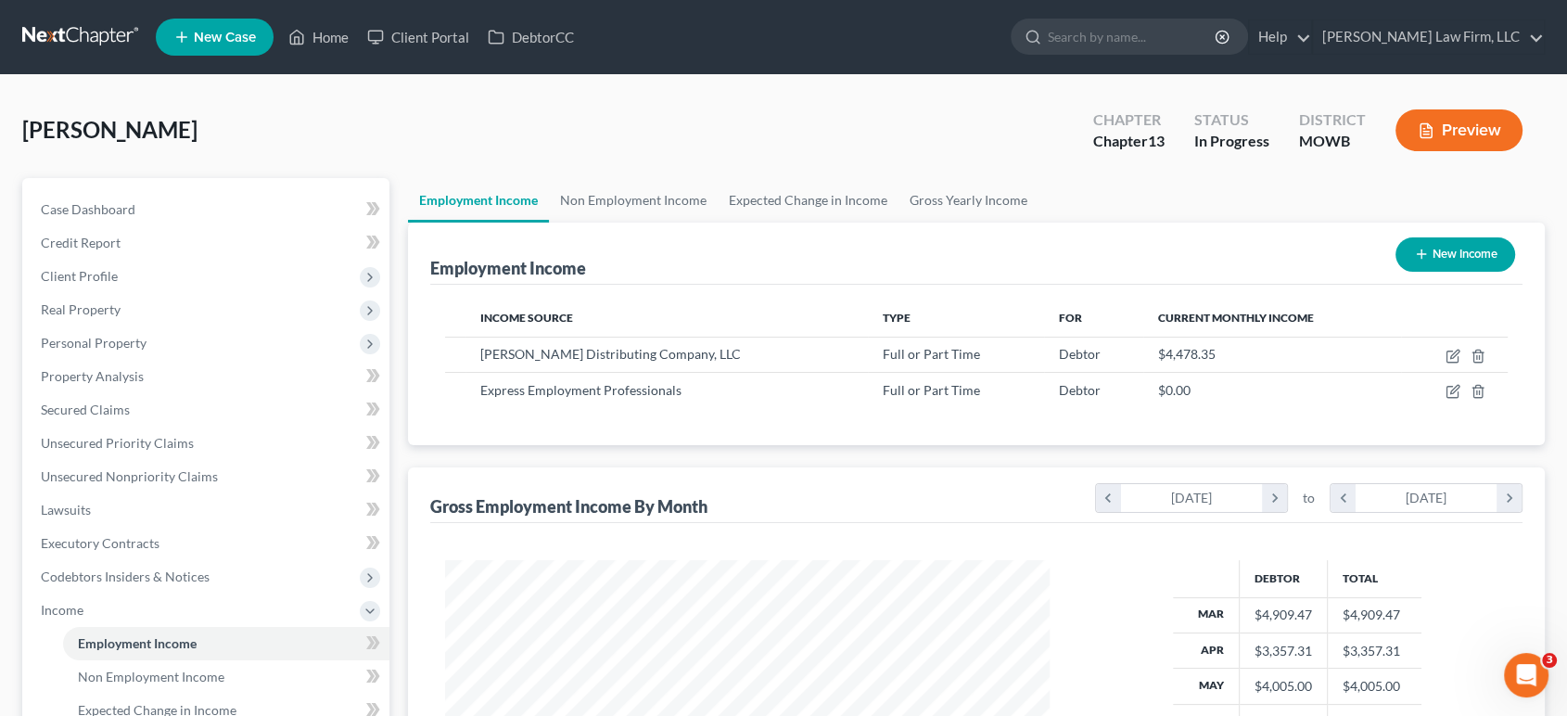
scroll to position [331, 641]
click at [943, 165] on div "Dockery, Corey Upgraded Chapter Chapter 13 Status In Progress District MOWB Pre…" at bounding box center [783, 137] width 1523 height 81
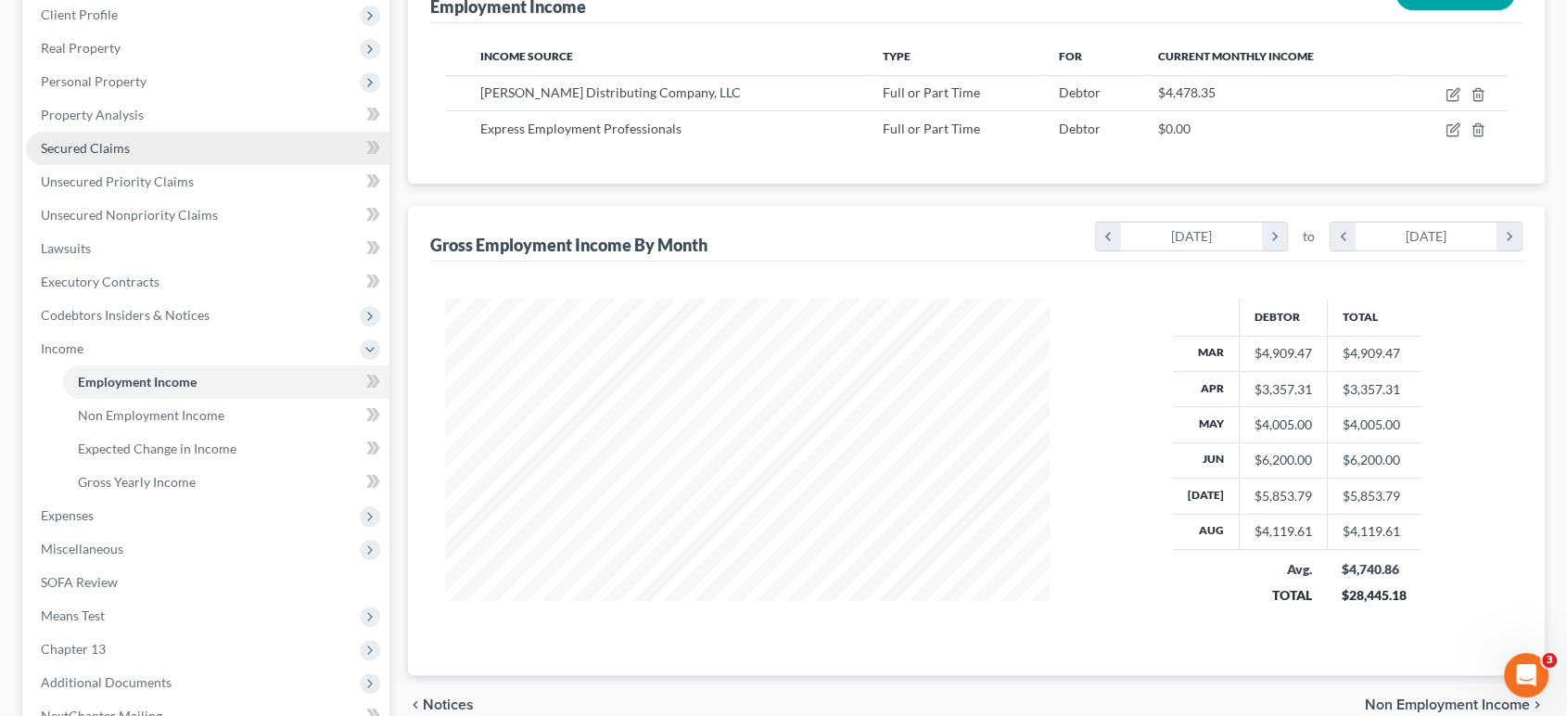
scroll to position [436, 0]
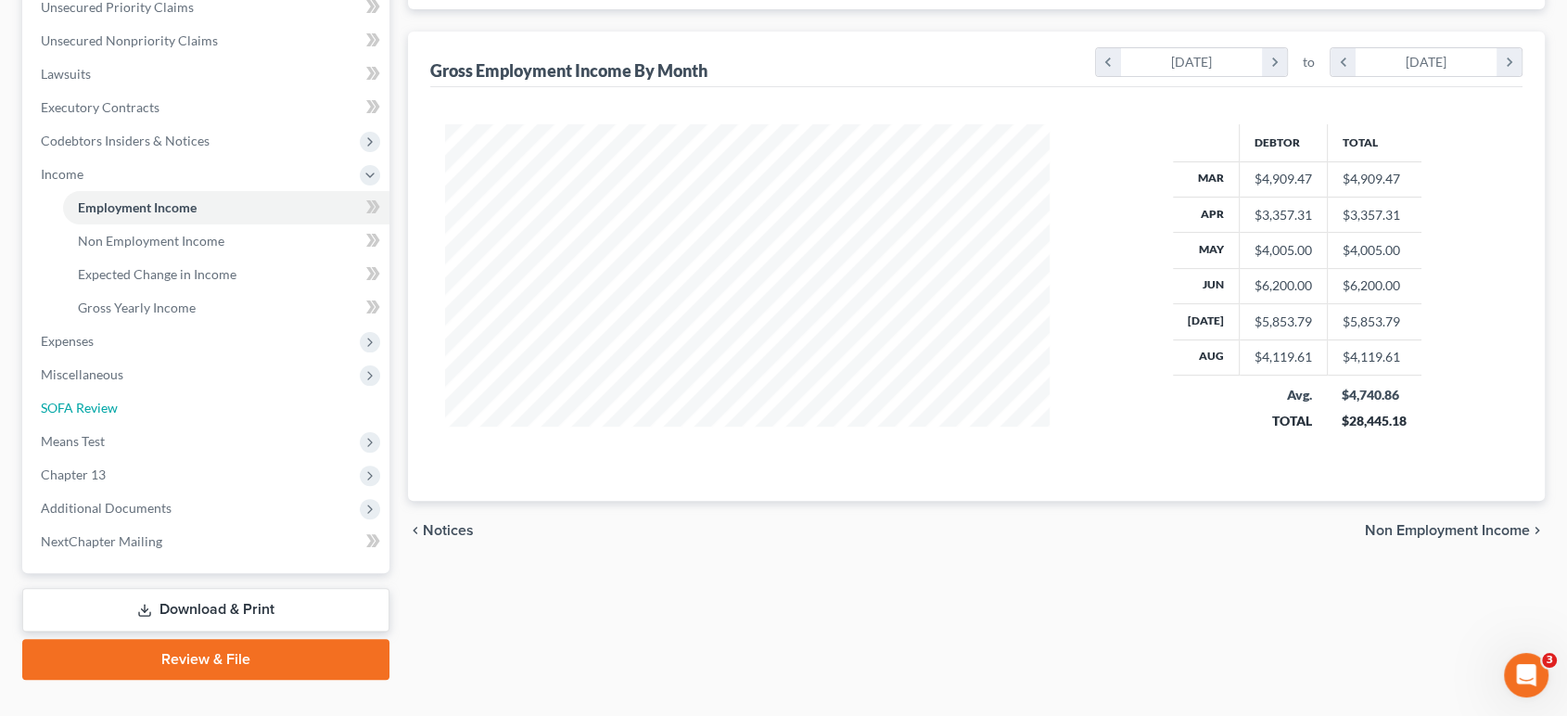
click at [160, 399] on link "SOFA Review" at bounding box center [208, 407] width 364 height 33
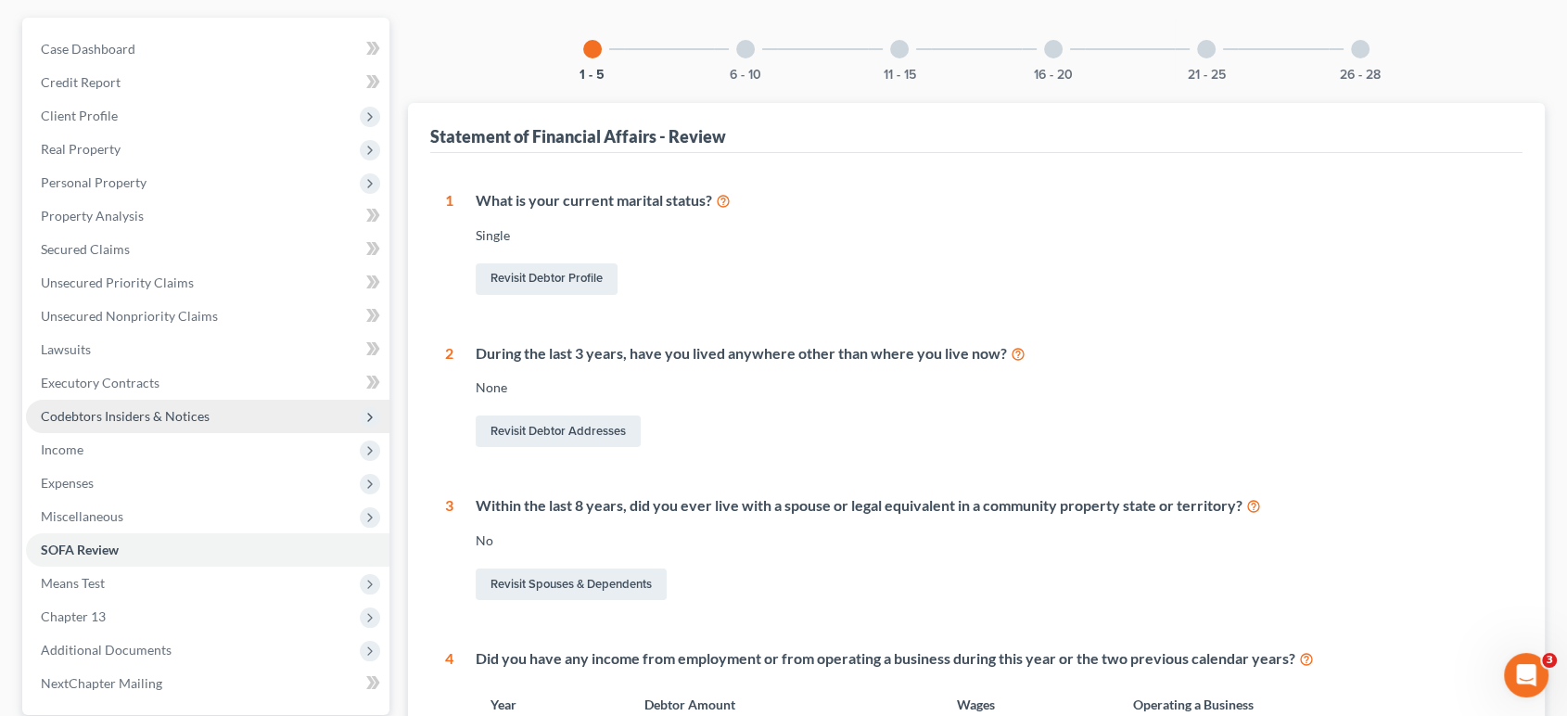
scroll to position [224, 0]
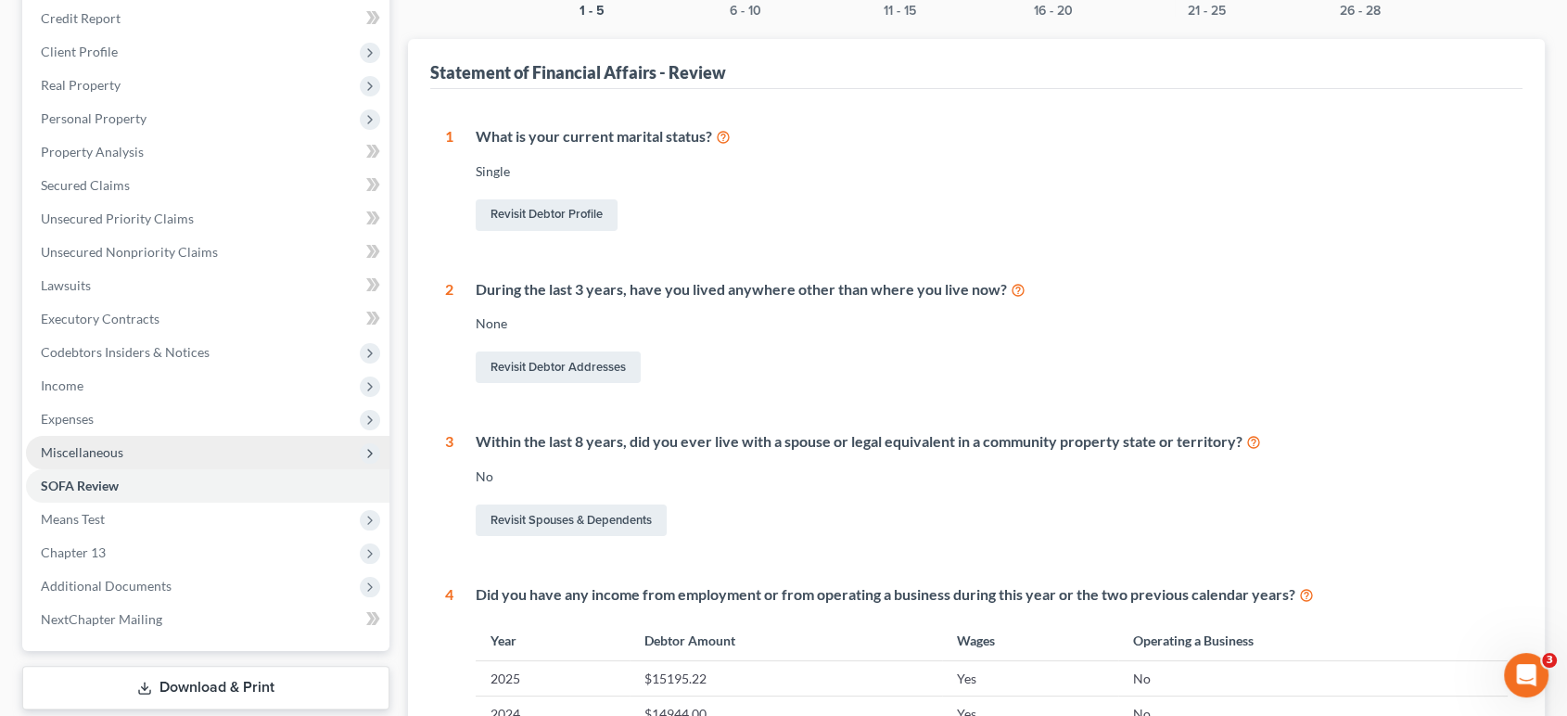
click at [187, 449] on span "Miscellaneous" at bounding box center [208, 452] width 364 height 33
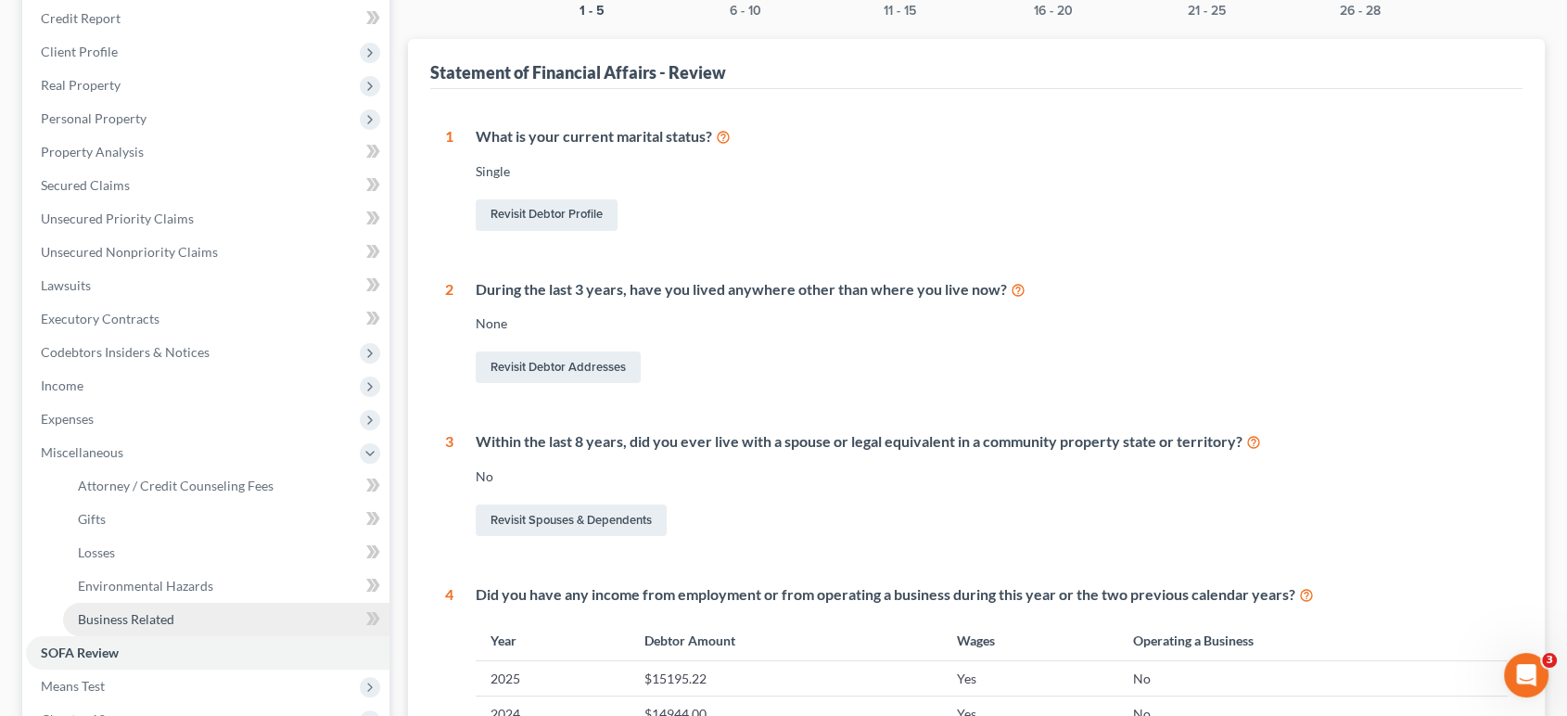
click at [165, 618] on span "Business Related" at bounding box center [126, 619] width 96 height 16
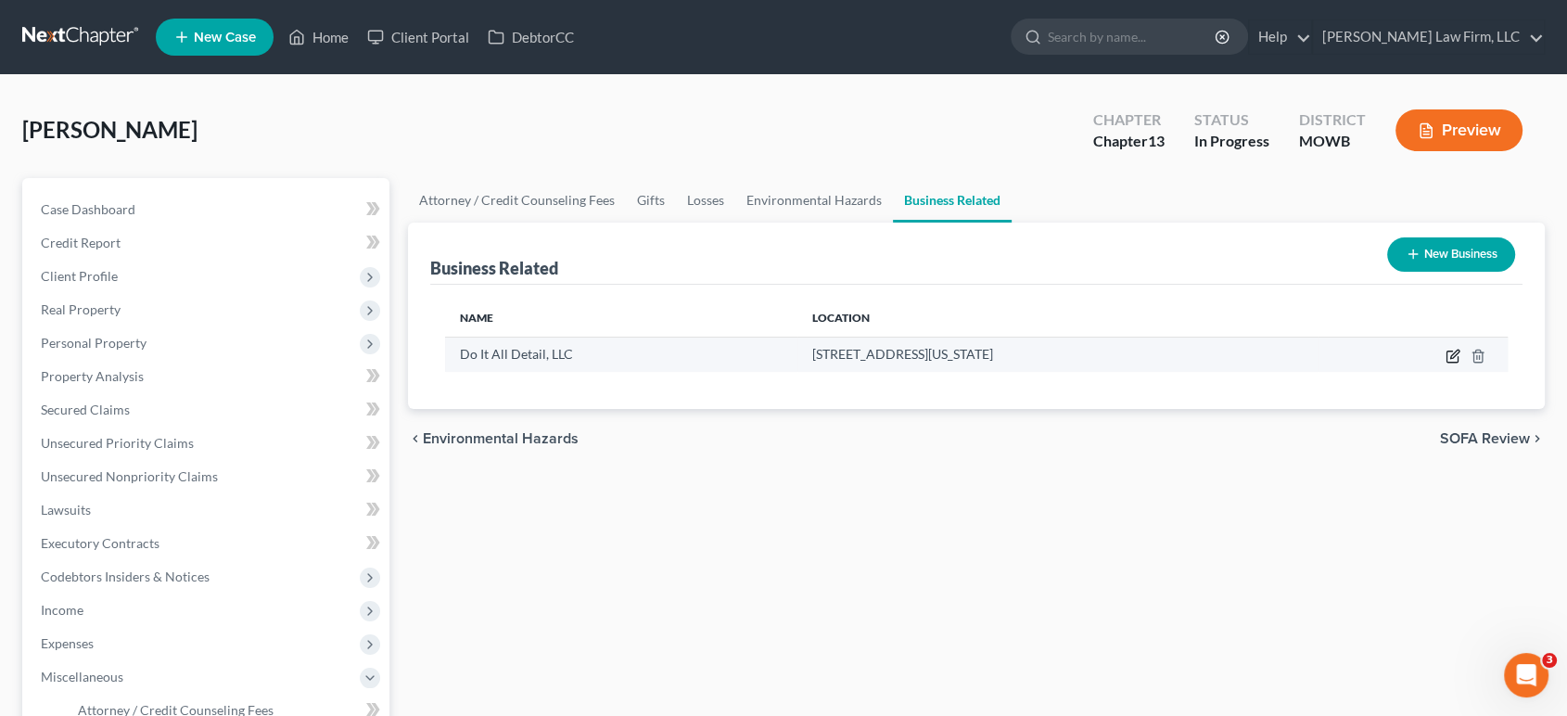
click at [1177, 351] on icon "button" at bounding box center [1453, 356] width 15 height 15
select select "sole_proprietor"
select select "26"
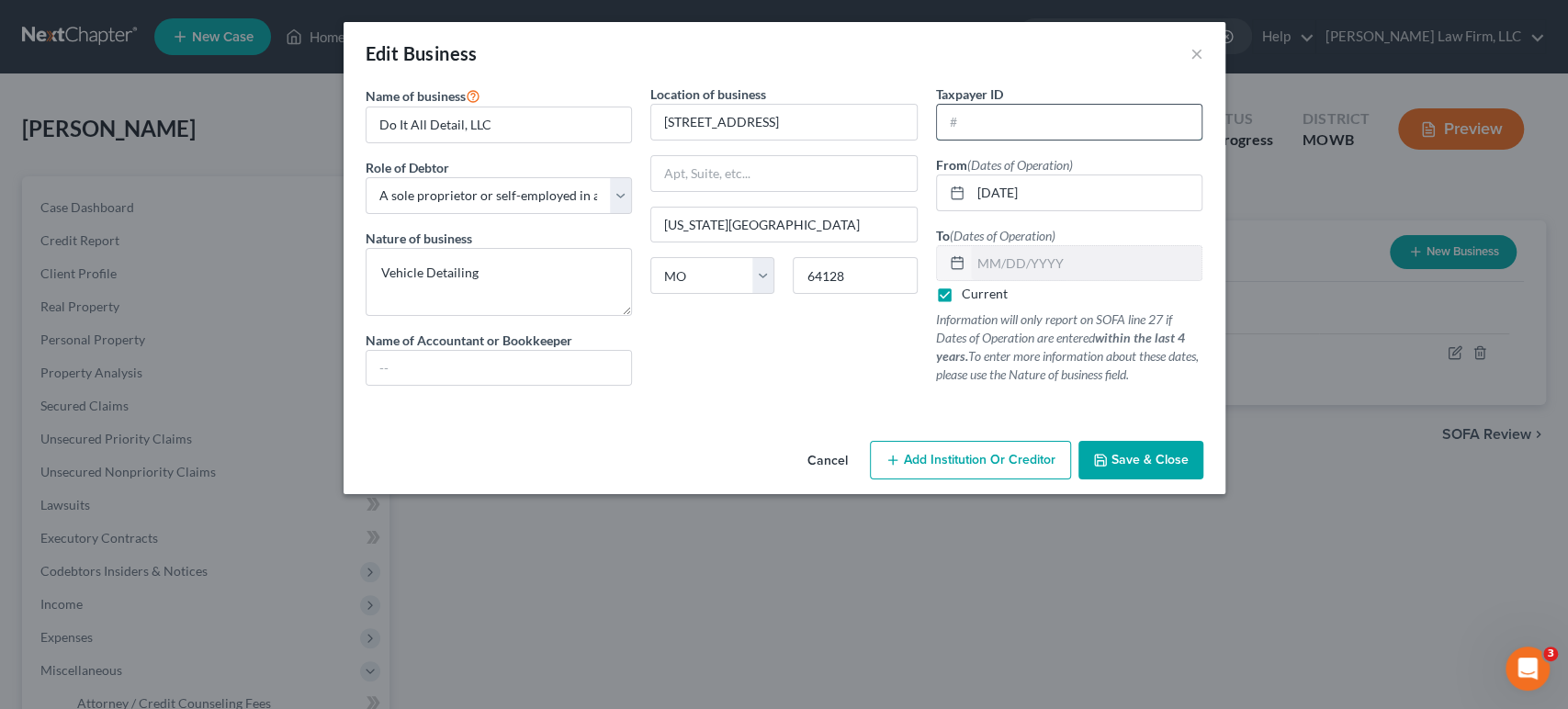
click at [1014, 118] on input "text" at bounding box center [1070, 122] width 265 height 35
click at [440, 381] on input "text" at bounding box center [499, 367] width 265 height 35
type input "N/A"
click at [525, 297] on textarea "Vehicle Detailing" at bounding box center [499, 281] width 267 height 68
click at [1123, 459] on span "Save & Close" at bounding box center [1150, 459] width 77 height 16
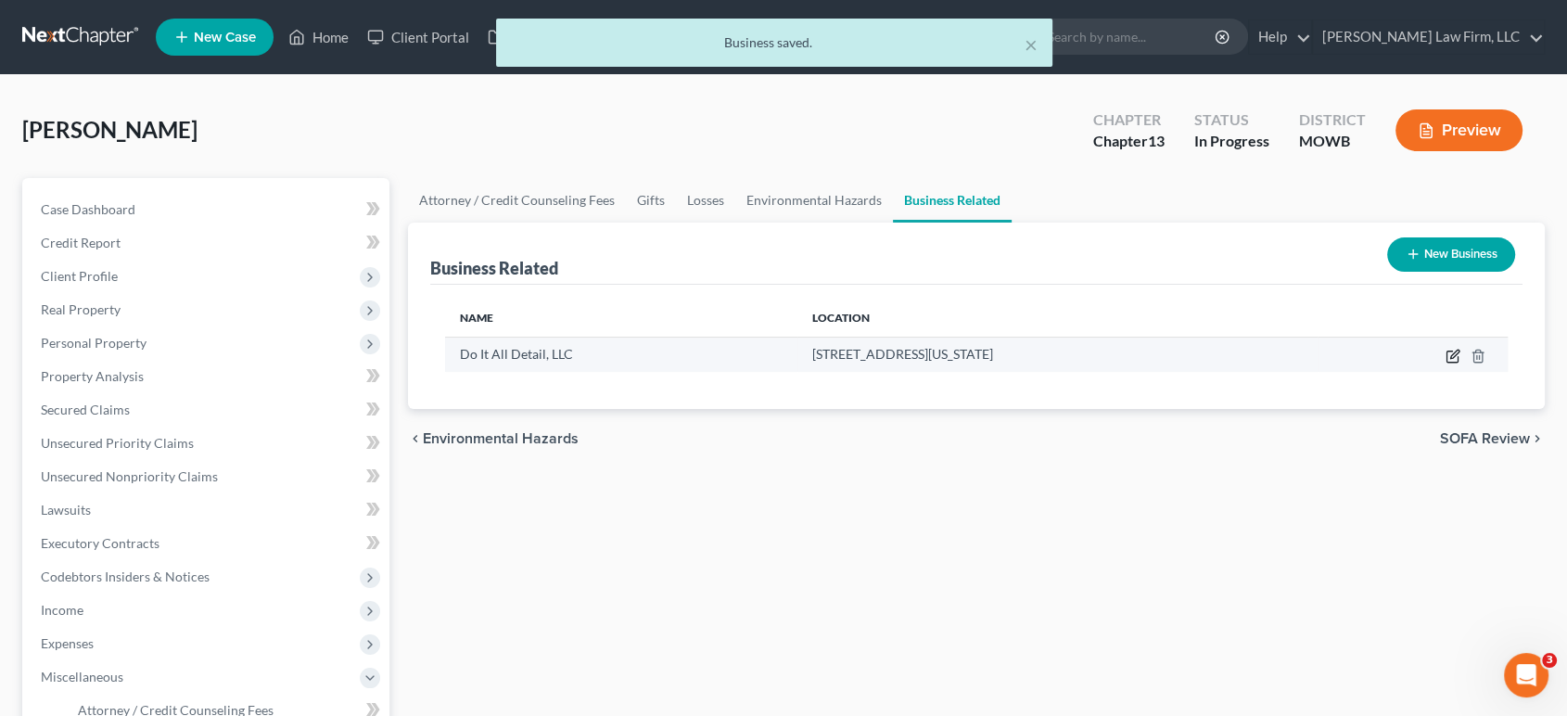
click at [1177, 354] on icon "button" at bounding box center [1454, 354] width 8 height 8
select select "sole_proprietor"
select select "26"
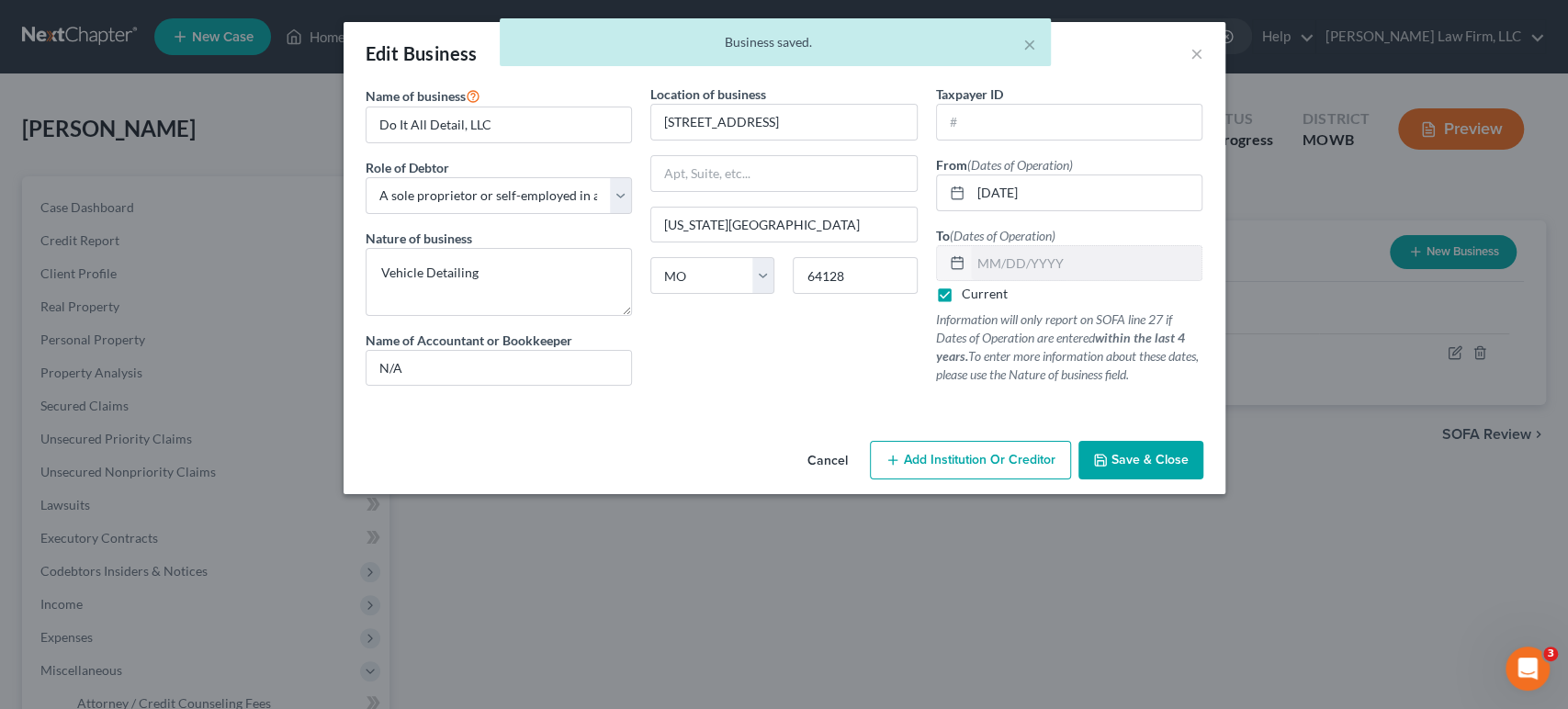
click at [1166, 53] on div "× Business saved." at bounding box center [775, 47] width 1568 height 56
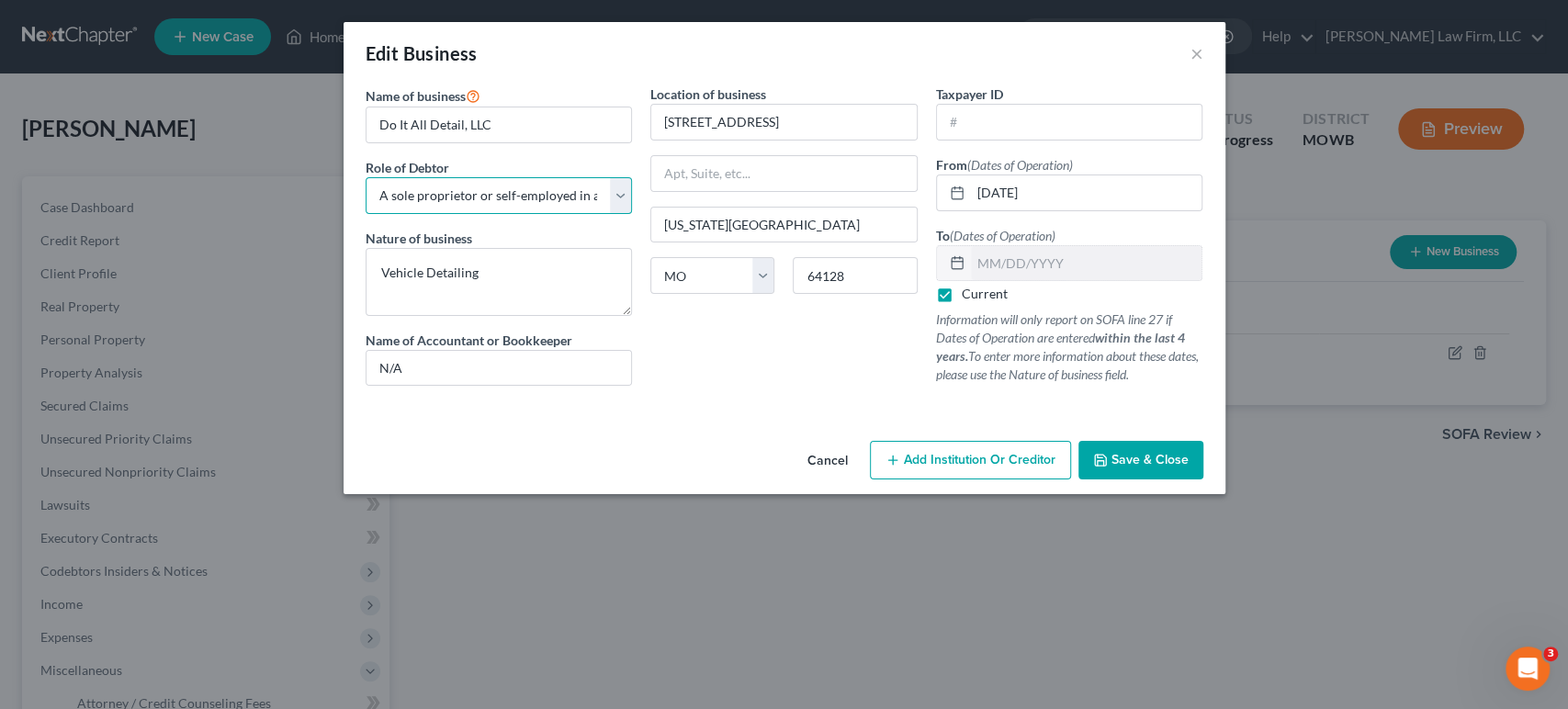
click at [552, 184] on select "Select A member of a limited liability company (LLC) or limited liability partn…" at bounding box center [499, 195] width 267 height 37
select select "member"
click at [366, 177] on select "Select A member of a limited liability company (LLC) or limited liability partn…" at bounding box center [499, 195] width 267 height 37
click at [727, 377] on div "Location of business 3443 College Avenue Kansas City State AL AK AR AZ CA CO CT…" at bounding box center [784, 242] width 285 height 316
click at [522, 318] on div "Name of business * Do It All Detail, LLC Role of Debtor * Select A member of a …" at bounding box center [499, 242] width 285 height 316
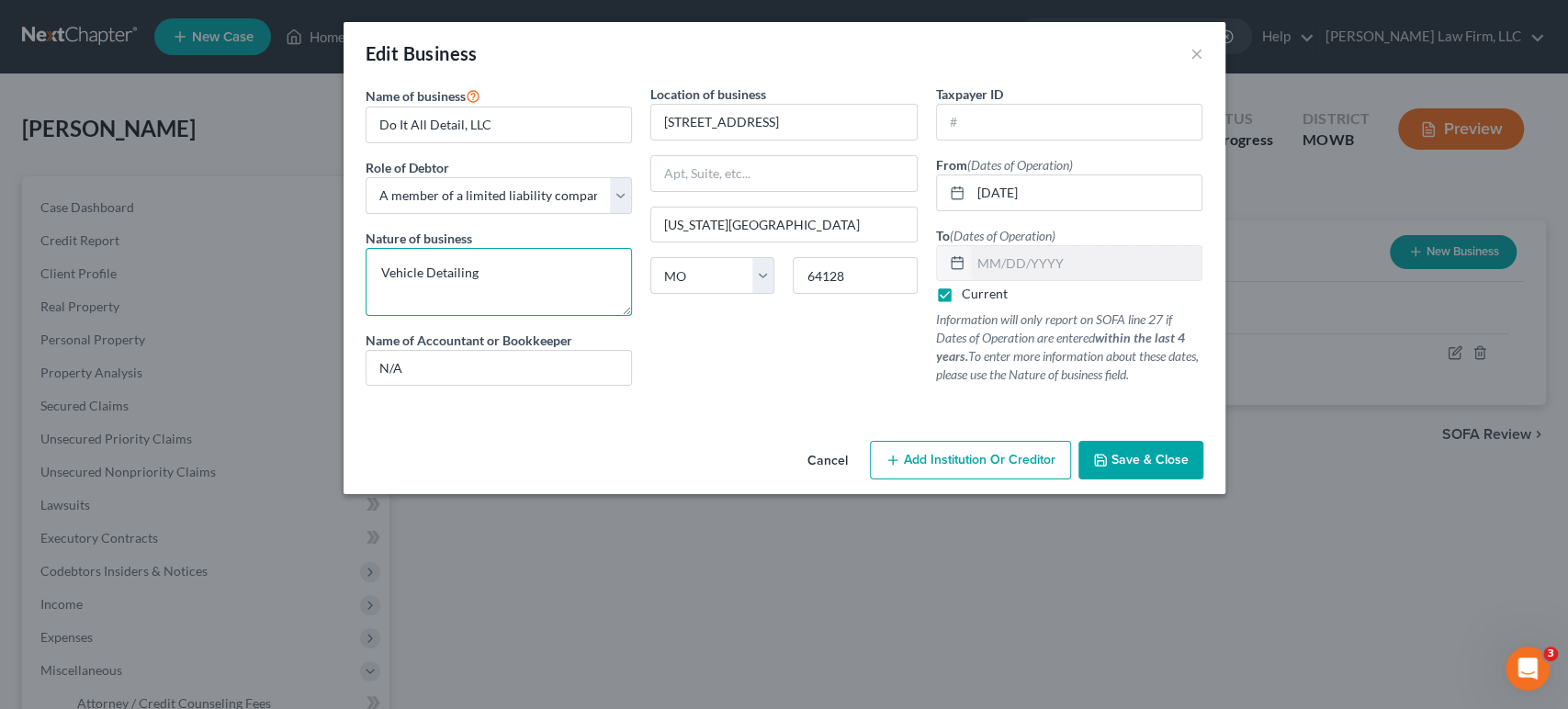
click at [535, 292] on textarea "Vehicle Detailing" at bounding box center [499, 281] width 267 height 68
type textarea "Vehicle Detailing; No EIN"
click at [1154, 473] on button "Save & Close" at bounding box center [1141, 459] width 125 height 39
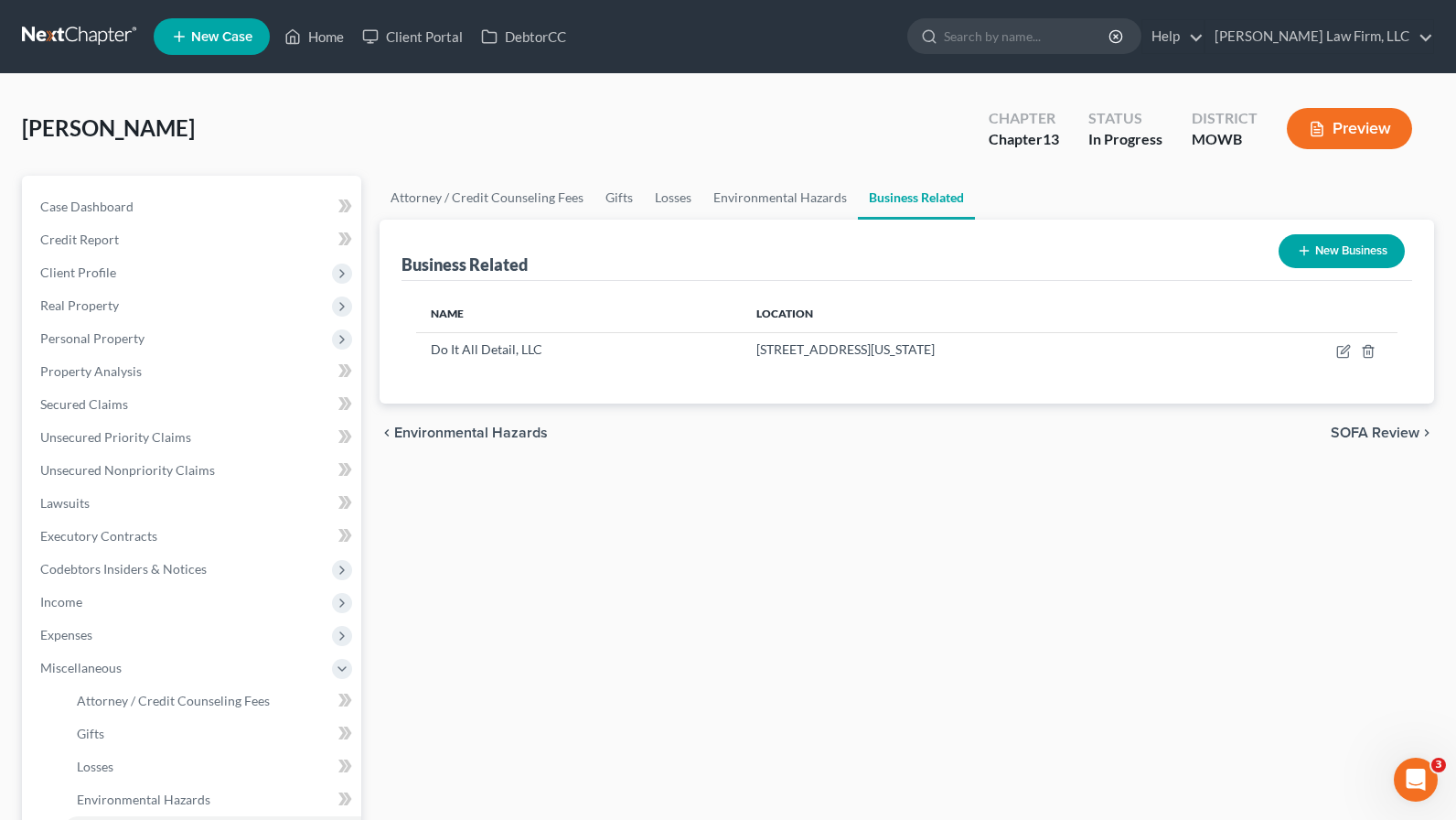
click at [502, 493] on div "Attorney / Credit Counseling Fees Gifts Losses Environmental Hazards Business R…" at bounding box center [908, 654] width 1073 height 958
click at [168, 460] on link "Unsecured Nonpriority Claims" at bounding box center [193, 470] width 335 height 33
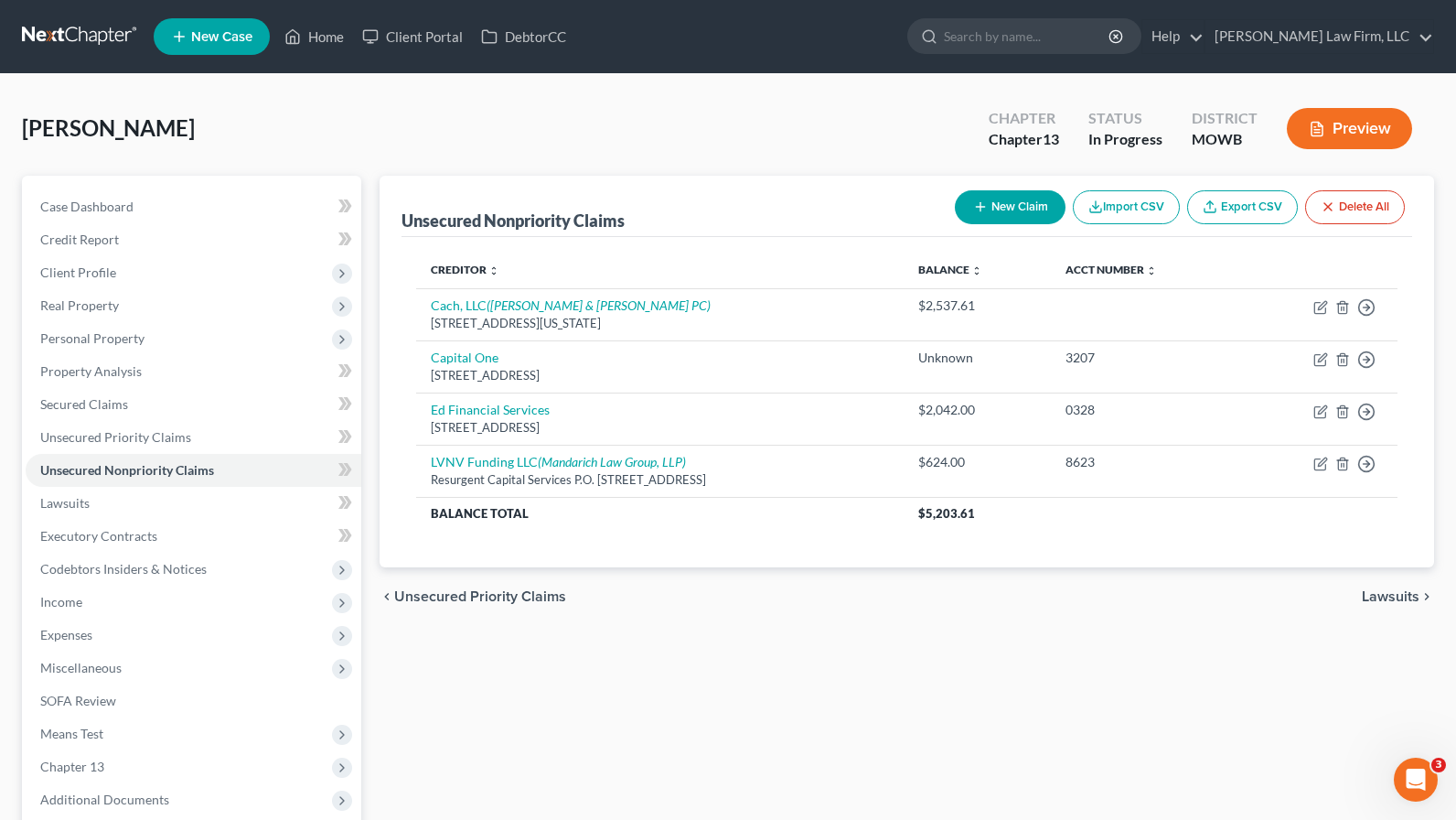
click at [549, 678] on div "Unsecured Nonpriority Claims New Claim Import CSV Export CSV Delete All Credito…" at bounding box center [908, 572] width 1073 height 793
click at [421, 700] on div "Unsecured Nonpriority Claims New Claim Import CSV Export CSV Delete All Credito…" at bounding box center [908, 572] width 1073 height 793
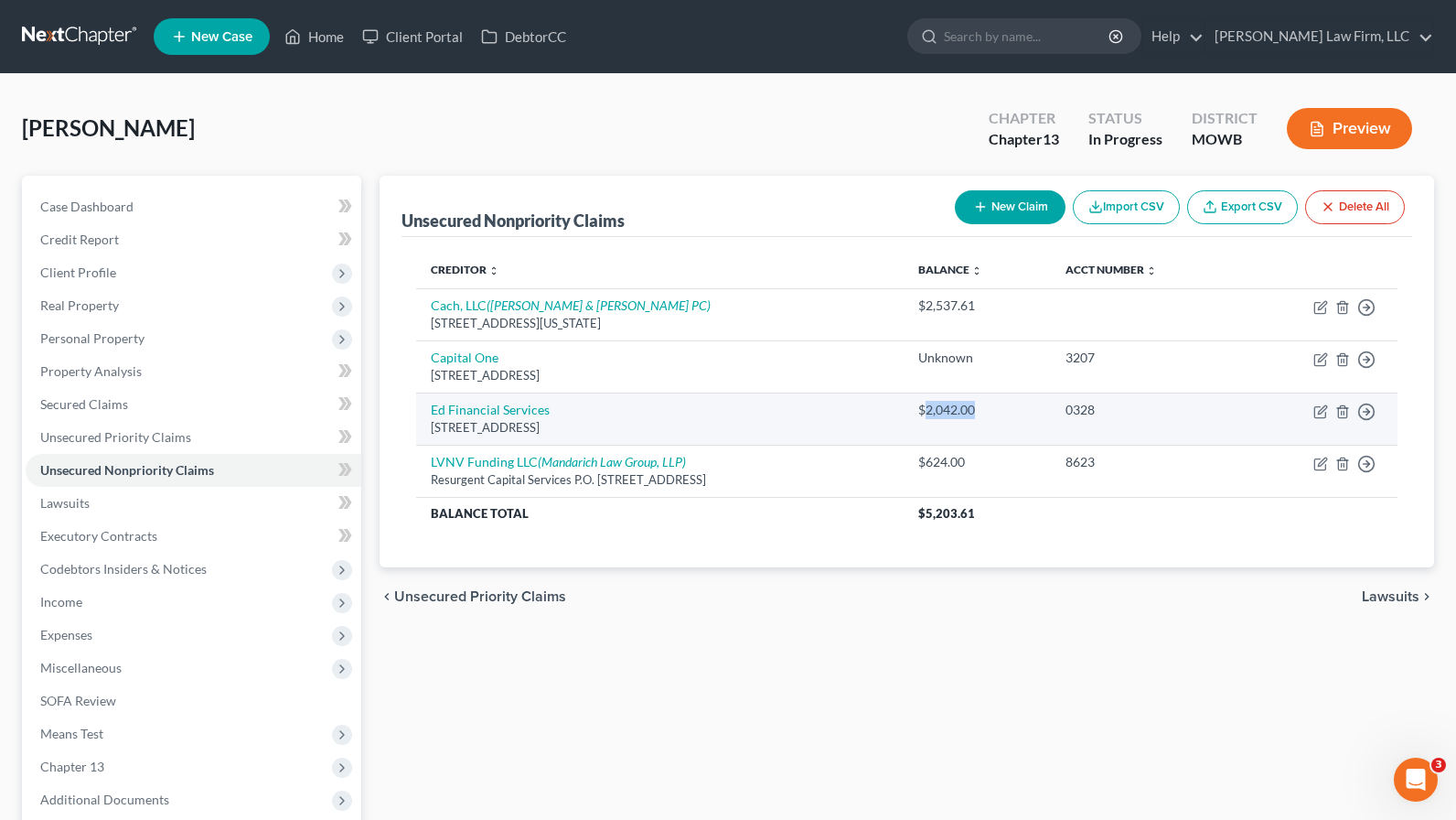
drag, startPoint x: 984, startPoint y: 422, endPoint x: 970, endPoint y: 422, distance: 14.0
click at [970, 422] on td "$2,042.00" at bounding box center [977, 418] width 147 height 52
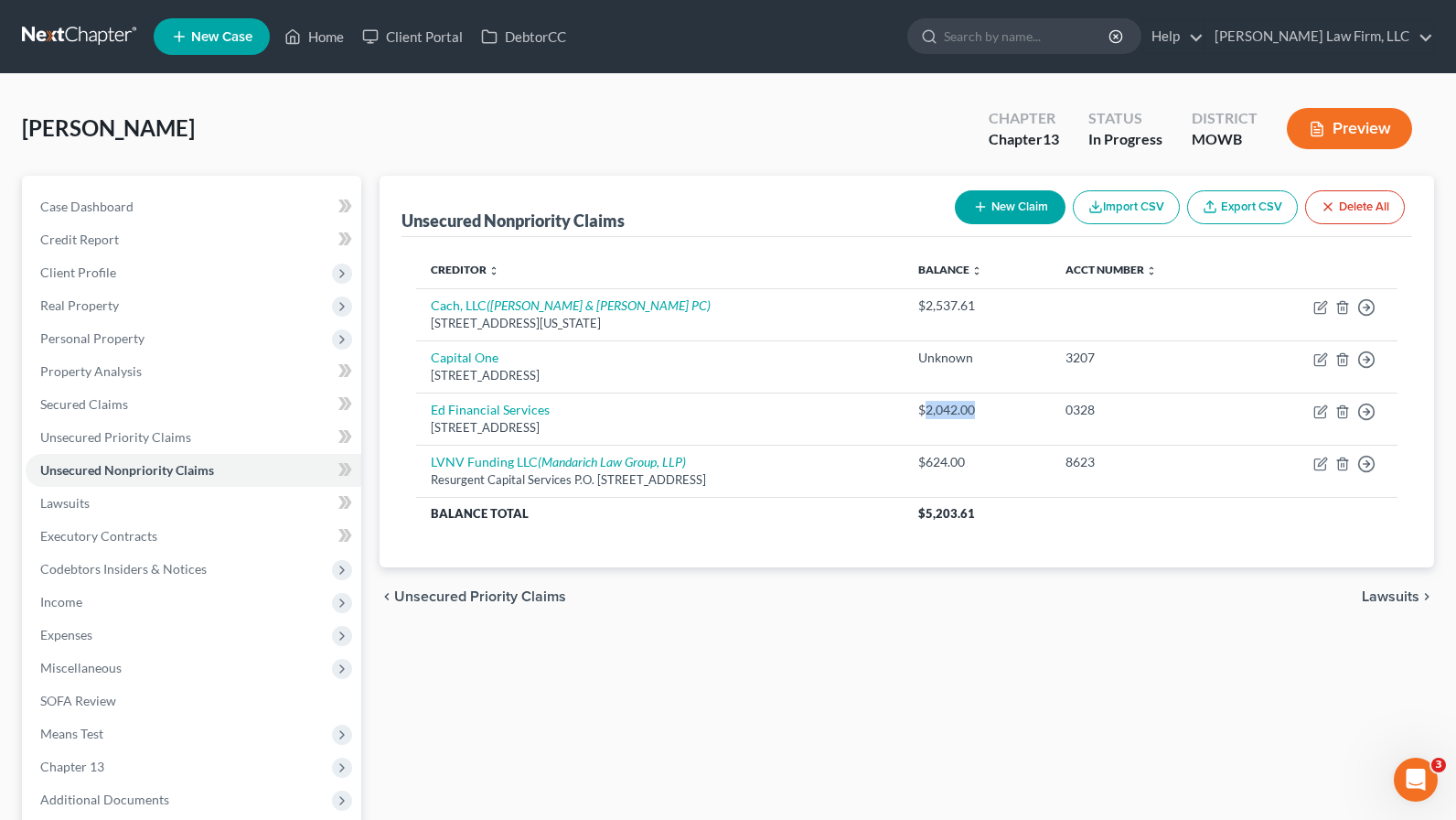
copy div "2,042.00"
click at [82, 1] on nav "Home New Case Client Portal DebtorCC Sader Law Firm, LLC jlee@saderlawfirm.com …" at bounding box center [728, 37] width 1456 height 73
click at [79, 27] on link at bounding box center [80, 36] width 117 height 33
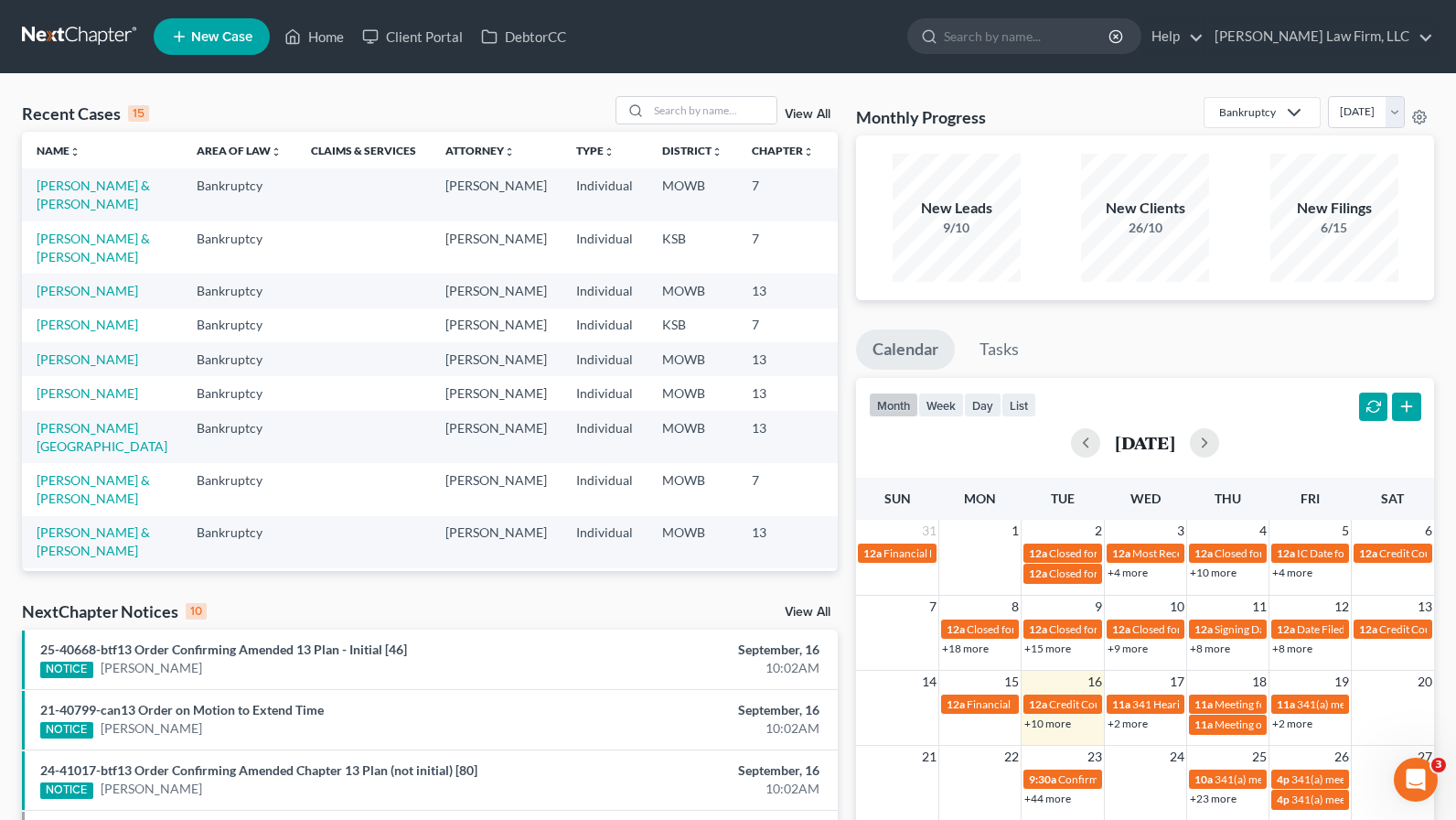
click at [383, 113] on div "Recent Cases 15 View All" at bounding box center [429, 113] width 816 height 36
click at [731, 90] on div "Recent Cases 15 View All Name unfold_more expand_more expand_less Area of Law u…" at bounding box center [728, 688] width 1456 height 1228
click at [742, 124] on div "Recent Cases 15 View All" at bounding box center [429, 113] width 816 height 36
click at [771, 118] on input "search" at bounding box center [712, 110] width 128 height 27
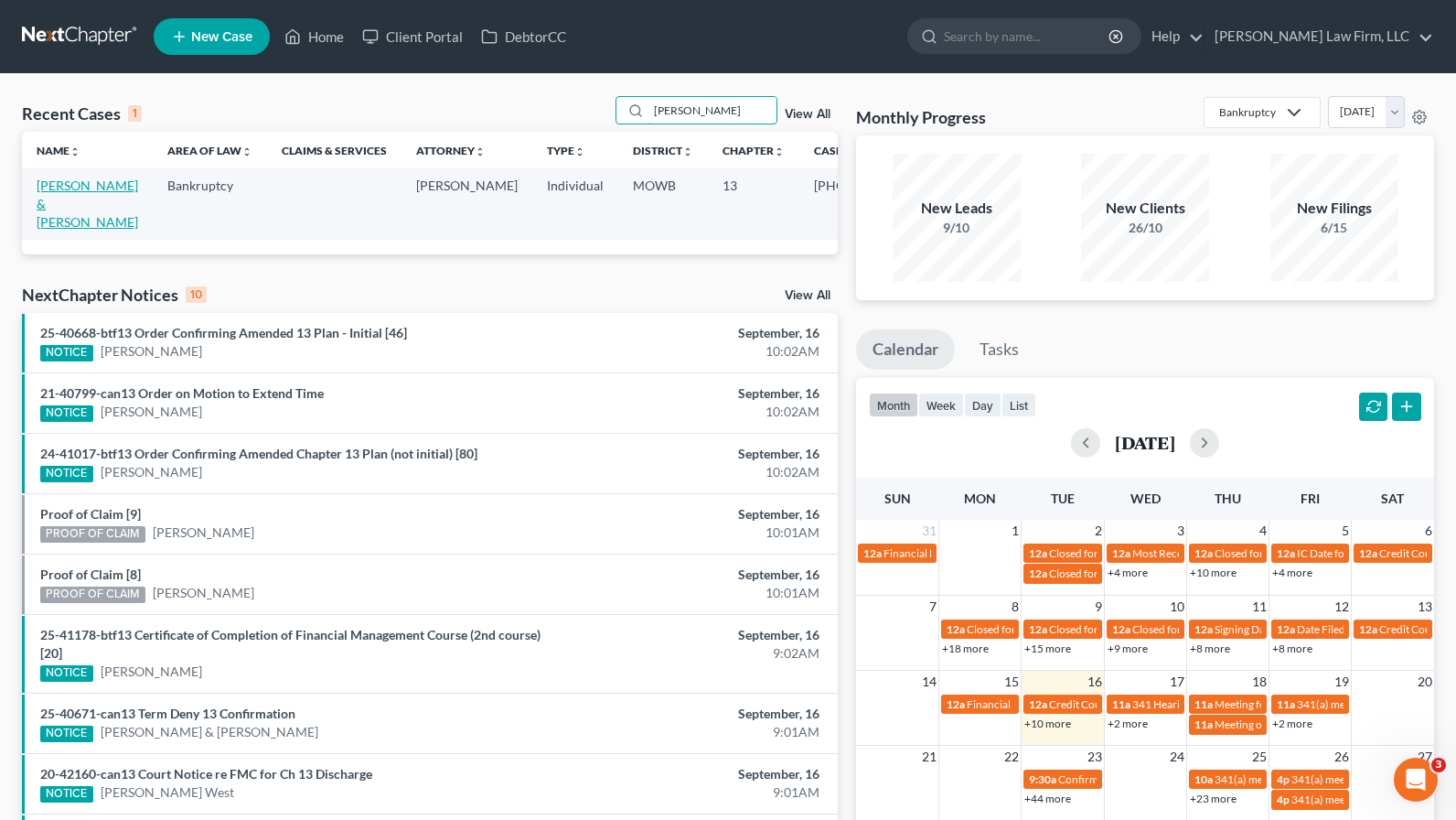
type input "[PERSON_NAME]"
click at [47, 218] on link "[PERSON_NAME] & [PERSON_NAME]" at bounding box center [87, 203] width 102 height 52
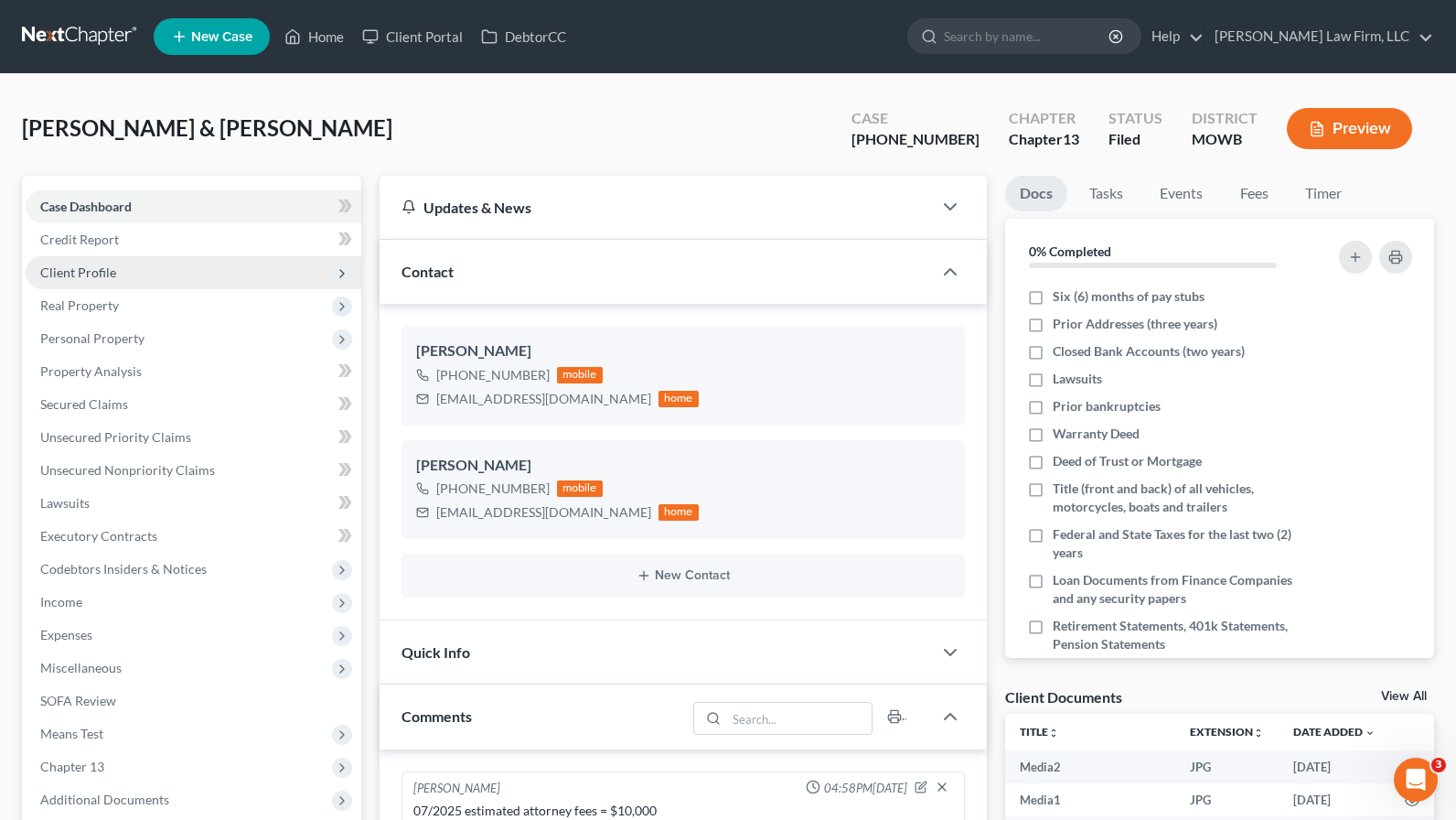
scroll to position [7687, 0]
